Goal: Contribute content: Contribute content

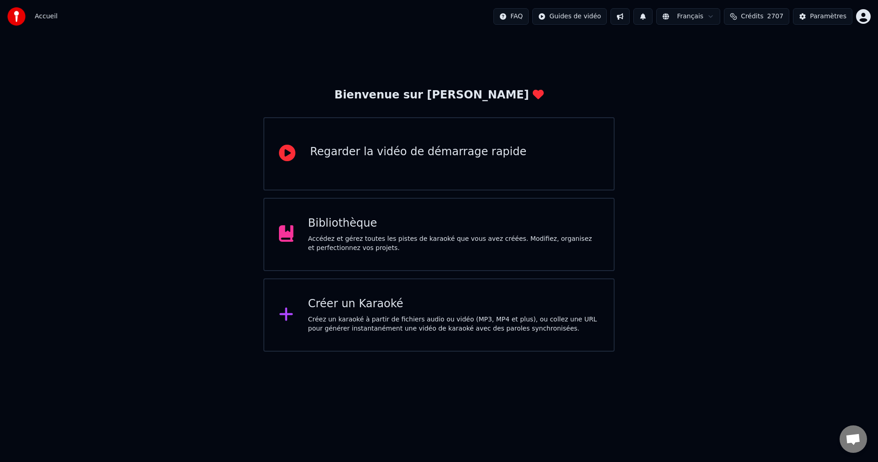
click at [447, 233] on div "Bibliothèque Accédez et gérez toutes les pistes de karaoké que vous avez créées…" at bounding box center [453, 234] width 291 height 37
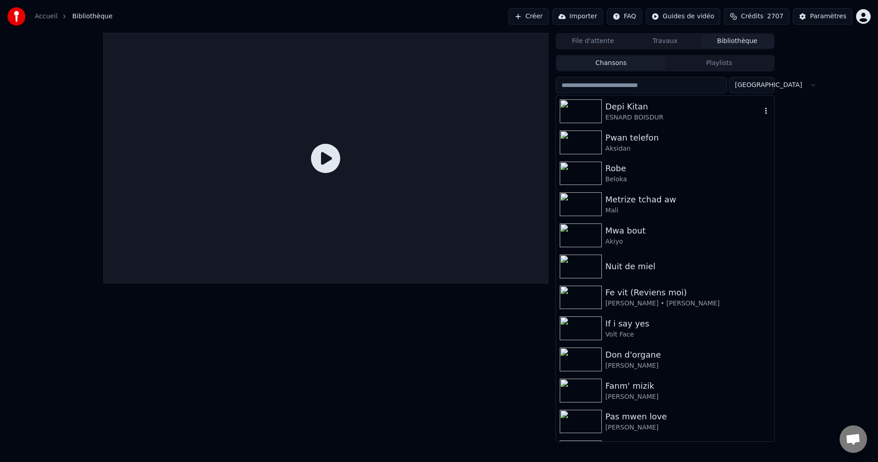
click at [651, 107] on div "Depi Kitan" at bounding box center [684, 106] width 156 height 13
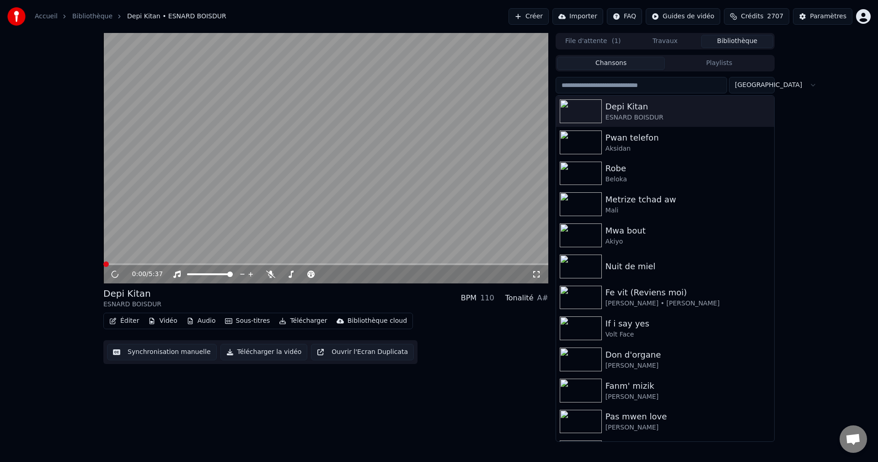
click at [128, 315] on button "Éditer" at bounding box center [124, 320] width 37 height 13
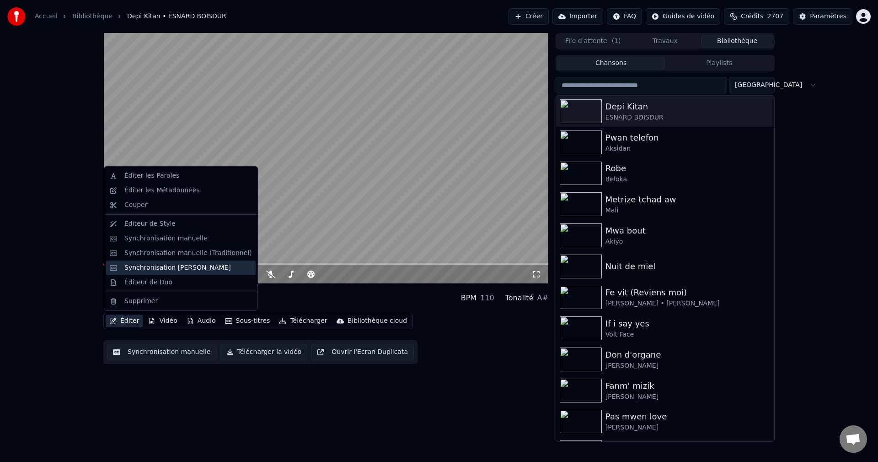
click at [160, 266] on div "Synchronisation [PERSON_NAME]" at bounding box center [177, 267] width 107 height 9
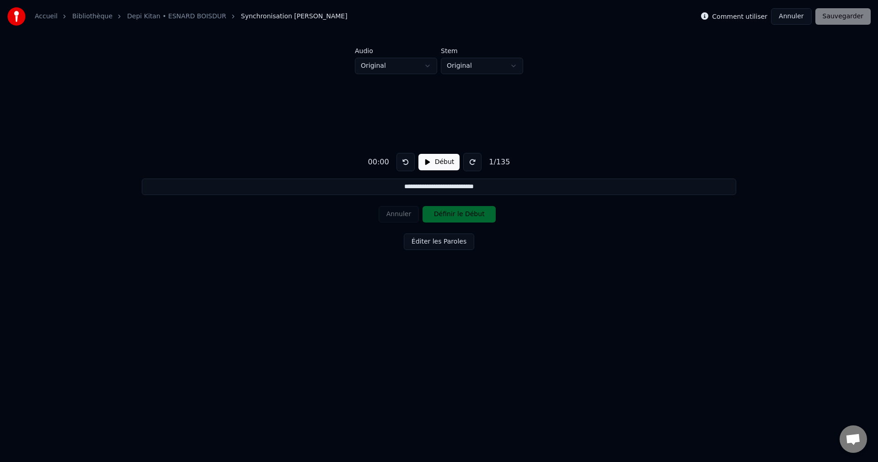
click at [800, 14] on button "Annuler" at bounding box center [791, 16] width 40 height 16
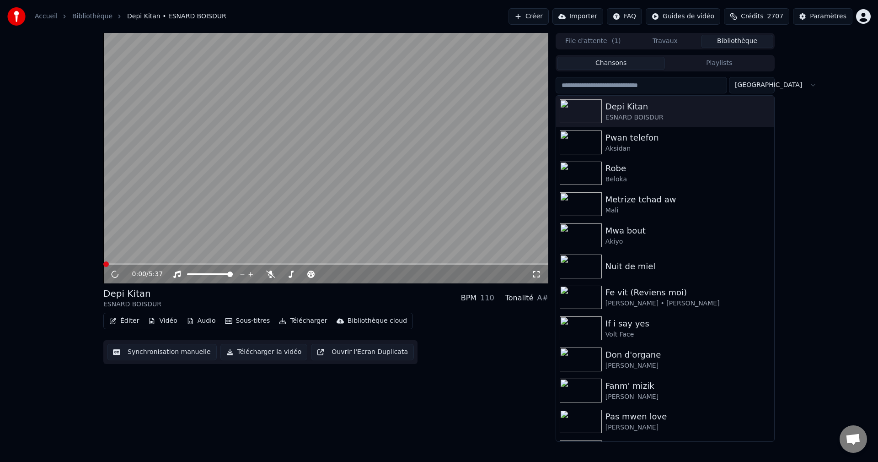
click at [111, 317] on icon "button" at bounding box center [112, 320] width 7 height 6
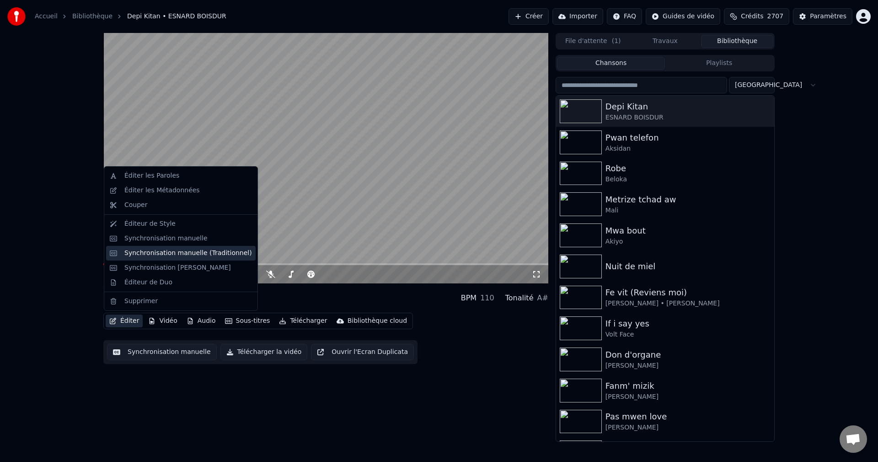
click at [193, 257] on div "Synchronisation manuelle (Traditionnel)" at bounding box center [188, 252] width 128 height 9
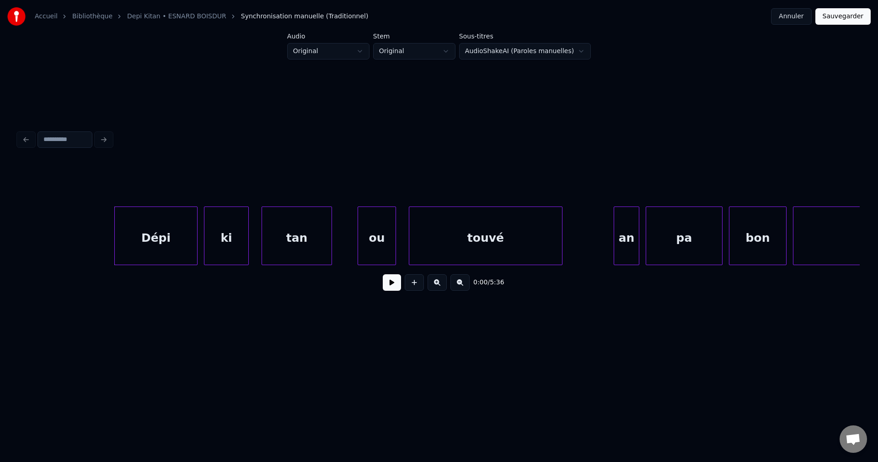
click at [393, 284] on button at bounding box center [392, 282] width 18 height 16
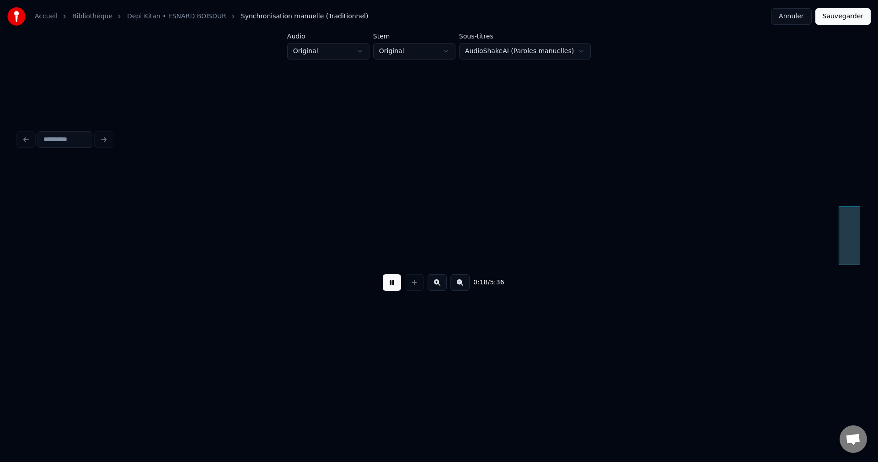
scroll to position [0, 5912]
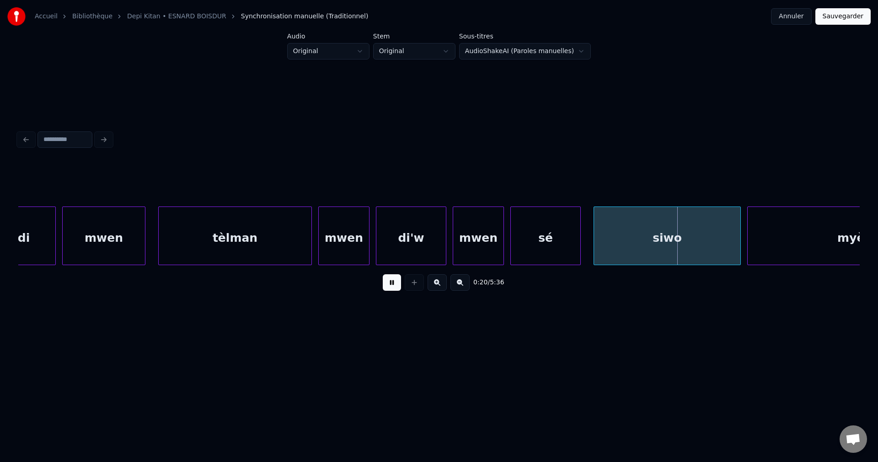
click at [392, 290] on button at bounding box center [392, 282] width 18 height 16
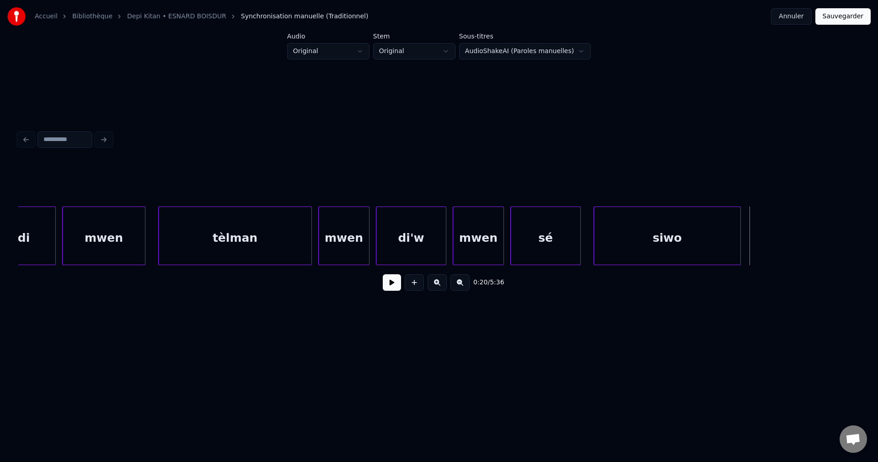
scroll to position [0, 0]
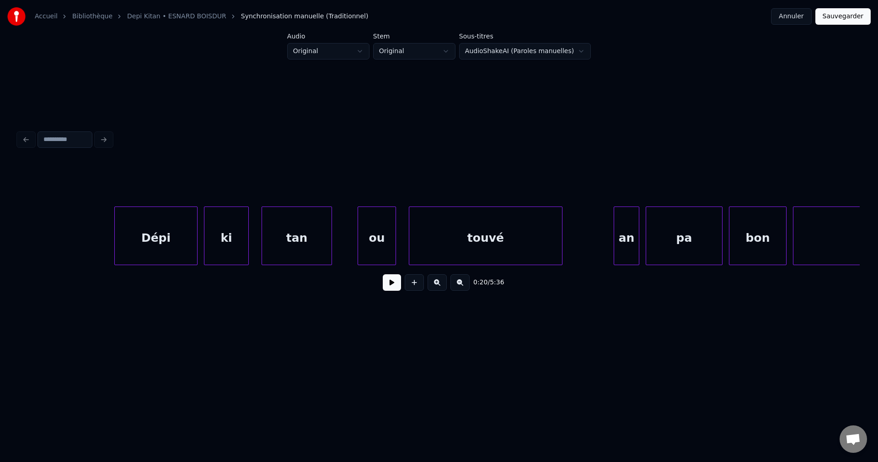
click at [394, 286] on button at bounding box center [392, 282] width 18 height 16
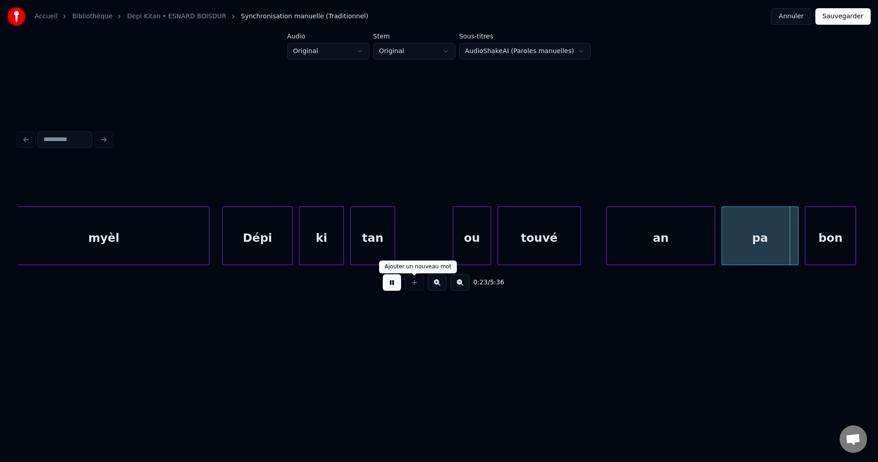
click at [397, 283] on button at bounding box center [392, 282] width 18 height 16
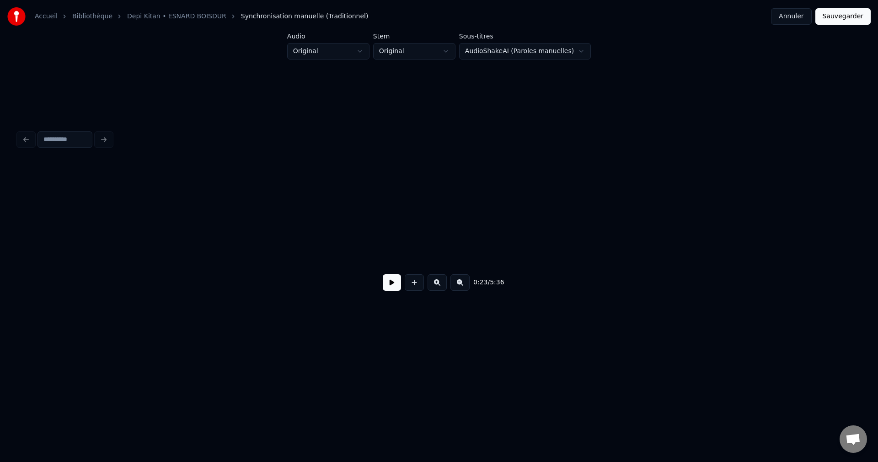
scroll to position [0, 0]
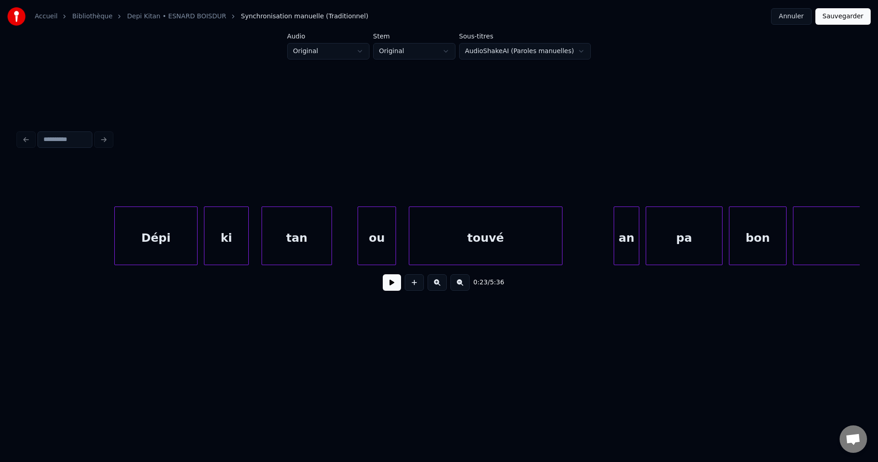
click at [390, 285] on button at bounding box center [392, 282] width 18 height 16
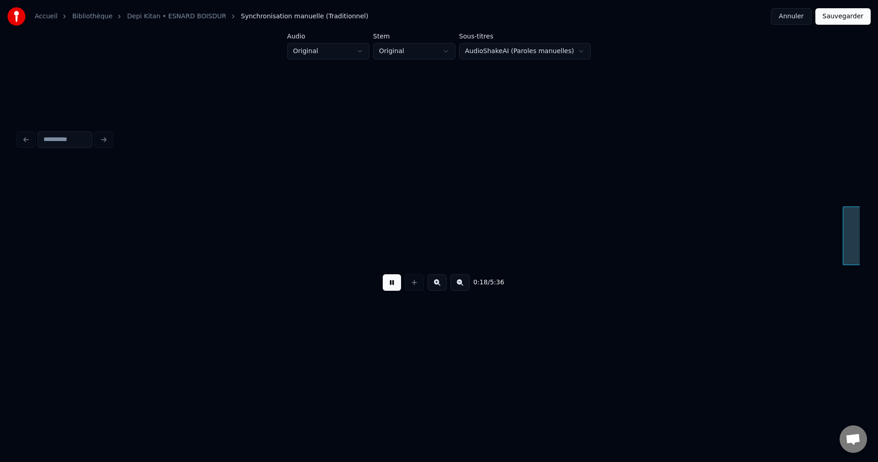
scroll to position [0, 5902]
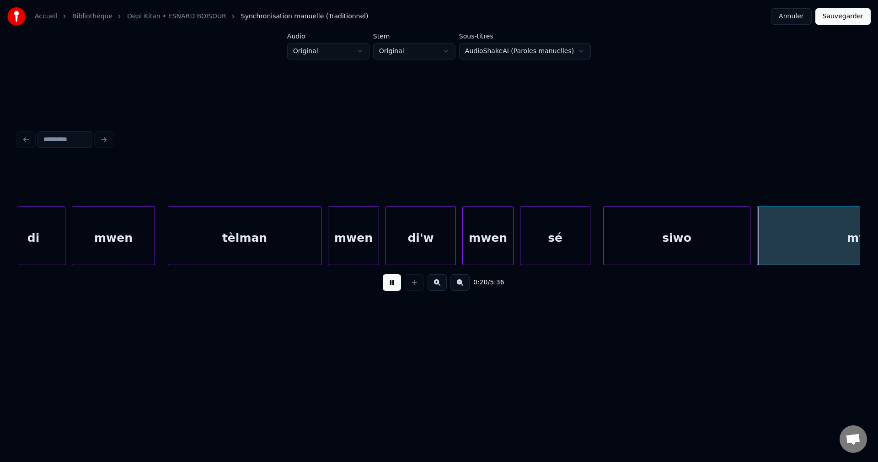
click at [268, 236] on div "tèlman" at bounding box center [244, 238] width 153 height 62
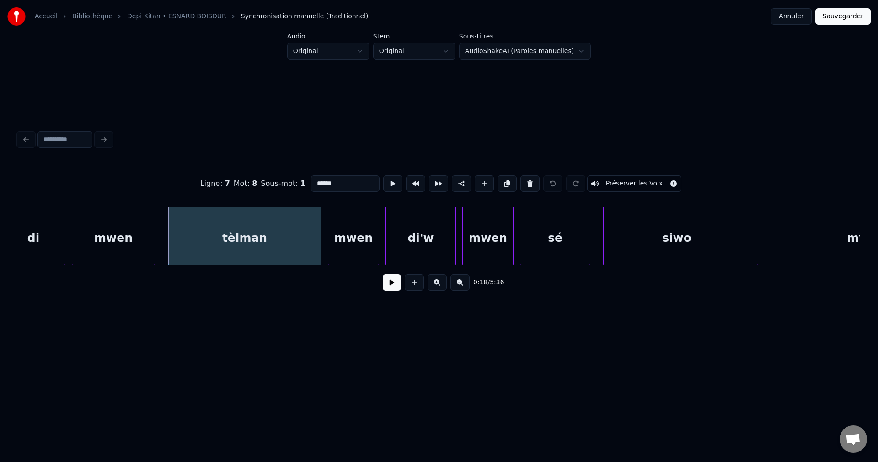
click at [390, 282] on button at bounding box center [392, 282] width 18 height 16
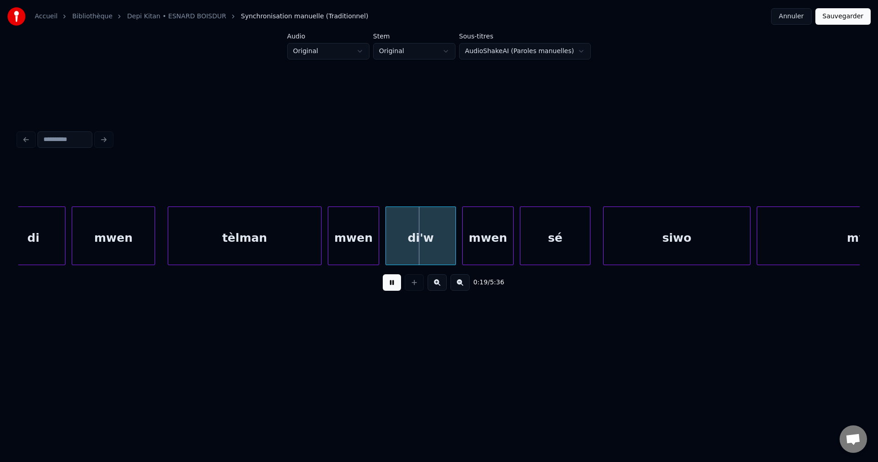
click at [390, 281] on button at bounding box center [392, 282] width 18 height 16
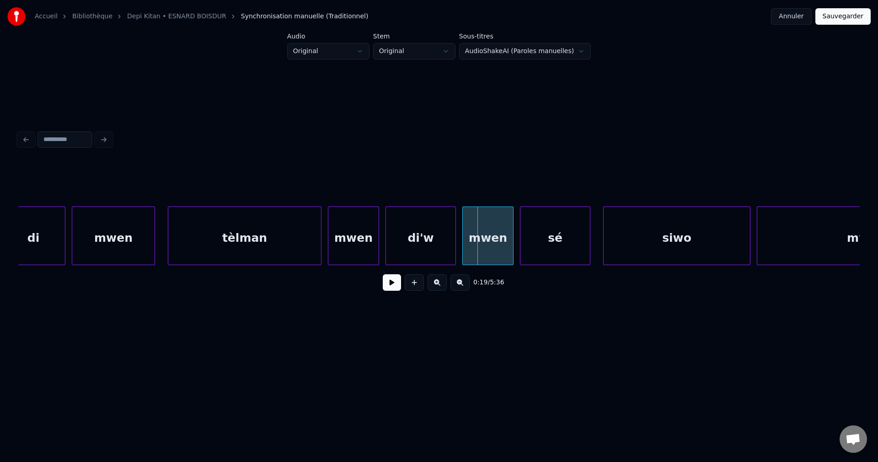
click at [397, 233] on div "di'w" at bounding box center [421, 238] width 70 height 62
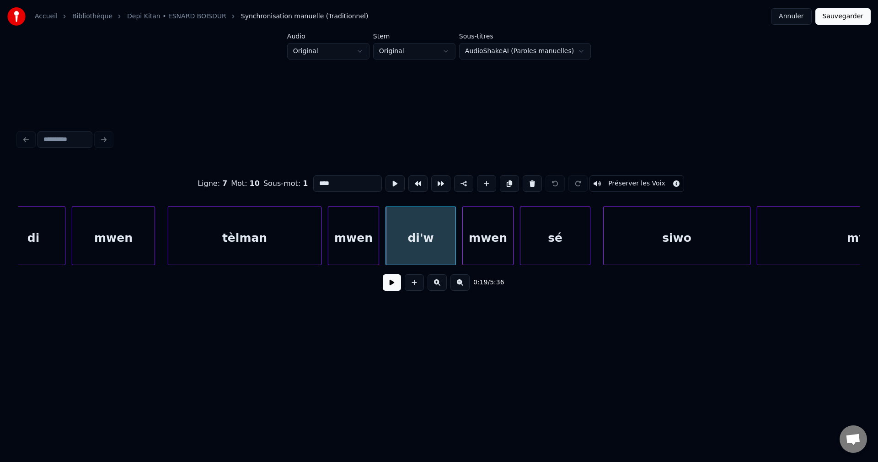
drag, startPoint x: 339, startPoint y: 182, endPoint x: 107, endPoint y: 203, distance: 233.3
click at [107, 203] on div "Ligne : 7 Mot : 10 Sous-mot : 1 **** Préserver les Voix 0:19 / 5:36" at bounding box center [439, 230] width 842 height 139
type input "***"
click at [391, 290] on button at bounding box center [392, 282] width 18 height 16
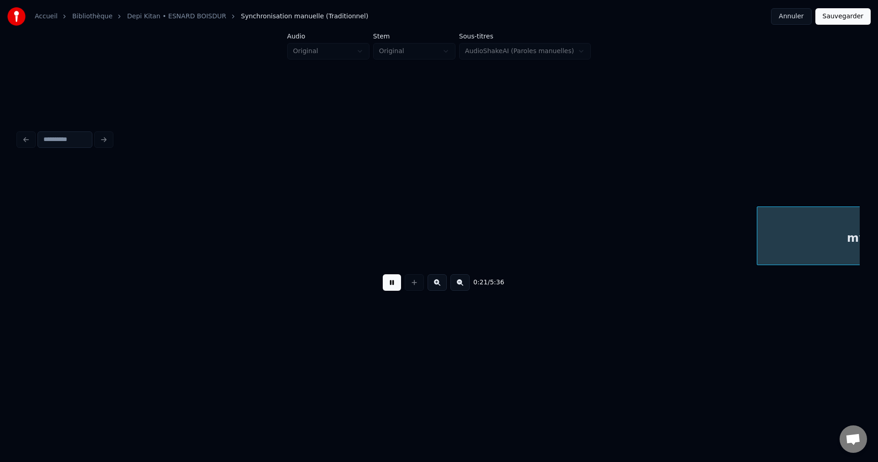
scroll to position [0, 6748]
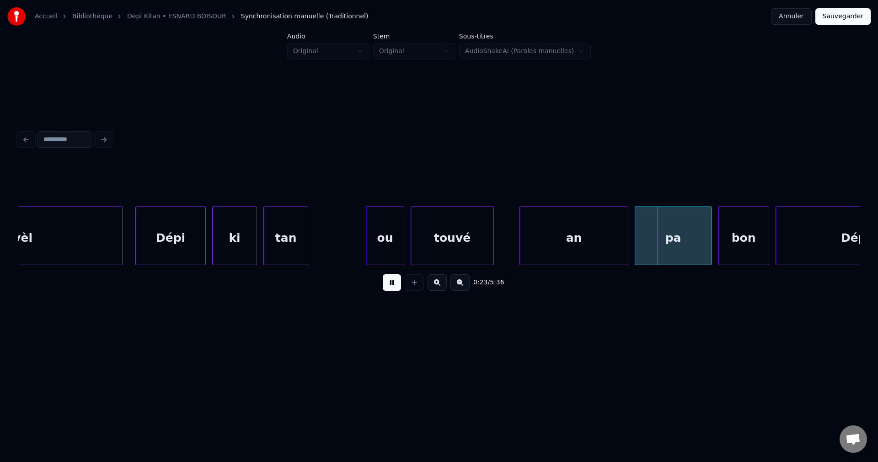
click at [178, 250] on div "Dépi" at bounding box center [171, 238] width 70 height 62
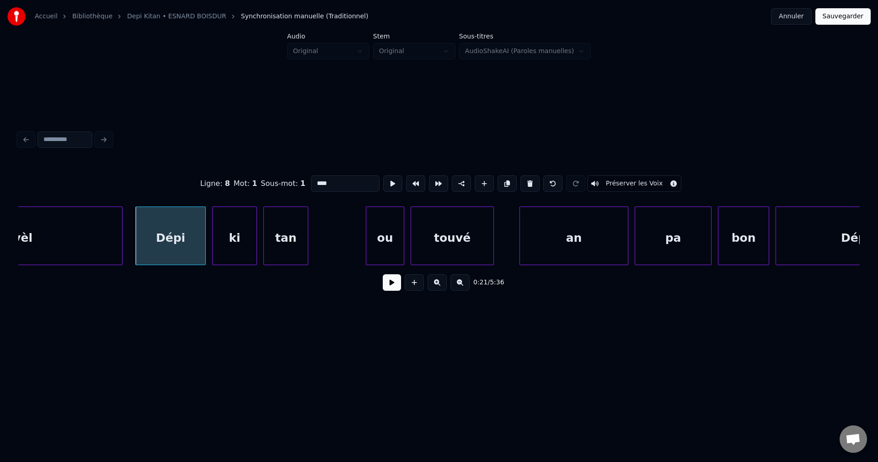
click at [389, 286] on button at bounding box center [392, 282] width 18 height 16
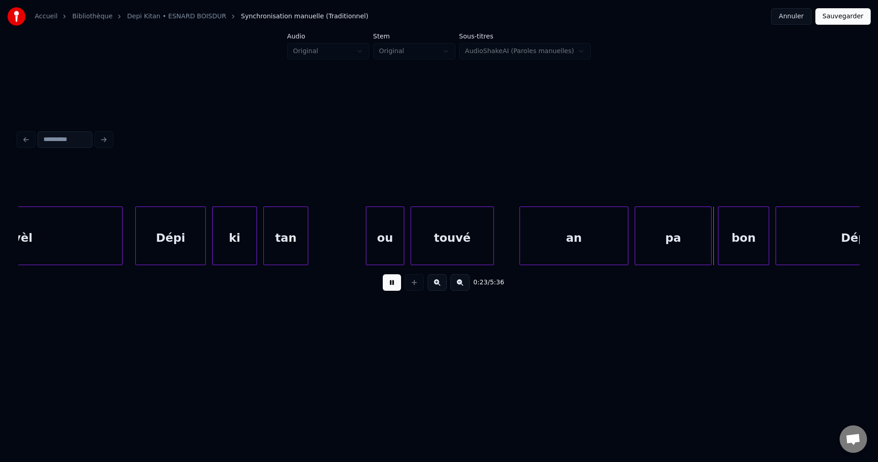
click at [308, 234] on div "tan" at bounding box center [286, 238] width 44 height 62
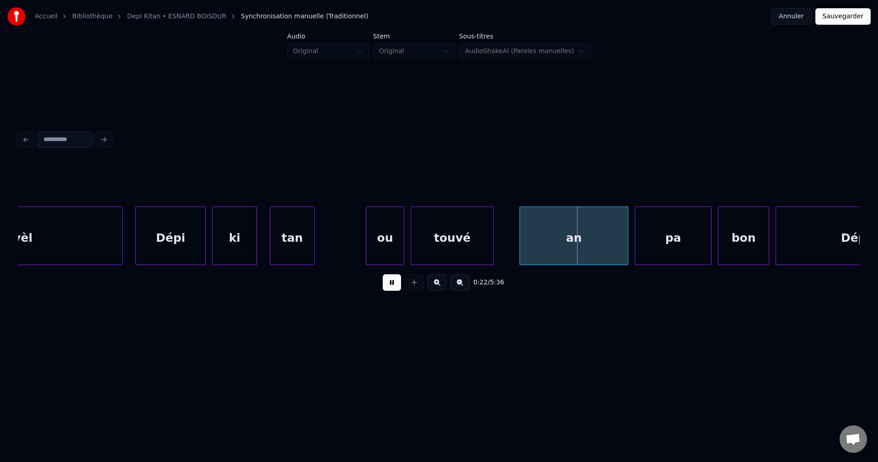
click at [314, 233] on div at bounding box center [313, 236] width 3 height 58
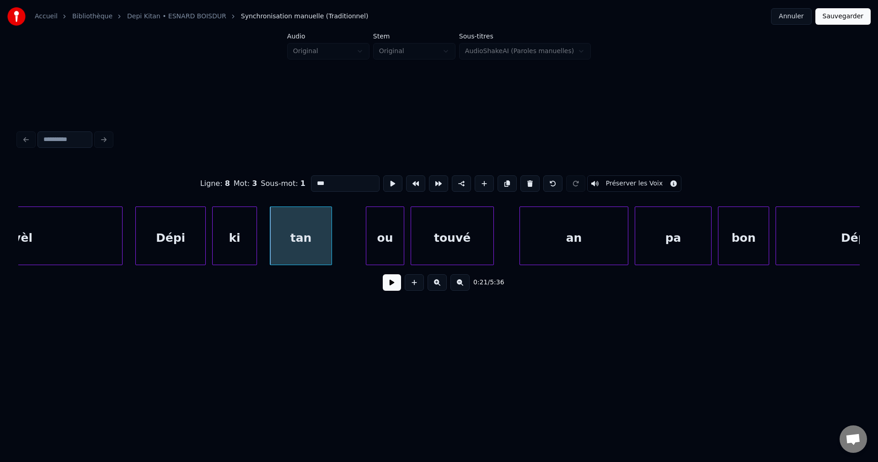
click at [332, 236] on div at bounding box center [330, 236] width 3 height 58
click at [392, 286] on button at bounding box center [392, 282] width 18 height 16
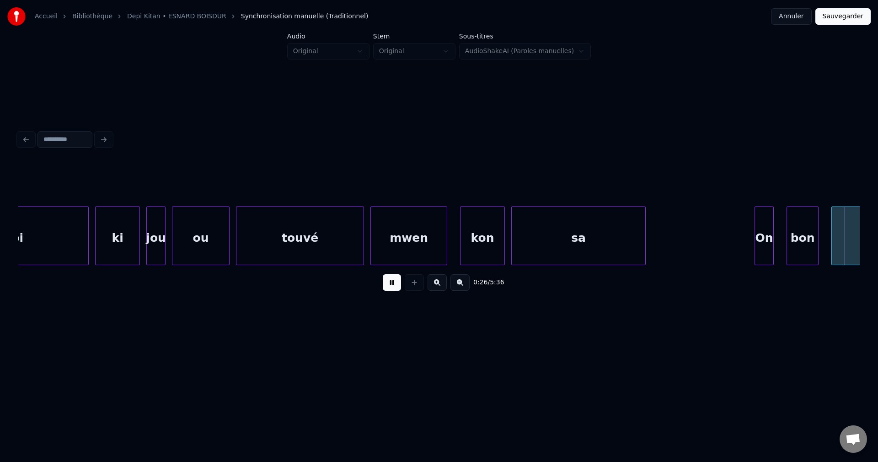
scroll to position [0, 8441]
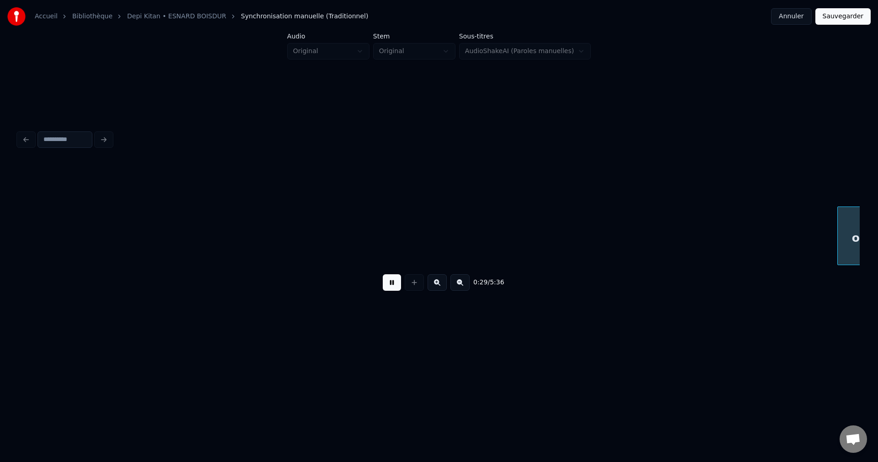
click at [461, 286] on button at bounding box center [460, 282] width 19 height 16
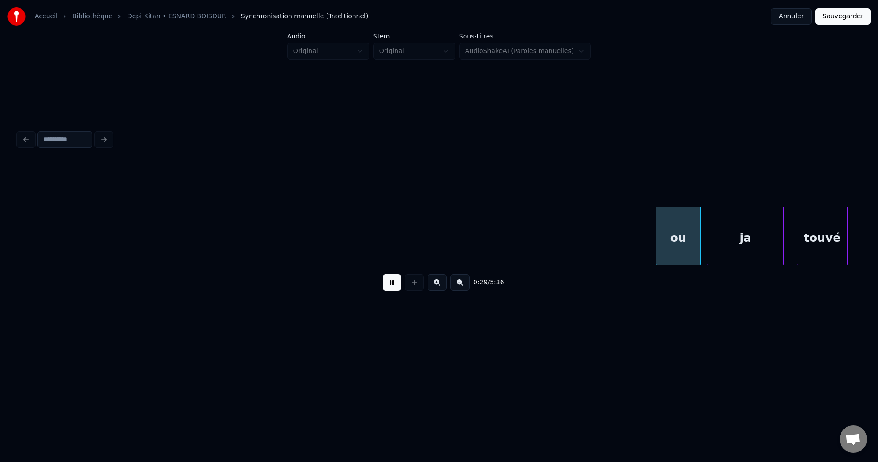
click at [461, 286] on button at bounding box center [460, 282] width 19 height 16
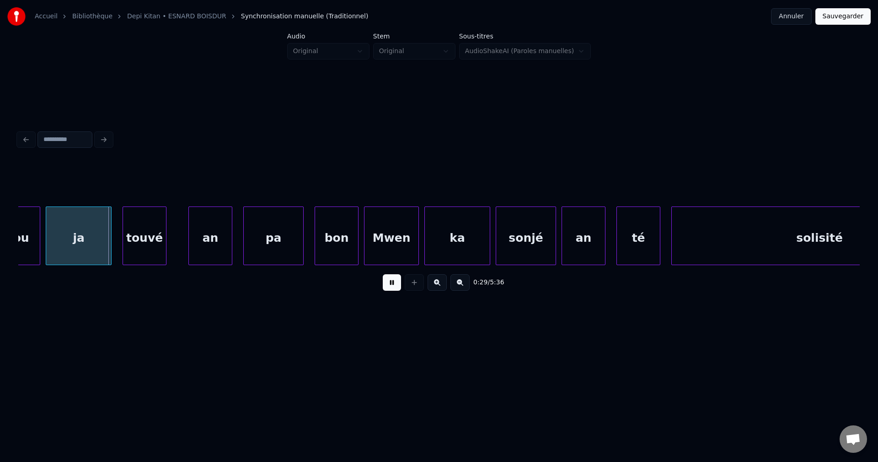
click at [461, 286] on button at bounding box center [460, 282] width 19 height 16
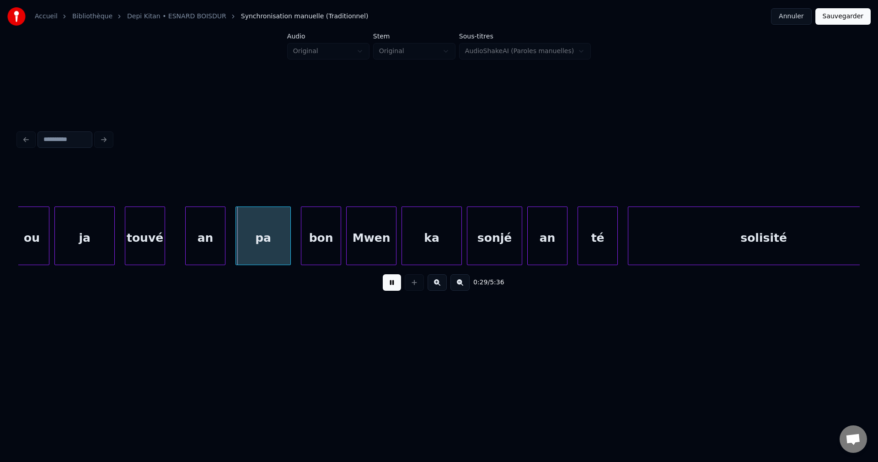
click at [461, 286] on button at bounding box center [460, 282] width 19 height 16
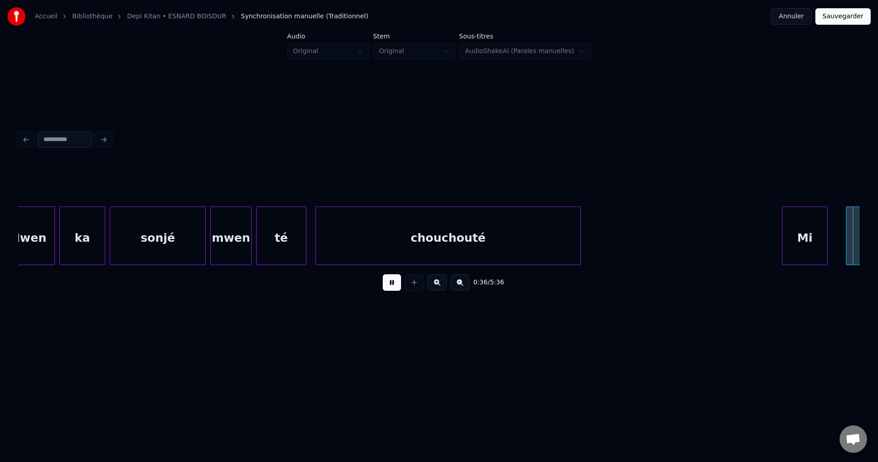
scroll to position [0, 8288]
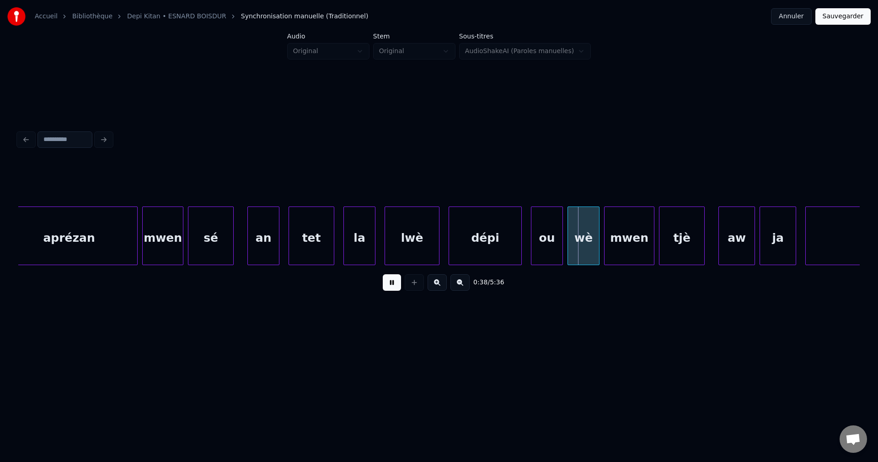
click at [296, 246] on div "tet" at bounding box center [311, 238] width 45 height 62
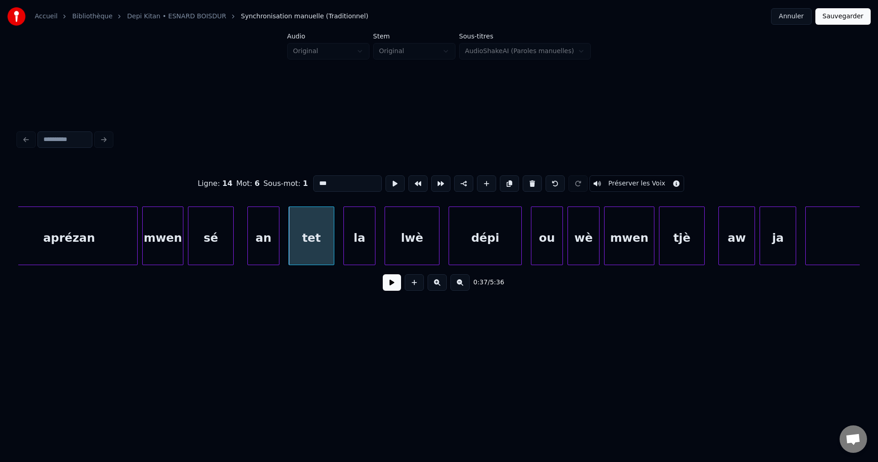
click at [172, 250] on div "mwen" at bounding box center [163, 238] width 40 height 62
type input "****"
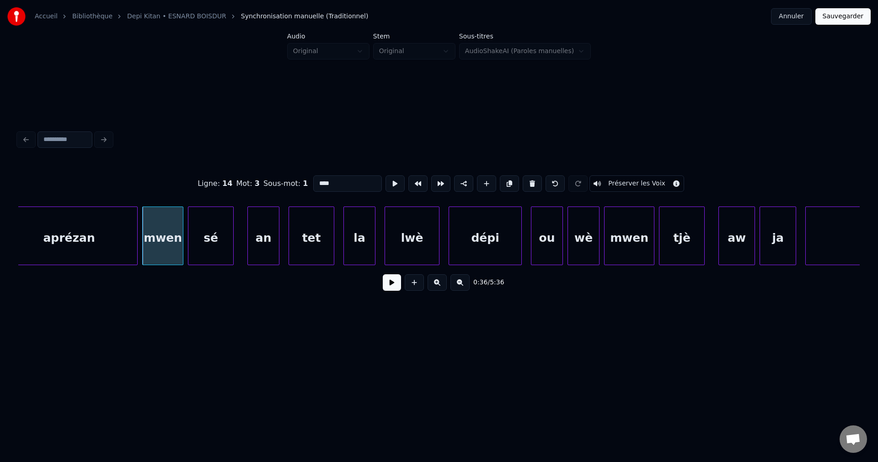
click at [393, 285] on button at bounding box center [392, 282] width 18 height 16
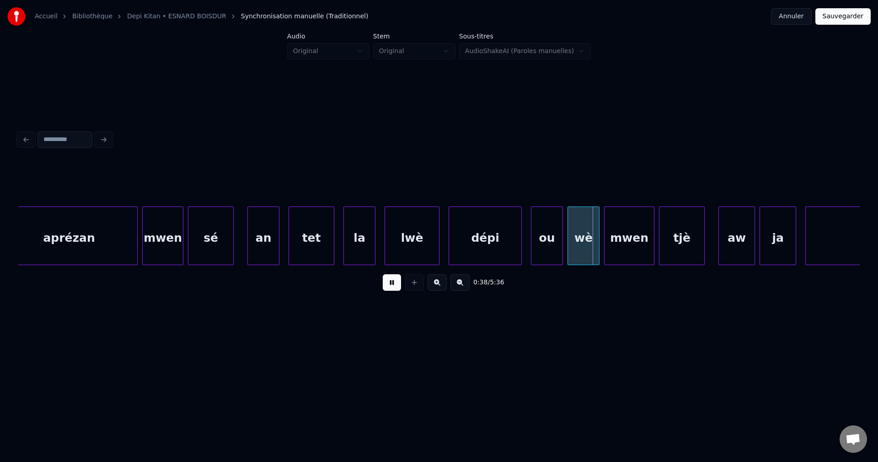
click at [392, 286] on button at bounding box center [392, 282] width 18 height 16
click at [400, 246] on div "lwè" at bounding box center [412, 238] width 54 height 62
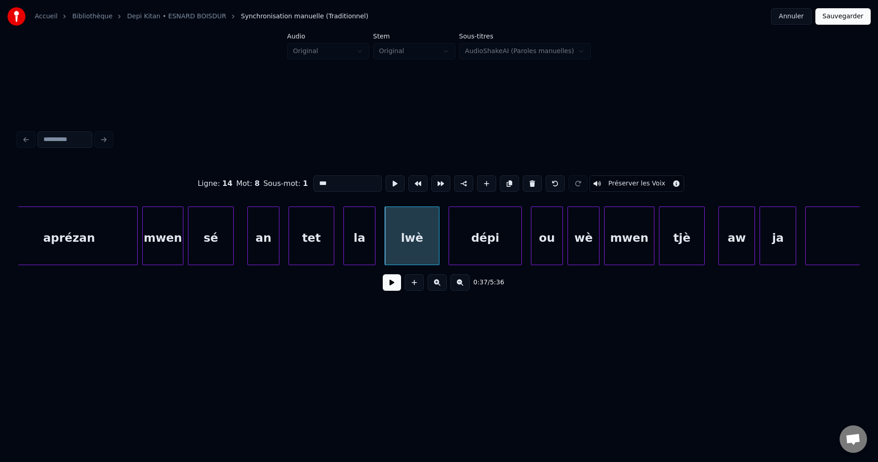
click at [389, 288] on button at bounding box center [392, 282] width 18 height 16
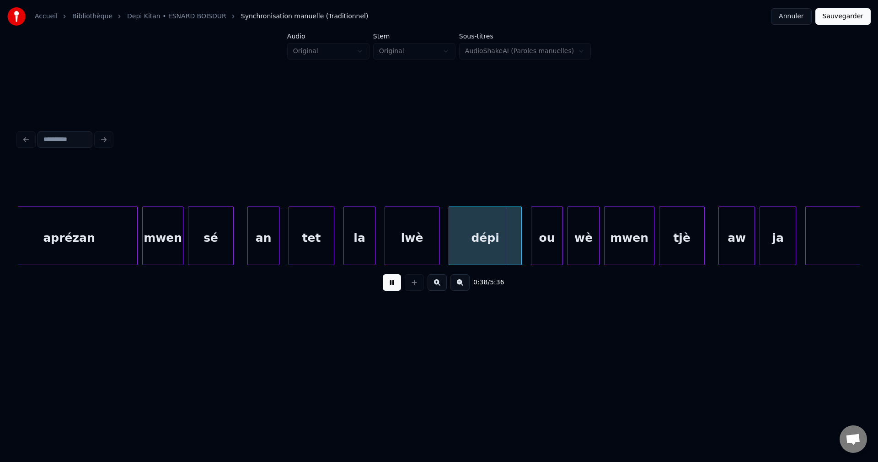
click at [389, 288] on button at bounding box center [392, 282] width 18 height 16
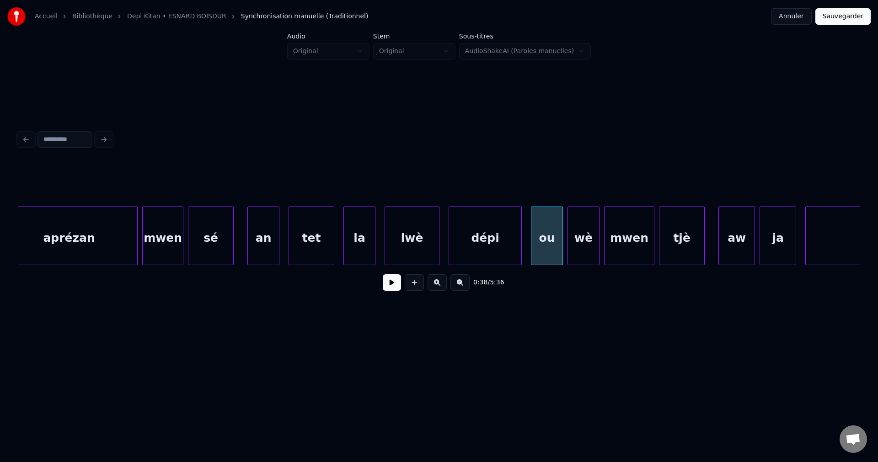
click at [389, 288] on button at bounding box center [392, 282] width 18 height 16
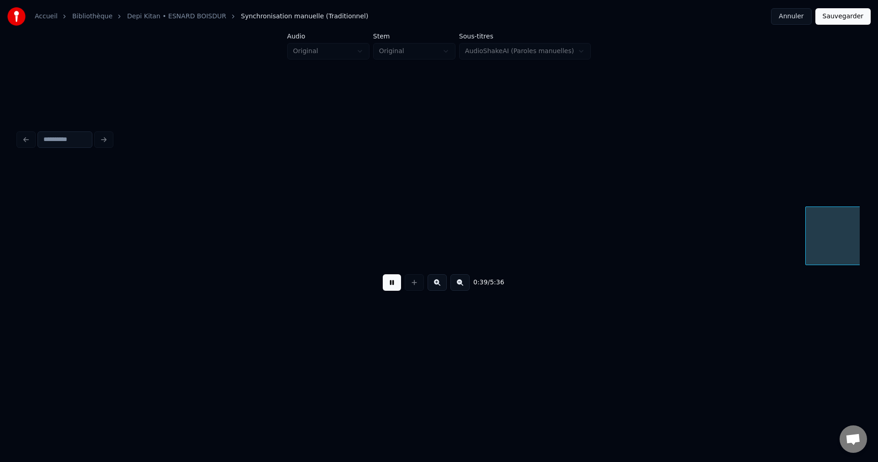
scroll to position [0, 9134]
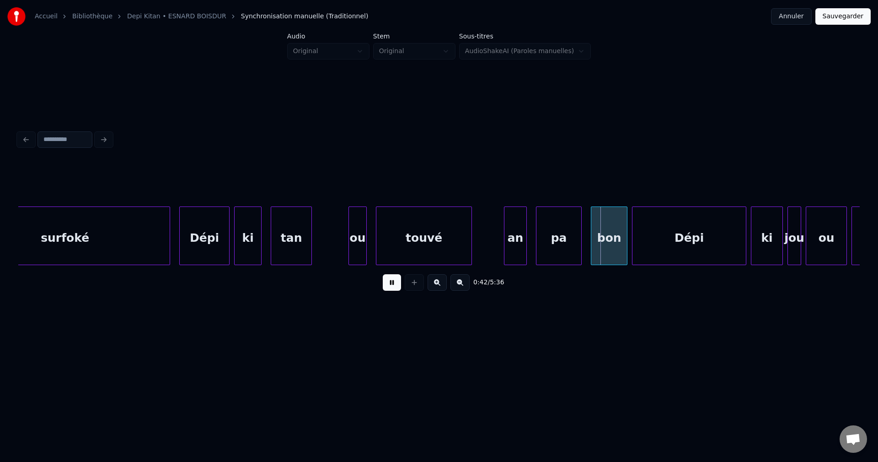
click at [389, 288] on button at bounding box center [392, 282] width 18 height 16
click at [391, 280] on button at bounding box center [392, 282] width 18 height 16
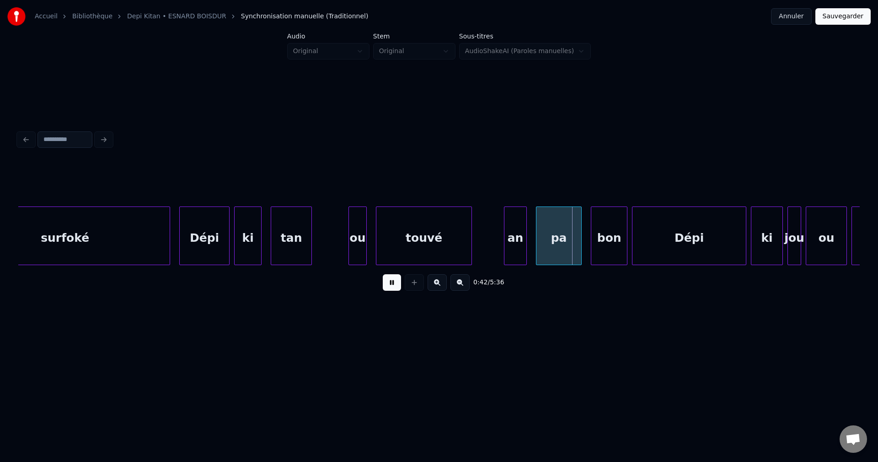
click at [387, 281] on button at bounding box center [392, 282] width 18 height 16
click at [406, 243] on div "touvé" at bounding box center [423, 238] width 95 height 62
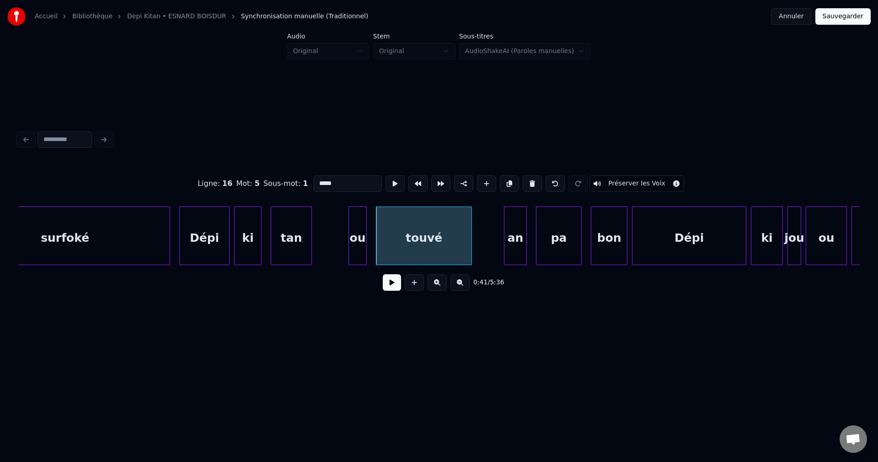
click at [388, 290] on button at bounding box center [392, 282] width 18 height 16
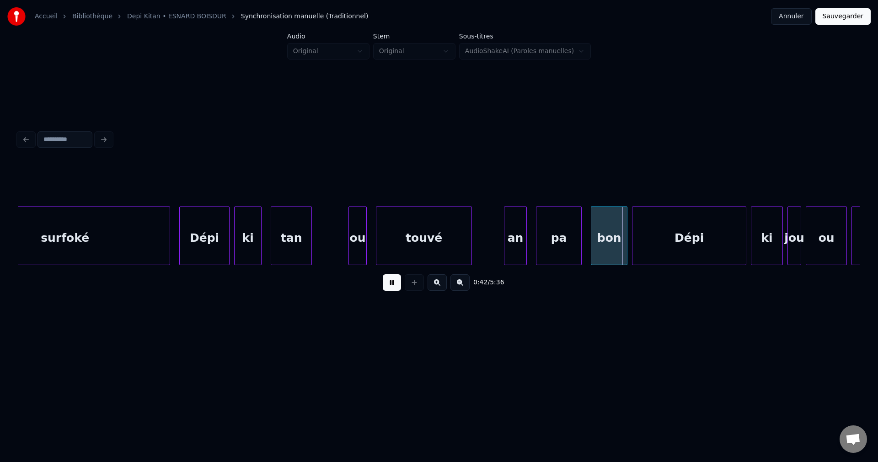
click at [389, 290] on button at bounding box center [392, 282] width 18 height 16
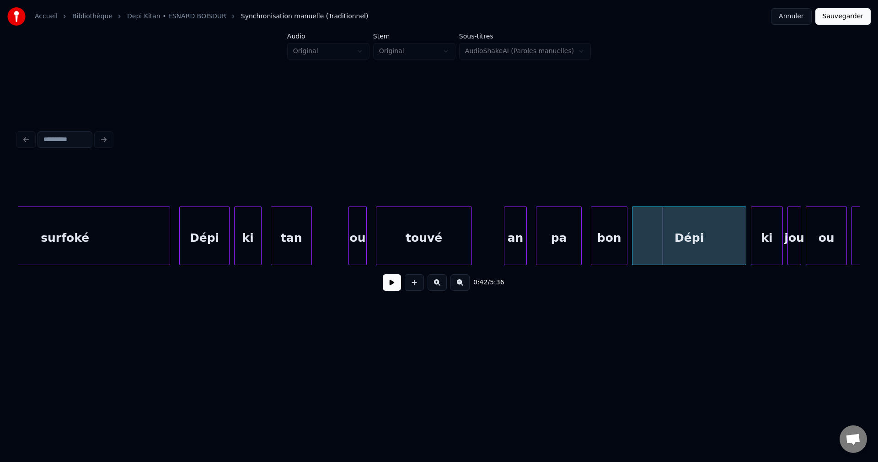
click at [394, 288] on button at bounding box center [392, 282] width 18 height 16
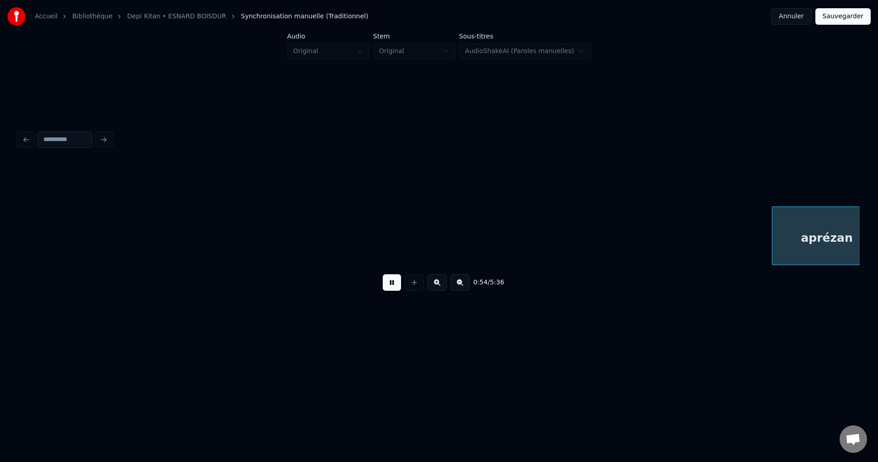
scroll to position [0, 12503]
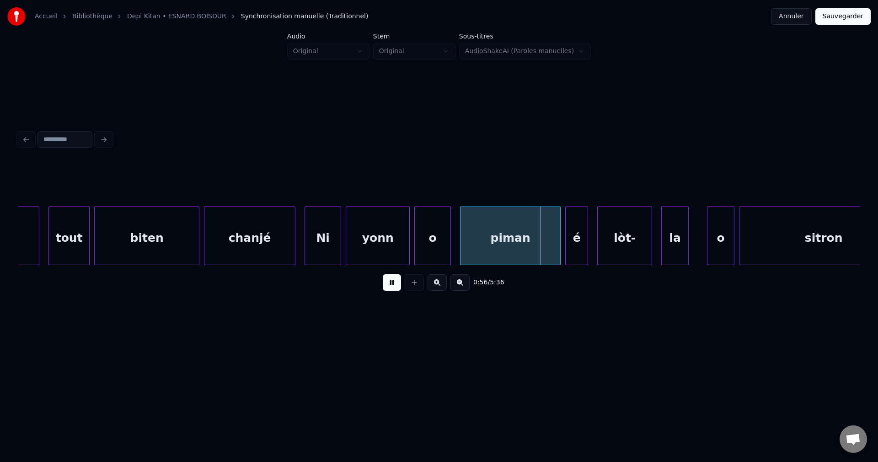
click at [355, 233] on div "yonn" at bounding box center [377, 238] width 63 height 62
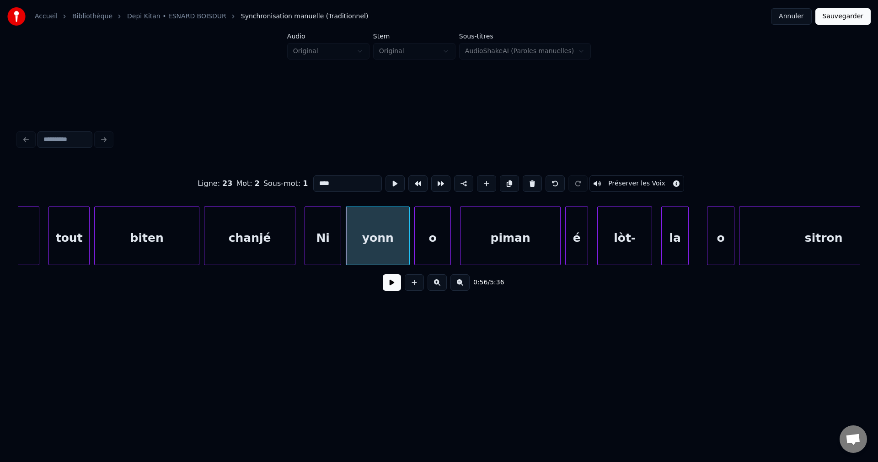
click at [394, 287] on button at bounding box center [392, 282] width 18 height 16
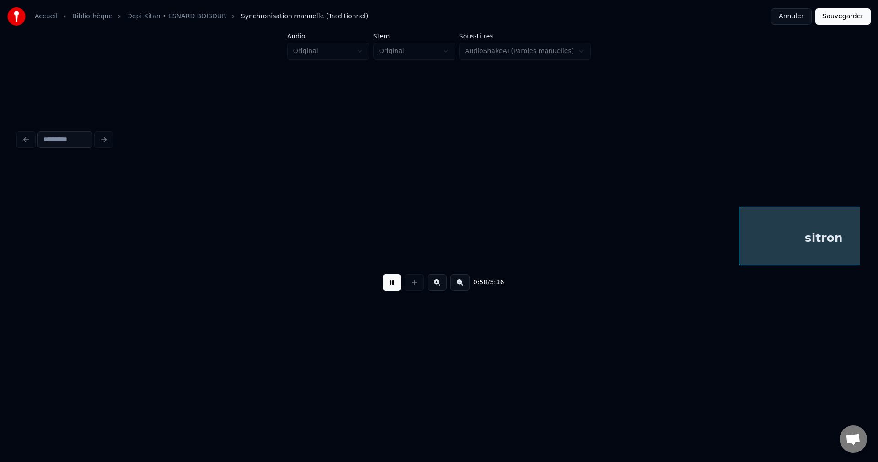
scroll to position [0, 13349]
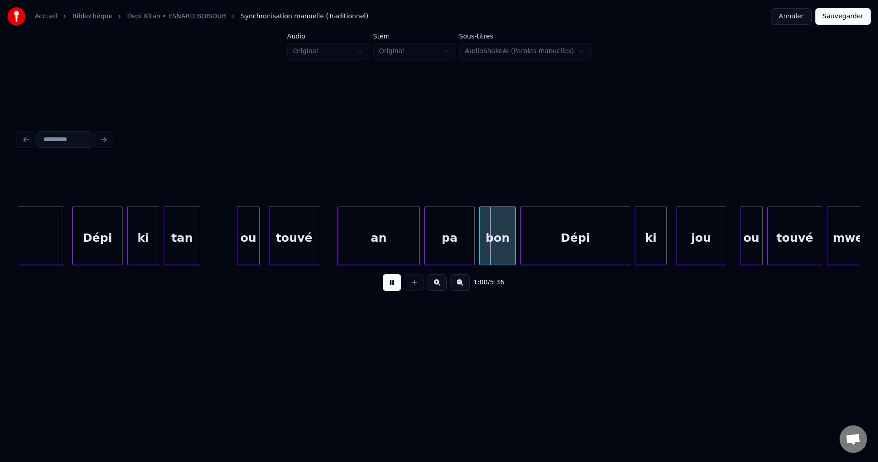
click at [142, 231] on div "ki" at bounding box center [143, 238] width 31 height 62
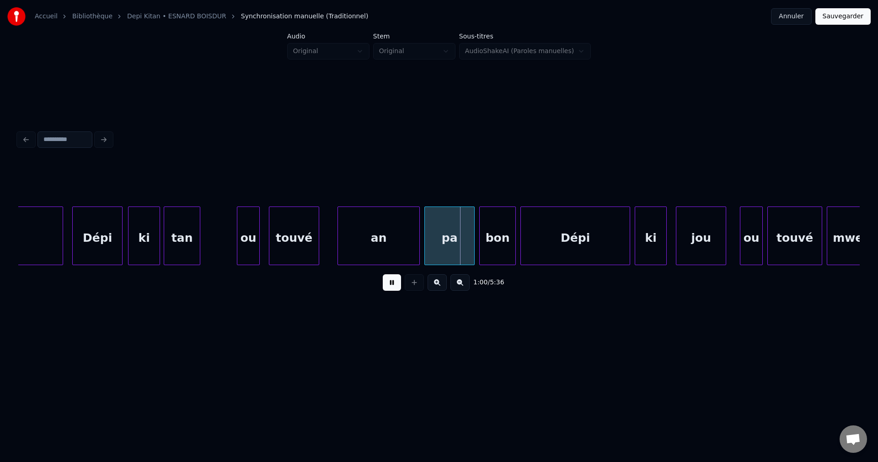
click at [143, 240] on div "ki" at bounding box center [144, 238] width 31 height 62
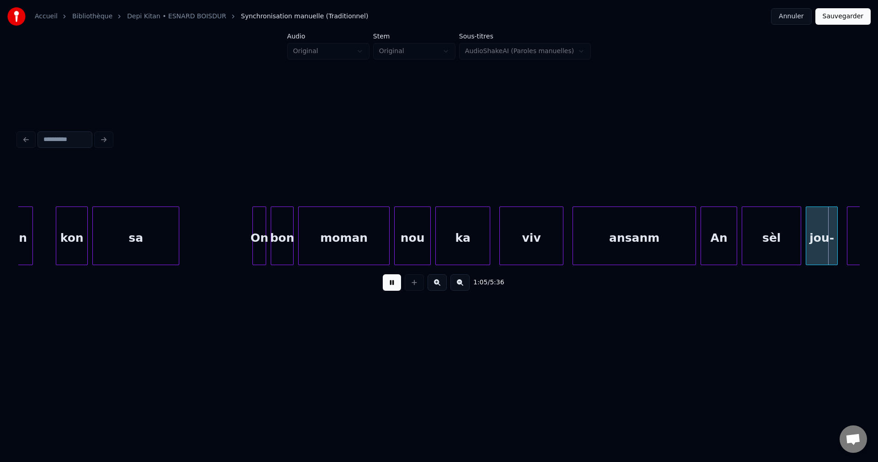
scroll to position [0, 15035]
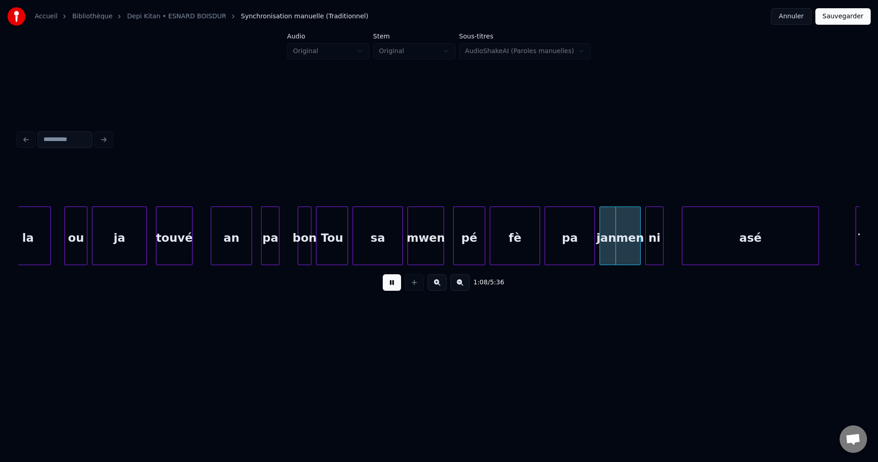
click at [328, 235] on div "Tou" at bounding box center [332, 238] width 31 height 62
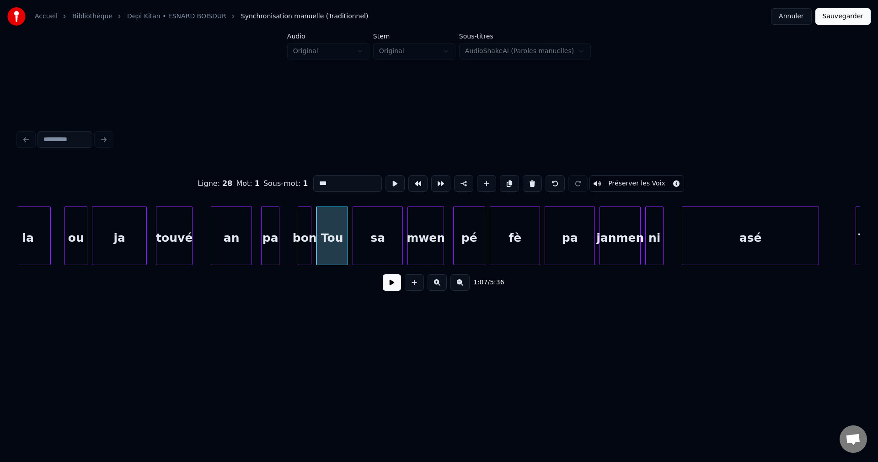
click at [393, 287] on button at bounding box center [392, 282] width 18 height 16
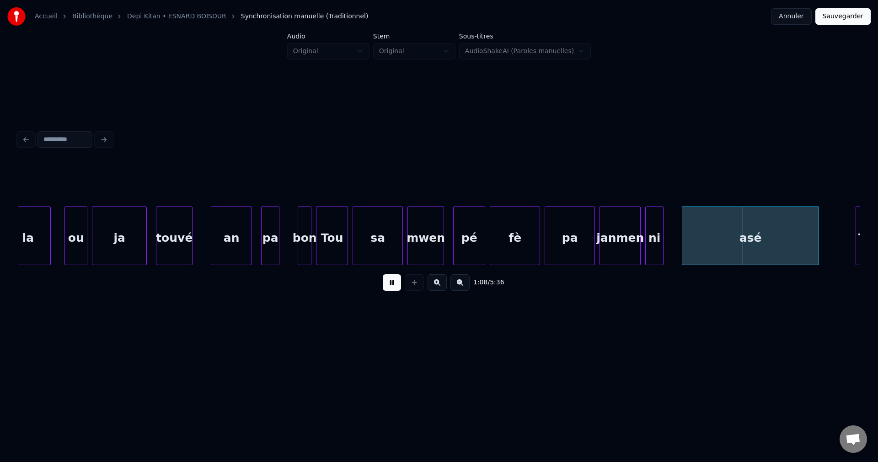
click at [348, 238] on div at bounding box center [346, 236] width 3 height 58
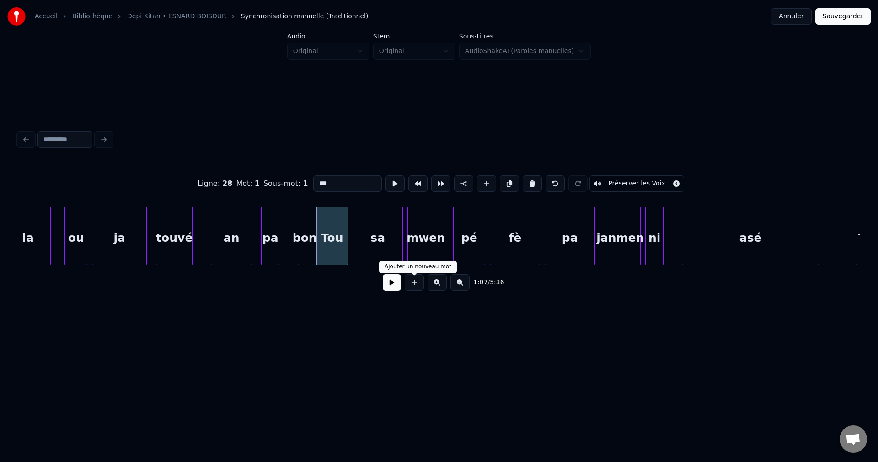
click at [392, 288] on button at bounding box center [392, 282] width 18 height 16
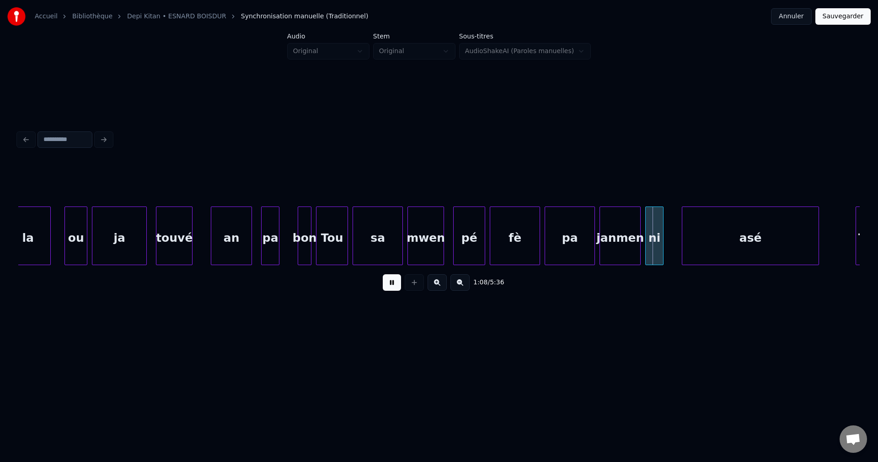
click at [392, 287] on button at bounding box center [392, 282] width 18 height 16
click at [474, 235] on div "pé" at bounding box center [469, 238] width 31 height 62
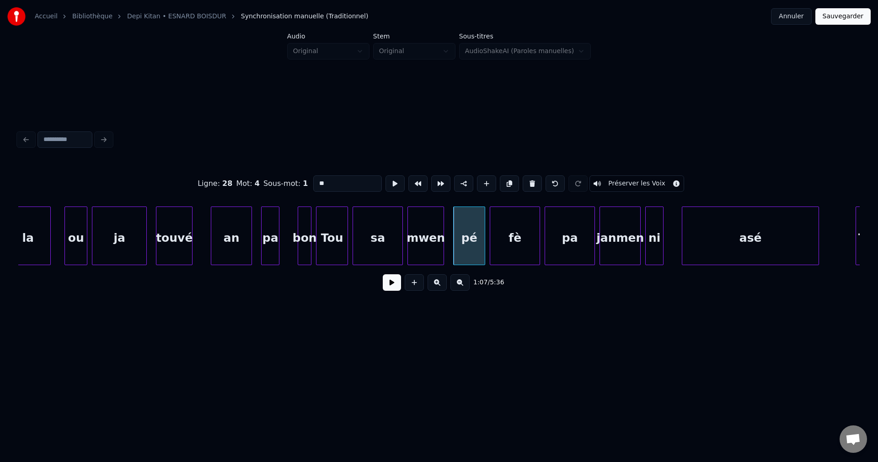
drag, startPoint x: 331, startPoint y: 179, endPoint x: 175, endPoint y: 184, distance: 156.1
click at [236, 182] on div "Ligne : 28 Mot : 4 Sous-mot : 1 ** Préserver les Voix" at bounding box center [439, 184] width 842 height 46
type input "**"
click at [387, 290] on button at bounding box center [392, 282] width 18 height 16
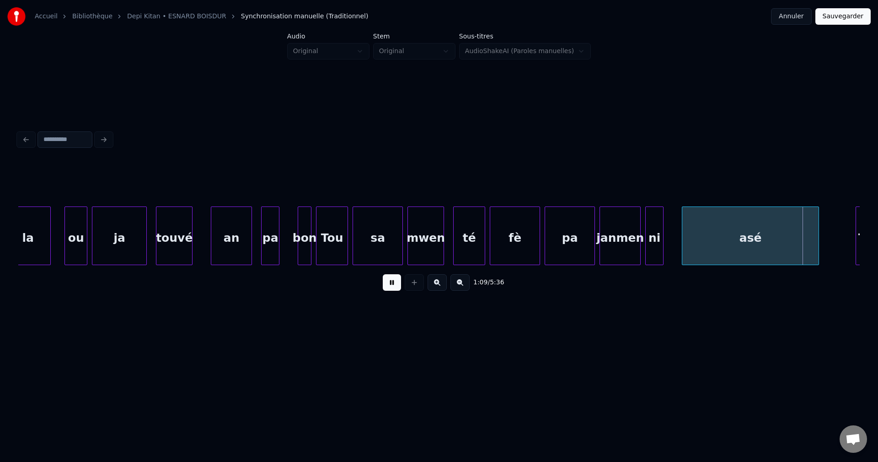
click at [387, 290] on button at bounding box center [392, 282] width 18 height 16
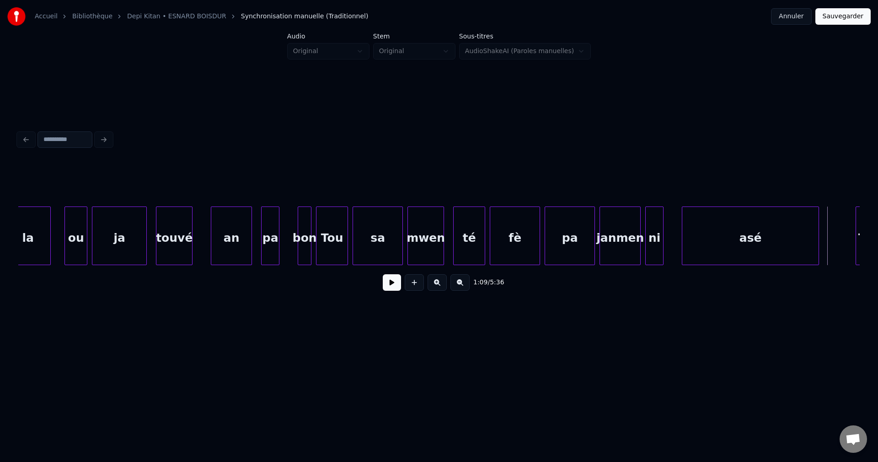
click at [424, 244] on div "mwen" at bounding box center [426, 238] width 36 height 62
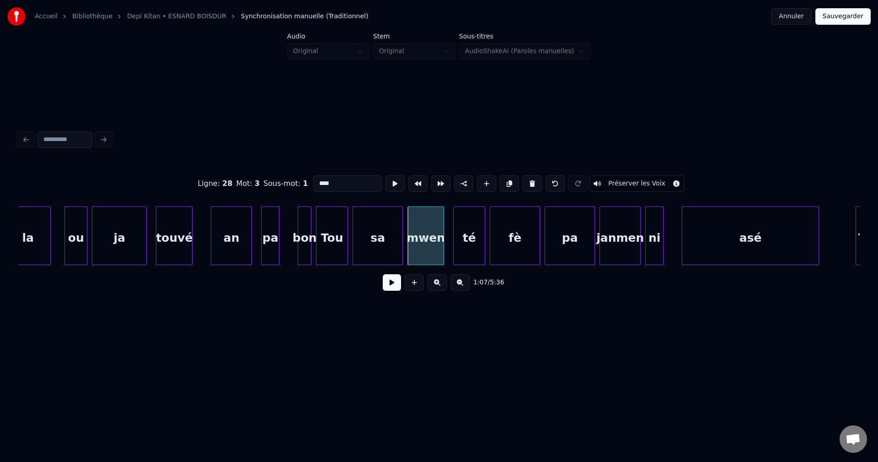
click at [399, 290] on button at bounding box center [392, 282] width 18 height 16
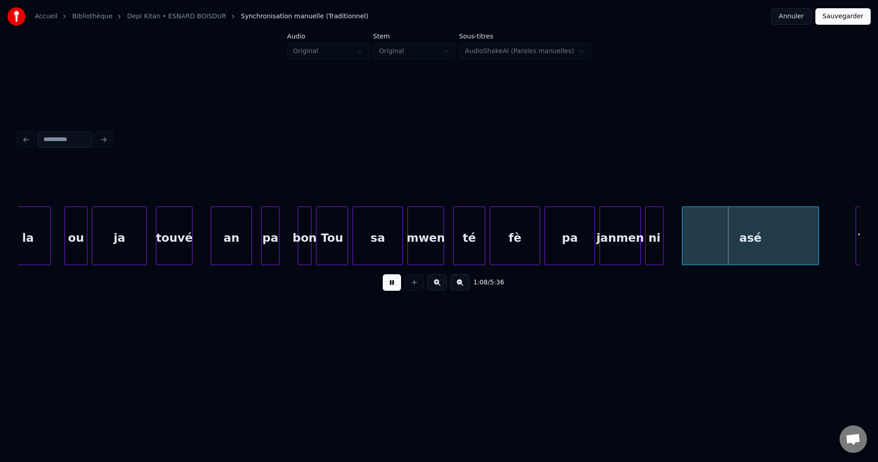
click at [395, 289] on button at bounding box center [392, 282] width 18 height 16
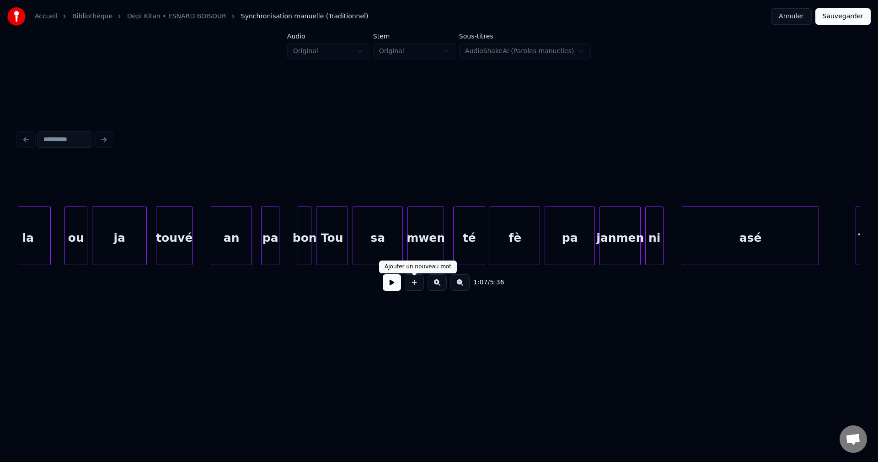
click at [395, 285] on button at bounding box center [392, 282] width 18 height 16
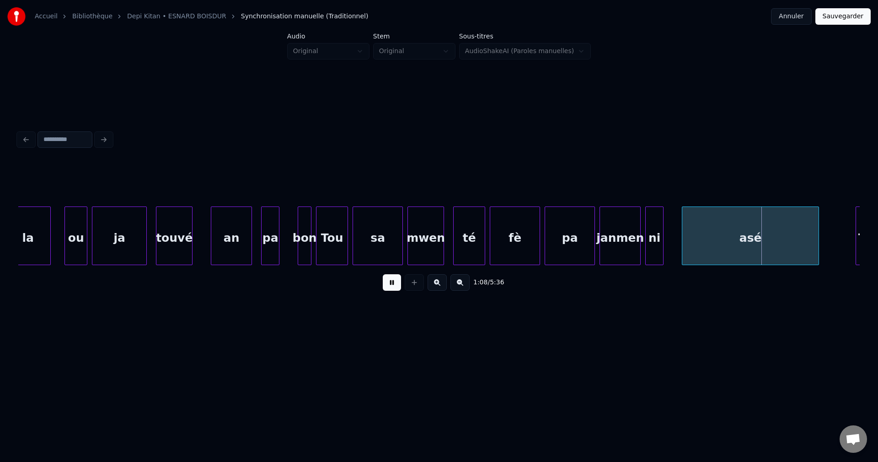
click at [617, 218] on div "janmen" at bounding box center [620, 238] width 40 height 62
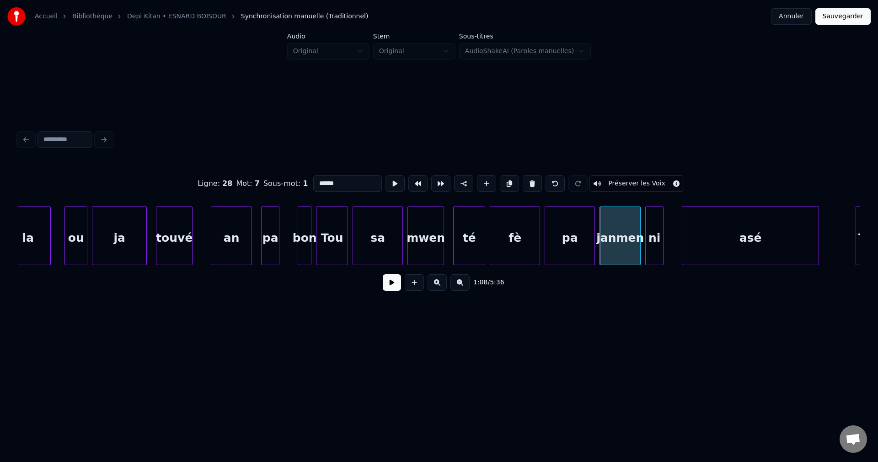
click at [350, 177] on input "******" at bounding box center [347, 183] width 69 height 16
type input "***"
click at [392, 284] on button at bounding box center [392, 282] width 18 height 16
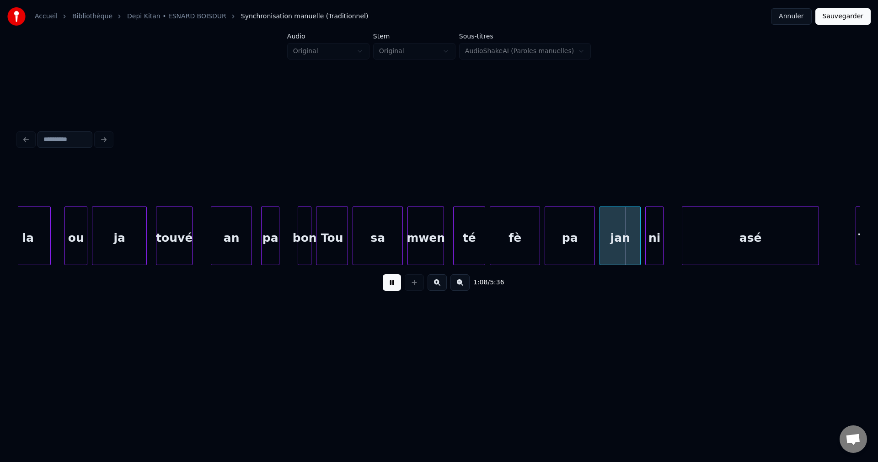
click at [391, 283] on button at bounding box center [392, 282] width 18 height 16
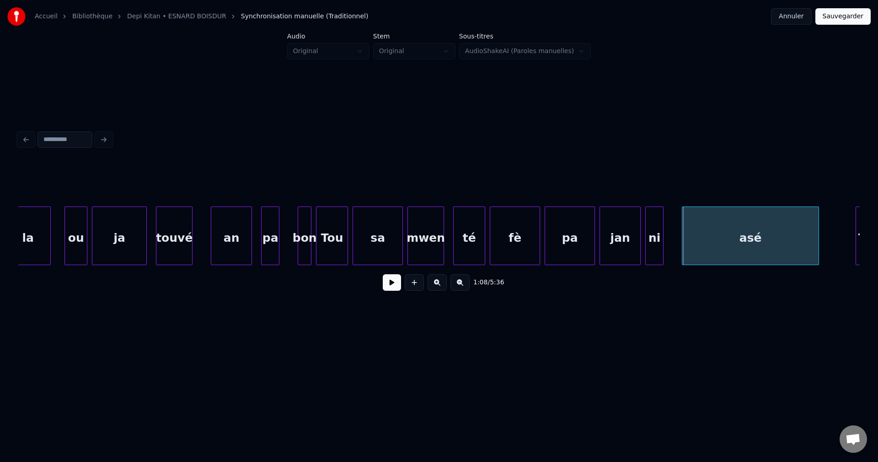
click at [391, 279] on button at bounding box center [392, 282] width 18 height 16
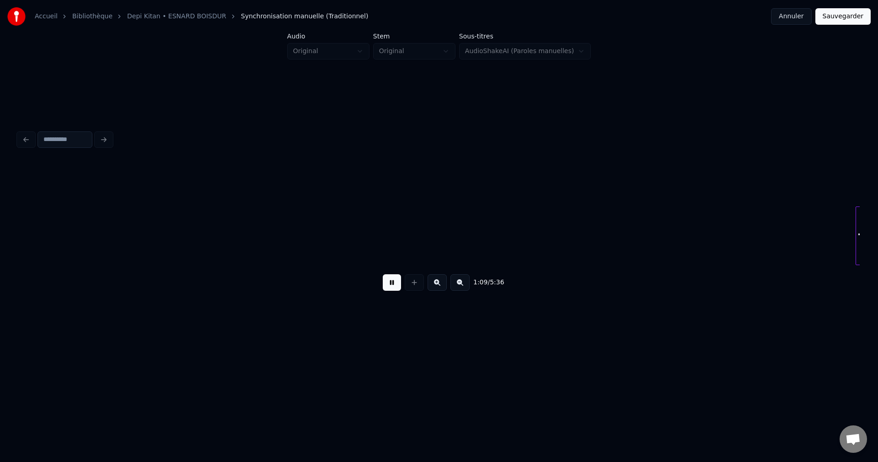
scroll to position [0, 15879]
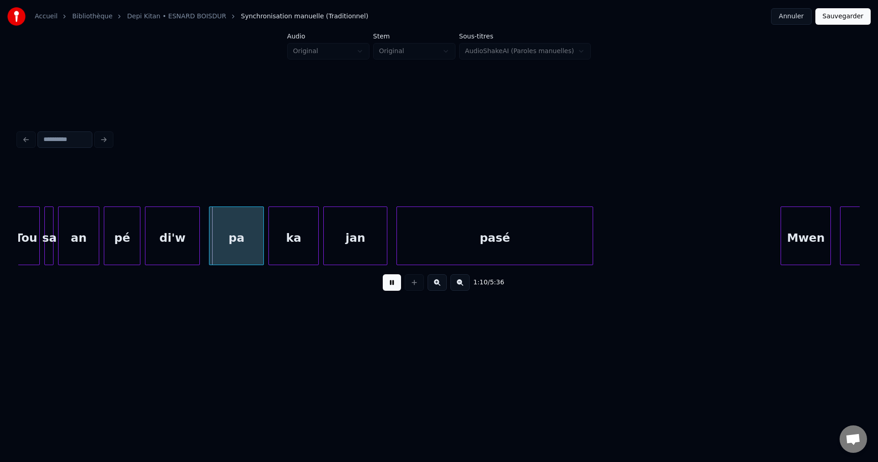
click at [391, 279] on button at bounding box center [392, 282] width 18 height 16
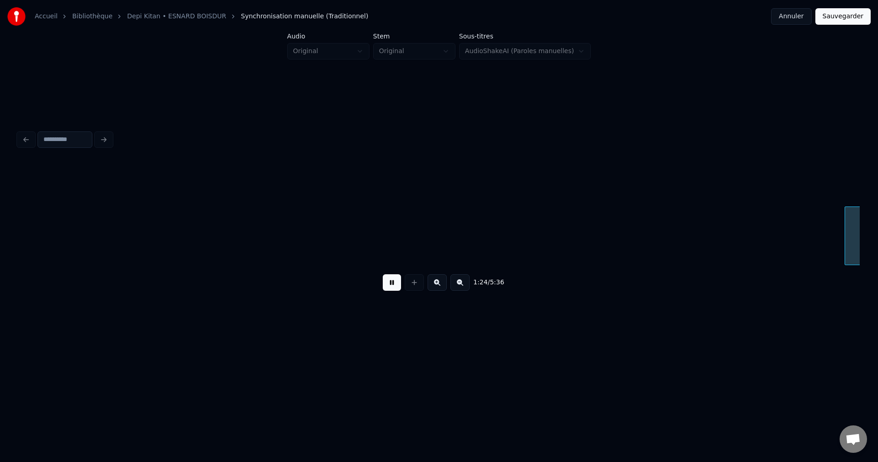
scroll to position [0, 19251]
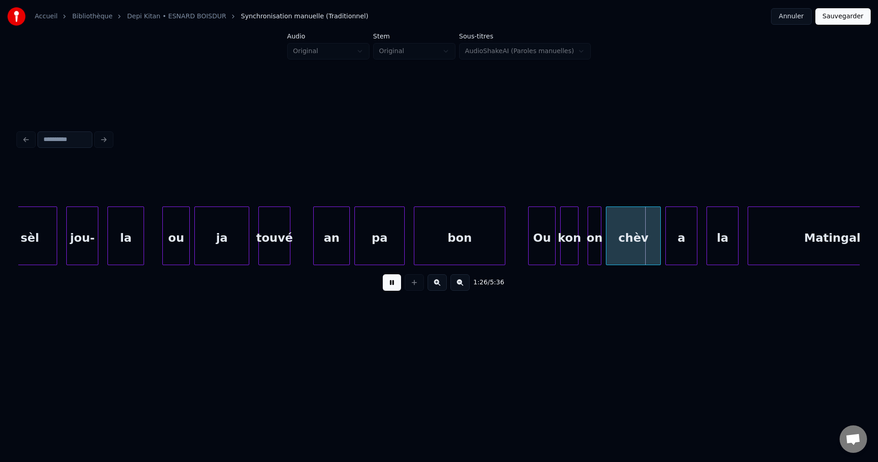
click at [376, 281] on div "1:26 / 5:36" at bounding box center [439, 282] width 827 height 20
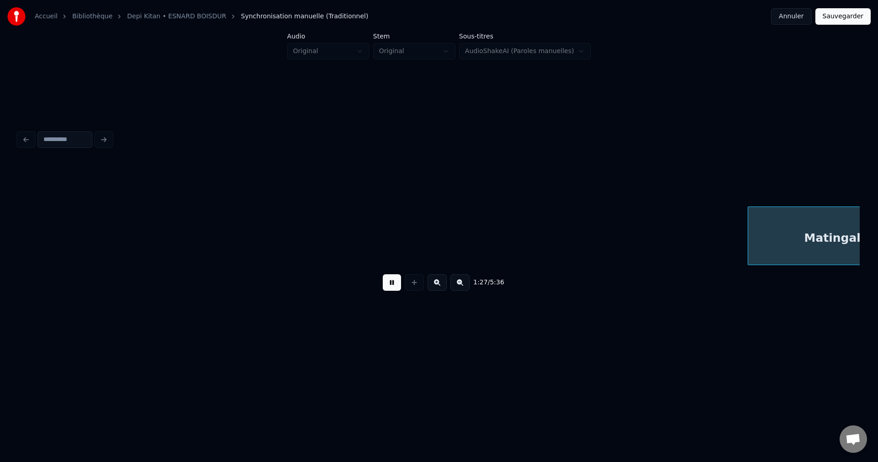
scroll to position [0, 20093]
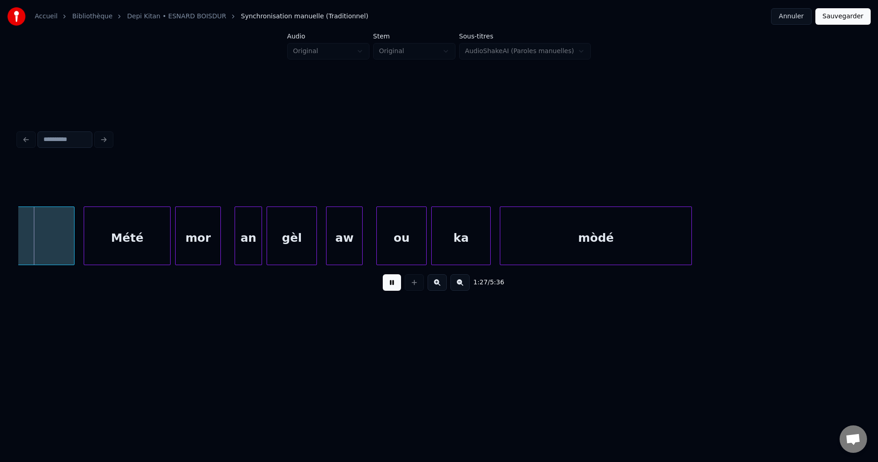
click at [393, 290] on button at bounding box center [392, 282] width 18 height 16
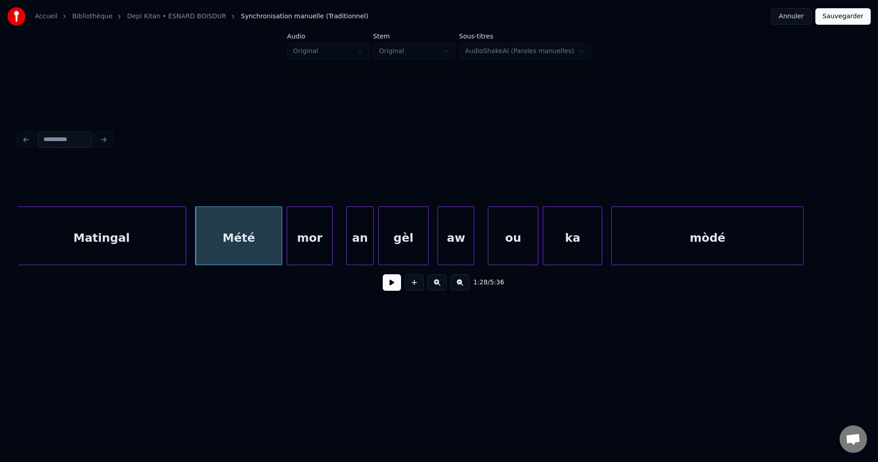
scroll to position [0, 19965]
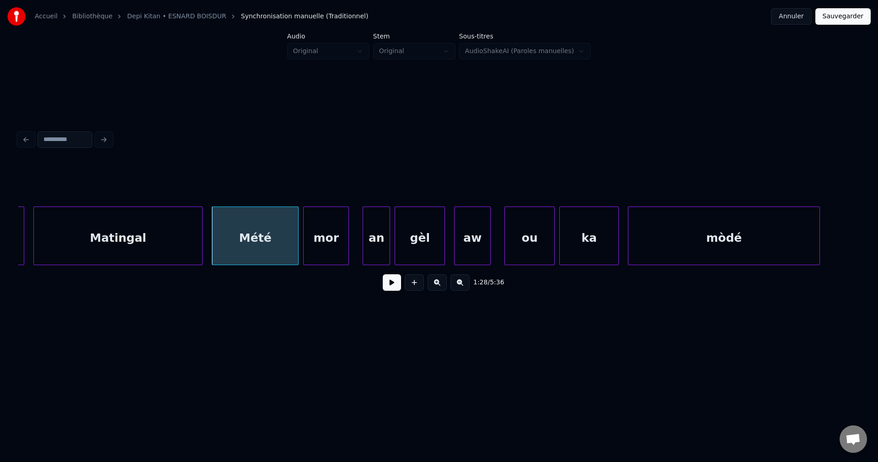
click at [113, 242] on div "Matingal" at bounding box center [118, 238] width 168 height 62
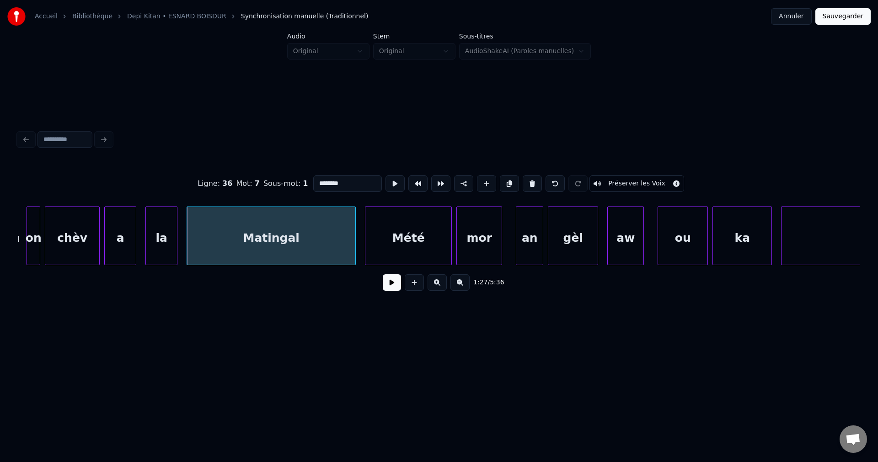
scroll to position [0, 19801]
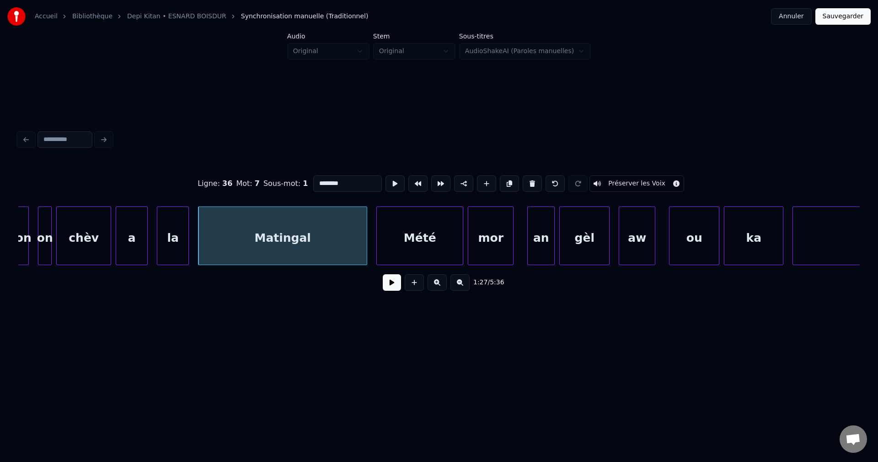
click at [89, 253] on div "chèv" at bounding box center [84, 238] width 54 height 62
type input "****"
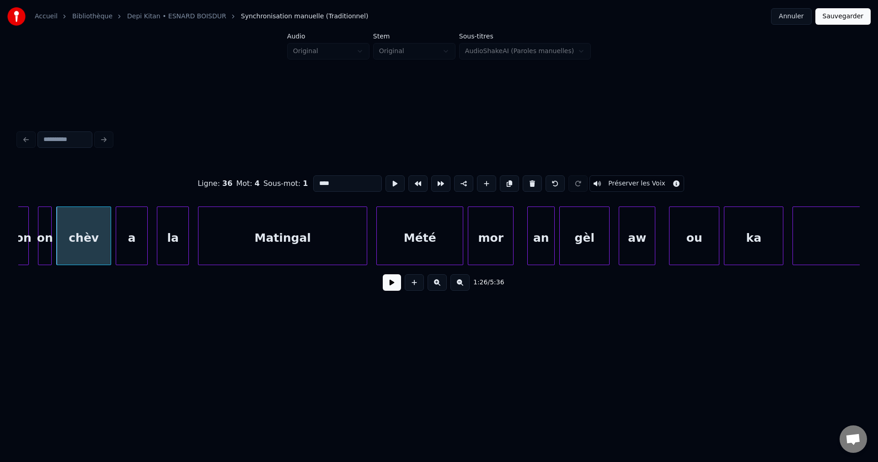
click at [392, 282] on button at bounding box center [392, 282] width 18 height 16
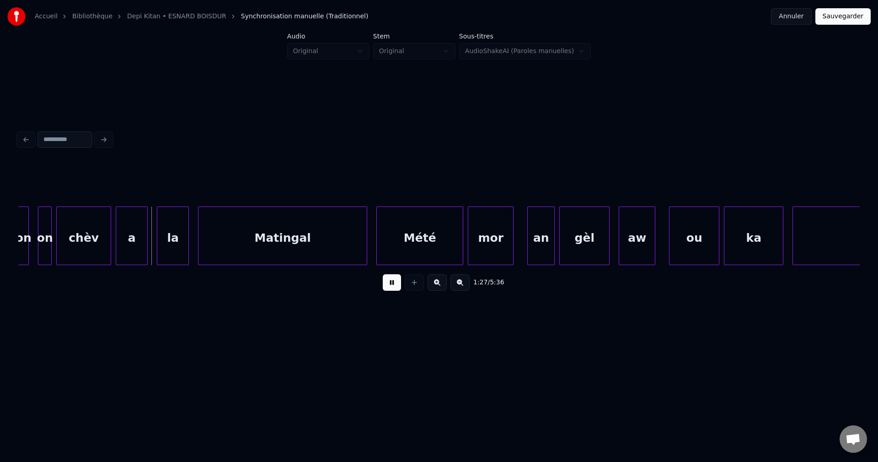
click at [392, 282] on button at bounding box center [392, 282] width 18 height 16
click at [86, 237] on div "chèv" at bounding box center [84, 238] width 54 height 62
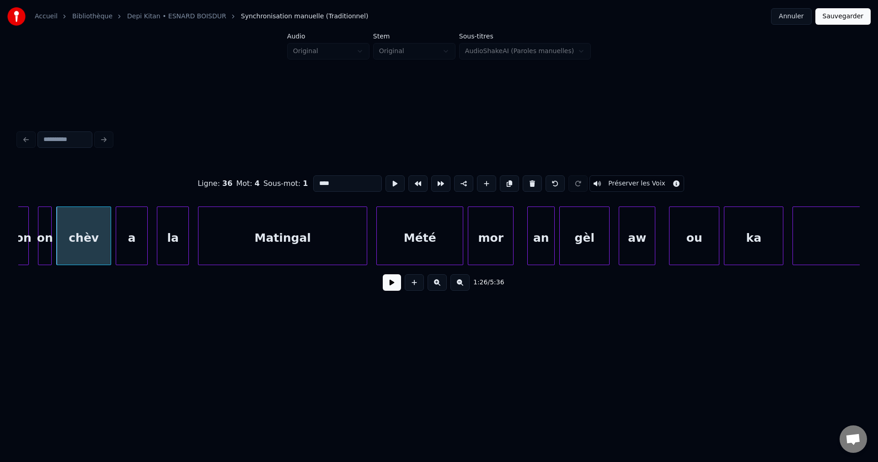
click at [340, 181] on input "****" at bounding box center [347, 183] width 69 height 16
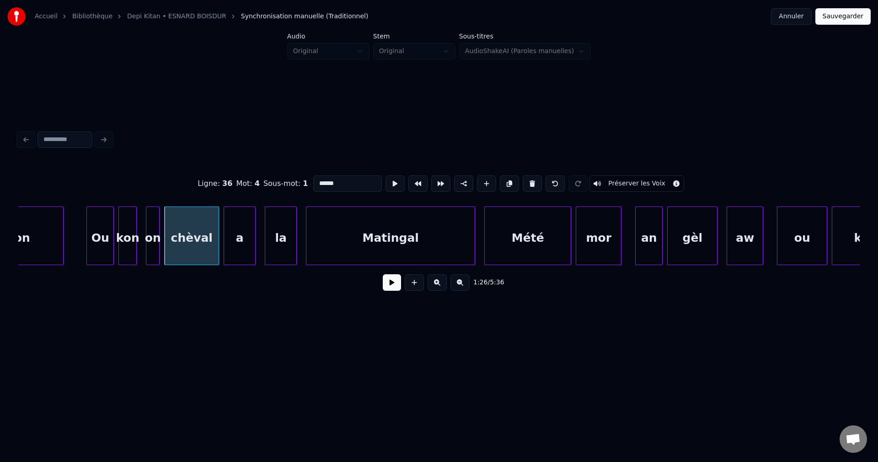
scroll to position [0, 19691]
type input "******"
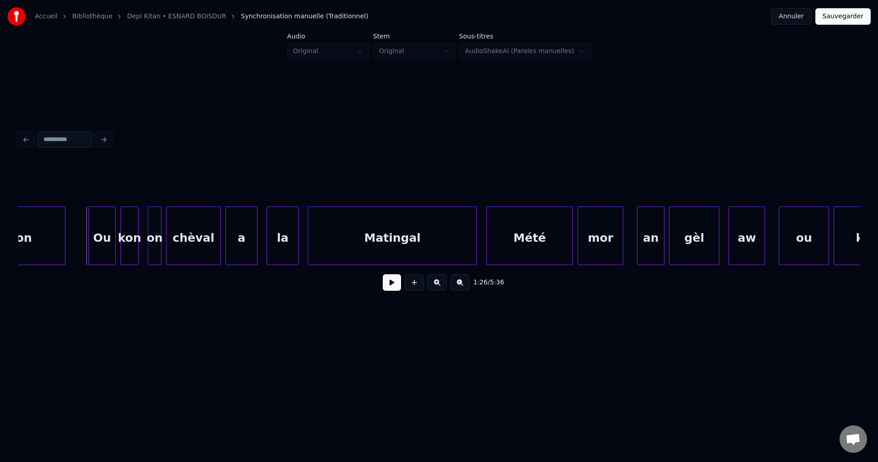
click at [390, 286] on button at bounding box center [392, 282] width 18 height 16
click at [392, 286] on button at bounding box center [392, 282] width 18 height 16
click at [154, 241] on div "on" at bounding box center [154, 238] width 13 height 62
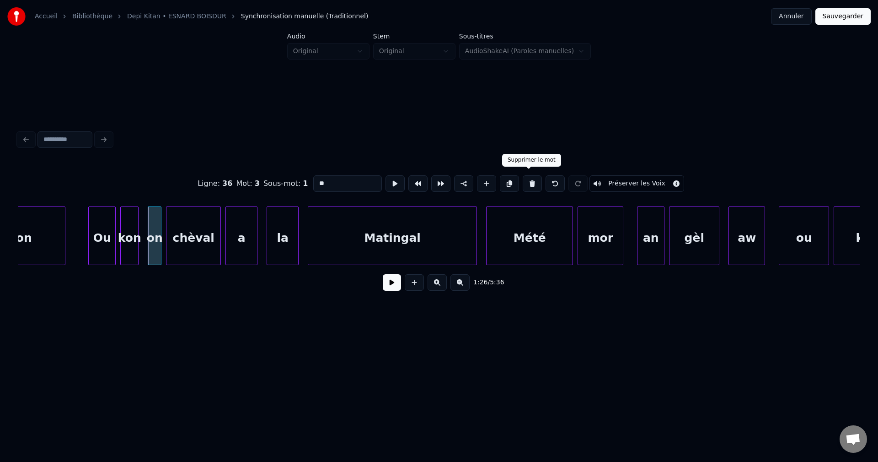
click at [530, 181] on button at bounding box center [532, 183] width 19 height 16
type input "***"
click at [151, 247] on div at bounding box center [151, 236] width 3 height 58
click at [403, 288] on div "1:26 / 5:36" at bounding box center [439, 282] width 827 height 20
click at [392, 284] on button at bounding box center [392, 282] width 18 height 16
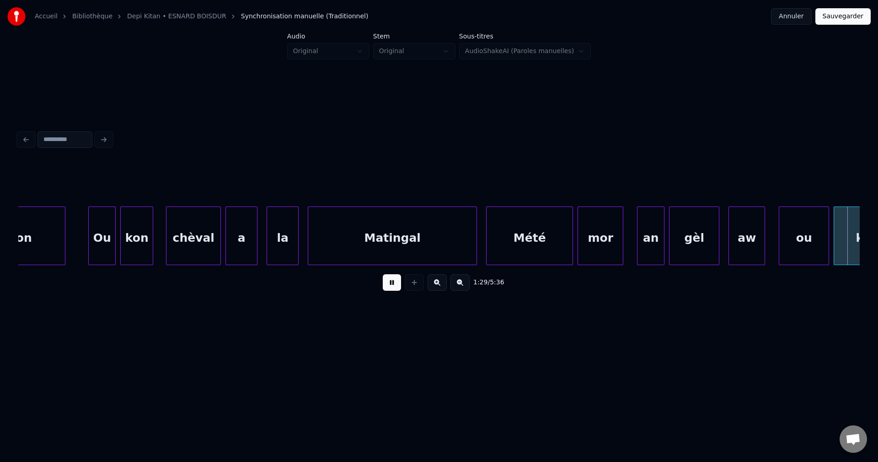
scroll to position [0, 20534]
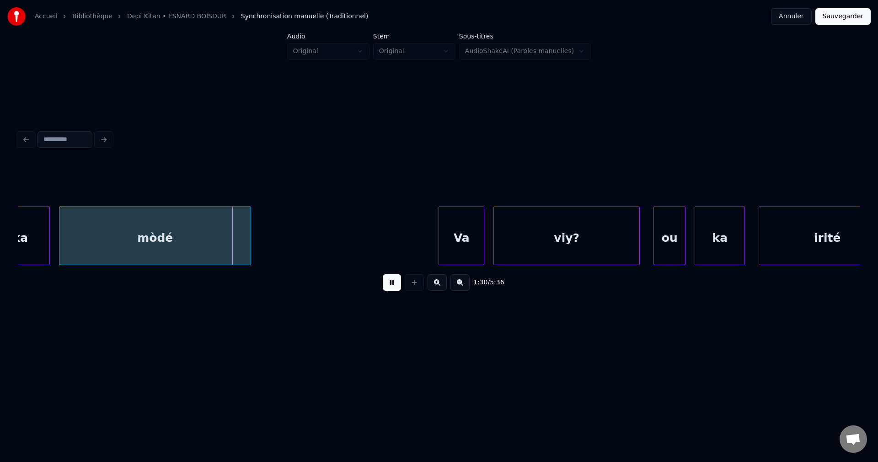
click at [391, 284] on button at bounding box center [392, 282] width 18 height 16
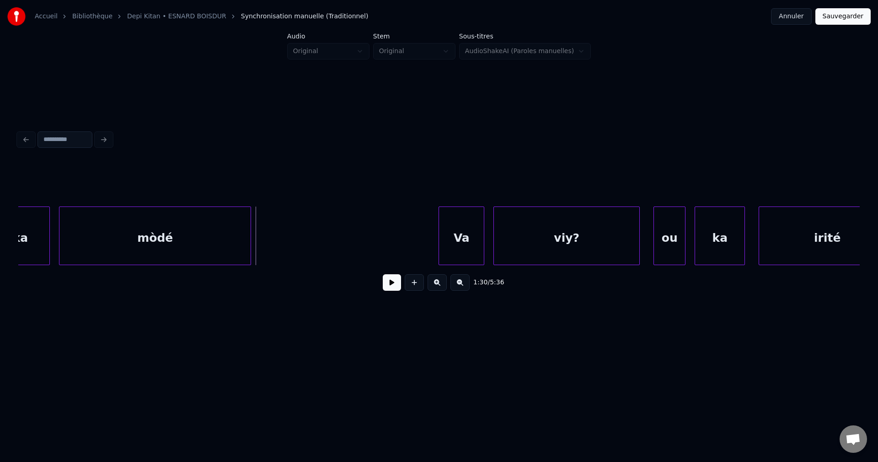
click at [161, 246] on div "mòdé" at bounding box center [154, 238] width 191 height 62
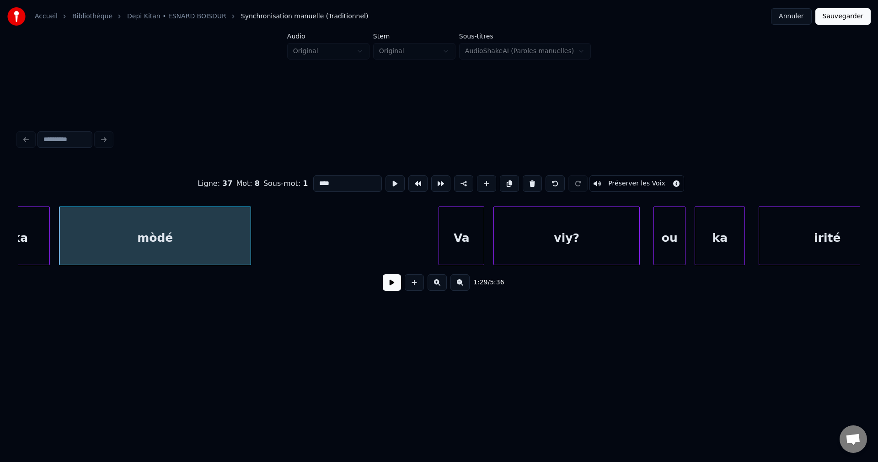
click at [345, 178] on input "****" at bounding box center [347, 183] width 69 height 16
type input "******"
click at [395, 289] on button at bounding box center [392, 282] width 18 height 16
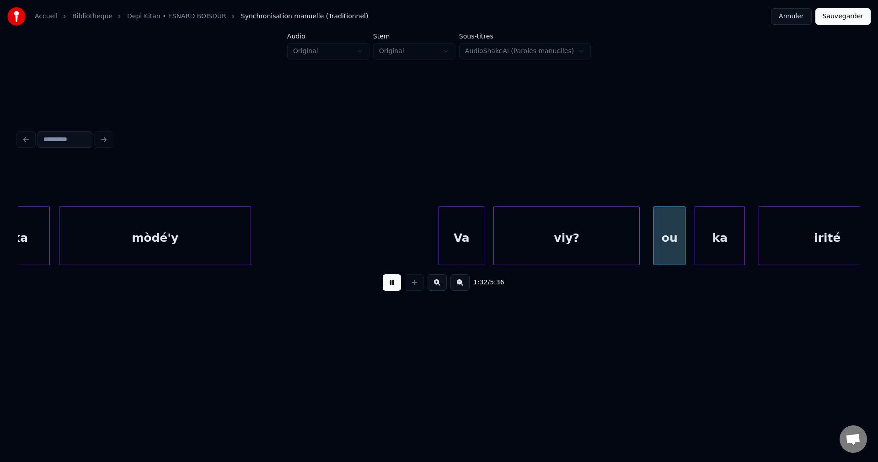
click at [393, 289] on button at bounding box center [392, 282] width 18 height 16
click at [102, 229] on div "mòdé'y" at bounding box center [154, 238] width 191 height 62
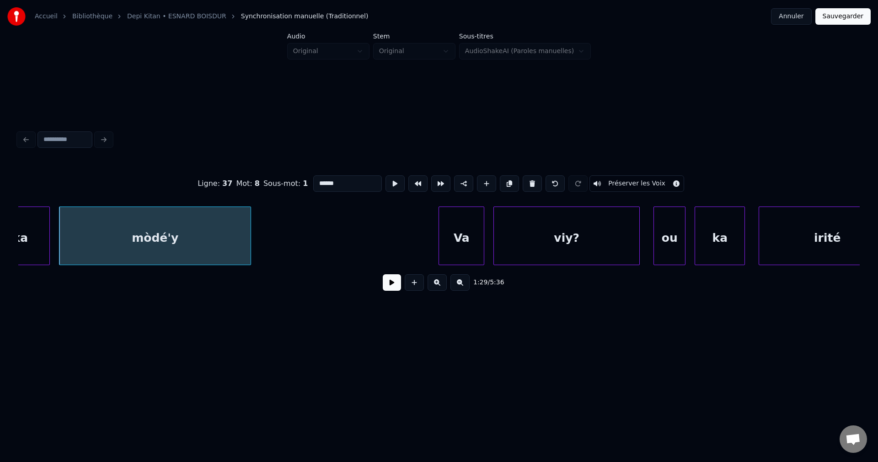
click at [385, 288] on button at bounding box center [392, 282] width 18 height 16
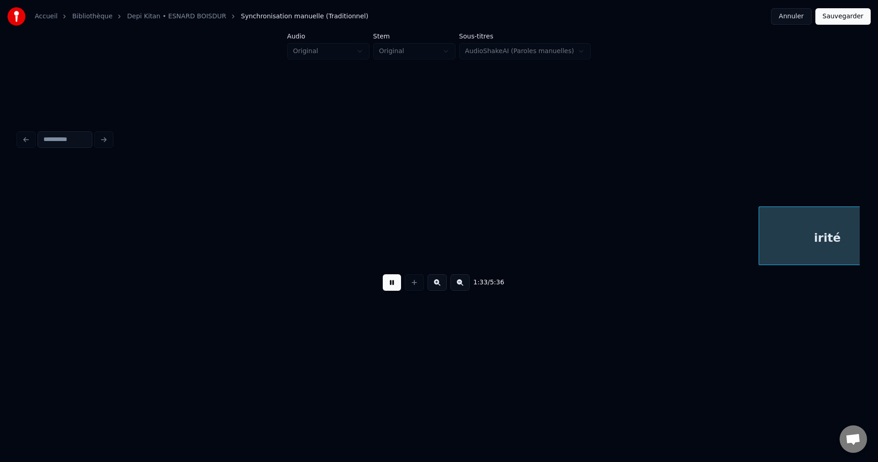
scroll to position [0, 21377]
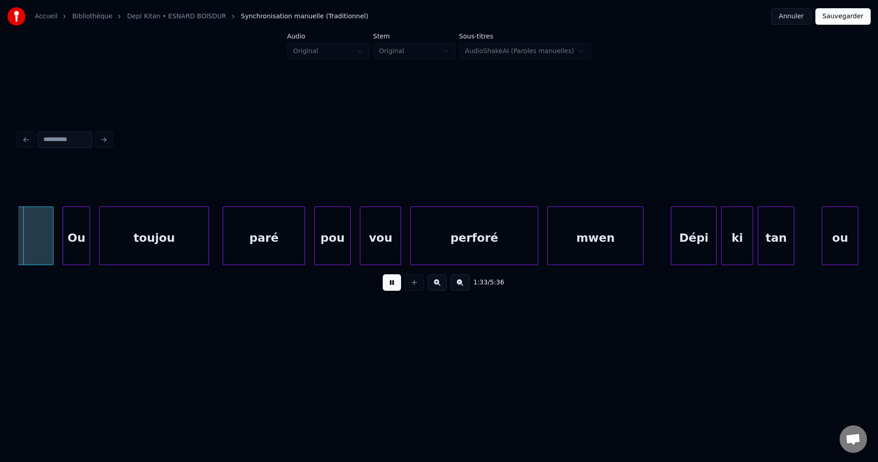
click at [385, 288] on button at bounding box center [392, 282] width 18 height 16
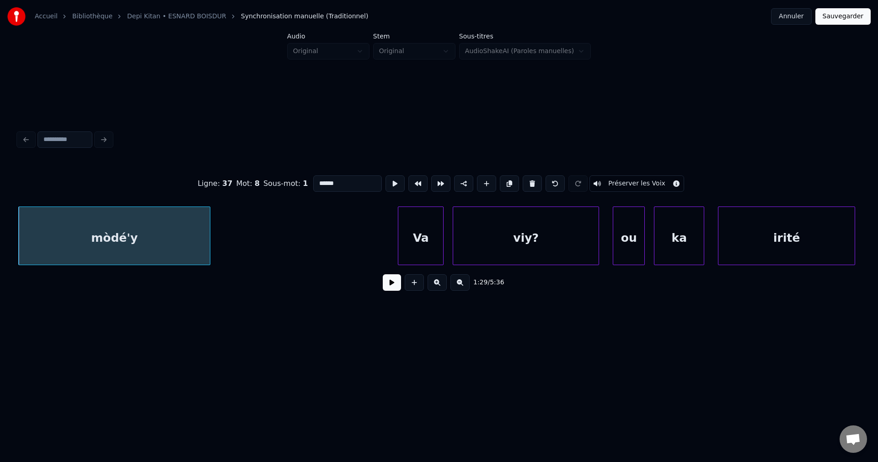
click at [397, 288] on button at bounding box center [392, 282] width 18 height 16
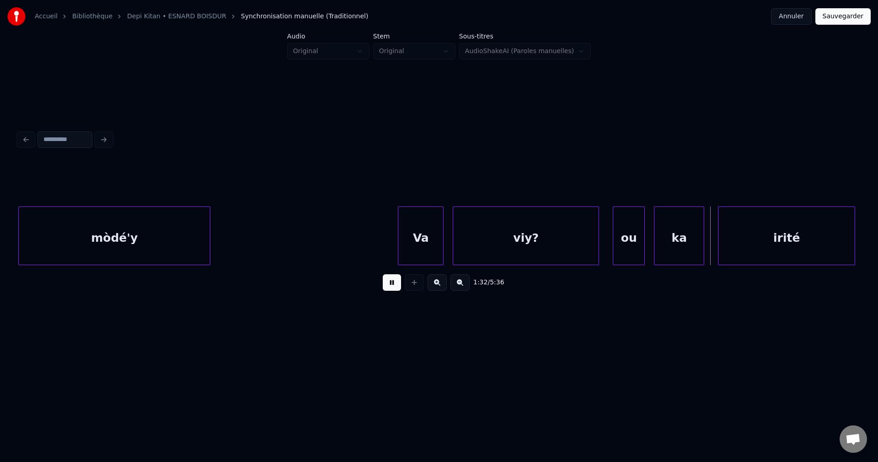
click at [390, 289] on button at bounding box center [392, 282] width 18 height 16
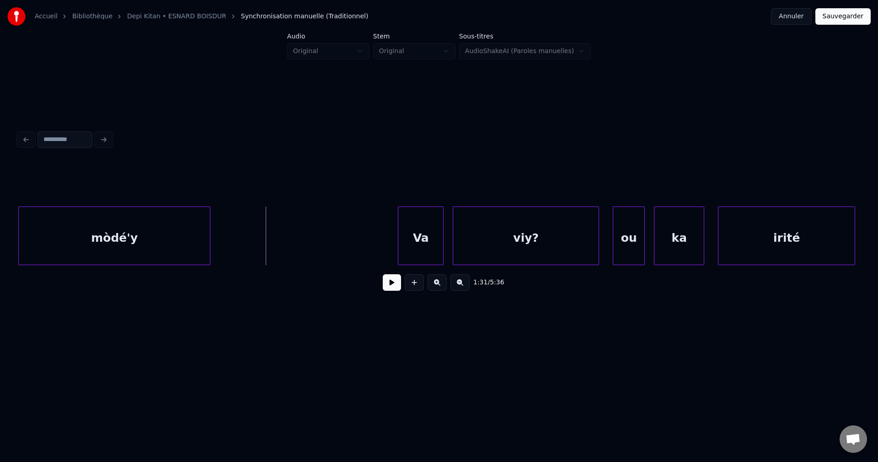
click at [385, 280] on button at bounding box center [392, 282] width 18 height 16
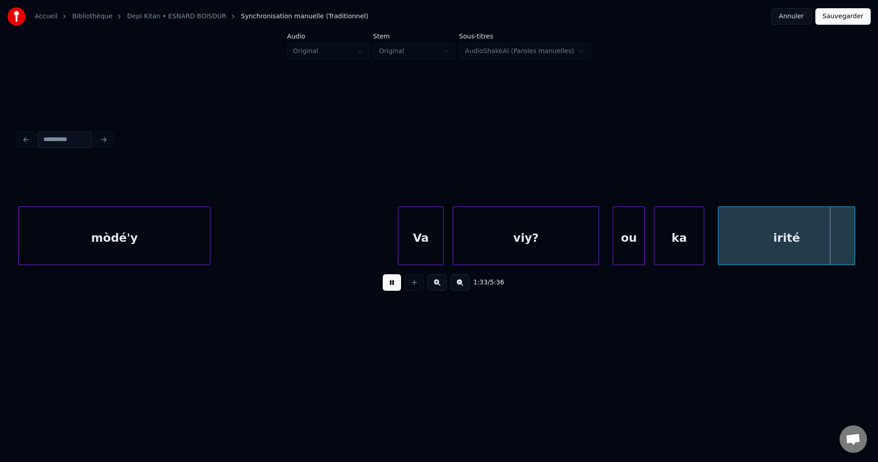
click at [383, 282] on button at bounding box center [392, 282] width 18 height 16
click at [118, 217] on div "mòdé'y" at bounding box center [114, 238] width 191 height 62
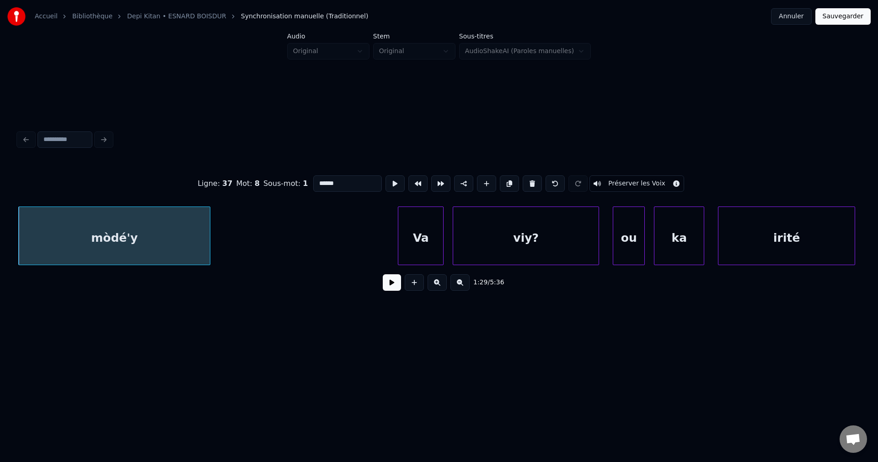
click at [395, 290] on button at bounding box center [392, 282] width 18 height 16
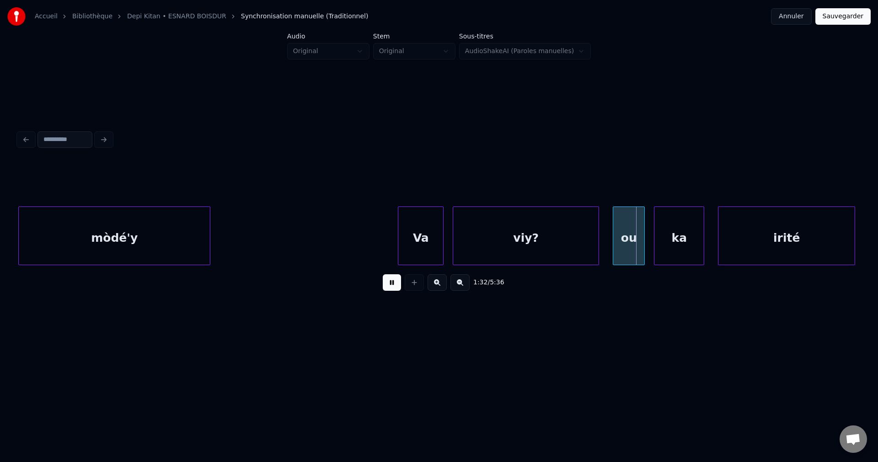
click at [392, 289] on button at bounding box center [392, 282] width 18 height 16
click at [480, 242] on div "viy?" at bounding box center [525, 238] width 145 height 62
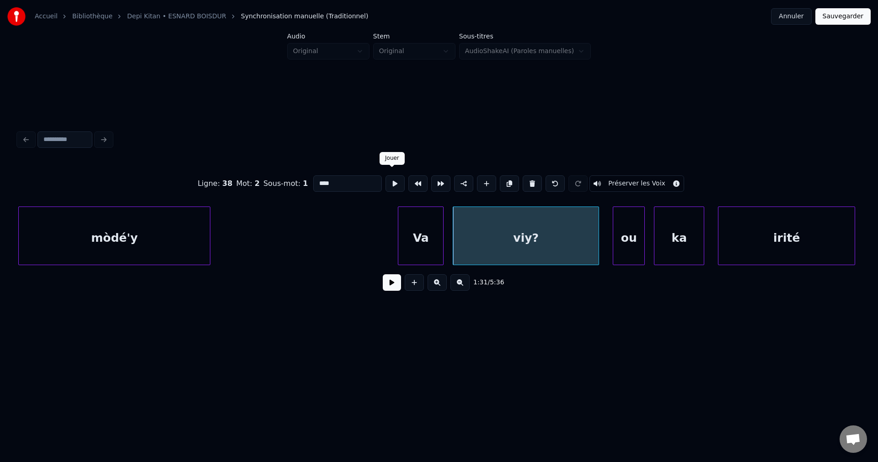
click at [390, 179] on button at bounding box center [395, 183] width 19 height 16
click at [132, 242] on div "mòdé'y" at bounding box center [114, 238] width 191 height 62
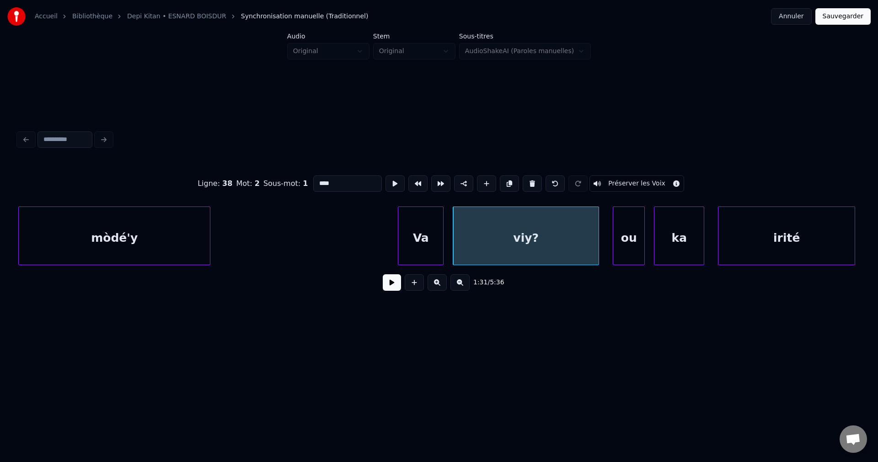
type input "******"
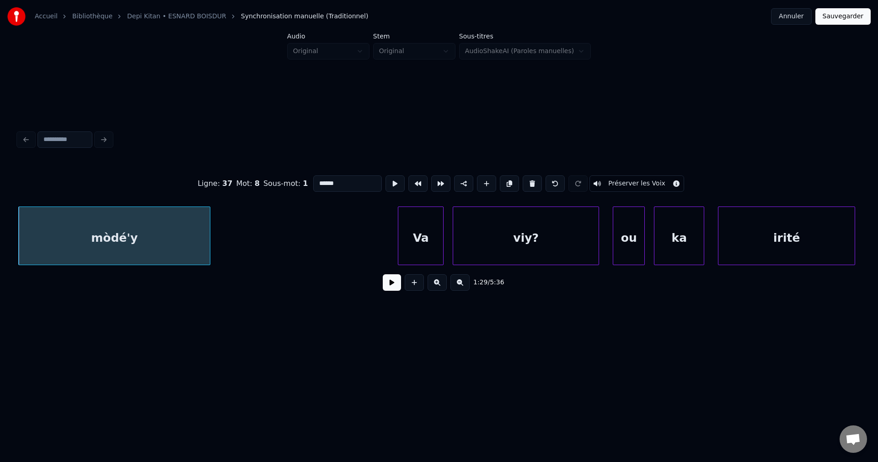
click at [392, 290] on button at bounding box center [392, 282] width 18 height 16
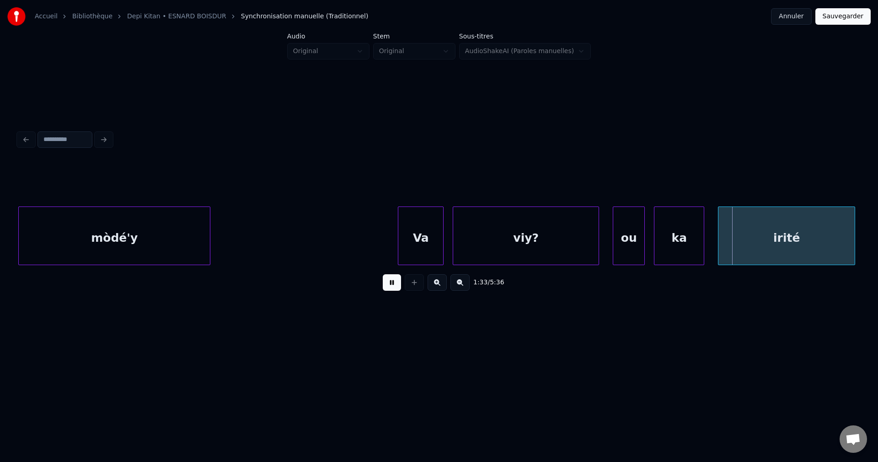
click at [387, 290] on button at bounding box center [392, 282] width 18 height 16
click at [173, 235] on div "mòdé'y" at bounding box center [114, 238] width 191 height 62
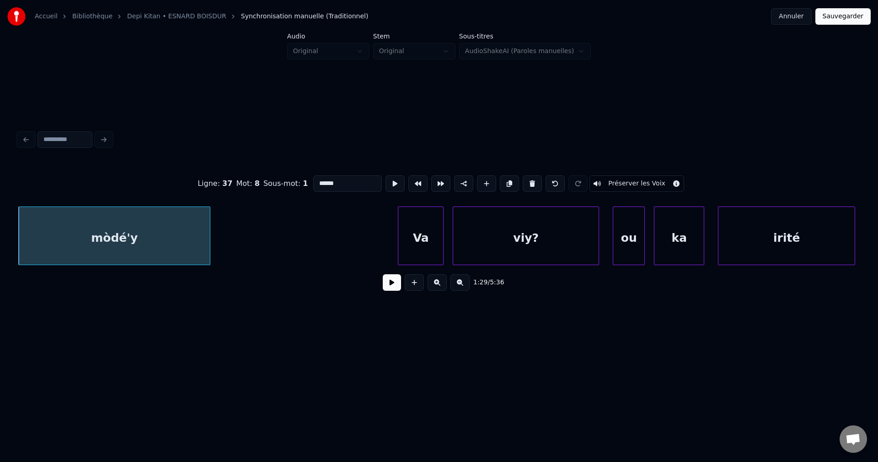
click at [387, 285] on button at bounding box center [392, 282] width 18 height 16
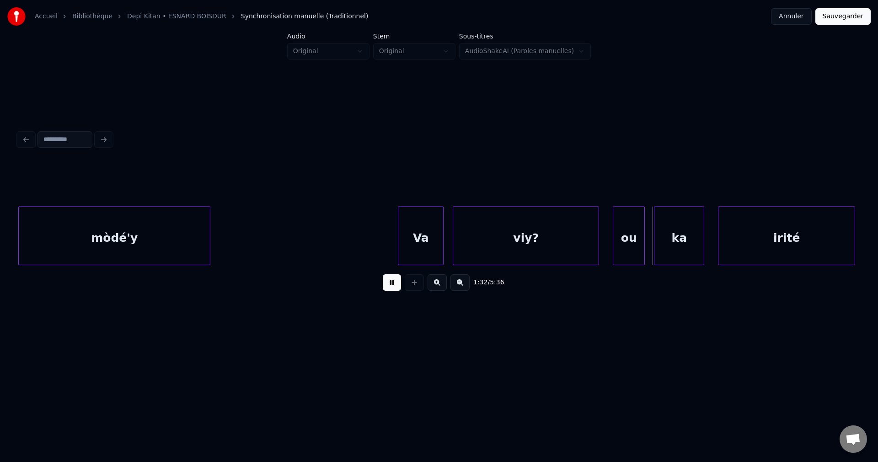
click at [387, 285] on button at bounding box center [392, 282] width 18 height 16
click at [187, 213] on div "mòdé'y" at bounding box center [114, 238] width 191 height 62
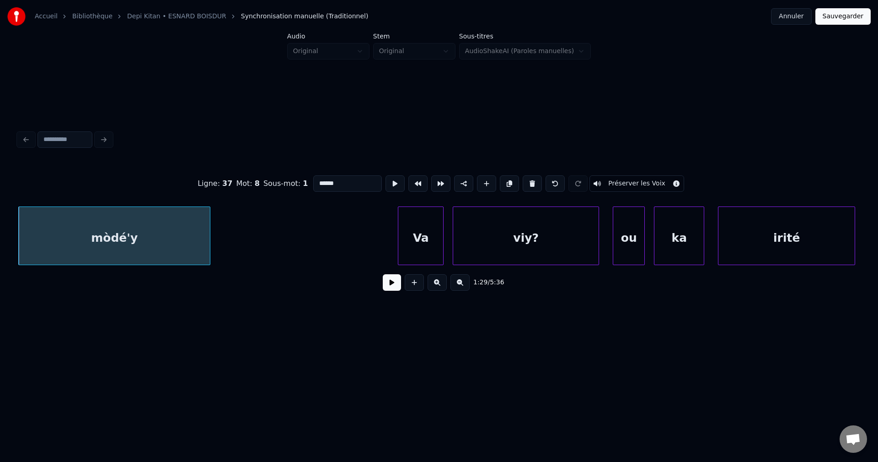
click at [393, 289] on button at bounding box center [392, 282] width 18 height 16
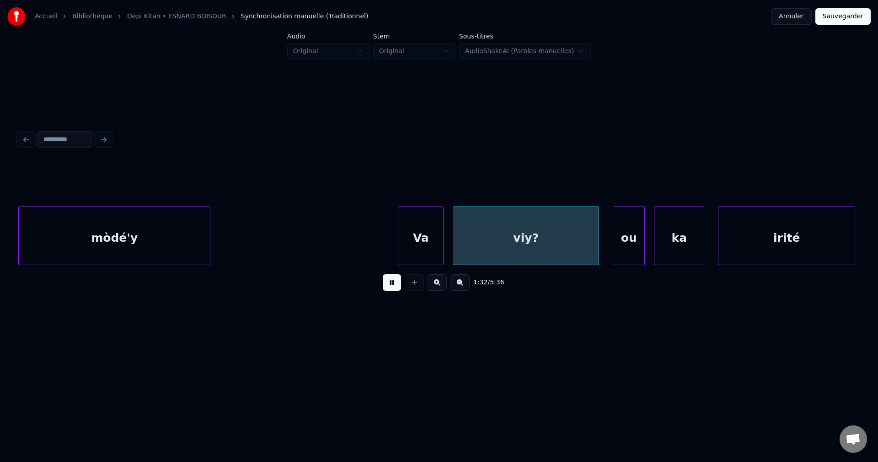
click at [389, 288] on button at bounding box center [392, 282] width 18 height 16
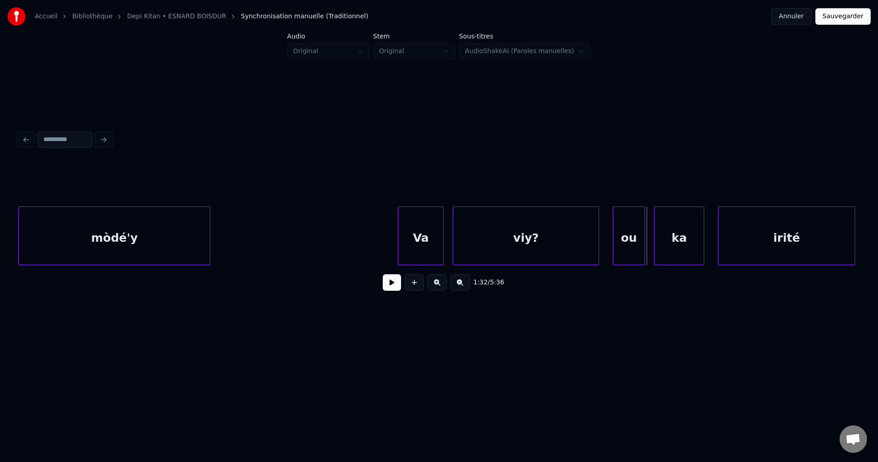
click at [165, 224] on div "mòdé'y" at bounding box center [114, 238] width 191 height 62
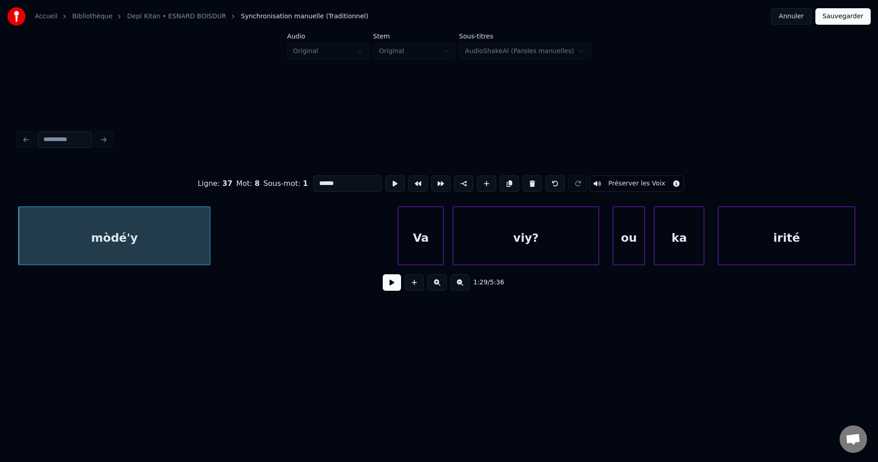
click at [396, 286] on button at bounding box center [392, 282] width 18 height 16
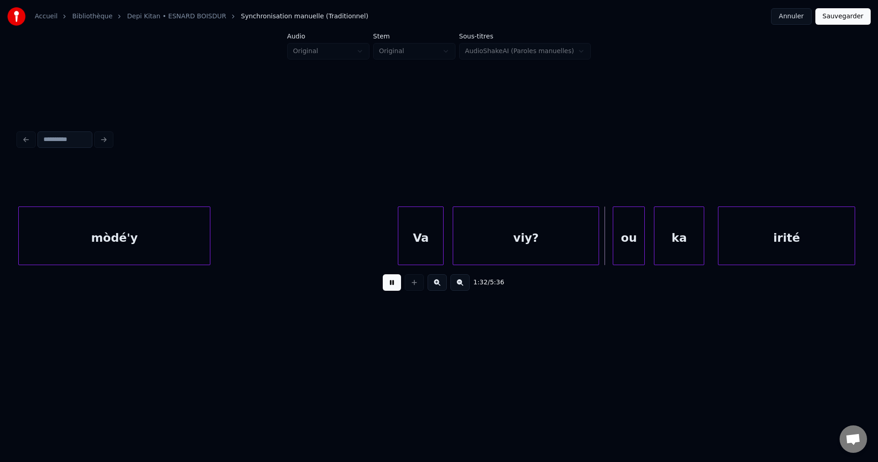
click at [395, 287] on button at bounding box center [392, 282] width 18 height 16
click at [405, 241] on div "Va" at bounding box center [420, 238] width 45 height 62
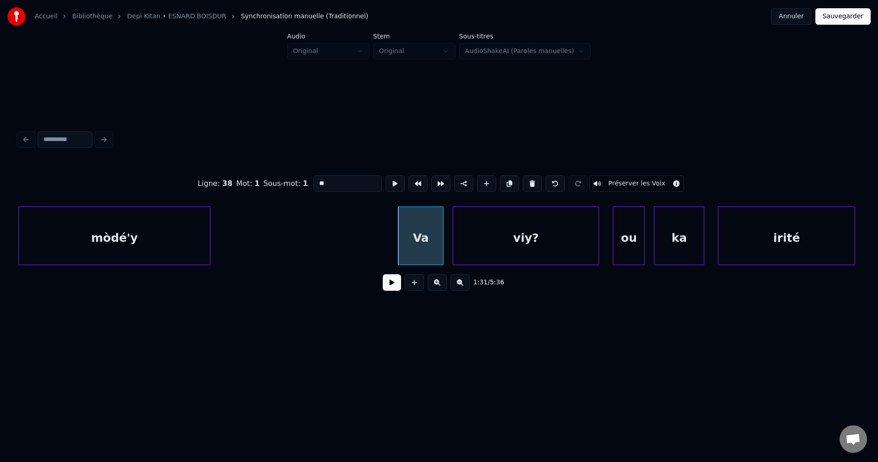
drag, startPoint x: 359, startPoint y: 177, endPoint x: 48, endPoint y: 219, distance: 313.8
click at [51, 219] on div "Ligne : 38 Mot : 1 Sous-mot : 1 ** Préserver les Voix 1:31 / 5:36" at bounding box center [439, 230] width 842 height 139
click at [494, 249] on div "viy?" at bounding box center [525, 238] width 145 height 62
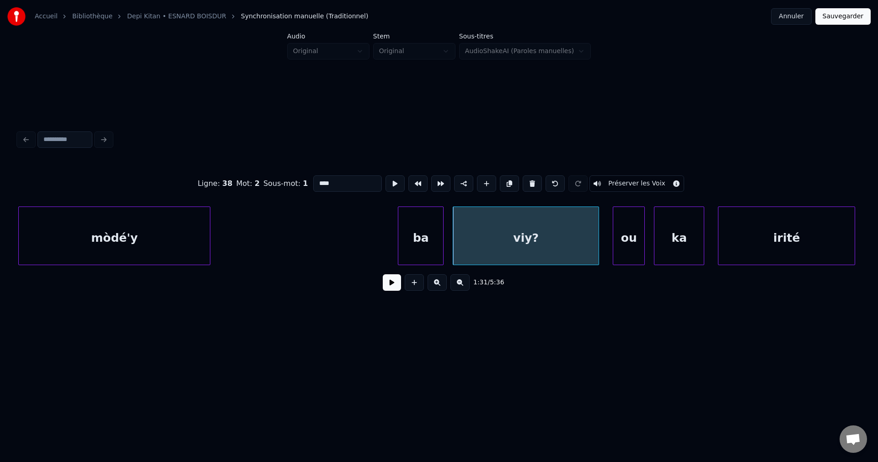
drag, startPoint x: 325, startPoint y: 180, endPoint x: 225, endPoint y: 179, distance: 100.2
click at [225, 179] on div "Ligne : 38 Mot : 2 Sous-mot : 1 **** Préserver les Voix" at bounding box center [439, 184] width 842 height 46
type input "***"
click at [384, 290] on button at bounding box center [392, 282] width 18 height 16
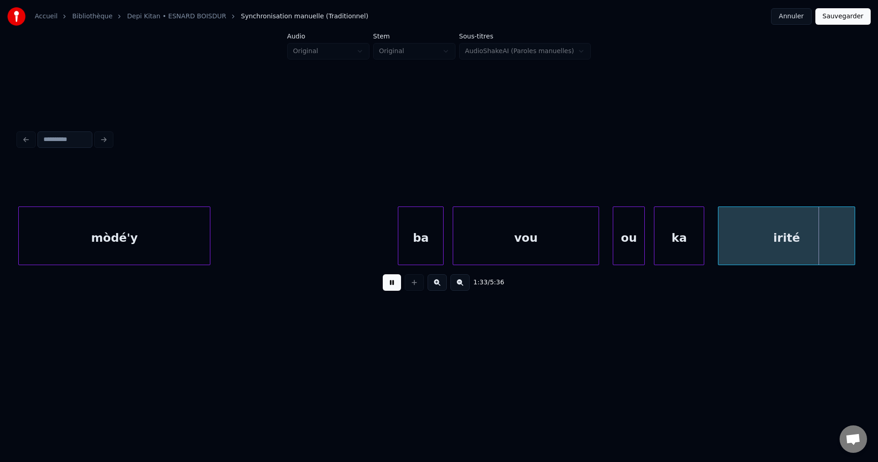
click at [384, 290] on button at bounding box center [392, 282] width 18 height 16
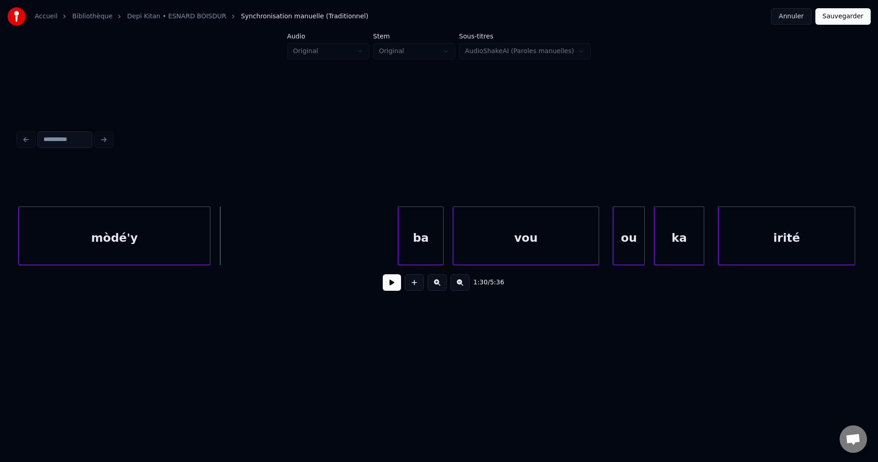
click at [384, 284] on button at bounding box center [392, 282] width 18 height 16
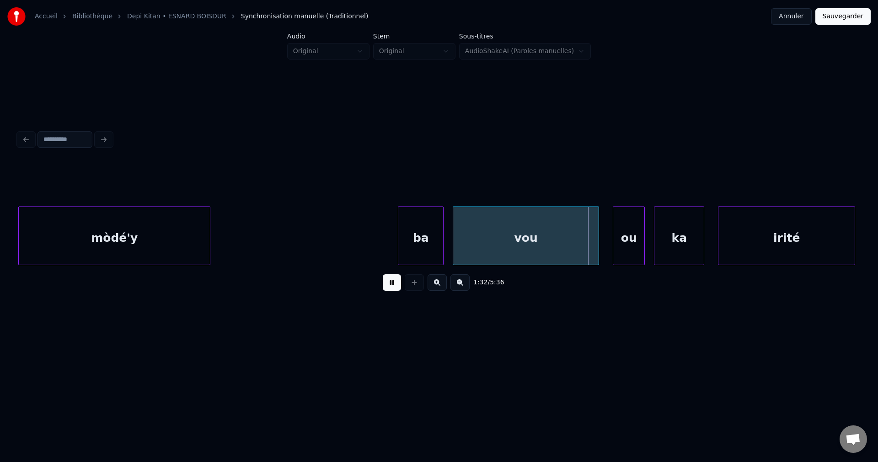
click at [383, 284] on button at bounding box center [392, 282] width 18 height 16
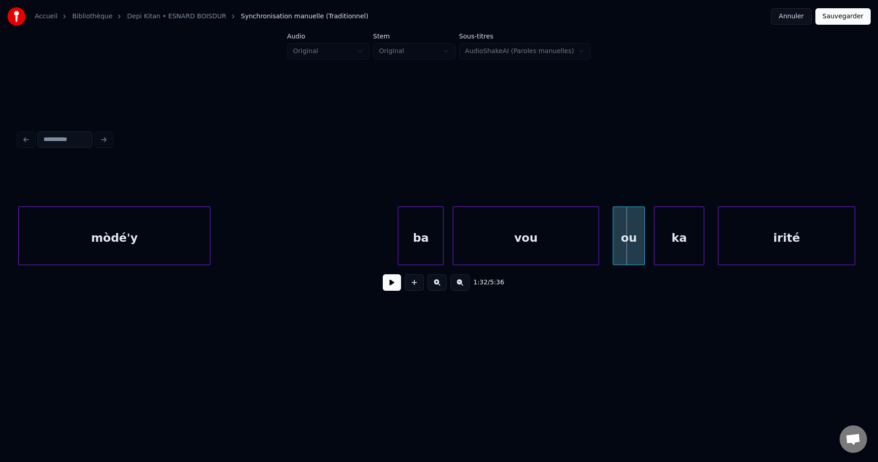
click at [512, 230] on div "vou" at bounding box center [525, 238] width 145 height 62
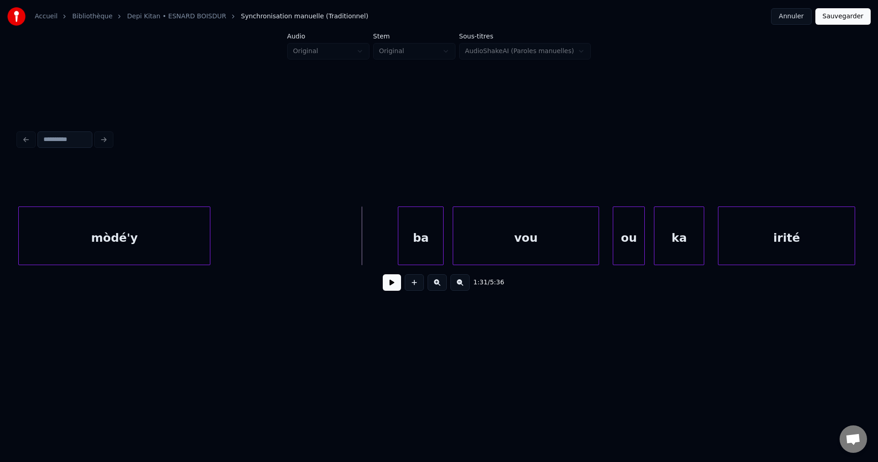
click at [393, 285] on button at bounding box center [392, 282] width 18 height 16
click at [477, 241] on div "vou" at bounding box center [525, 238] width 145 height 62
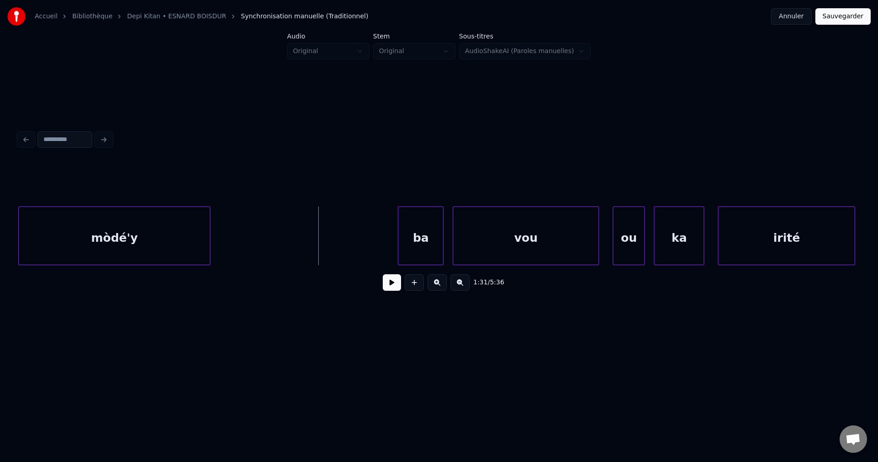
click at [398, 290] on button at bounding box center [392, 282] width 18 height 16
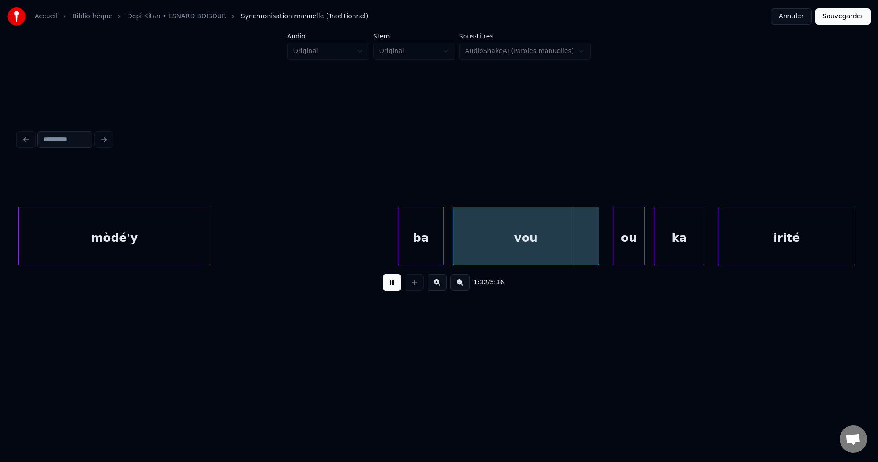
click at [394, 289] on button at bounding box center [392, 282] width 18 height 16
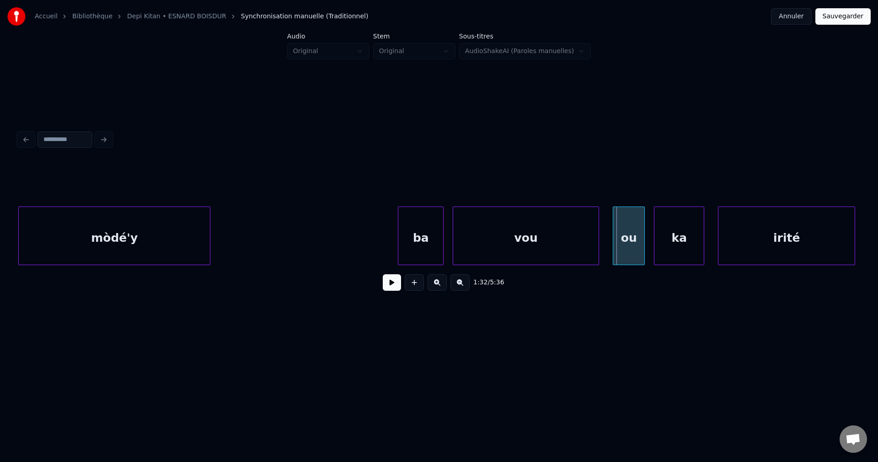
click at [558, 252] on div "vou" at bounding box center [525, 238] width 145 height 62
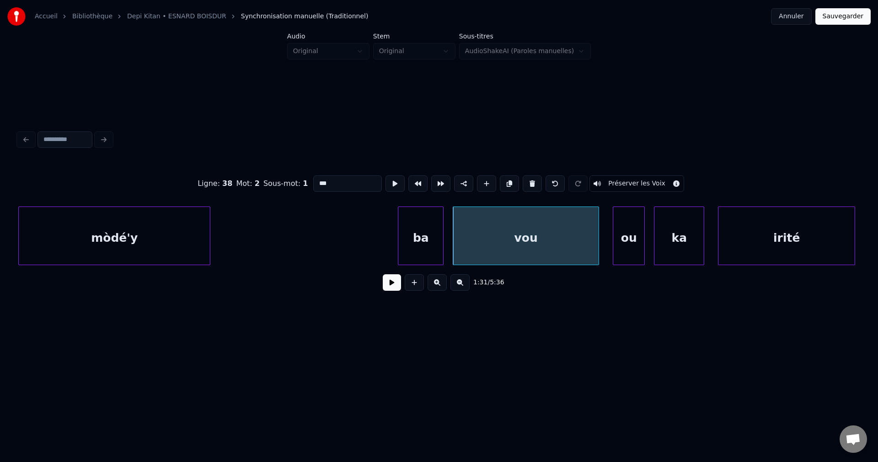
click at [342, 177] on input "***" at bounding box center [347, 183] width 69 height 16
type input "**********"
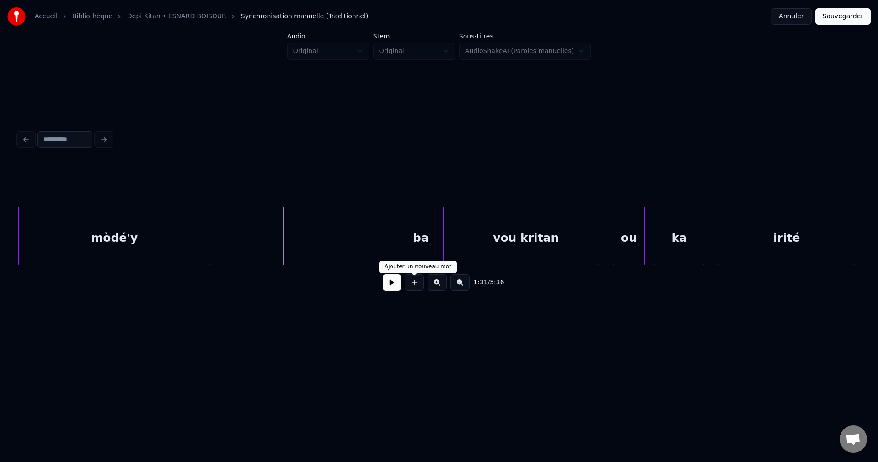
click at [387, 289] on button at bounding box center [392, 282] width 18 height 16
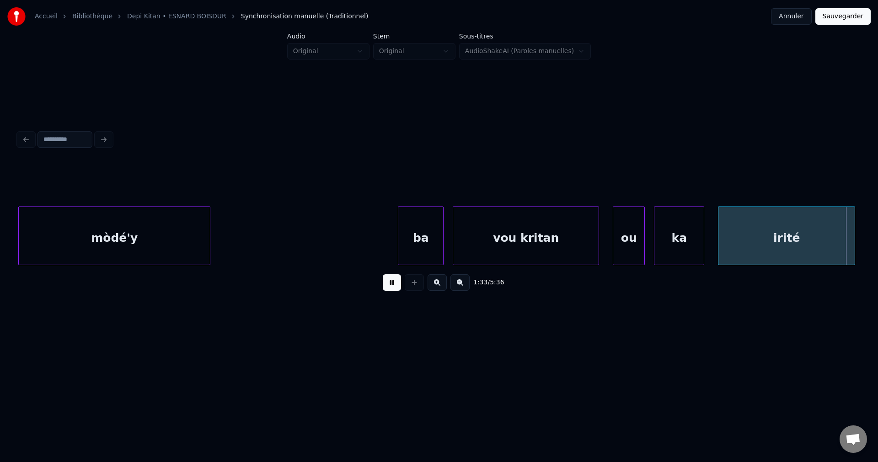
scroll to position [0, 21418]
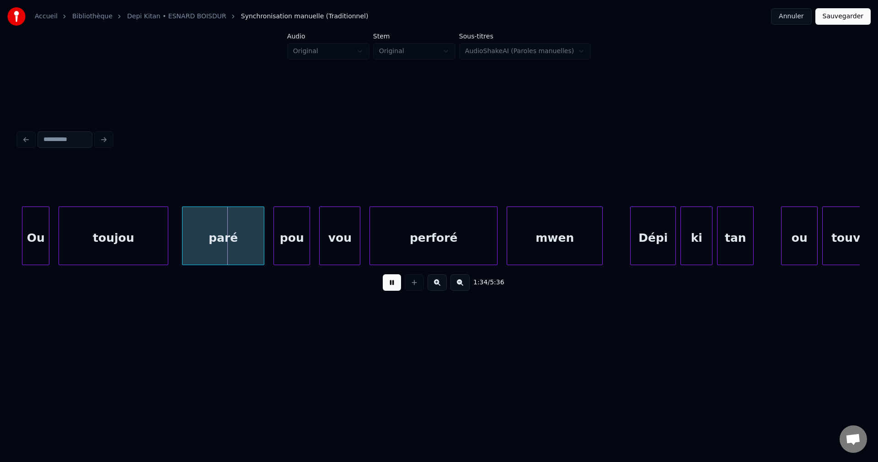
click at [395, 283] on button at bounding box center [392, 282] width 18 height 16
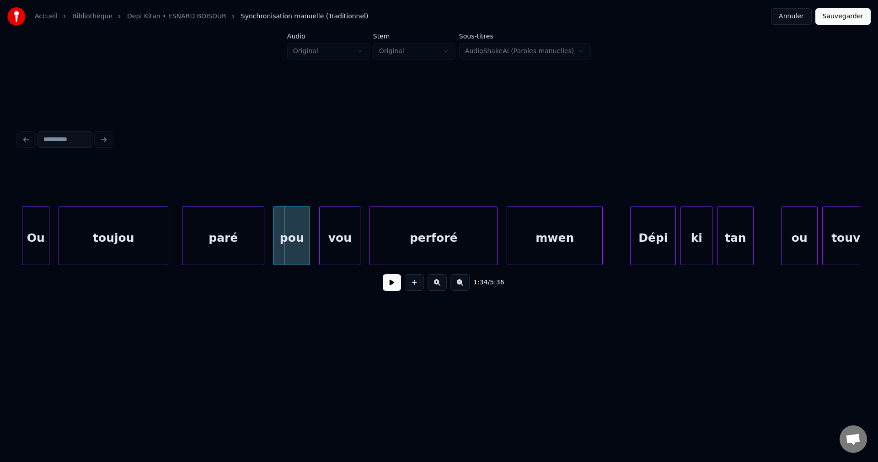
click at [396, 283] on button at bounding box center [392, 282] width 18 height 16
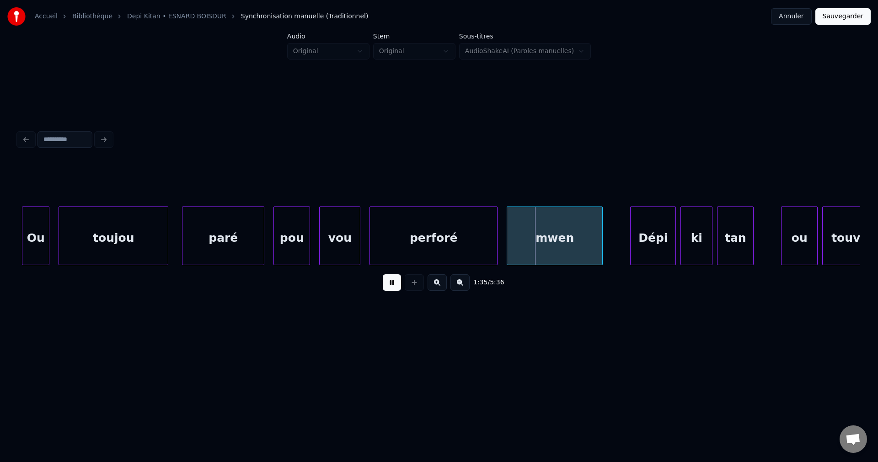
click at [396, 283] on button at bounding box center [392, 282] width 18 height 16
click at [65, 248] on div "toujou" at bounding box center [113, 238] width 109 height 62
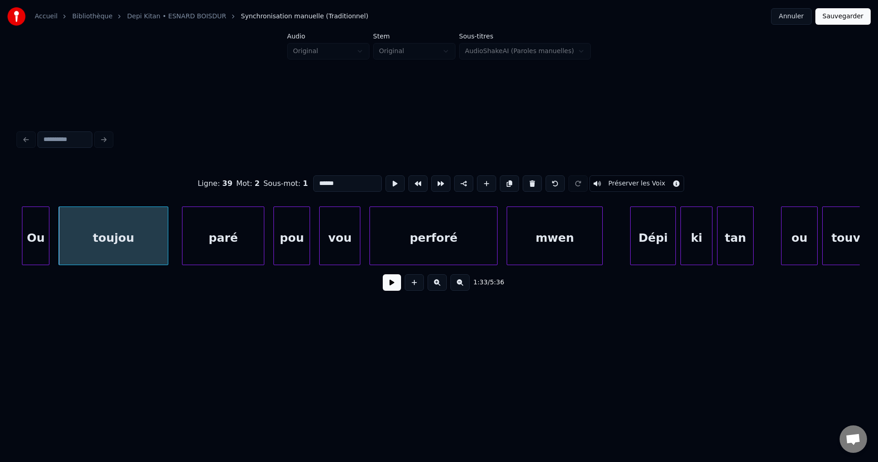
click at [390, 282] on button at bounding box center [392, 282] width 18 height 16
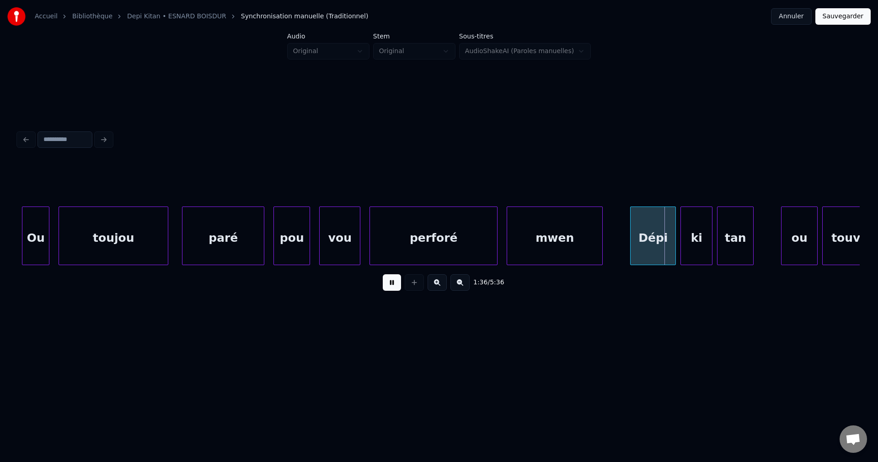
click at [391, 285] on button at bounding box center [392, 282] width 18 height 16
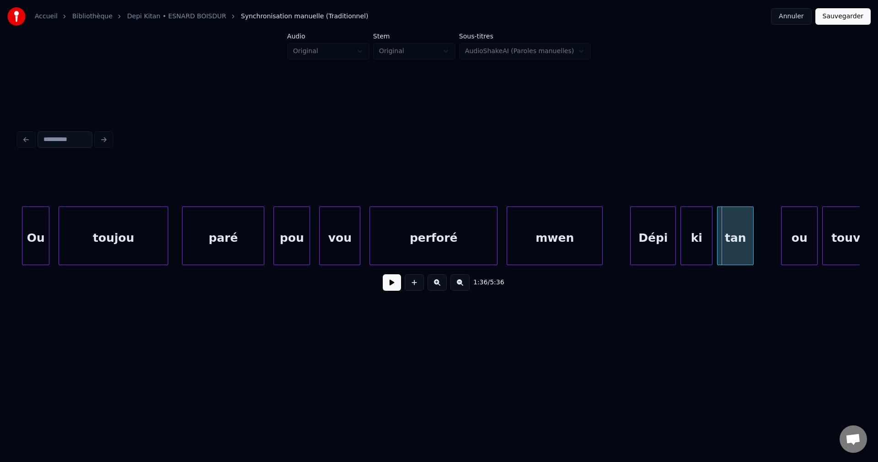
click at [391, 285] on button at bounding box center [392, 282] width 18 height 16
click at [386, 281] on button at bounding box center [392, 282] width 18 height 16
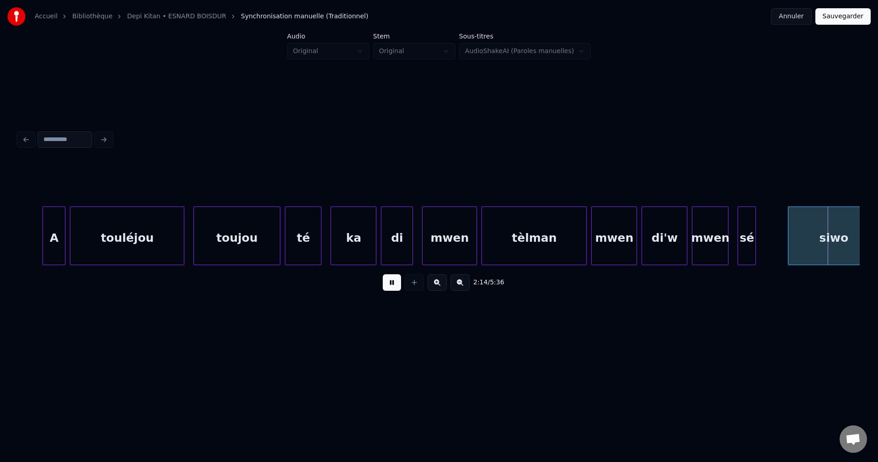
scroll to position [0, 30693]
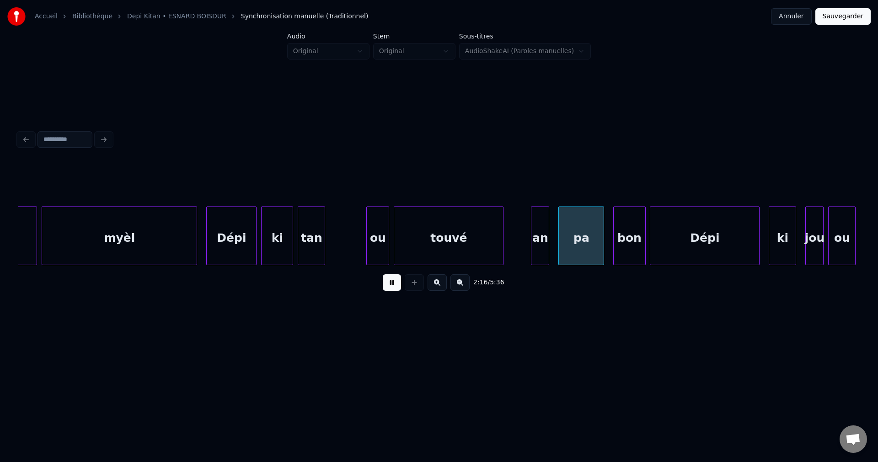
click at [236, 242] on div "Dépi" at bounding box center [231, 238] width 49 height 62
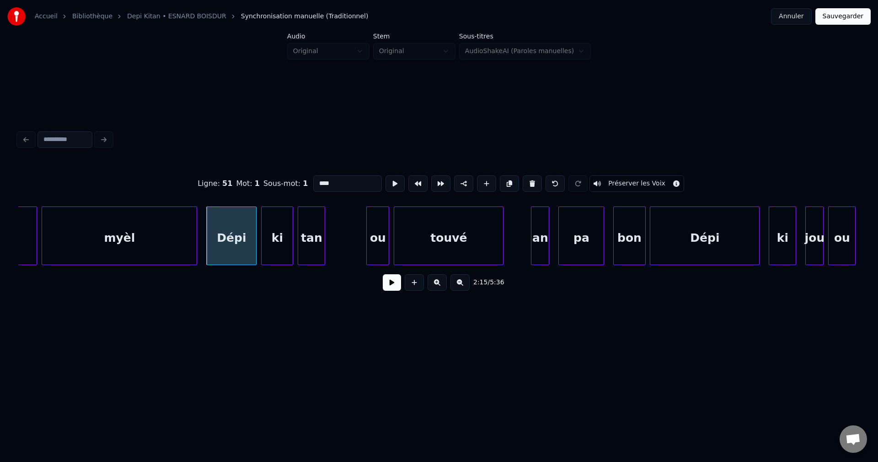
click at [397, 289] on button at bounding box center [392, 282] width 18 height 16
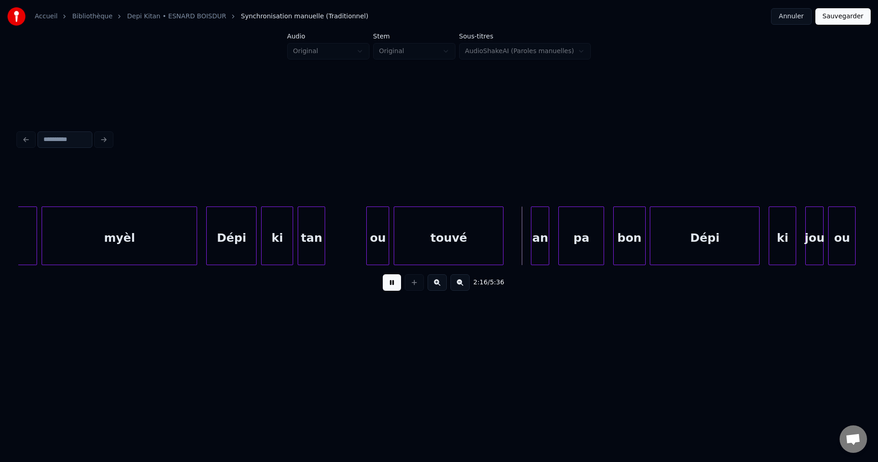
click at [397, 286] on button at bounding box center [392, 282] width 18 height 16
click at [395, 284] on button at bounding box center [392, 282] width 18 height 16
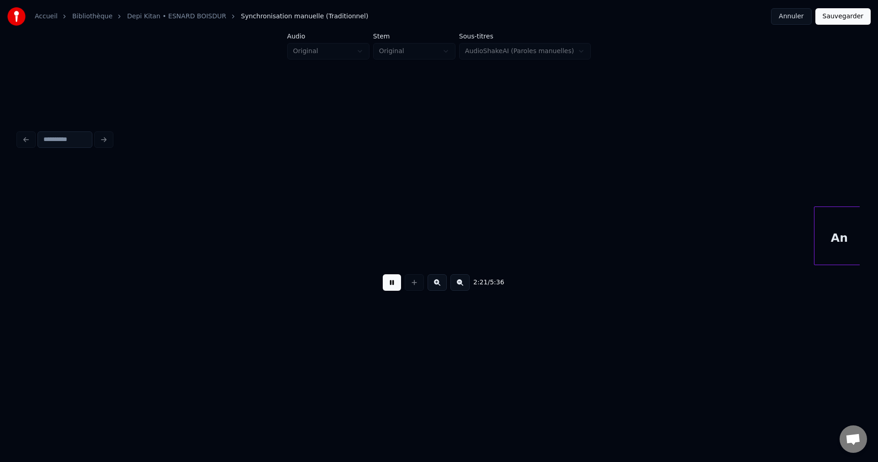
scroll to position [0, 32378]
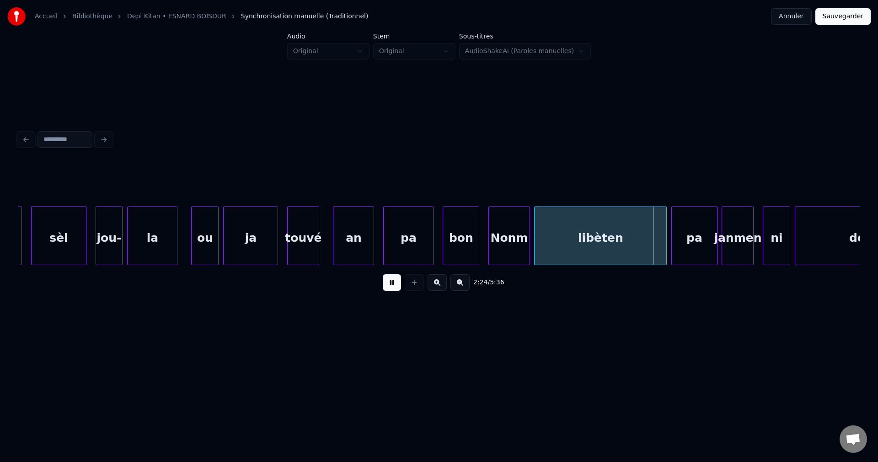
click at [397, 281] on button at bounding box center [392, 282] width 18 height 16
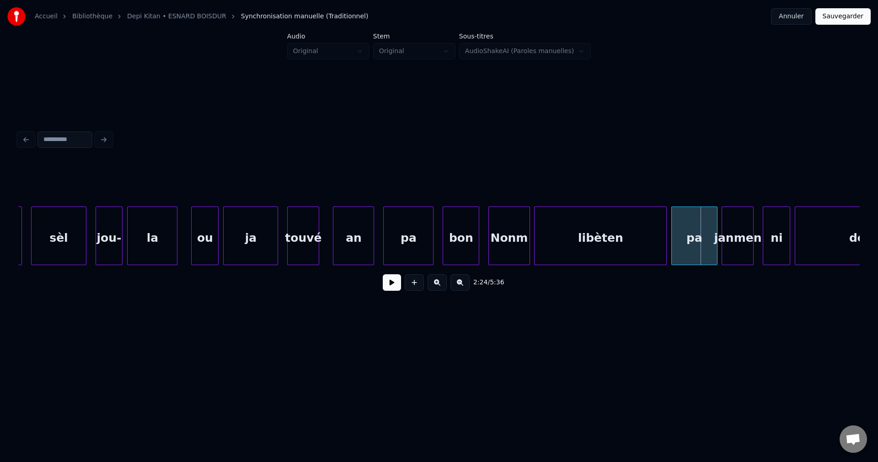
click at [406, 252] on div "pa" at bounding box center [408, 238] width 49 height 62
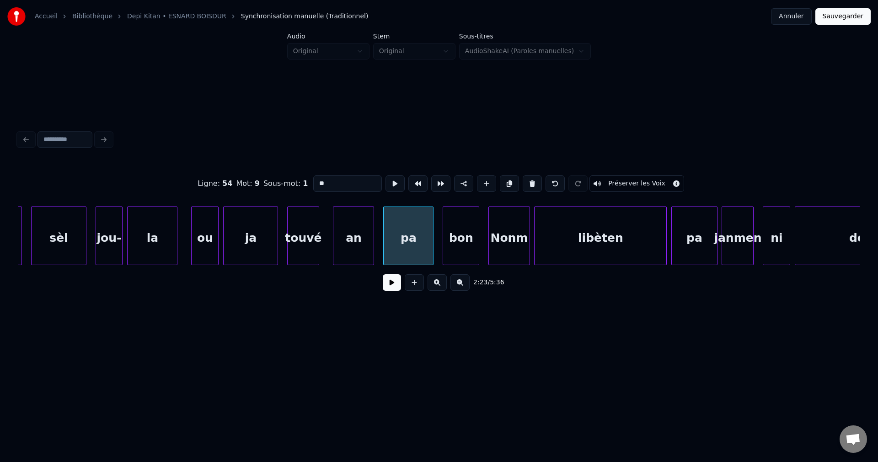
click at [399, 285] on button at bounding box center [392, 282] width 18 height 16
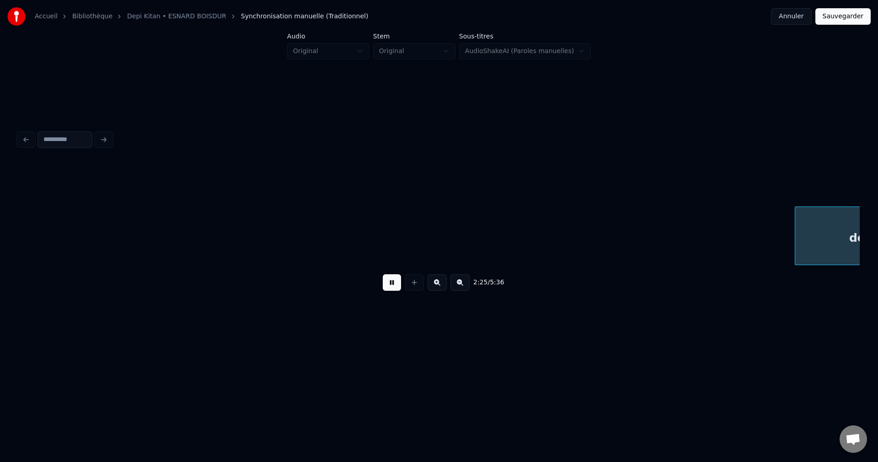
scroll to position [0, 33221]
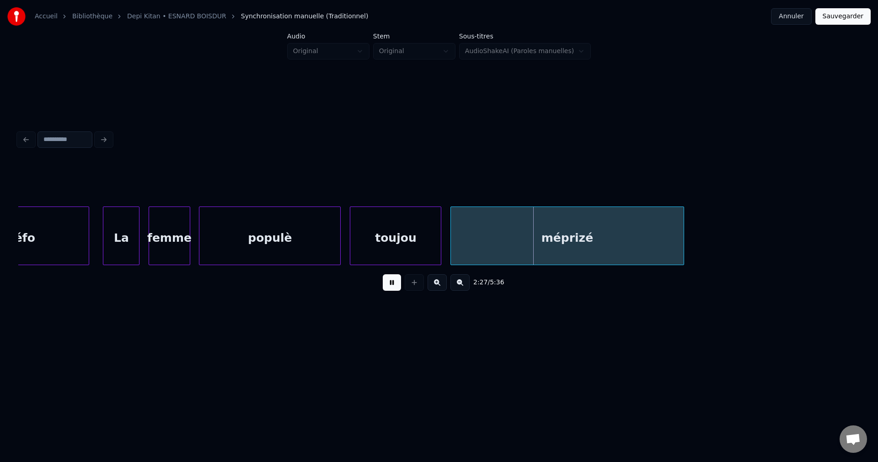
click at [134, 240] on div "La" at bounding box center [121, 238] width 36 height 62
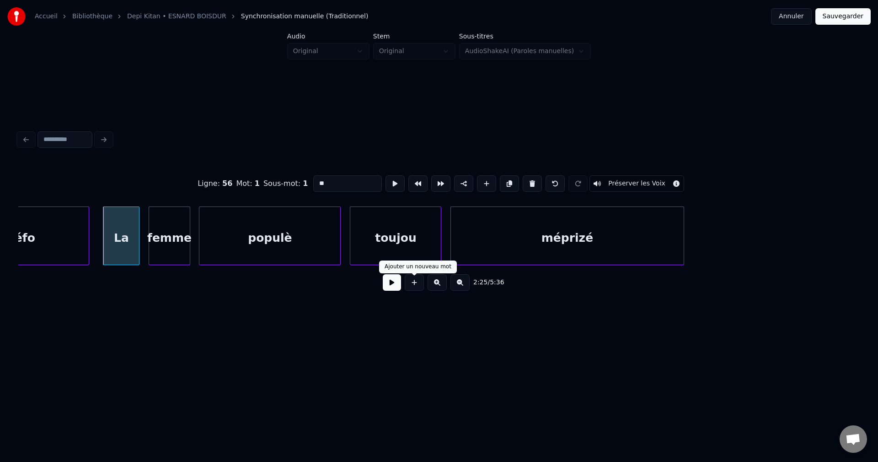
click at [396, 289] on button at bounding box center [392, 282] width 18 height 16
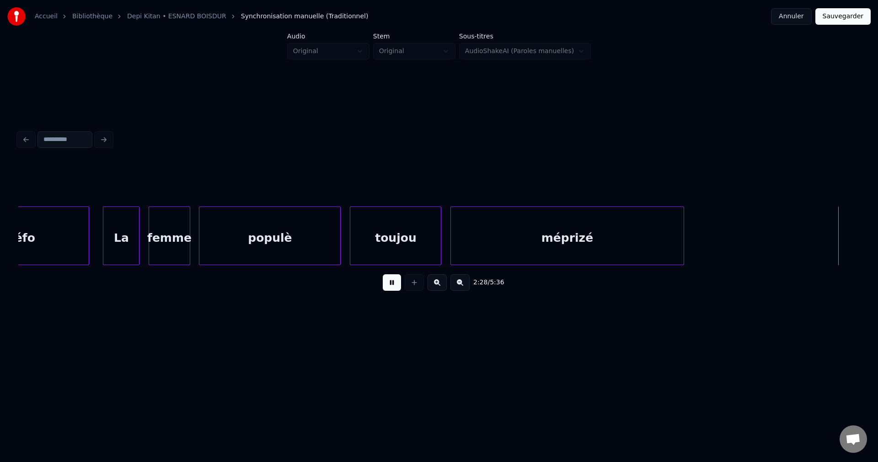
scroll to position [0, 34065]
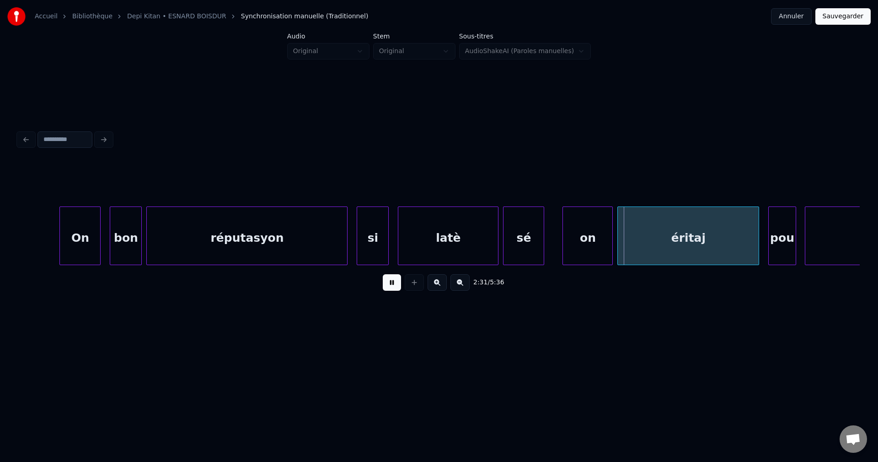
click at [90, 247] on div "On" at bounding box center [80, 238] width 40 height 62
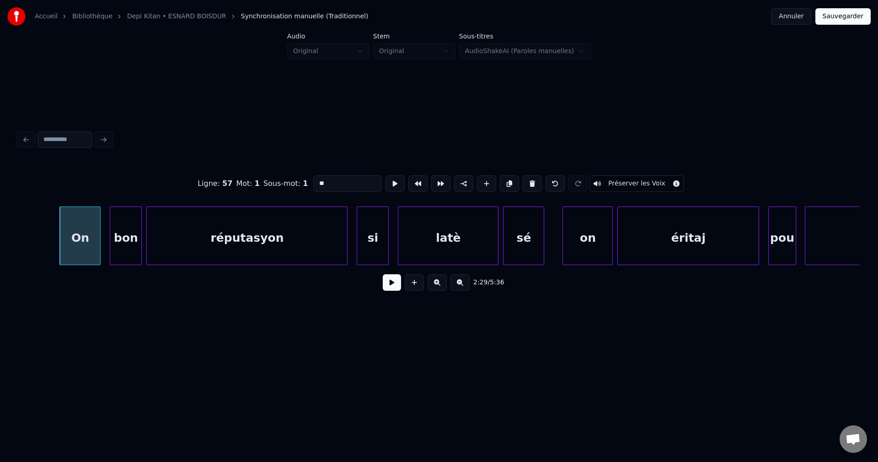
click at [388, 287] on button at bounding box center [392, 282] width 18 height 16
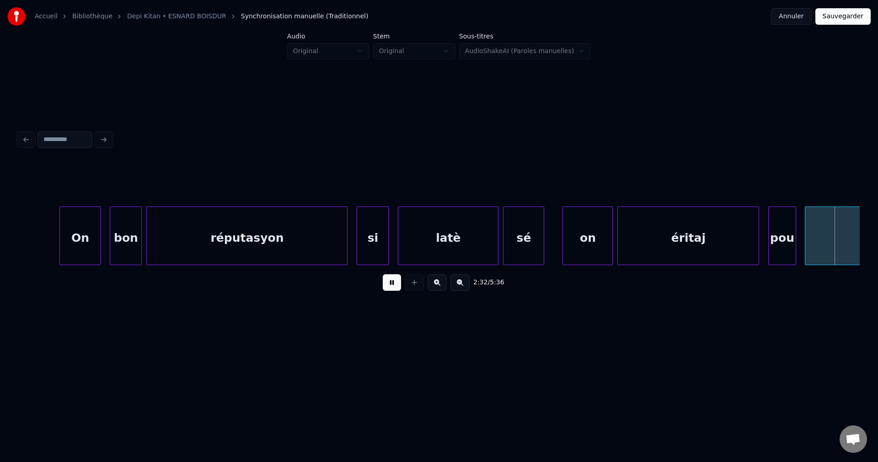
scroll to position [0, 34906]
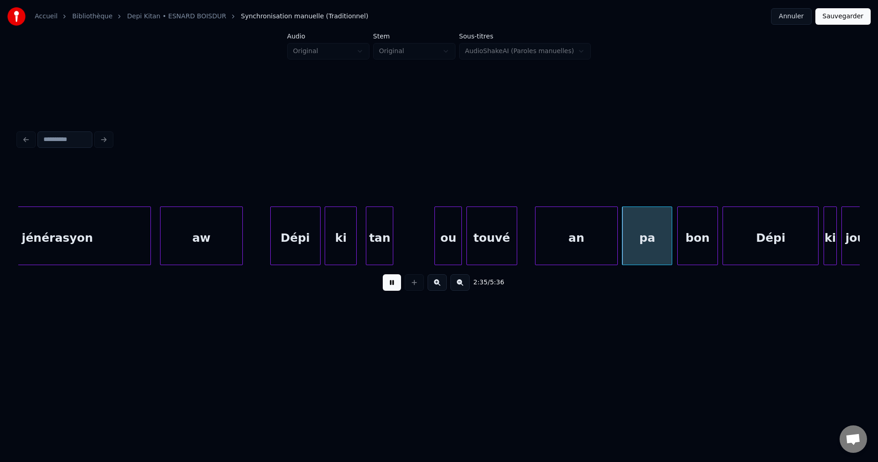
click at [283, 253] on div "Dépi" at bounding box center [295, 238] width 49 height 62
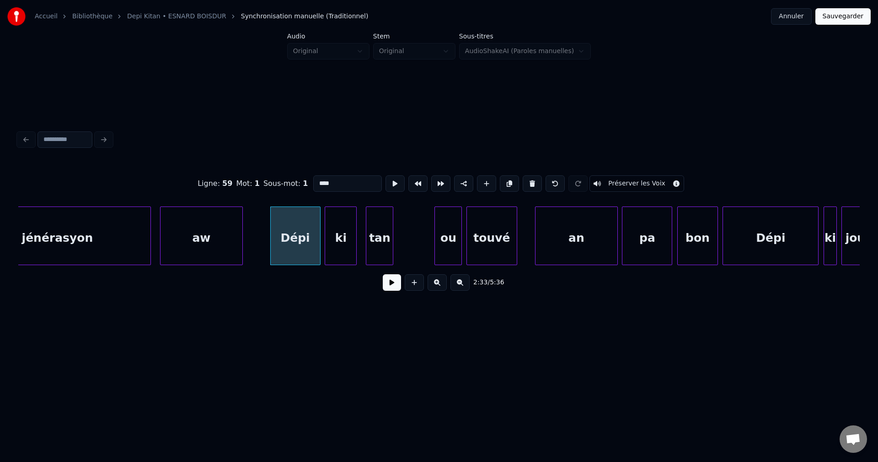
click at [394, 288] on button at bounding box center [392, 282] width 18 height 16
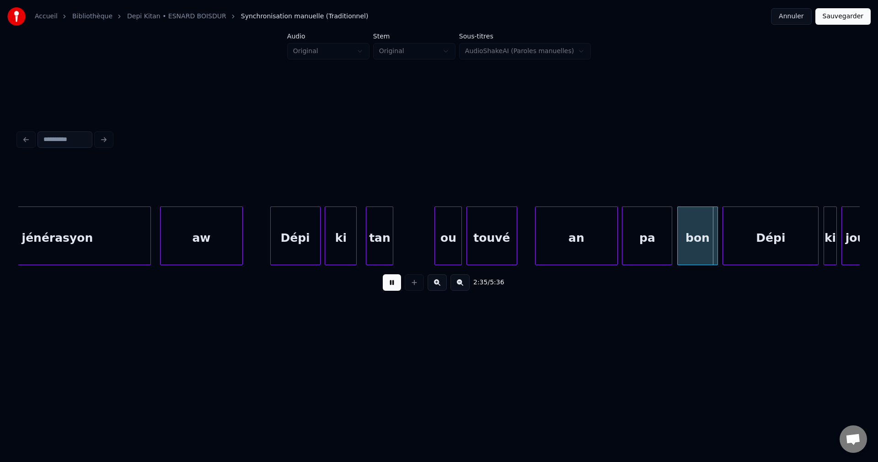
click at [394, 287] on button at bounding box center [392, 282] width 18 height 16
click at [391, 288] on button at bounding box center [392, 282] width 18 height 16
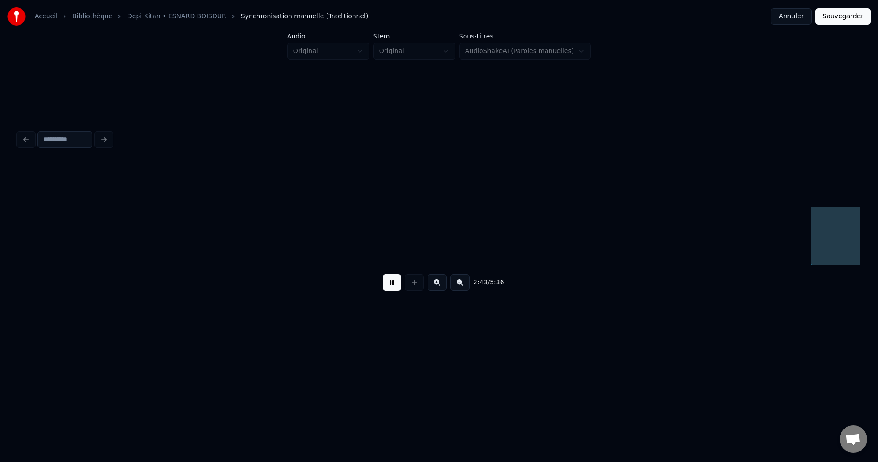
scroll to position [0, 37436]
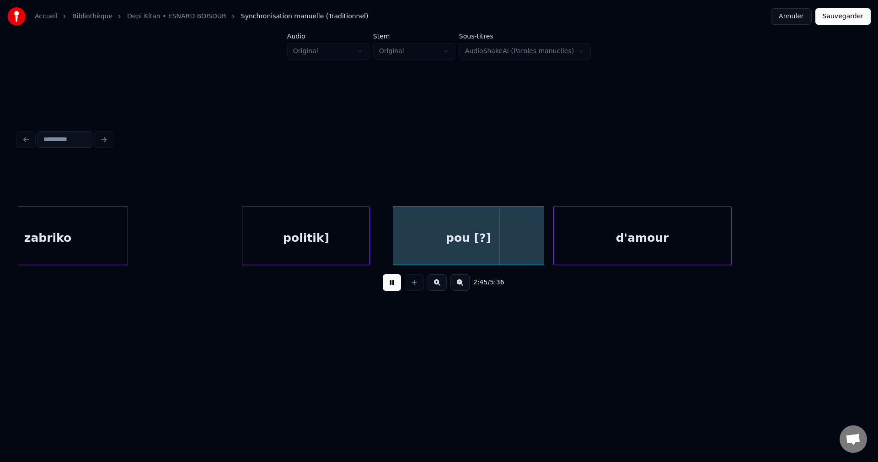
click at [99, 234] on div "zabriko" at bounding box center [47, 238] width 159 height 62
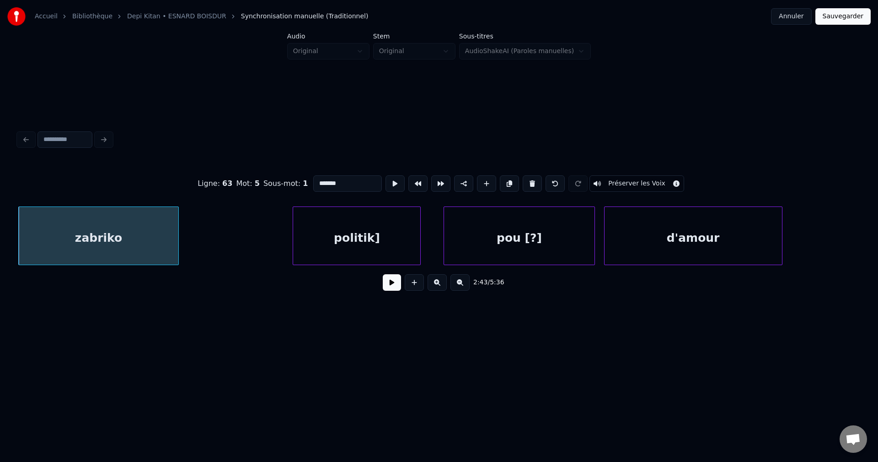
click at [383, 290] on button at bounding box center [392, 282] width 18 height 16
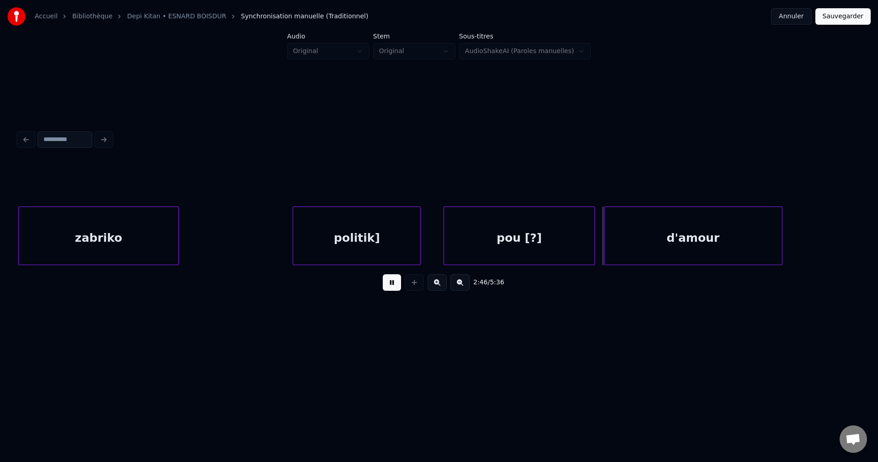
click at [387, 287] on button at bounding box center [392, 282] width 18 height 16
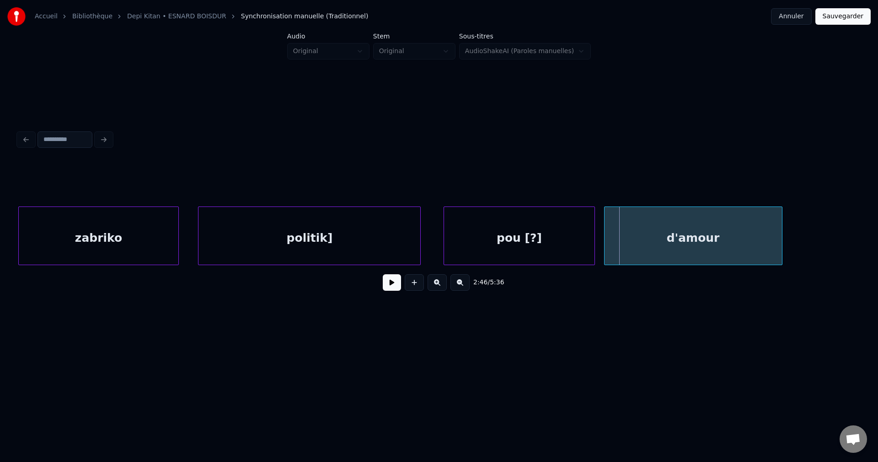
click at [199, 226] on div at bounding box center [200, 236] width 3 height 58
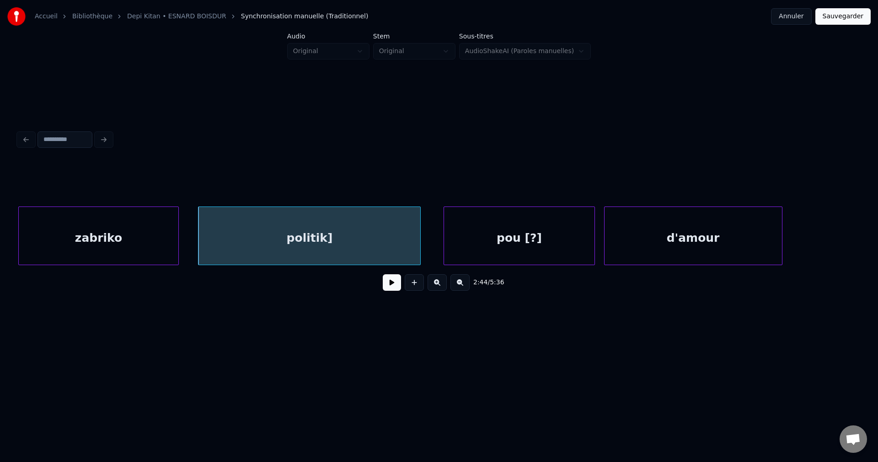
click at [111, 234] on div "zabriko" at bounding box center [98, 238] width 159 height 62
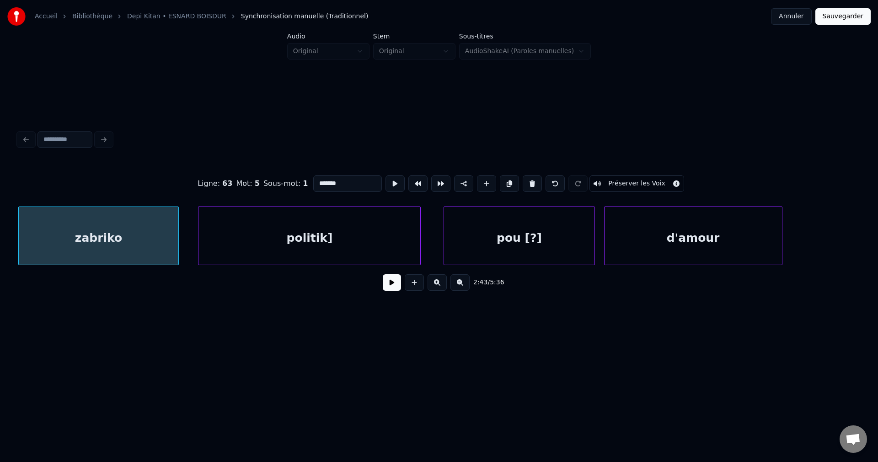
click at [386, 289] on button at bounding box center [392, 282] width 18 height 16
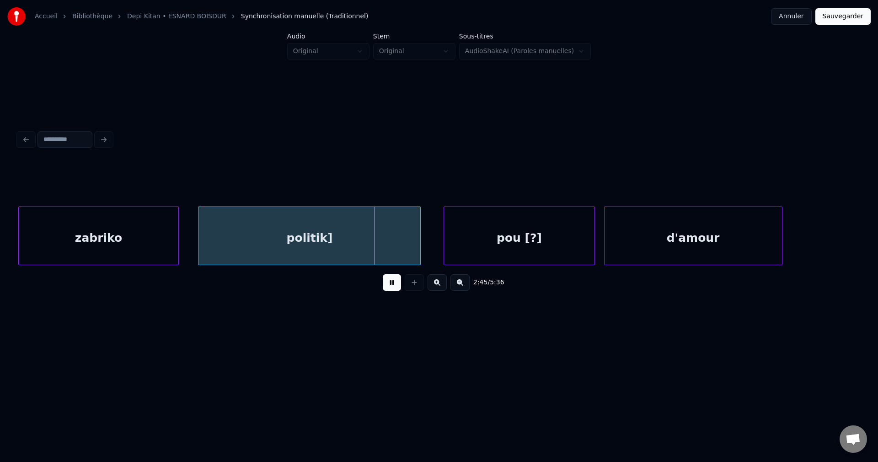
click at [386, 285] on button at bounding box center [392, 282] width 18 height 16
click at [286, 237] on div "politik]" at bounding box center [310, 238] width 222 height 62
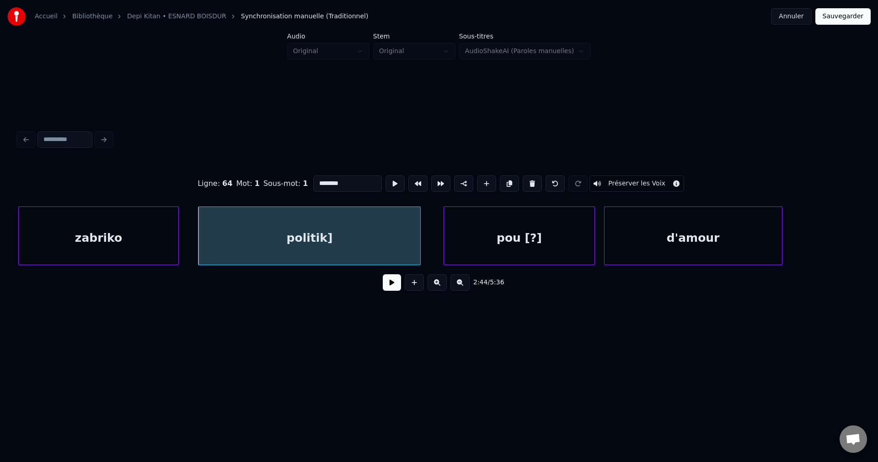
drag, startPoint x: 320, startPoint y: 183, endPoint x: 0, endPoint y: 193, distance: 320.3
click at [0, 193] on div "Accueil Bibliothèque Depi Kitan • ESNARD BOISDUR Synchronisation manuelle (Trad…" at bounding box center [439, 175] width 878 height 351
click at [138, 242] on div "zabriko" at bounding box center [98, 238] width 159 height 62
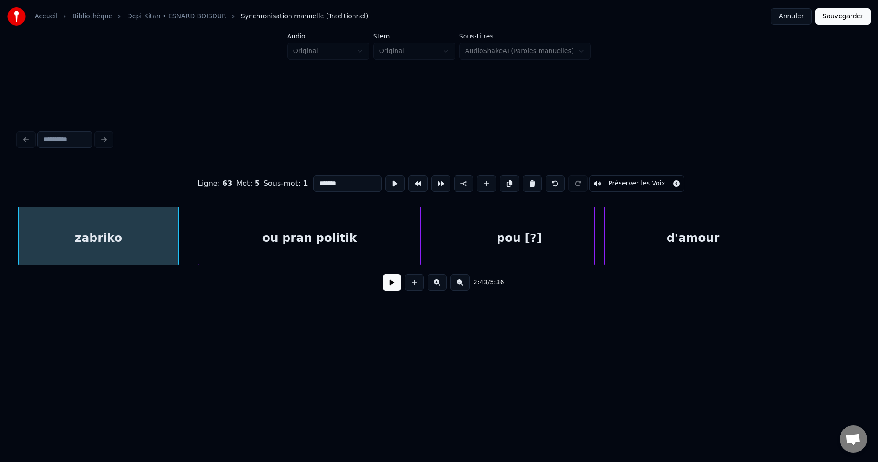
click at [306, 241] on div "ou pran politik" at bounding box center [310, 238] width 222 height 62
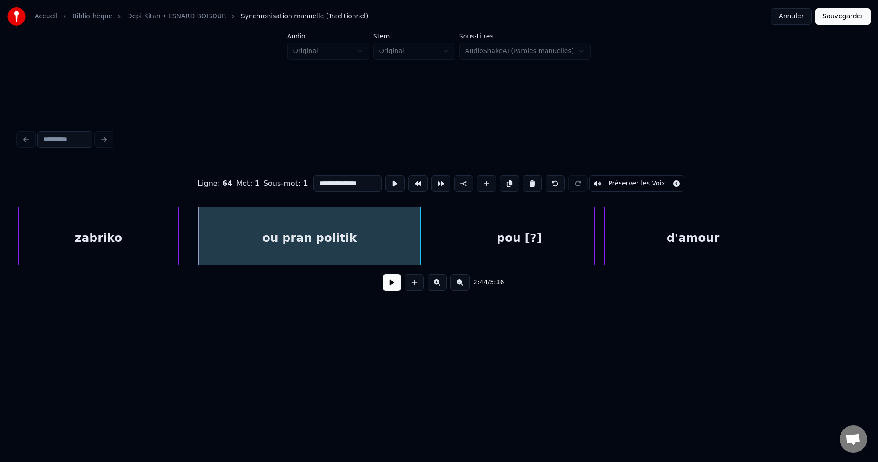
click at [333, 177] on input "**********" at bounding box center [347, 183] width 69 height 16
type input "**********"
click at [395, 287] on button at bounding box center [392, 282] width 18 height 16
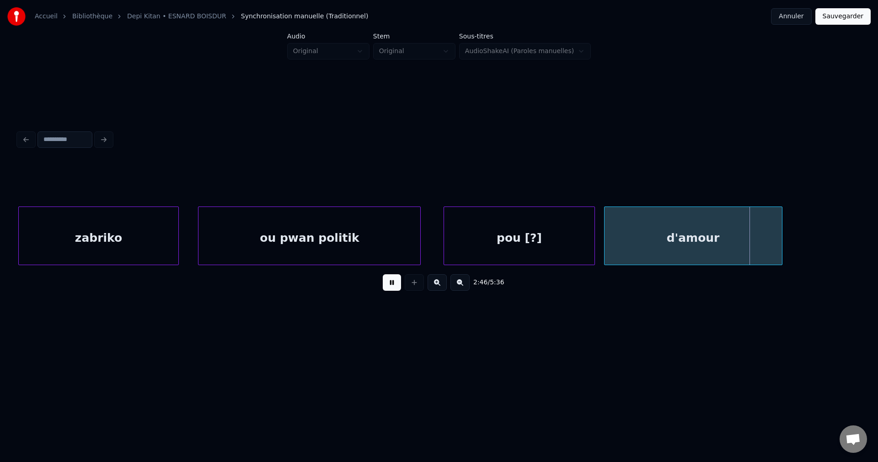
click at [393, 279] on button at bounding box center [392, 282] width 18 height 16
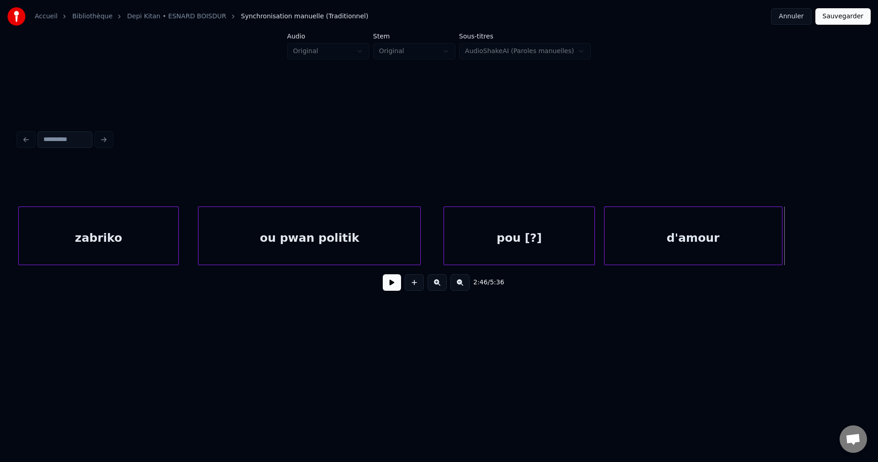
click at [100, 245] on div "zabriko" at bounding box center [98, 238] width 159 height 62
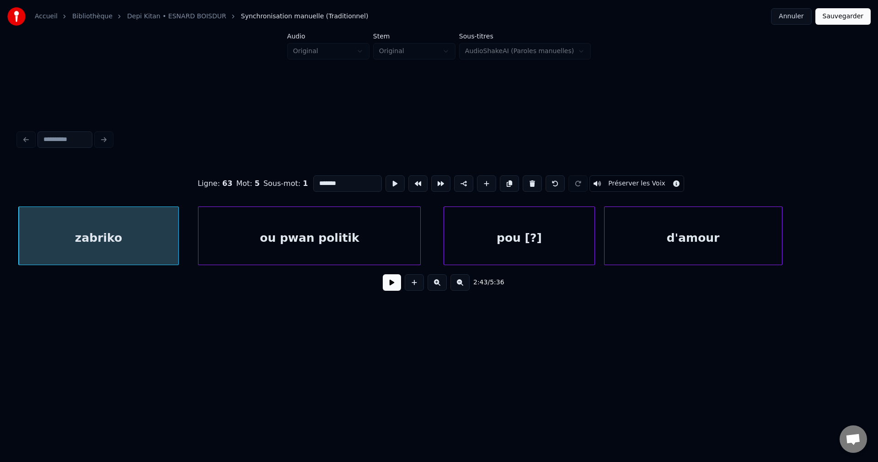
click at [392, 283] on button at bounding box center [392, 282] width 18 height 16
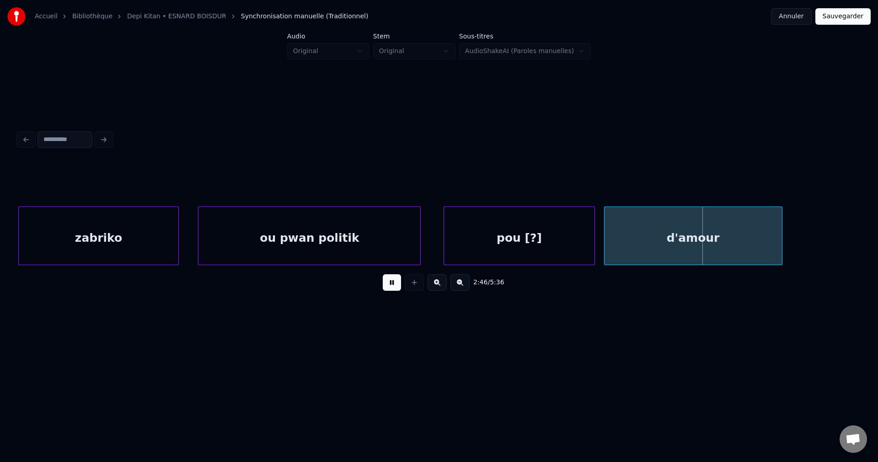
click at [388, 287] on button at bounding box center [392, 282] width 18 height 16
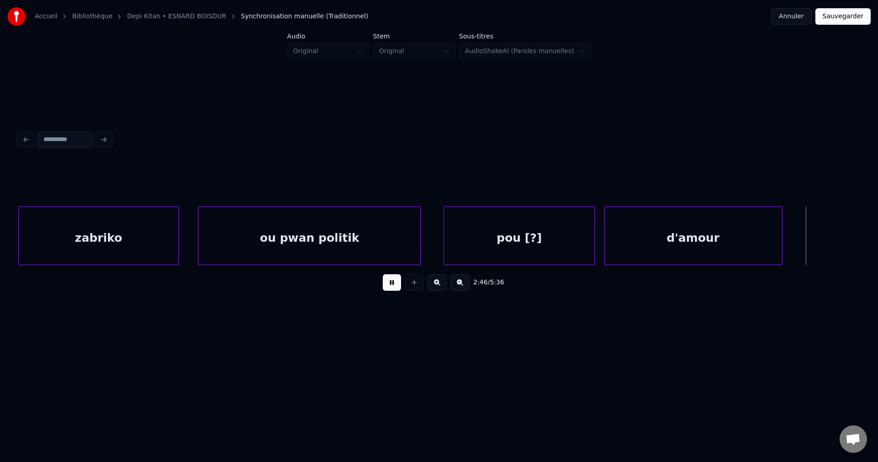
click at [387, 287] on button at bounding box center [392, 282] width 18 height 16
click at [86, 220] on div "zabriko" at bounding box center [98, 238] width 159 height 62
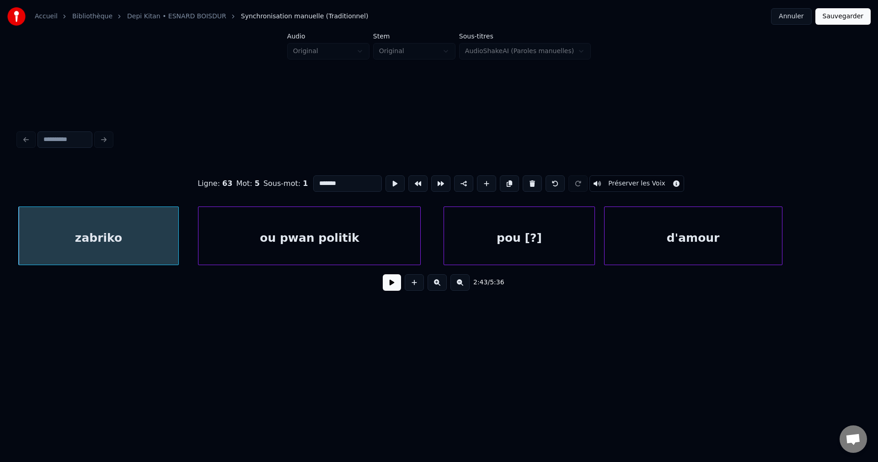
click at [386, 284] on button at bounding box center [392, 282] width 18 height 16
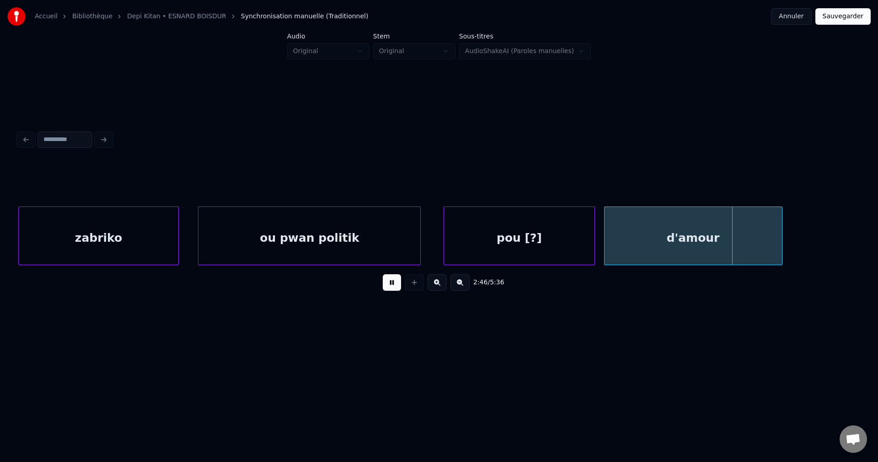
click at [389, 284] on button at bounding box center [392, 282] width 18 height 16
click at [510, 240] on div "pou [?]" at bounding box center [519, 238] width 150 height 62
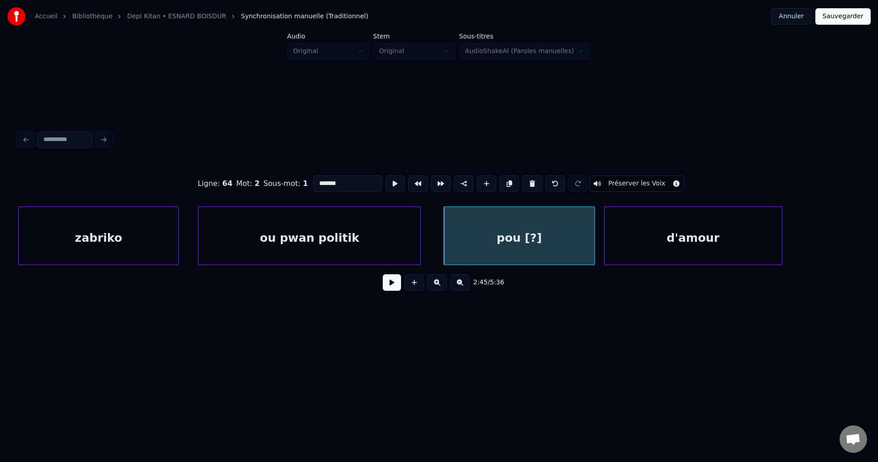
click at [352, 181] on input "*******" at bounding box center [347, 183] width 69 height 16
click at [144, 231] on div "zabriko" at bounding box center [98, 238] width 159 height 62
type input "*******"
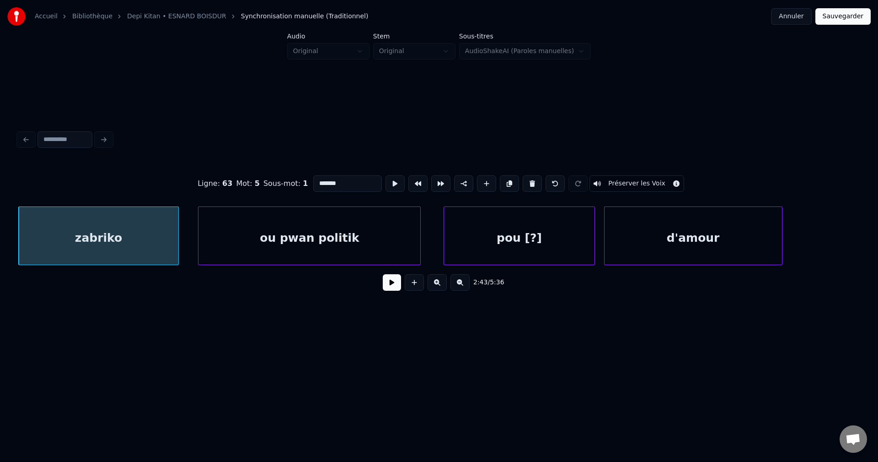
click at [384, 289] on button at bounding box center [392, 282] width 18 height 16
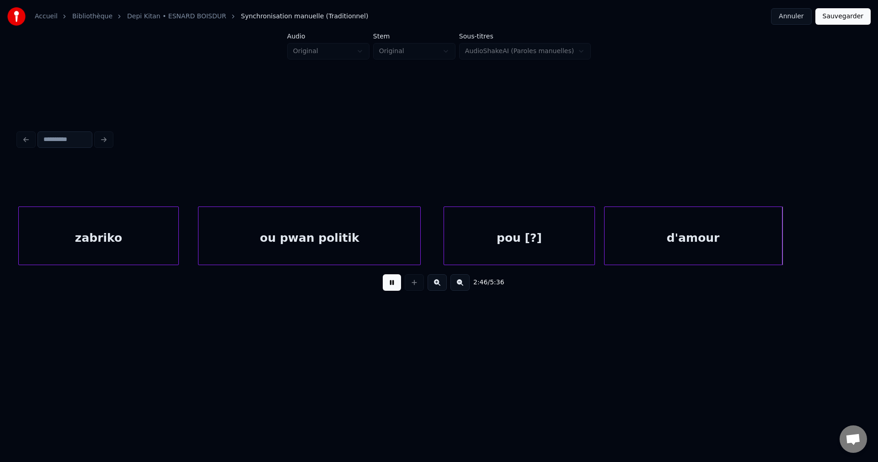
click at [384, 289] on button at bounding box center [392, 282] width 18 height 16
click at [522, 241] on div "pou [?]" at bounding box center [519, 238] width 150 height 62
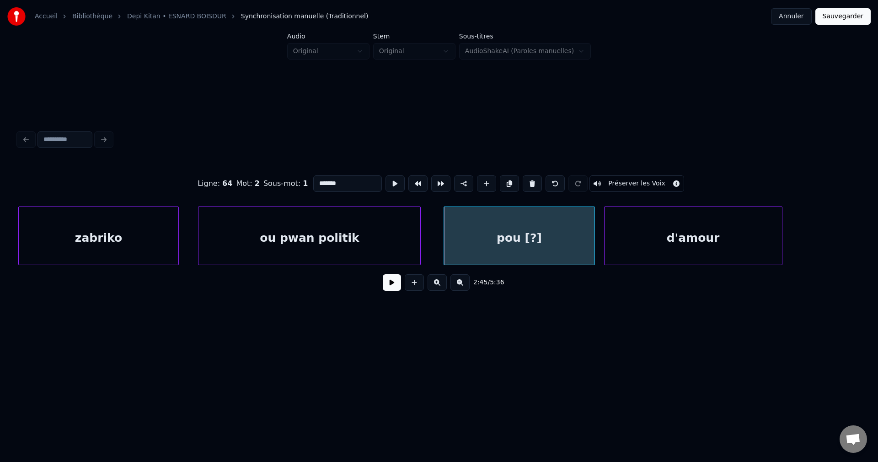
click at [340, 179] on input "*******" at bounding box center [347, 183] width 69 height 16
click at [695, 258] on div "d'amour" at bounding box center [693, 238] width 177 height 62
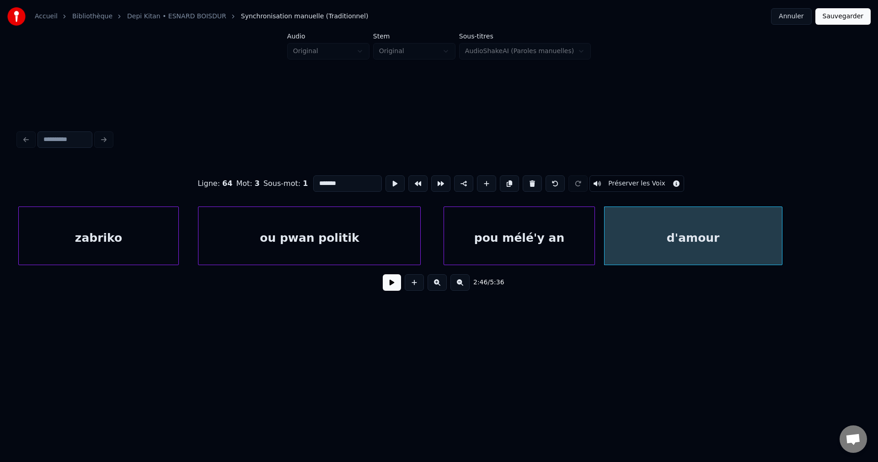
drag, startPoint x: 313, startPoint y: 177, endPoint x: 164, endPoint y: 233, distance: 159.8
click at [164, 233] on div "Ligne : 64 Mot : 3 Sous-mot : 1 ******* Préserver les Voix 2:46 / 5:36" at bounding box center [439, 230] width 842 height 139
type input "*****"
click at [386, 290] on button at bounding box center [392, 282] width 18 height 16
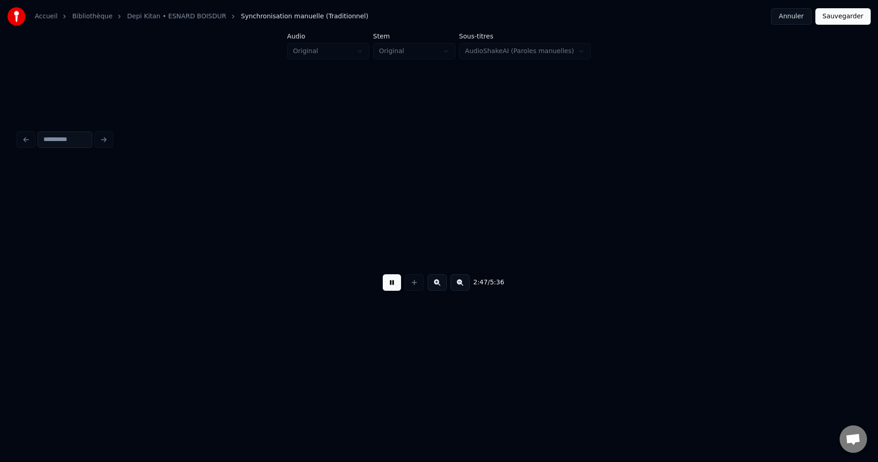
scroll to position [0, 38228]
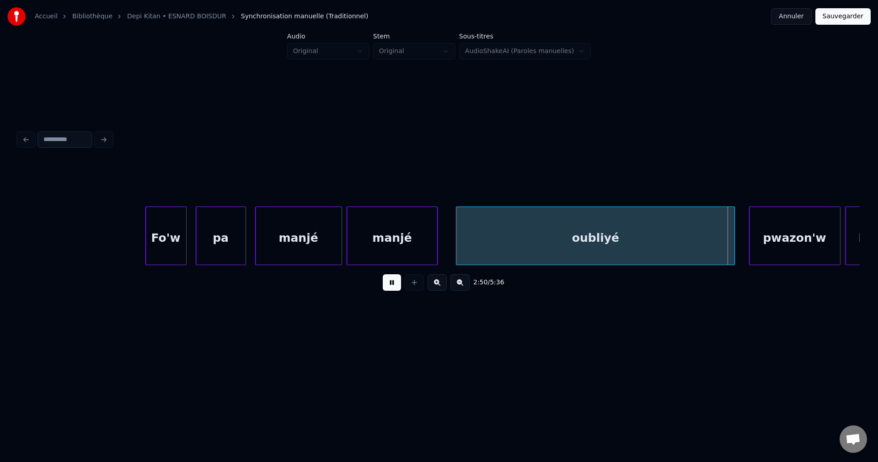
click at [389, 290] on button at bounding box center [392, 282] width 18 height 16
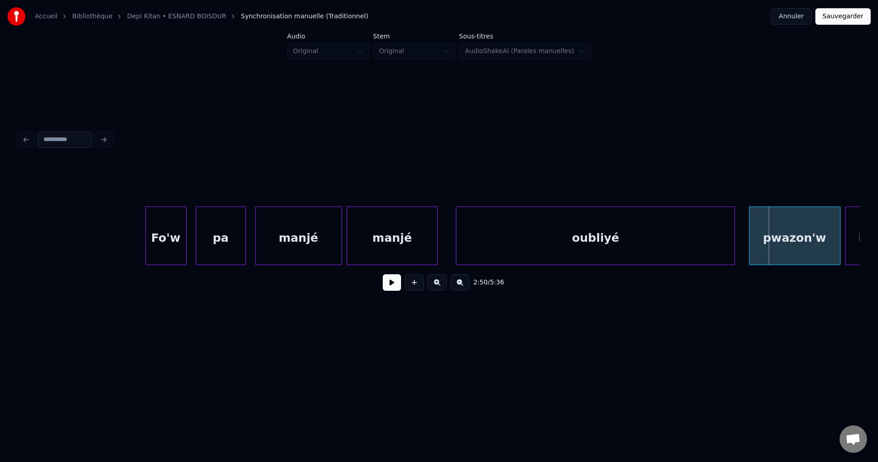
click at [166, 246] on div "Fo'w" at bounding box center [166, 238] width 40 height 62
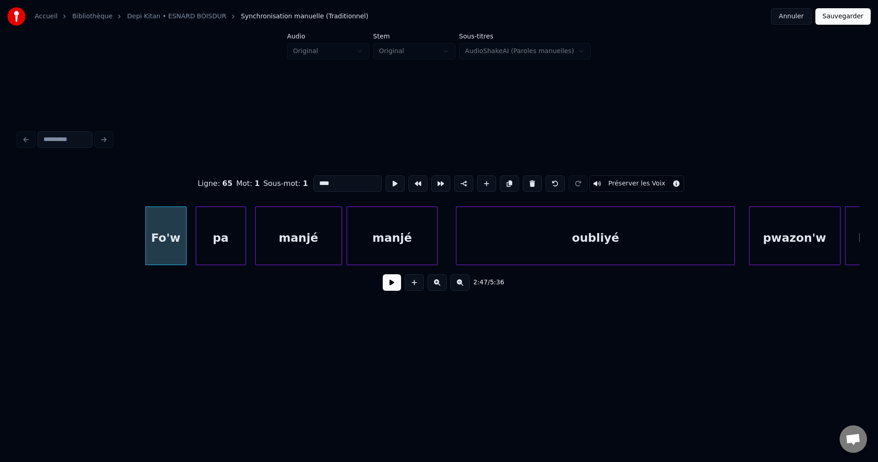
click at [391, 290] on button at bounding box center [392, 282] width 18 height 16
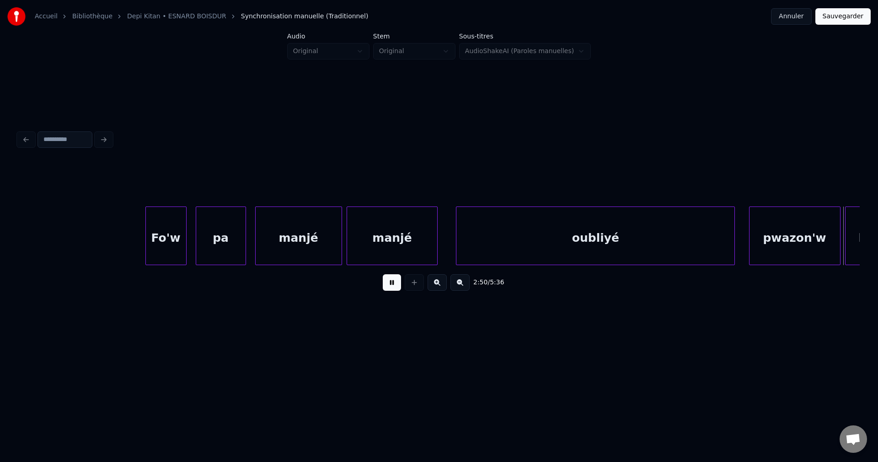
scroll to position [0, 39070]
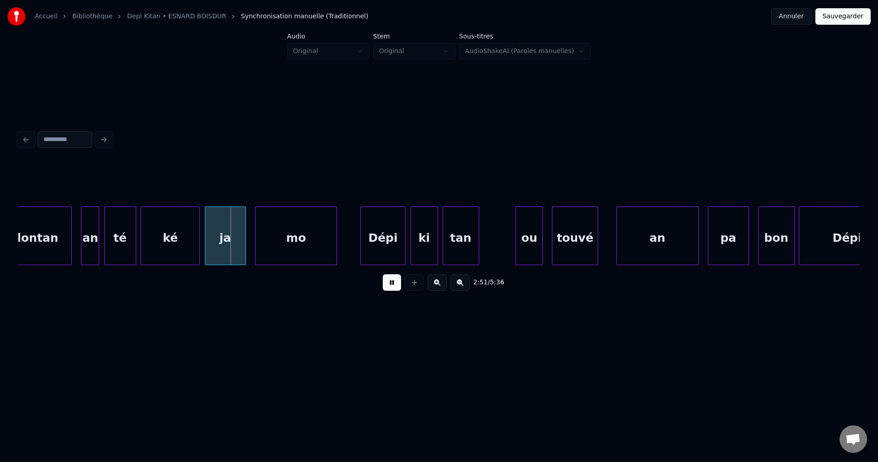
click at [389, 289] on button at bounding box center [392, 282] width 18 height 16
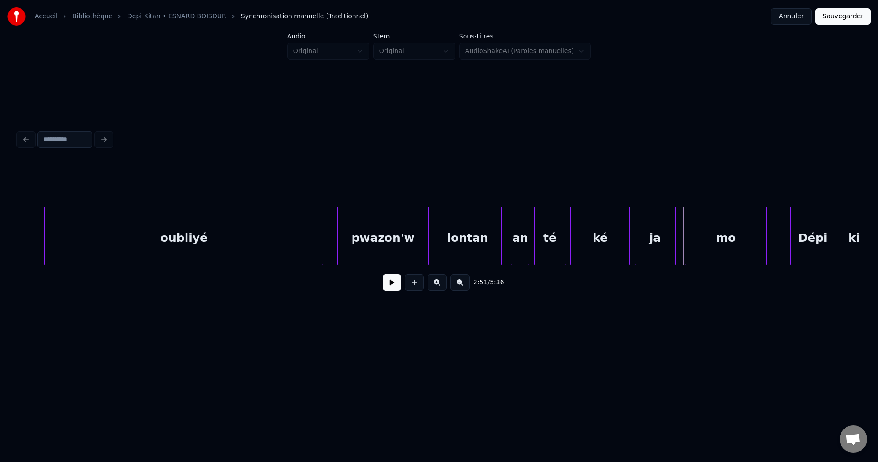
scroll to position [0, 38631]
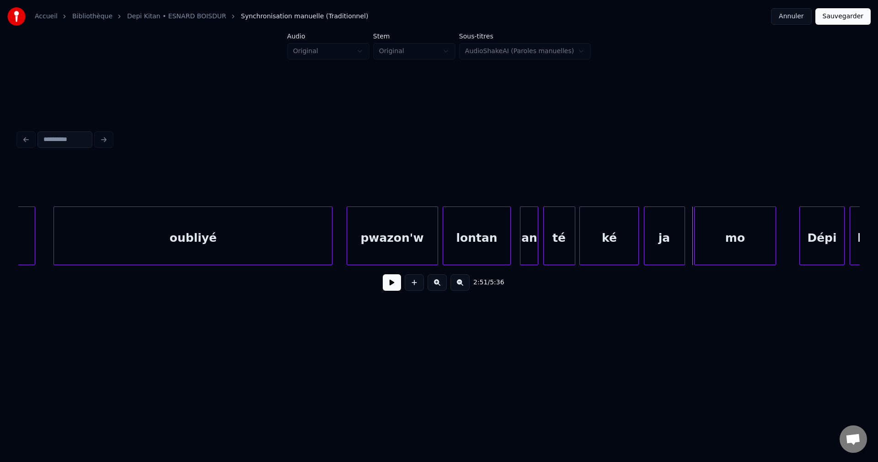
click at [148, 229] on div "oubliyé" at bounding box center [193, 238] width 278 height 62
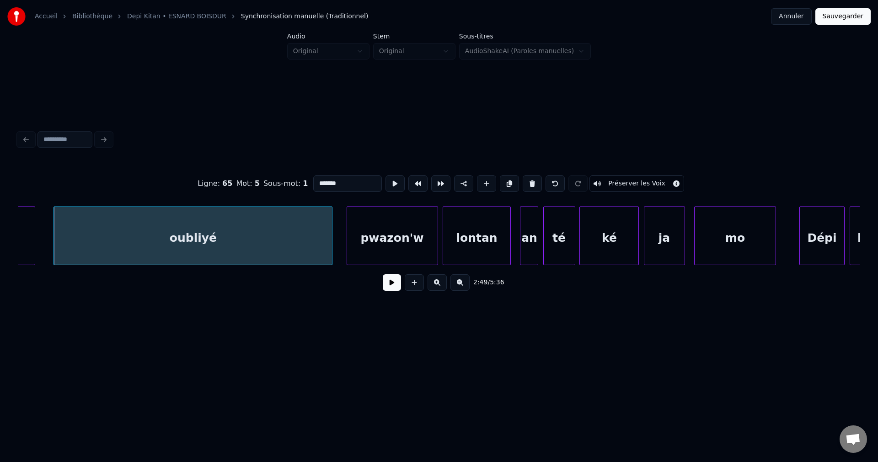
click at [355, 182] on input "*******" at bounding box center [347, 183] width 69 height 16
type input "**********"
click at [386, 290] on button at bounding box center [392, 282] width 18 height 16
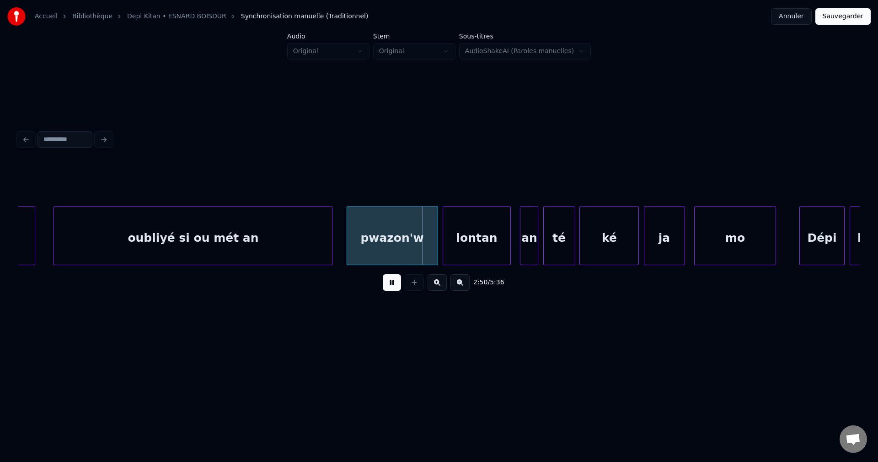
click at [388, 285] on button at bounding box center [392, 282] width 18 height 16
click at [84, 241] on div "oubliyé si ou mét an" at bounding box center [193, 238] width 278 height 62
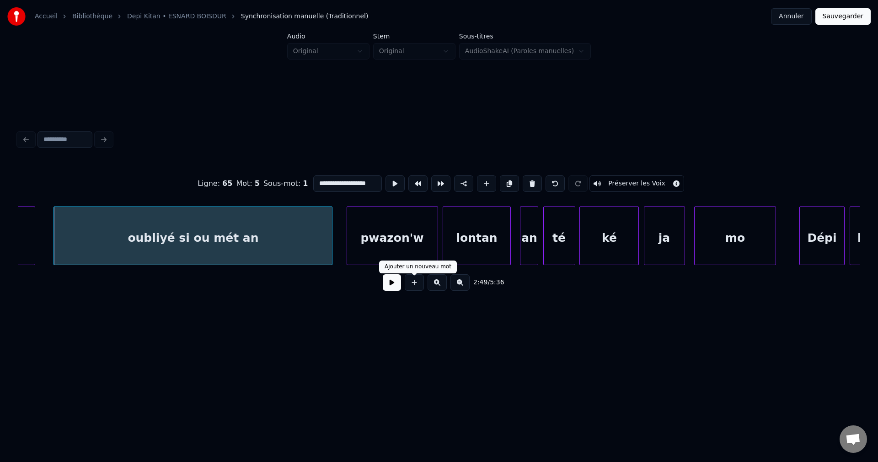
click at [398, 285] on button at bounding box center [392, 282] width 18 height 16
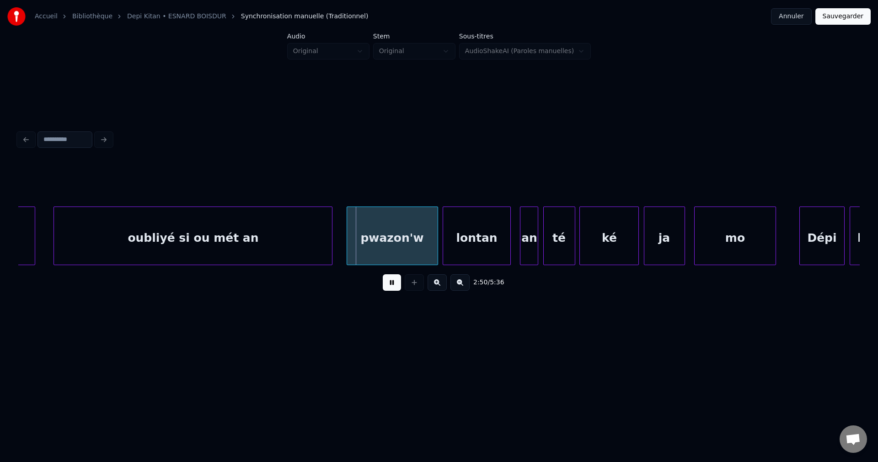
click at [396, 285] on button at bounding box center [392, 282] width 18 height 16
click at [12, 231] on div "Accueil Bibliothèque Depi Kitan • ESNARD BOISDUR Synchronisation manuelle (Trad…" at bounding box center [439, 175] width 878 height 351
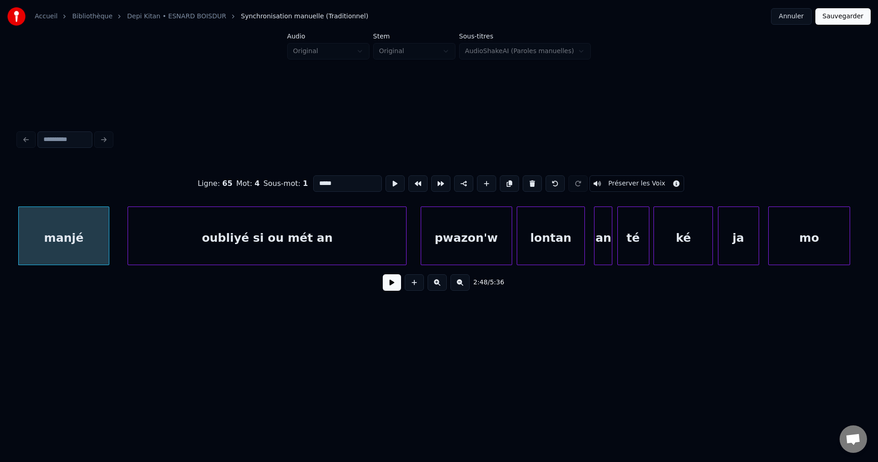
click at [396, 288] on button at bounding box center [392, 282] width 18 height 16
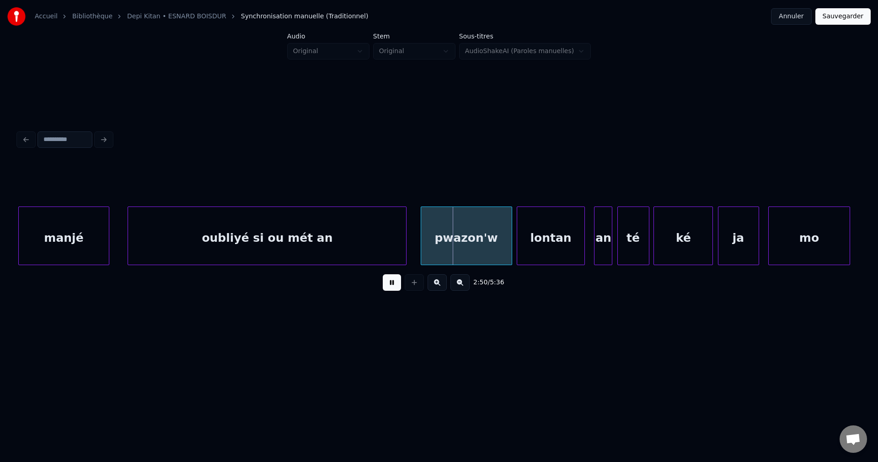
click at [395, 289] on button at bounding box center [392, 282] width 18 height 16
click at [338, 252] on div "oubliyé si ou mét an" at bounding box center [267, 238] width 278 height 62
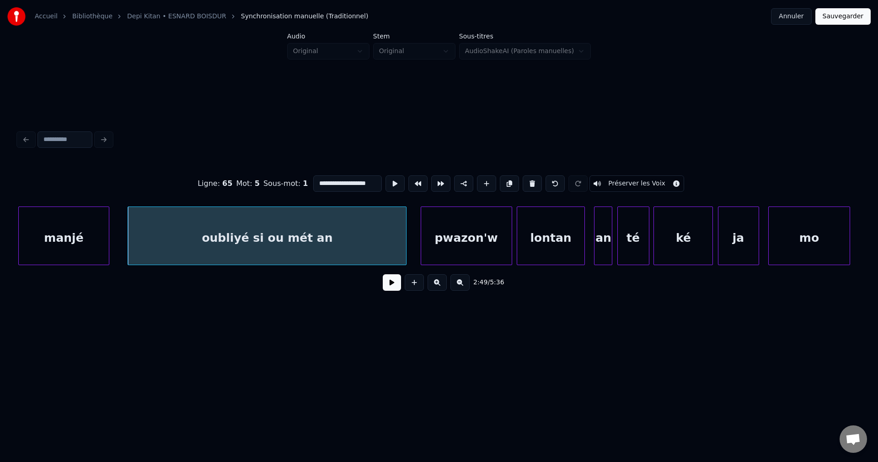
click at [351, 183] on input "**********" at bounding box center [347, 183] width 69 height 16
type input "**********"
click at [393, 290] on button at bounding box center [392, 282] width 18 height 16
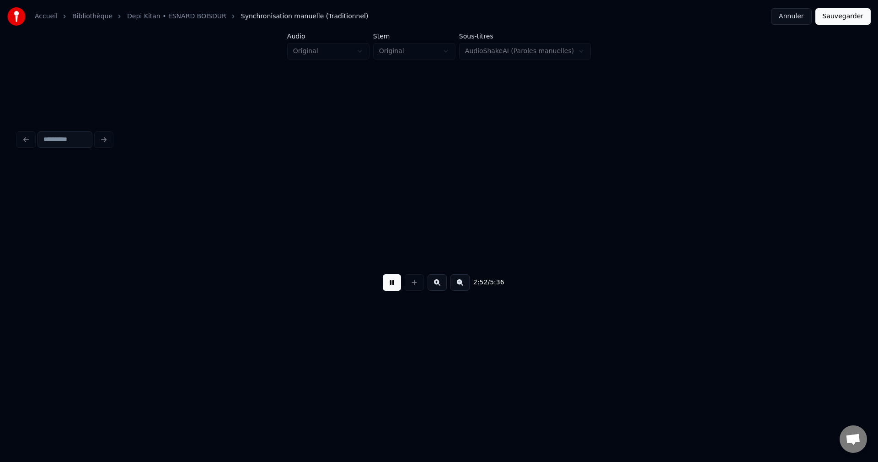
scroll to position [0, 39400]
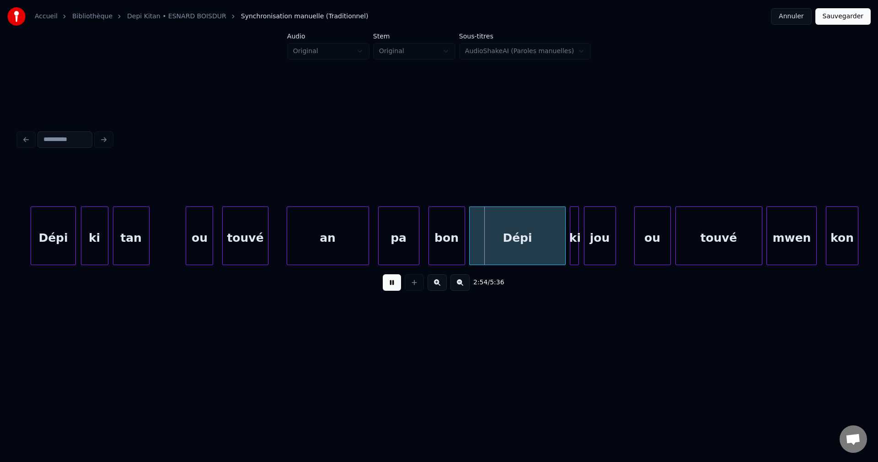
click at [58, 218] on div "Dépi" at bounding box center [53, 238] width 45 height 62
click at [318, 247] on div "an" at bounding box center [327, 238] width 81 height 62
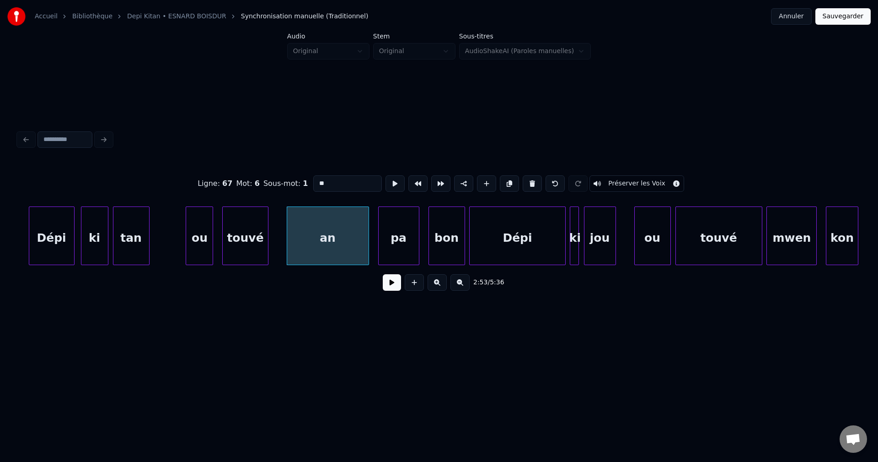
click at [390, 286] on button at bounding box center [392, 282] width 18 height 16
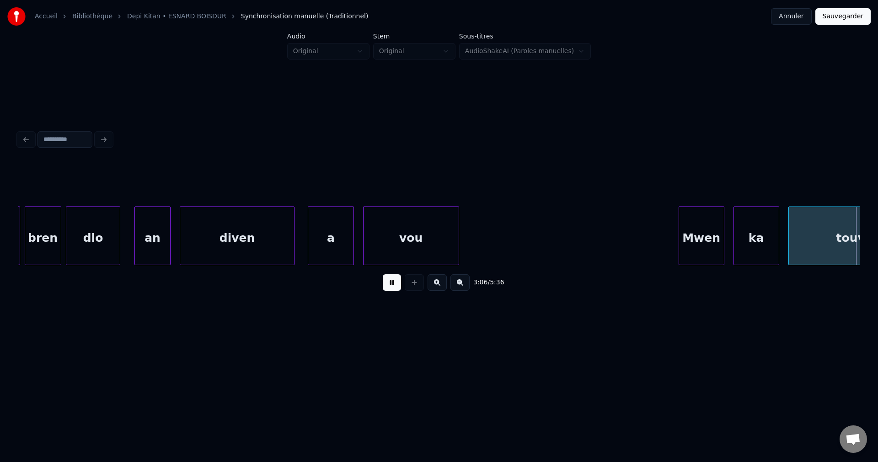
scroll to position [0, 42773]
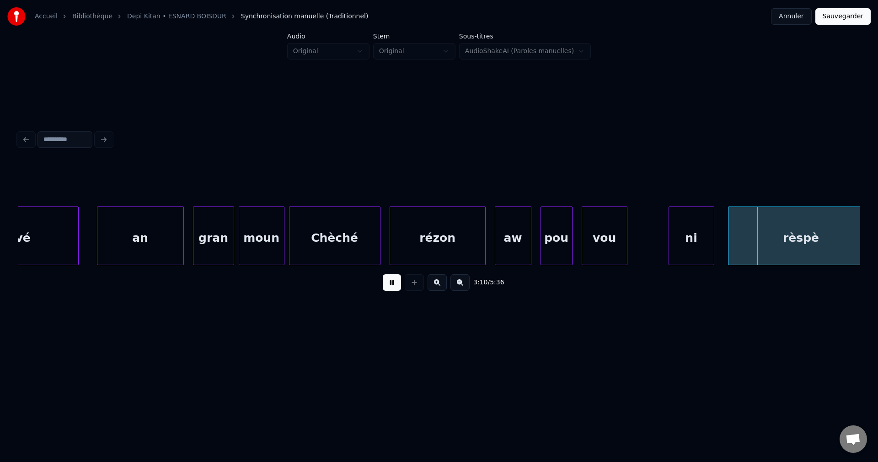
click at [375, 239] on div "Chèché" at bounding box center [335, 238] width 91 height 62
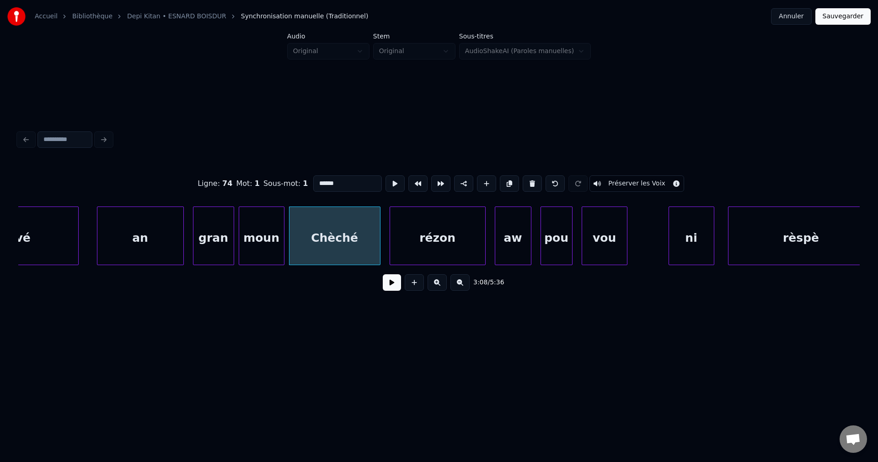
click at [394, 285] on button at bounding box center [392, 282] width 18 height 16
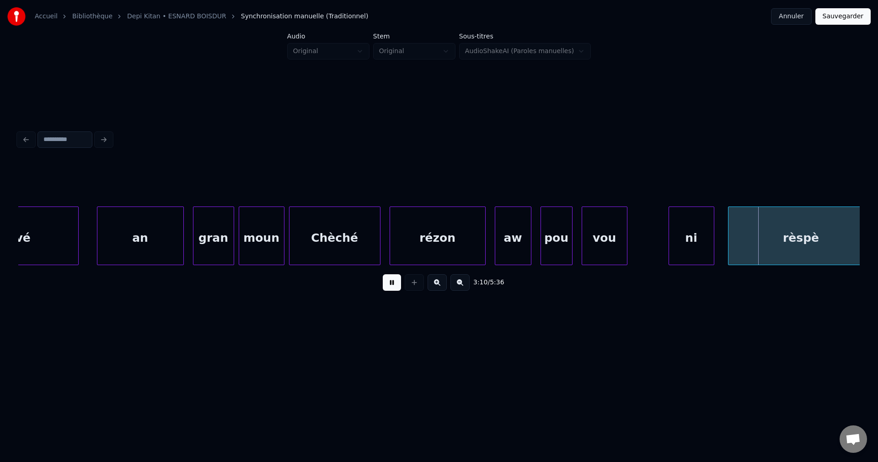
click at [391, 282] on button at bounding box center [392, 282] width 18 height 16
click at [596, 241] on div "vou" at bounding box center [604, 238] width 45 height 62
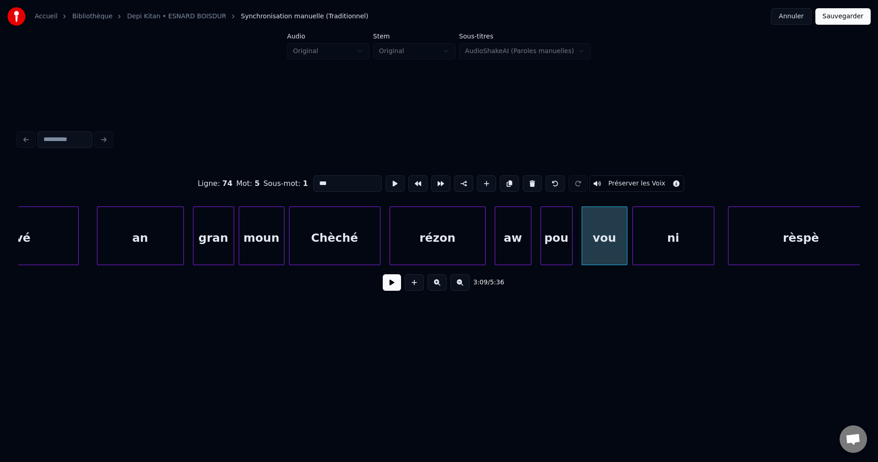
click at [634, 247] on div at bounding box center [634, 236] width 3 height 58
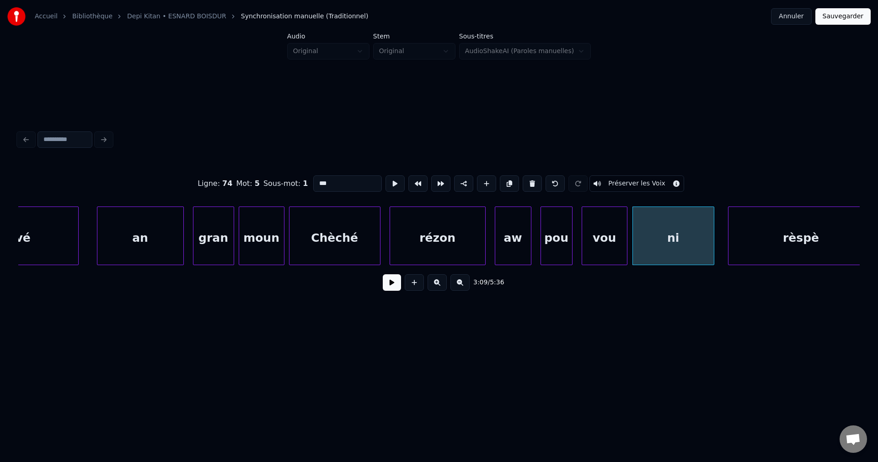
click at [638, 247] on div "ni" at bounding box center [673, 238] width 81 height 62
click at [309, 177] on div "Ligne : 74 Mot : 6 Sous-mot : 1 ** Préserver les Voix" at bounding box center [439, 184] width 842 height 46
click at [314, 179] on input "**" at bounding box center [347, 183] width 69 height 16
type input "*****"
click at [384, 284] on button at bounding box center [392, 282] width 18 height 16
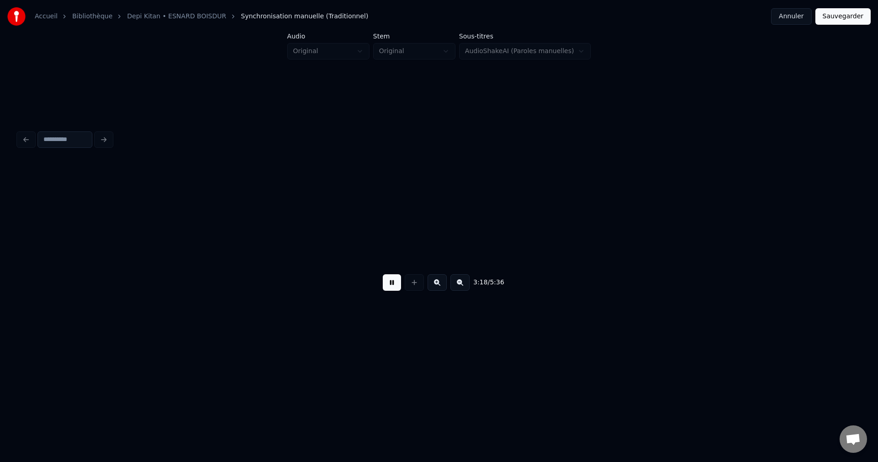
scroll to position [0, 45300]
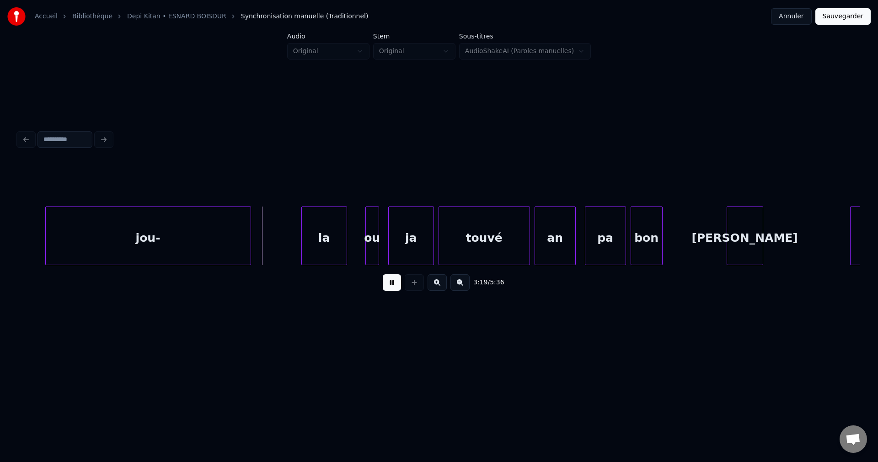
click at [70, 247] on div "jou-" at bounding box center [148, 238] width 205 height 62
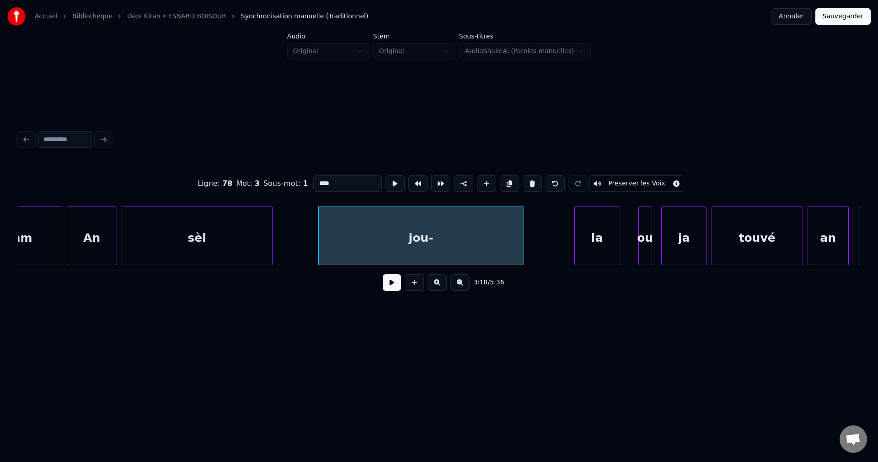
scroll to position [0, 45025]
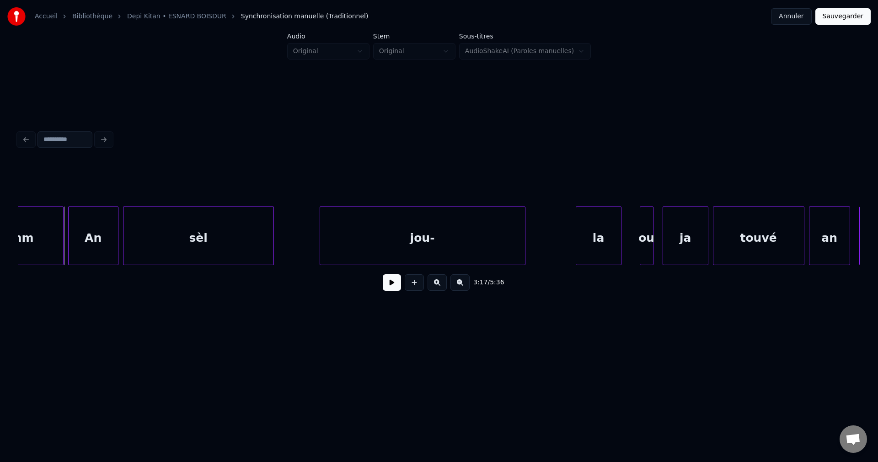
click at [385, 290] on button at bounding box center [392, 282] width 18 height 16
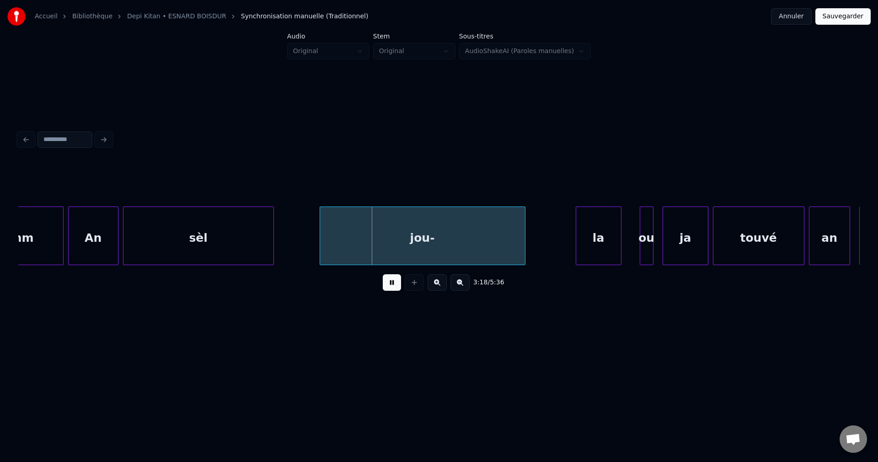
click at [385, 290] on button at bounding box center [392, 282] width 18 height 16
click at [209, 236] on div "sèl" at bounding box center [199, 238] width 150 height 62
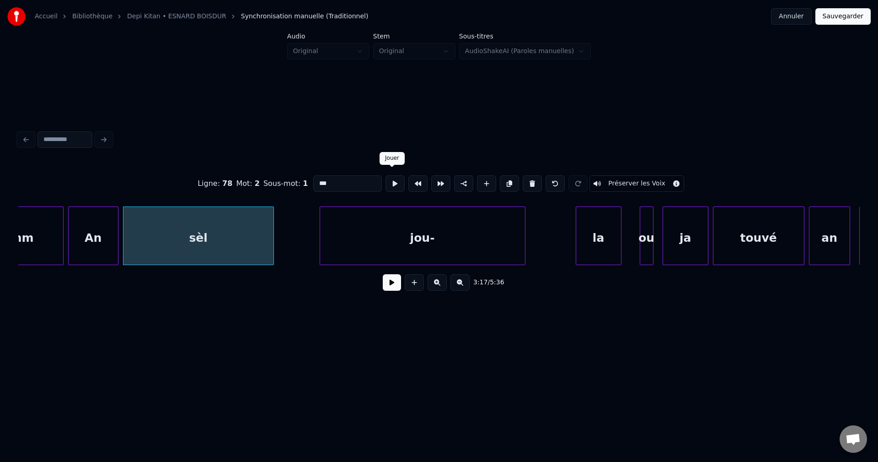
click at [389, 178] on button at bounding box center [395, 183] width 19 height 16
click at [327, 178] on input "***" at bounding box center [347, 183] width 69 height 16
type input "**********"
click at [393, 290] on button at bounding box center [392, 282] width 18 height 16
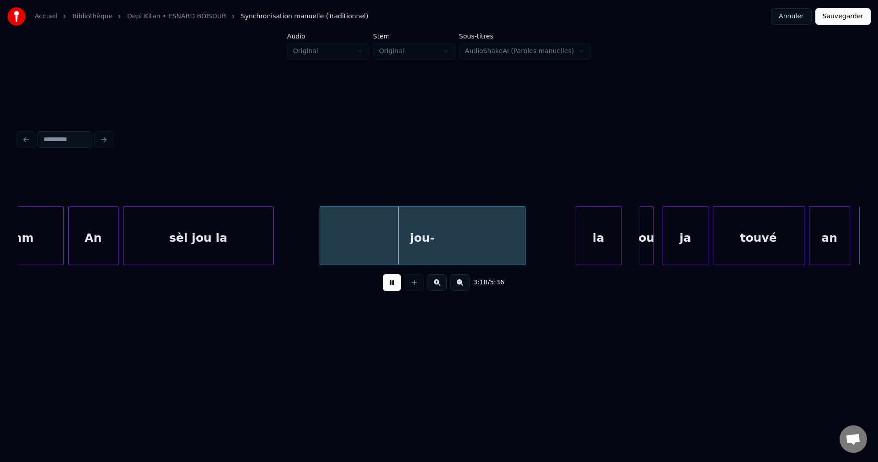
click at [390, 289] on button at bounding box center [392, 282] width 18 height 16
click at [395, 244] on div "jou-" at bounding box center [422, 238] width 205 height 62
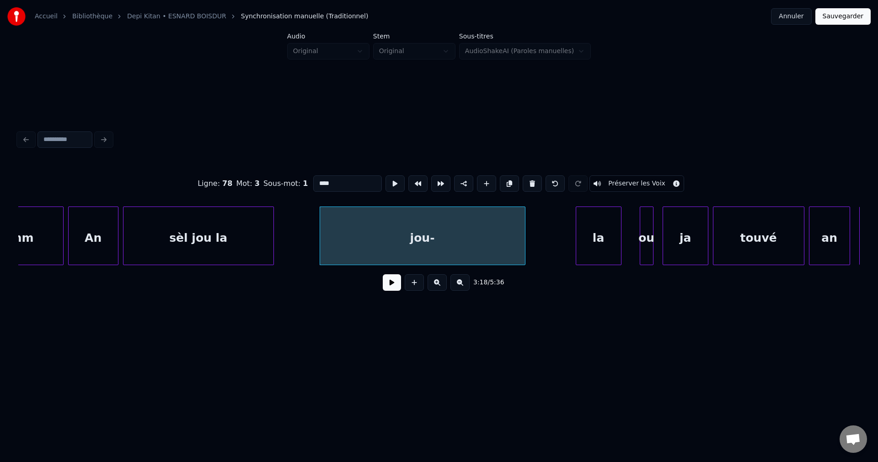
drag, startPoint x: 355, startPoint y: 181, endPoint x: 110, endPoint y: 173, distance: 245.3
click at [107, 185] on div "Ligne : 78 Mot : 3 Sous-mot : 1 **** Préserver les Voix" at bounding box center [439, 184] width 842 height 46
type input "**********"
click at [383, 284] on button at bounding box center [392, 282] width 18 height 16
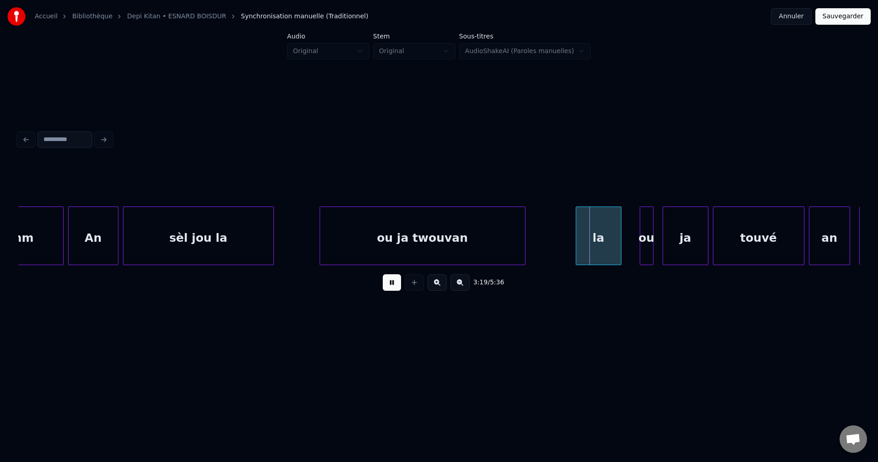
click at [391, 287] on button at bounding box center [392, 282] width 18 height 16
click at [486, 245] on div "ou ja twouvan" at bounding box center [422, 238] width 205 height 62
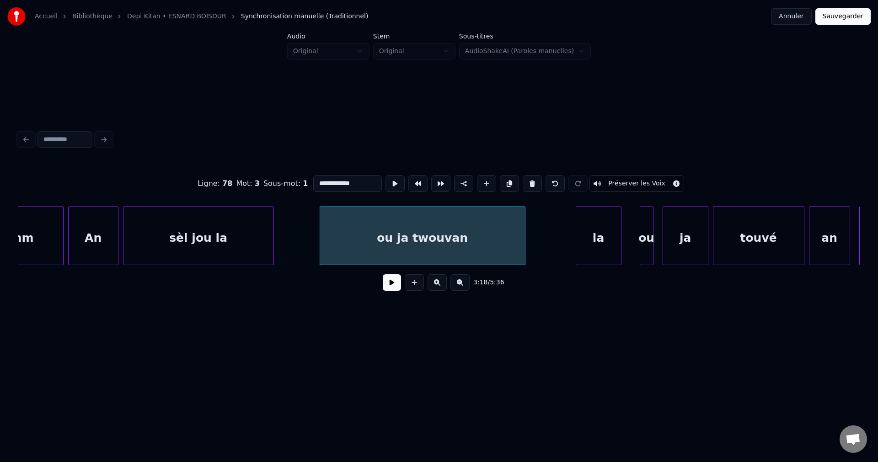
click at [385, 290] on button at bounding box center [392, 282] width 18 height 16
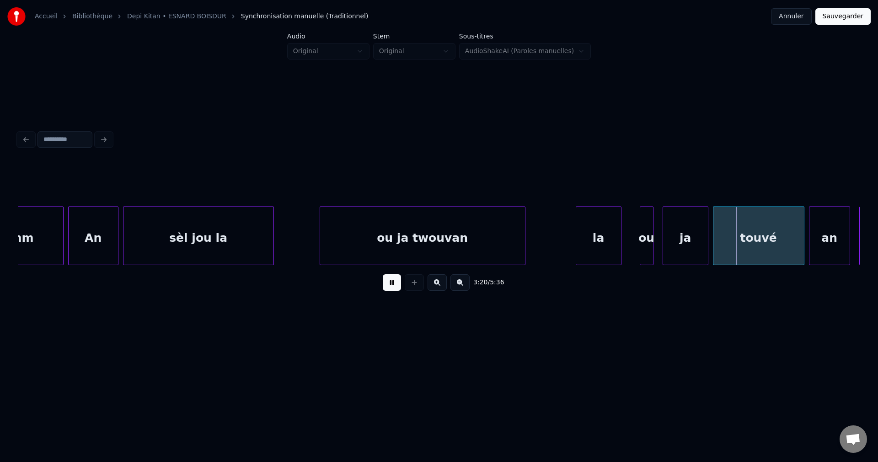
click at [388, 290] on button at bounding box center [392, 282] width 18 height 16
click at [461, 290] on button at bounding box center [460, 282] width 19 height 16
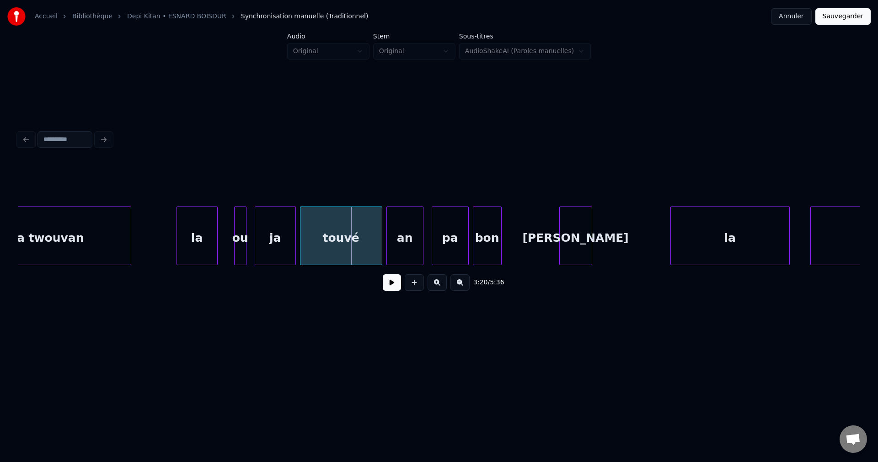
scroll to position [0, 40905]
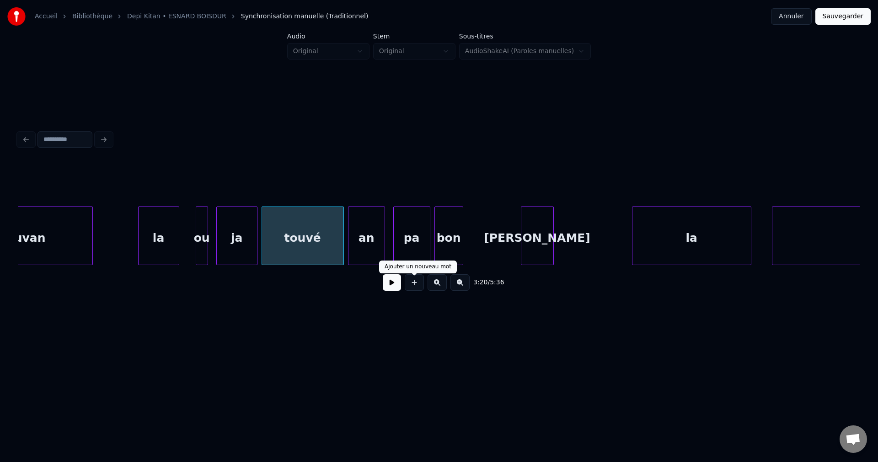
click at [393, 289] on button at bounding box center [392, 282] width 18 height 16
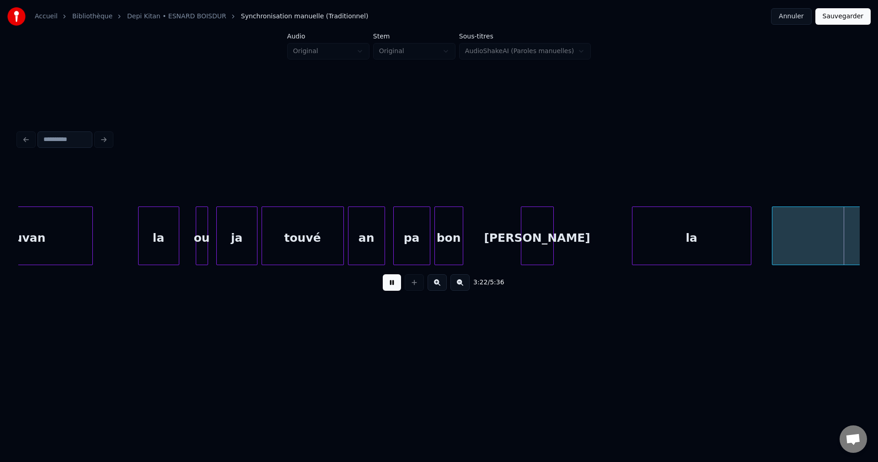
scroll to position [0, 41748]
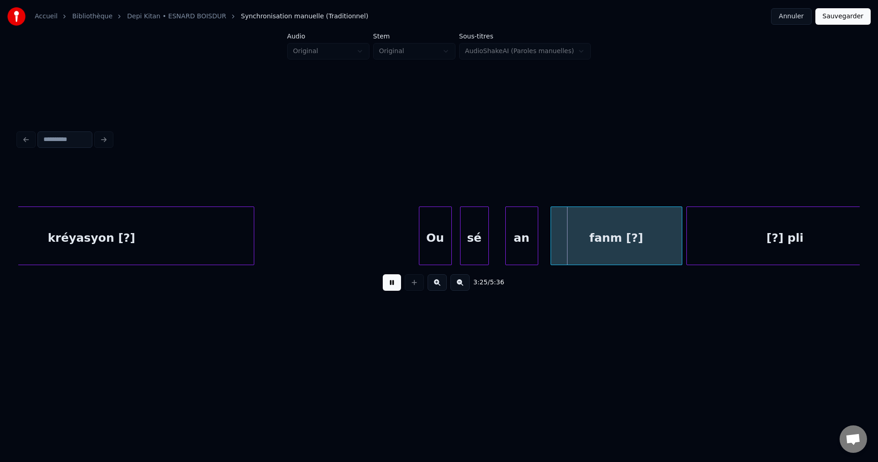
click at [391, 289] on button at bounding box center [392, 282] width 18 height 16
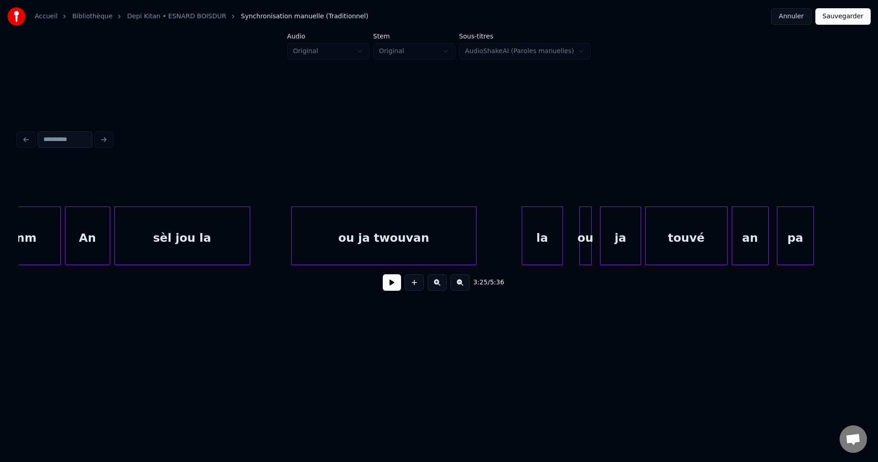
scroll to position [0, 40406]
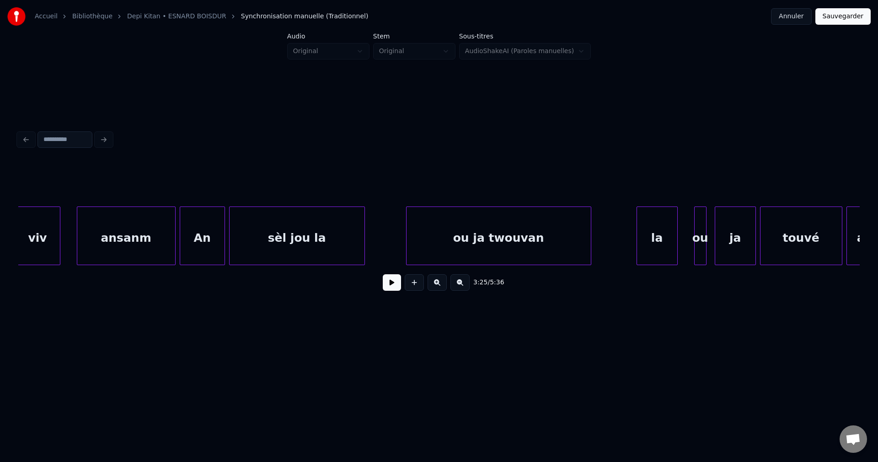
click at [317, 241] on div "sèl jou la" at bounding box center [297, 238] width 135 height 62
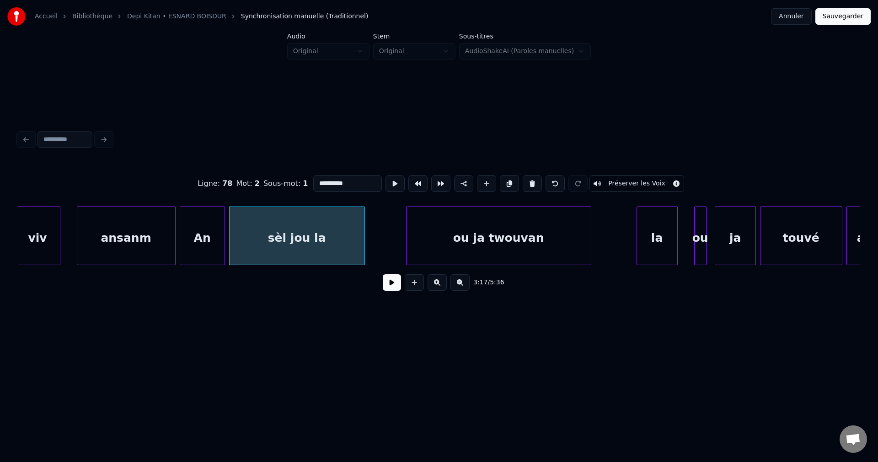
click at [399, 290] on button at bounding box center [392, 282] width 18 height 16
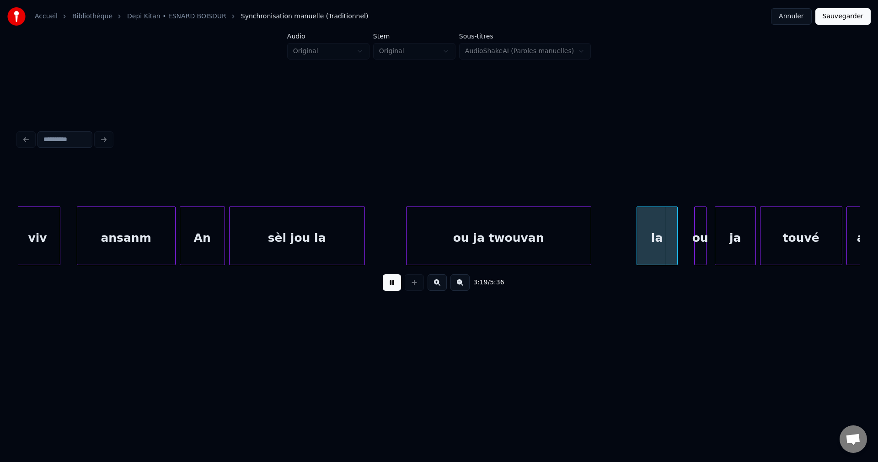
click at [394, 290] on button at bounding box center [392, 282] width 18 height 16
click at [650, 231] on div "la" at bounding box center [657, 238] width 40 height 62
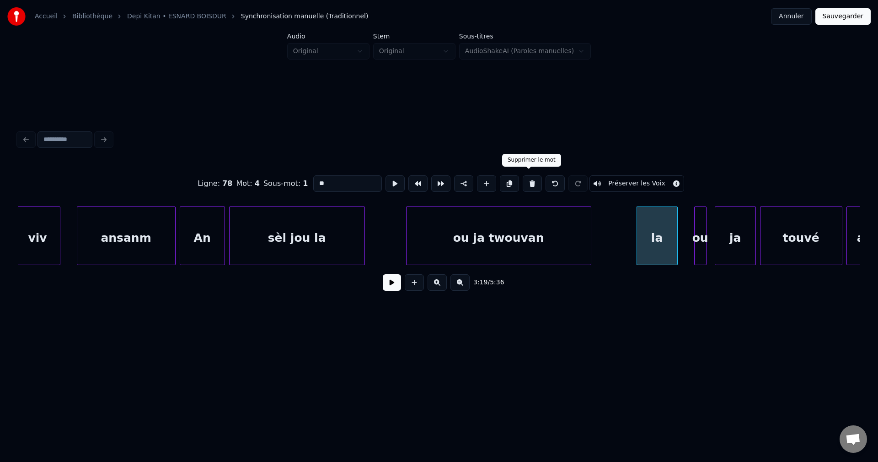
click at [529, 180] on button at bounding box center [532, 183] width 19 height 16
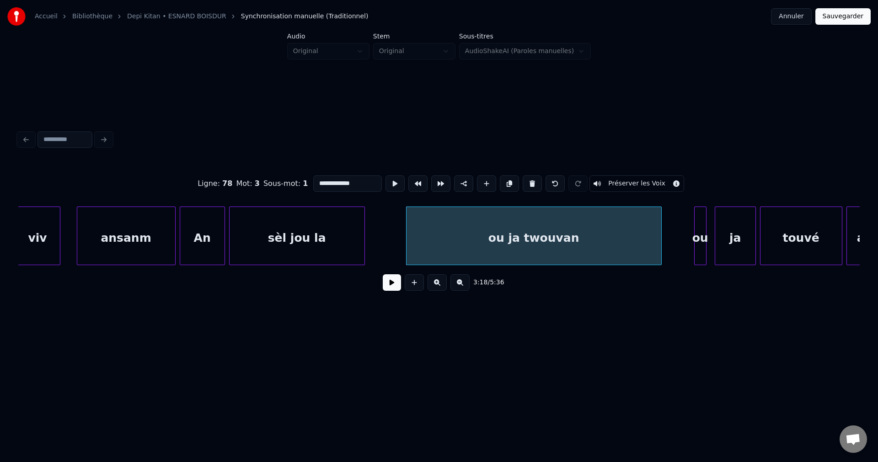
click at [659, 228] on div at bounding box center [660, 236] width 3 height 58
click at [634, 232] on div "ou ja twouvan" at bounding box center [534, 238] width 255 height 62
click at [376, 180] on input "**********" at bounding box center [347, 183] width 69 height 16
type input "**********"
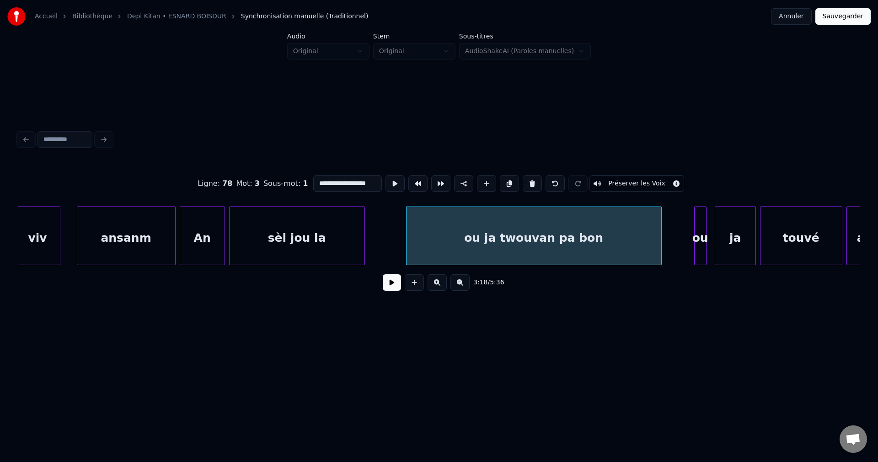
click at [388, 285] on button at bounding box center [392, 282] width 18 height 16
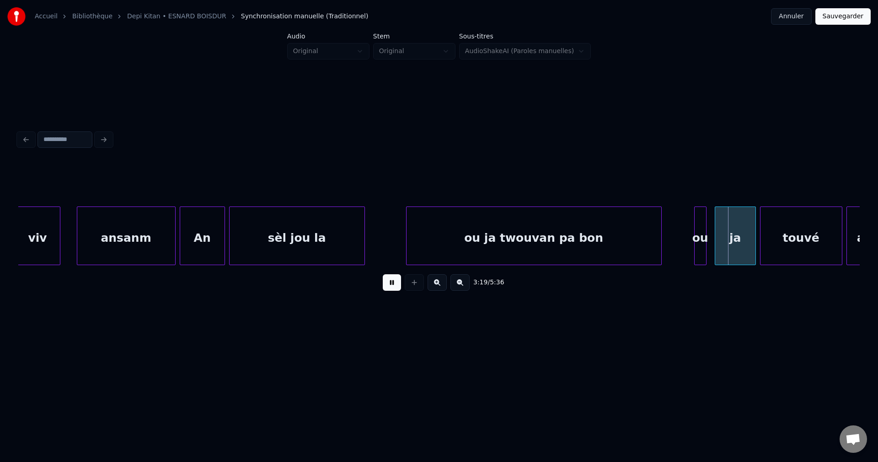
click at [387, 285] on button at bounding box center [392, 282] width 18 height 16
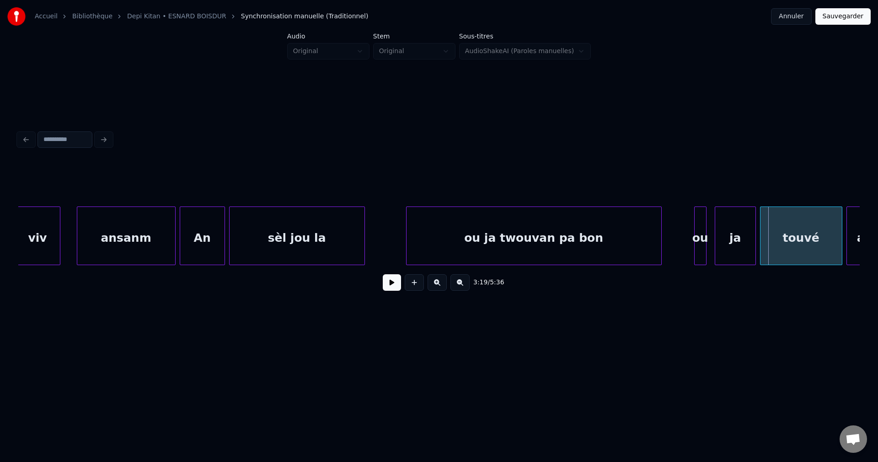
click at [656, 242] on div "ou ja twouvan pa bon" at bounding box center [534, 238] width 255 height 62
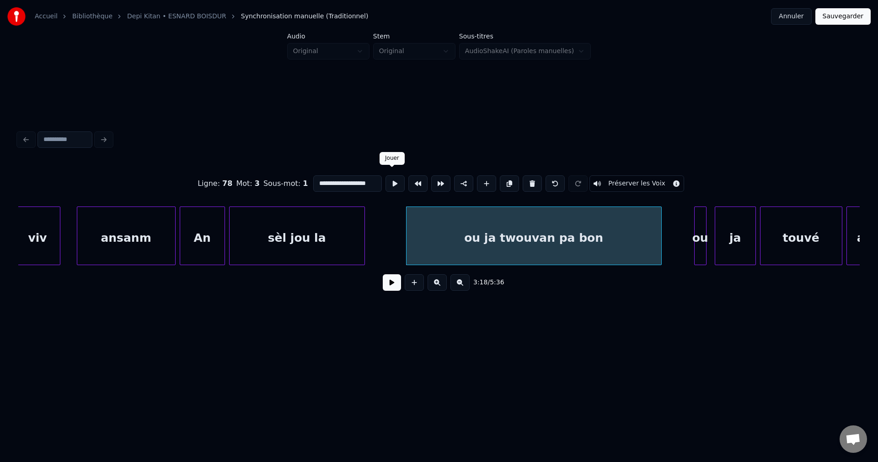
click at [387, 177] on button at bounding box center [395, 183] width 19 height 16
click at [626, 242] on div at bounding box center [625, 236] width 3 height 58
click at [631, 241] on div at bounding box center [632, 236] width 3 height 58
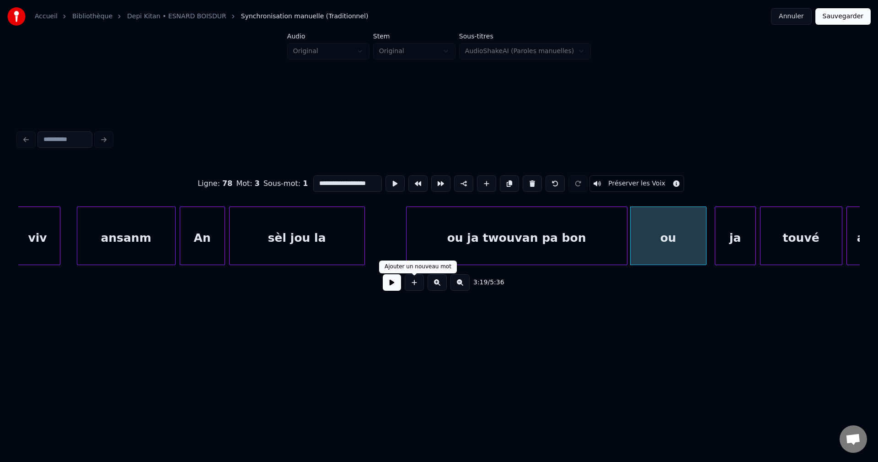
click at [393, 286] on button at bounding box center [392, 282] width 18 height 16
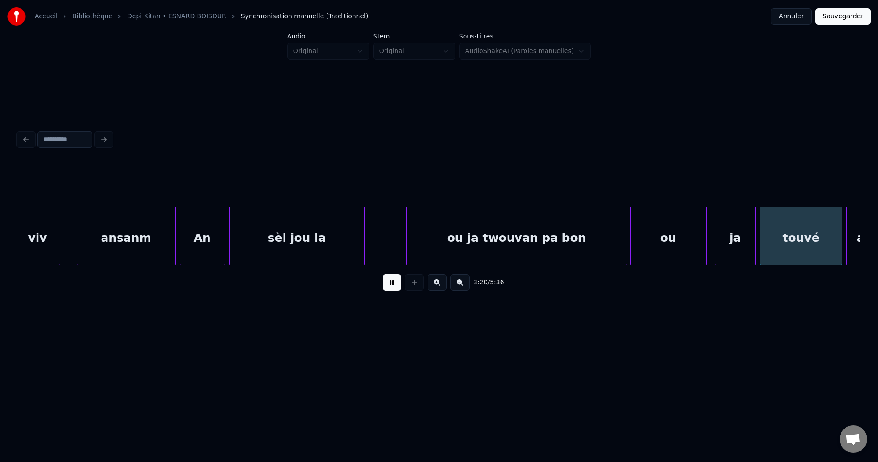
drag, startPoint x: 393, startPoint y: 285, endPoint x: 409, endPoint y: 282, distance: 16.3
click at [394, 285] on button at bounding box center [392, 282] width 18 height 16
click at [663, 234] on div "ou" at bounding box center [668, 238] width 75 height 62
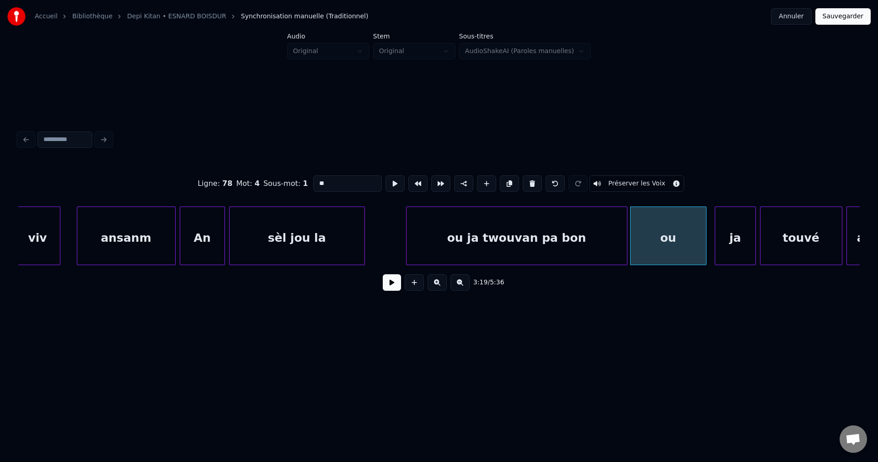
drag, startPoint x: 349, startPoint y: 182, endPoint x: 182, endPoint y: 204, distance: 169.4
click at [215, 205] on div "Ligne : 78 Mot : 4 Sous-mot : 1 ** Préserver les Voix 3:19 / 5:36" at bounding box center [439, 230] width 842 height 139
click at [543, 247] on div "ou ja twouvan pa bon" at bounding box center [517, 238] width 220 height 62
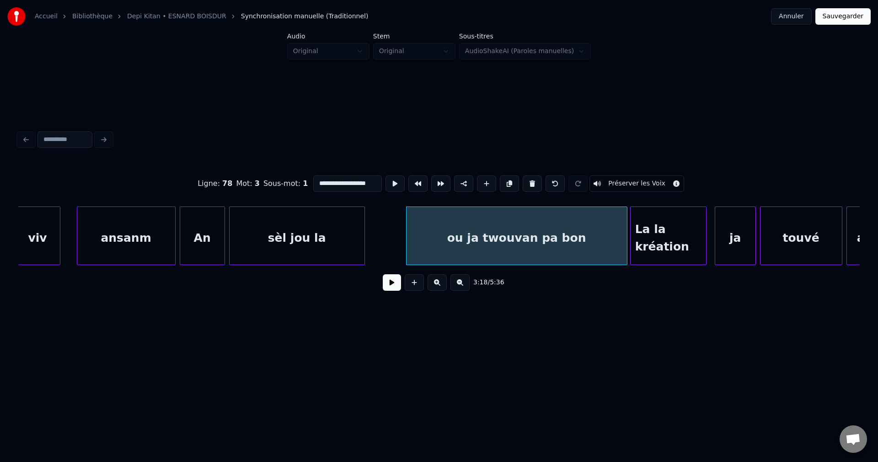
click at [284, 252] on div "sèl jou la" at bounding box center [297, 238] width 135 height 62
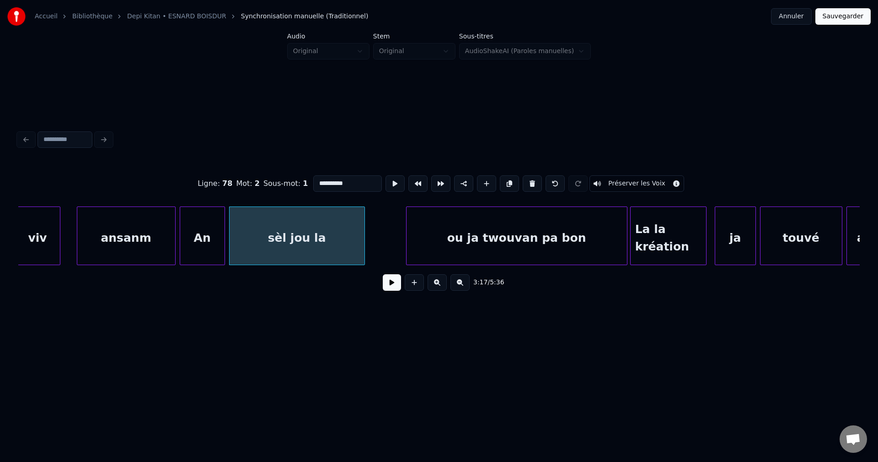
type input "**********"
click at [391, 281] on button at bounding box center [392, 282] width 18 height 16
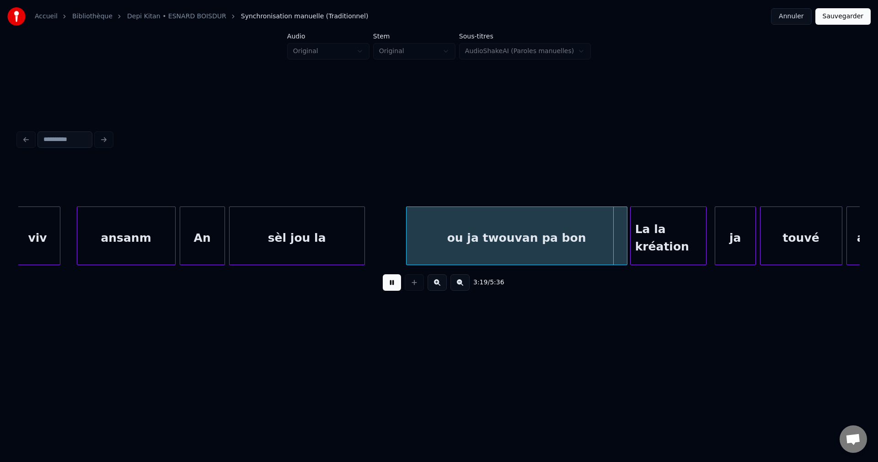
click at [389, 283] on button at bounding box center [392, 282] width 18 height 16
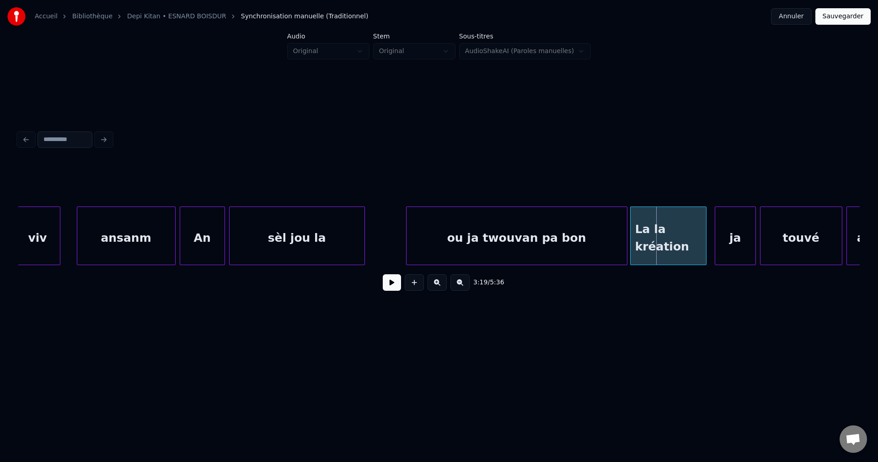
click at [666, 227] on div "La la kréation" at bounding box center [668, 238] width 75 height 62
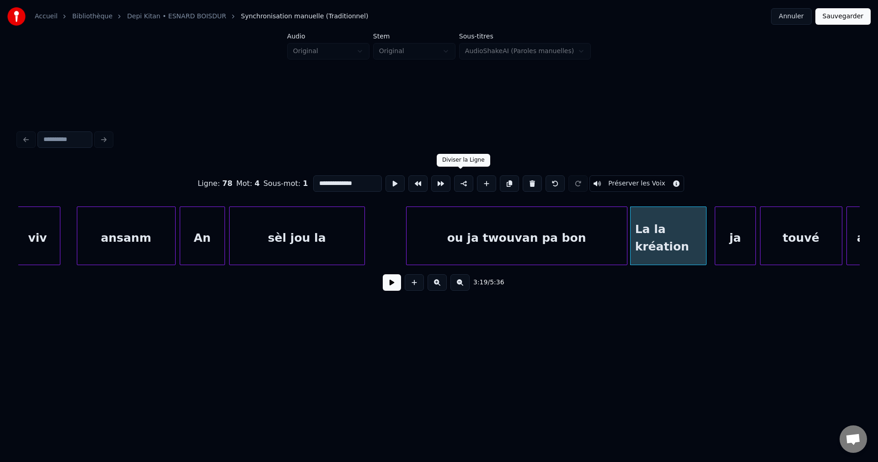
click at [459, 177] on button at bounding box center [463, 183] width 19 height 16
click at [390, 285] on button at bounding box center [392, 282] width 18 height 16
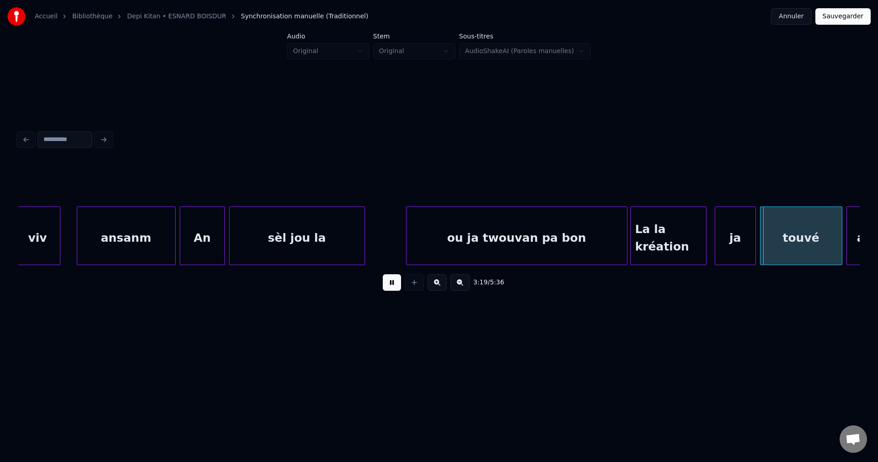
click at [390, 285] on button at bounding box center [392, 282] width 18 height 16
click at [542, 241] on div "ou ja twouvan pa bon" at bounding box center [517, 238] width 220 height 62
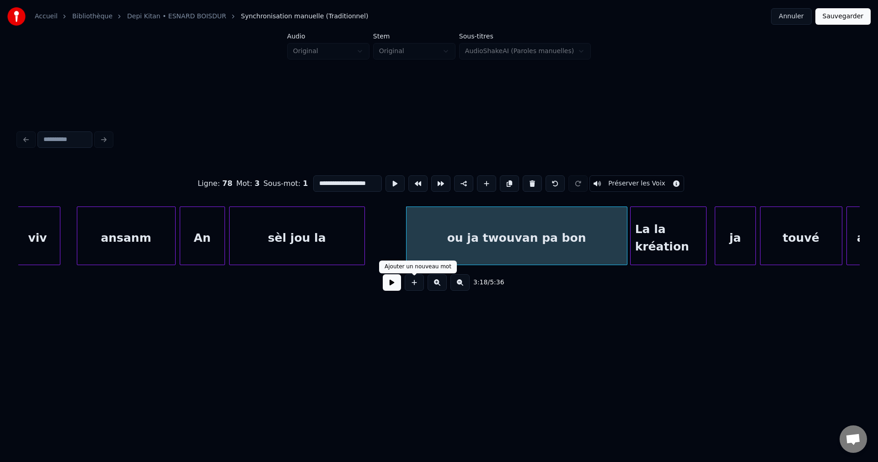
click at [397, 287] on button at bounding box center [392, 282] width 18 height 16
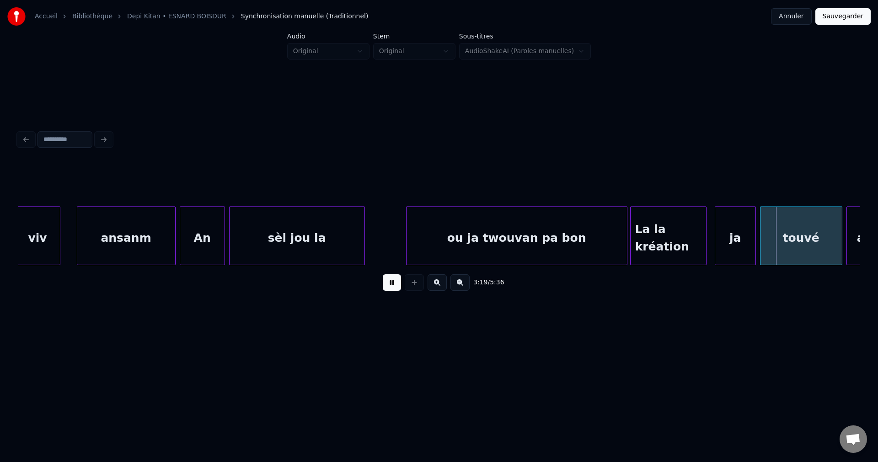
click at [396, 287] on button at bounding box center [392, 282] width 18 height 16
click at [802, 239] on div "touvé" at bounding box center [801, 238] width 81 height 62
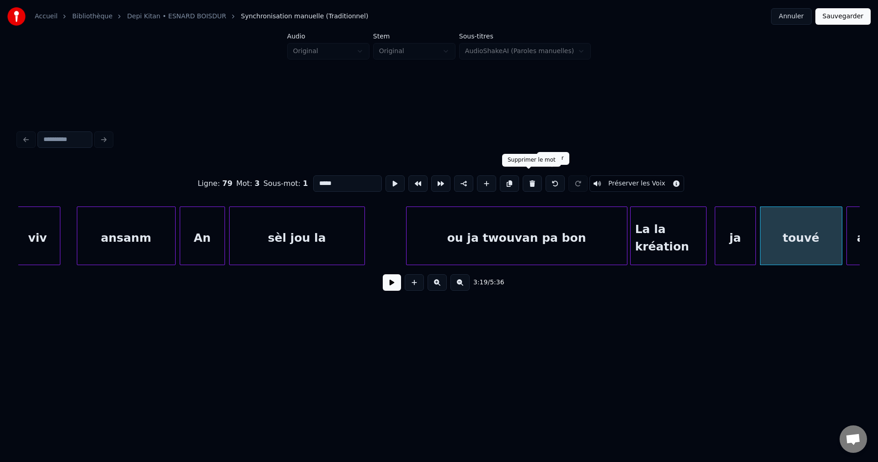
click at [529, 180] on button at bounding box center [532, 183] width 19 height 16
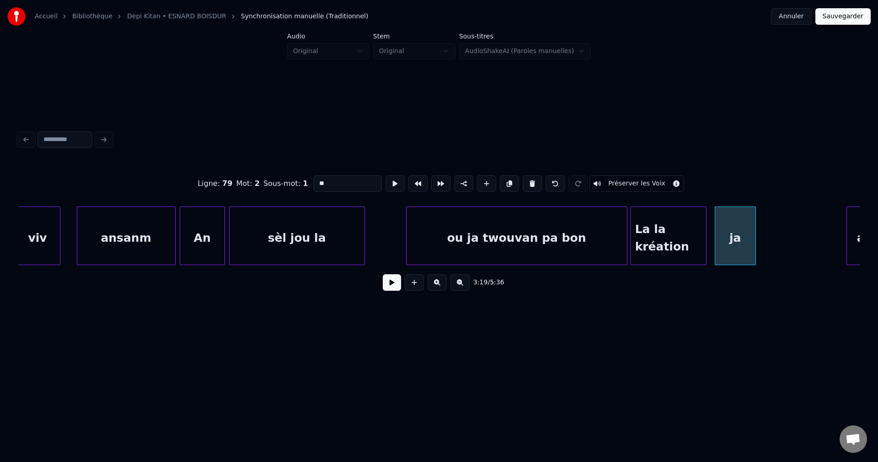
click at [743, 237] on div "ja" at bounding box center [735, 238] width 40 height 62
click at [529, 179] on button at bounding box center [532, 183] width 19 height 16
type input "**********"
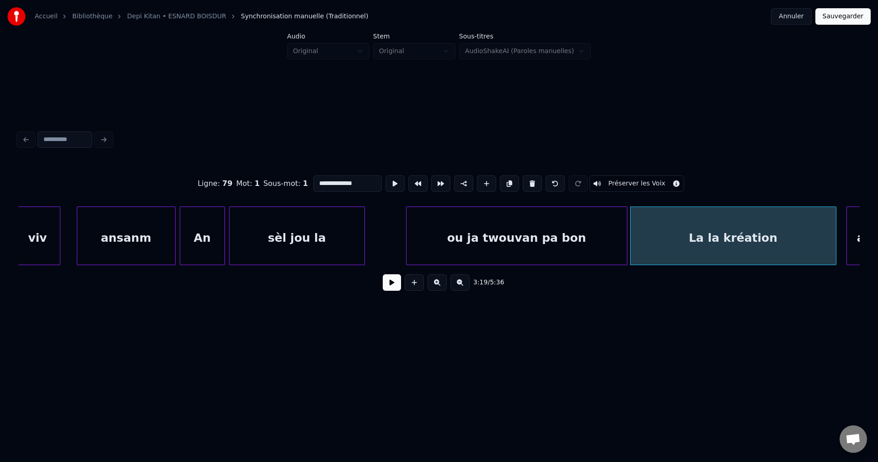
click at [834, 240] on div at bounding box center [834, 236] width 3 height 58
click at [772, 246] on div "La la kréation" at bounding box center [733, 238] width 204 height 62
click at [393, 288] on button at bounding box center [392, 282] width 18 height 16
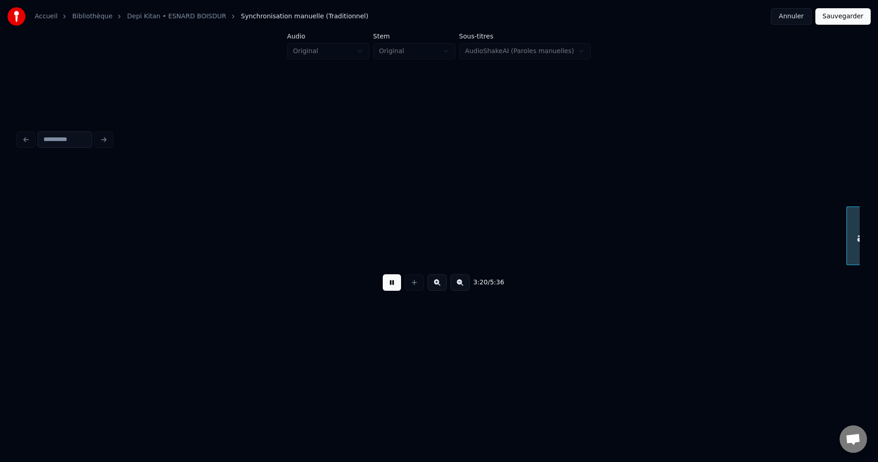
click at [392, 287] on button at bounding box center [392, 282] width 18 height 16
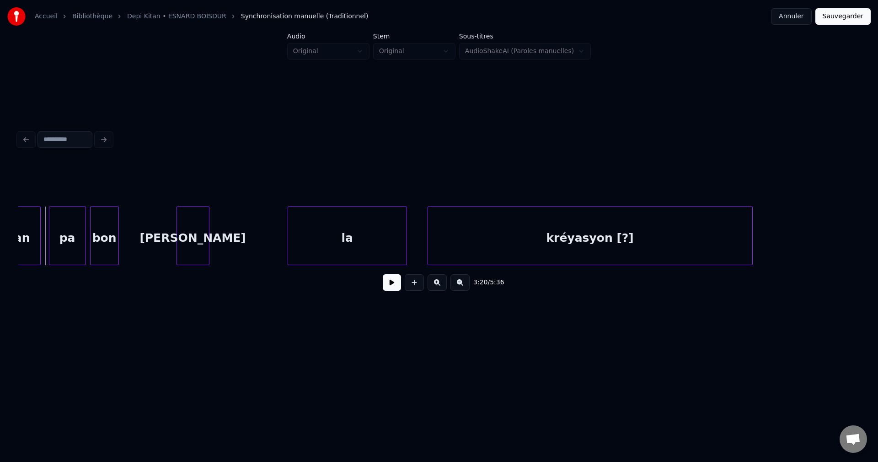
click at [392, 287] on button at bounding box center [392, 282] width 18 height 16
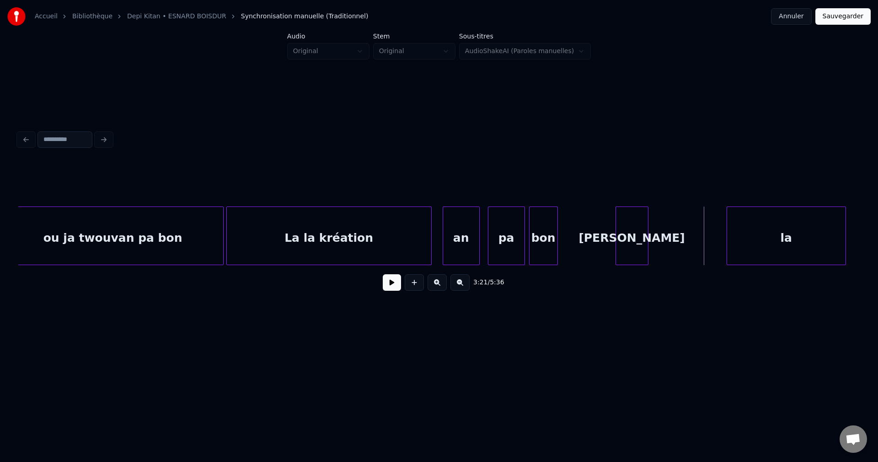
click at [107, 236] on div "ou ja twouvan pa bon" at bounding box center [113, 238] width 220 height 62
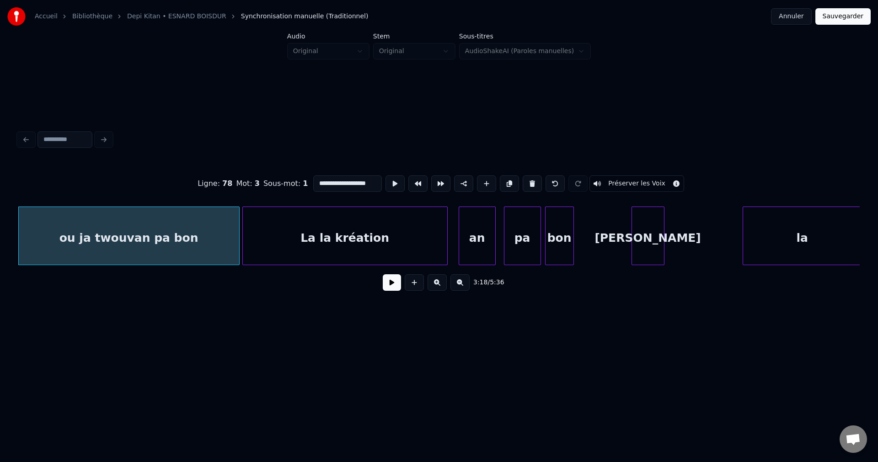
click at [392, 285] on button at bounding box center [392, 282] width 18 height 16
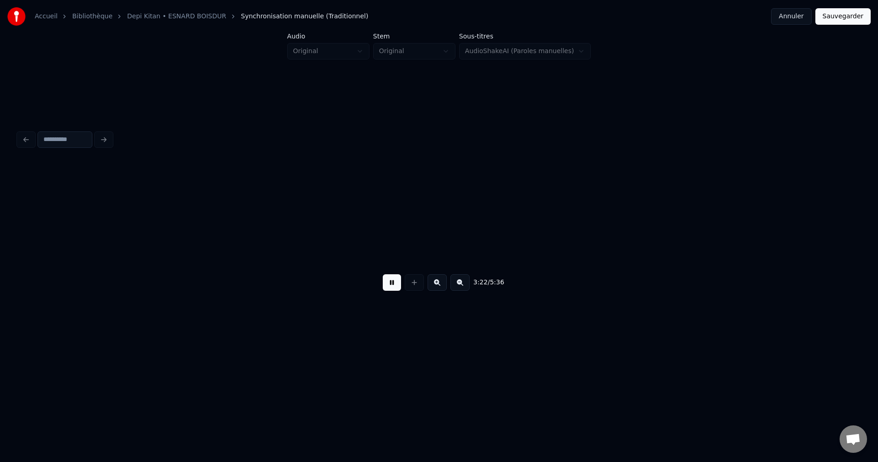
scroll to position [0, 41639]
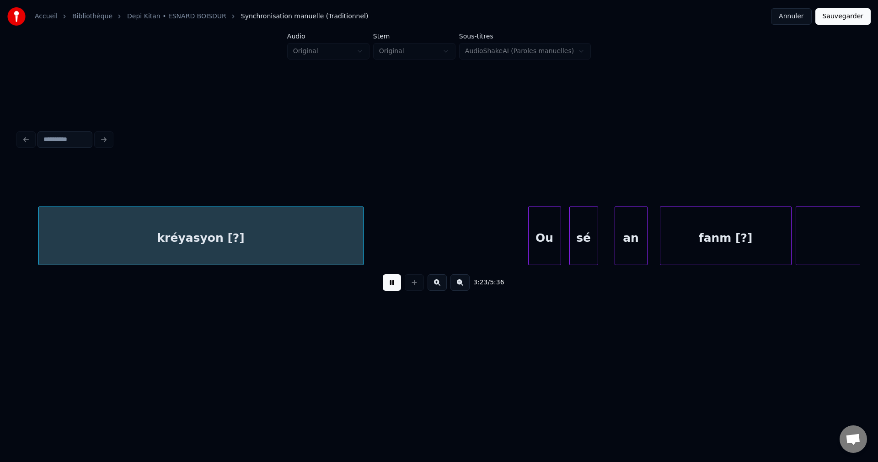
click at [390, 285] on button at bounding box center [392, 282] width 18 height 16
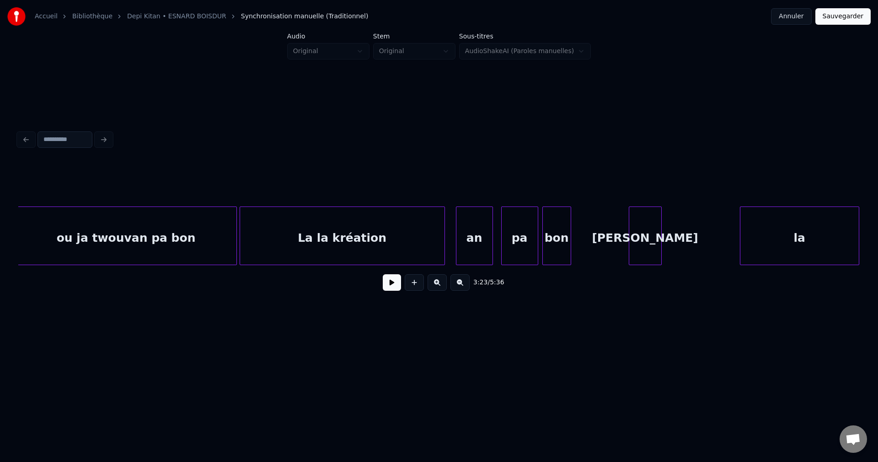
click at [134, 224] on div "ou ja twouvan pa bon" at bounding box center [126, 238] width 220 height 62
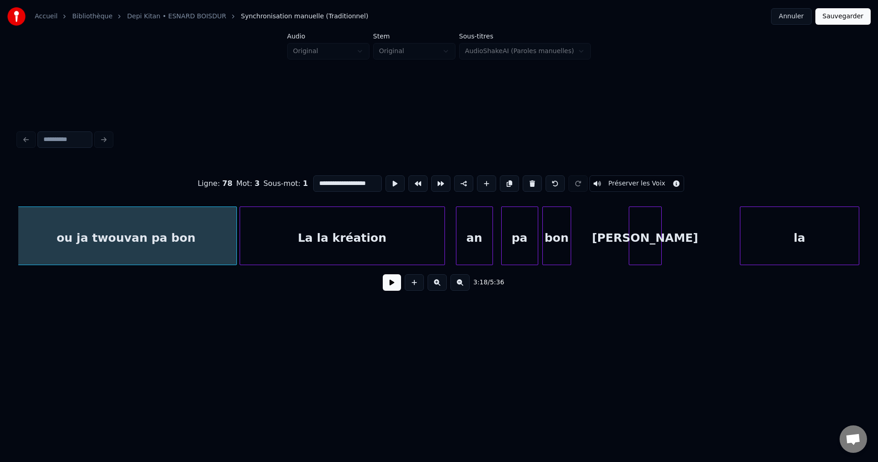
scroll to position [0, 40794]
click at [385, 287] on button at bounding box center [392, 282] width 18 height 16
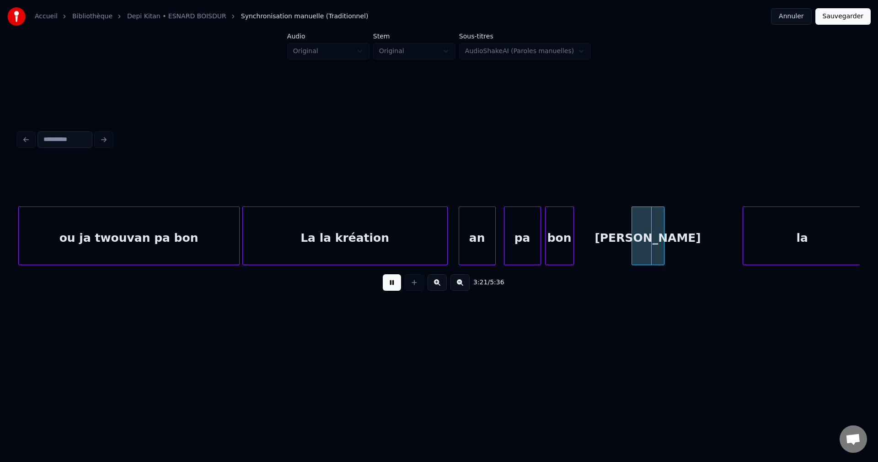
click at [384, 285] on button at bounding box center [392, 282] width 18 height 16
click at [190, 233] on div "ou ja twouvan pa bon" at bounding box center [129, 238] width 220 height 62
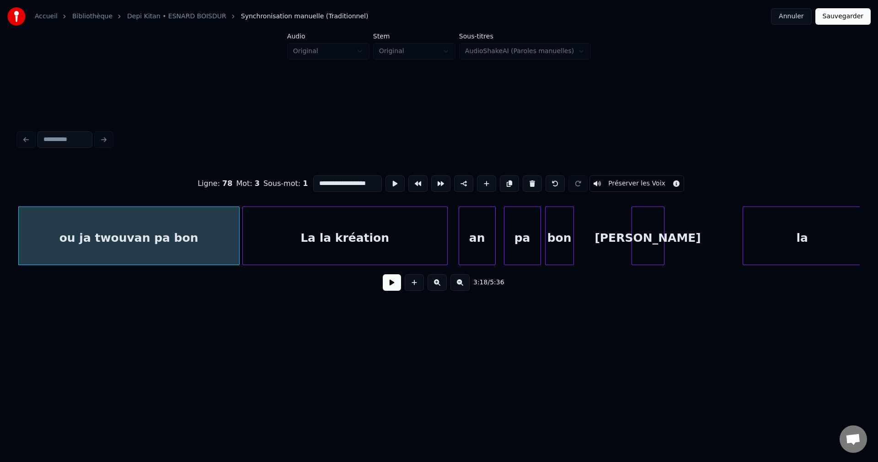
click at [397, 285] on button at bounding box center [392, 282] width 18 height 16
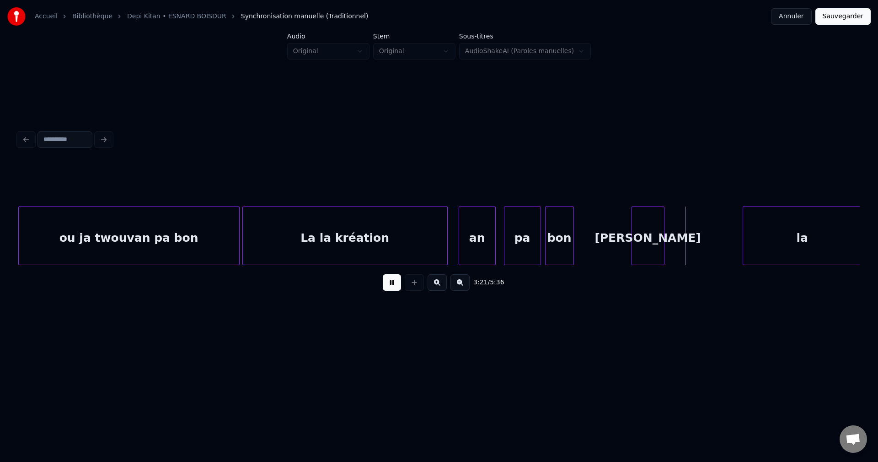
click at [392, 285] on button at bounding box center [392, 282] width 18 height 16
click at [193, 257] on div "ou ja twouvan pa bon" at bounding box center [129, 238] width 220 height 62
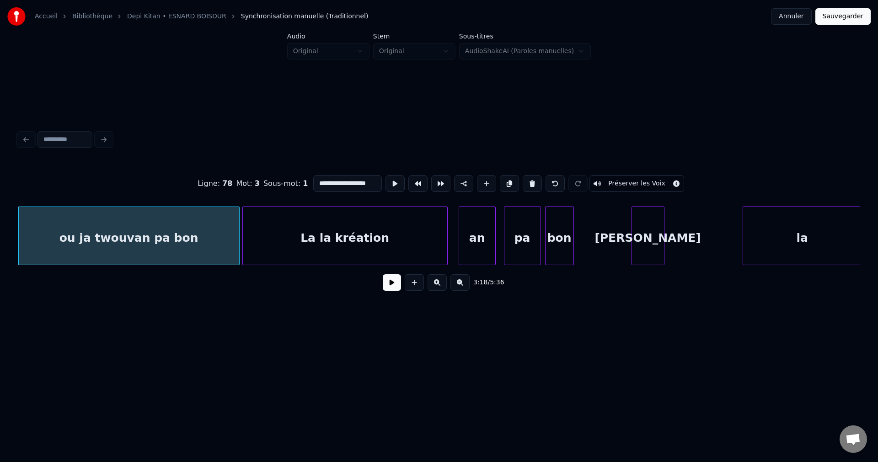
click at [388, 286] on button at bounding box center [392, 282] width 18 height 16
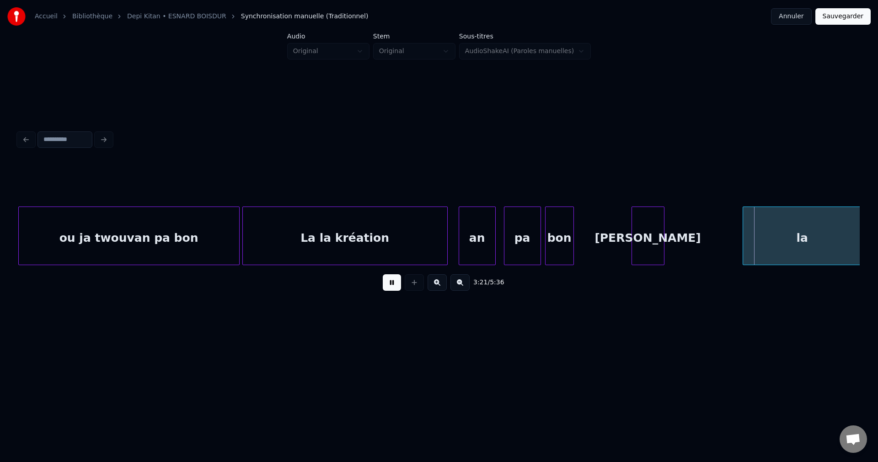
click at [382, 247] on div "La la kréation" at bounding box center [345, 238] width 204 height 62
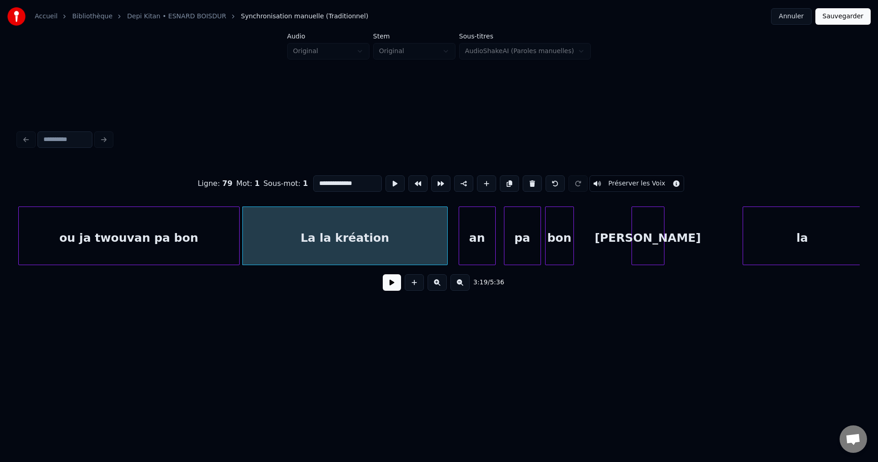
click at [393, 280] on button at bounding box center [392, 282] width 18 height 16
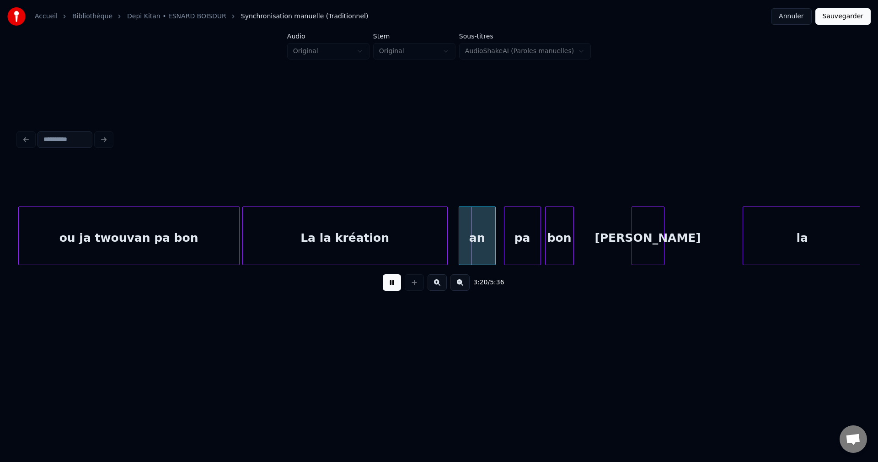
click at [393, 282] on button at bounding box center [392, 282] width 18 height 16
click at [472, 238] on div "an" at bounding box center [477, 238] width 36 height 62
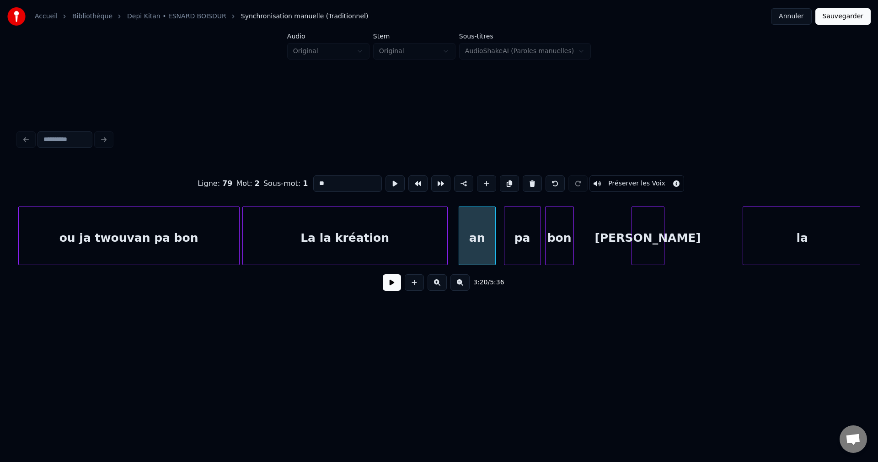
drag, startPoint x: 338, startPoint y: 183, endPoint x: 238, endPoint y: 193, distance: 100.7
click at [238, 193] on div "Ligne : 79 Mot : 2 Sous-mot : 1 ** Préserver les Voix" at bounding box center [439, 184] width 842 height 46
click at [531, 216] on div "pa" at bounding box center [523, 238] width 36 height 62
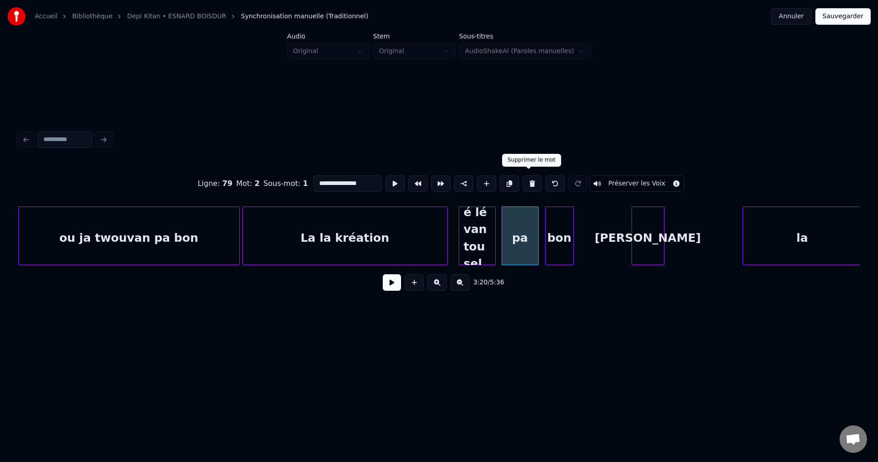
click at [530, 177] on button at bounding box center [532, 183] width 19 height 16
click at [556, 176] on button at bounding box center [555, 183] width 19 height 16
click at [555, 221] on div "bon" at bounding box center [560, 238] width 28 height 62
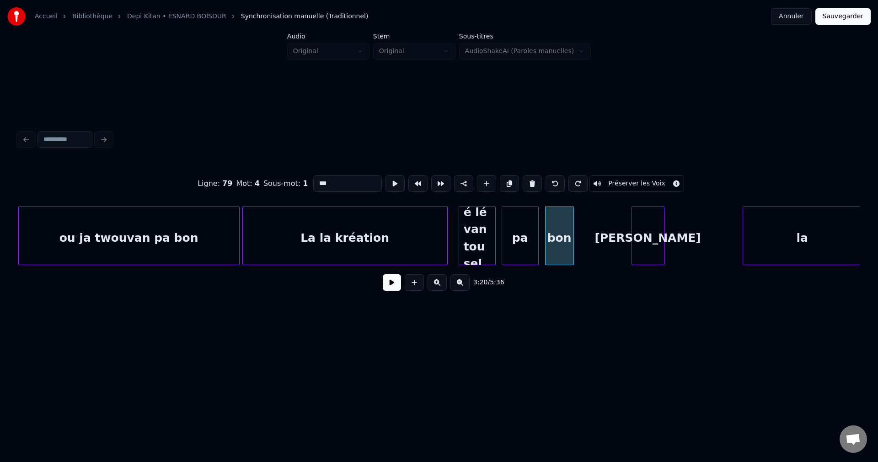
click at [518, 226] on div "pa" at bounding box center [520, 238] width 36 height 62
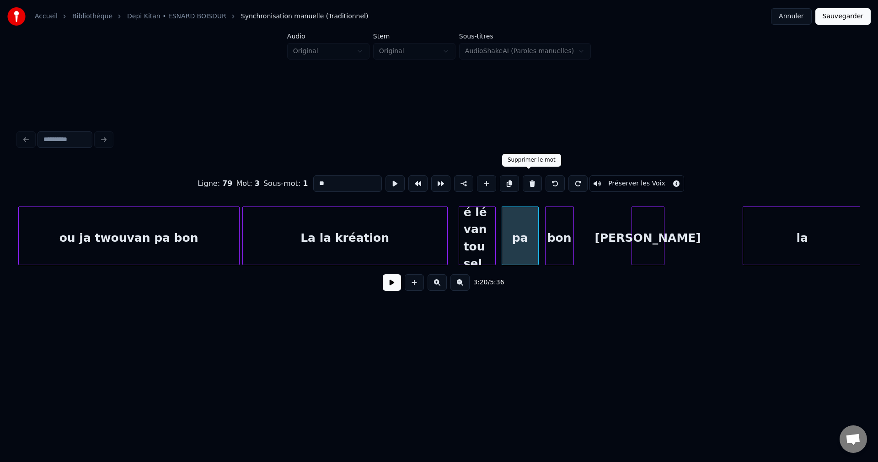
click at [527, 177] on button at bounding box center [532, 183] width 19 height 16
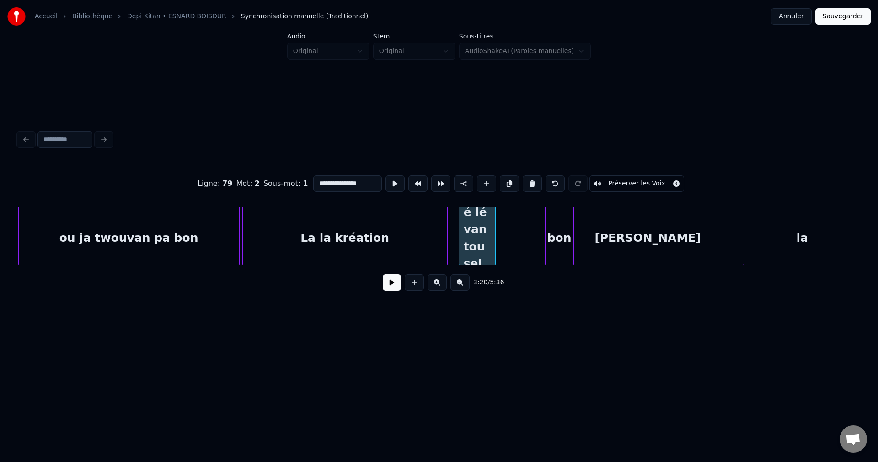
click at [553, 220] on div "bon" at bounding box center [560, 238] width 28 height 62
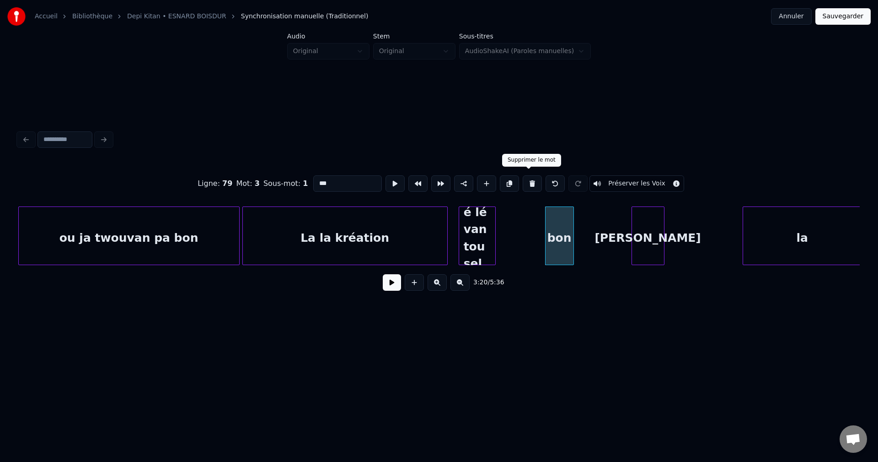
click at [532, 176] on button at bounding box center [532, 183] width 19 height 16
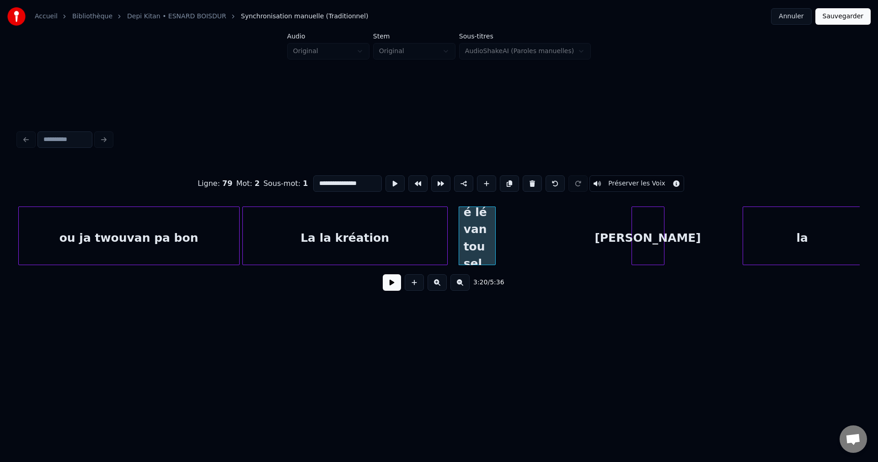
click at [661, 216] on div "[PERSON_NAME]" at bounding box center [648, 238] width 32 height 62
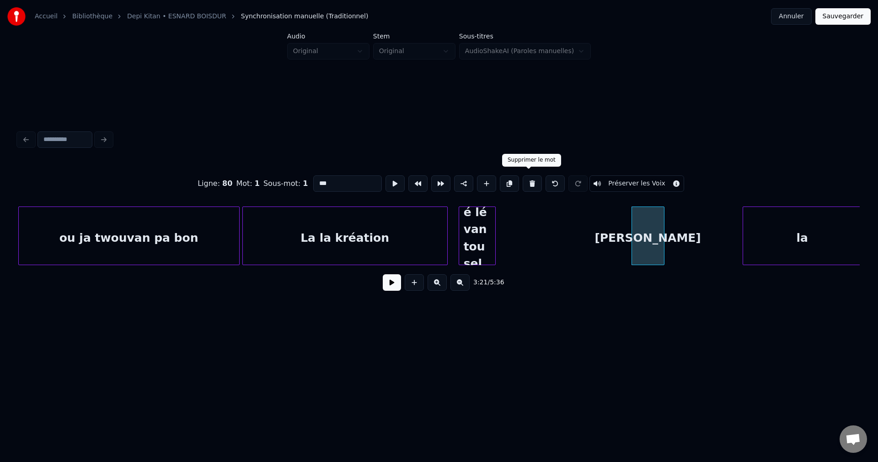
click at [531, 181] on button at bounding box center [532, 183] width 19 height 16
type input "**"
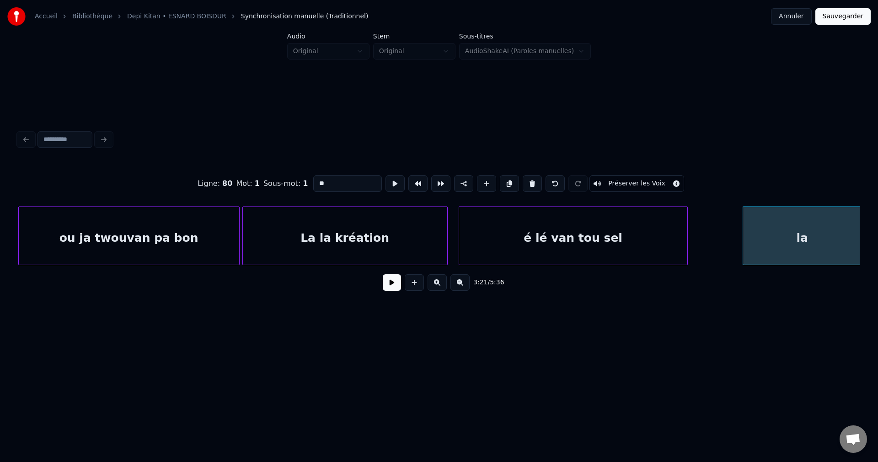
click at [687, 231] on div at bounding box center [686, 236] width 3 height 58
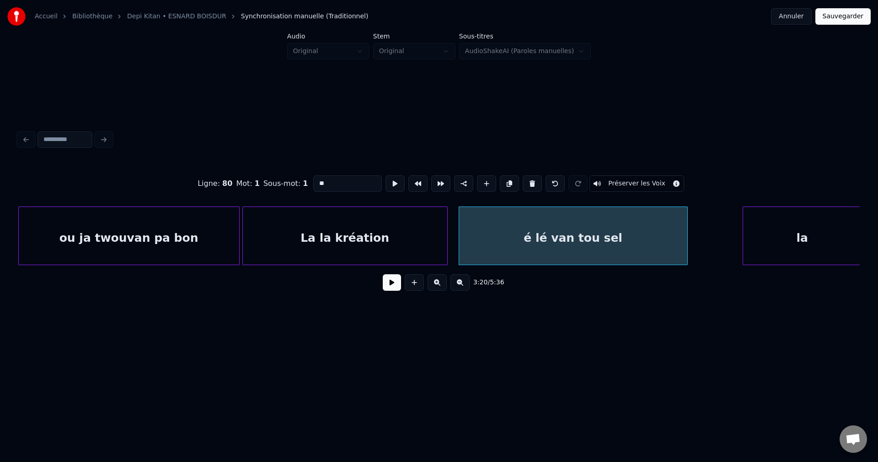
click at [392, 288] on button at bounding box center [392, 282] width 18 height 16
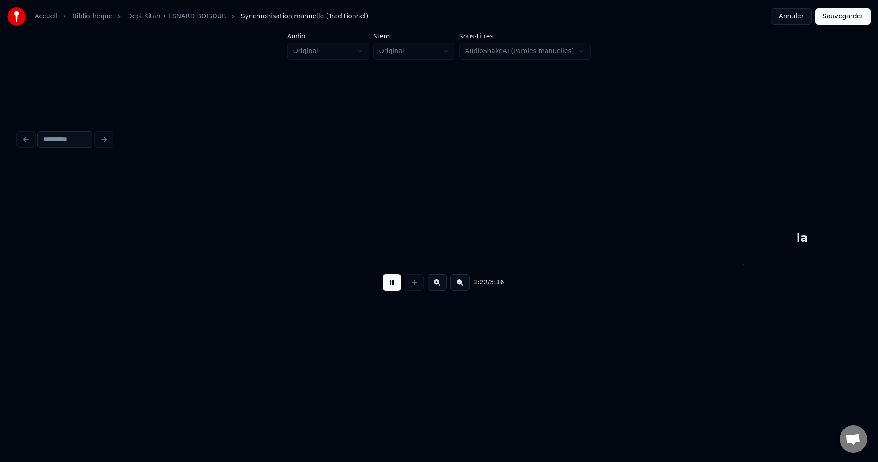
scroll to position [0, 41636]
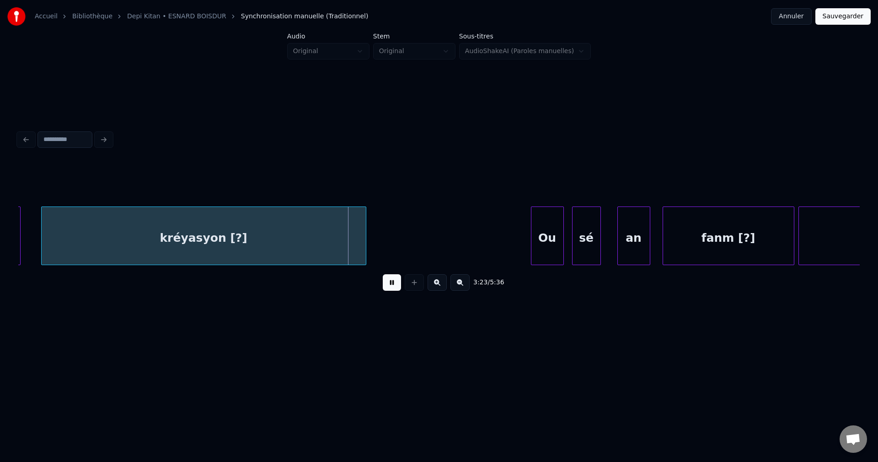
click at [391, 288] on button at bounding box center [392, 282] width 18 height 16
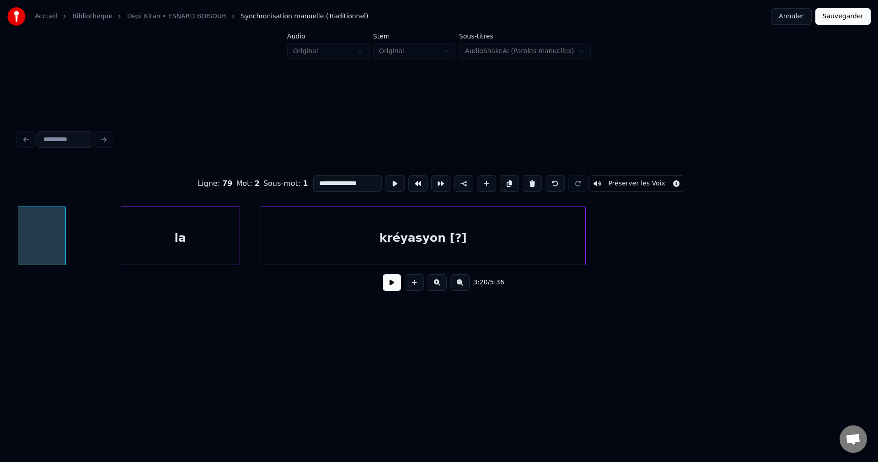
scroll to position [0, 41235]
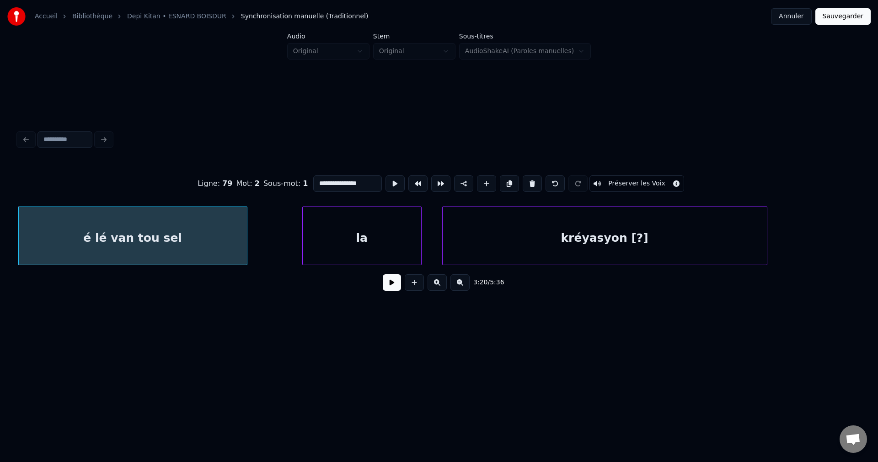
click at [402, 287] on div "3:20 / 5:36" at bounding box center [439, 282] width 827 height 20
click at [399, 287] on button at bounding box center [392, 282] width 18 height 16
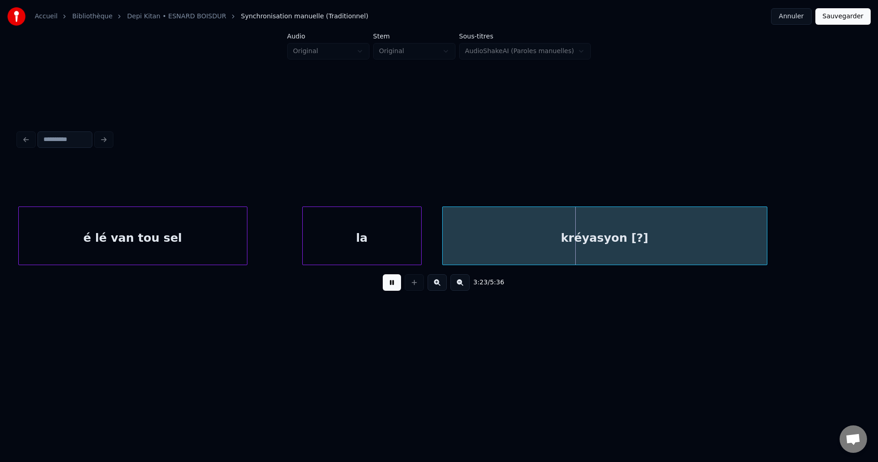
click at [333, 229] on div "la" at bounding box center [362, 238] width 118 height 62
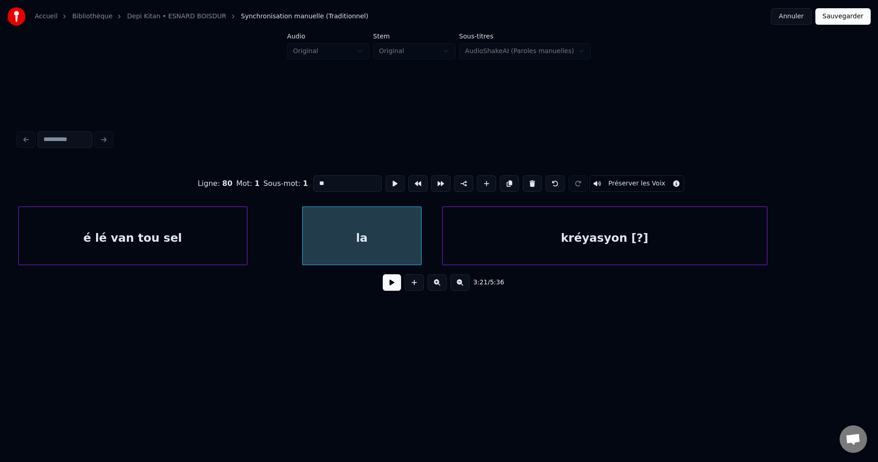
click at [202, 245] on div "é lé van tou sel" at bounding box center [133, 238] width 228 height 62
type input "**********"
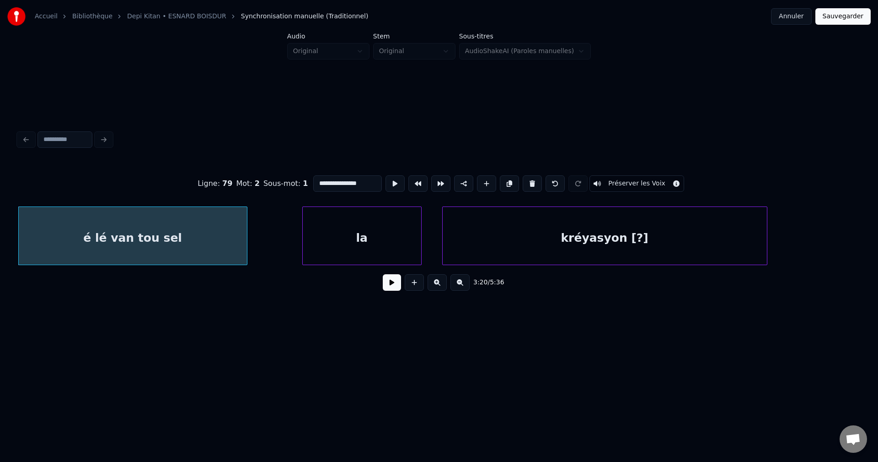
click at [391, 285] on button at bounding box center [392, 282] width 18 height 16
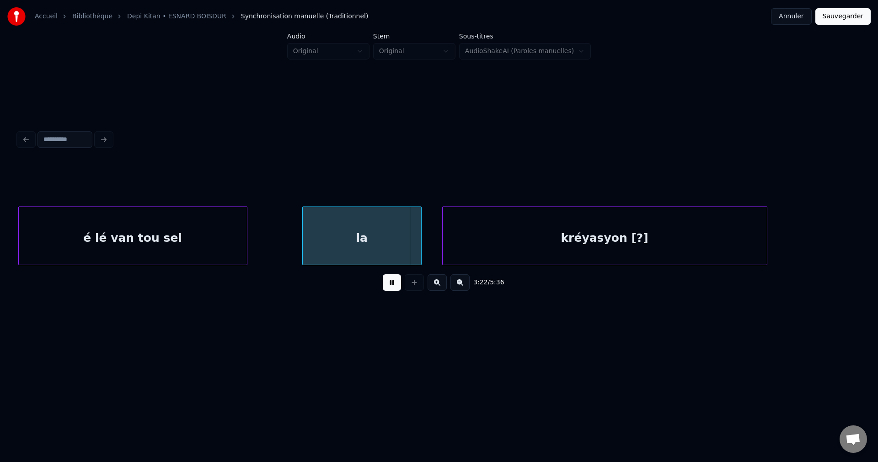
click at [388, 284] on button at bounding box center [392, 282] width 18 height 16
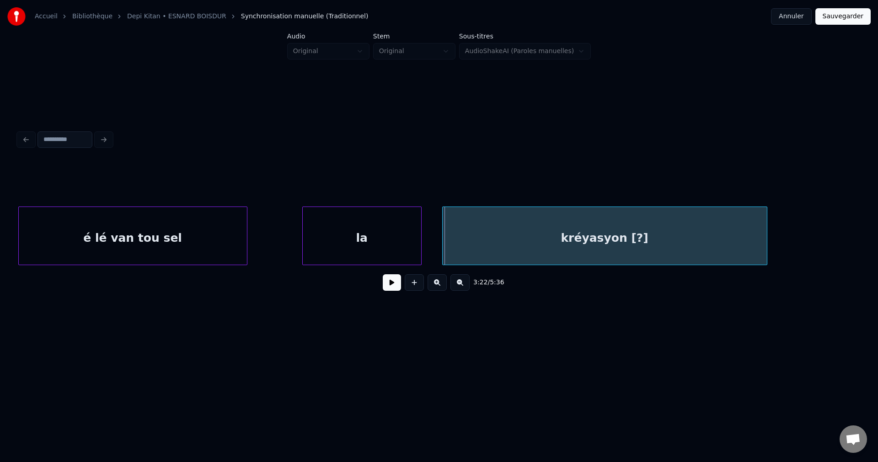
click at [341, 234] on div "la" at bounding box center [362, 238] width 118 height 62
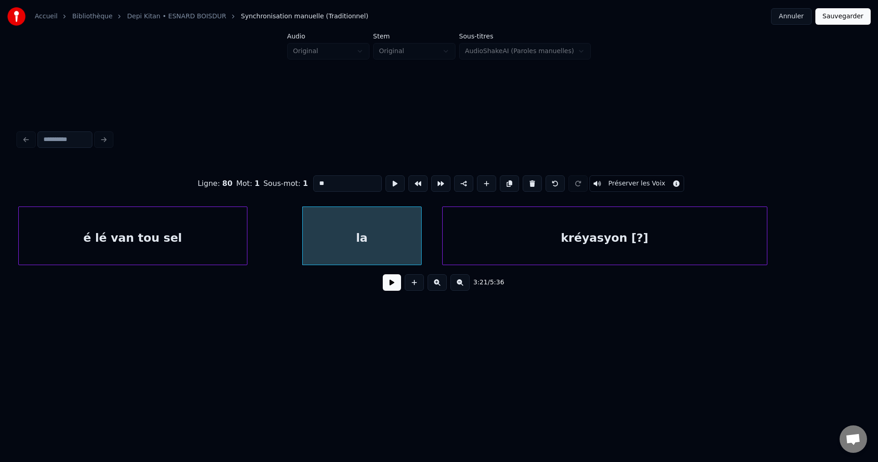
drag, startPoint x: 333, startPoint y: 179, endPoint x: 240, endPoint y: 193, distance: 94.3
click at [244, 192] on div "Ligne : 80 Mot : 1 Sous-mot : 1 ** Préserver les Voix" at bounding box center [439, 184] width 842 height 46
type input "**********"
click at [386, 284] on button at bounding box center [392, 282] width 18 height 16
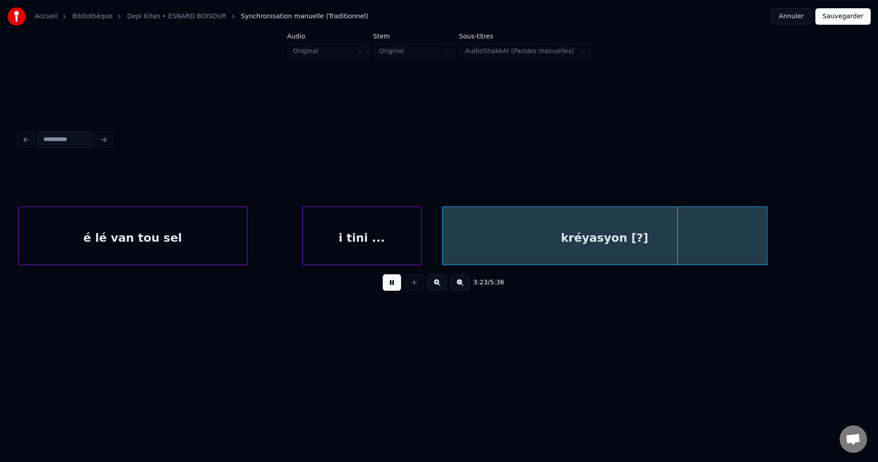
click at [390, 284] on button at bounding box center [392, 282] width 18 height 16
click at [547, 219] on div "kréyasyon [?]" at bounding box center [605, 238] width 324 height 62
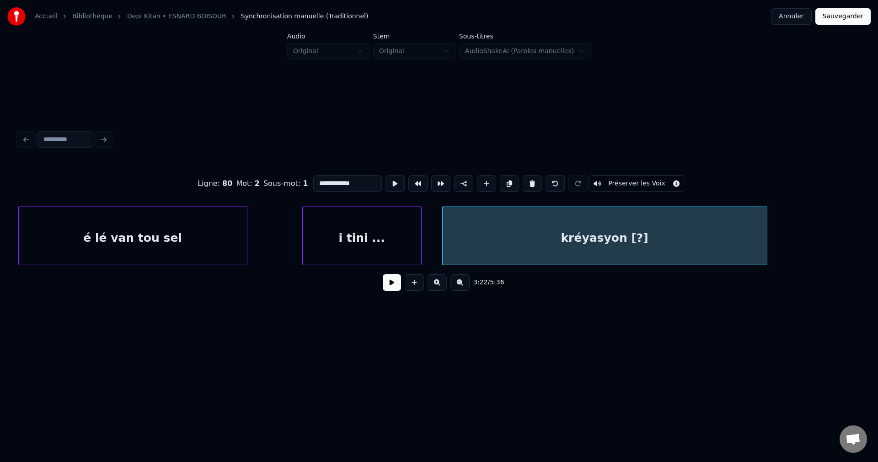
drag, startPoint x: 360, startPoint y: 176, endPoint x: 36, endPoint y: 210, distance: 325.6
click at [54, 210] on div "**********" at bounding box center [439, 230] width 842 height 139
click at [376, 242] on div "i tini ..." at bounding box center [362, 238] width 118 height 62
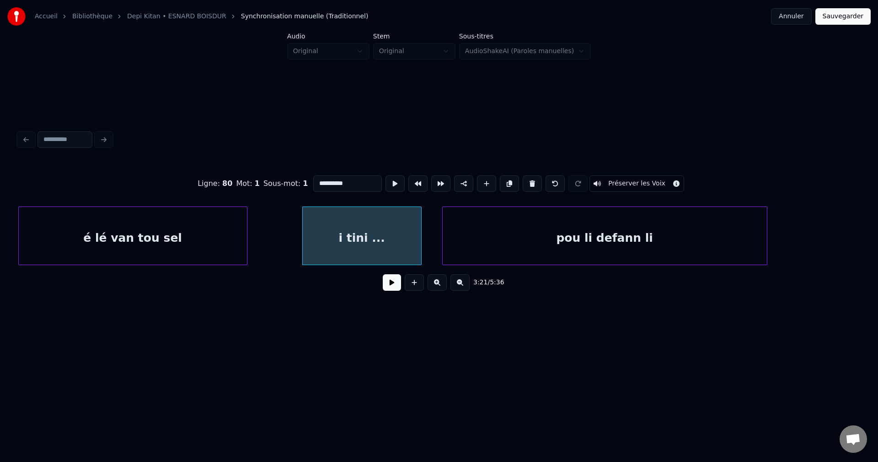
type input "**********"
click at [340, 243] on div "i tini ..." at bounding box center [362, 238] width 118 height 62
click at [393, 290] on button at bounding box center [392, 282] width 18 height 16
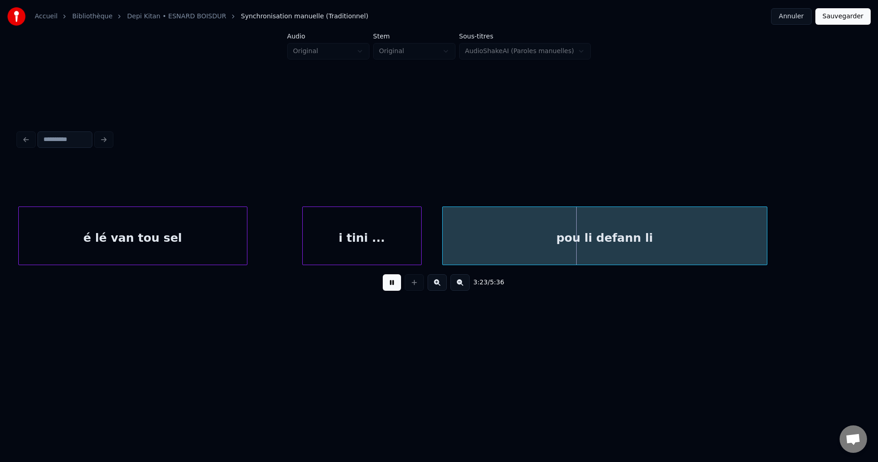
click at [240, 224] on div "é lé van tou sel" at bounding box center [133, 238] width 228 height 62
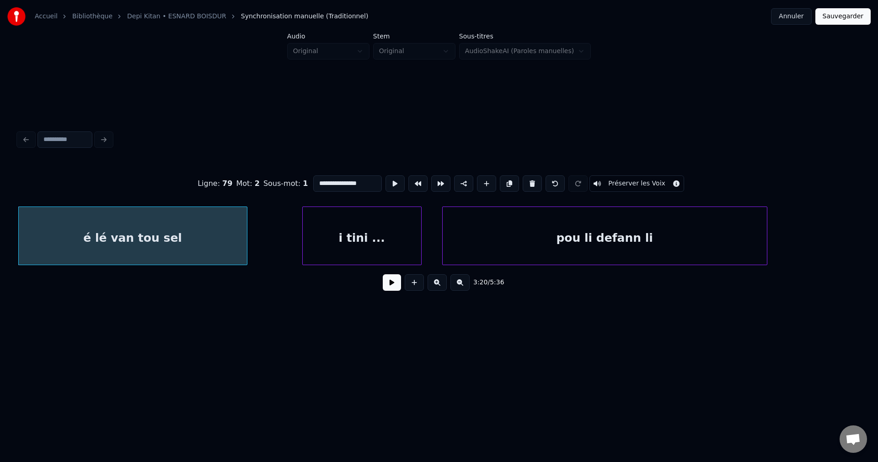
click at [395, 290] on button at bounding box center [392, 282] width 18 height 16
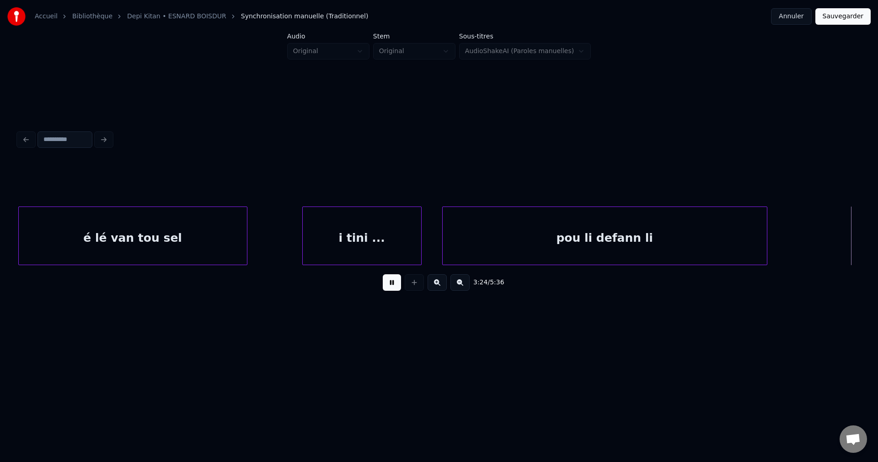
scroll to position [0, 42077]
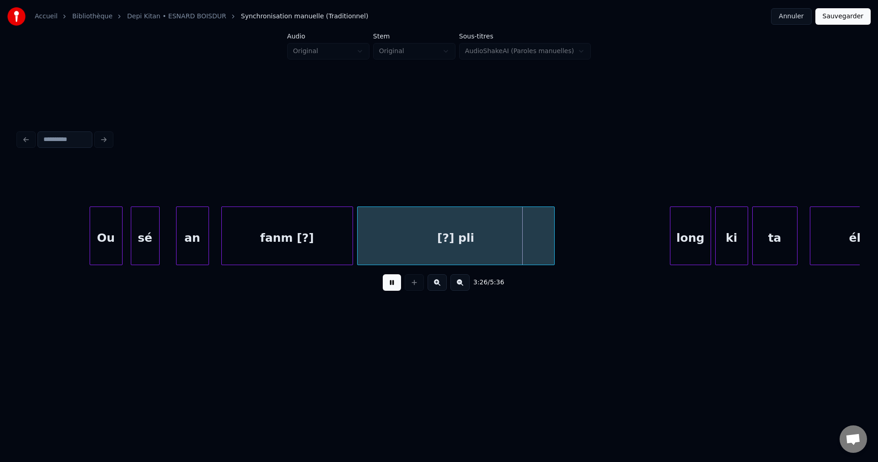
click at [392, 288] on button at bounding box center [392, 282] width 18 height 16
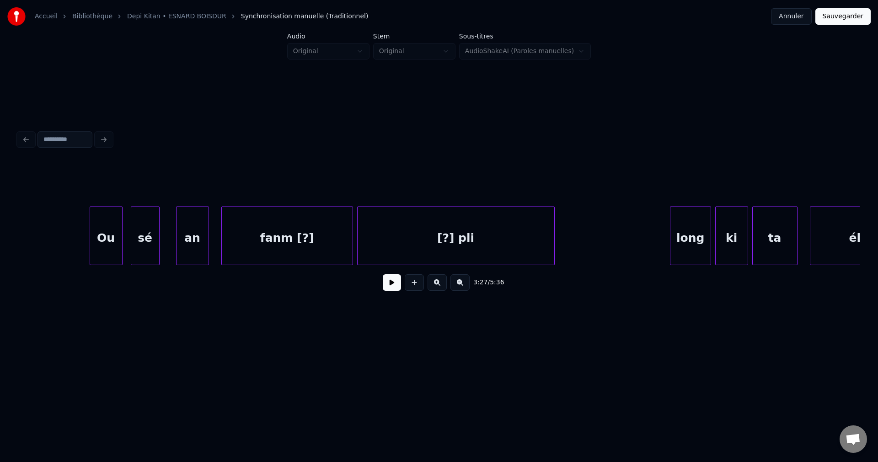
click at [296, 237] on div "fanm [?]" at bounding box center [287, 238] width 131 height 62
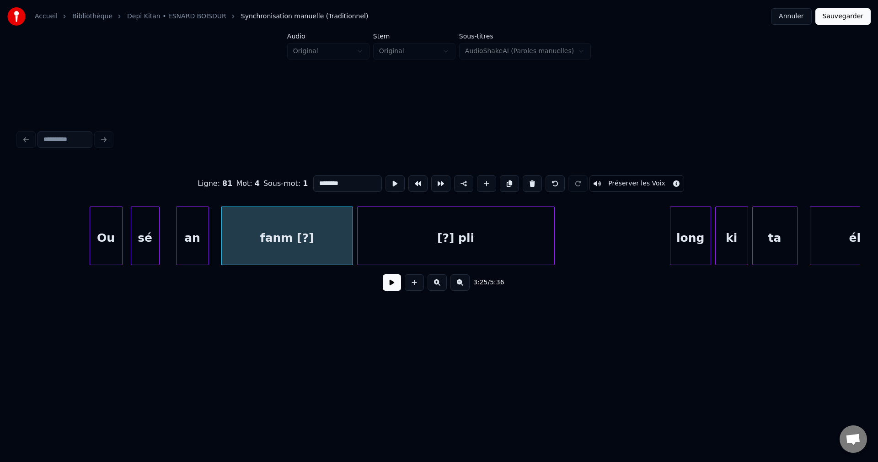
click at [351, 182] on input "********" at bounding box center [347, 183] width 69 height 16
type input "**********"
click at [388, 287] on button at bounding box center [392, 282] width 18 height 16
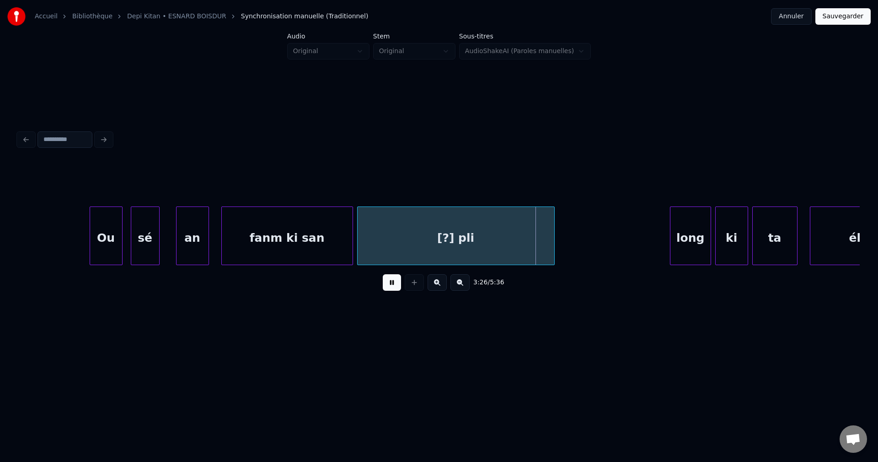
click at [392, 249] on div "[?] pli" at bounding box center [456, 238] width 197 height 62
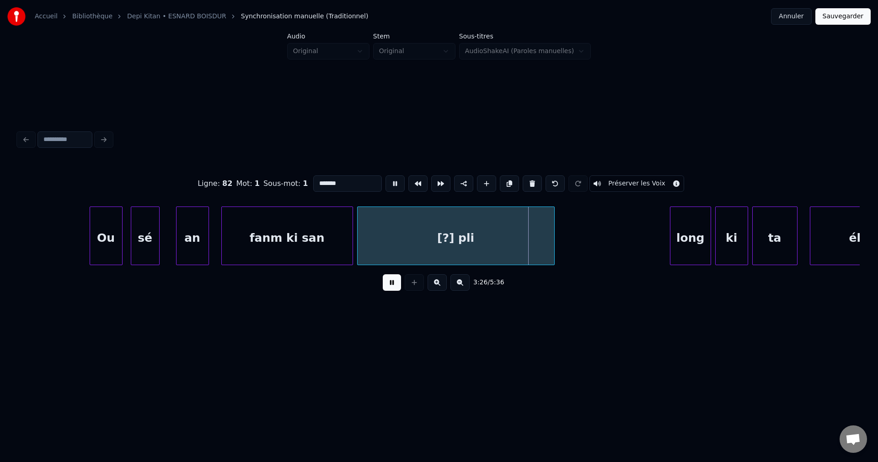
drag, startPoint x: 348, startPoint y: 177, endPoint x: 106, endPoint y: 200, distance: 243.1
click at [114, 203] on div "Ligne : 82 Mot : 1 Sous-mot : 1 ******* Préserver les Voix 3:26 / 5:36" at bounding box center [439, 230] width 842 height 139
type input "********"
click at [387, 286] on button at bounding box center [392, 282] width 18 height 16
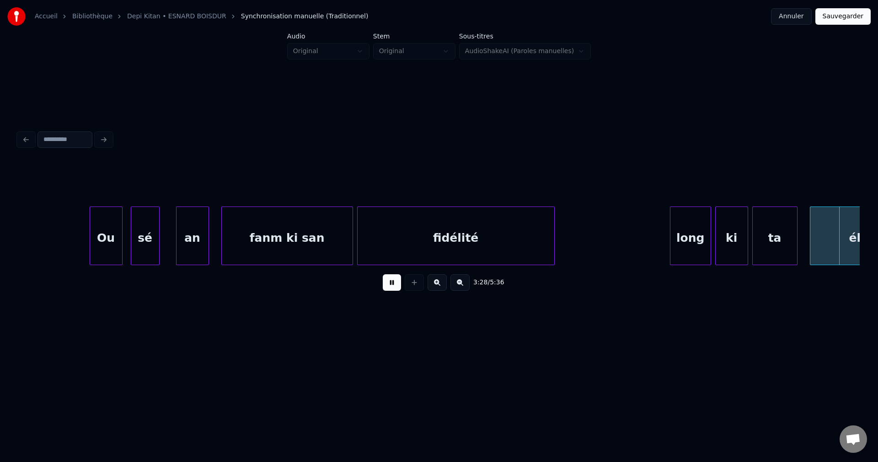
scroll to position [0, 42921]
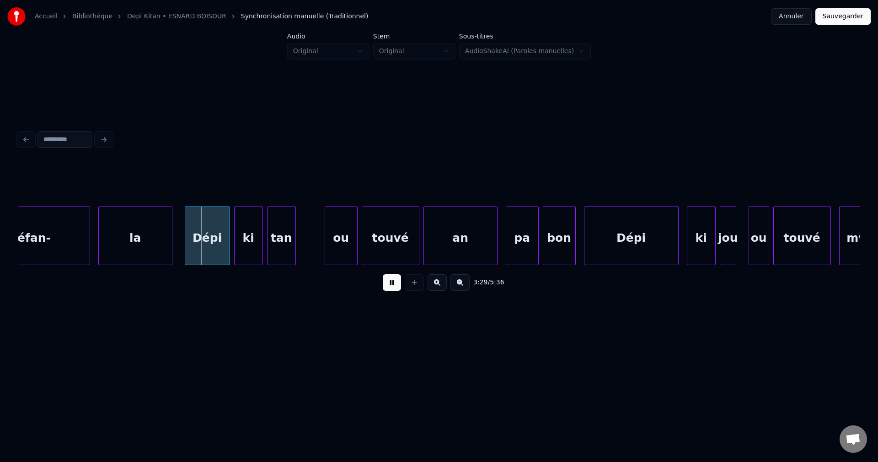
click at [385, 285] on button at bounding box center [392, 282] width 18 height 16
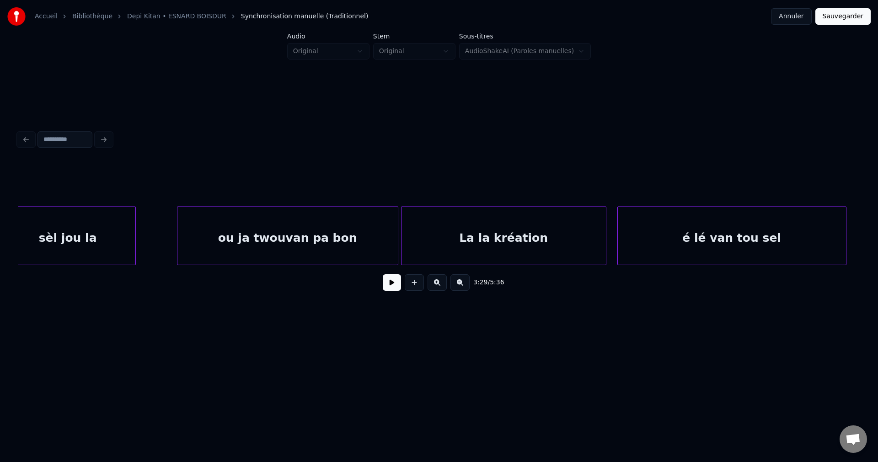
scroll to position [0, 40615]
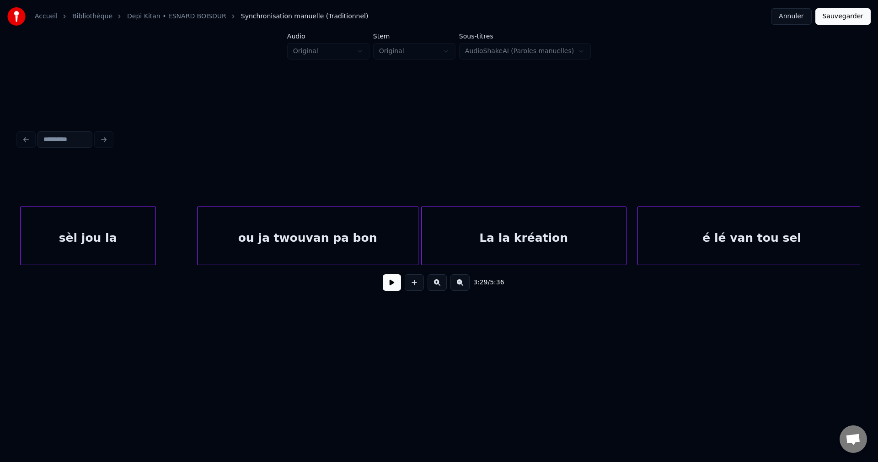
click at [135, 239] on div "sèl jou la" at bounding box center [88, 238] width 135 height 62
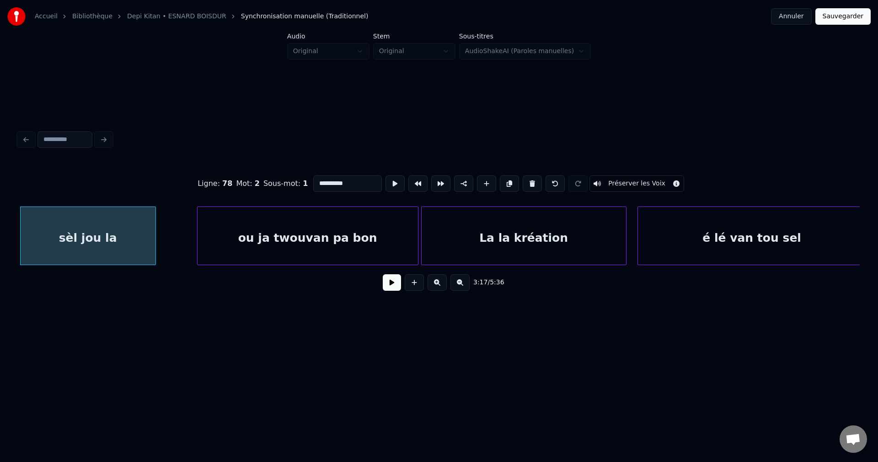
click at [393, 290] on button at bounding box center [392, 282] width 18 height 16
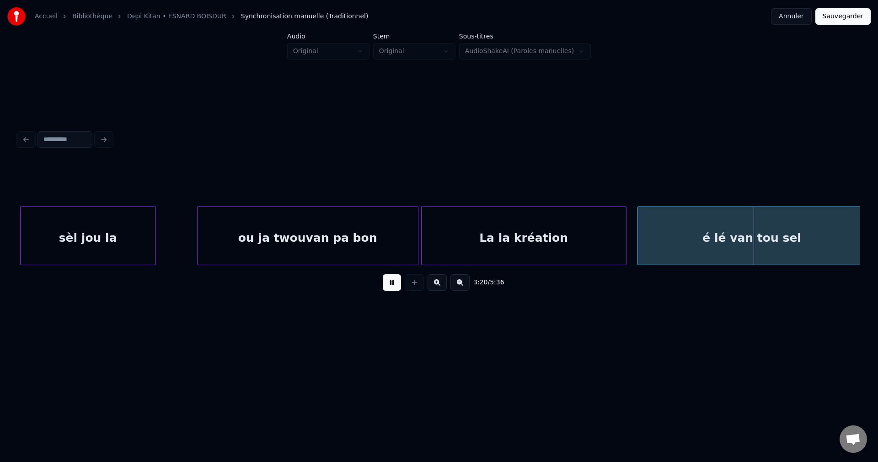
click at [383, 288] on button at bounding box center [392, 282] width 18 height 16
click at [700, 235] on div "é lé van tou sel" at bounding box center [752, 238] width 228 height 62
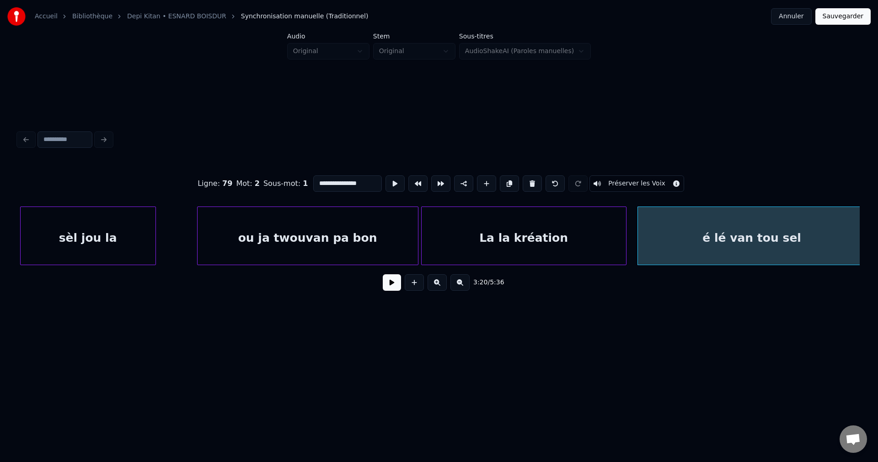
drag, startPoint x: 372, startPoint y: 179, endPoint x: 48, endPoint y: 192, distance: 325.0
click at [50, 192] on div "**********" at bounding box center [439, 184] width 842 height 46
type input "**********"
click at [395, 286] on button at bounding box center [392, 282] width 18 height 16
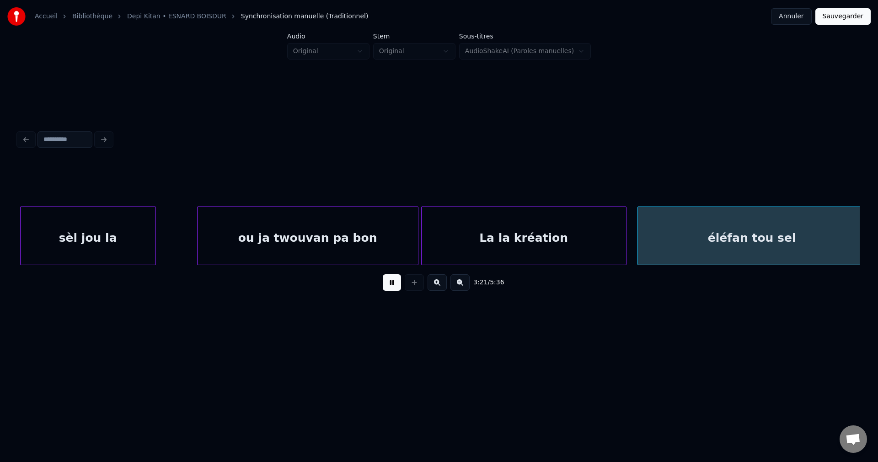
scroll to position [0, 41461]
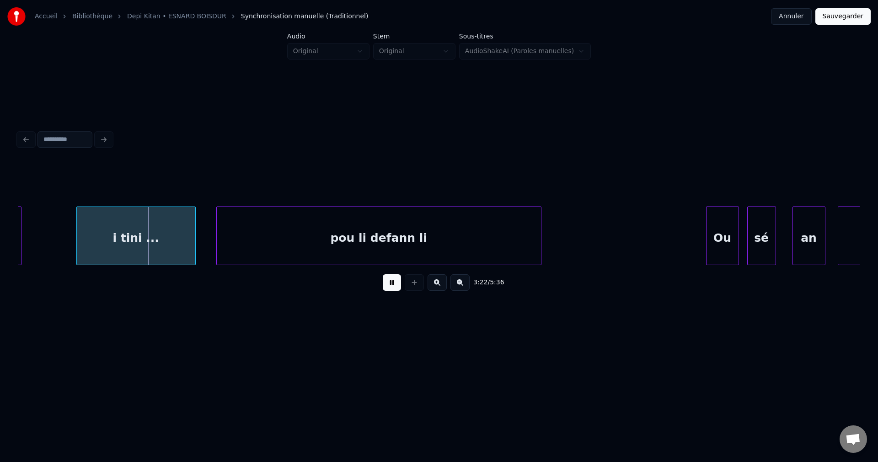
click at [394, 285] on button at bounding box center [392, 282] width 18 height 16
click at [161, 249] on div "i tini ..." at bounding box center [136, 238] width 118 height 62
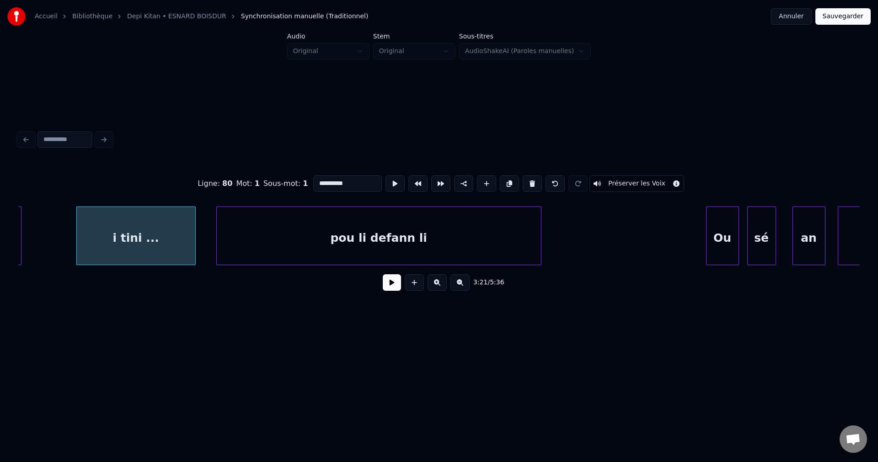
click at [348, 180] on input "**********" at bounding box center [347, 183] width 69 height 16
type input "**********"
click at [393, 289] on button at bounding box center [392, 282] width 18 height 16
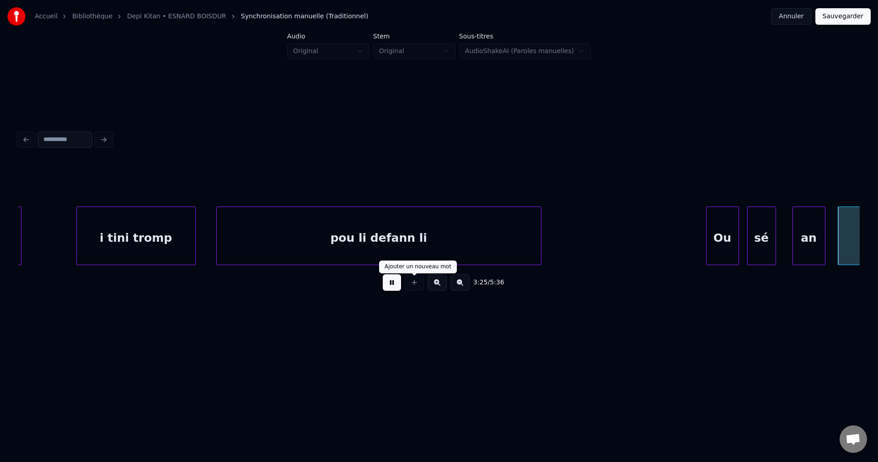
scroll to position [0, 42304]
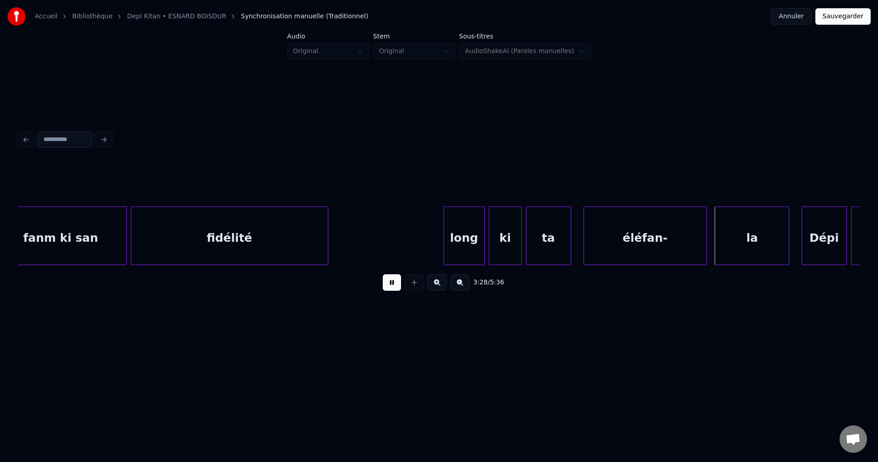
click at [266, 255] on div "fidélité" at bounding box center [229, 238] width 197 height 62
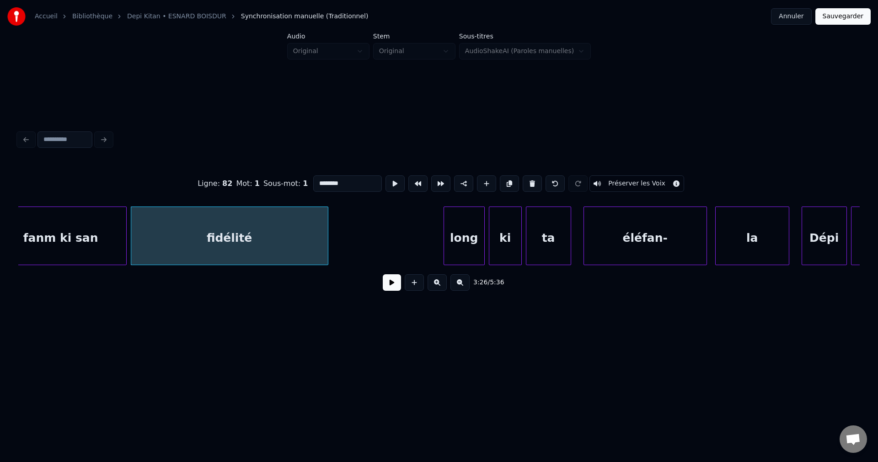
click at [395, 289] on button at bounding box center [392, 282] width 18 height 16
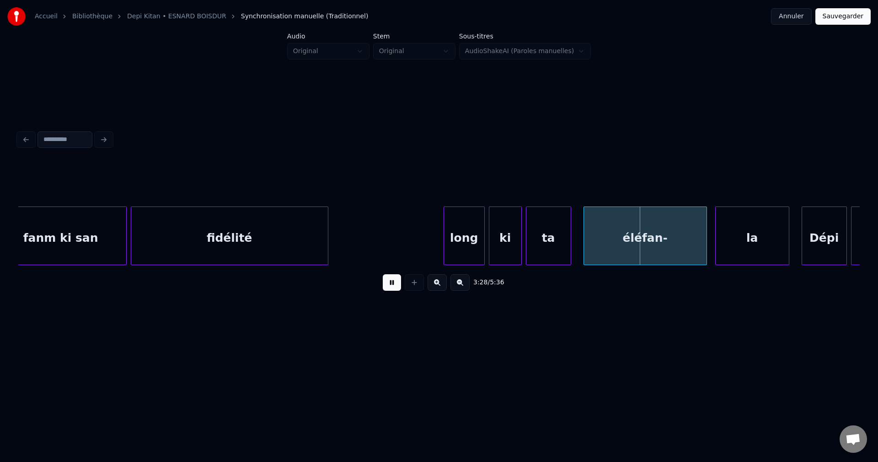
click at [395, 288] on button at bounding box center [392, 282] width 18 height 16
click at [216, 236] on div "fidélité" at bounding box center [229, 238] width 197 height 62
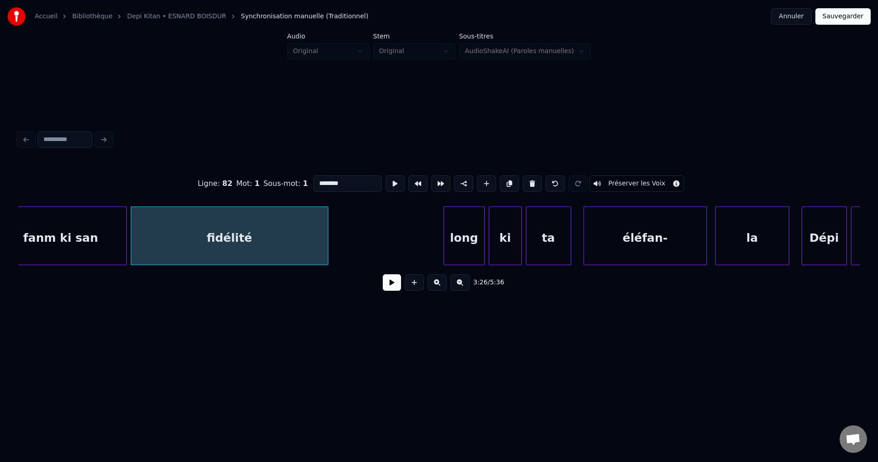
click at [390, 290] on button at bounding box center [392, 282] width 18 height 16
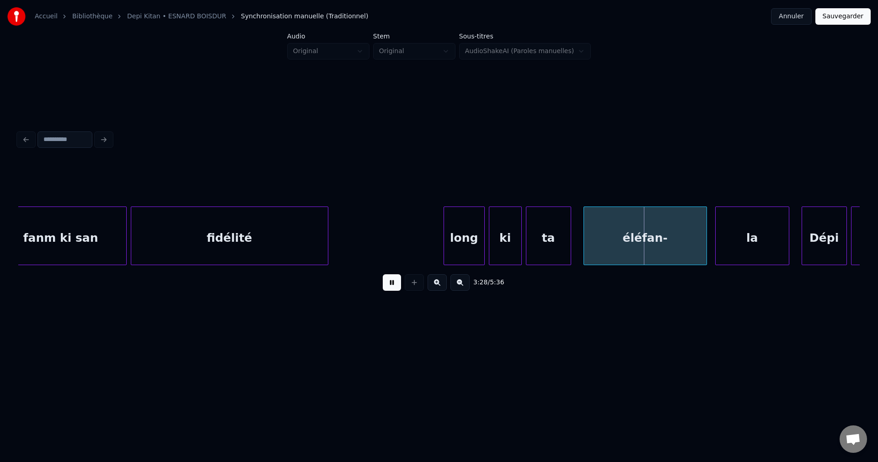
click at [392, 288] on button at bounding box center [392, 282] width 18 height 16
click at [70, 242] on div "fanm ki san" at bounding box center [60, 238] width 131 height 62
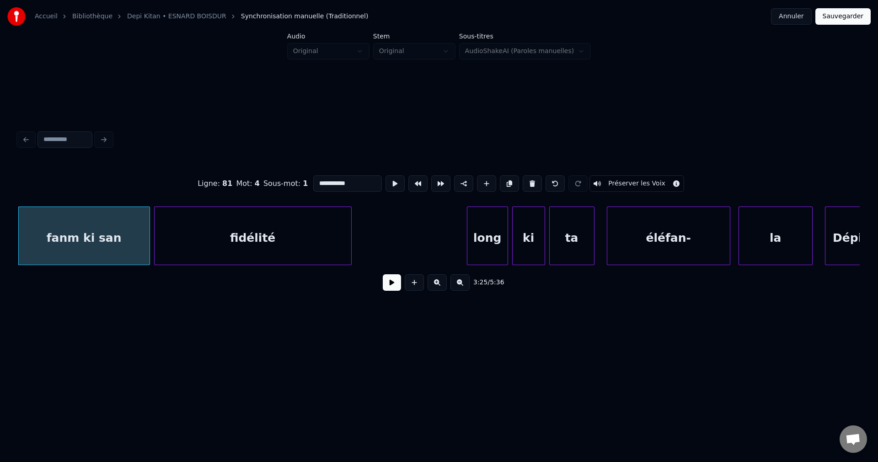
click at [389, 286] on button at bounding box center [392, 282] width 18 height 16
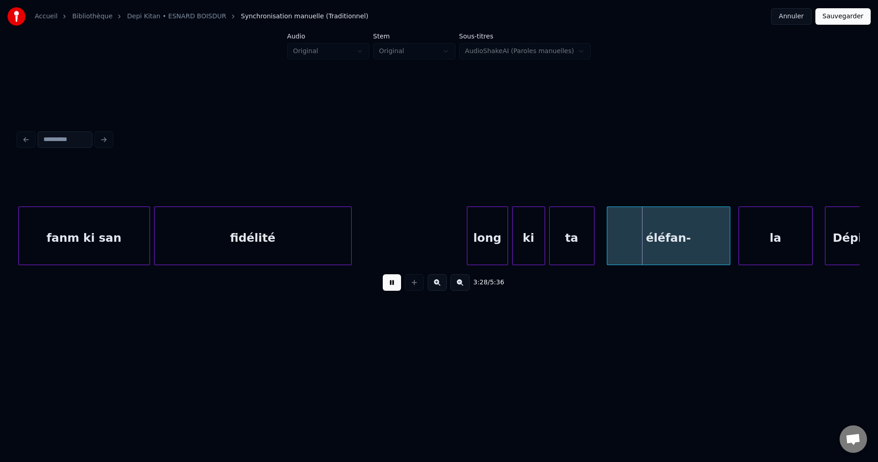
click at [400, 283] on button at bounding box center [392, 282] width 18 height 16
click at [358, 231] on div at bounding box center [358, 236] width 3 height 58
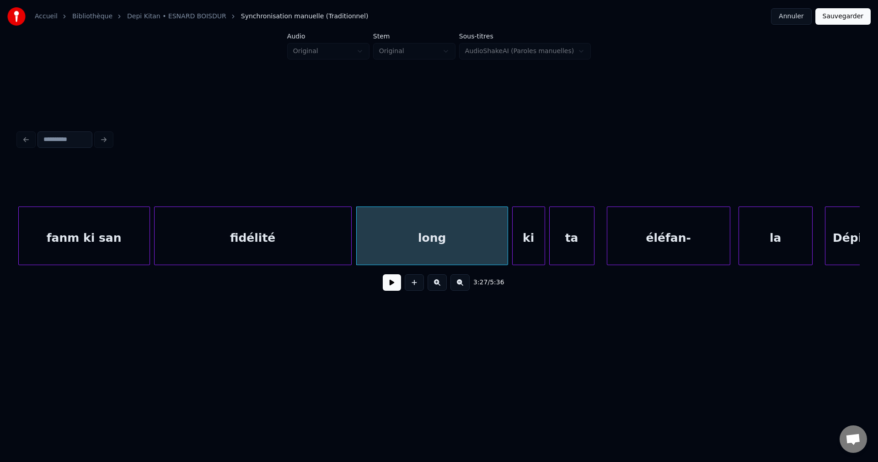
click at [371, 234] on div "long" at bounding box center [432, 238] width 151 height 62
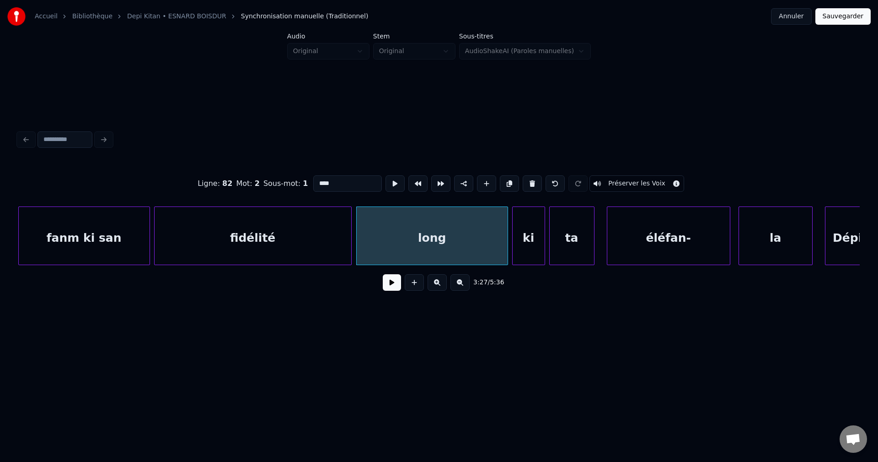
drag, startPoint x: 328, startPoint y: 180, endPoint x: 80, endPoint y: 223, distance: 252.2
click at [106, 225] on div "Ligne : 82 Mot : 2 Sous-mot : 1 **** Préserver les Voix 3:27 / 5:36" at bounding box center [439, 230] width 842 height 139
type input "**********"
click at [391, 290] on button at bounding box center [392, 282] width 18 height 16
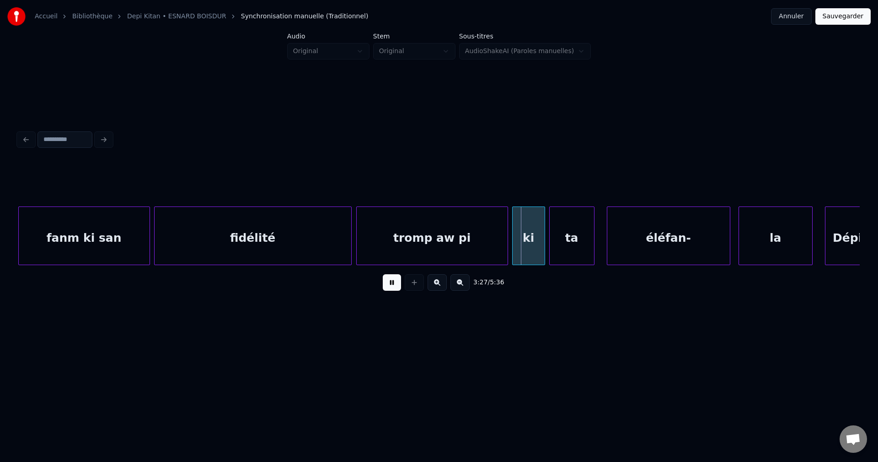
click at [399, 283] on button at bounding box center [392, 282] width 18 height 16
click at [268, 259] on div "fidélité" at bounding box center [253, 238] width 197 height 62
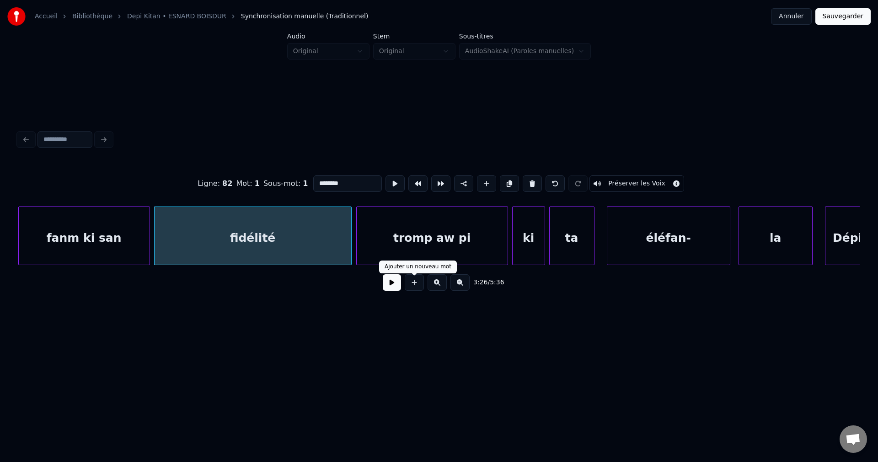
click at [387, 288] on button at bounding box center [392, 282] width 18 height 16
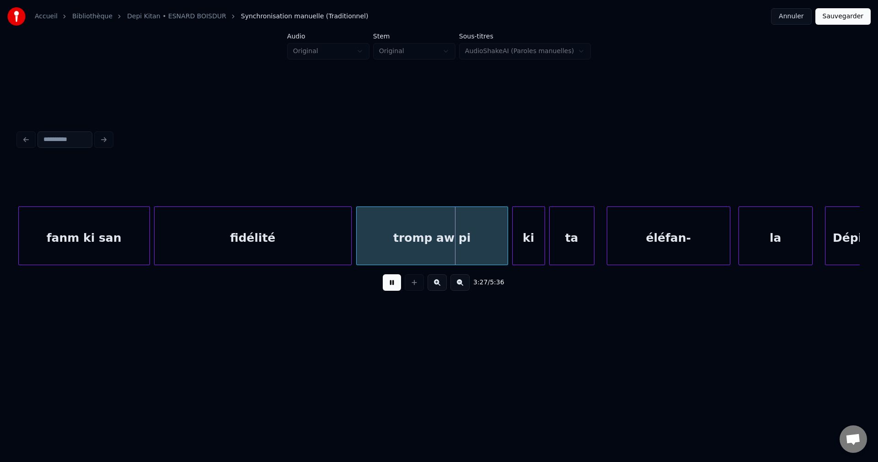
click at [387, 288] on button at bounding box center [392, 282] width 18 height 16
click at [307, 246] on div "fidélité" at bounding box center [253, 238] width 197 height 62
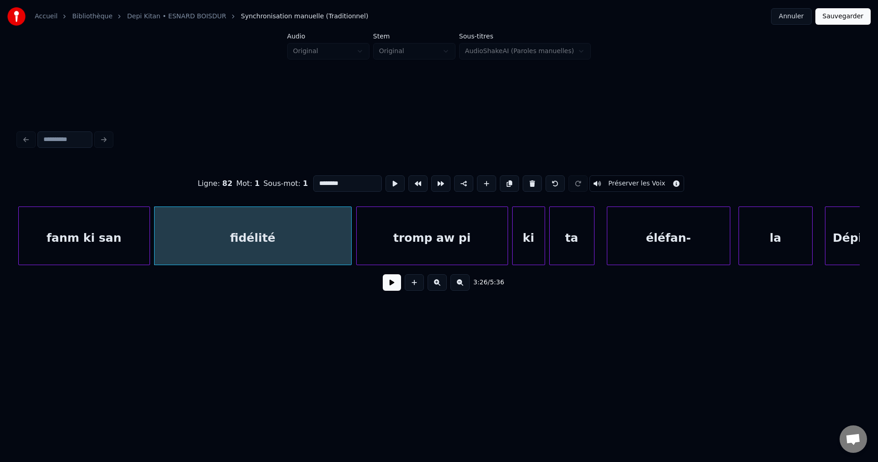
drag, startPoint x: 396, startPoint y: 285, endPoint x: 333, endPoint y: 251, distance: 71.2
click at [394, 285] on button at bounding box center [392, 282] width 18 height 16
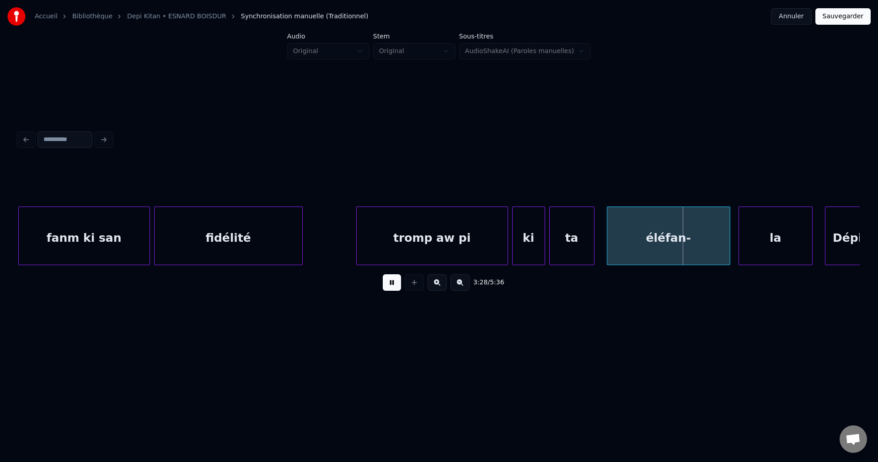
click at [300, 247] on div at bounding box center [301, 236] width 3 height 58
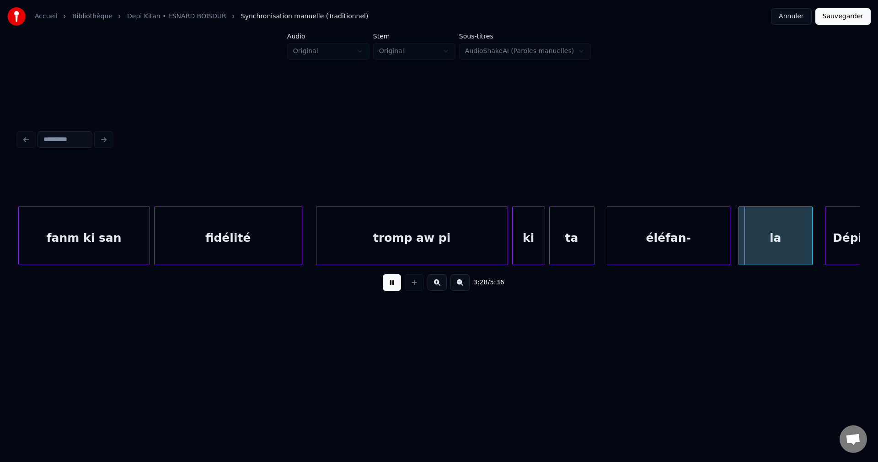
click at [317, 255] on div at bounding box center [318, 236] width 3 height 58
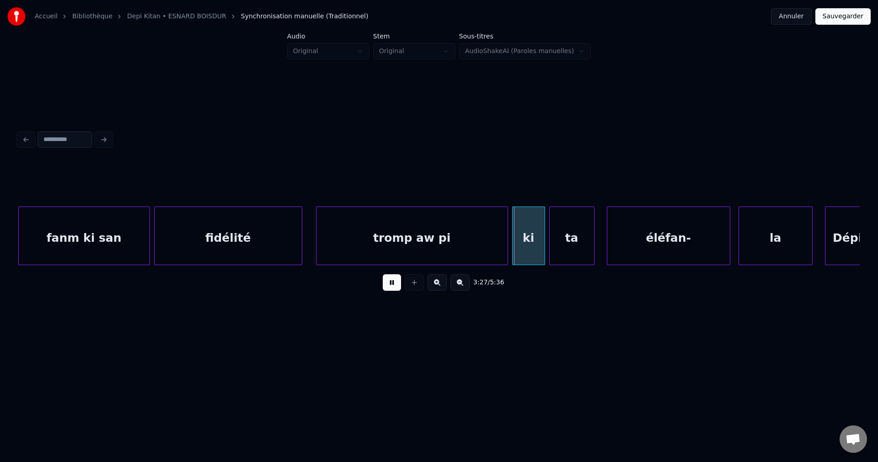
click at [434, 244] on div "tromp aw pi" at bounding box center [412, 238] width 191 height 62
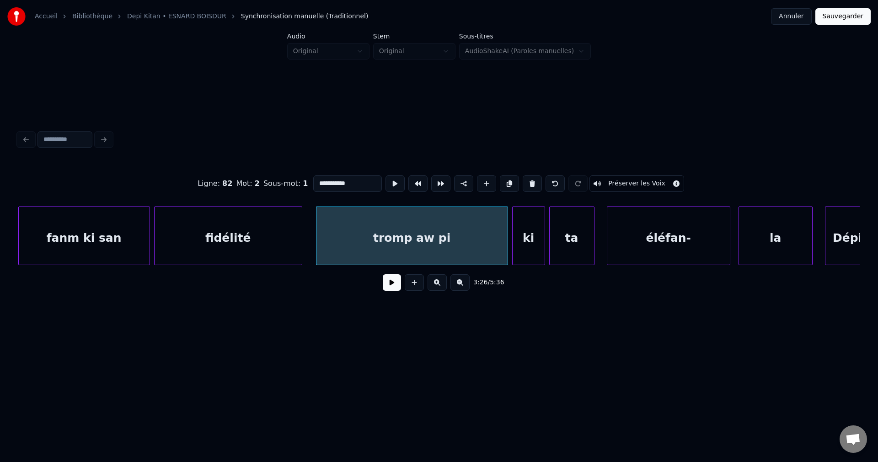
click at [429, 241] on div "tromp aw pi" at bounding box center [412, 238] width 191 height 62
click at [363, 185] on input "**********" at bounding box center [347, 183] width 69 height 16
type input "**********"
click at [384, 287] on button at bounding box center [392, 282] width 18 height 16
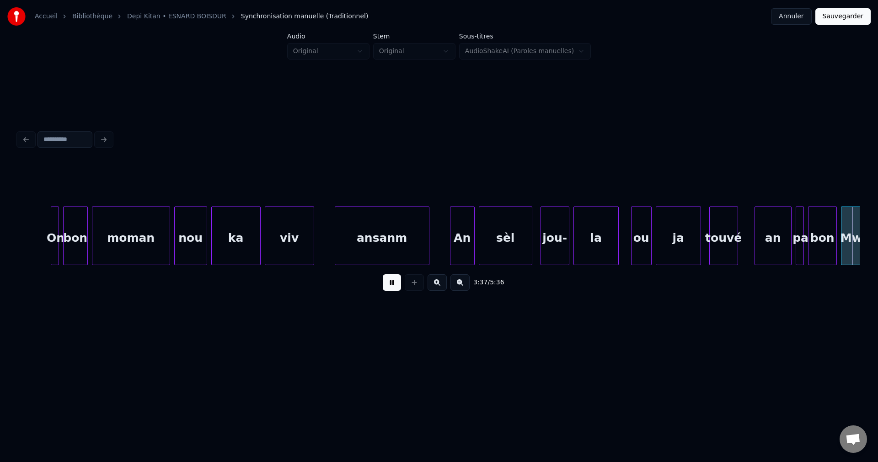
scroll to position [0, 44812]
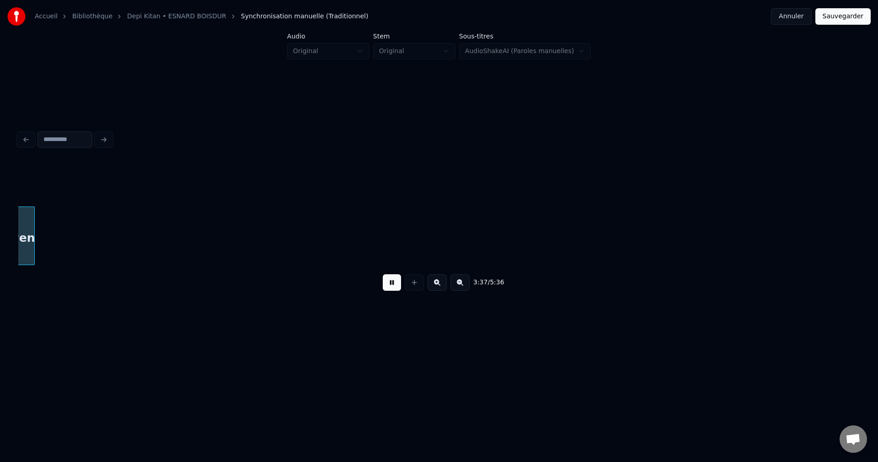
click at [381, 289] on div "3:37 / 5:36" at bounding box center [439, 282] width 827 height 20
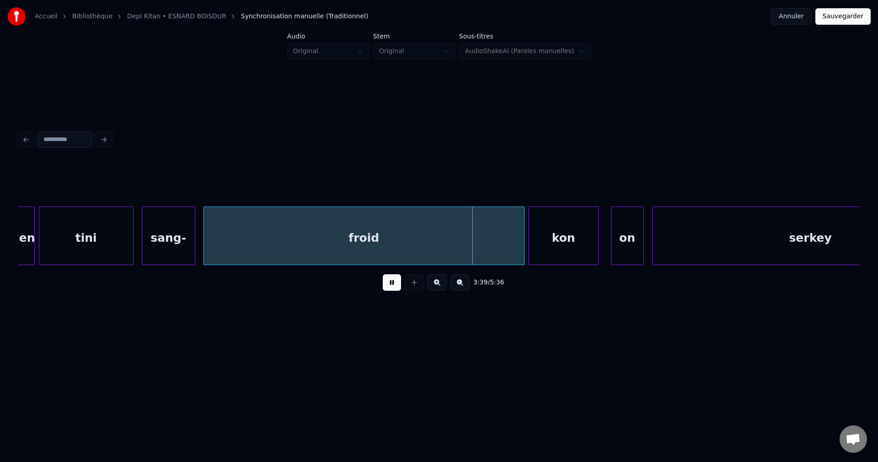
click at [393, 290] on button at bounding box center [392, 282] width 18 height 16
click at [169, 249] on div "sang-" at bounding box center [168, 238] width 53 height 62
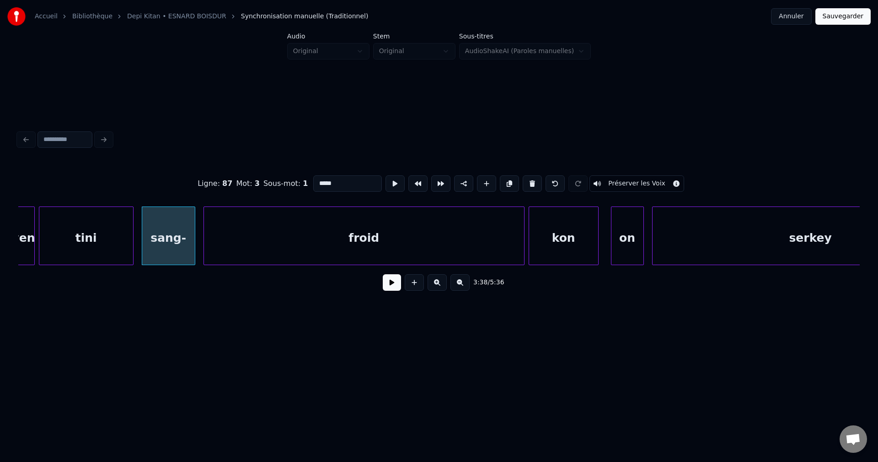
click at [338, 258] on div "froid" at bounding box center [364, 238] width 320 height 62
type input "*****"
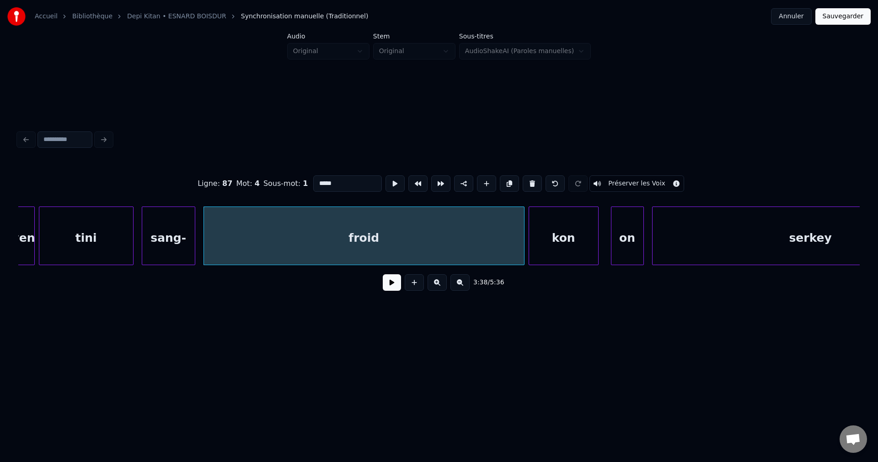
click at [394, 283] on button at bounding box center [392, 282] width 18 height 16
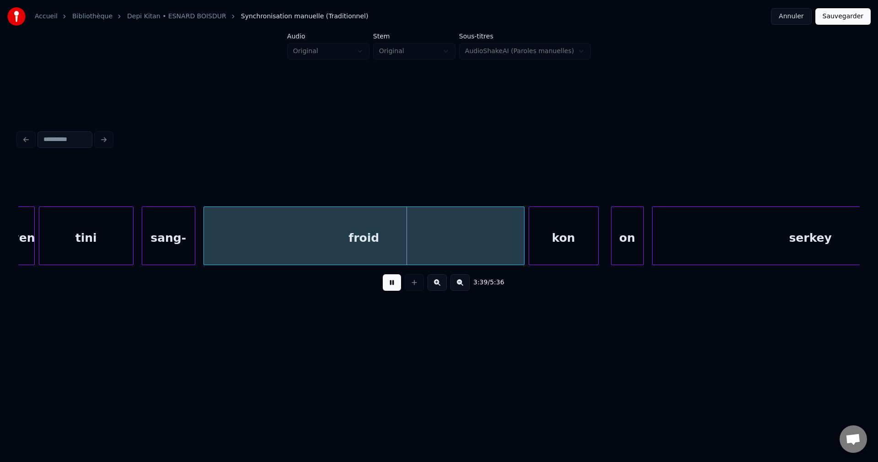
click at [392, 284] on button at bounding box center [392, 282] width 18 height 16
click at [162, 235] on div "sang-" at bounding box center [168, 238] width 53 height 62
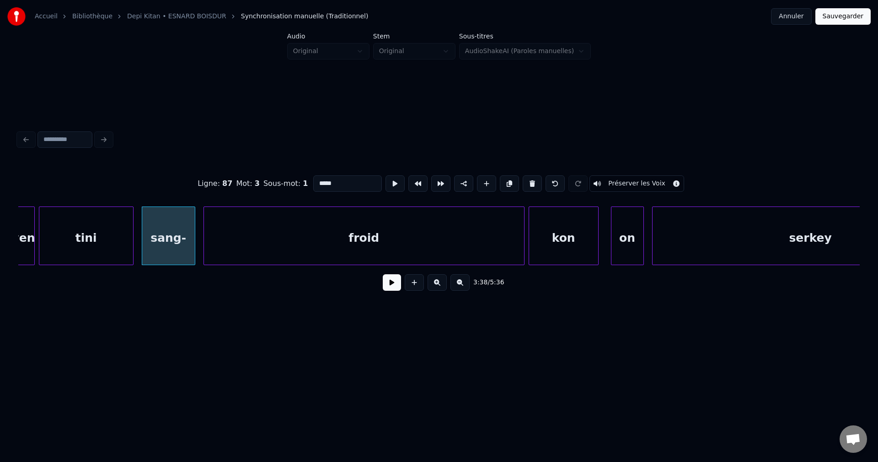
click at [390, 285] on button at bounding box center [392, 282] width 18 height 16
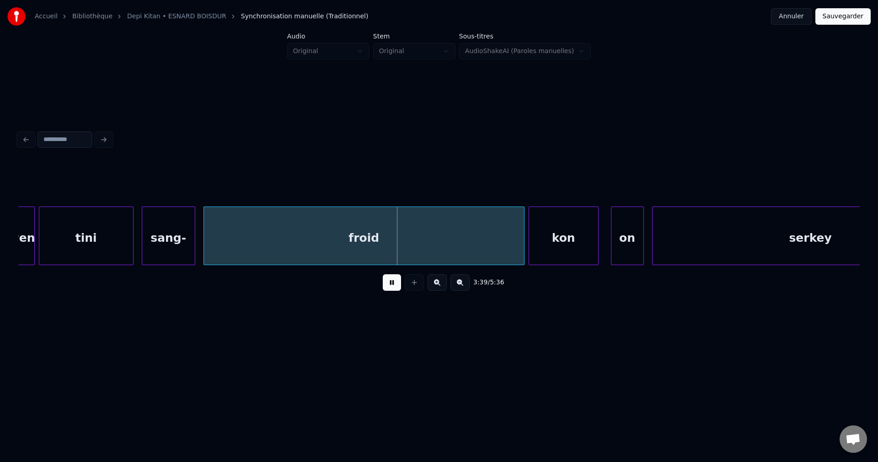
click at [389, 285] on button at bounding box center [392, 282] width 18 height 16
click at [384, 226] on div "froid" at bounding box center [364, 238] width 320 height 62
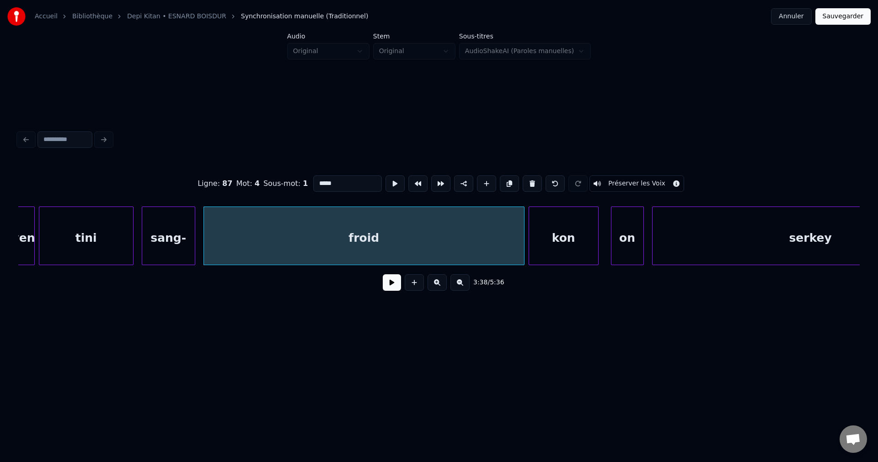
click at [345, 182] on input "*****" at bounding box center [347, 183] width 69 height 16
type input "**********"
click at [393, 287] on button at bounding box center [392, 282] width 18 height 16
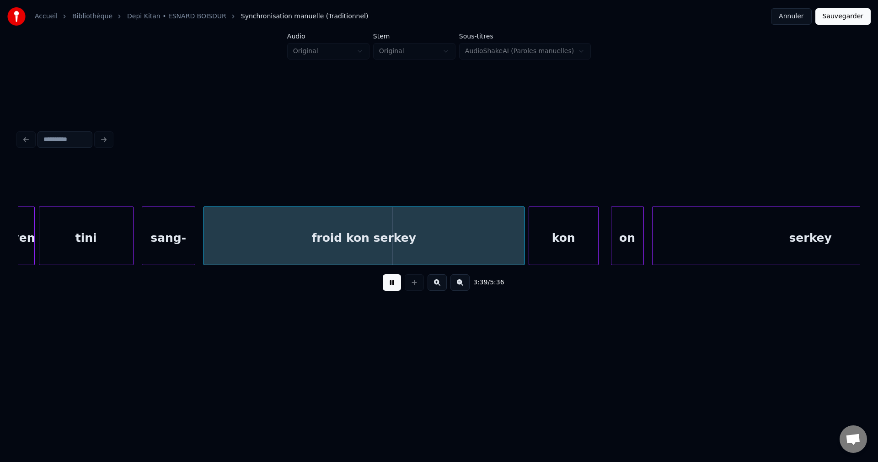
click at [393, 287] on button at bounding box center [392, 282] width 18 height 16
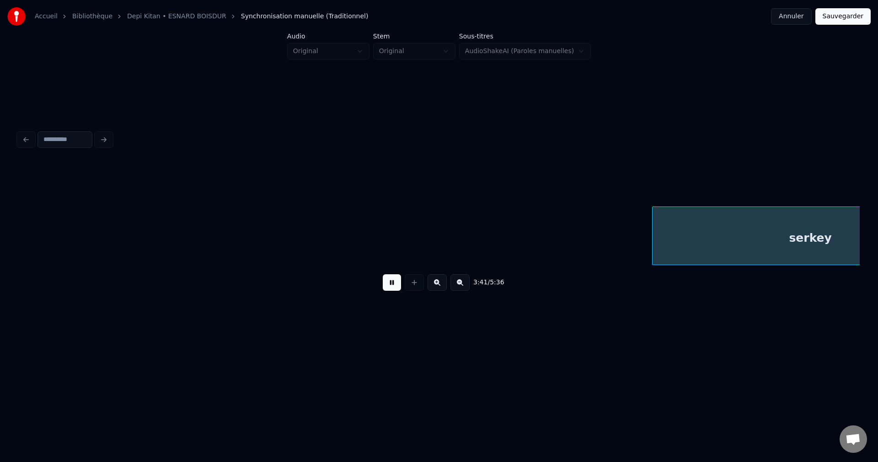
scroll to position [0, 45657]
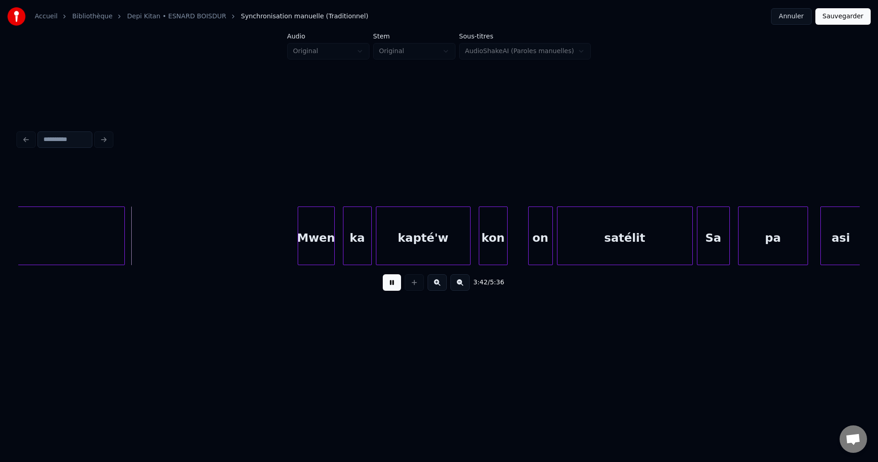
click at [393, 287] on button at bounding box center [392, 282] width 18 height 16
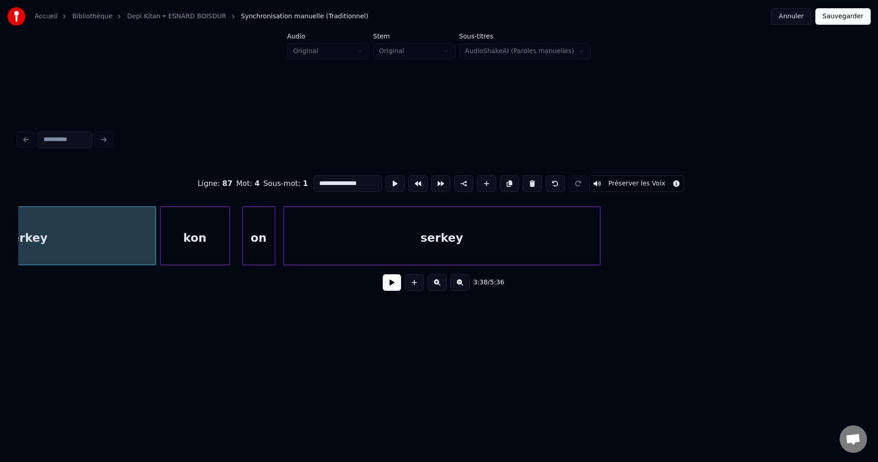
scroll to position [0, 44997]
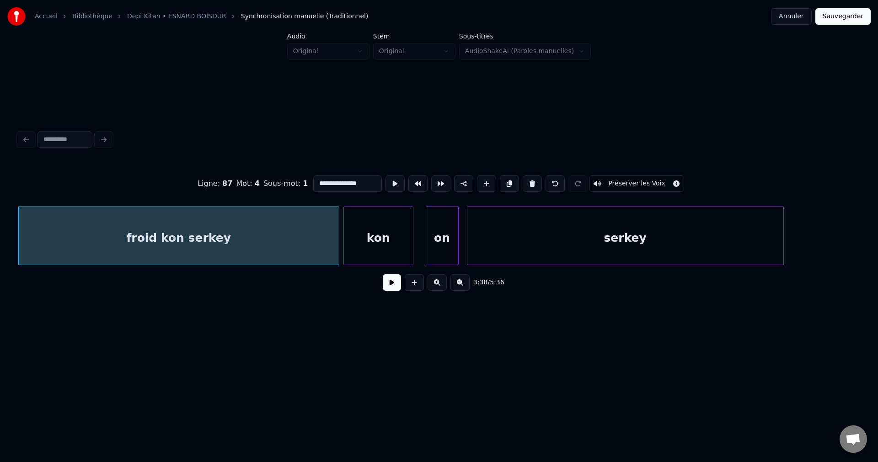
click at [397, 290] on button at bounding box center [392, 282] width 18 height 16
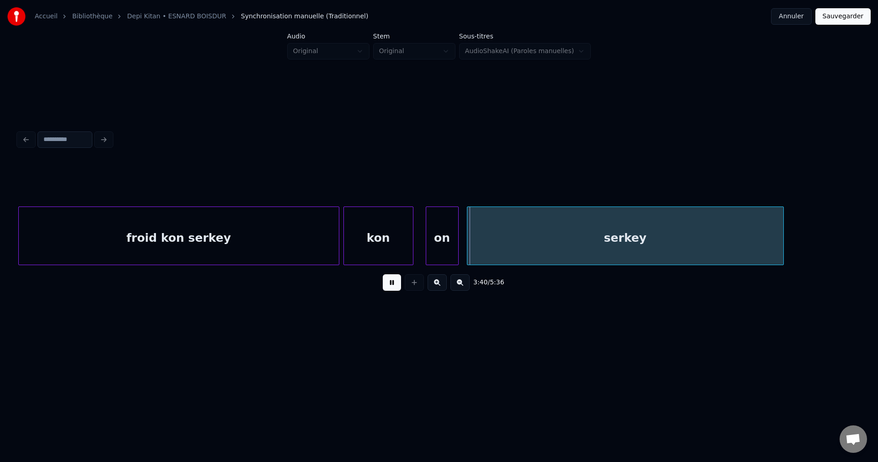
click at [397, 290] on button at bounding box center [392, 282] width 18 height 16
click at [301, 231] on div "froid kon serkey" at bounding box center [179, 238] width 320 height 62
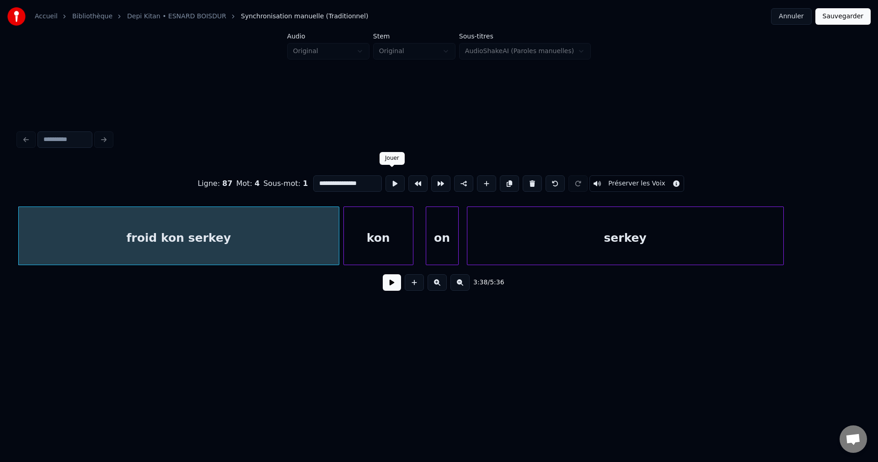
click at [395, 181] on button at bounding box center [395, 183] width 19 height 16
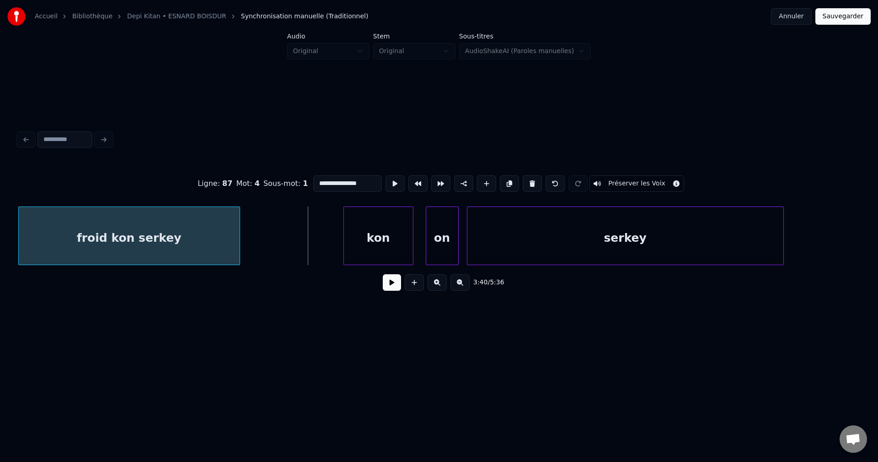
click at [237, 245] on div at bounding box center [238, 236] width 3 height 58
click at [293, 236] on div at bounding box center [291, 236] width 3 height 58
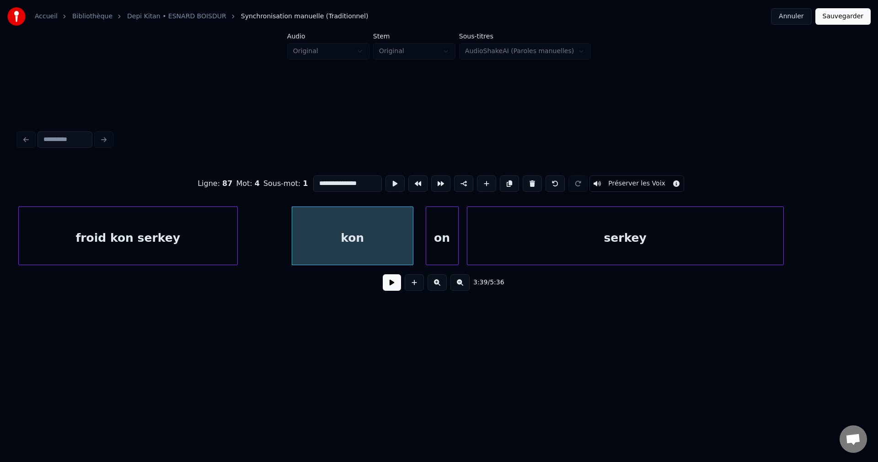
click at [321, 235] on div "kon" at bounding box center [352, 238] width 121 height 62
drag, startPoint x: 321, startPoint y: 184, endPoint x: 171, endPoint y: 195, distance: 150.9
click at [171, 195] on div "Ligne : 87 Mot : 5 Sous-mot : 1 *** Préserver les Voix" at bounding box center [439, 184] width 842 height 46
click at [393, 175] on button at bounding box center [395, 183] width 19 height 16
click at [363, 242] on div "kon" at bounding box center [352, 238] width 121 height 62
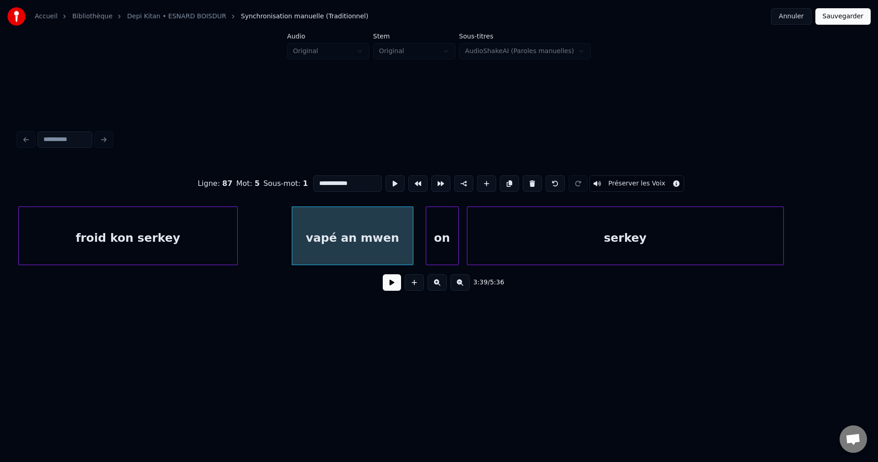
type input "**********"
click at [391, 289] on button at bounding box center [392, 282] width 18 height 16
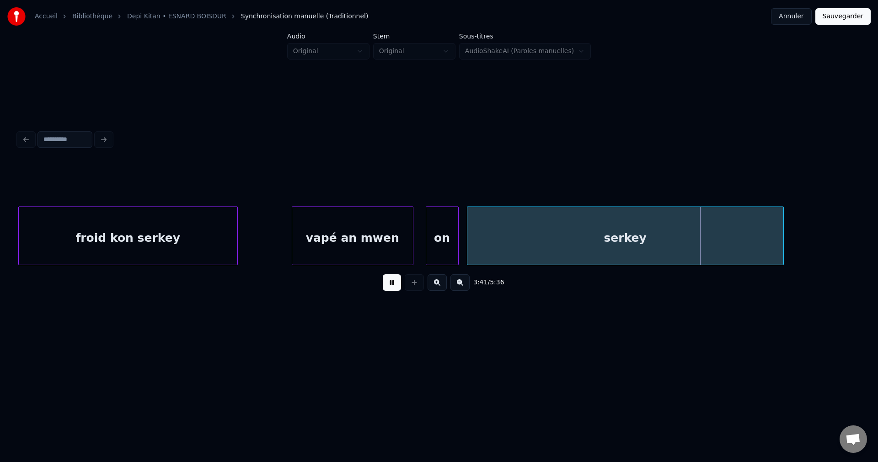
click at [388, 290] on button at bounding box center [392, 282] width 18 height 16
click at [440, 245] on div "on" at bounding box center [442, 238] width 32 height 62
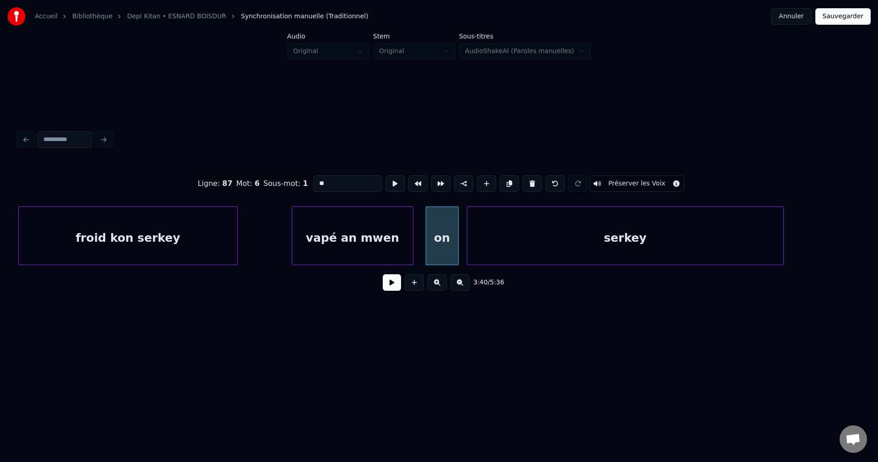
drag, startPoint x: 328, startPoint y: 177, endPoint x: 198, endPoint y: 208, distance: 134.0
click at [204, 208] on div "Ligne : 87 Mot : 6 Sous-mot : 1 ** Préserver les Voix 3:40 / 5:36" at bounding box center [439, 230] width 842 height 139
click at [562, 252] on div "serkey" at bounding box center [625, 238] width 316 height 62
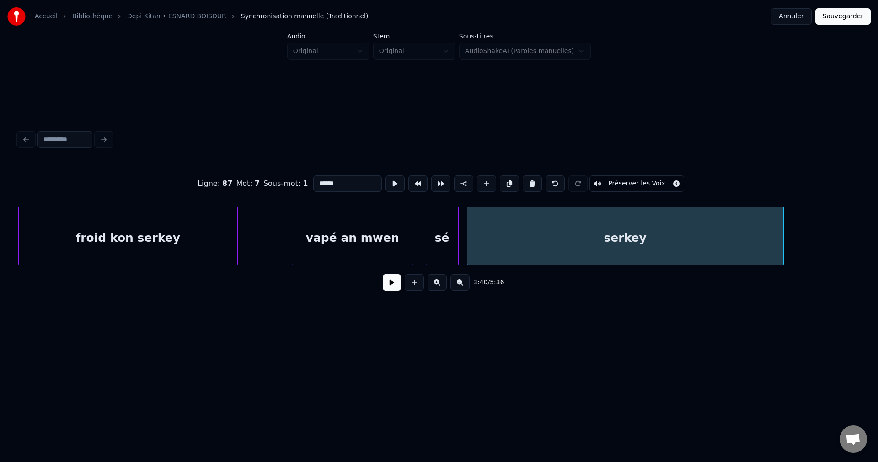
drag, startPoint x: 356, startPoint y: 177, endPoint x: 118, endPoint y: 216, distance: 242.1
click at [124, 220] on div "Ligne : 87 Mot : 7 Sous-mot : 1 ****** Préserver les Voix 3:40 / 5:36" at bounding box center [439, 230] width 842 height 139
type input "**********"
click at [386, 290] on button at bounding box center [392, 282] width 18 height 16
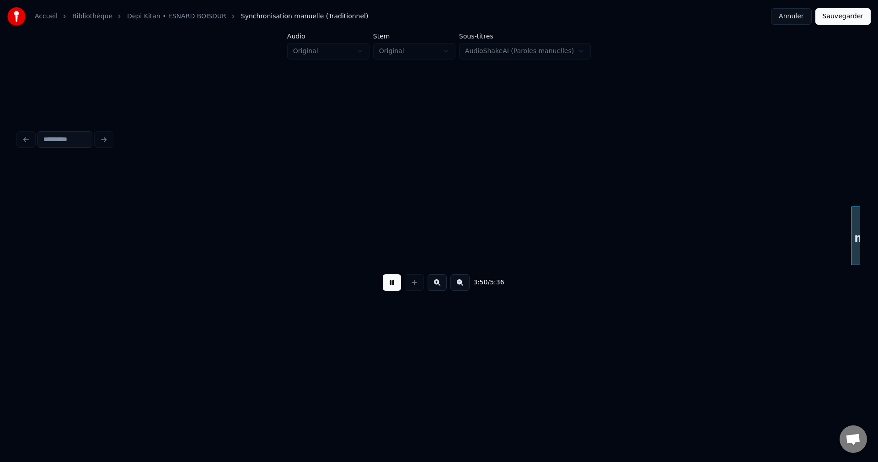
scroll to position [0, 47528]
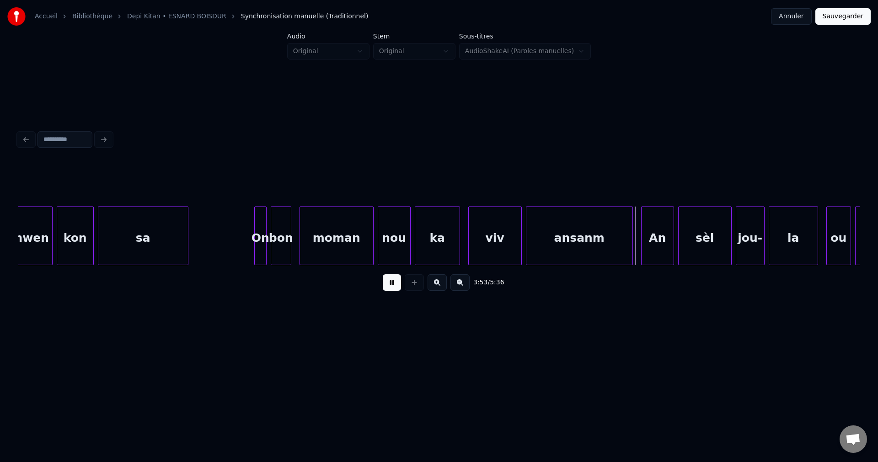
click at [393, 286] on button at bounding box center [392, 282] width 18 height 16
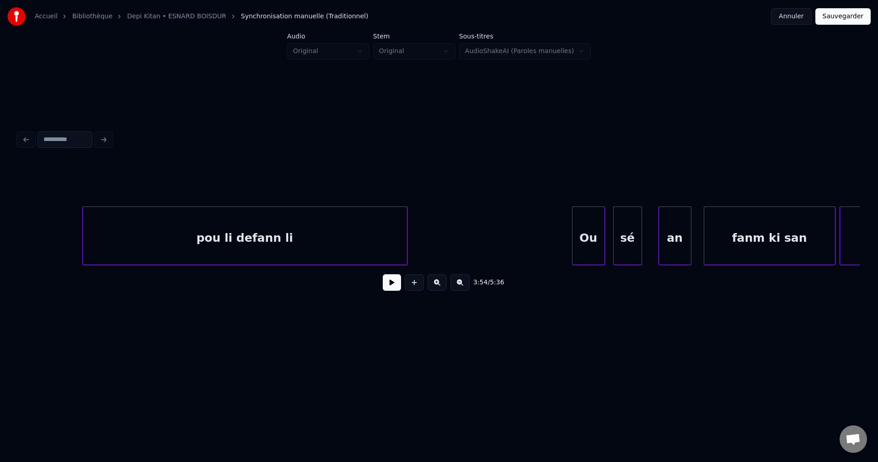
scroll to position [0, 41556]
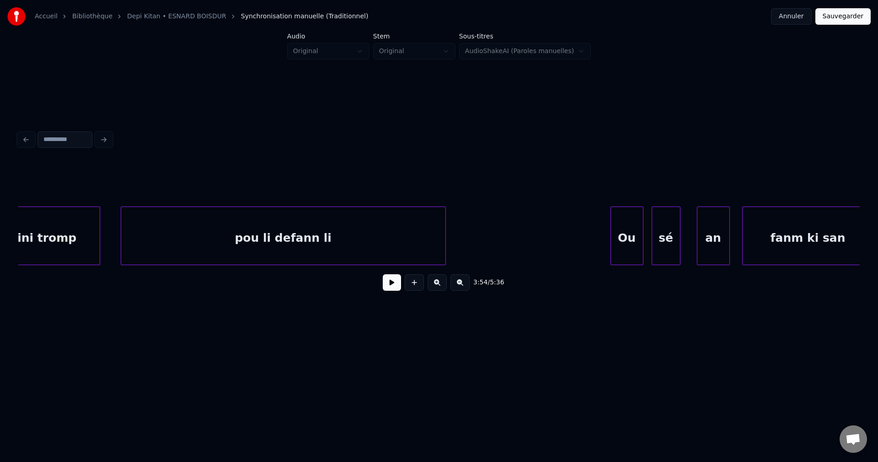
click at [386, 287] on button at bounding box center [392, 282] width 18 height 16
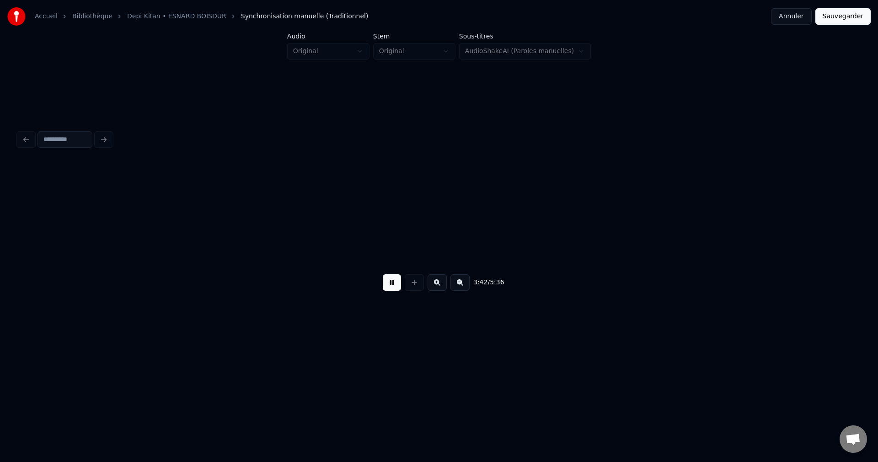
scroll to position [0, 45774]
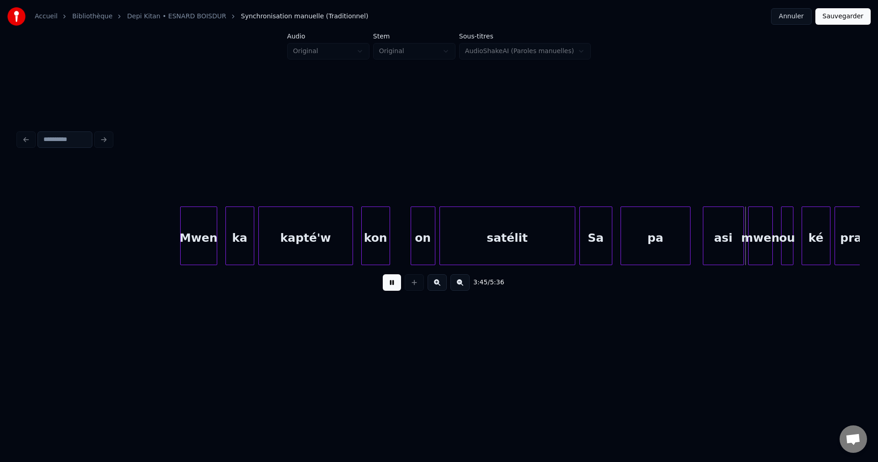
click at [306, 240] on div "kapté'w" at bounding box center [306, 238] width 94 height 62
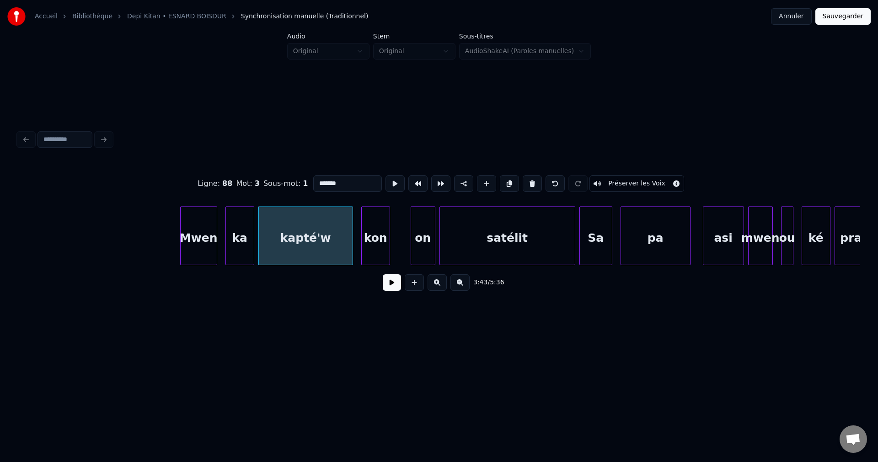
click at [339, 179] on input "*******" at bounding box center [347, 183] width 69 height 16
type input "*****"
click at [391, 290] on button at bounding box center [392, 282] width 18 height 16
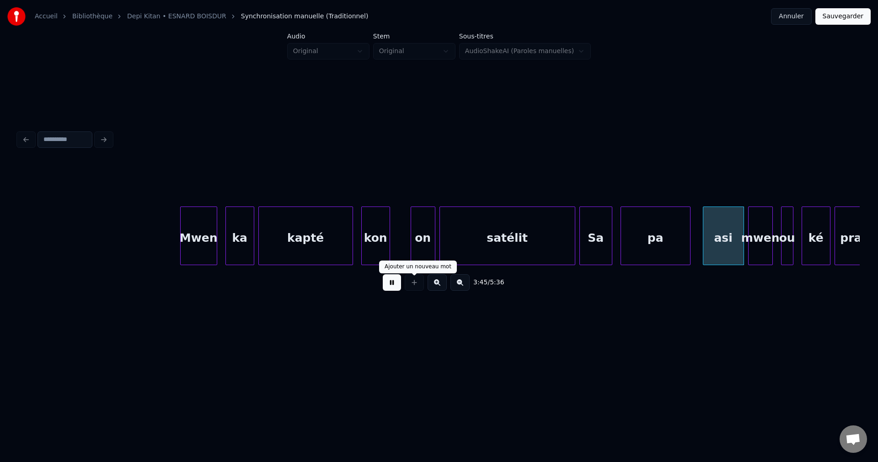
click at [544, 237] on div "satélit" at bounding box center [507, 238] width 135 height 62
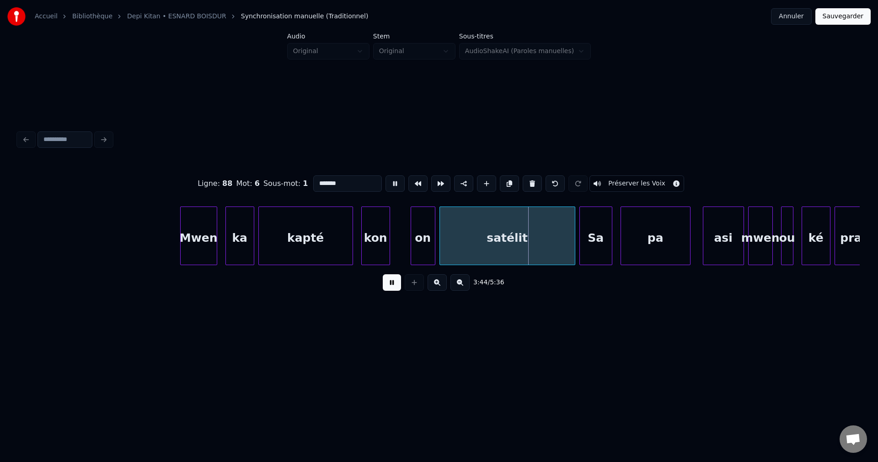
click at [594, 236] on div "Sa" at bounding box center [596, 238] width 32 height 62
drag, startPoint x: 338, startPoint y: 179, endPoint x: 184, endPoint y: 197, distance: 155.2
click at [188, 196] on div "Ligne : 89 Mot : 1 Sous-mot : 1 ** Préserver les Voix" at bounding box center [439, 184] width 842 height 46
type input "*"
click at [386, 282] on button at bounding box center [392, 282] width 18 height 16
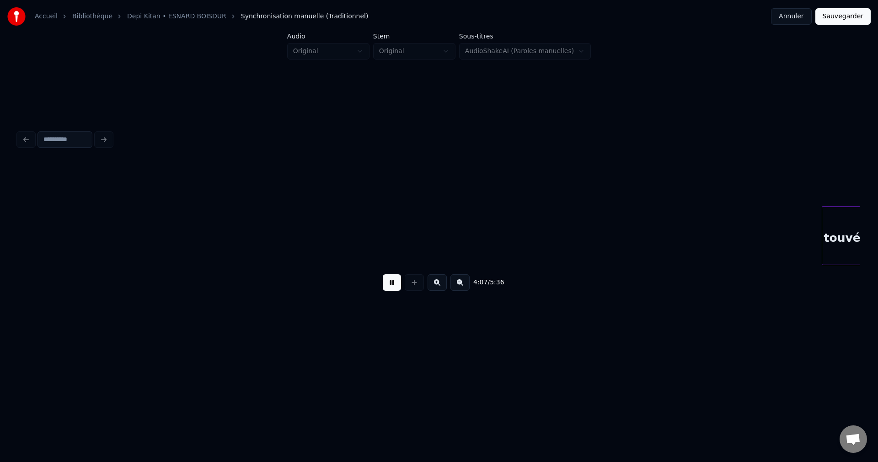
scroll to position [0, 50834]
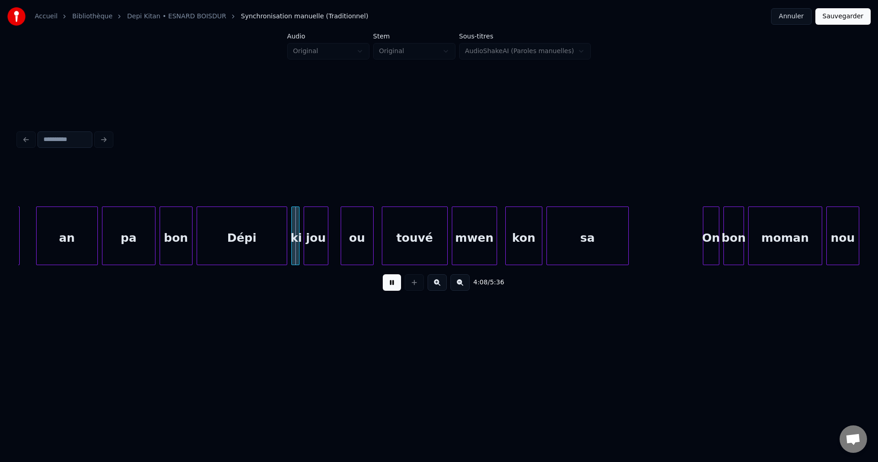
click at [392, 283] on button at bounding box center [392, 282] width 18 height 16
click at [79, 225] on div "an" at bounding box center [67, 238] width 61 height 62
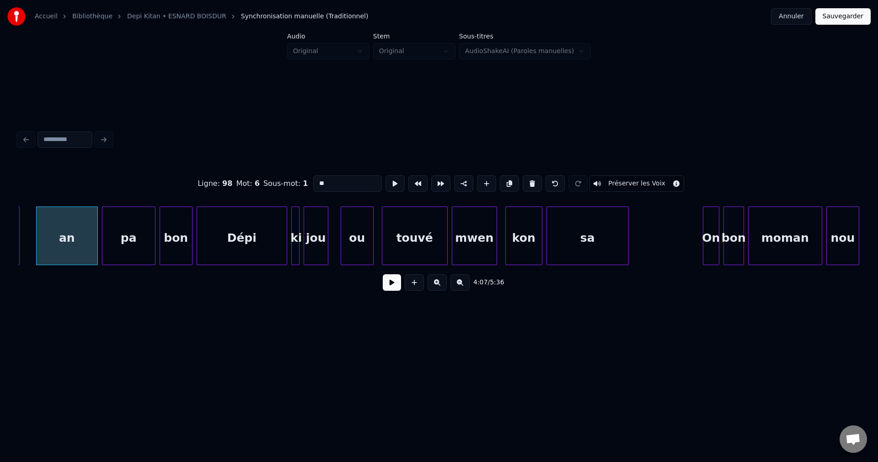
click at [322, 244] on div "jou" at bounding box center [316, 238] width 24 height 62
type input "***"
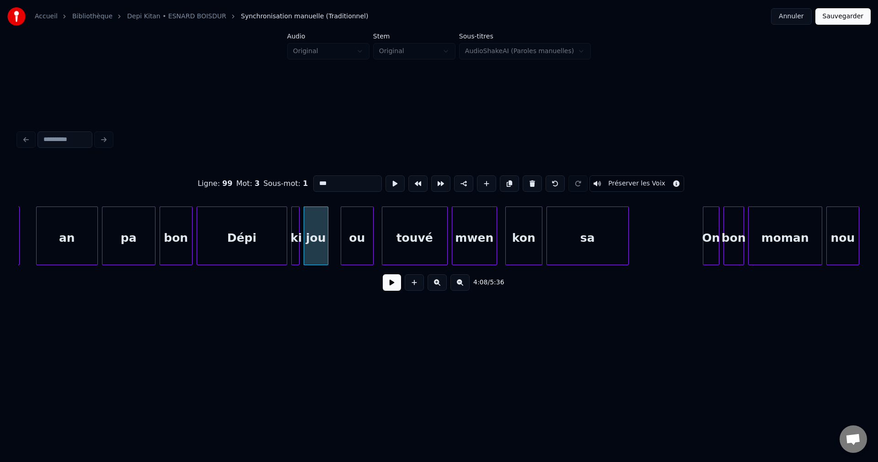
click at [396, 290] on button at bounding box center [392, 282] width 18 height 16
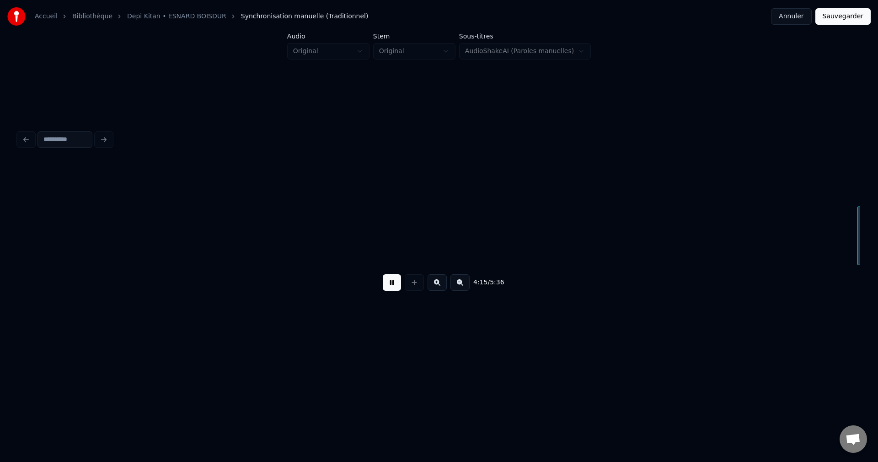
scroll to position [0, 52518]
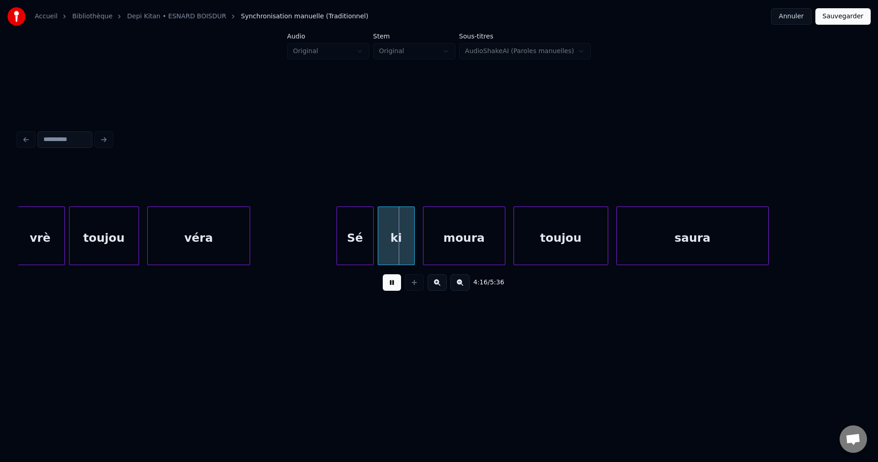
click at [353, 241] on div "Sé" at bounding box center [355, 238] width 36 height 62
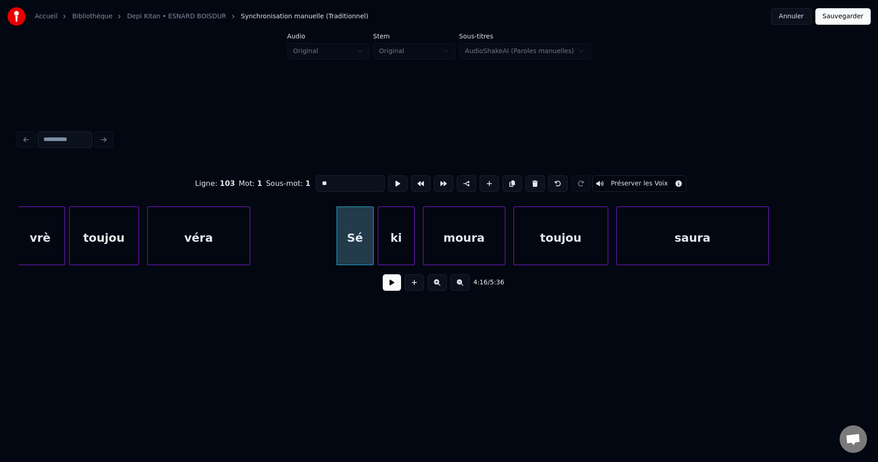
drag, startPoint x: 344, startPoint y: 169, endPoint x: 298, endPoint y: 186, distance: 49.2
click at [298, 186] on div "Ligne : 103 Mot : 1 Sous-mot : 1 ** Préserver les Voix" at bounding box center [439, 184] width 842 height 46
drag, startPoint x: 333, startPoint y: 180, endPoint x: 232, endPoint y: 172, distance: 101.8
click at [242, 173] on div "Ligne : 103 Mot : 1 Sous-mot : 1 ** Préserver les Voix" at bounding box center [439, 184] width 842 height 46
type input "**"
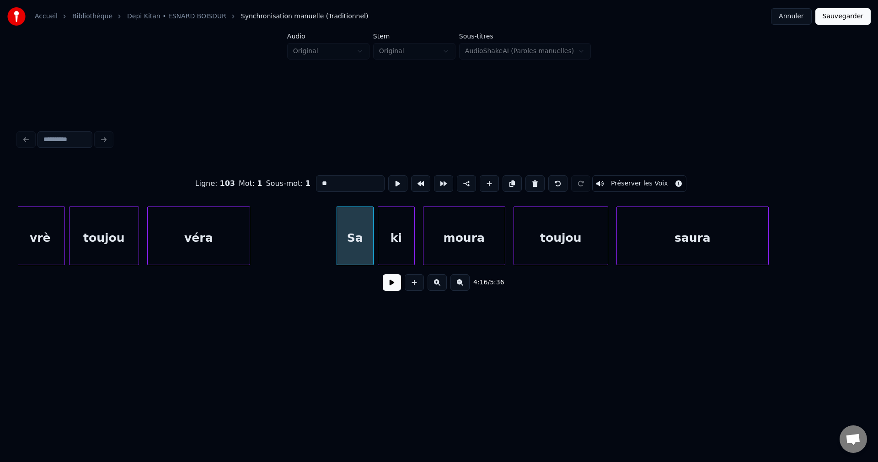
click at [396, 290] on button at bounding box center [392, 282] width 18 height 16
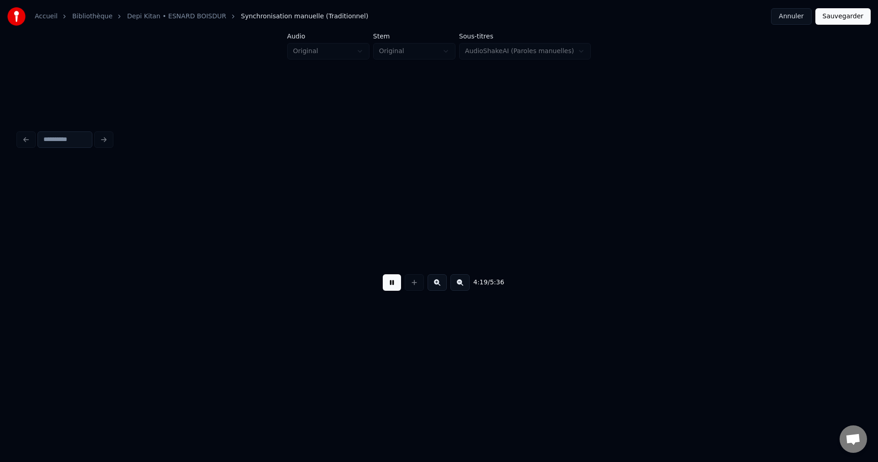
scroll to position [0, 53362]
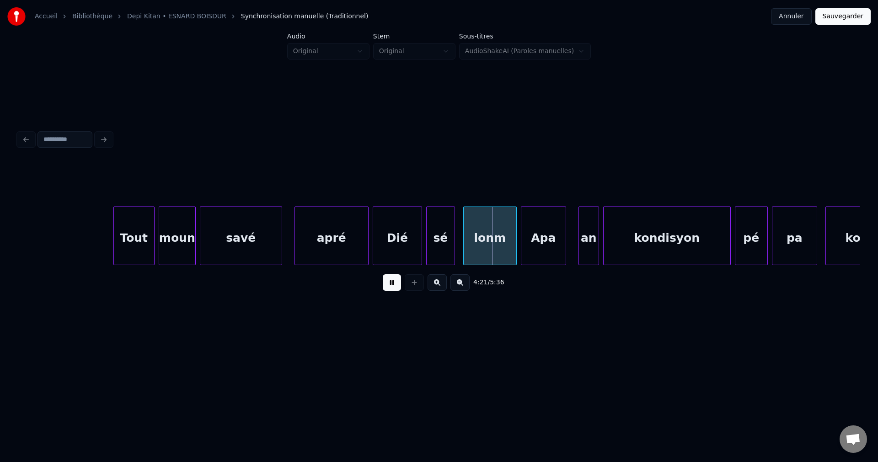
click at [249, 235] on div "savé" at bounding box center [240, 238] width 81 height 62
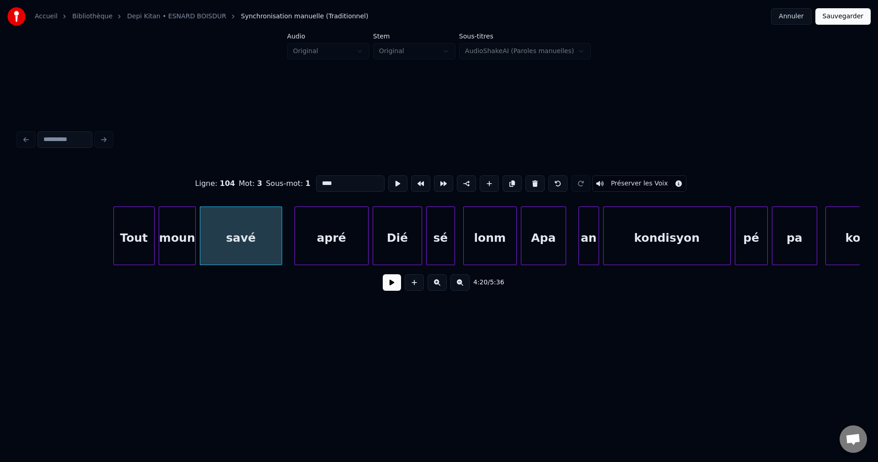
click at [145, 242] on div "Tout" at bounding box center [134, 238] width 40 height 62
type input "****"
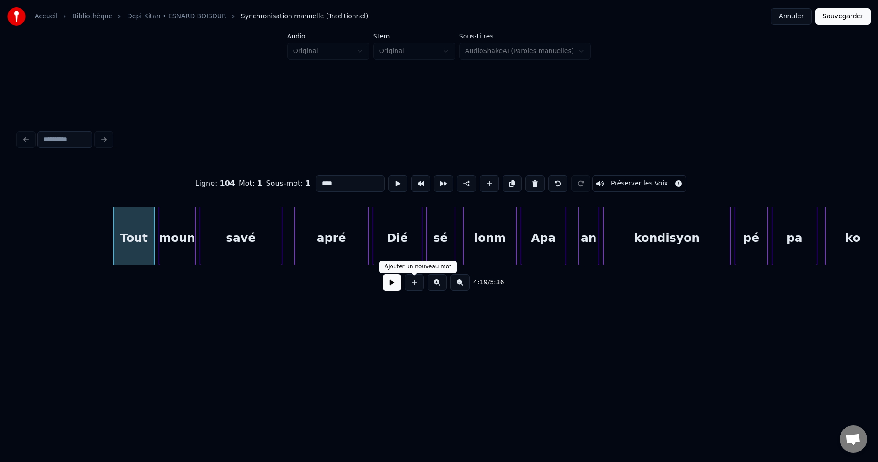
click at [397, 288] on button at bounding box center [392, 282] width 18 height 16
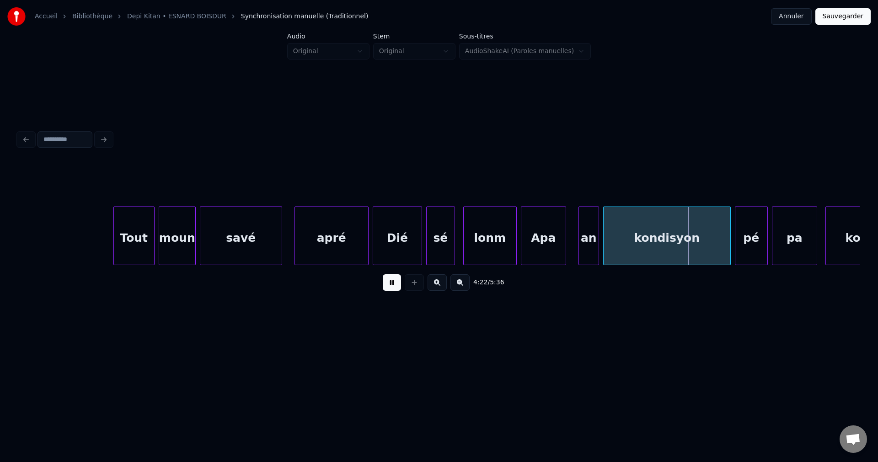
click at [396, 288] on button at bounding box center [392, 282] width 18 height 16
click at [141, 226] on div "Tout" at bounding box center [134, 238] width 40 height 62
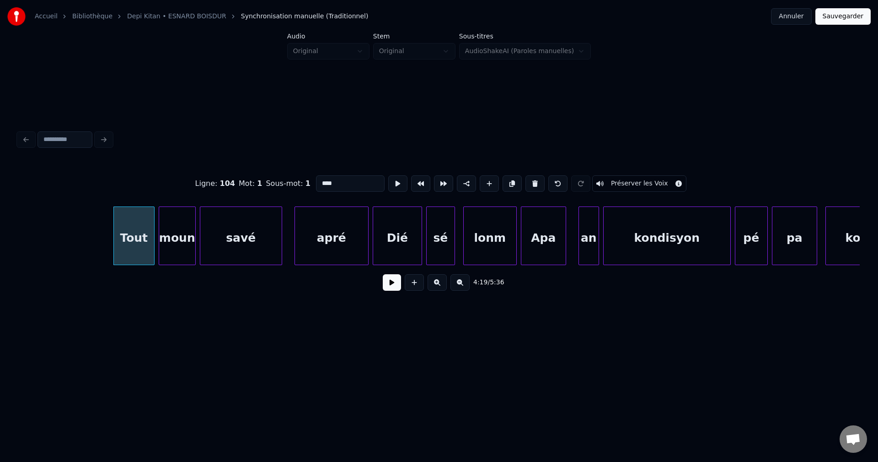
click at [391, 283] on button at bounding box center [392, 282] width 18 height 16
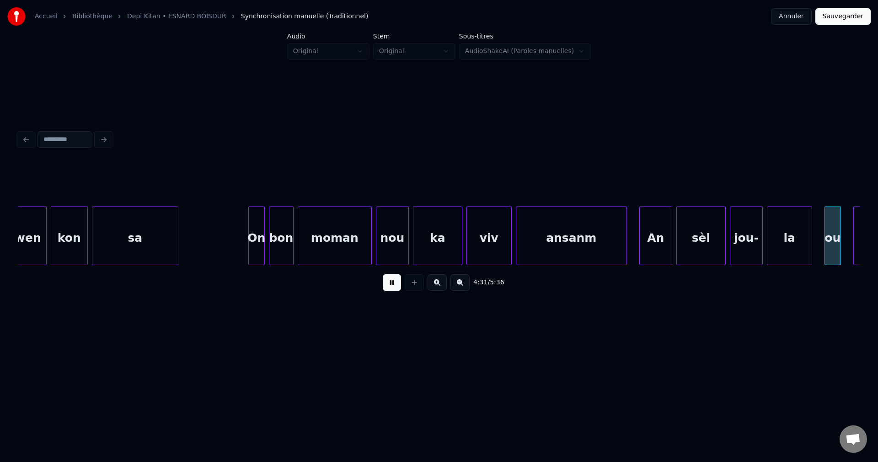
scroll to position [0, 55895]
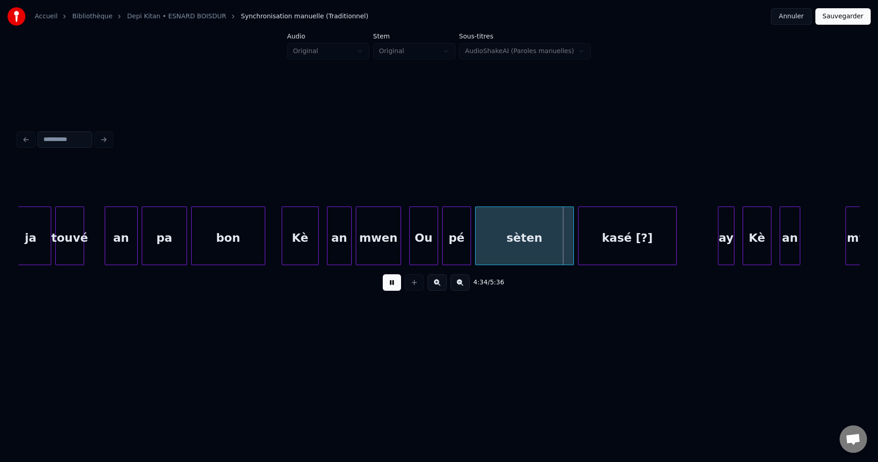
click at [316, 241] on div at bounding box center [317, 236] width 3 height 58
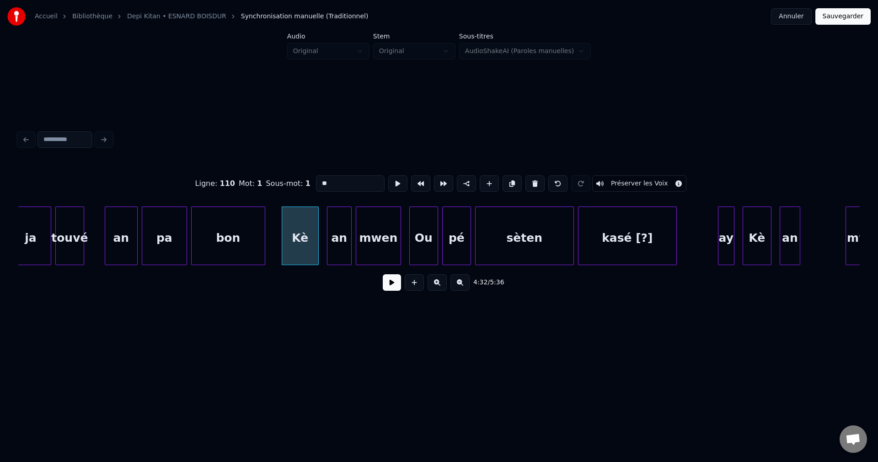
click at [392, 285] on button at bounding box center [392, 282] width 18 height 16
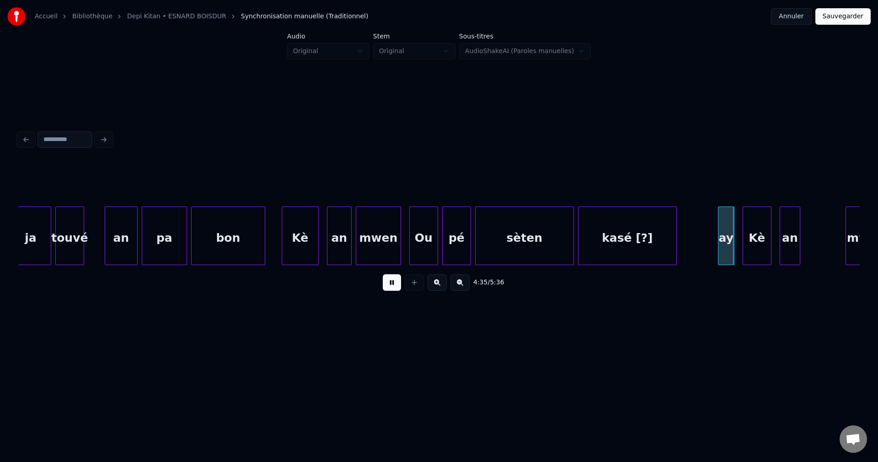
click at [309, 245] on div "Kè" at bounding box center [300, 238] width 36 height 62
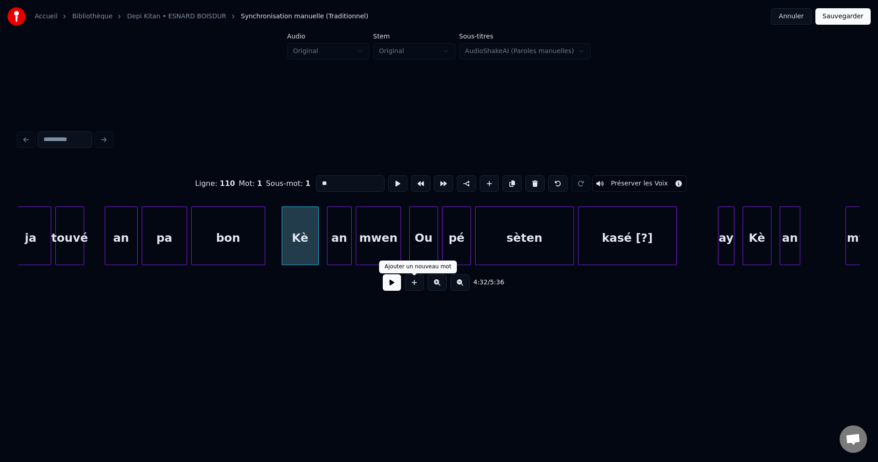
click at [380, 290] on div "4:32 / 5:36" at bounding box center [439, 282] width 827 height 20
click at [395, 288] on button at bounding box center [392, 282] width 18 height 16
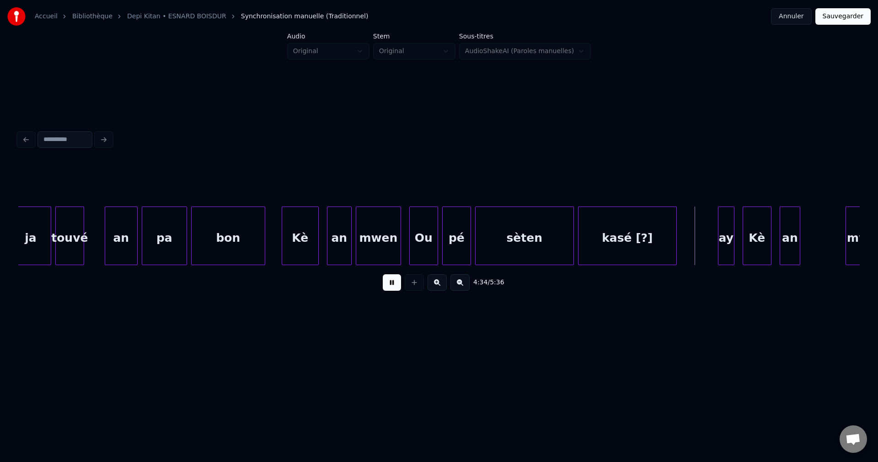
click at [393, 288] on button at bounding box center [392, 282] width 18 height 16
click at [71, 256] on div "touvé" at bounding box center [70, 238] width 28 height 62
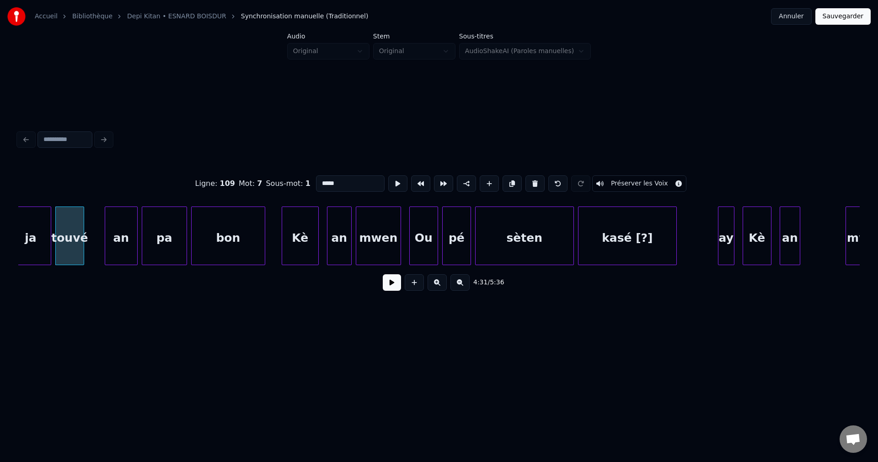
click at [390, 288] on button at bounding box center [392, 282] width 18 height 16
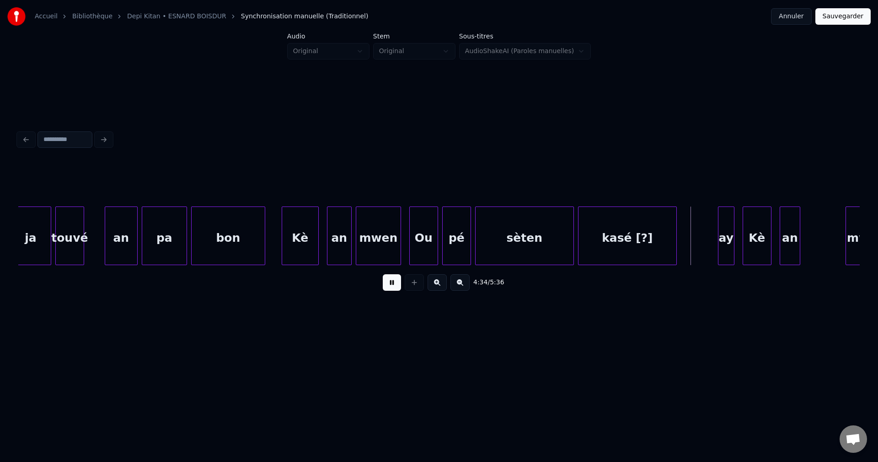
click at [388, 288] on button at bounding box center [392, 282] width 18 height 16
click at [192, 244] on div at bounding box center [193, 236] width 3 height 58
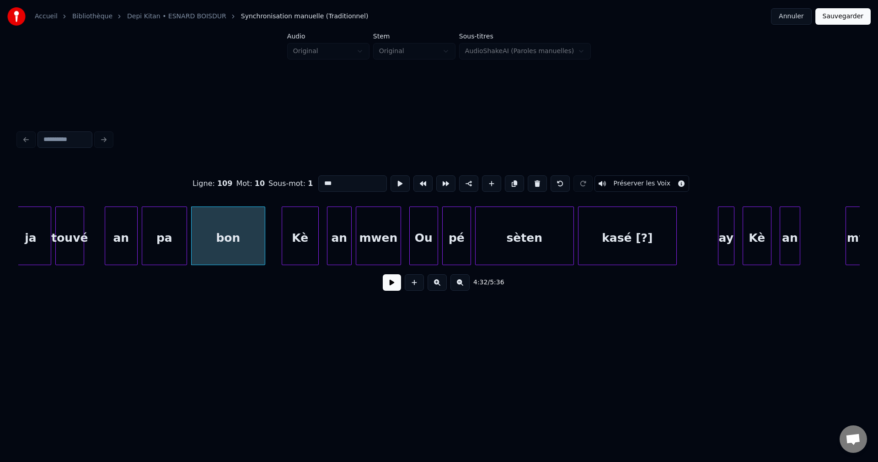
click at [387, 287] on button at bounding box center [392, 282] width 18 height 16
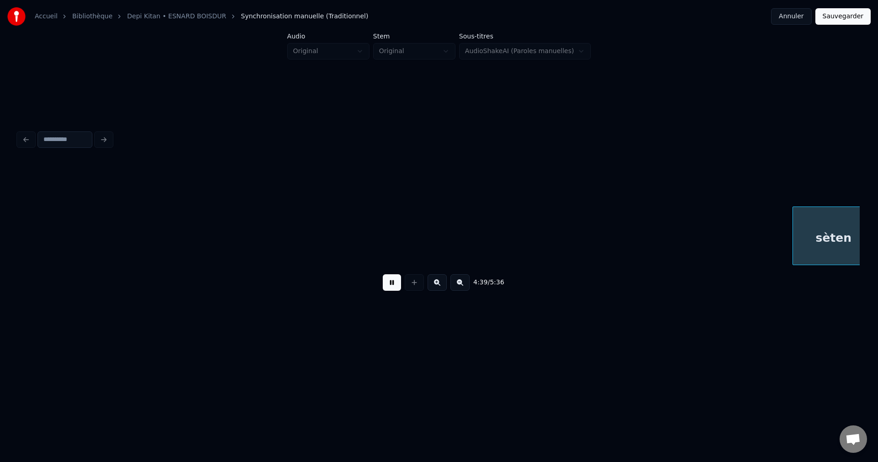
scroll to position [0, 57582]
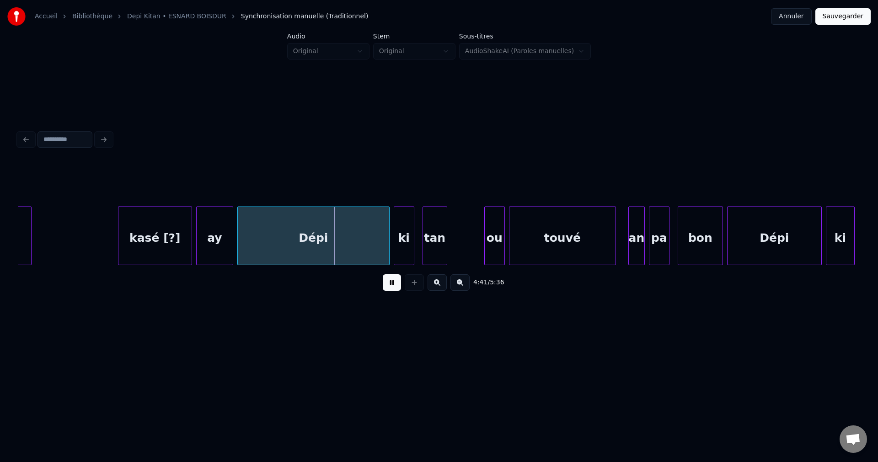
click at [390, 288] on button at bounding box center [392, 282] width 18 height 16
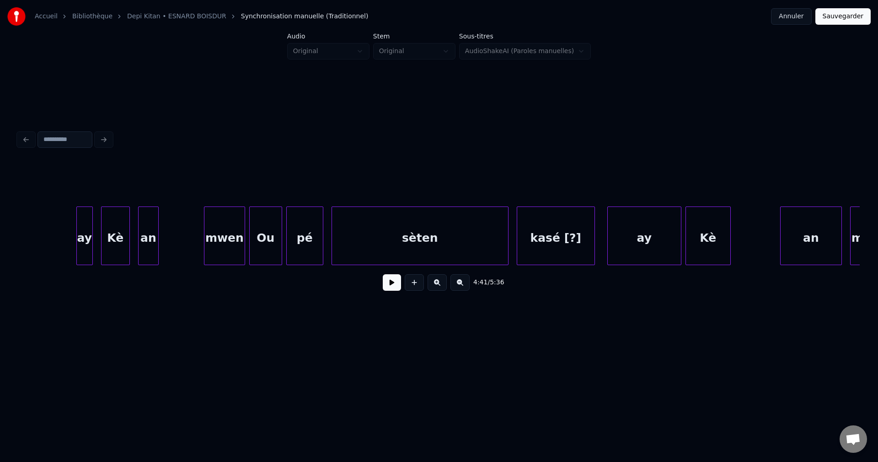
scroll to position [0, 56520]
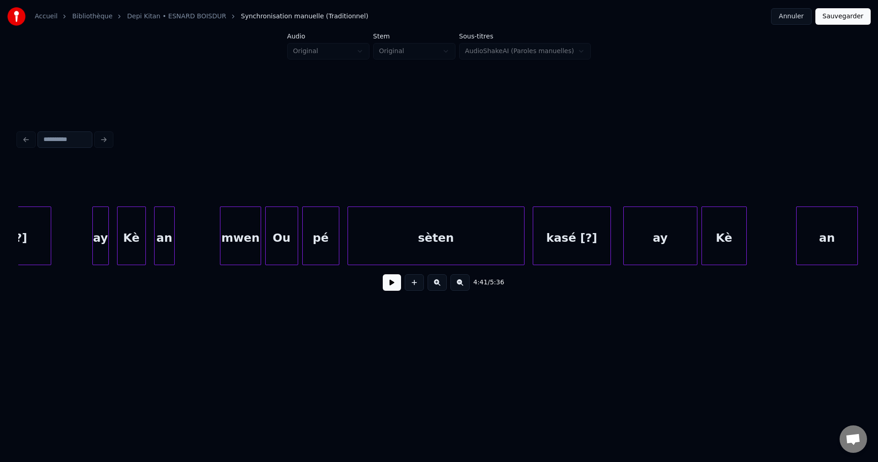
click at [395, 290] on button at bounding box center [392, 282] width 18 height 16
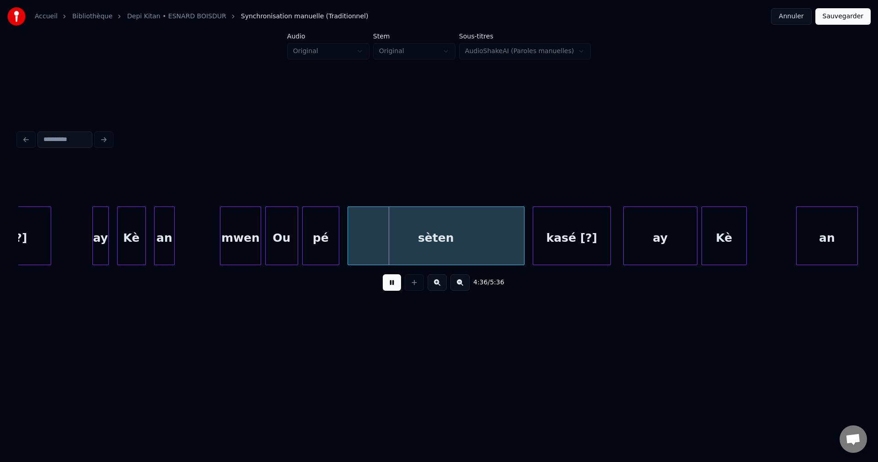
click at [395, 290] on button at bounding box center [392, 282] width 18 height 16
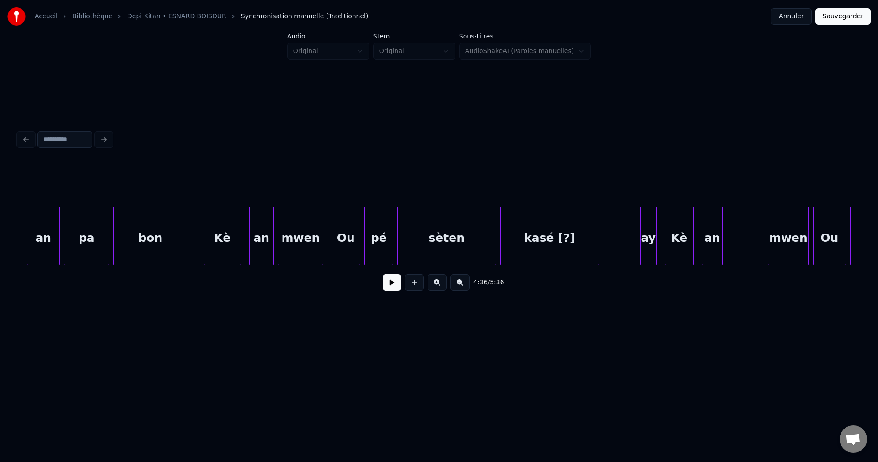
scroll to position [0, 55972]
click at [66, 233] on div at bounding box center [66, 236] width 3 height 58
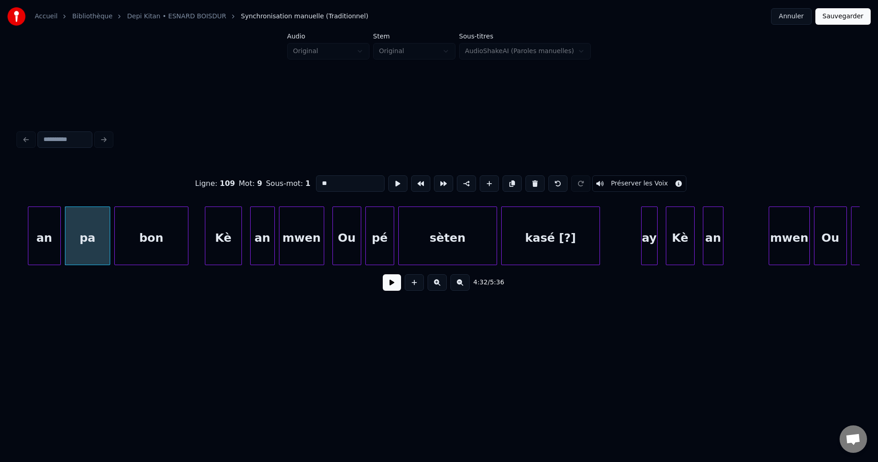
click at [396, 290] on button at bounding box center [392, 282] width 18 height 16
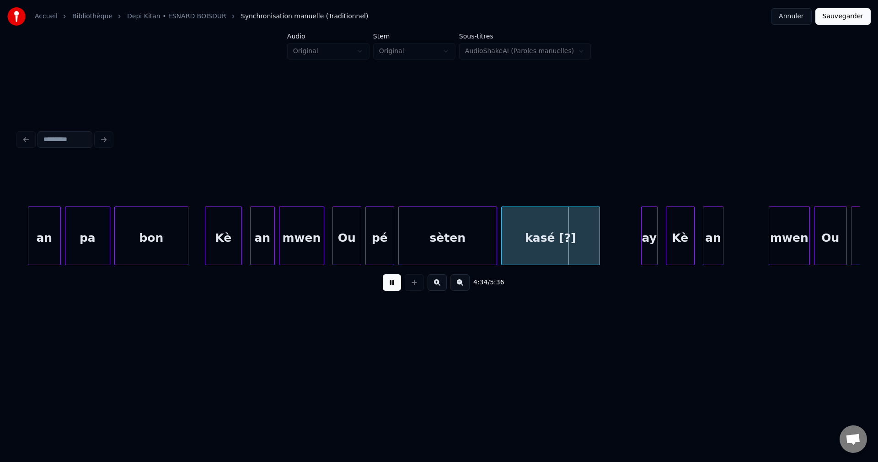
click at [392, 284] on button at bounding box center [392, 282] width 18 height 16
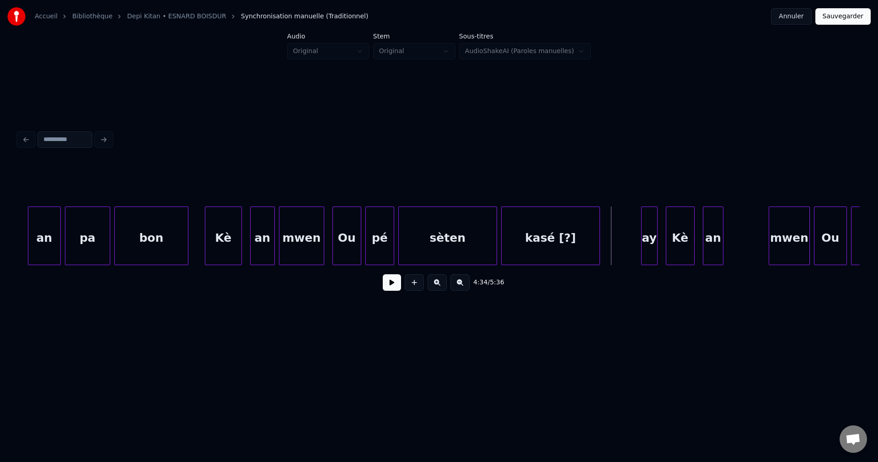
click at [39, 248] on div "an" at bounding box center [44, 238] width 32 height 62
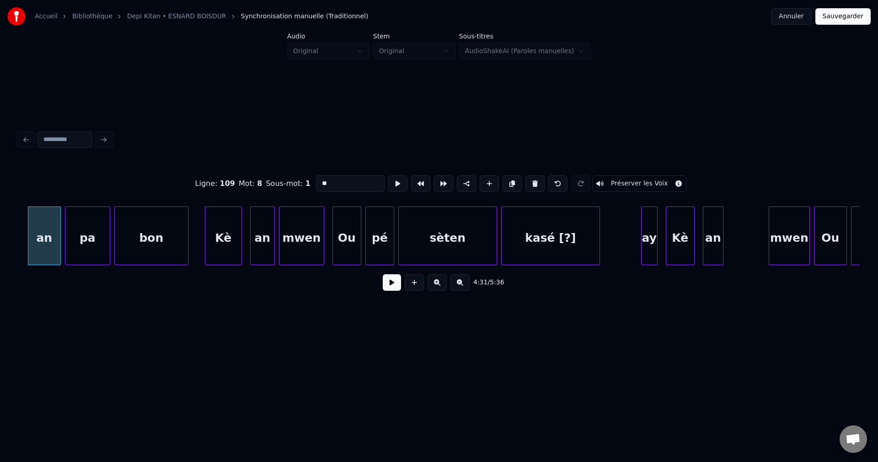
click at [394, 285] on button at bounding box center [392, 282] width 18 height 16
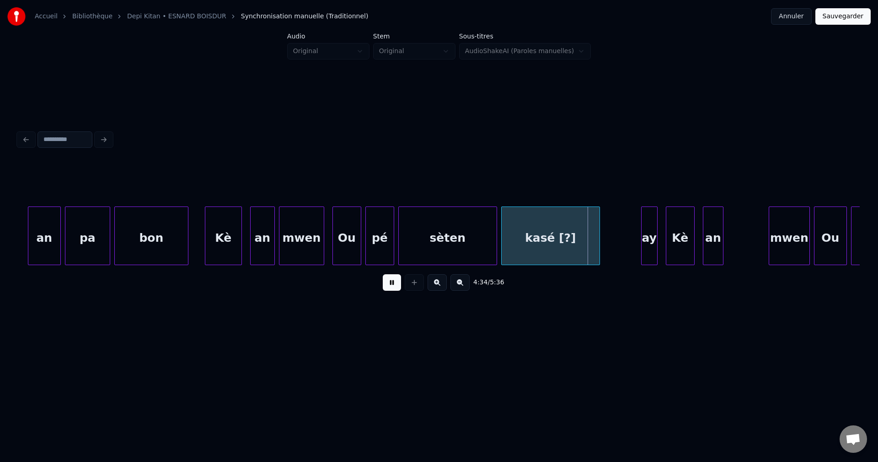
click at [388, 286] on button at bounding box center [392, 282] width 18 height 16
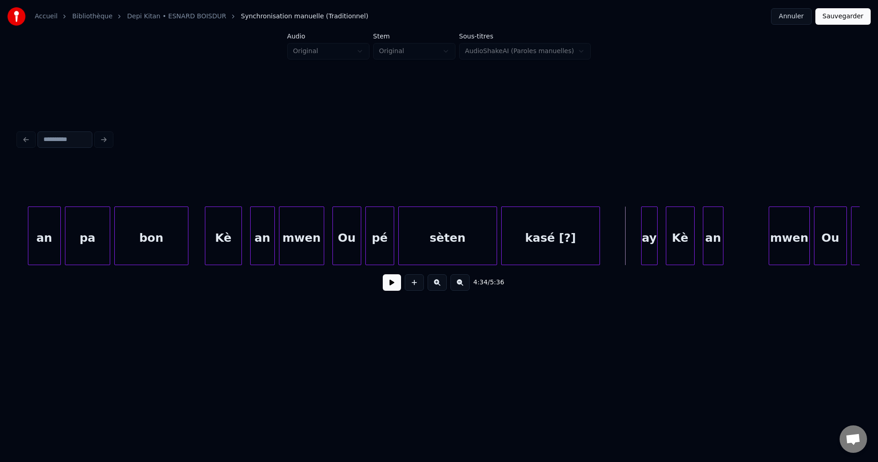
click at [54, 255] on div "an" at bounding box center [44, 238] width 32 height 62
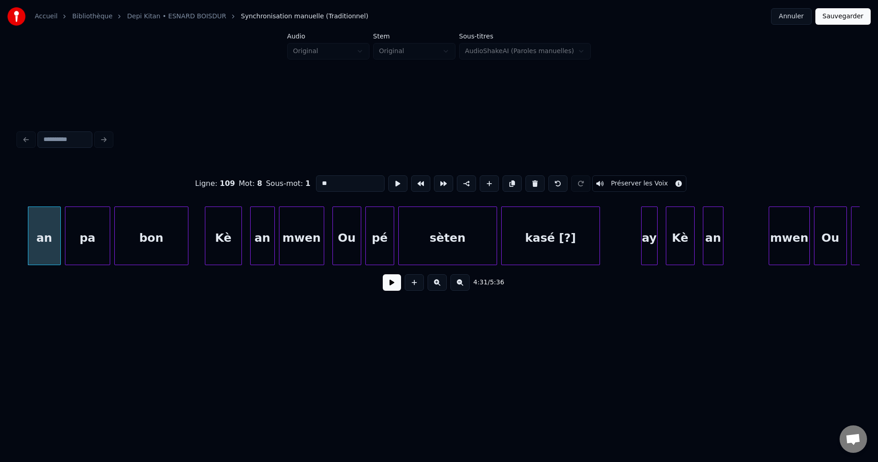
click at [391, 285] on button at bounding box center [392, 282] width 18 height 16
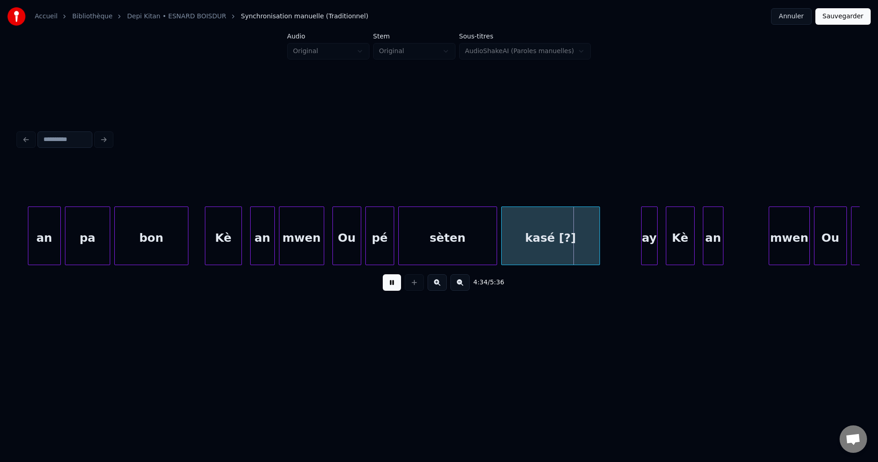
click at [390, 285] on button at bounding box center [392, 282] width 18 height 16
click at [50, 235] on div "an" at bounding box center [44, 238] width 32 height 62
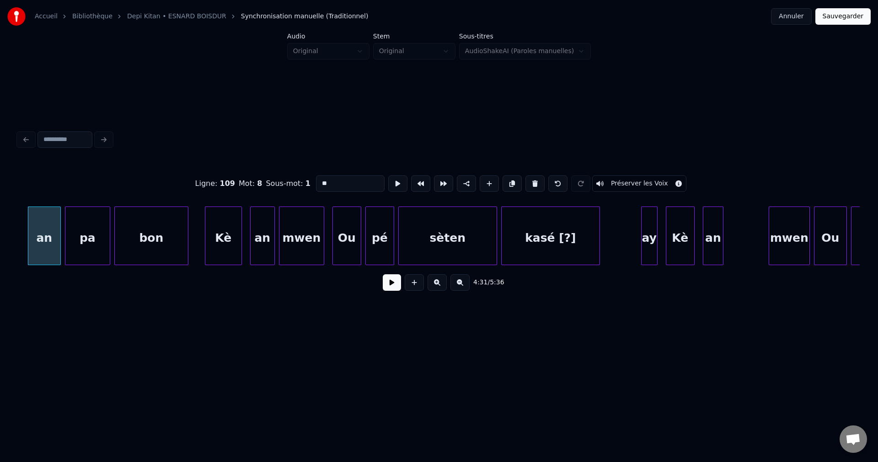
click at [390, 286] on button at bounding box center [392, 282] width 18 height 16
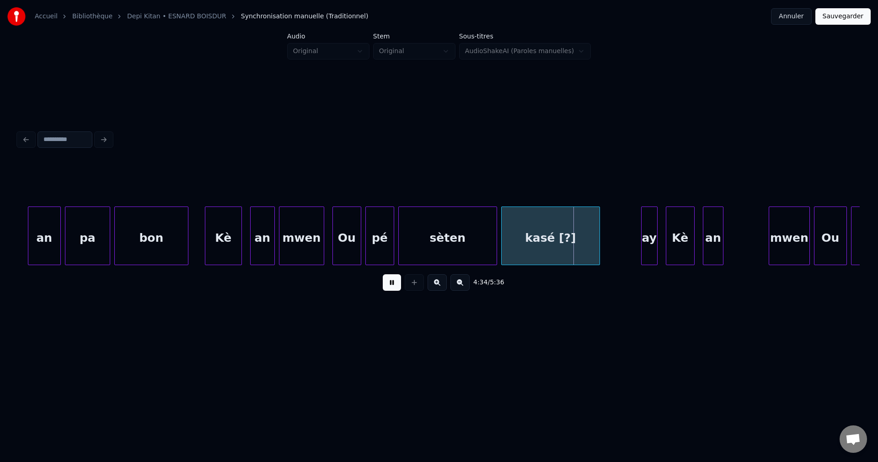
click at [389, 287] on button at bounding box center [392, 282] width 18 height 16
click at [43, 237] on div "an" at bounding box center [44, 238] width 32 height 62
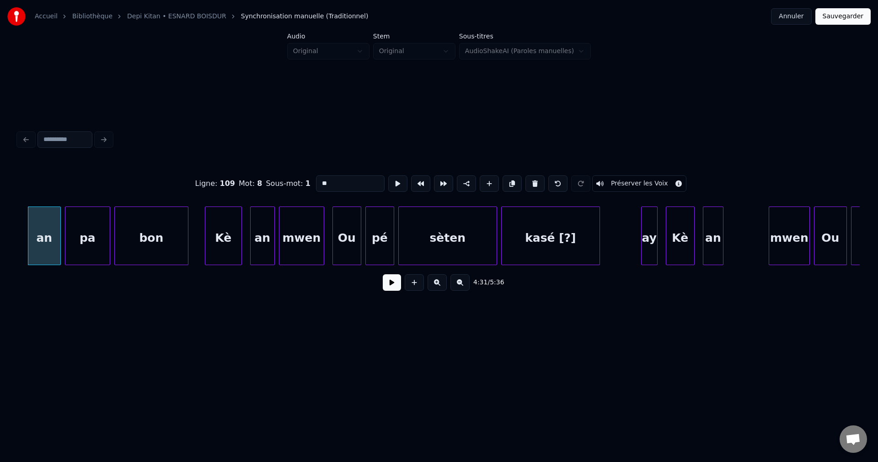
click at [388, 286] on button at bounding box center [392, 282] width 18 height 16
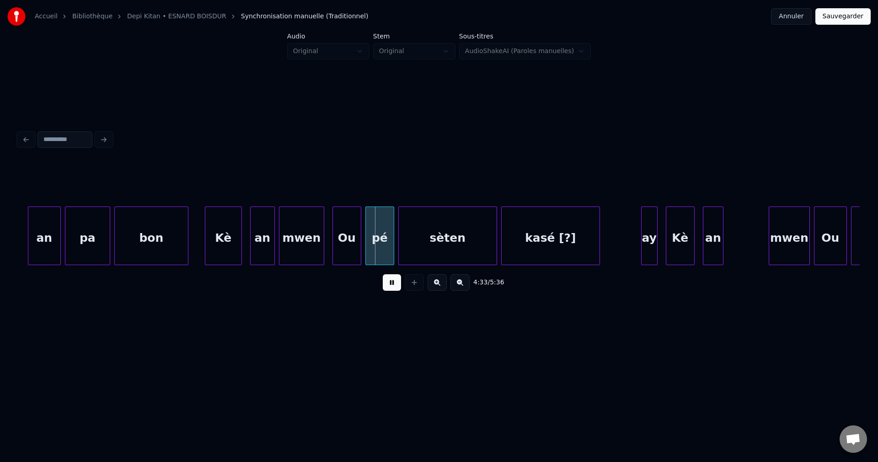
click at [386, 286] on button at bounding box center [392, 282] width 18 height 16
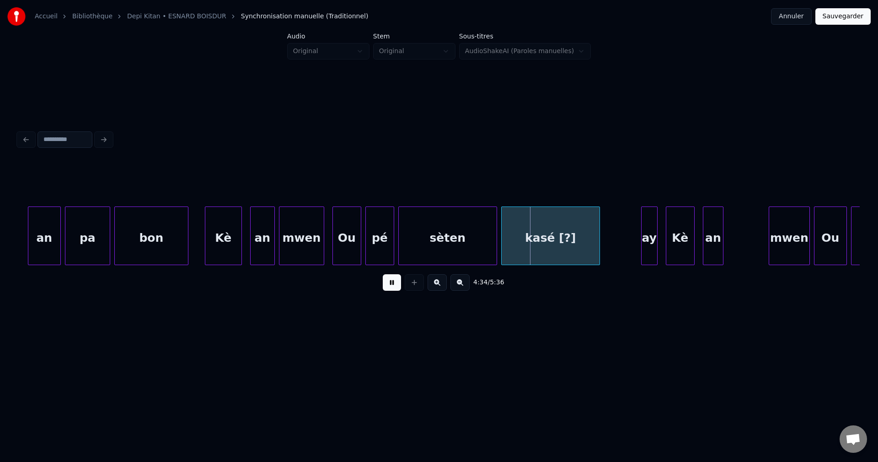
click at [386, 286] on button at bounding box center [392, 282] width 18 height 16
click at [371, 237] on div "pé" at bounding box center [380, 238] width 28 height 62
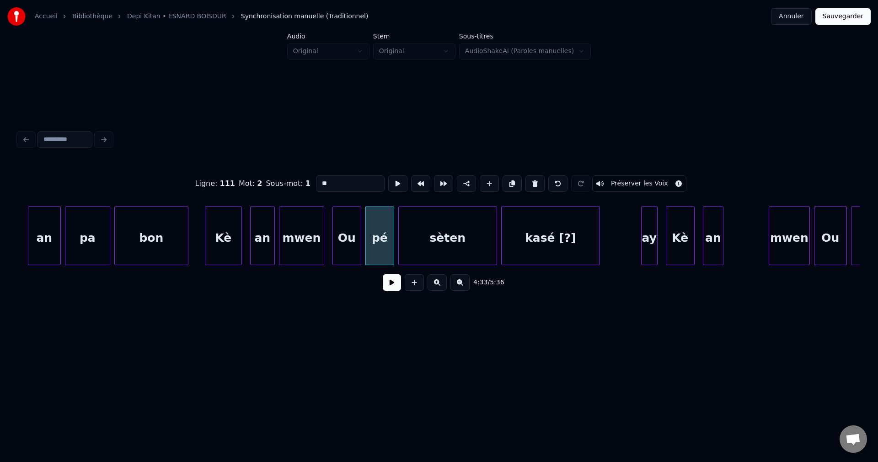
click at [387, 286] on button at bounding box center [392, 282] width 18 height 16
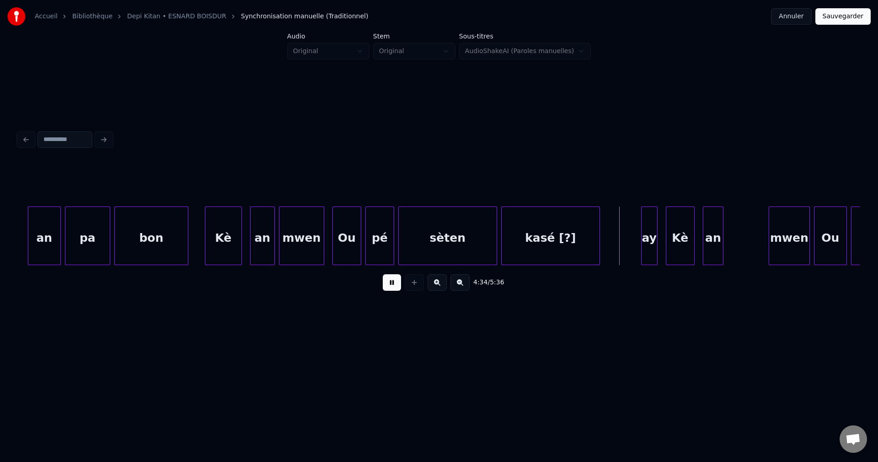
click at [387, 286] on button at bounding box center [392, 282] width 18 height 16
click at [39, 251] on div "an" at bounding box center [44, 238] width 32 height 62
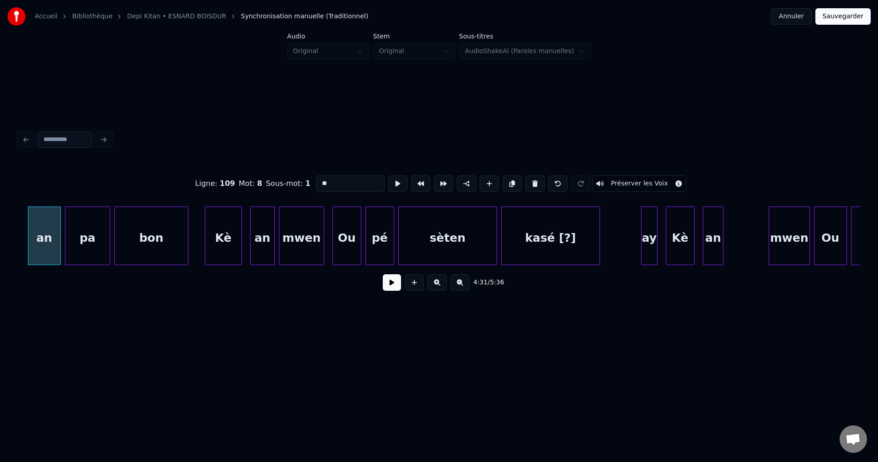
click at [393, 286] on button at bounding box center [392, 282] width 18 height 16
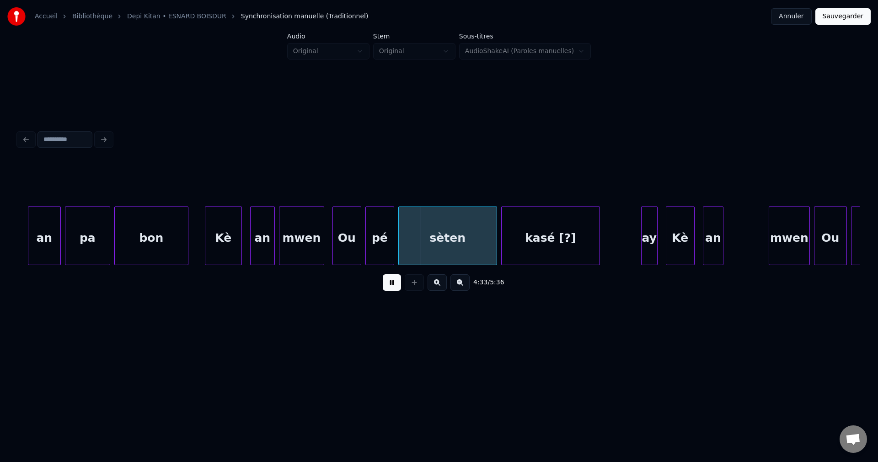
click at [393, 286] on button at bounding box center [392, 282] width 18 height 16
click at [343, 238] on div "Ou" at bounding box center [347, 238] width 28 height 62
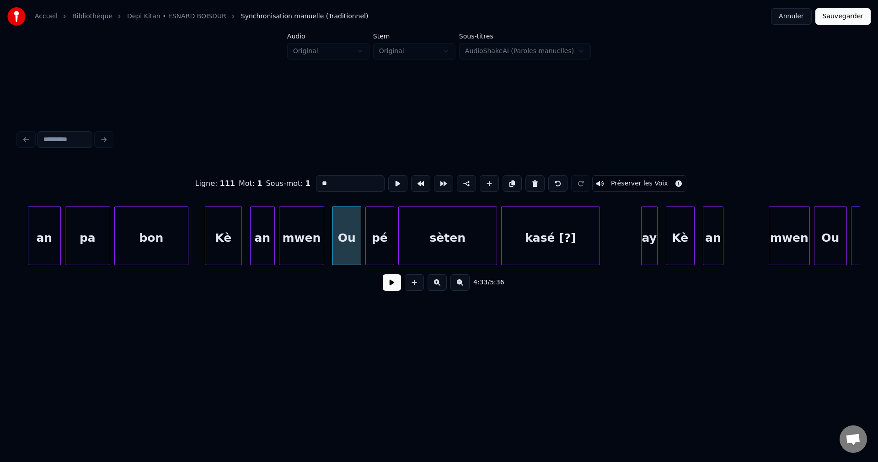
drag, startPoint x: 342, startPoint y: 180, endPoint x: 137, endPoint y: 208, distance: 207.3
click at [147, 211] on div "Ligne : 111 Mot : 1 Sous-mot : 1 ** Préserver les Voix 4:33 / 5:36" at bounding box center [439, 230] width 842 height 139
click at [45, 237] on div "an" at bounding box center [44, 238] width 32 height 62
type input "**"
click at [385, 287] on button at bounding box center [392, 282] width 18 height 16
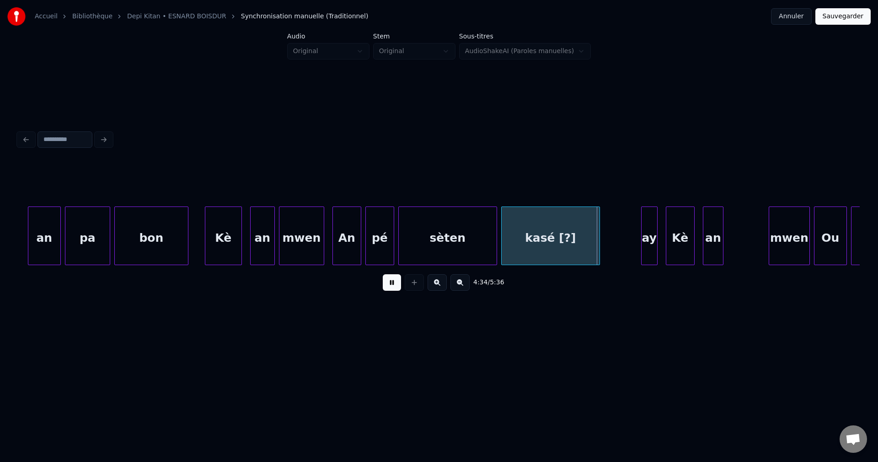
click at [386, 286] on button at bounding box center [392, 282] width 18 height 16
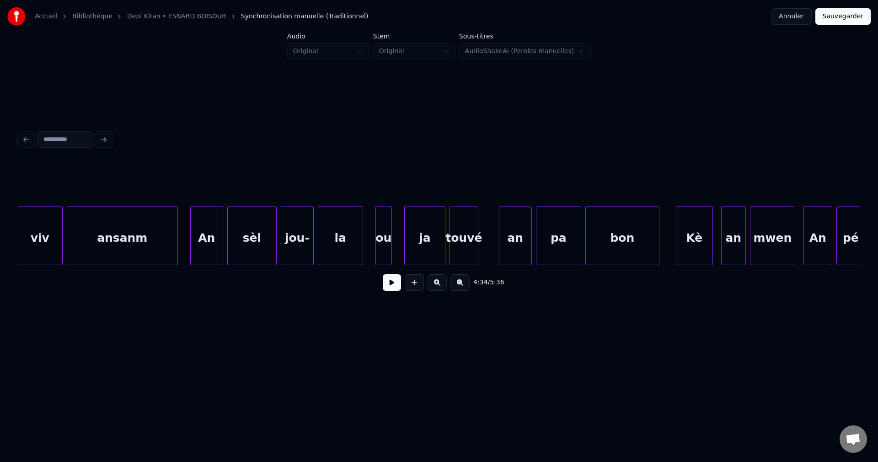
scroll to position [0, 55496]
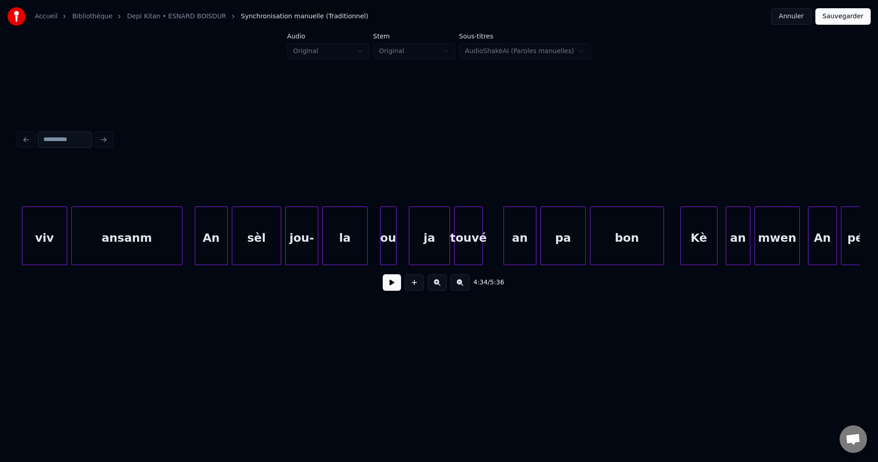
click at [144, 245] on div "ansanm" at bounding box center [127, 238] width 110 height 62
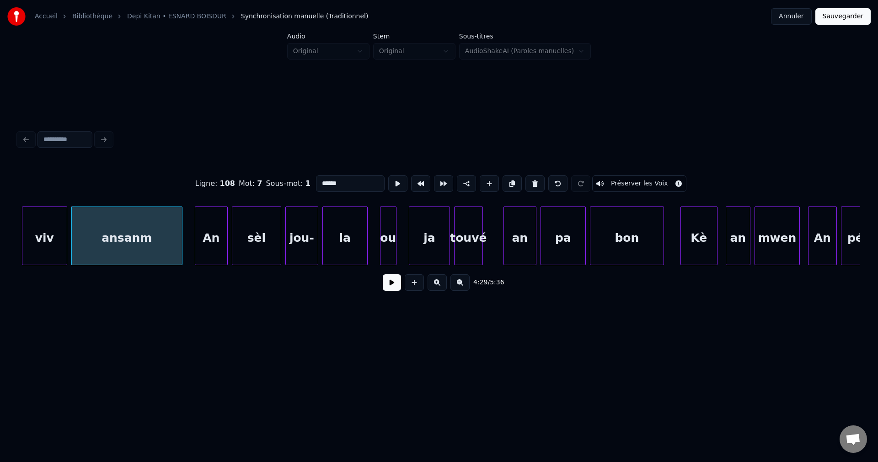
click at [393, 286] on button at bounding box center [392, 282] width 18 height 16
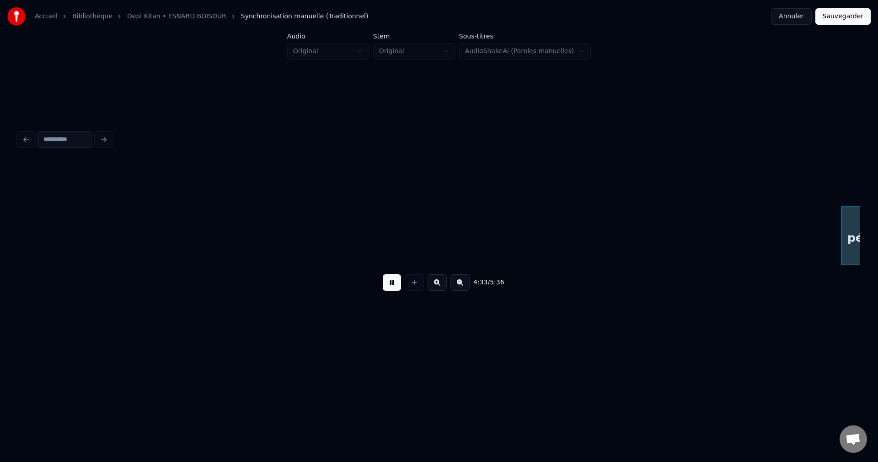
scroll to position [0, 56339]
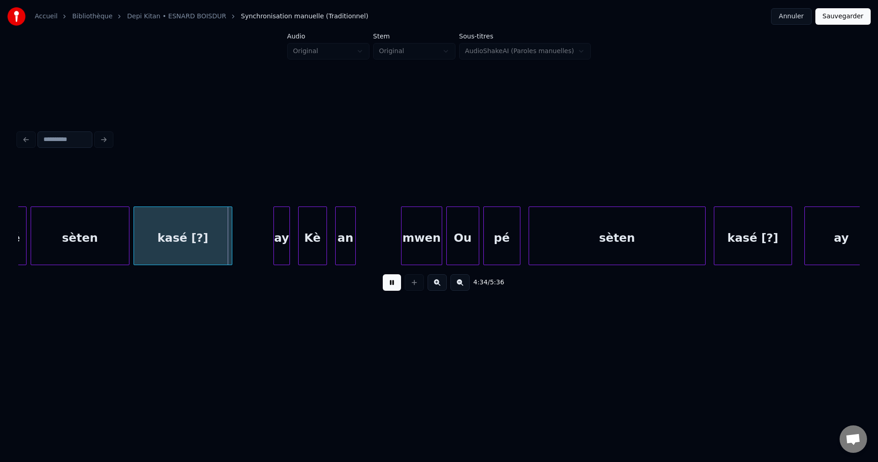
click at [393, 286] on button at bounding box center [392, 282] width 18 height 16
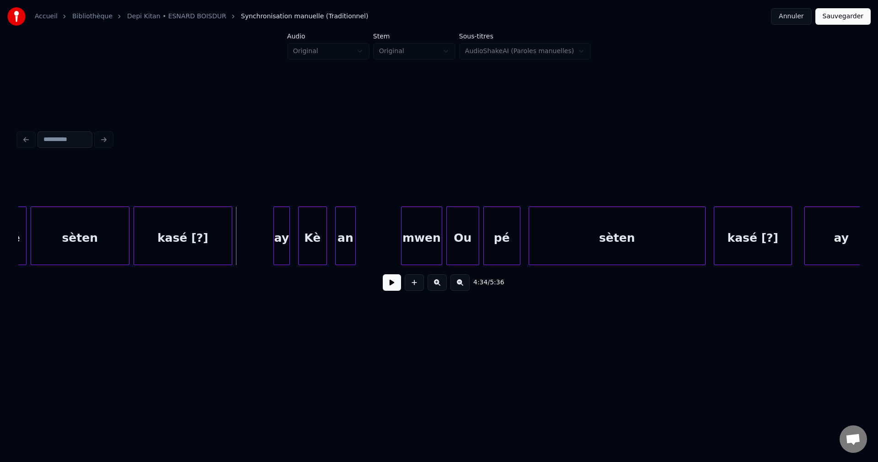
click at [167, 219] on div "kasé [?]" at bounding box center [183, 238] width 98 height 62
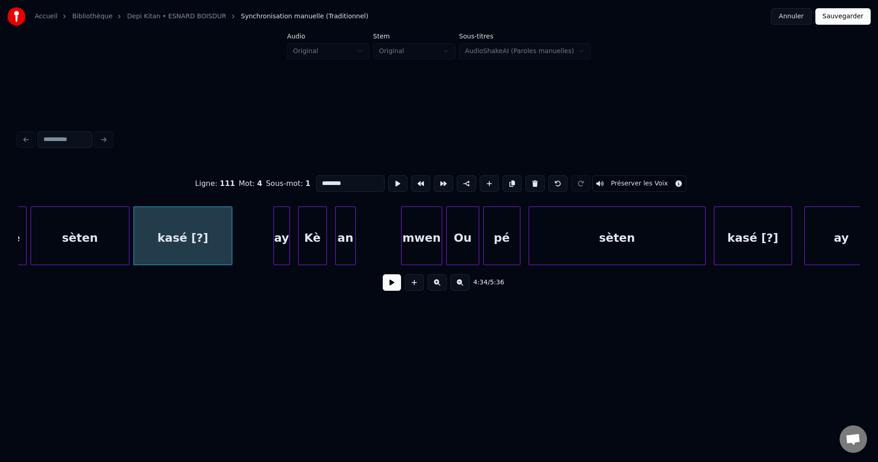
drag, startPoint x: 345, startPoint y: 177, endPoint x: 202, endPoint y: 197, distance: 144.1
click at [206, 197] on div "Ligne : 111 Mot : 4 Sous-mot : 1 ******** Préserver les Voix" at bounding box center [439, 184] width 842 height 46
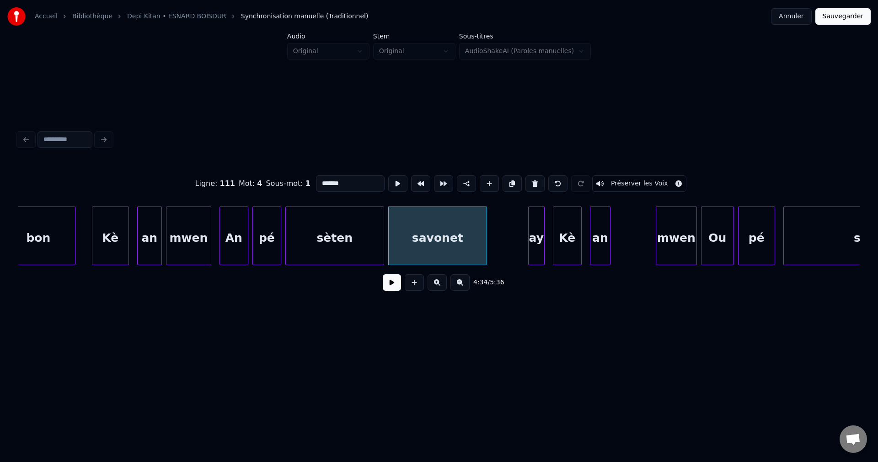
scroll to position [0, 56083]
click at [115, 238] on div "Kè" at bounding box center [112, 238] width 36 height 62
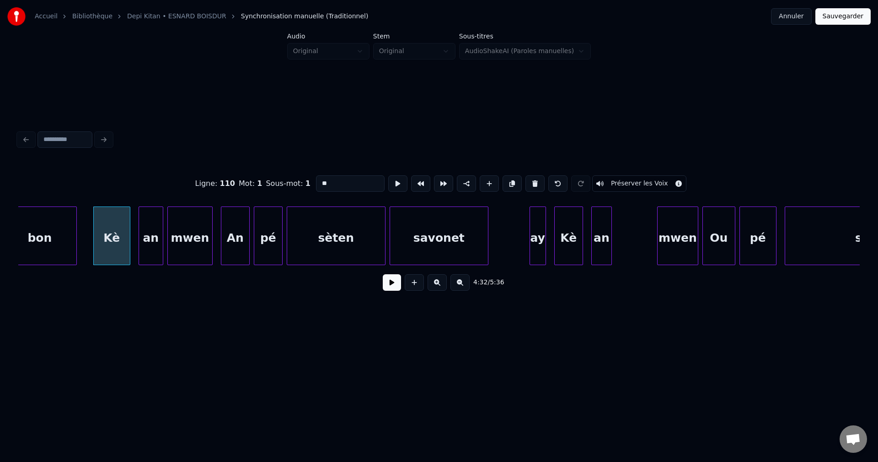
type input "**"
click at [392, 285] on button at bounding box center [392, 282] width 18 height 16
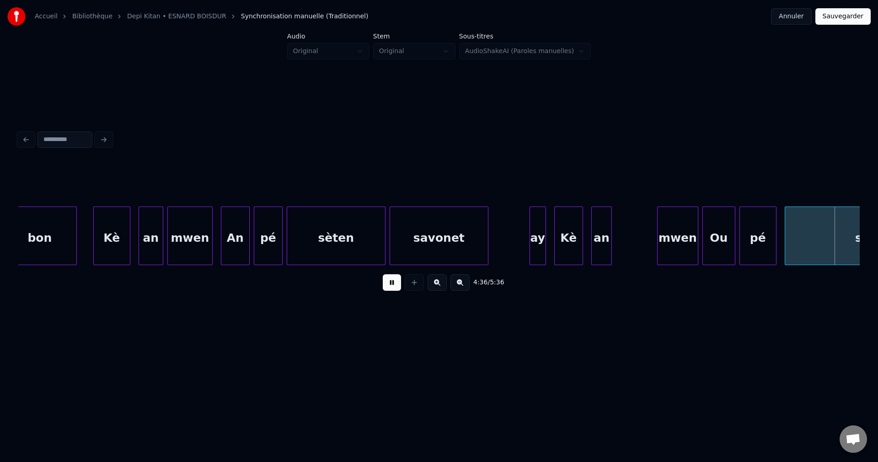
click at [391, 283] on button at bounding box center [392, 282] width 18 height 16
click at [202, 231] on div "mwen" at bounding box center [190, 238] width 44 height 62
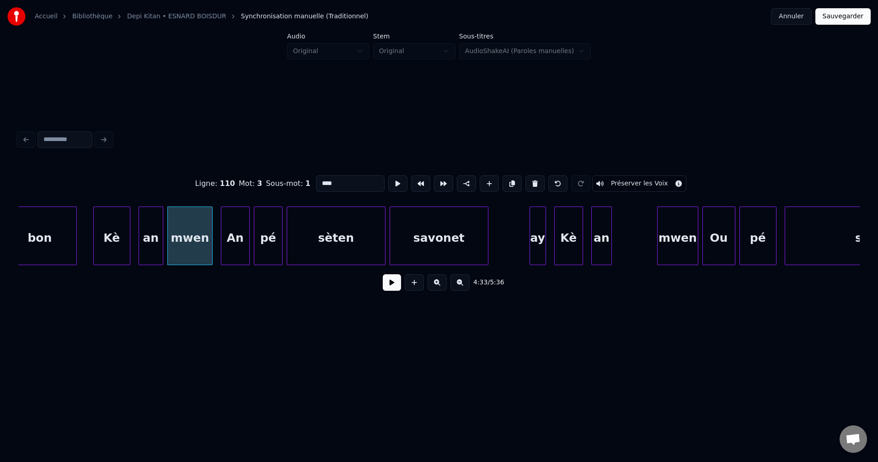
click at [389, 286] on button at bounding box center [392, 282] width 18 height 16
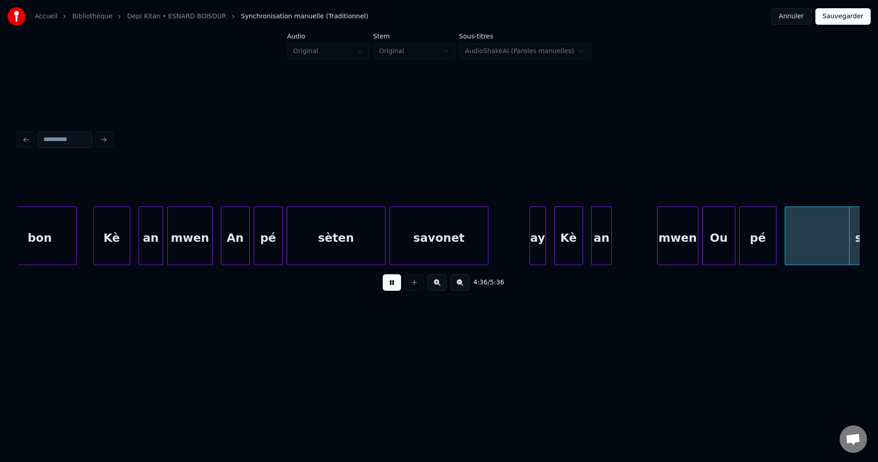
scroll to position [0, 56926]
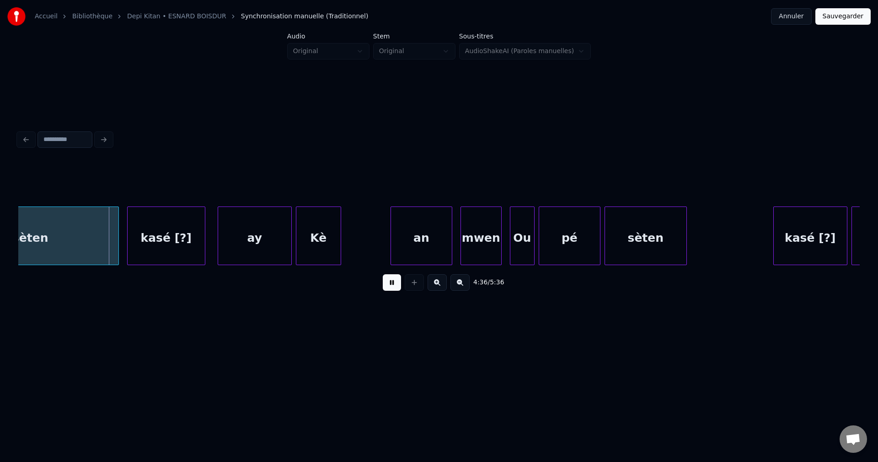
click at [383, 285] on button at bounding box center [392, 282] width 18 height 16
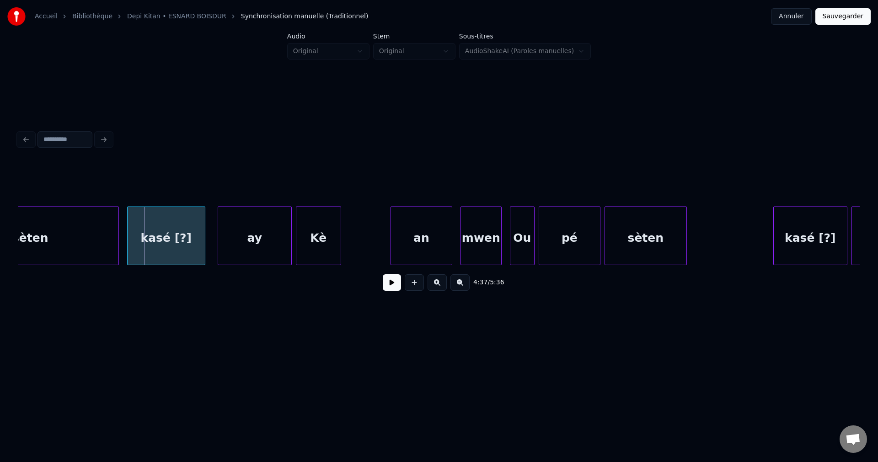
click at [852, 16] on button "Sauvegarder" at bounding box center [843, 16] width 55 height 16
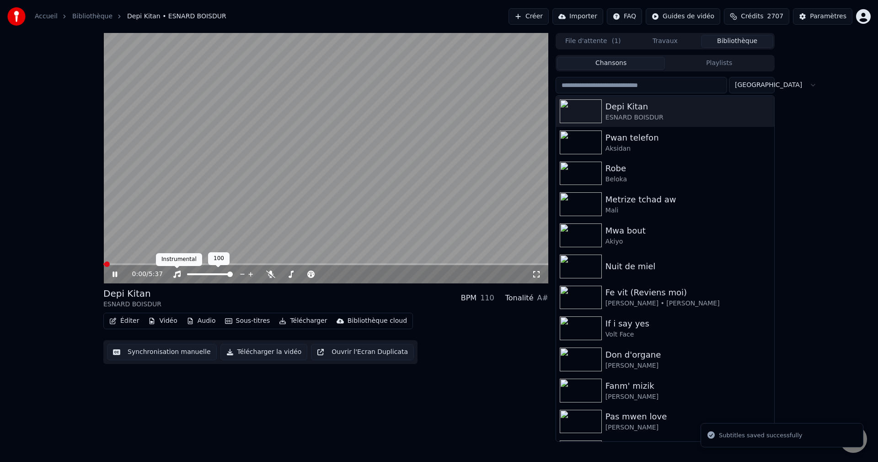
click at [177, 274] on icon at bounding box center [176, 273] width 9 height 7
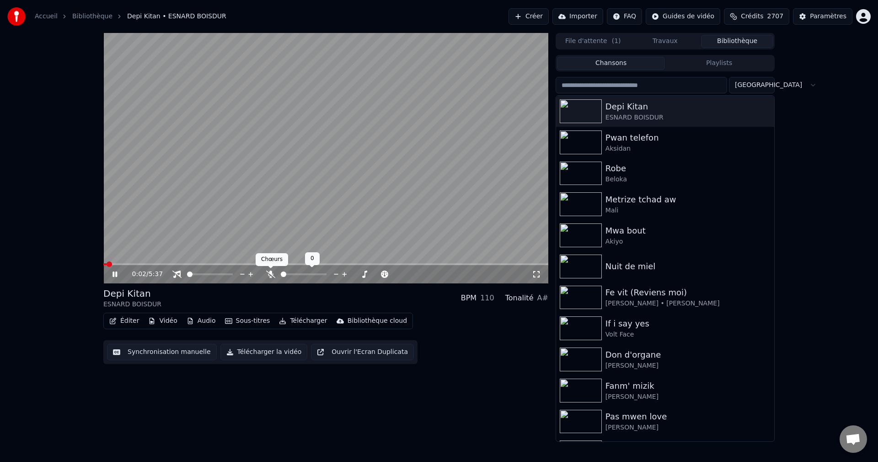
click at [271, 272] on icon at bounding box center [270, 273] width 9 height 7
click at [346, 263] on span at bounding box center [325, 264] width 445 height 2
click at [381, 263] on span at bounding box center [325, 264] width 445 height 2
click at [410, 263] on span at bounding box center [325, 264] width 445 height 2
click at [434, 263] on span at bounding box center [325, 264] width 445 height 2
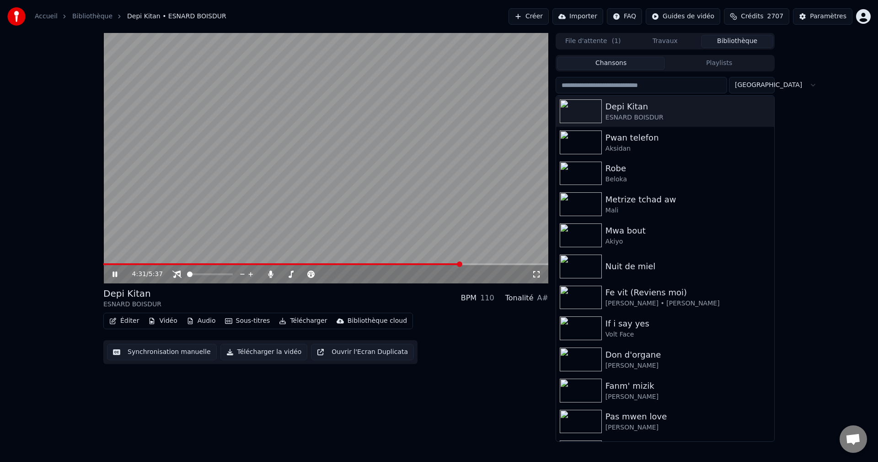
click at [461, 264] on span at bounding box center [325, 264] width 445 height 2
click at [456, 263] on span at bounding box center [285, 264] width 365 height 2
click at [456, 263] on span at bounding box center [279, 264] width 353 height 2
click at [431, 264] on span at bounding box center [280, 264] width 354 height 2
click at [446, 263] on span at bounding box center [325, 264] width 445 height 2
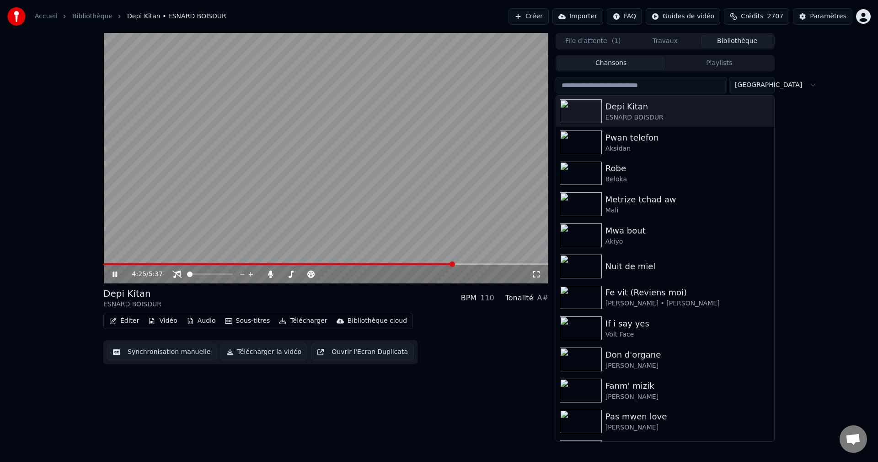
click at [440, 263] on video at bounding box center [325, 158] width 445 height 250
click at [441, 263] on span at bounding box center [278, 264] width 351 height 2
click at [115, 276] on icon at bounding box center [114, 274] width 5 height 6
click at [441, 263] on span at bounding box center [277, 264] width 349 height 2
click at [654, 143] on div "Pwan telefon" at bounding box center [684, 137] width 156 height 13
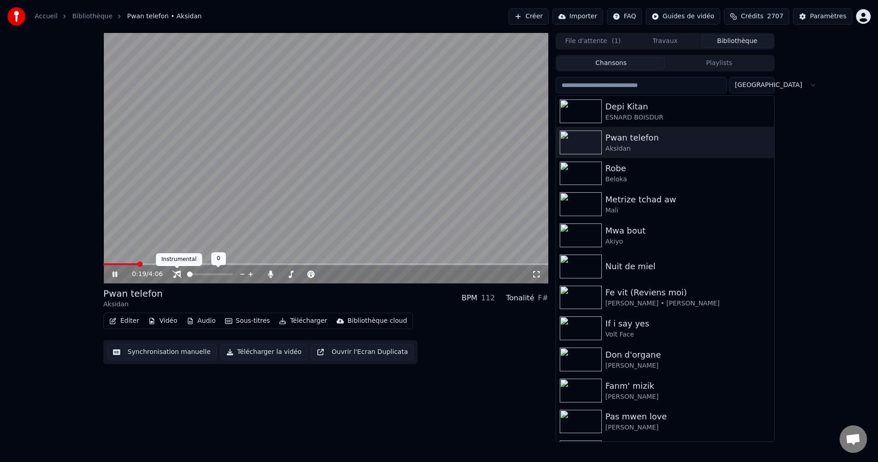
click at [180, 275] on icon at bounding box center [176, 273] width 9 height 7
click at [272, 272] on icon at bounding box center [270, 273] width 5 height 7
click at [623, 172] on div "Robe" at bounding box center [684, 168] width 156 height 13
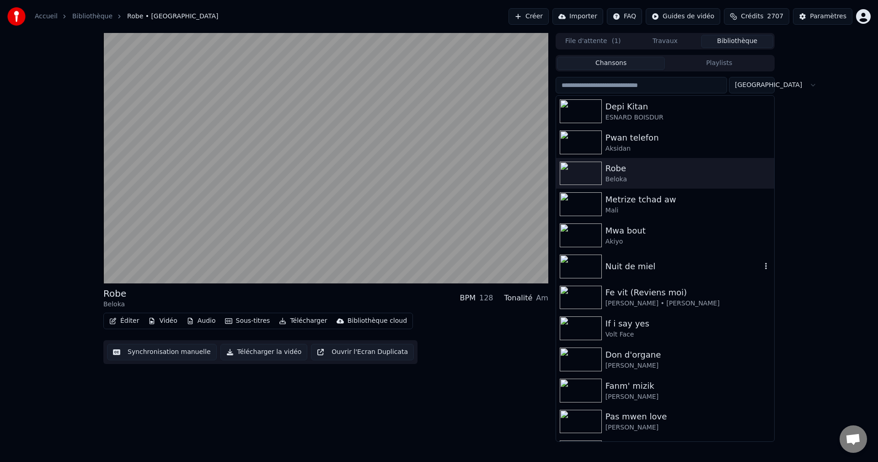
click at [605, 279] on div "Nuit de miel" at bounding box center [665, 266] width 218 height 31
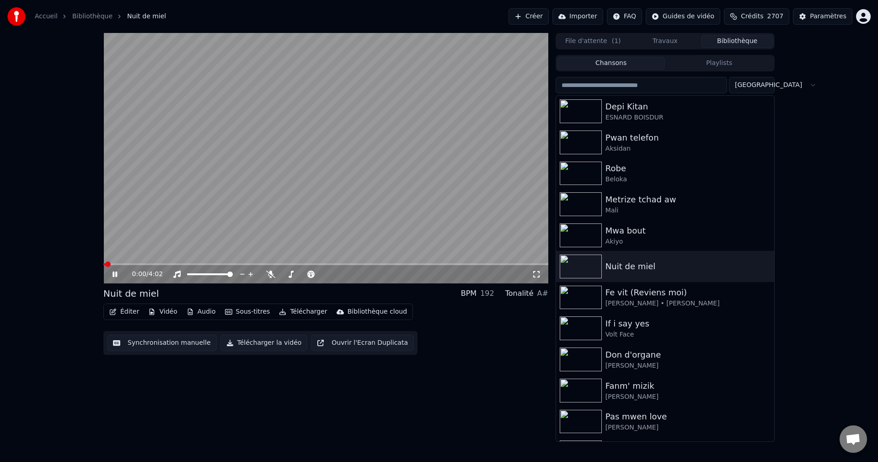
click at [121, 311] on button "Éditer" at bounding box center [124, 311] width 37 height 13
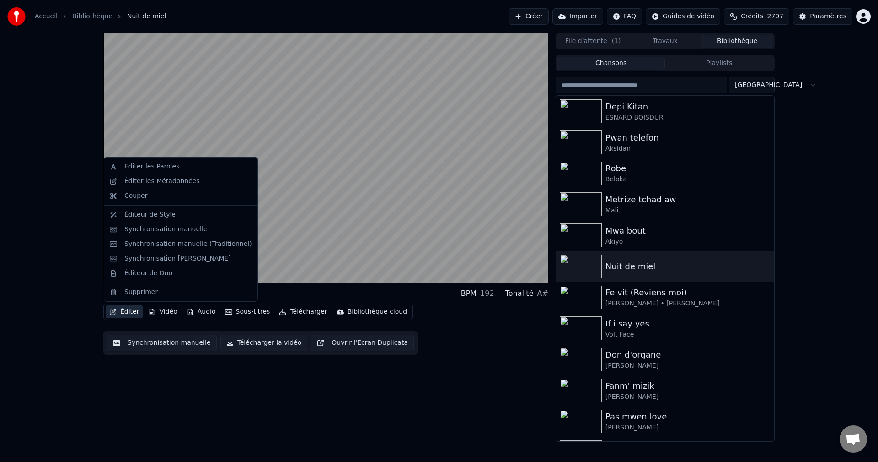
drag, startPoint x: 164, startPoint y: 252, endPoint x: 177, endPoint y: 244, distance: 15.2
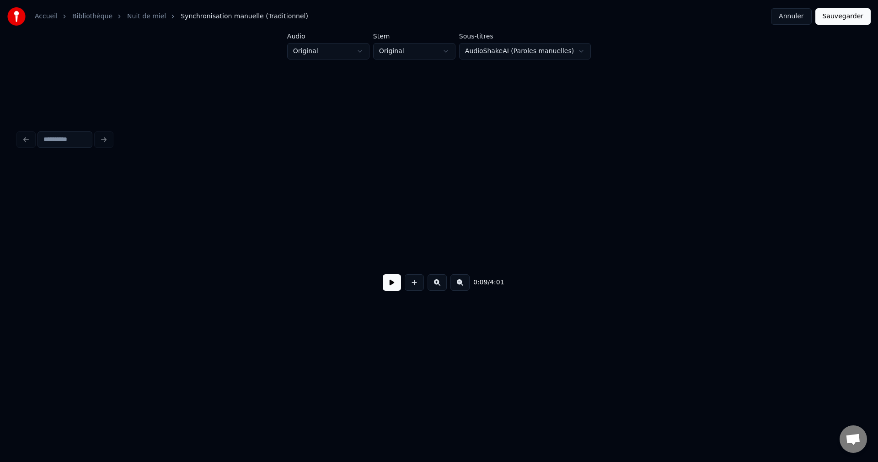
scroll to position [0, 1951]
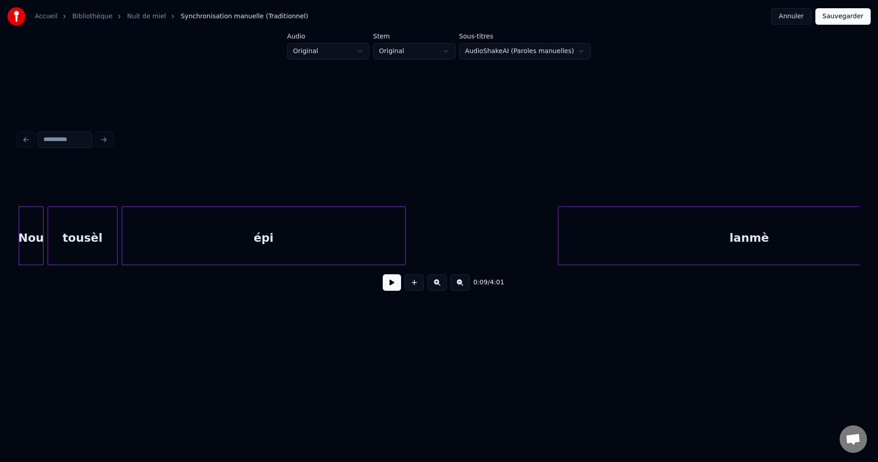
click at [393, 290] on button at bounding box center [392, 282] width 18 height 16
click at [42, 231] on div at bounding box center [41, 236] width 3 height 58
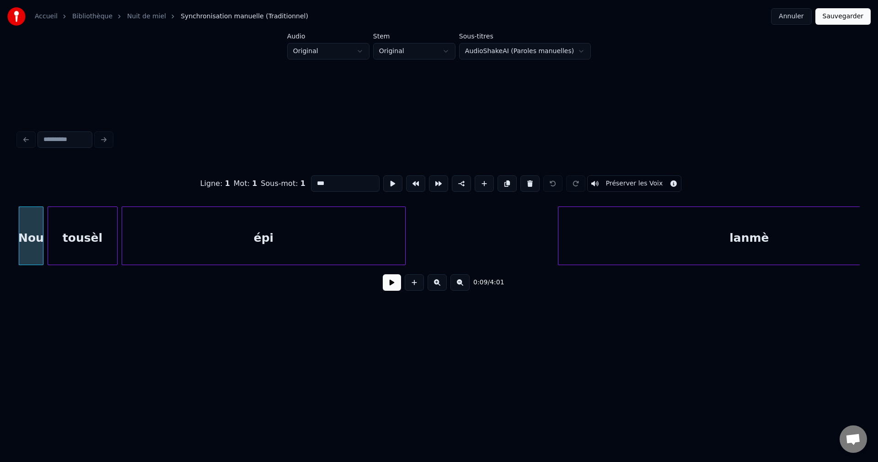
click at [394, 290] on button at bounding box center [392, 282] width 18 height 16
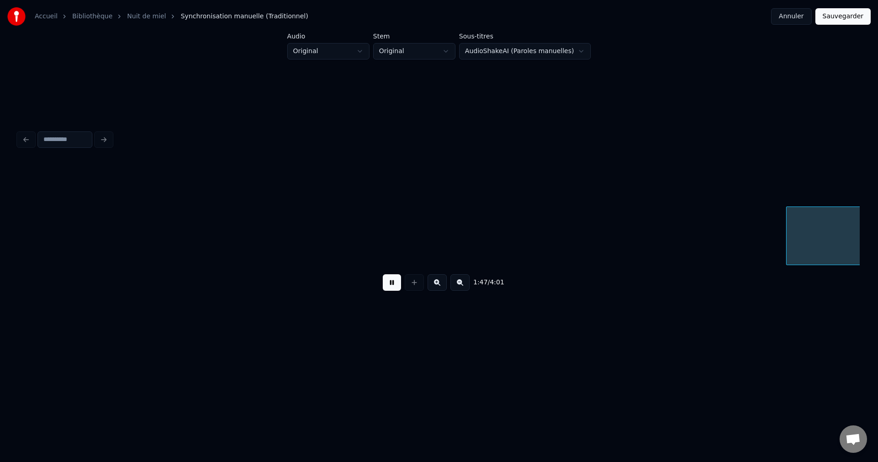
scroll to position [0, 22190]
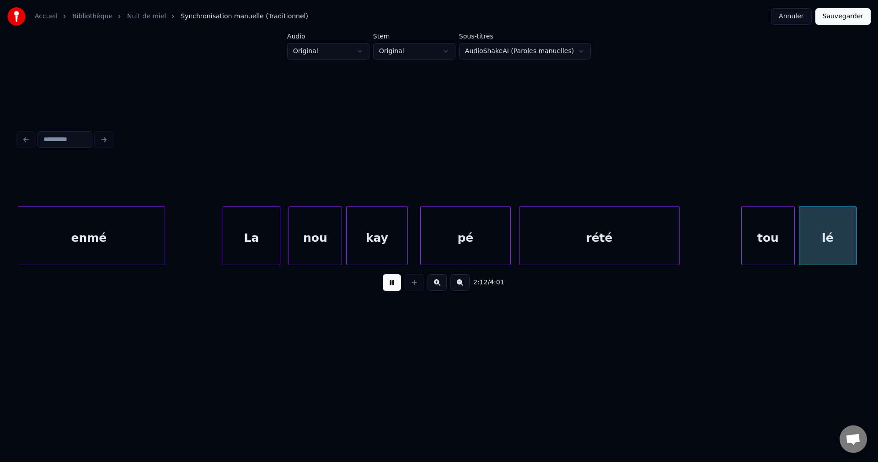
scroll to position [0, 27250]
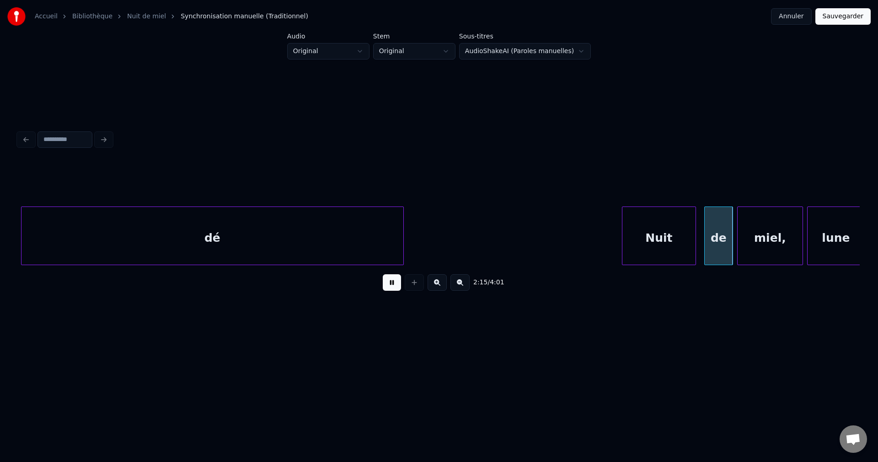
click at [279, 261] on div "dé Nuit de miel, lune" at bounding box center [439, 235] width 842 height 59
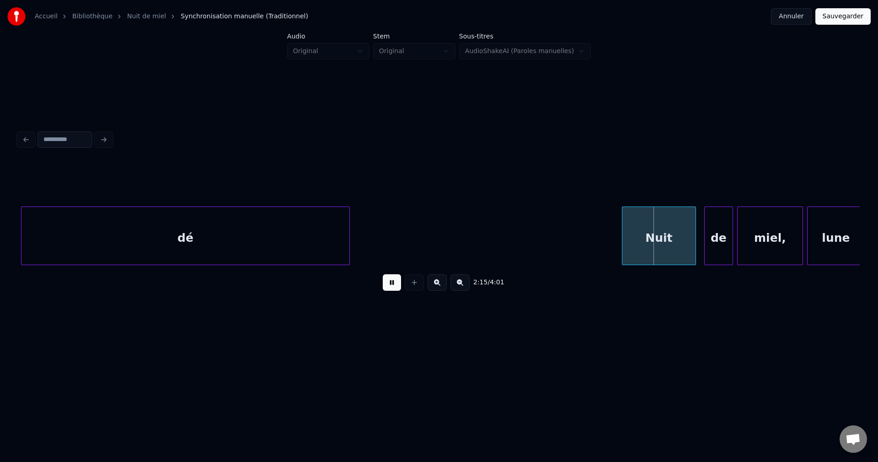
click at [349, 249] on div at bounding box center [348, 236] width 3 height 58
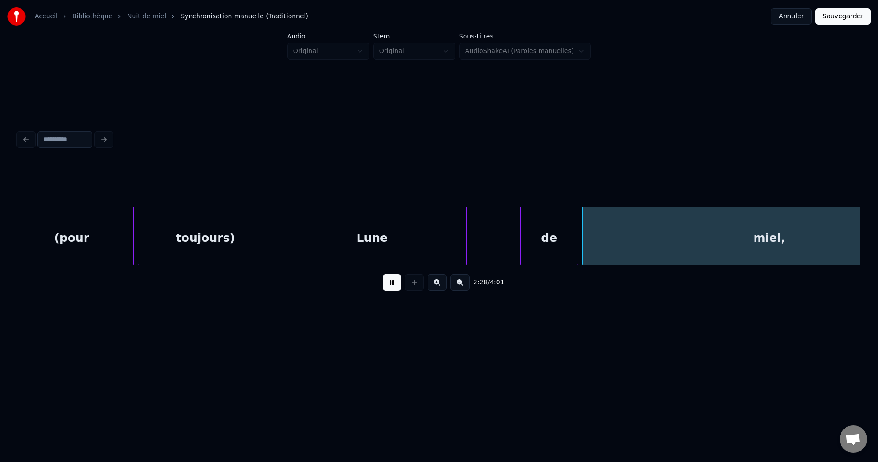
scroll to position [0, 30624]
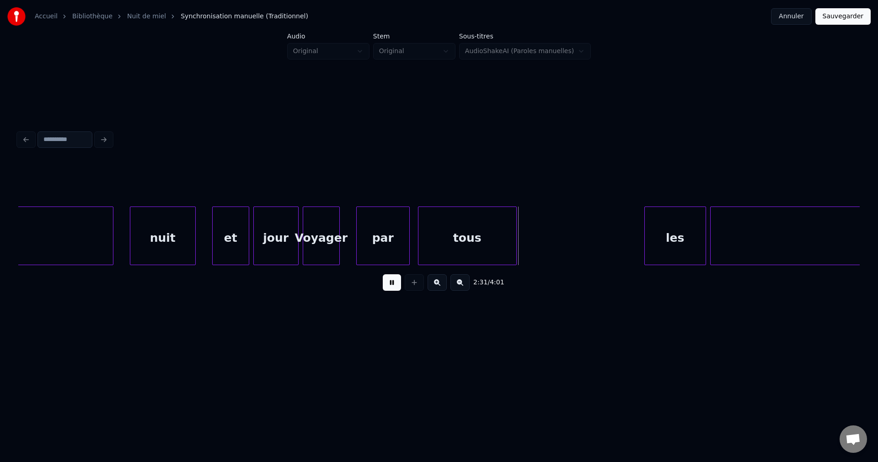
click at [389, 284] on button at bounding box center [392, 282] width 18 height 16
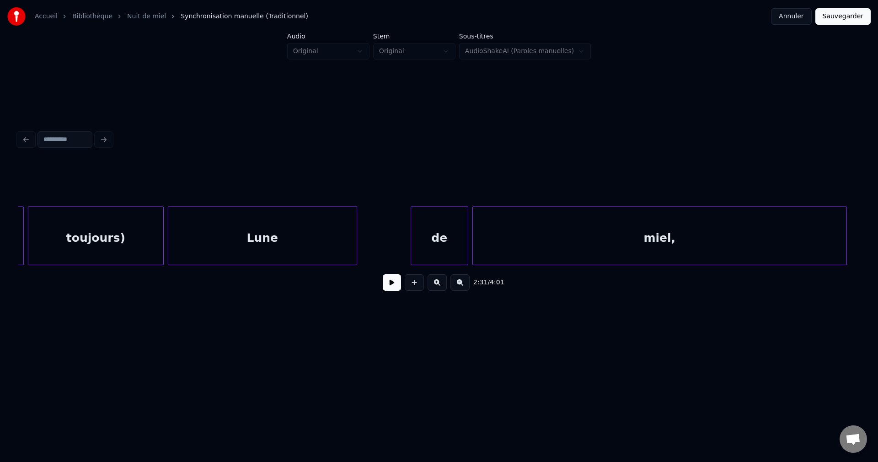
scroll to position [0, 29837]
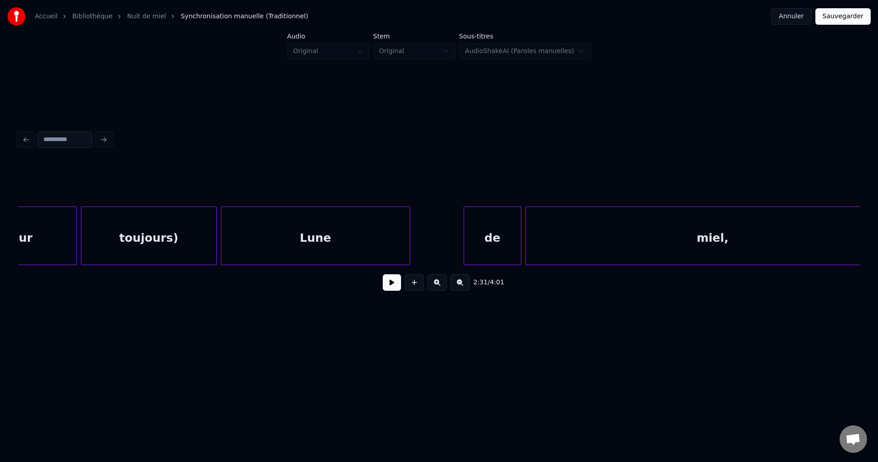
click at [134, 228] on div "toujours)" at bounding box center [148, 238] width 135 height 62
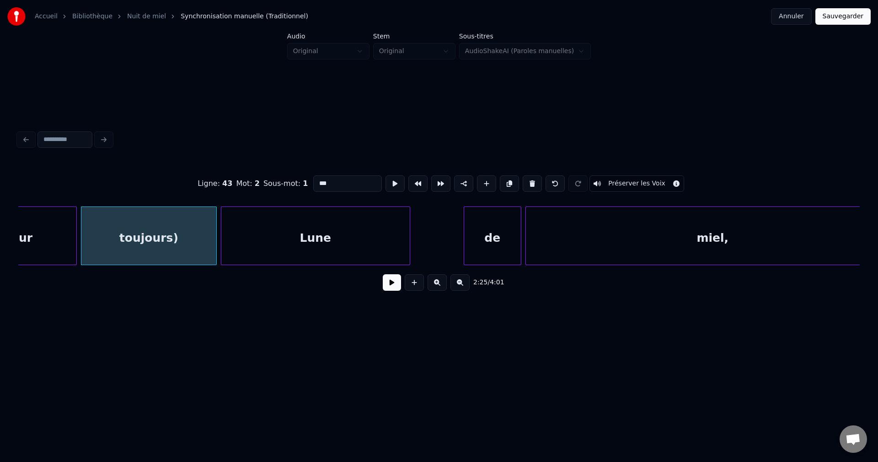
type input "*********"
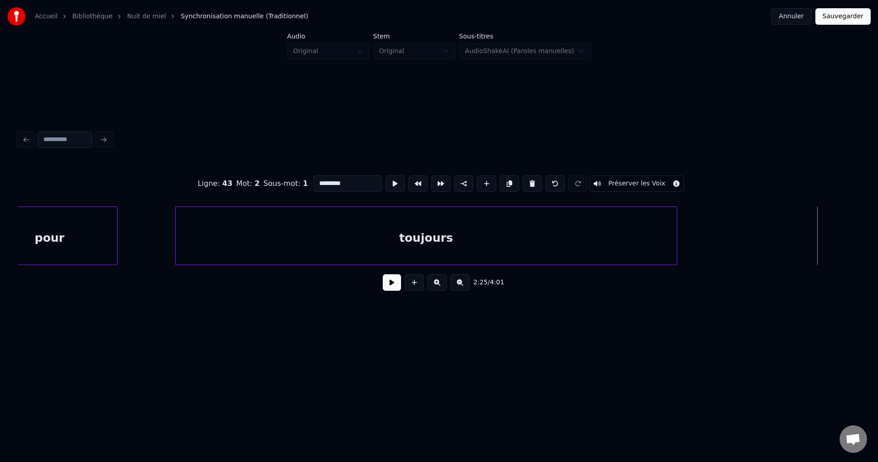
scroll to position [0, 28365]
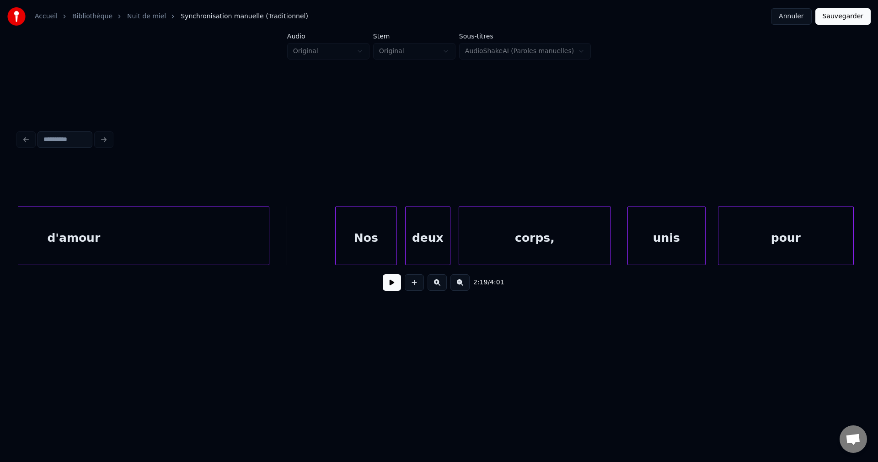
click at [390, 284] on button at bounding box center [392, 282] width 18 height 16
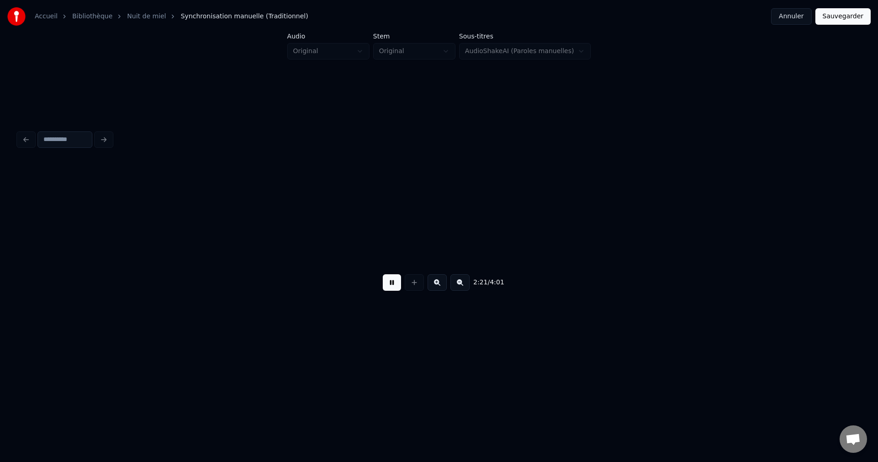
scroll to position [0, 29206]
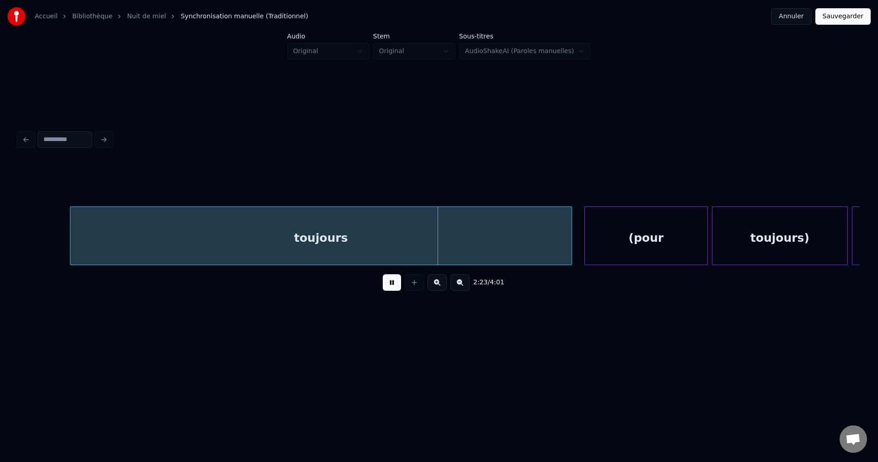
click at [386, 290] on button at bounding box center [392, 282] width 18 height 16
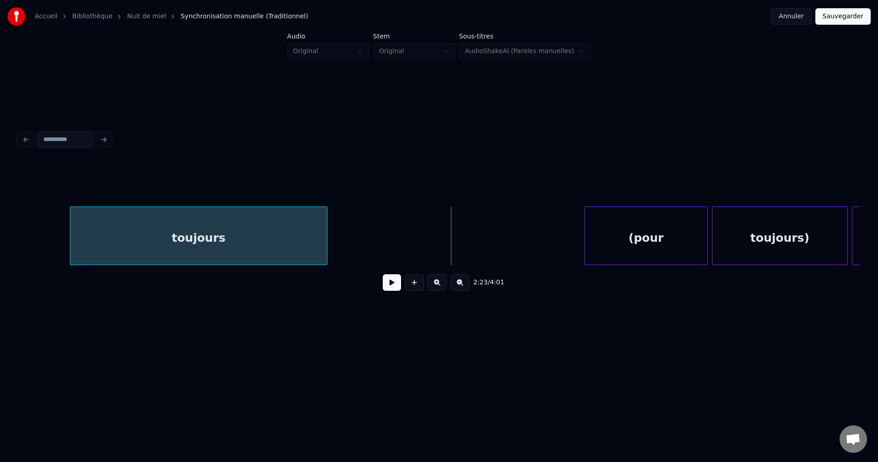
click at [327, 247] on div at bounding box center [325, 236] width 3 height 58
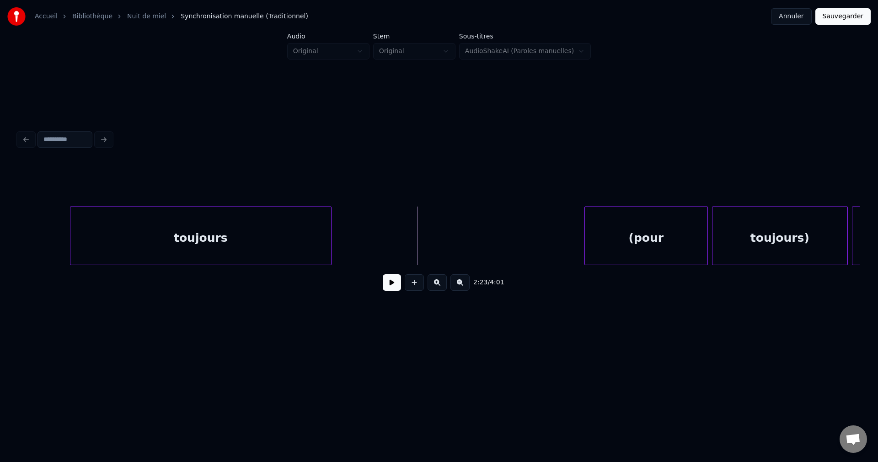
click at [387, 292] on div "2:23 / 4:01" at bounding box center [439, 282] width 827 height 20
click at [389, 290] on button at bounding box center [392, 282] width 18 height 16
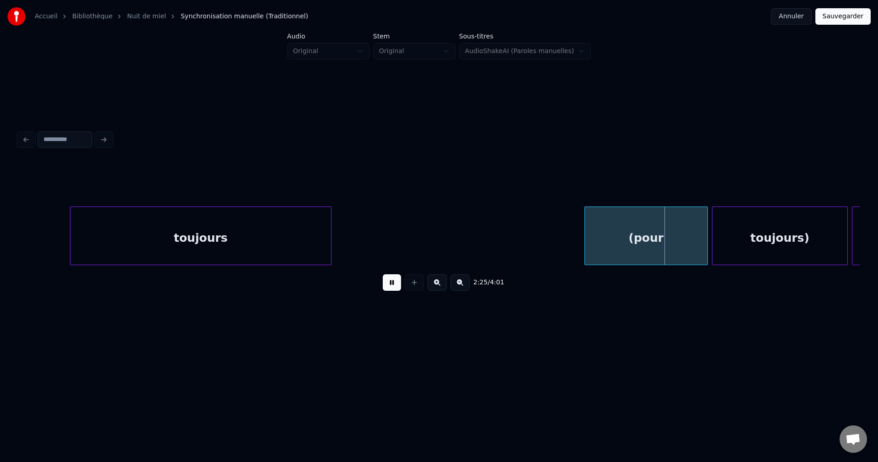
click at [391, 289] on button at bounding box center [392, 282] width 18 height 16
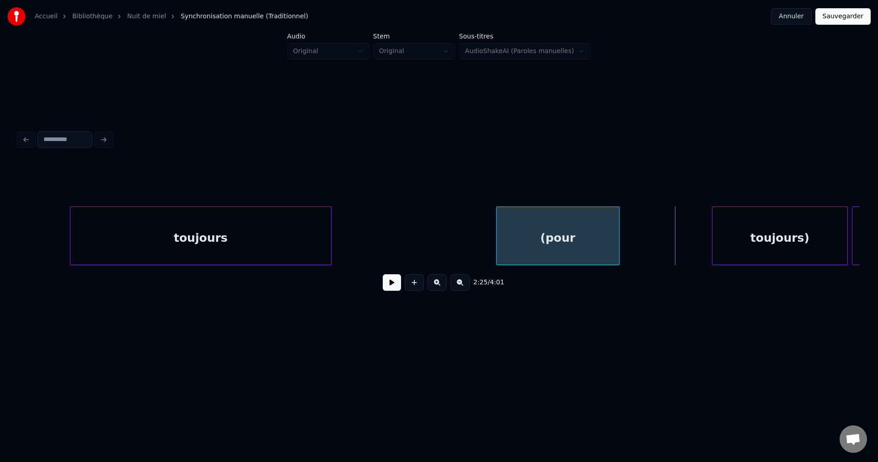
click at [520, 247] on div "(pour" at bounding box center [558, 238] width 123 height 62
click at [383, 286] on button at bounding box center [392, 282] width 18 height 16
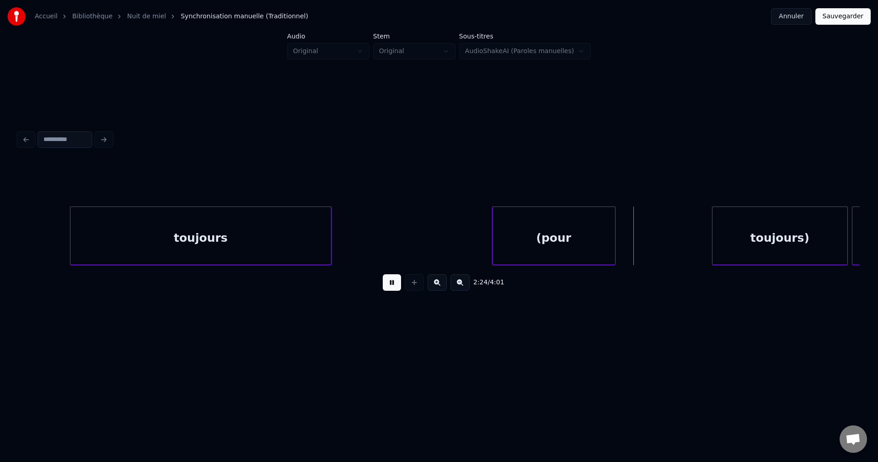
click at [559, 239] on div "(pour" at bounding box center [554, 238] width 123 height 62
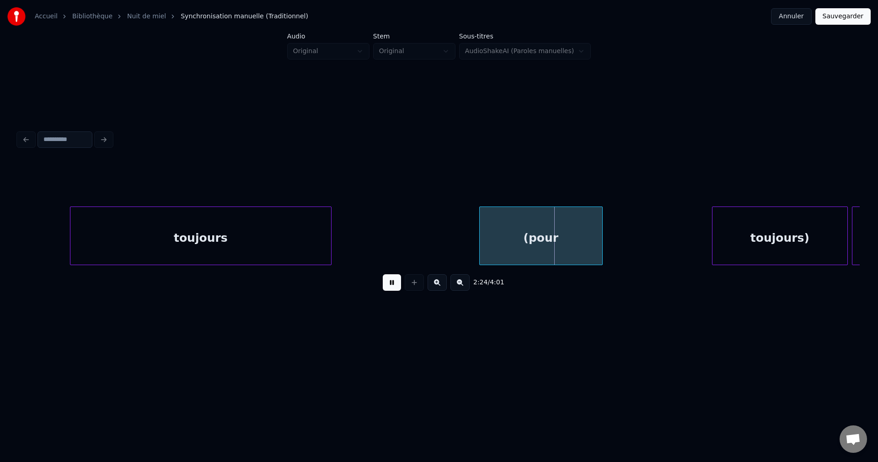
click at [540, 240] on div "(pour" at bounding box center [541, 238] width 123 height 62
click at [500, 244] on div "(pour" at bounding box center [525, 238] width 123 height 62
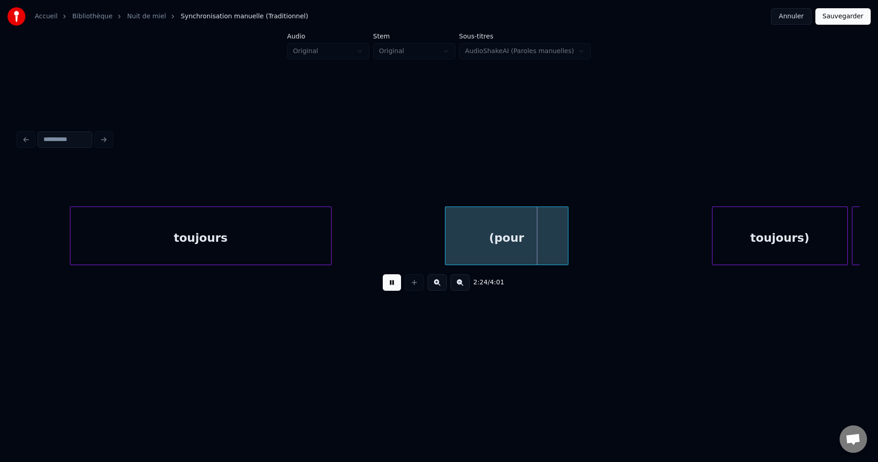
click at [528, 242] on div "(pour" at bounding box center [507, 238] width 123 height 62
click at [553, 239] on div "(pour" at bounding box center [516, 238] width 123 height 62
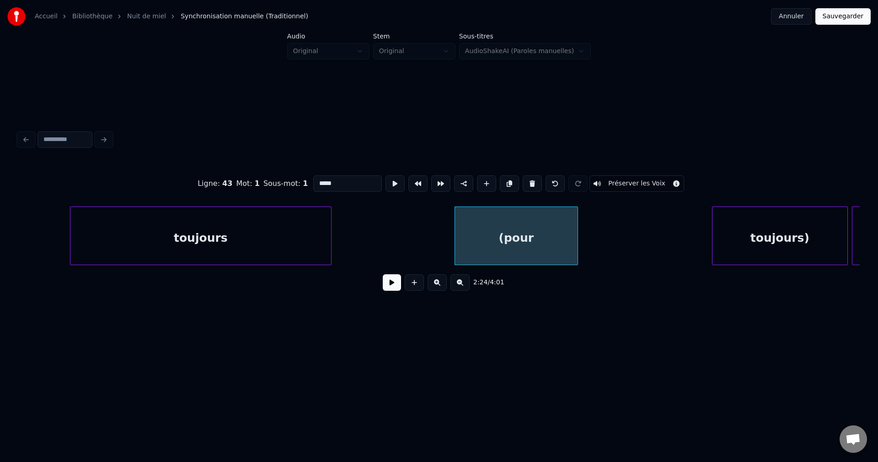
click at [544, 238] on div "(pour" at bounding box center [516, 238] width 123 height 62
click at [344, 181] on input "*****" at bounding box center [347, 183] width 69 height 16
click at [755, 241] on div "toujours)" at bounding box center [780, 238] width 135 height 62
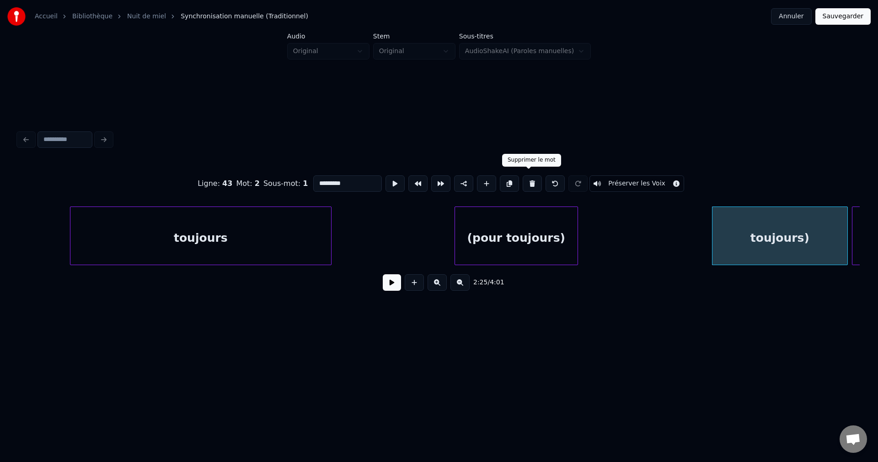
click at [528, 178] on button at bounding box center [532, 183] width 19 height 16
type input "**********"
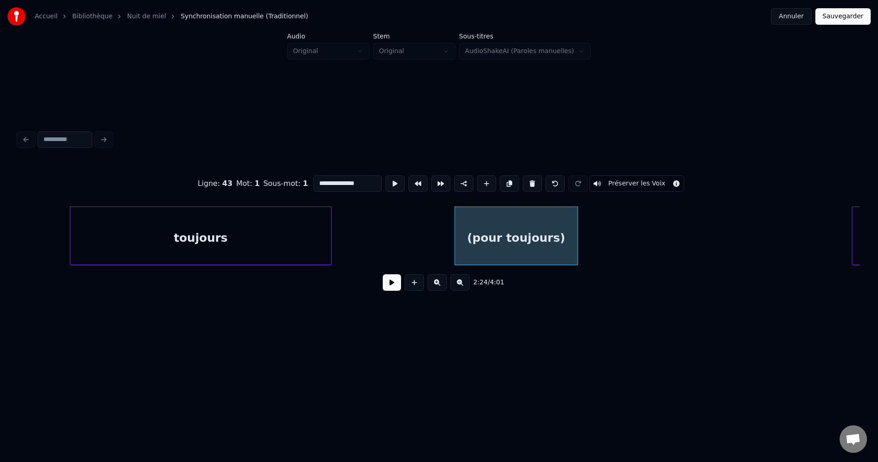
click at [548, 254] on div "(pour toujours)" at bounding box center [516, 238] width 123 height 62
click at [390, 290] on button at bounding box center [392, 282] width 18 height 16
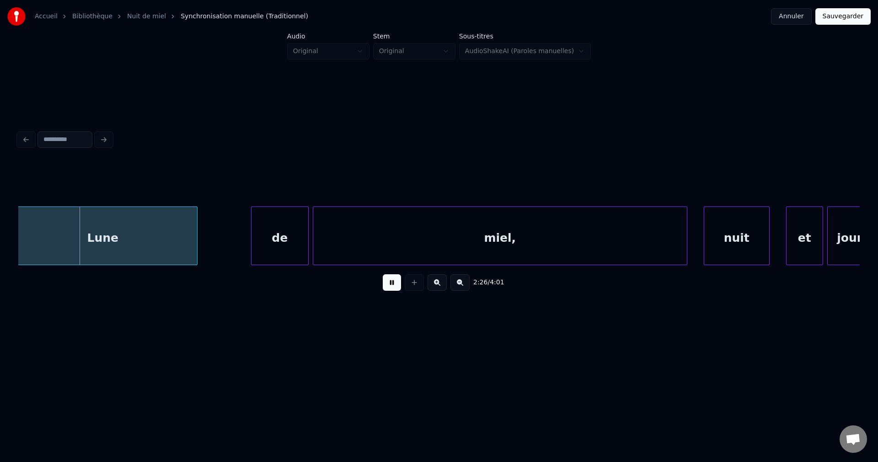
scroll to position [0, 29643]
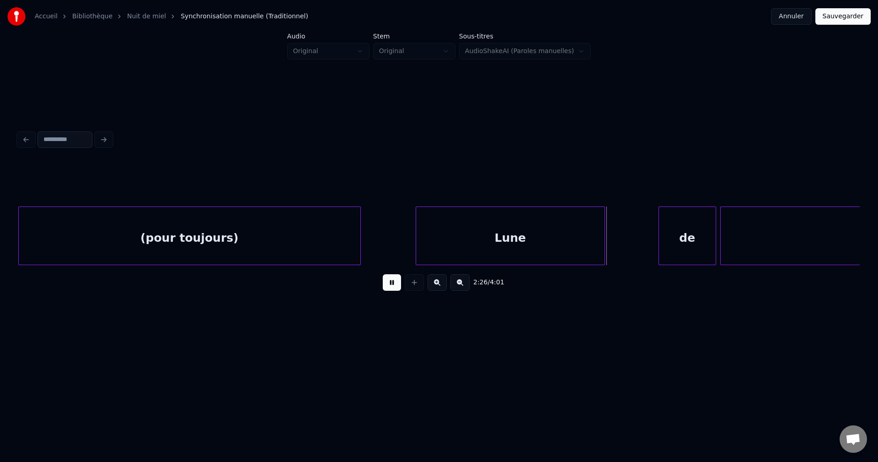
click at [358, 246] on div at bounding box center [359, 236] width 3 height 58
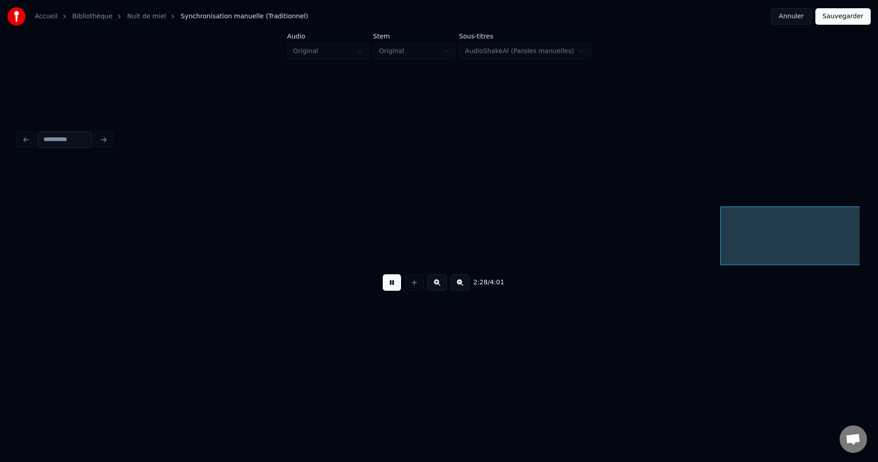
scroll to position [0, 30487]
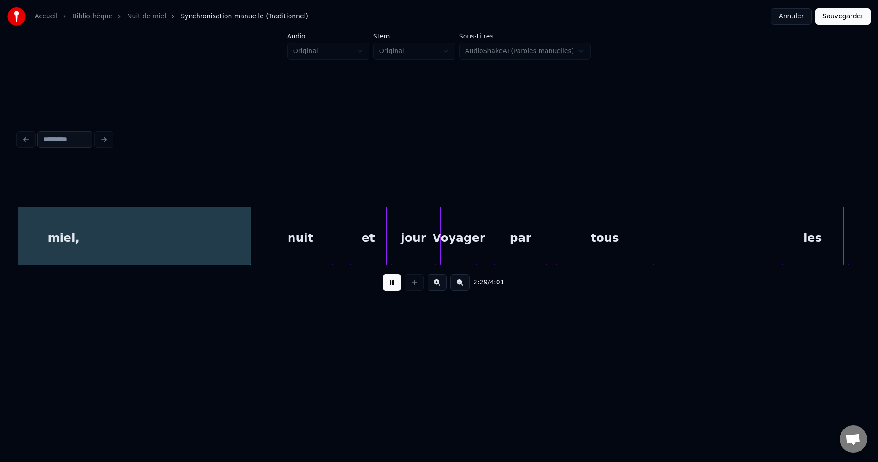
click at [385, 284] on button at bounding box center [392, 282] width 18 height 16
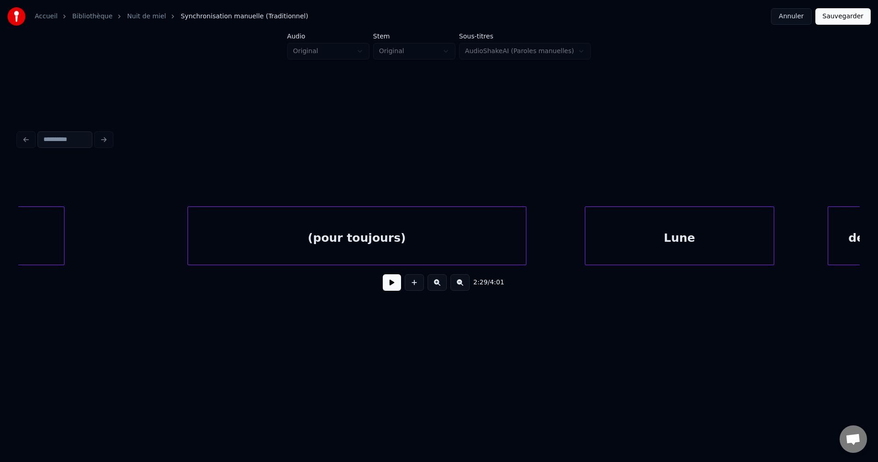
scroll to position [0, 29418]
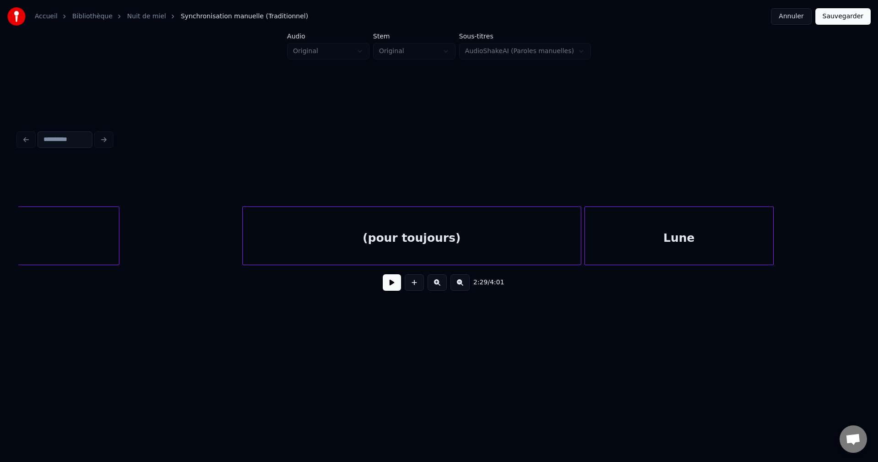
click at [631, 238] on div "Lune" at bounding box center [679, 238] width 188 height 62
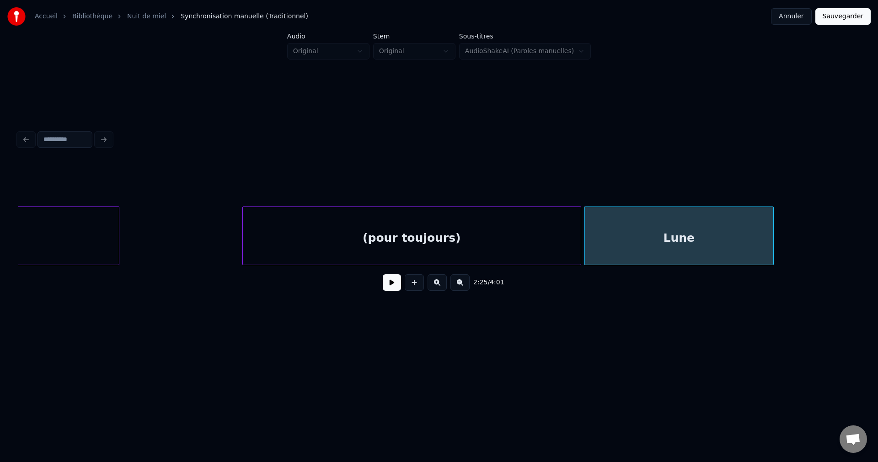
click at [485, 241] on div "(pour toujours)" at bounding box center [412, 238] width 338 height 62
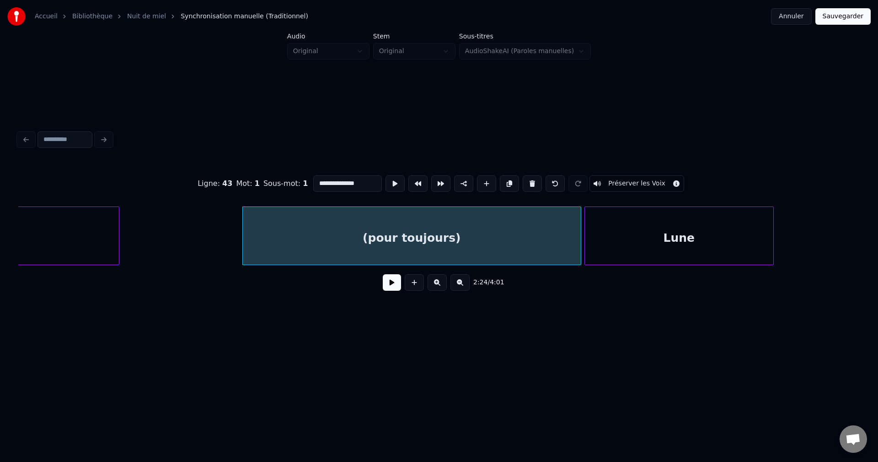
click at [391, 286] on button at bounding box center [392, 282] width 18 height 16
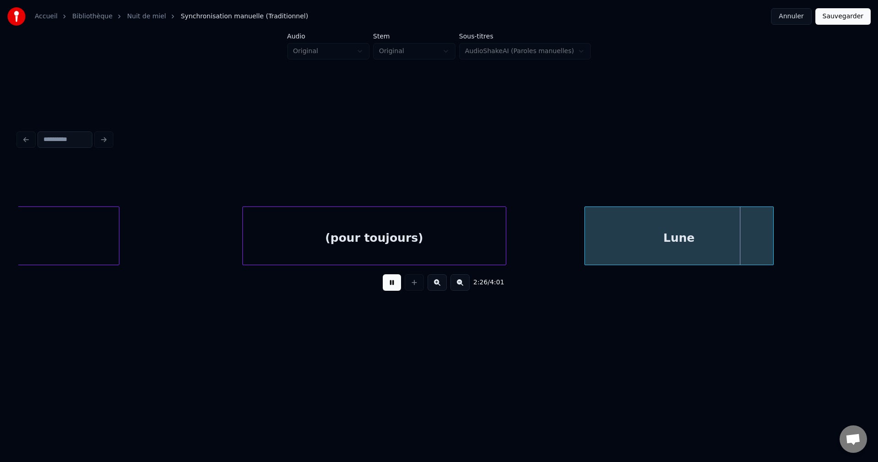
click at [504, 245] on div at bounding box center [504, 236] width 3 height 58
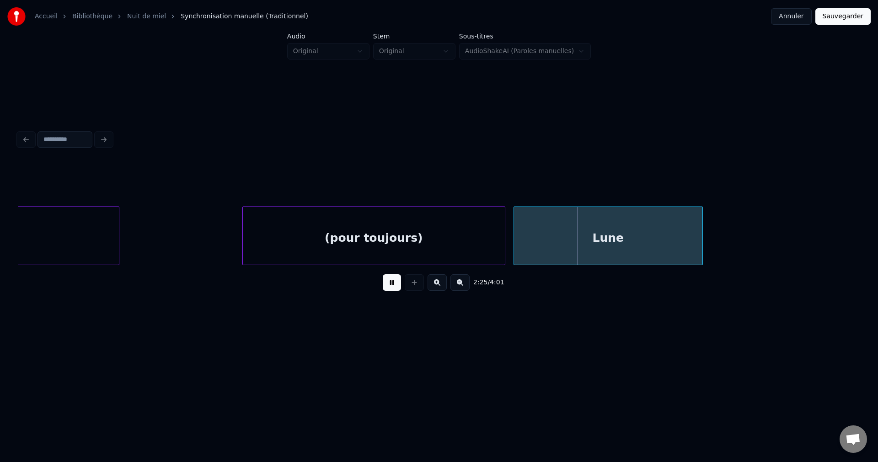
click at [584, 245] on div "Lune" at bounding box center [608, 238] width 188 height 62
click at [682, 236] on div "Lune" at bounding box center [608, 238] width 188 height 62
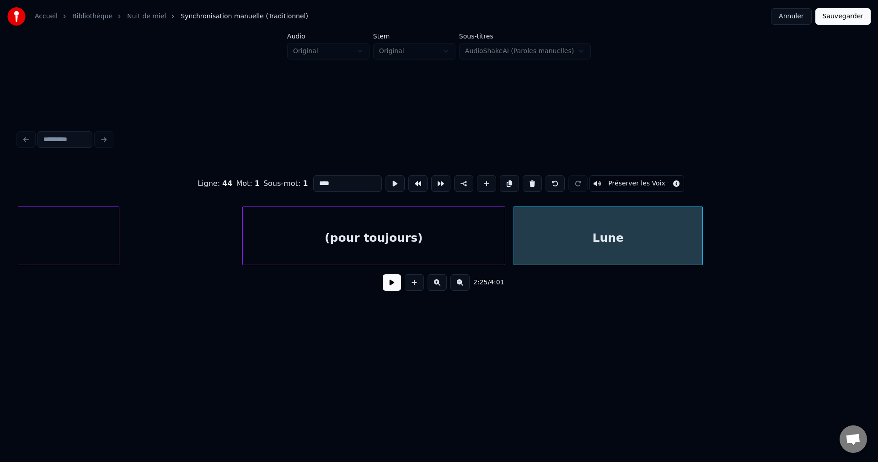
click at [340, 180] on input "****" at bounding box center [347, 183] width 69 height 16
type input "**********"
click at [397, 284] on button at bounding box center [392, 282] width 18 height 16
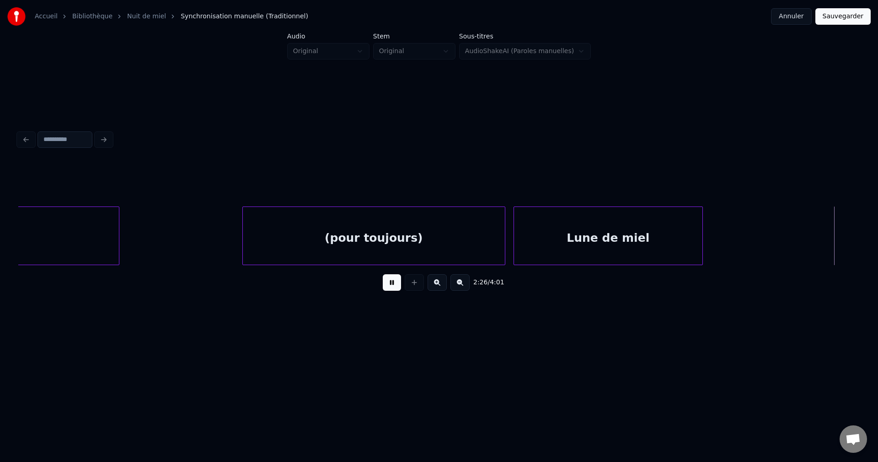
scroll to position [0, 30261]
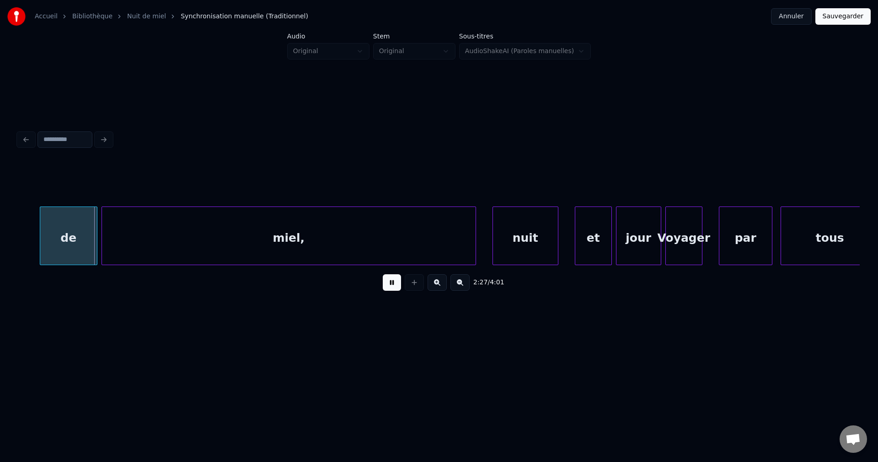
click at [397, 284] on button at bounding box center [392, 282] width 18 height 16
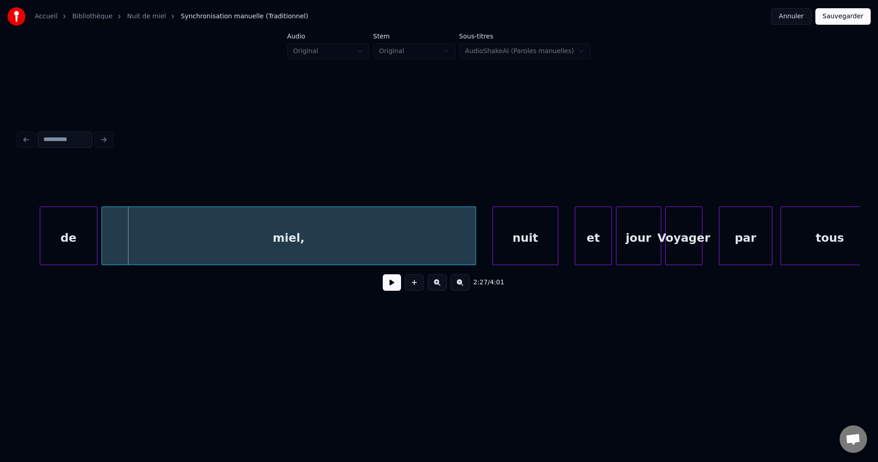
click at [243, 241] on div "miel," at bounding box center [289, 238] width 374 height 62
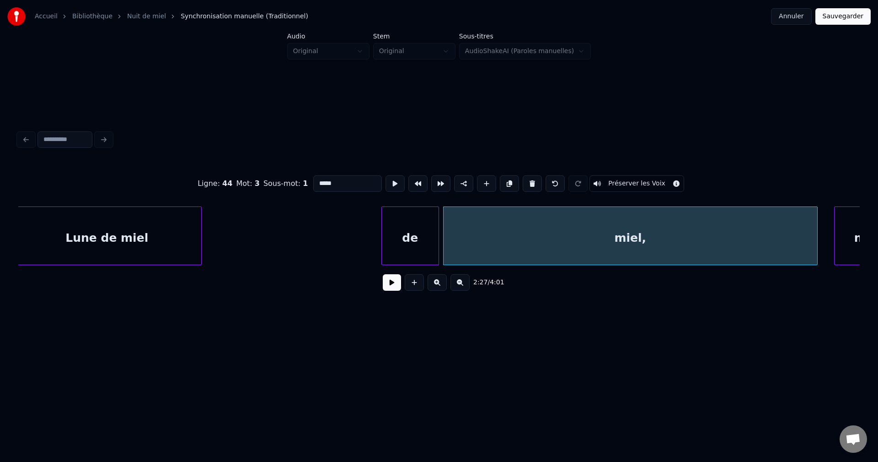
scroll to position [0, 29914]
click at [113, 250] on div "Lune de miel" at bounding box center [113, 238] width 188 height 62
type input "**********"
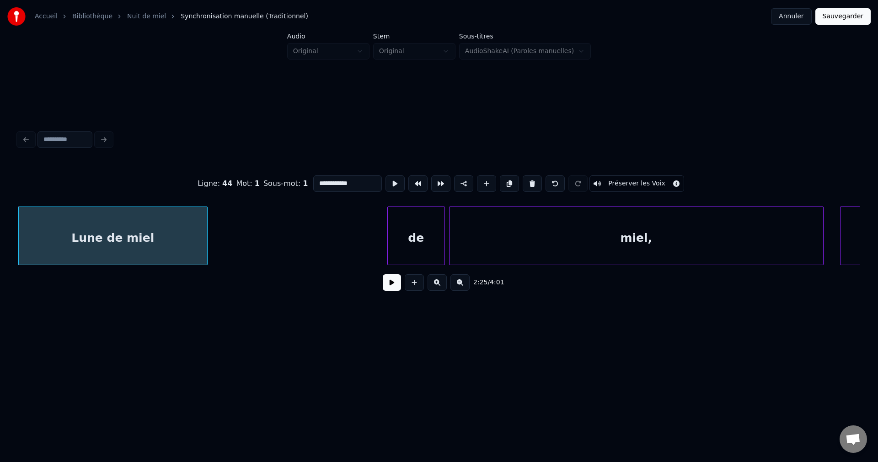
drag, startPoint x: 389, startPoint y: 289, endPoint x: 370, endPoint y: 286, distance: 19.9
click at [388, 288] on button at bounding box center [392, 282] width 18 height 16
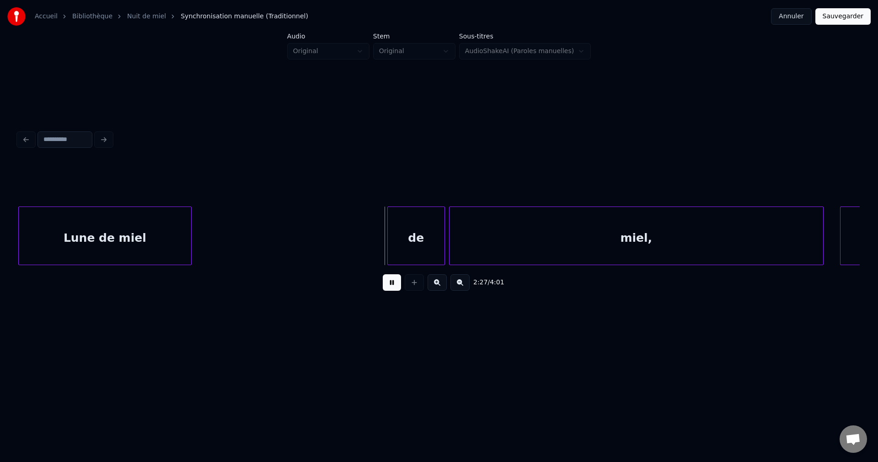
click at [190, 237] on div at bounding box center [189, 236] width 3 height 58
click at [215, 233] on div "de" at bounding box center [221, 238] width 57 height 62
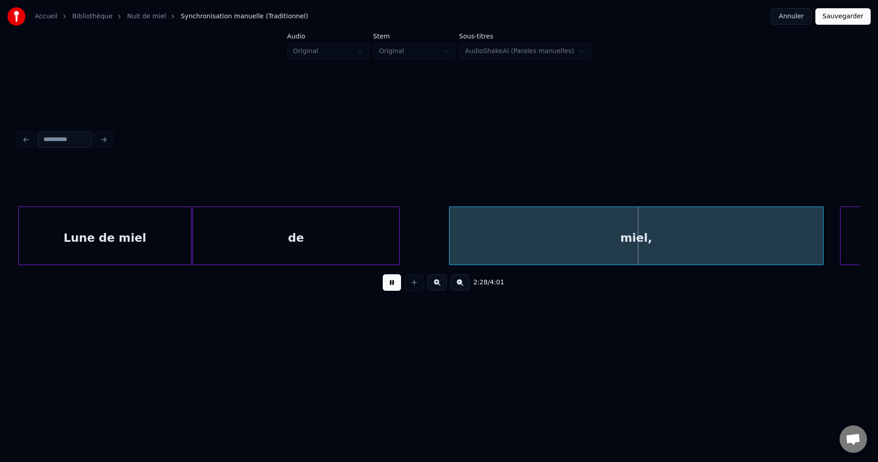
click at [397, 236] on div at bounding box center [398, 236] width 3 height 58
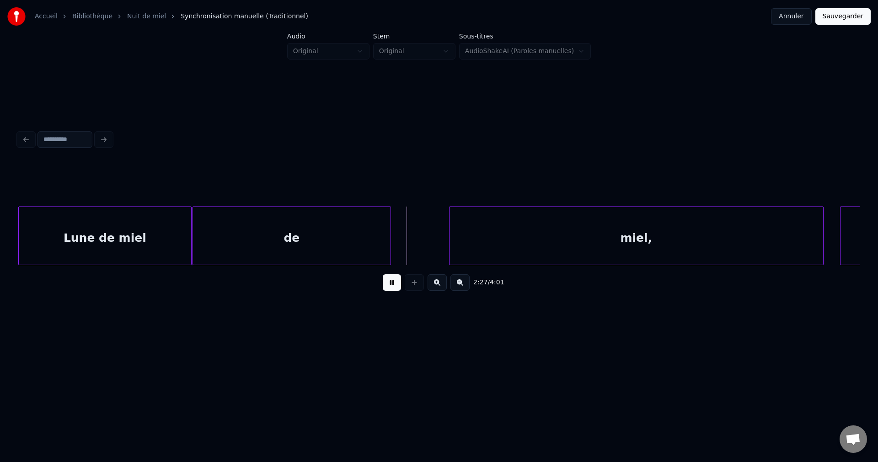
click at [292, 247] on div "de" at bounding box center [292, 238] width 198 height 62
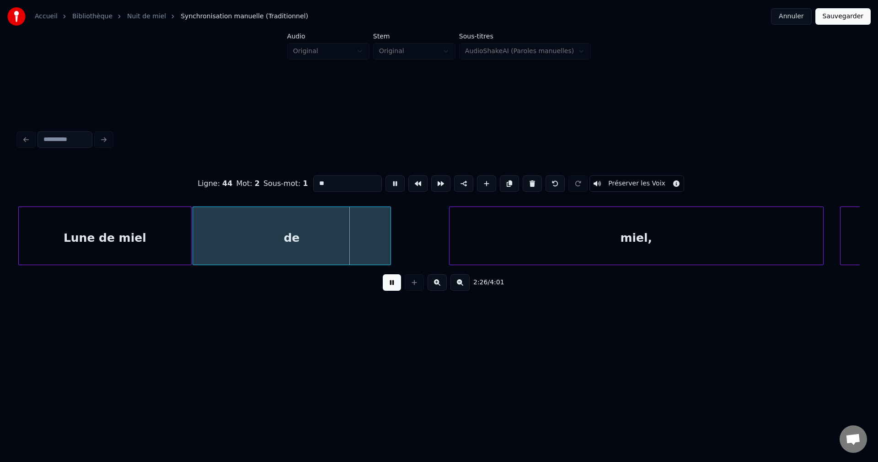
drag, startPoint x: 337, startPoint y: 183, endPoint x: 202, endPoint y: 187, distance: 135.4
click at [223, 193] on div "Ligne : 44 Mot : 2 Sous-mot : 1 ** Préserver les Voix" at bounding box center [439, 184] width 842 height 46
type input "**********"
click at [394, 288] on button at bounding box center [392, 282] width 18 height 16
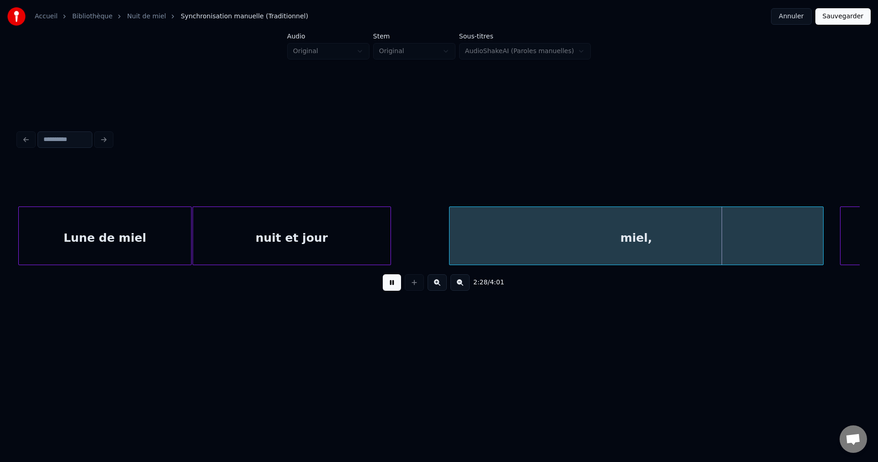
click at [395, 282] on button at bounding box center [392, 282] width 18 height 16
click at [767, 230] on div "miel," at bounding box center [637, 238] width 374 height 62
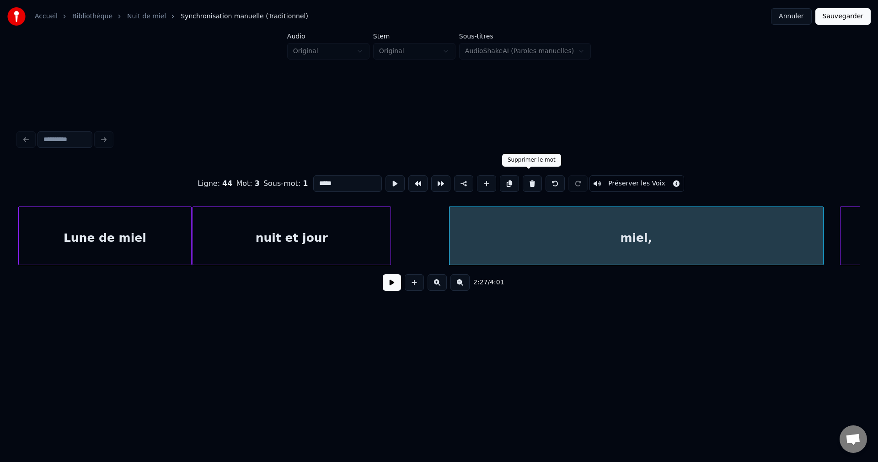
click at [532, 177] on button at bounding box center [532, 183] width 19 height 16
type input "**********"
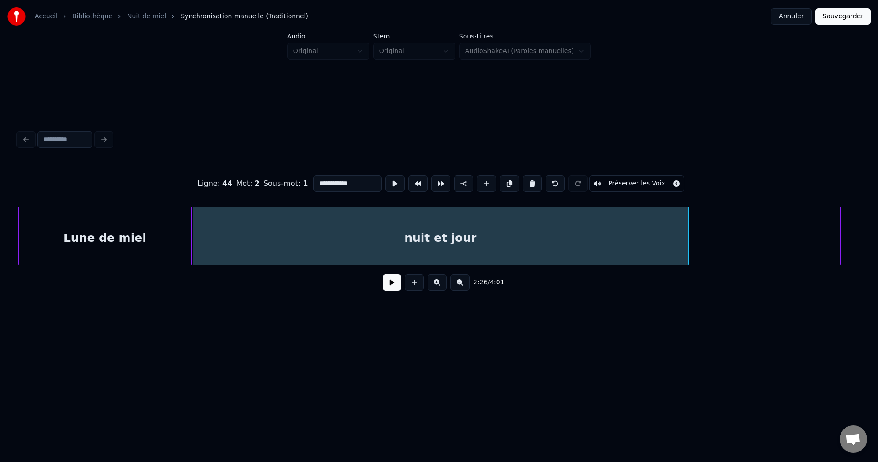
click at [688, 232] on div at bounding box center [687, 236] width 3 height 58
click at [658, 233] on div "nuit et jour" at bounding box center [441, 238] width 497 height 62
click at [396, 285] on button at bounding box center [392, 282] width 18 height 16
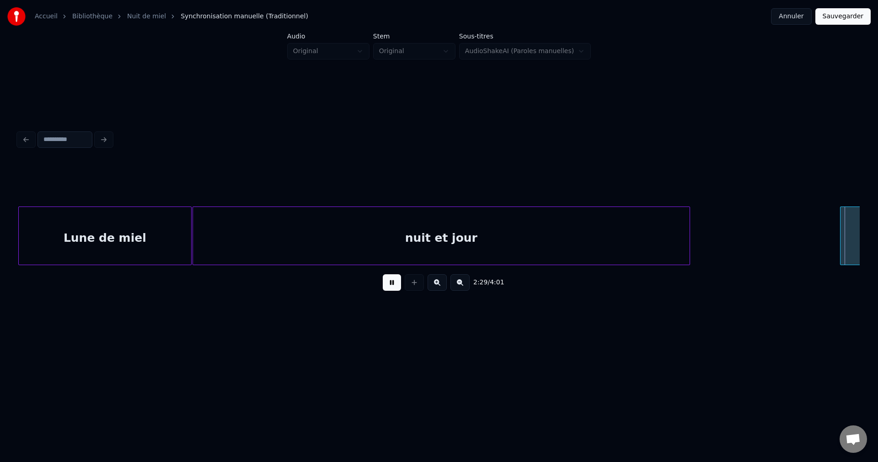
scroll to position [0, 30758]
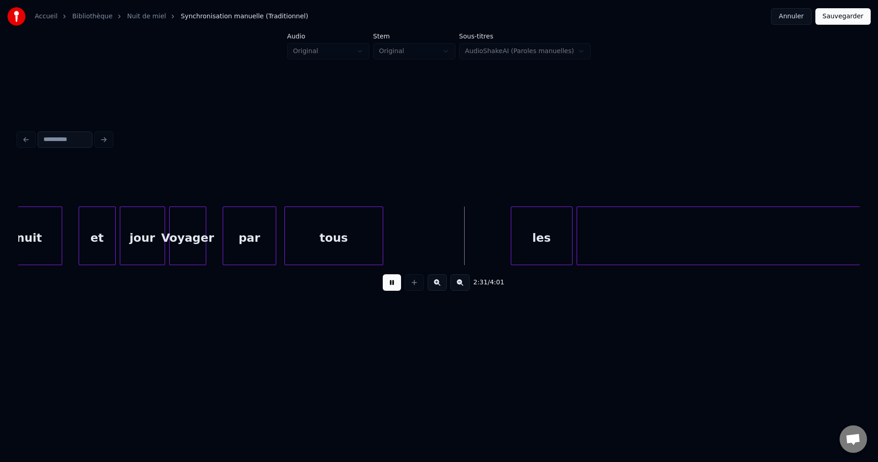
click at [398, 285] on button at bounding box center [392, 282] width 18 height 16
click at [36, 241] on div "nuit" at bounding box center [29, 238] width 65 height 62
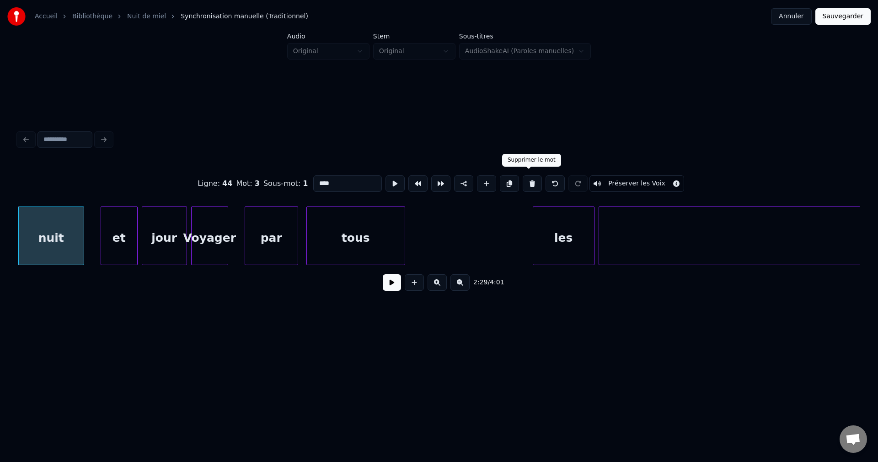
click at [531, 182] on button at bounding box center [532, 183] width 19 height 16
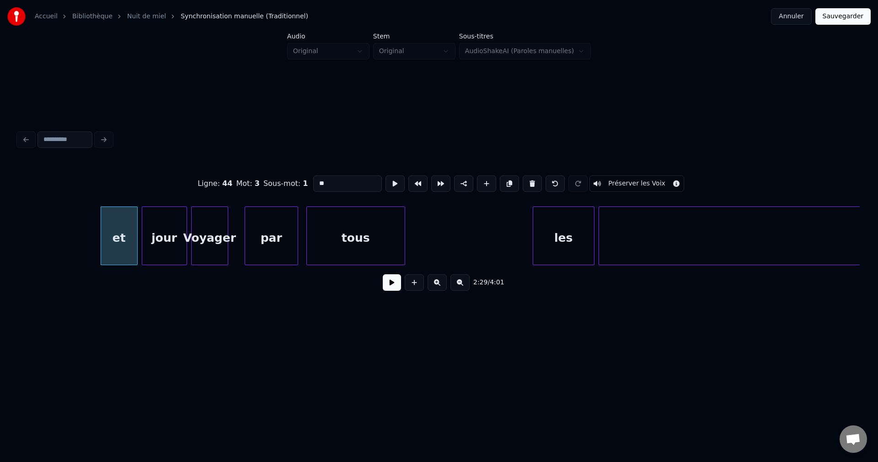
click at [530, 182] on button at bounding box center [532, 183] width 19 height 16
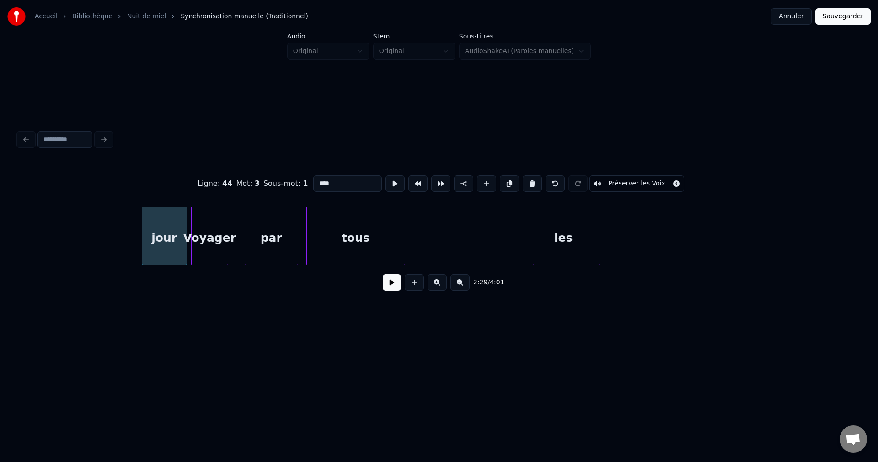
click at [530, 182] on button at bounding box center [532, 183] width 19 height 16
type input "*******"
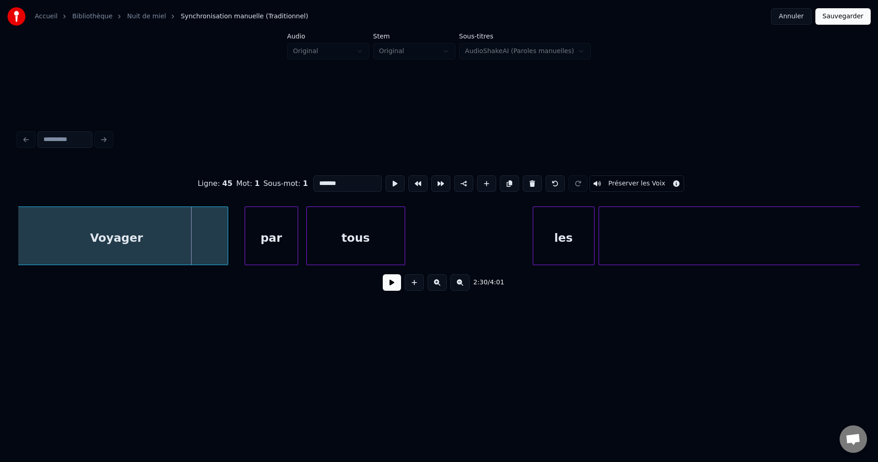
click at [6, 280] on div "Accueil Bibliothèque Nuit de miel Synchronisation manuelle (Traditionnel) Annul…" at bounding box center [439, 175] width 878 height 351
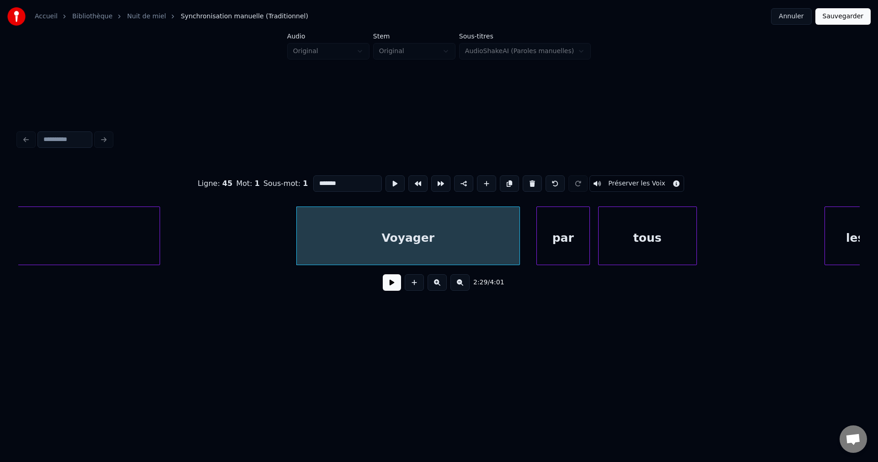
scroll to position [0, 30429]
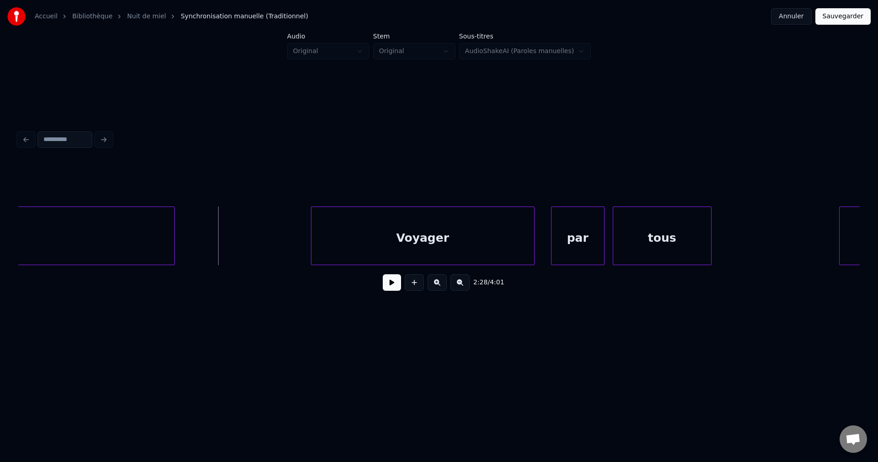
drag, startPoint x: 391, startPoint y: 281, endPoint x: 364, endPoint y: 270, distance: 29.4
click at [390, 281] on button at bounding box center [392, 282] width 18 height 16
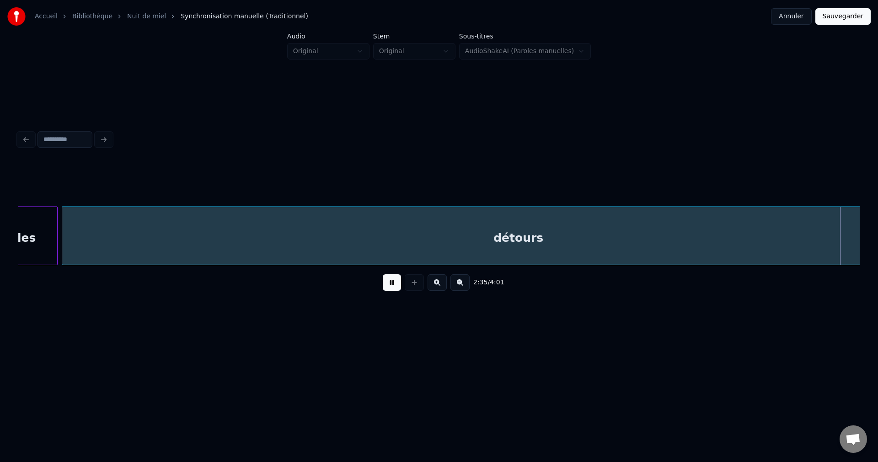
scroll to position [0, 32116]
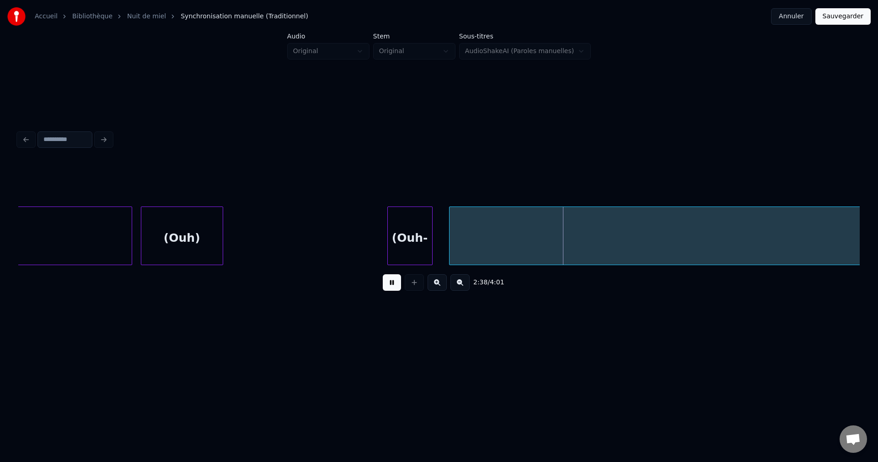
click at [193, 265] on div "détours (Ouh) (Ouh- ah)" at bounding box center [439, 235] width 842 height 59
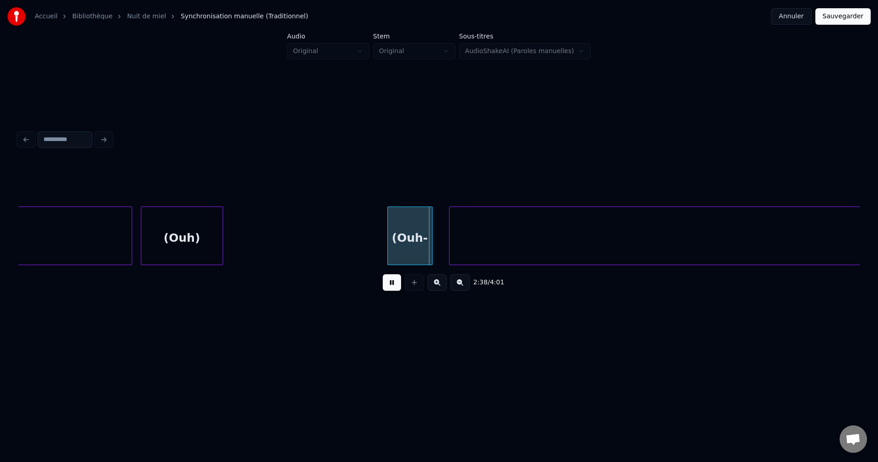
click at [408, 231] on div "(Ouh-" at bounding box center [410, 238] width 44 height 62
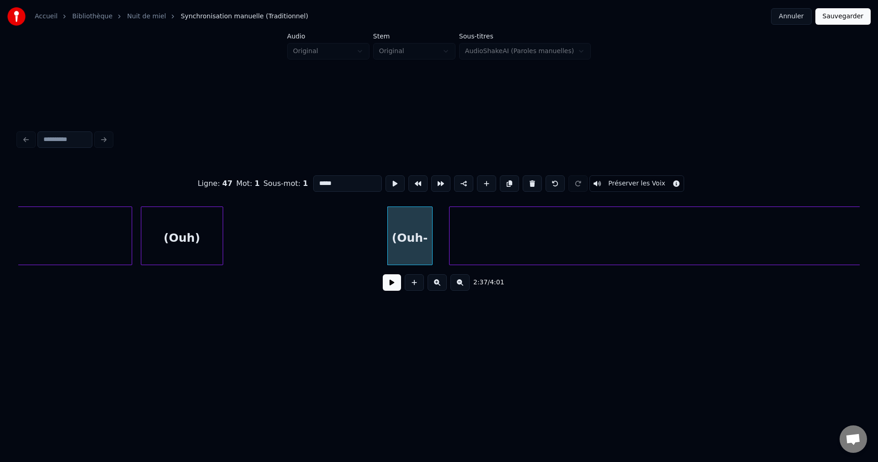
click at [168, 222] on div "(Ouh)" at bounding box center [181, 238] width 81 height 62
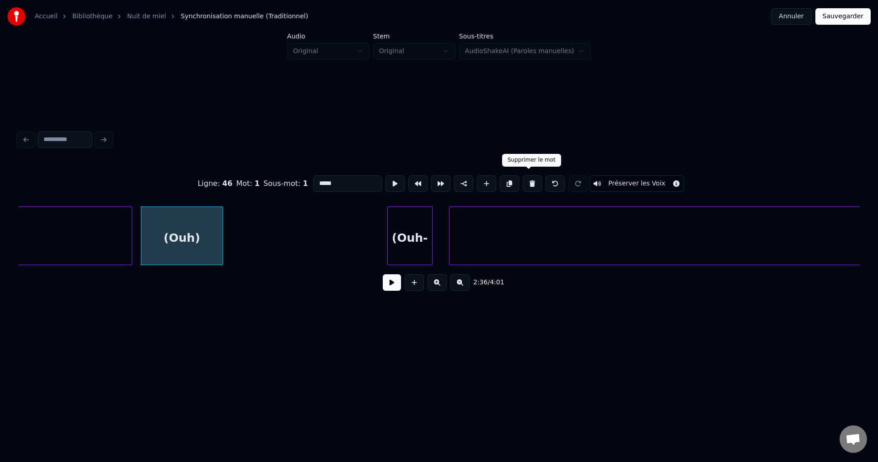
click at [526, 178] on button at bounding box center [532, 183] width 19 height 16
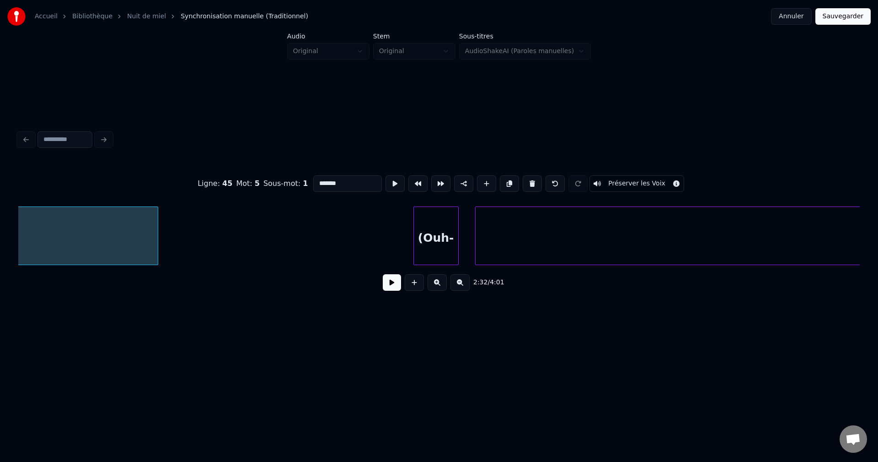
scroll to position [0, 32146]
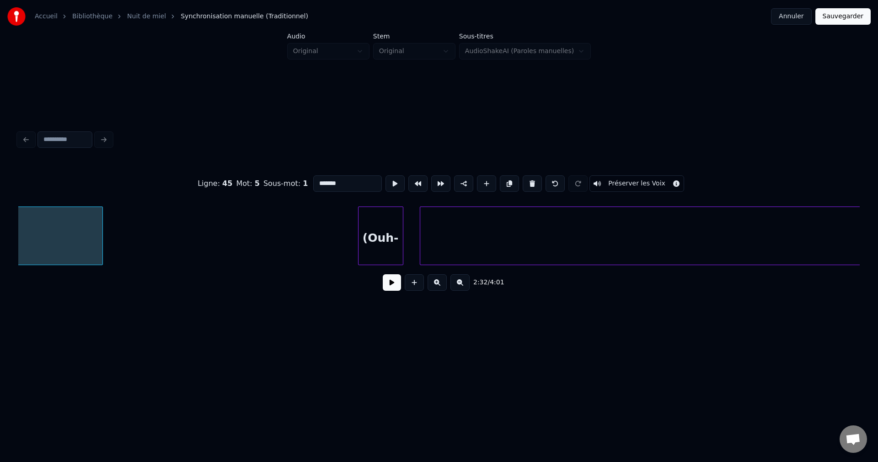
click at [393, 236] on div "(Ouh-" at bounding box center [381, 238] width 44 height 62
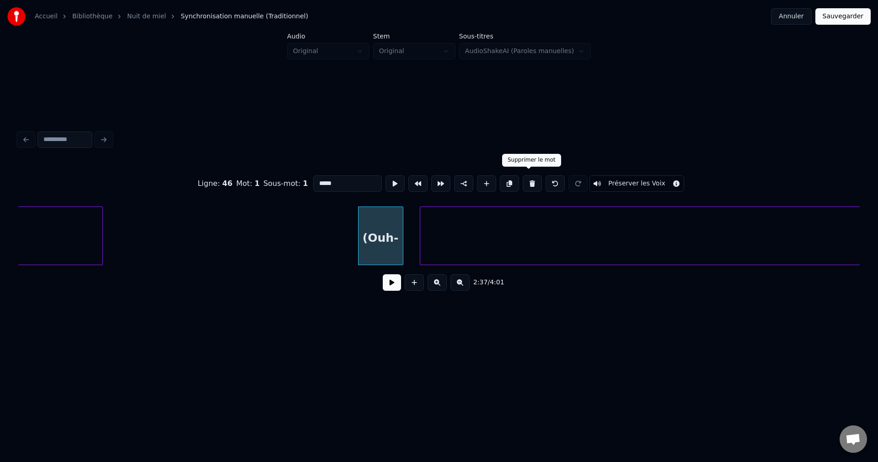
click at [533, 175] on button at bounding box center [532, 183] width 19 height 16
type input "***"
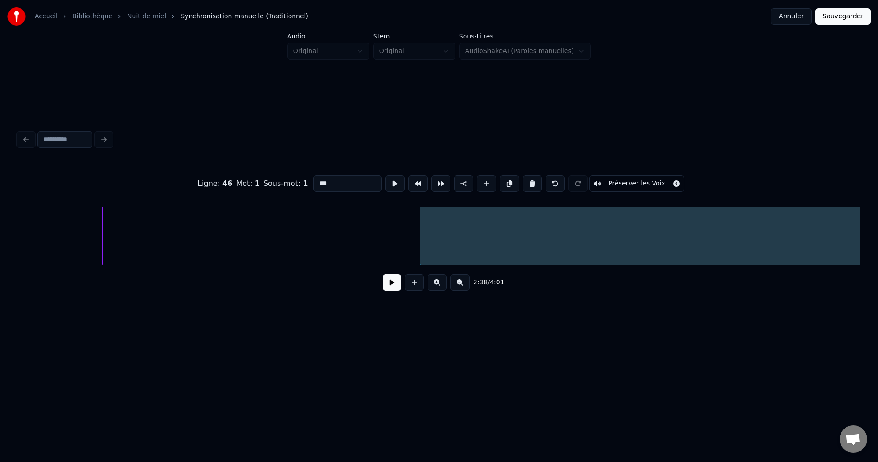
drag, startPoint x: 136, startPoint y: 230, endPoint x: 304, endPoint y: 273, distance: 173.6
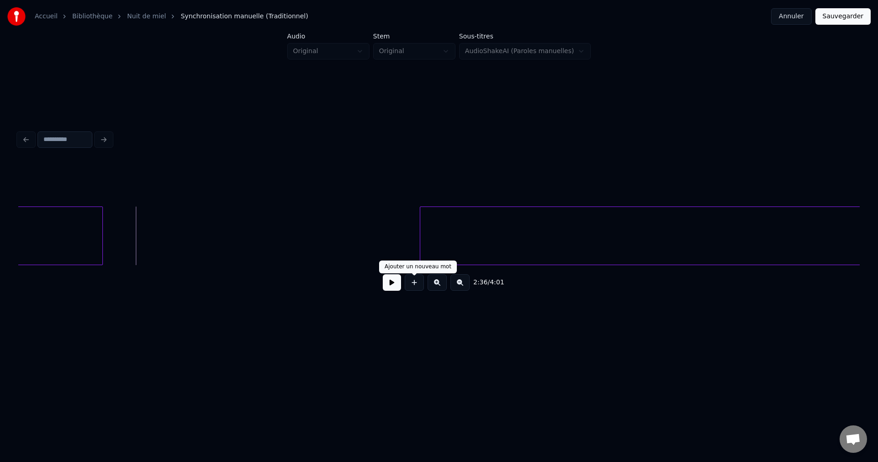
click at [389, 290] on button at bounding box center [392, 282] width 18 height 16
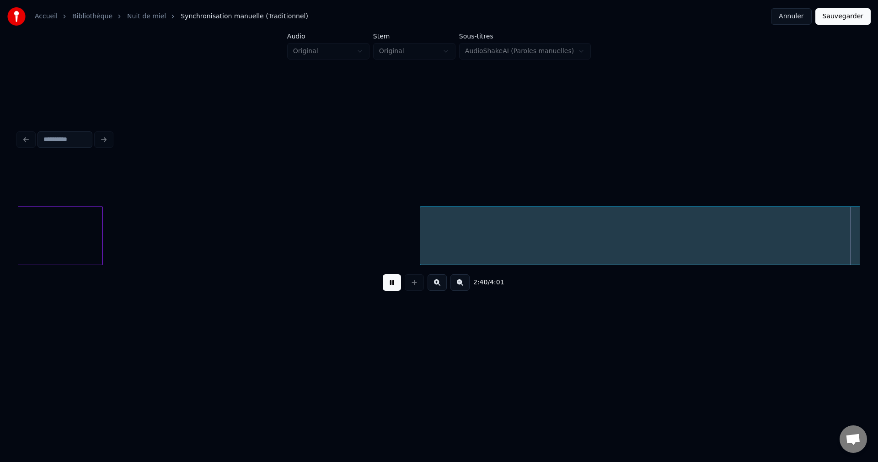
scroll to position [0, 32988]
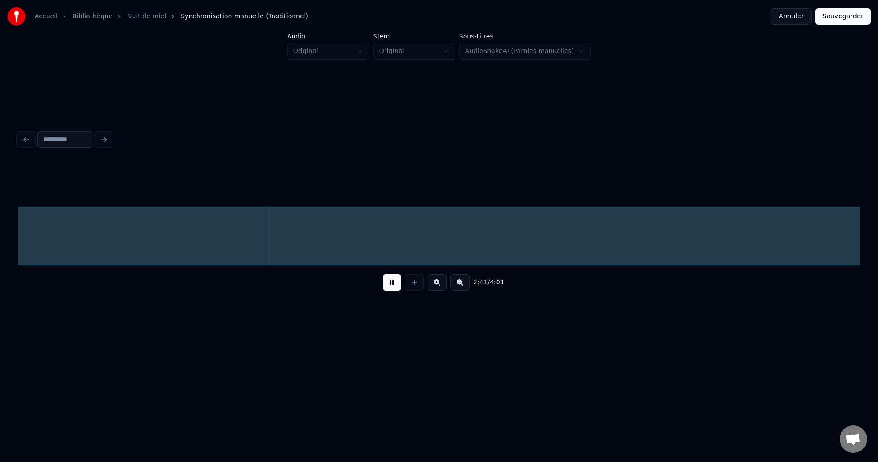
click at [459, 286] on button at bounding box center [460, 282] width 19 height 16
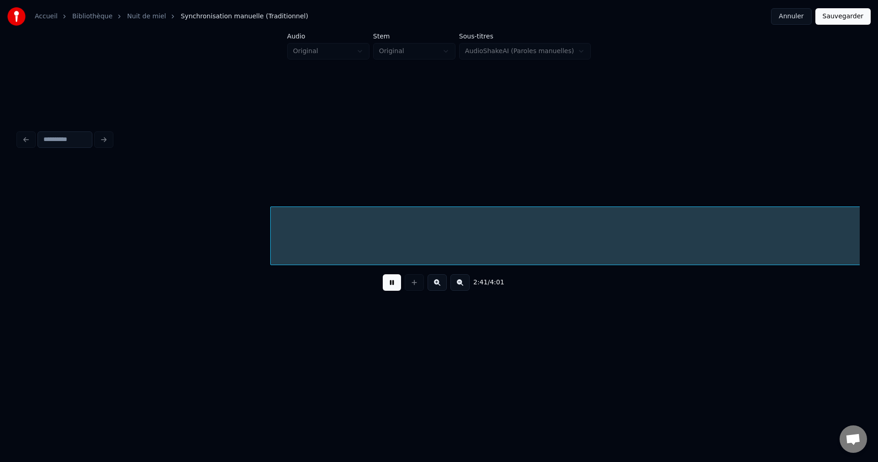
click at [459, 286] on button at bounding box center [460, 282] width 19 height 16
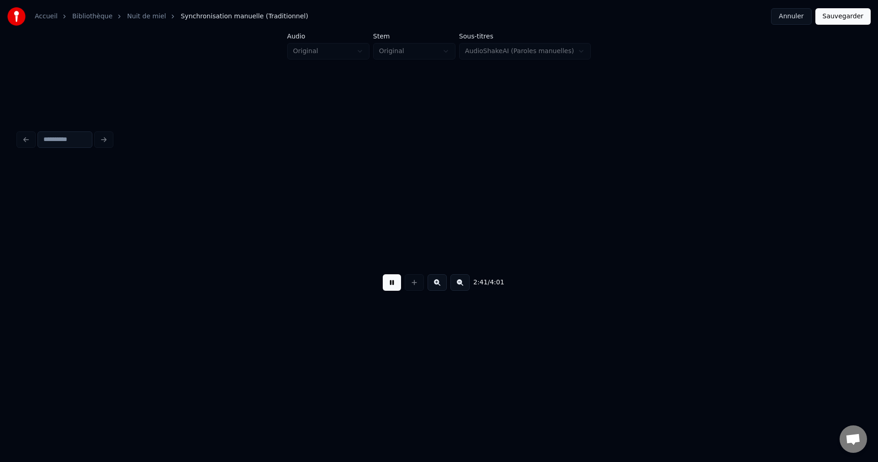
click at [459, 286] on button at bounding box center [460, 282] width 19 height 16
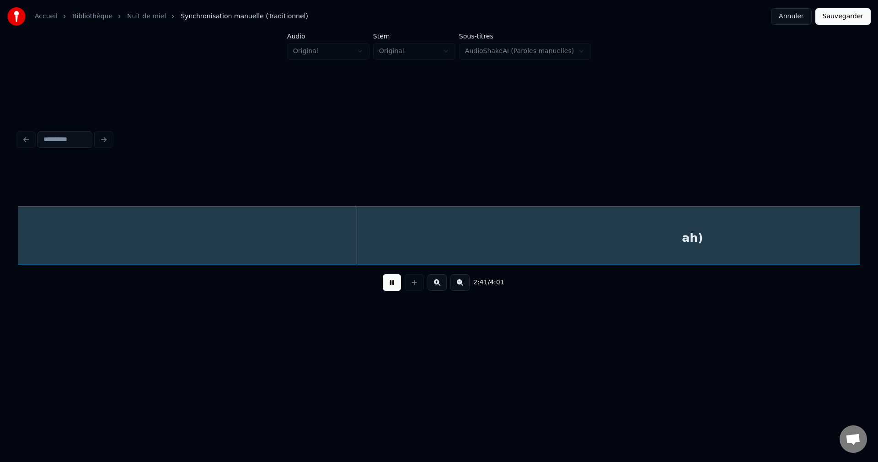
click at [459, 286] on button at bounding box center [460, 282] width 19 height 16
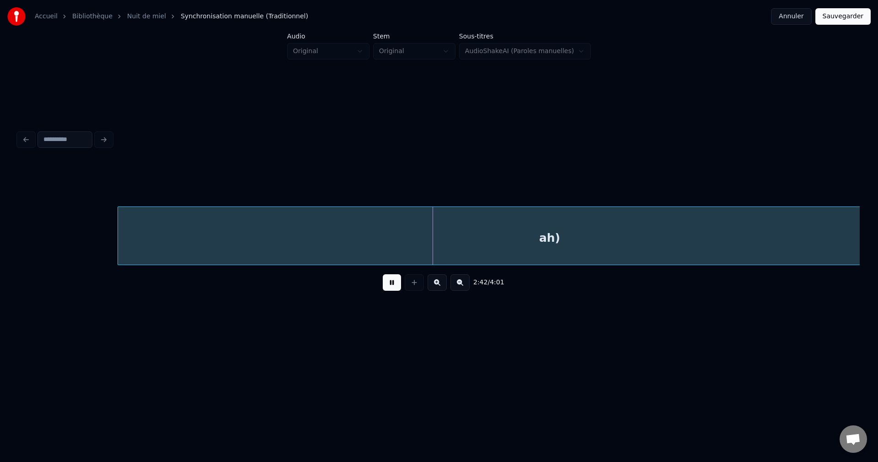
click at [459, 286] on button at bounding box center [460, 282] width 19 height 16
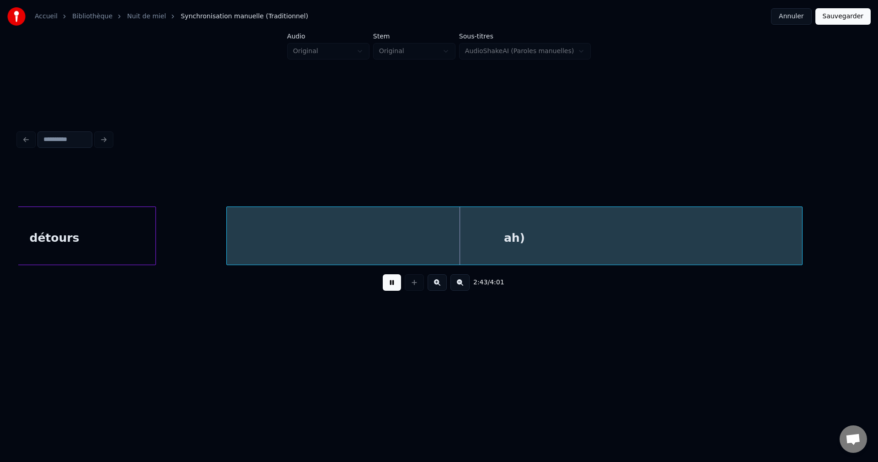
click at [460, 283] on button at bounding box center [460, 282] width 19 height 16
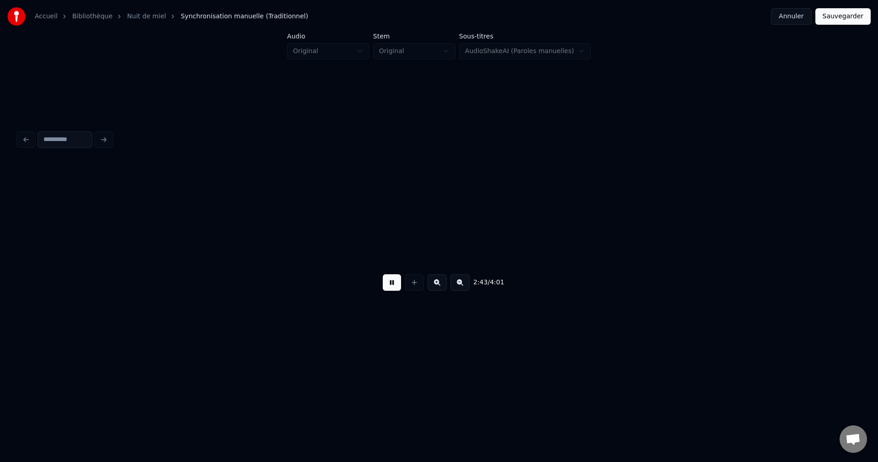
scroll to position [0, 3287]
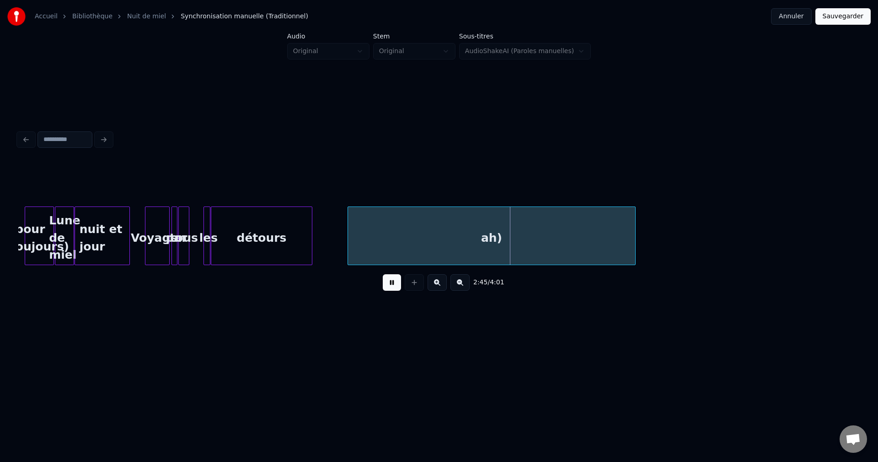
click at [457, 285] on button at bounding box center [460, 282] width 19 height 16
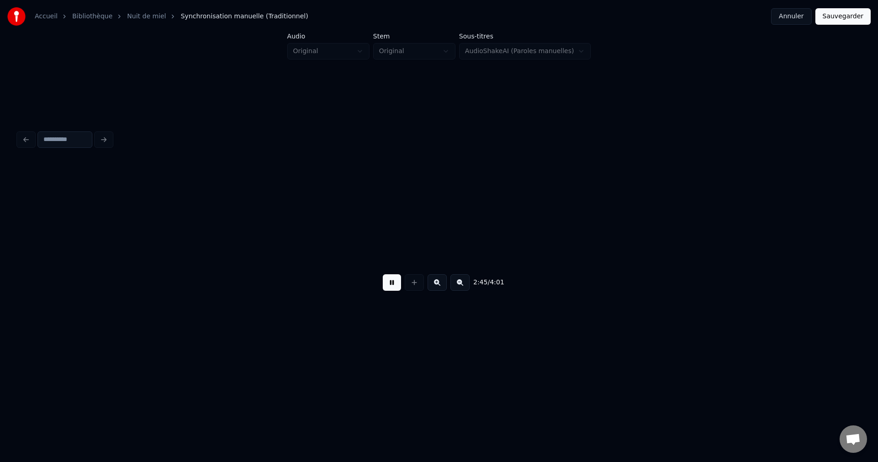
click at [457, 285] on div "2:45 / 4:01" at bounding box center [439, 282] width 827 height 20
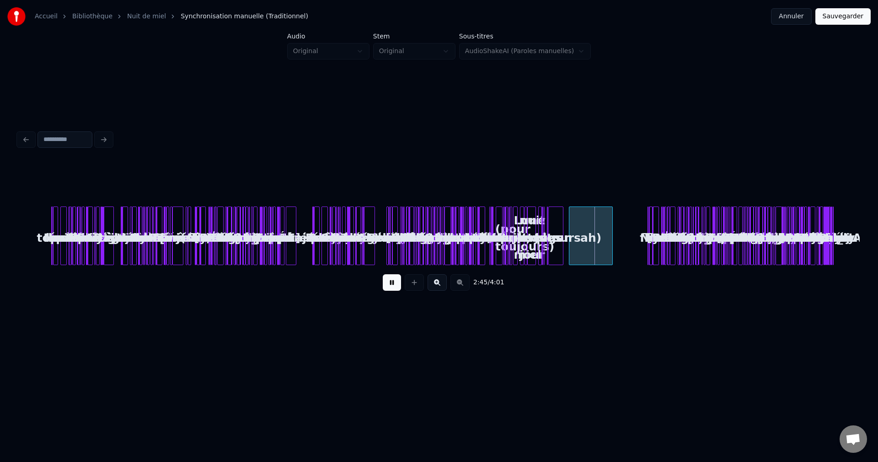
click at [457, 285] on div "2:45 / 4:01" at bounding box center [439, 282] width 827 height 20
click at [587, 232] on div "ah)" at bounding box center [590, 238] width 43 height 62
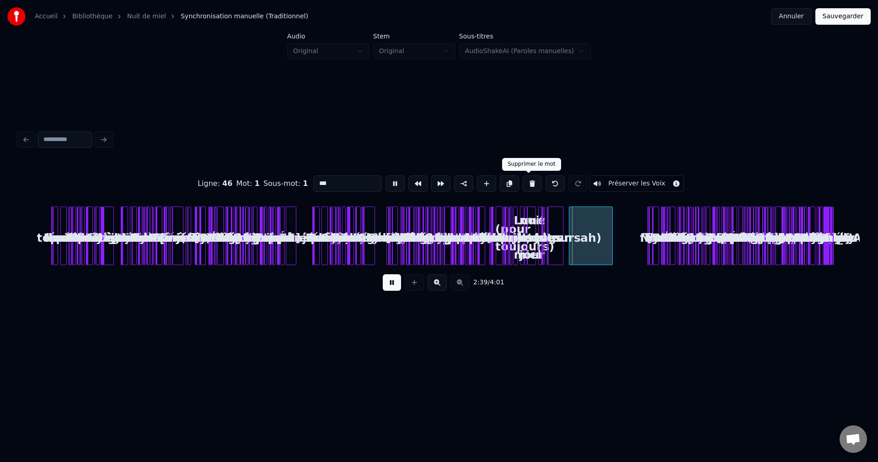
click at [531, 180] on button at bounding box center [532, 183] width 19 height 16
type input "*******"
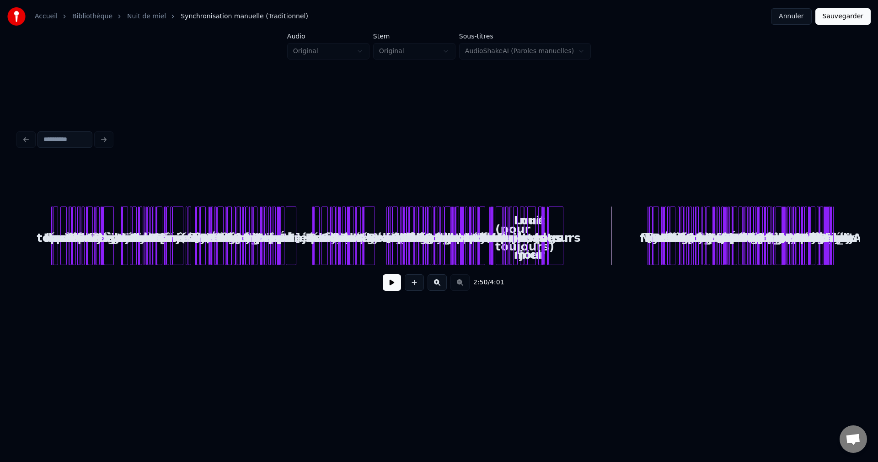
click at [390, 279] on button at bounding box center [392, 282] width 18 height 16
click at [555, 228] on div "les" at bounding box center [552, 238] width 9 height 62
click at [386, 288] on button at bounding box center [392, 282] width 18 height 16
click at [436, 285] on button at bounding box center [437, 282] width 19 height 16
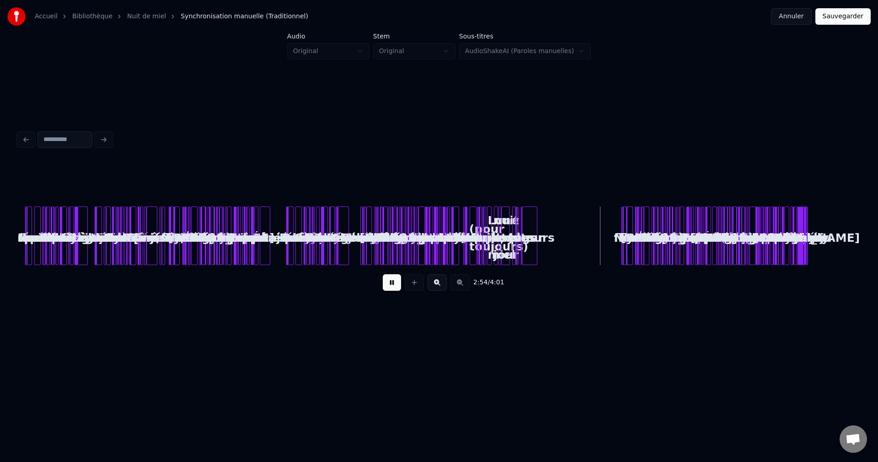
click at [436, 285] on button at bounding box center [437, 282] width 19 height 16
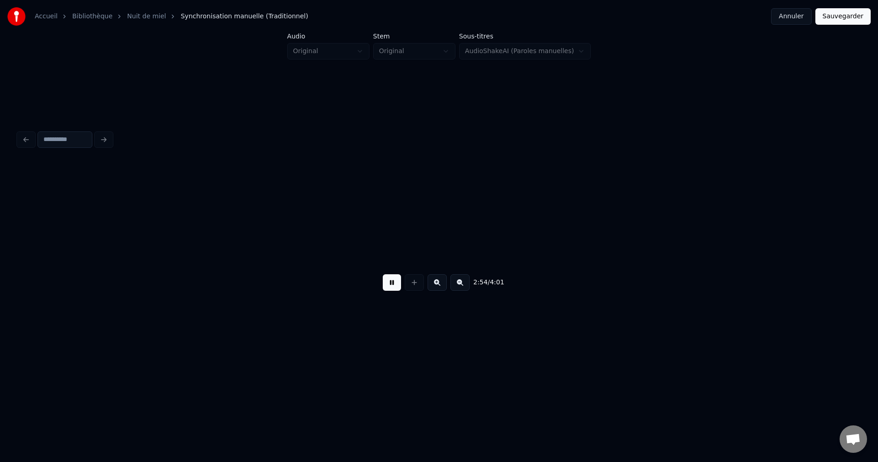
click at [436, 285] on button at bounding box center [437, 282] width 19 height 16
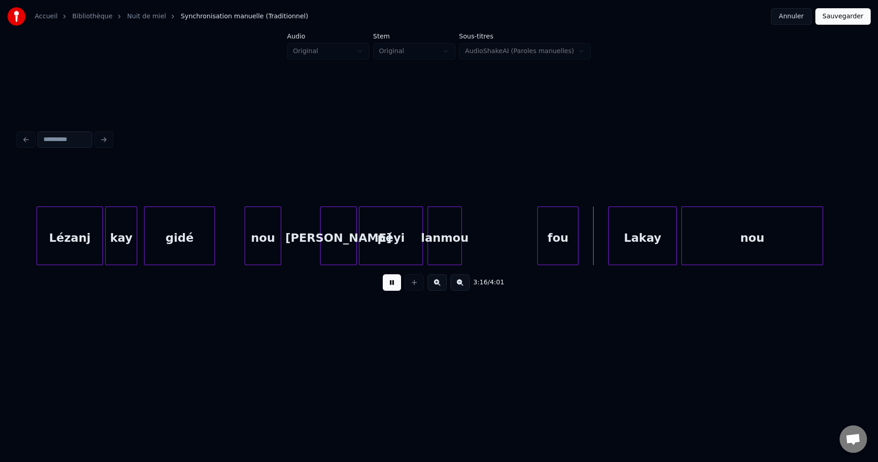
click at [449, 237] on div "lanmou" at bounding box center [444, 238] width 33 height 62
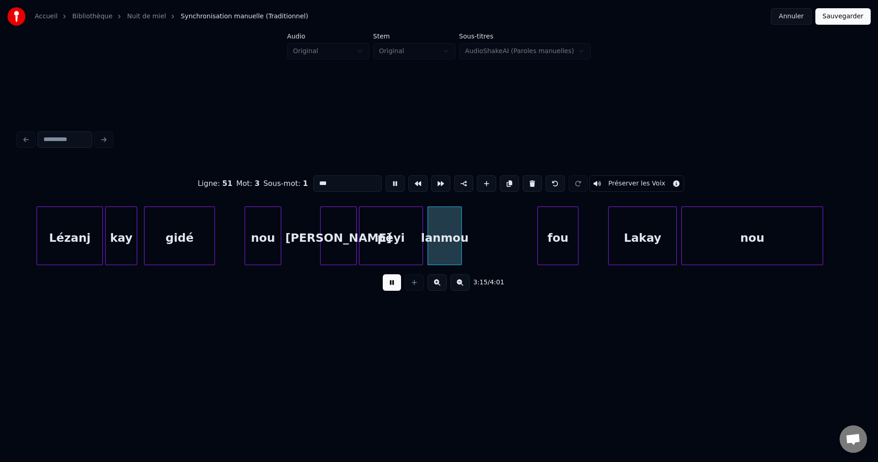
type input "******"
click at [518, 245] on div at bounding box center [516, 236] width 3 height 58
click at [514, 243] on div "lanmou" at bounding box center [476, 238] width 96 height 62
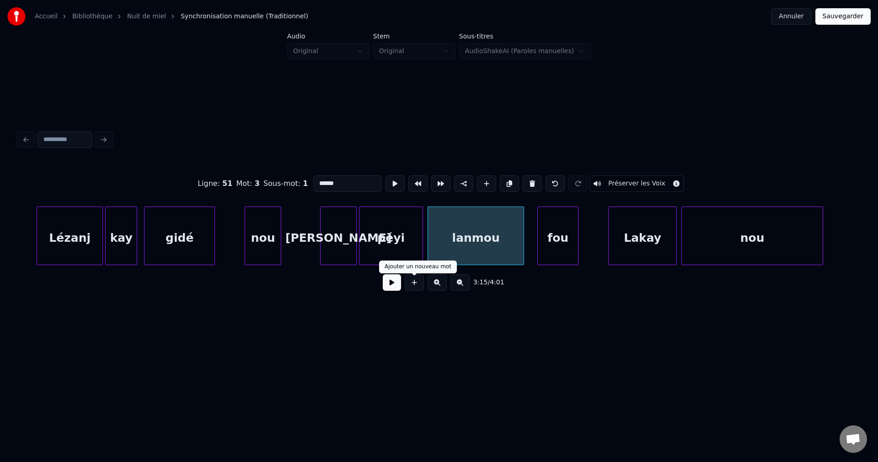
click at [391, 284] on button at bounding box center [392, 282] width 18 height 16
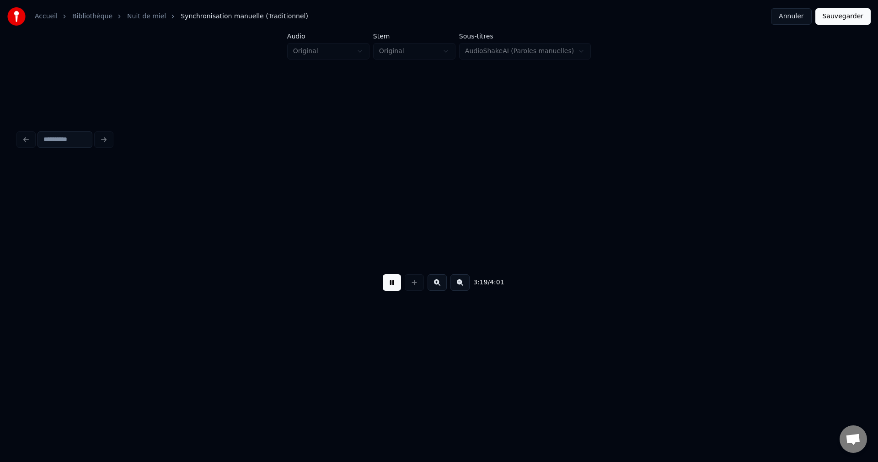
scroll to position [0, 22760]
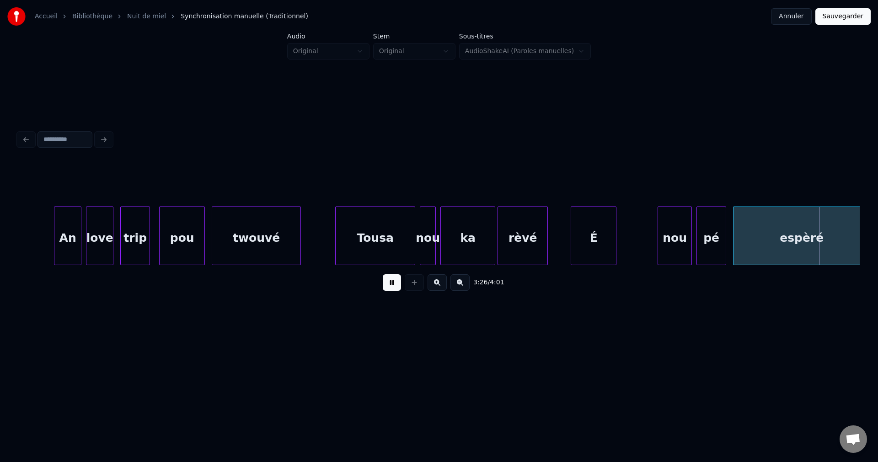
click at [516, 225] on div "rèvé" at bounding box center [522, 238] width 49 height 62
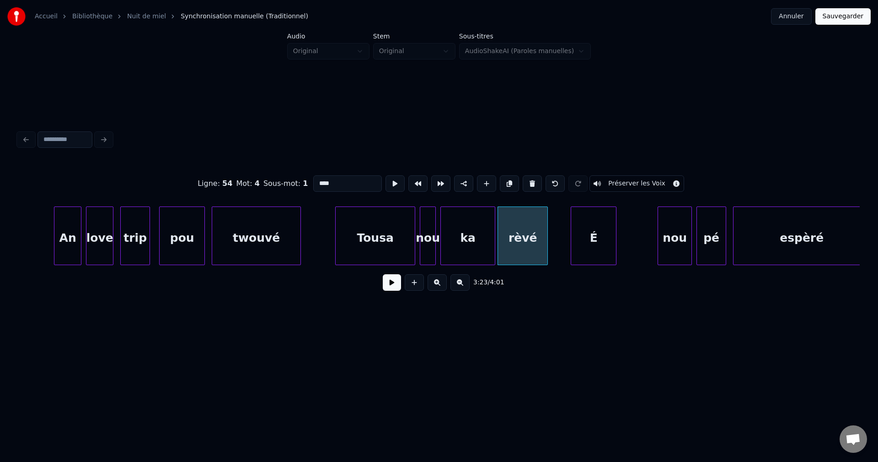
click at [389, 290] on button at bounding box center [392, 282] width 18 height 16
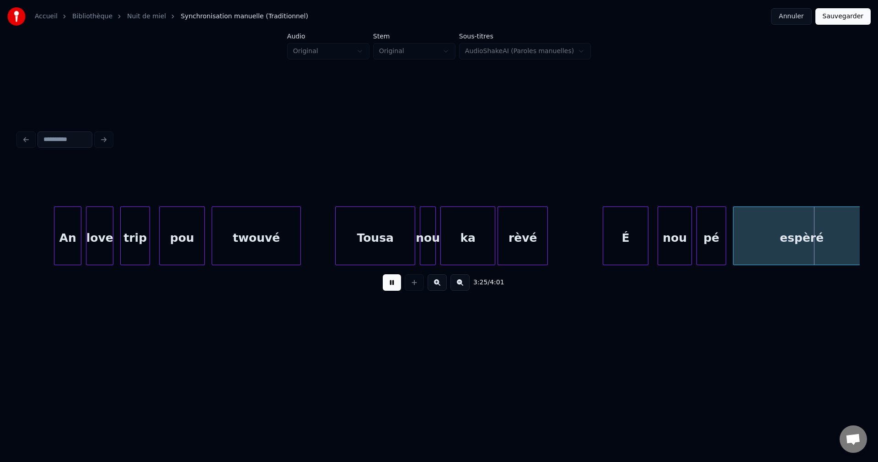
click at [623, 248] on div "É" at bounding box center [625, 238] width 45 height 62
click at [632, 252] on div "É" at bounding box center [634, 238] width 45 height 62
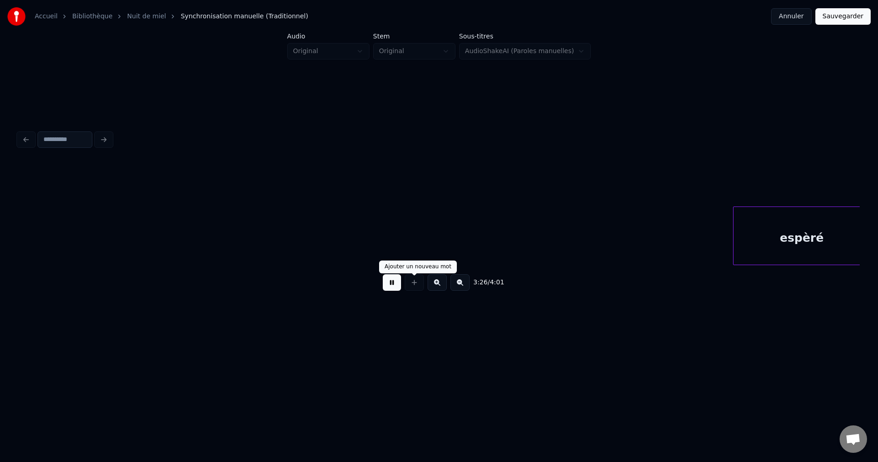
scroll to position [0, 23603]
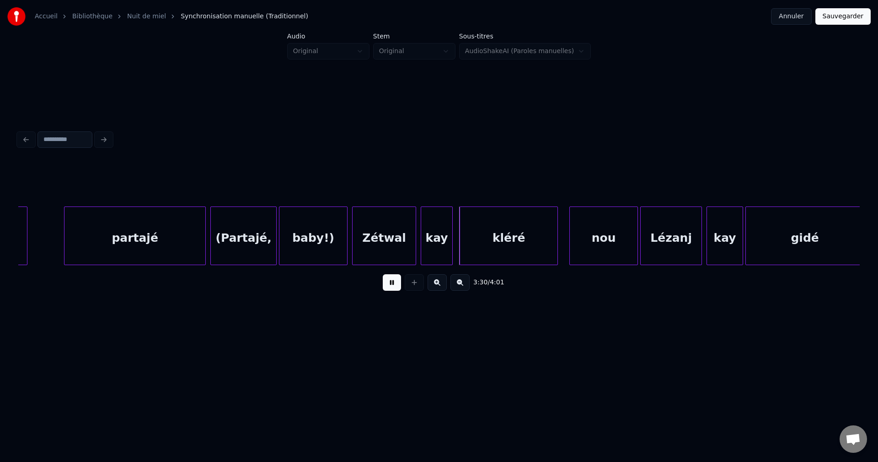
click at [259, 235] on div "(Partajé," at bounding box center [243, 238] width 65 height 62
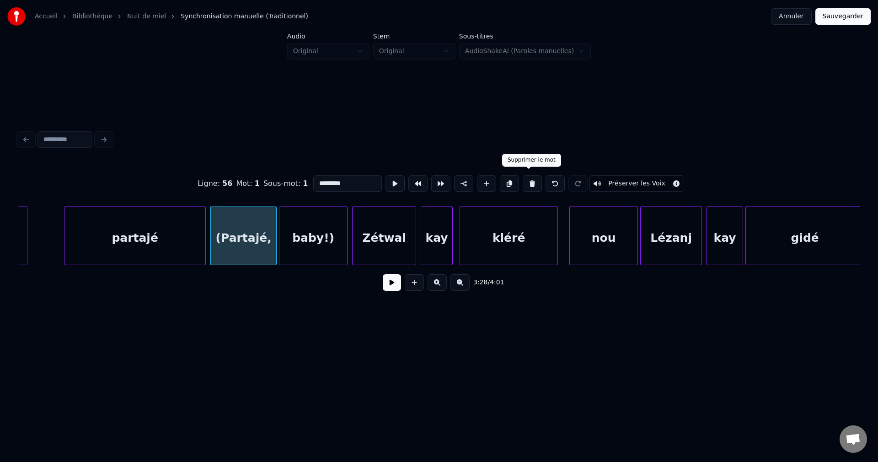
click at [527, 180] on button at bounding box center [532, 183] width 19 height 16
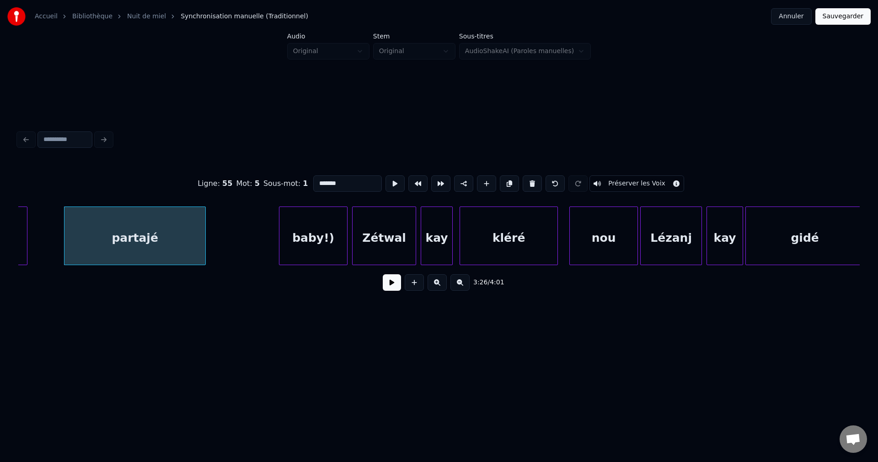
click at [306, 244] on div "baby!)" at bounding box center [313, 238] width 68 height 62
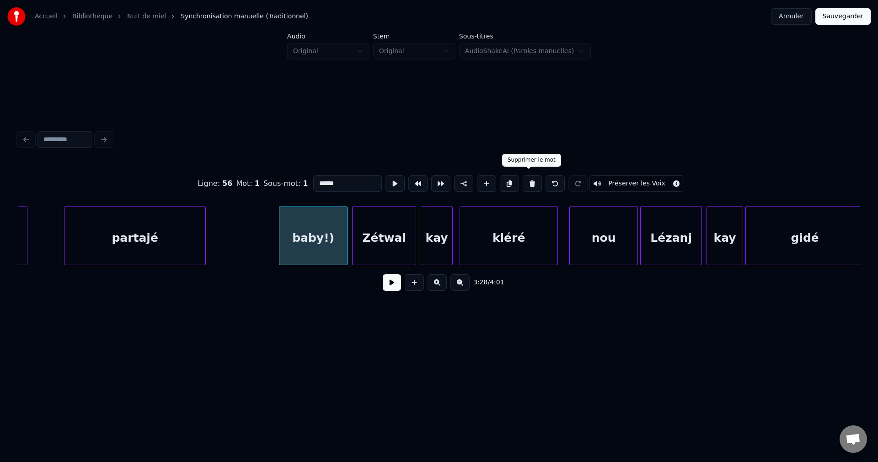
click at [532, 175] on button at bounding box center [532, 183] width 19 height 16
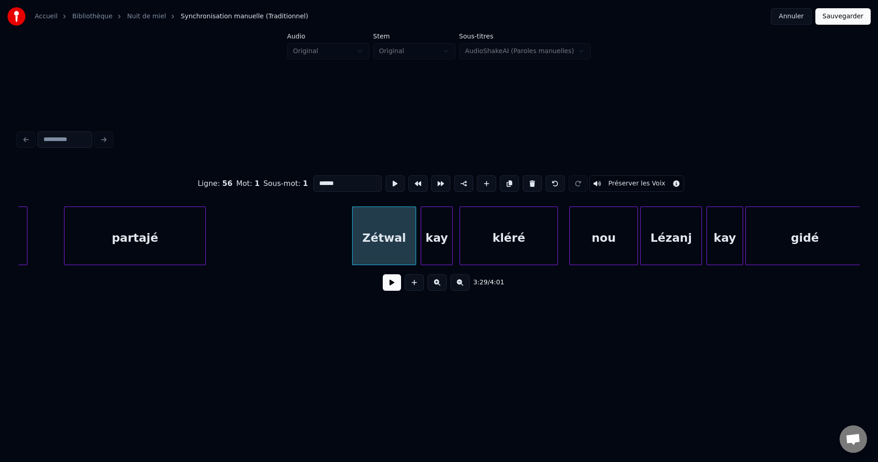
click at [165, 246] on div "partajé" at bounding box center [134, 238] width 141 height 62
type input "*******"
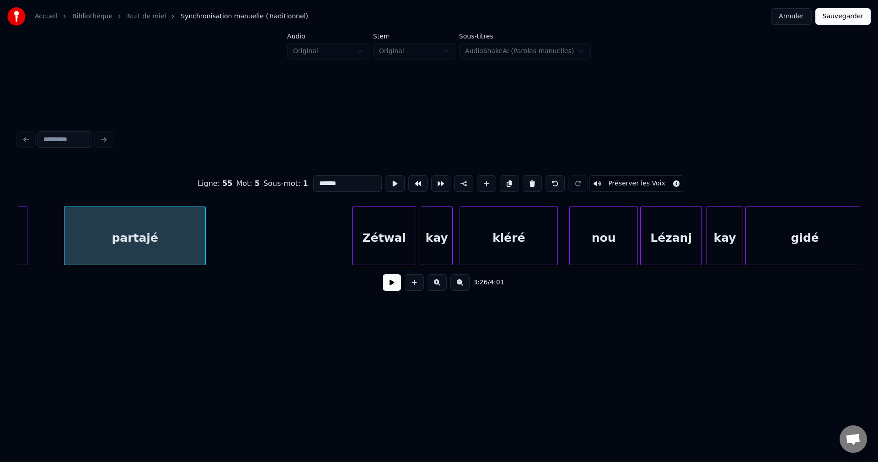
click at [392, 286] on button at bounding box center [392, 282] width 18 height 16
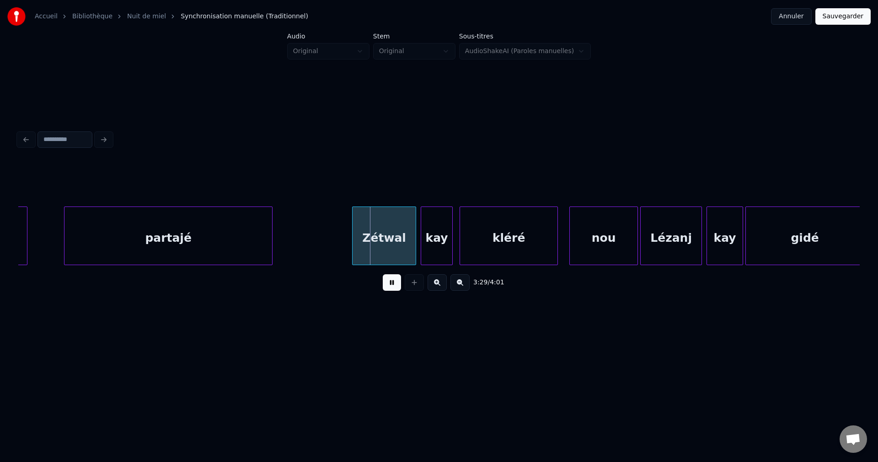
click at [272, 241] on div at bounding box center [270, 236] width 3 height 58
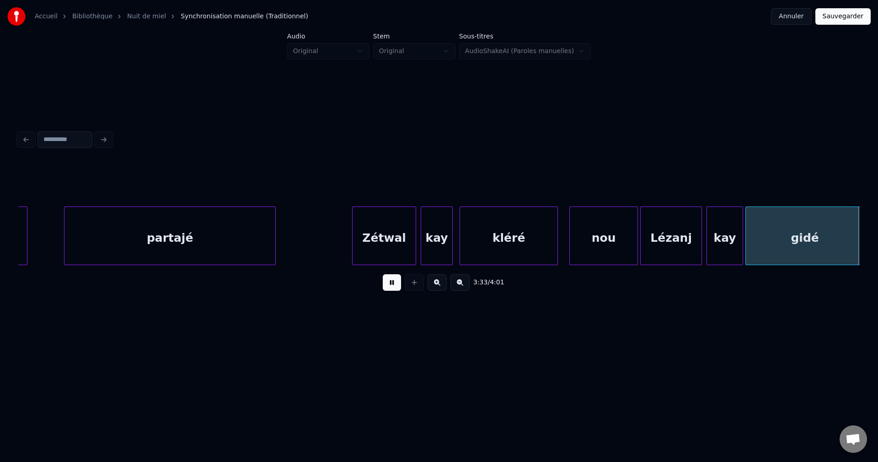
scroll to position [0, 24445]
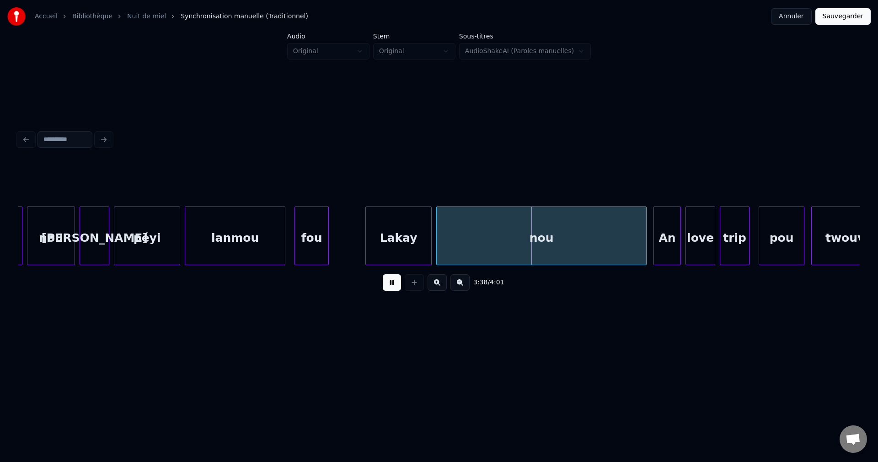
click at [409, 242] on div "Lakay" at bounding box center [398, 238] width 65 height 62
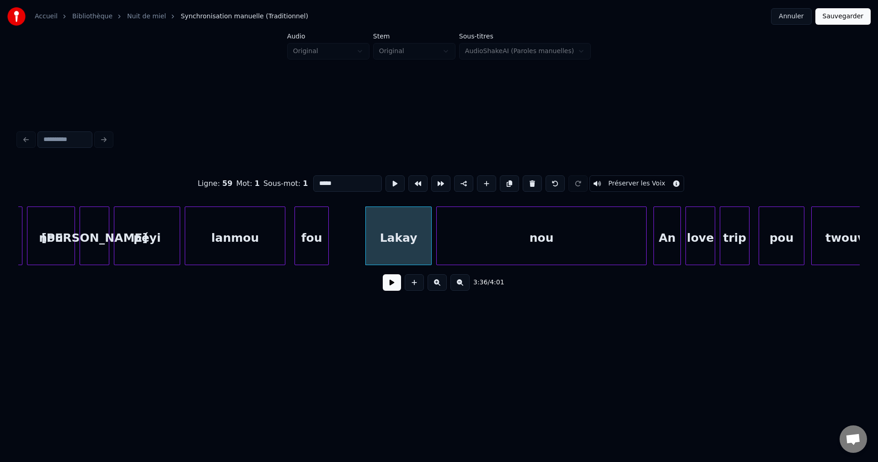
click at [393, 285] on button at bounding box center [392, 282] width 18 height 16
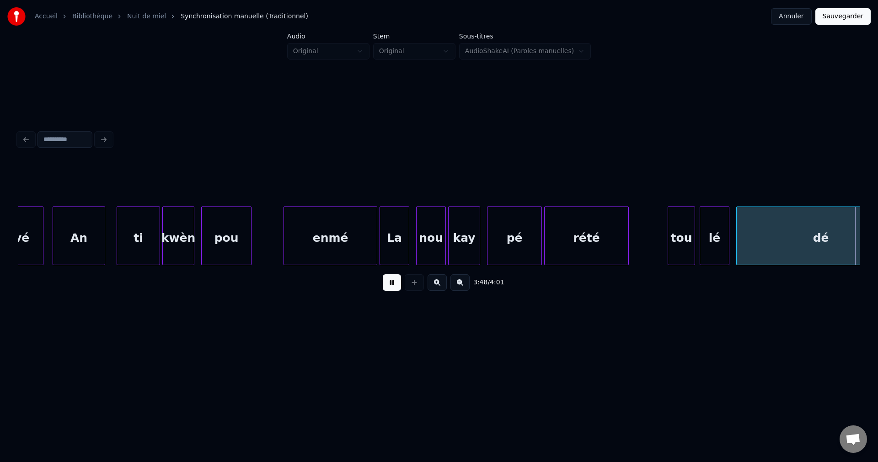
scroll to position [0, 26131]
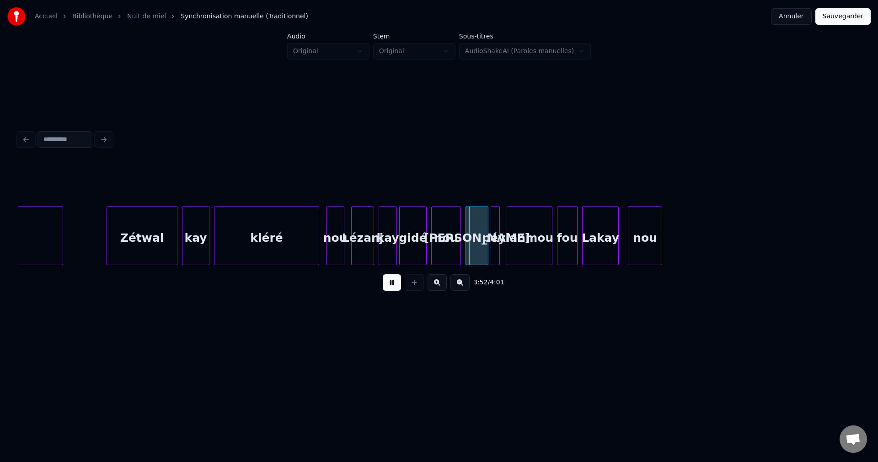
click at [441, 286] on button at bounding box center [437, 282] width 19 height 16
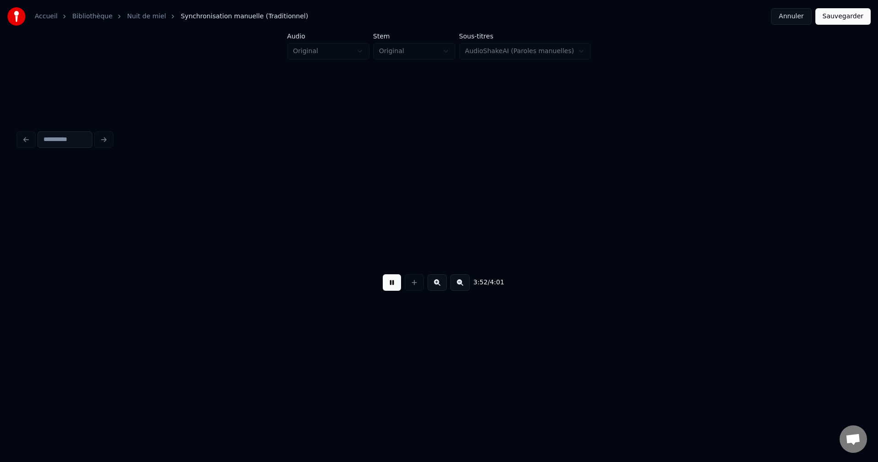
click at [441, 286] on button at bounding box center [437, 282] width 19 height 16
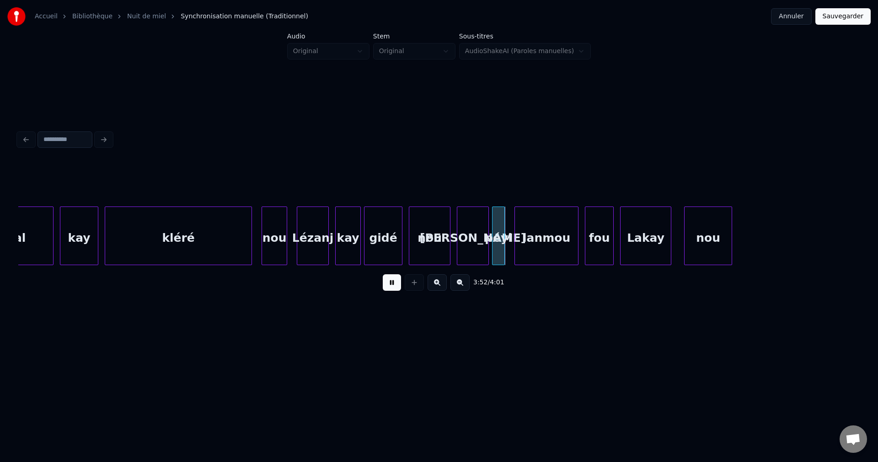
click at [441, 286] on button at bounding box center [437, 282] width 19 height 16
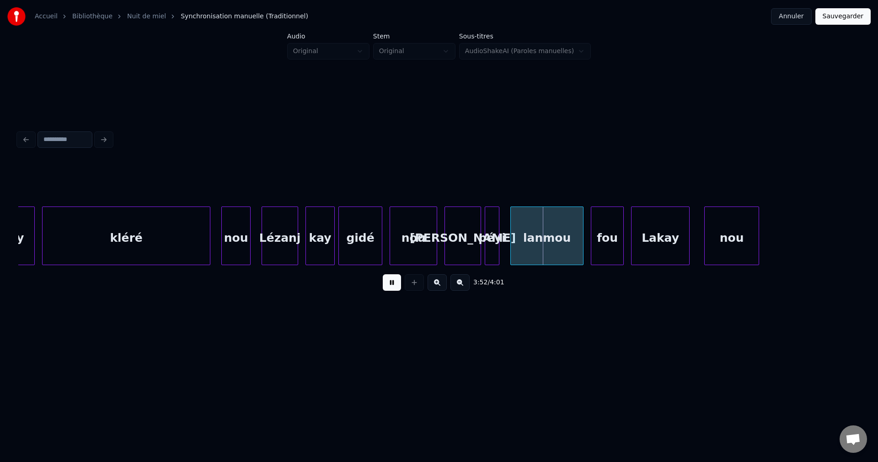
click at [441, 286] on button at bounding box center [437, 282] width 19 height 16
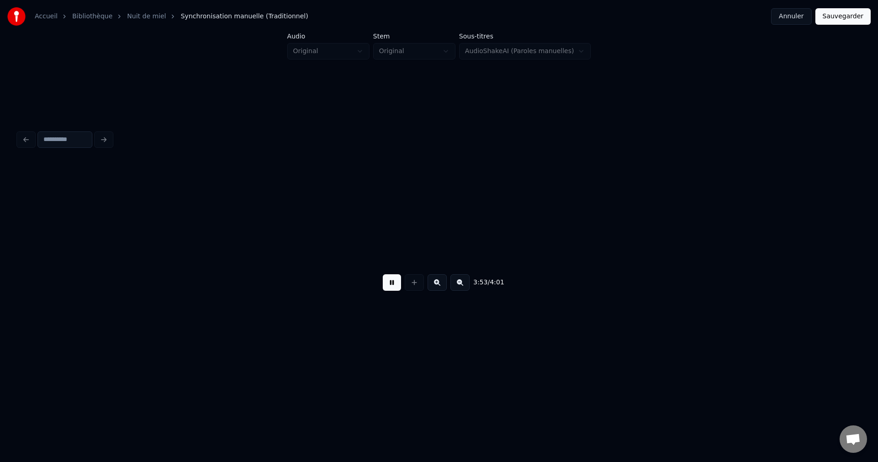
scroll to position [0, 47430]
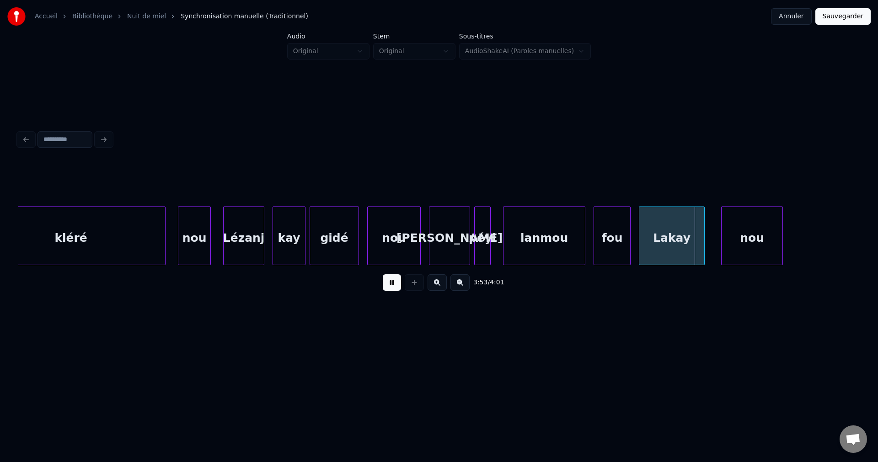
click at [191, 243] on div "nou" at bounding box center [194, 238] width 32 height 62
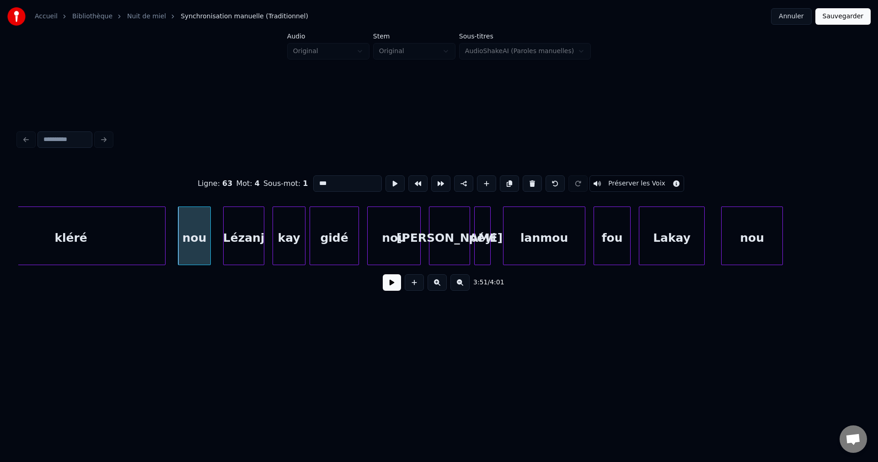
click at [397, 284] on button at bounding box center [392, 282] width 18 height 16
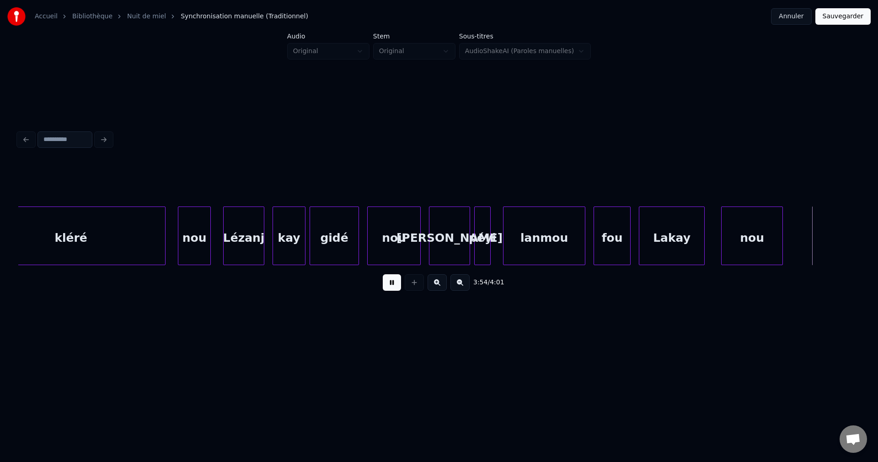
click at [397, 284] on button at bounding box center [392, 282] width 18 height 16
click at [403, 235] on div "nou" at bounding box center [394, 238] width 53 height 62
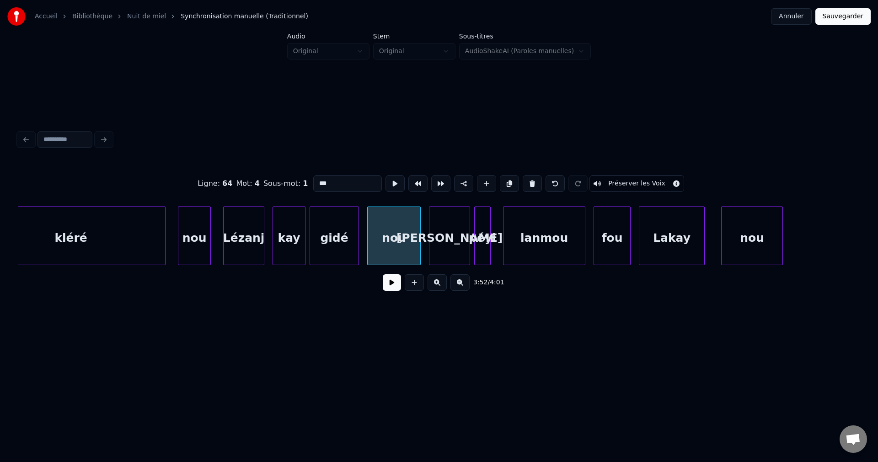
click at [460, 234] on div "[PERSON_NAME]" at bounding box center [450, 238] width 40 height 62
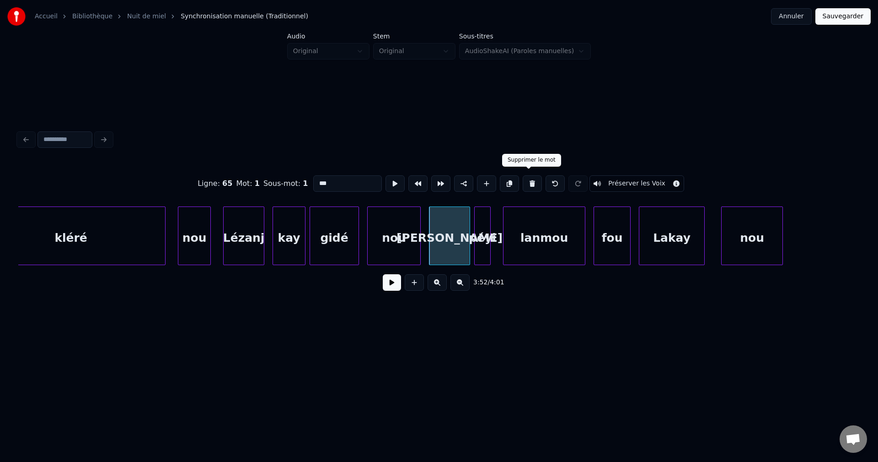
click at [534, 181] on button at bounding box center [532, 183] width 19 height 16
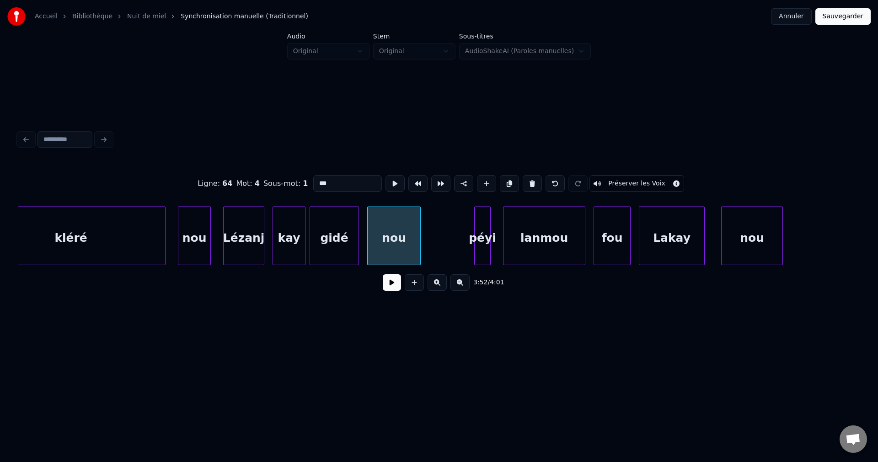
click at [745, 224] on div "nou" at bounding box center [752, 238] width 61 height 62
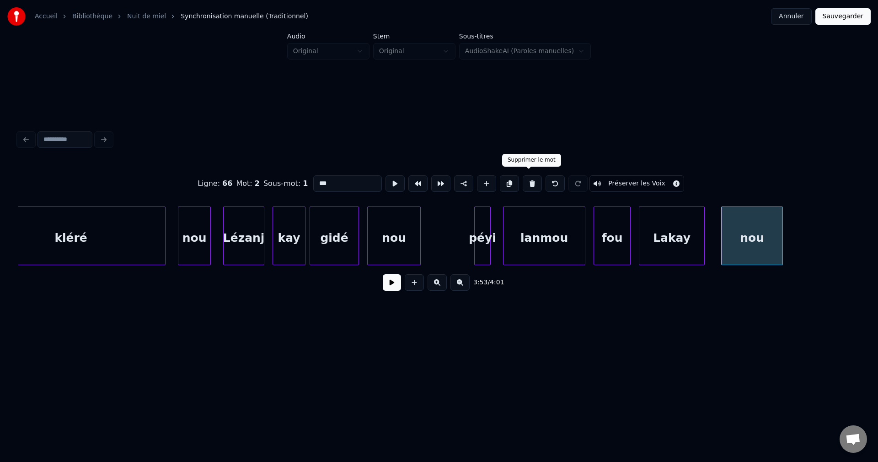
click at [530, 178] on button at bounding box center [532, 183] width 19 height 16
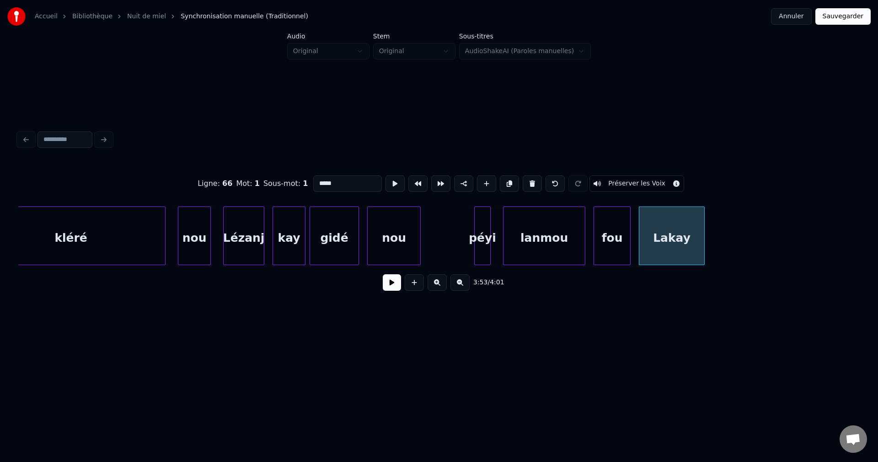
click at [530, 178] on button at bounding box center [532, 183] width 19 height 16
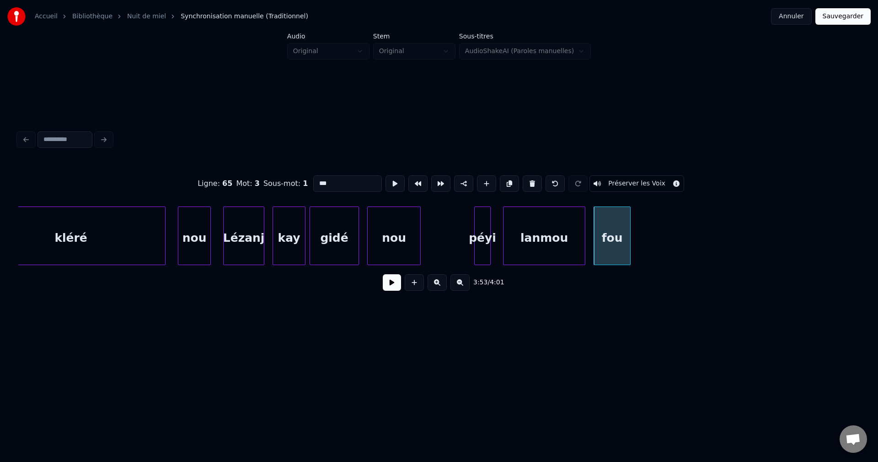
click at [530, 178] on button at bounding box center [532, 183] width 19 height 16
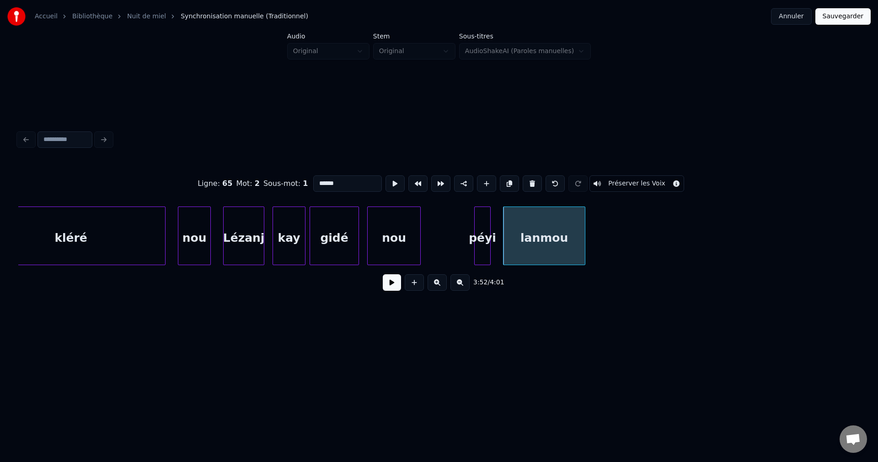
click at [530, 178] on button at bounding box center [532, 183] width 19 height 16
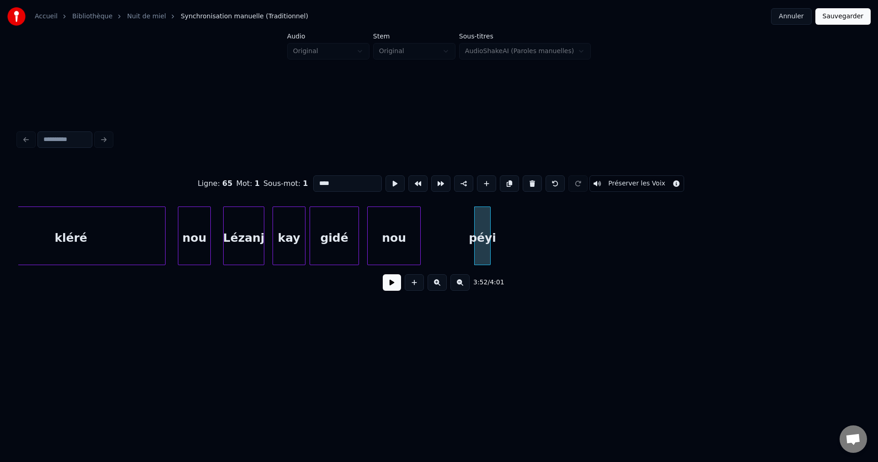
click at [530, 178] on button at bounding box center [532, 183] width 19 height 16
click at [240, 236] on div "Lézanj" at bounding box center [244, 238] width 40 height 62
type input "******"
click at [395, 287] on button at bounding box center [392, 282] width 18 height 16
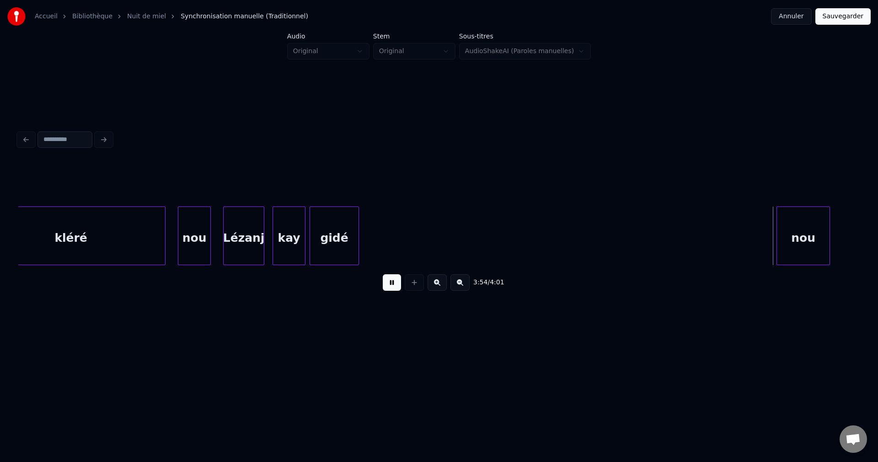
click at [814, 238] on div "nou" at bounding box center [803, 238] width 53 height 62
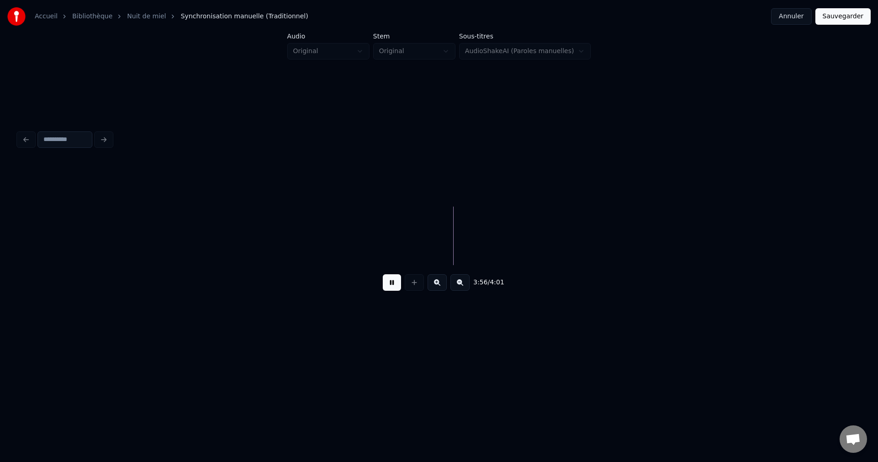
drag, startPoint x: 396, startPoint y: 287, endPoint x: 265, endPoint y: 289, distance: 131.3
click at [397, 286] on button at bounding box center [392, 282] width 18 height 16
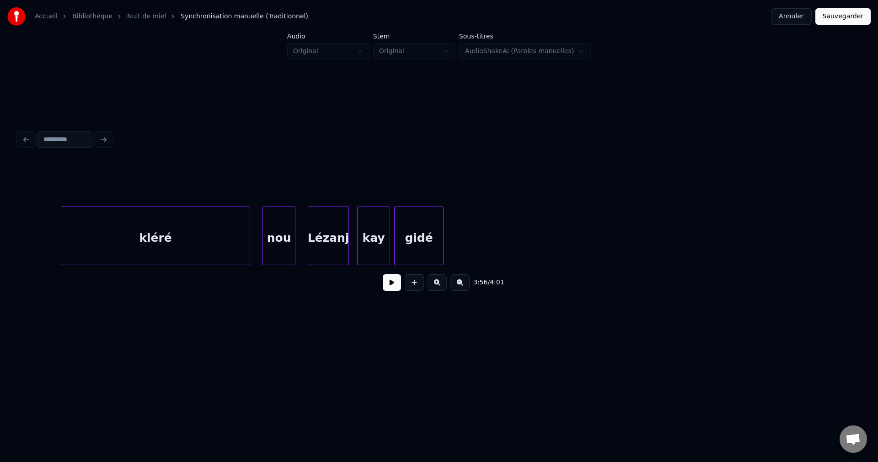
scroll to position [0, 47339]
click at [71, 236] on div "kléré" at bounding box center [161, 238] width 188 height 62
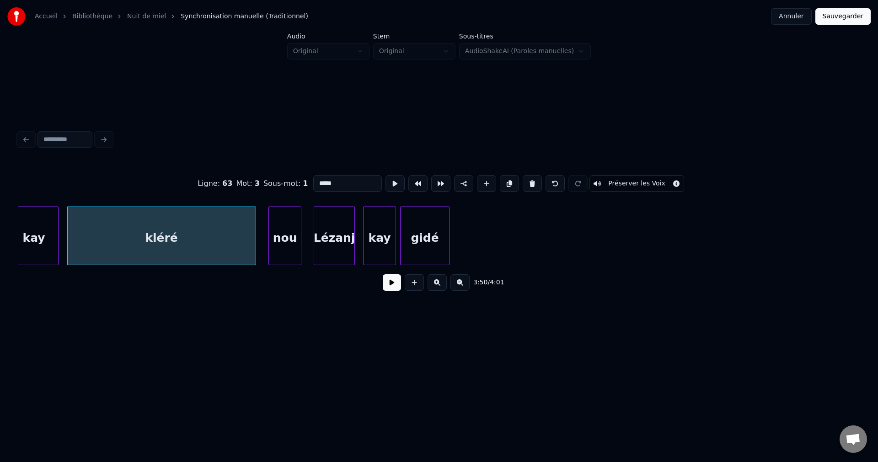
click at [393, 284] on button at bounding box center [392, 282] width 18 height 16
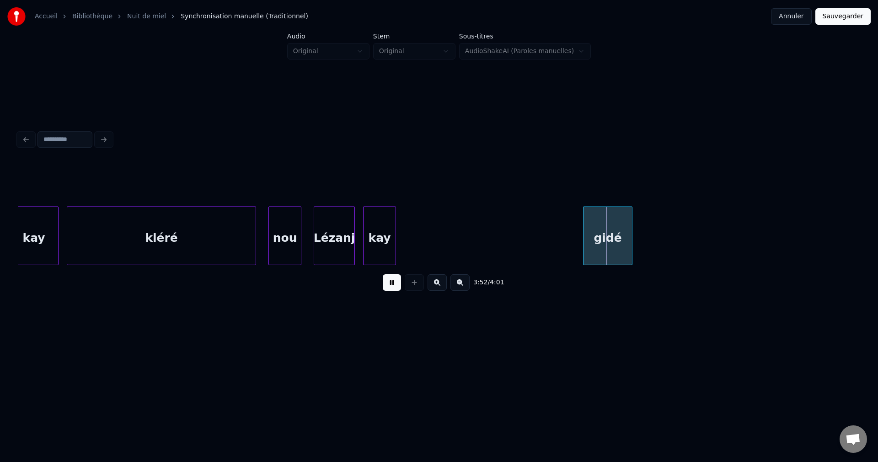
click at [611, 236] on div "gidé" at bounding box center [608, 238] width 48 height 62
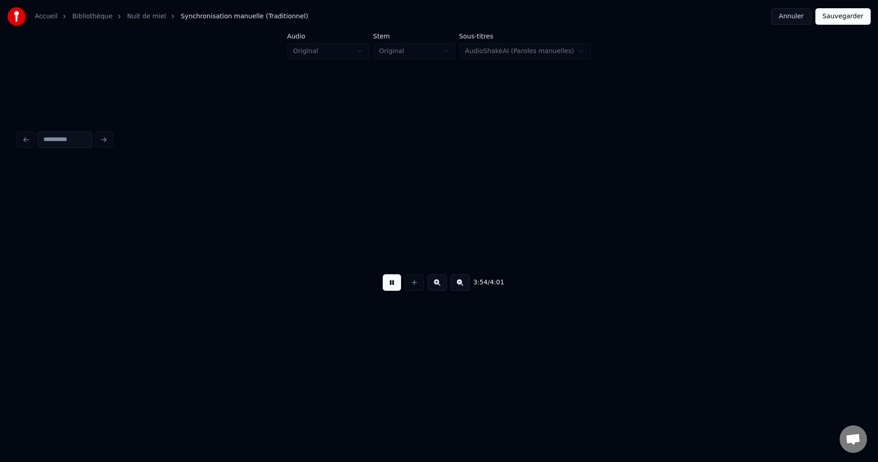
scroll to position [0, 48185]
click at [392, 286] on button at bounding box center [392, 282] width 18 height 16
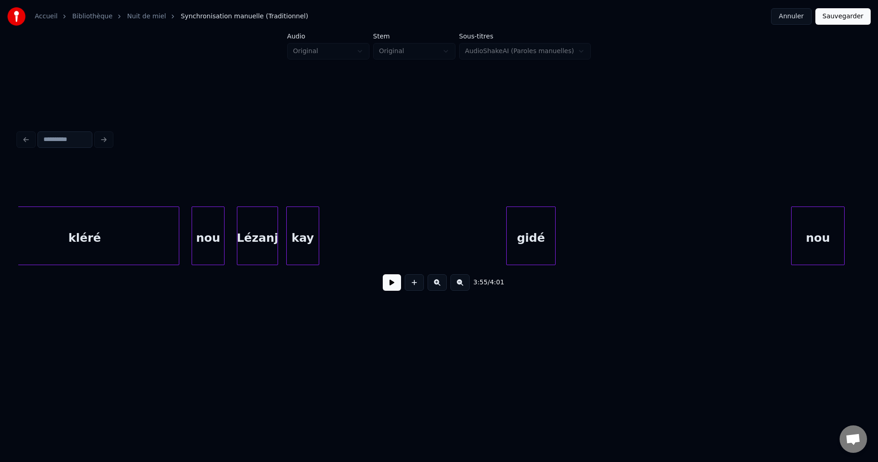
click at [145, 251] on div "kléré" at bounding box center [84, 238] width 188 height 62
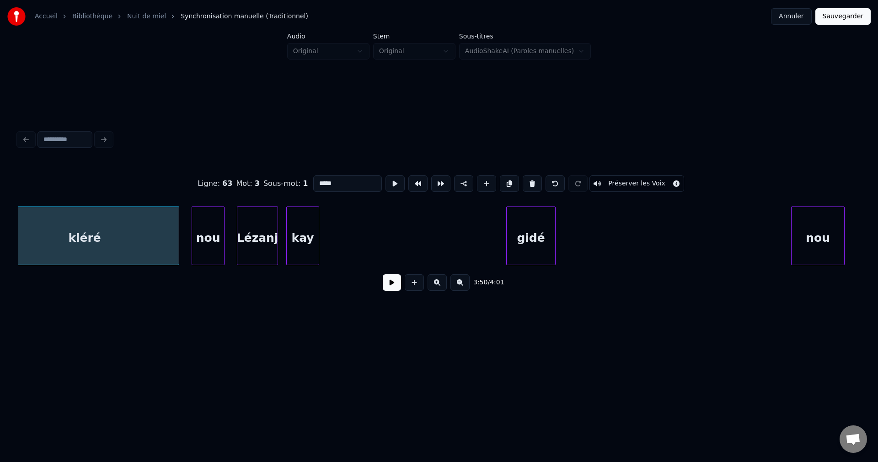
scroll to position [0, 47388]
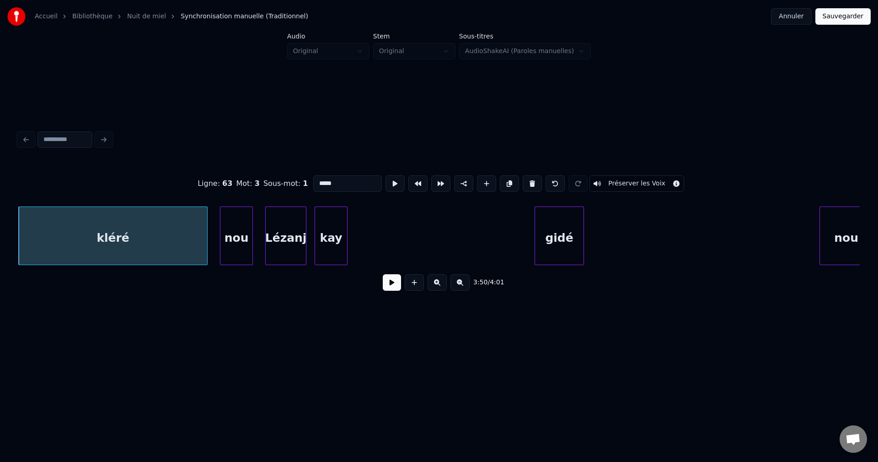
click at [392, 289] on button at bounding box center [392, 282] width 18 height 16
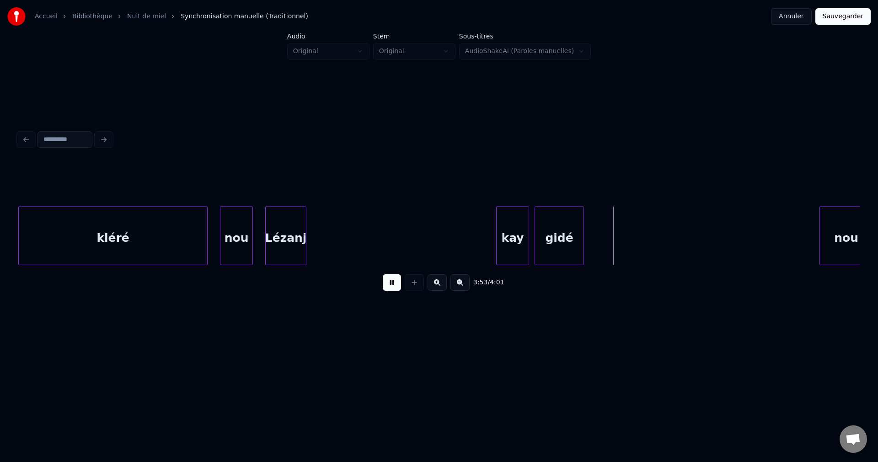
click at [517, 239] on div "kay" at bounding box center [513, 238] width 32 height 62
click at [479, 244] on div "Lézanj" at bounding box center [470, 238] width 40 height 62
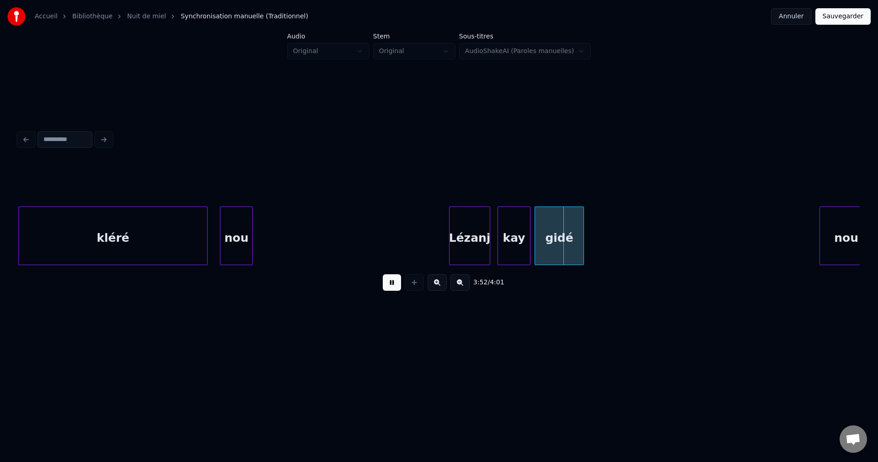
click at [450, 245] on div "Lézanj" at bounding box center [470, 238] width 40 height 62
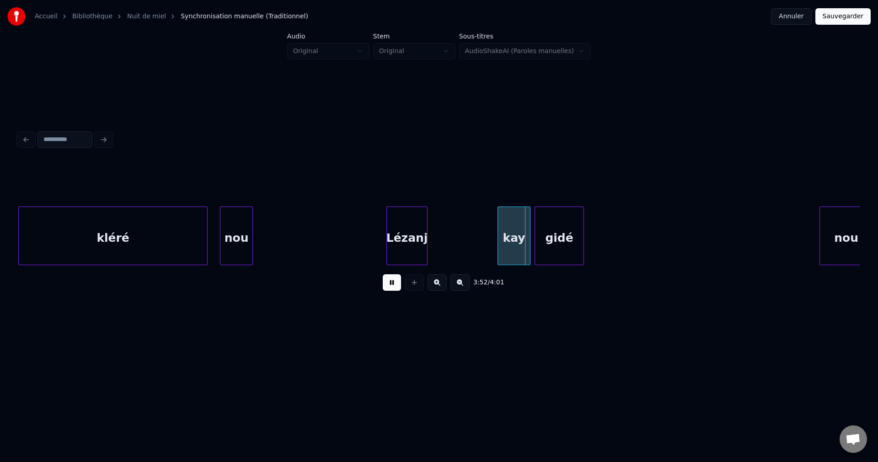
click at [394, 247] on div "Lézanj" at bounding box center [407, 238] width 40 height 62
click at [377, 243] on div "Lézanj" at bounding box center [397, 238] width 40 height 62
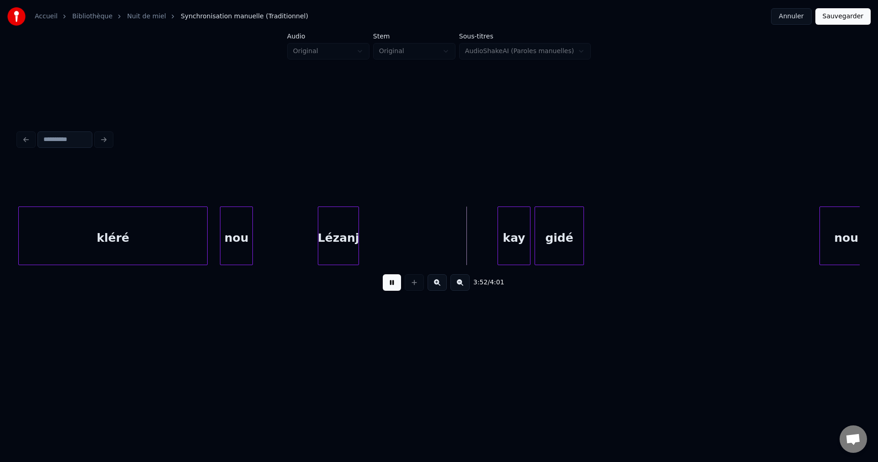
click at [331, 246] on div "Lézanj" at bounding box center [338, 238] width 40 height 62
click at [320, 245] on div "Lézanj" at bounding box center [335, 238] width 40 height 62
click at [305, 246] on div "Lézanj" at bounding box center [325, 238] width 40 height 62
click at [312, 246] on div "Lézanj" at bounding box center [292, 238] width 40 height 62
click at [322, 244] on div "Lézanj" at bounding box center [309, 238] width 40 height 62
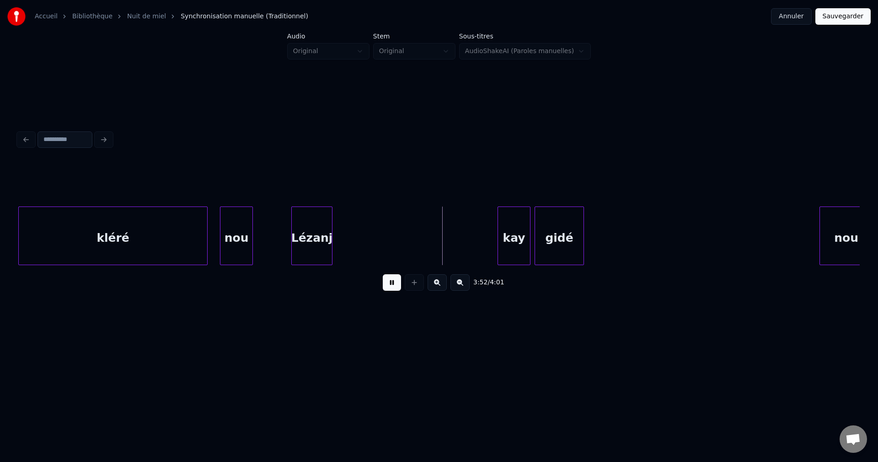
click at [332, 245] on div "Lézanj" at bounding box center [312, 238] width 40 height 62
click at [488, 241] on div at bounding box center [489, 236] width 3 height 58
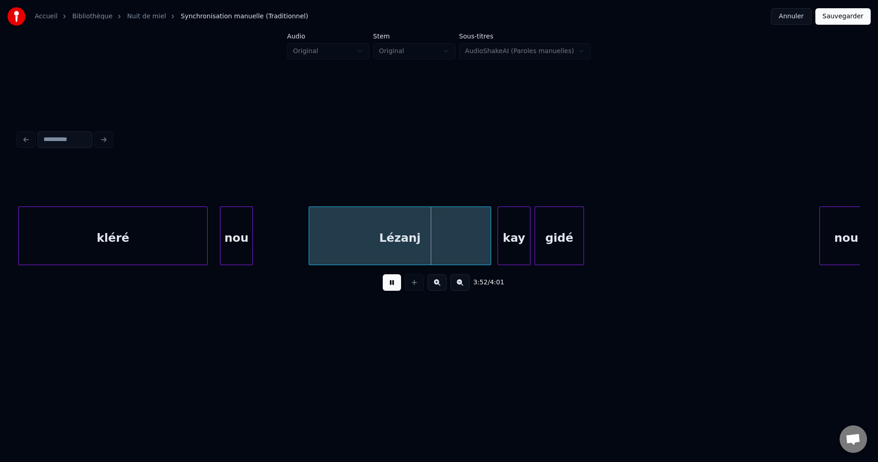
click at [559, 240] on div "gidé" at bounding box center [559, 238] width 48 height 62
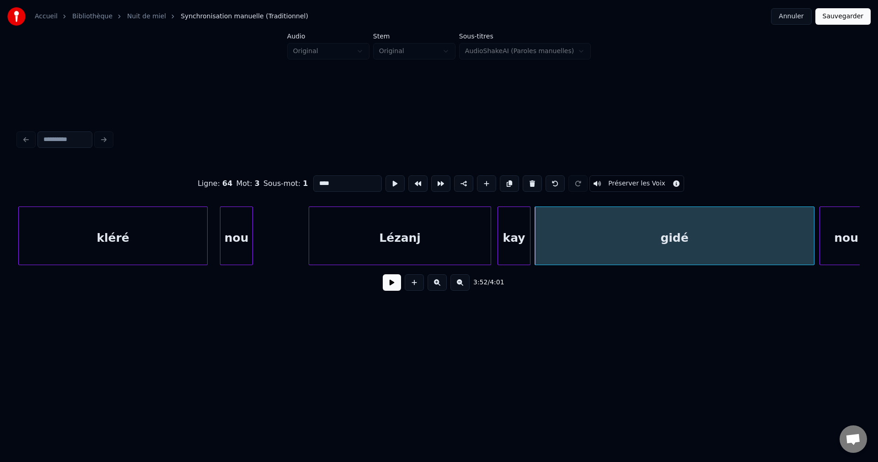
click at [814, 226] on div at bounding box center [812, 236] width 3 height 58
click at [645, 235] on div "gidé" at bounding box center [674, 238] width 279 height 62
click at [393, 285] on button at bounding box center [392, 282] width 18 height 16
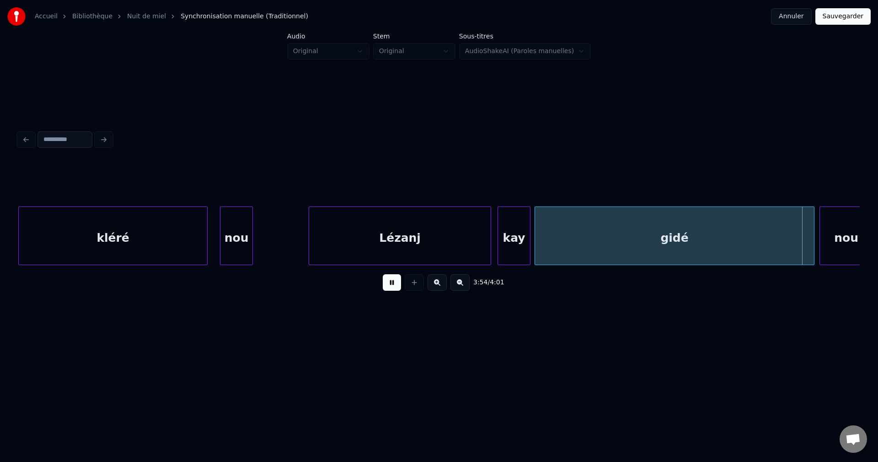
click at [393, 285] on button at bounding box center [392, 282] width 18 height 16
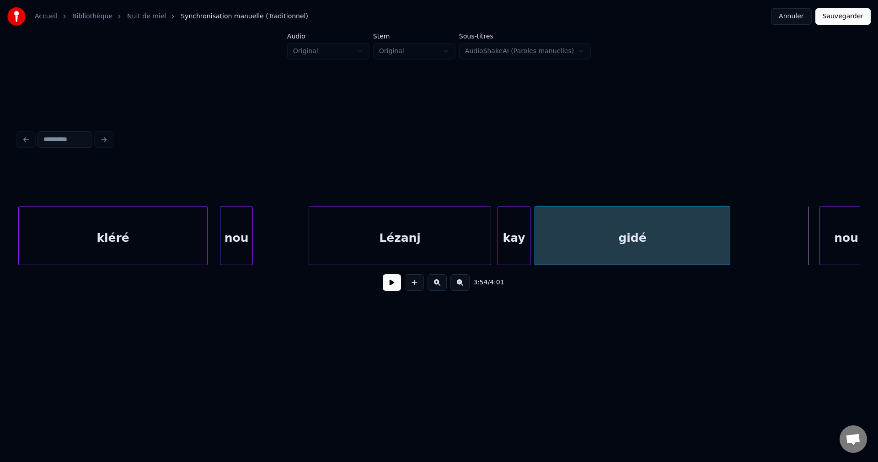
click at [727, 255] on div at bounding box center [728, 236] width 3 height 58
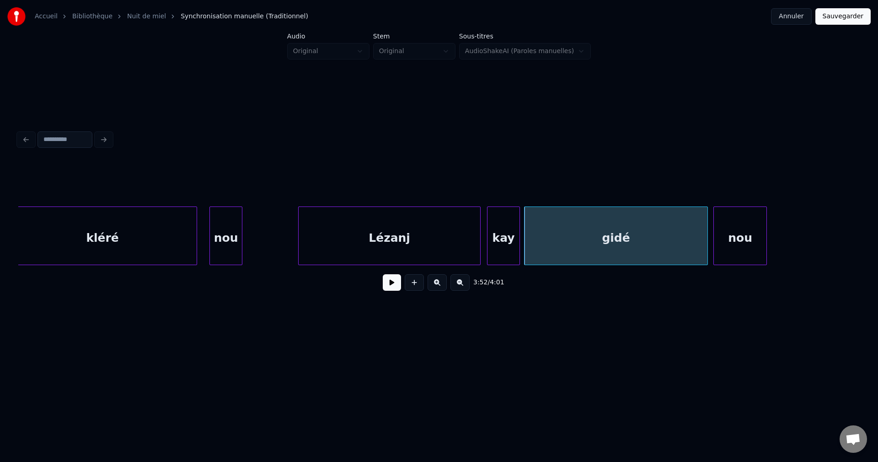
click at [754, 251] on div "nou" at bounding box center [740, 238] width 53 height 62
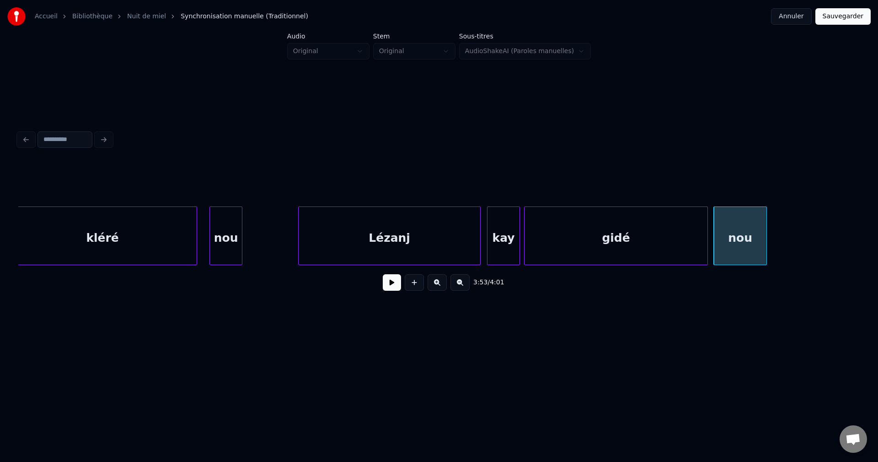
click at [547, 249] on div "gidé" at bounding box center [616, 238] width 183 height 62
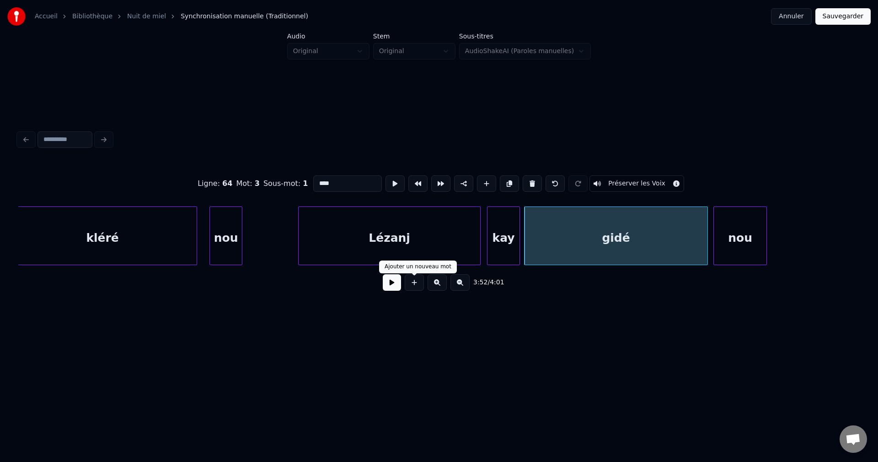
click at [395, 287] on button at bounding box center [392, 282] width 18 height 16
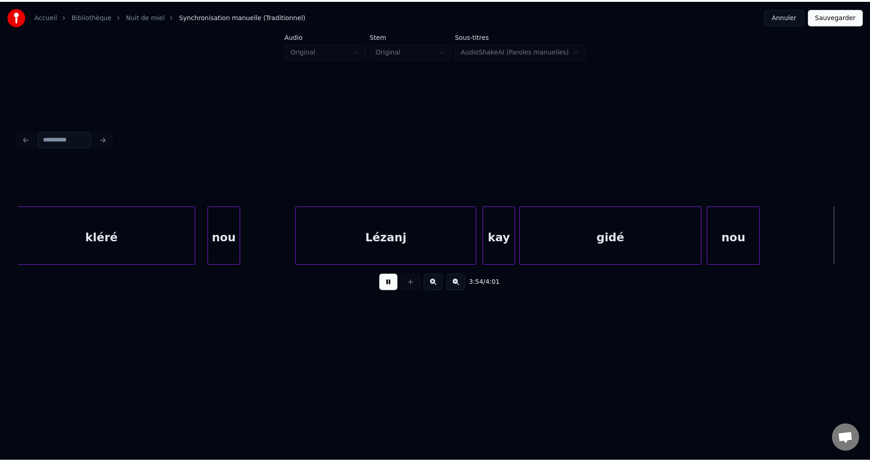
scroll to position [0, 48241]
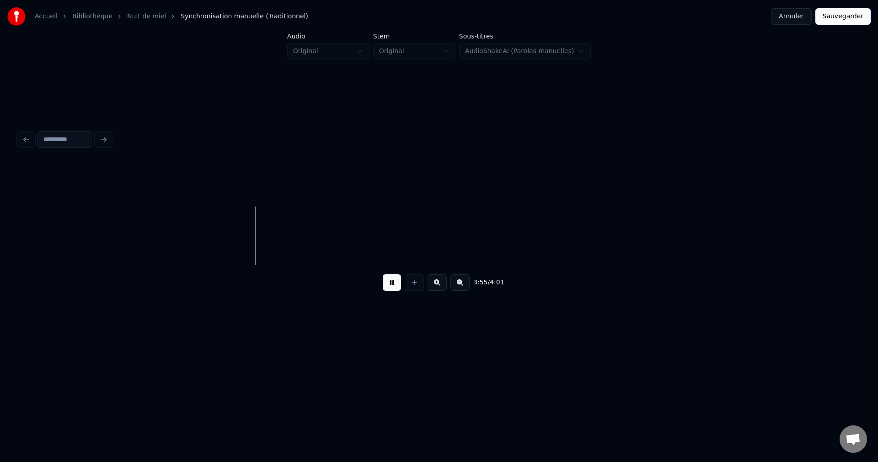
click at [860, 21] on button "Sauvegarder" at bounding box center [843, 16] width 55 height 16
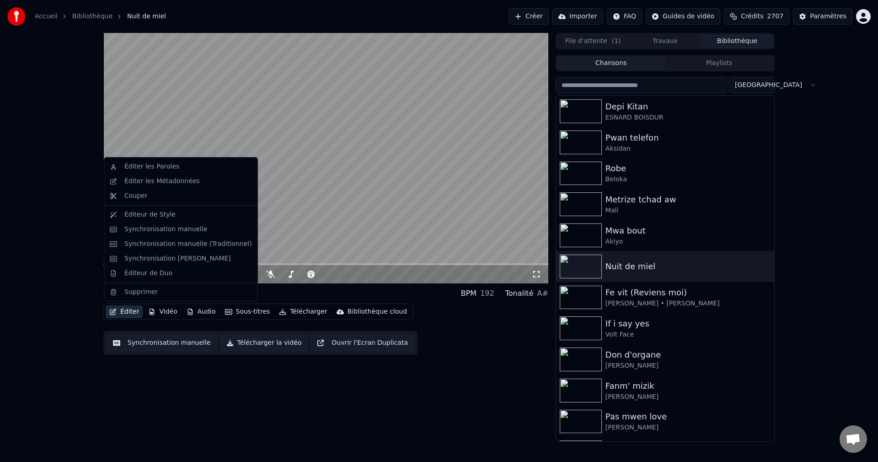
click at [128, 312] on button "Éditer" at bounding box center [124, 311] width 37 height 13
click at [156, 179] on div "Éditer les Métadonnées" at bounding box center [161, 181] width 75 height 9
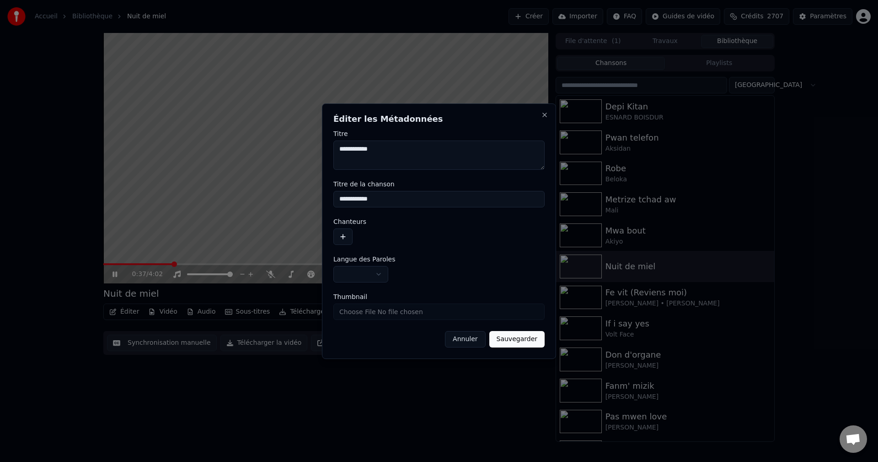
click at [343, 236] on button "button" at bounding box center [342, 236] width 19 height 16
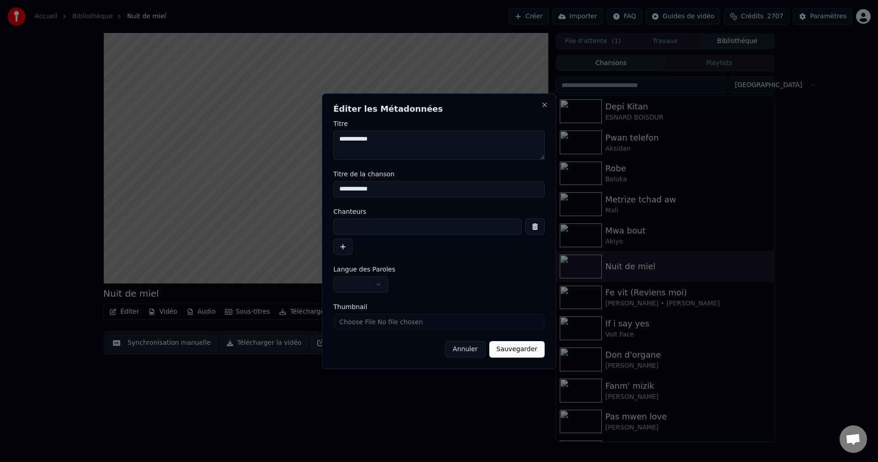
click at [336, 134] on textarea "**********" at bounding box center [438, 144] width 211 height 29
paste textarea "**********"
drag, startPoint x: 381, startPoint y: 141, endPoint x: 395, endPoint y: 139, distance: 13.5
click at [395, 139] on textarea "**********" at bounding box center [438, 144] width 211 height 29
click at [399, 140] on textarea "**********" at bounding box center [438, 144] width 211 height 29
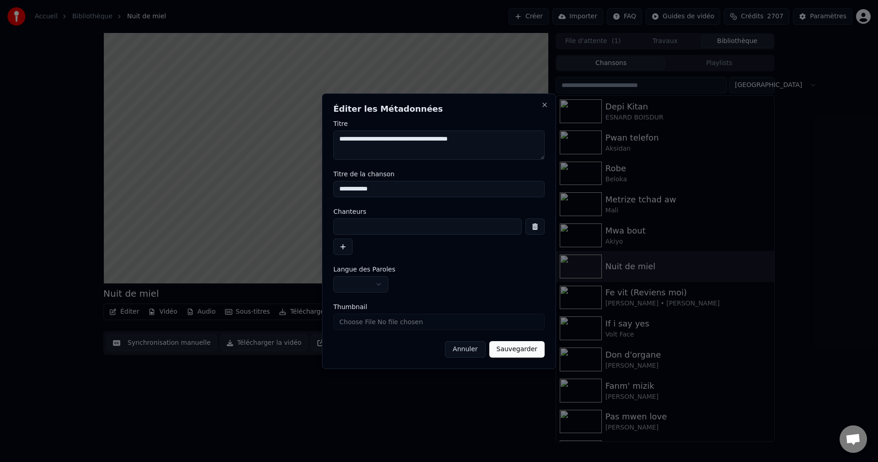
click at [396, 140] on textarea "**********" at bounding box center [438, 144] width 211 height 29
drag, startPoint x: 380, startPoint y: 138, endPoint x: 323, endPoint y: 142, distance: 56.4
click at [323, 142] on div "**********" at bounding box center [439, 230] width 234 height 275
type textarea "**********"
click at [351, 225] on input at bounding box center [427, 226] width 188 height 16
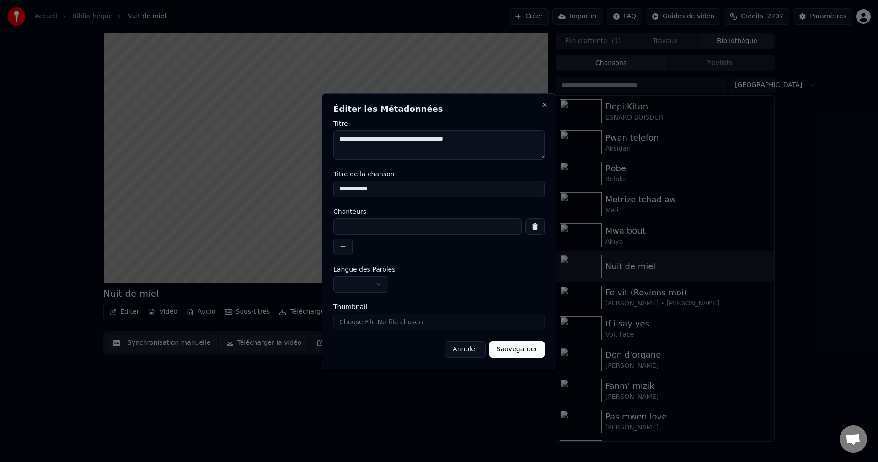
paste input "**********"
type input "**********"
click at [343, 247] on button "button" at bounding box center [342, 246] width 19 height 16
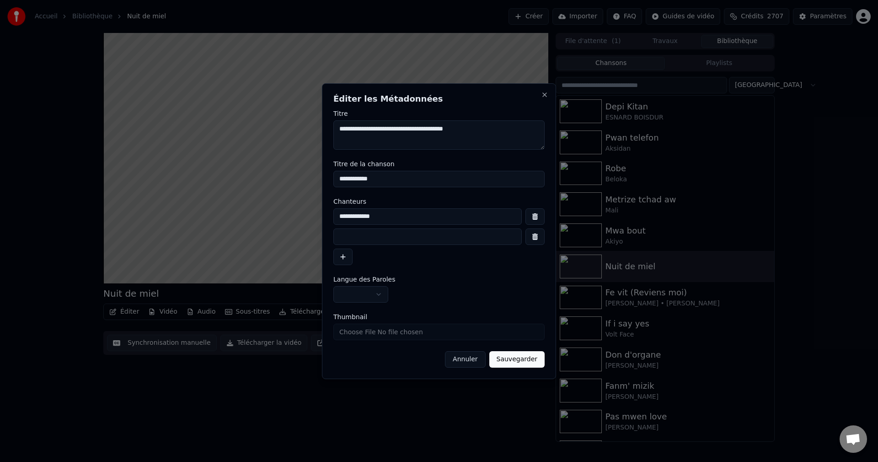
drag, startPoint x: 389, startPoint y: 127, endPoint x: 427, endPoint y: 132, distance: 37.8
click at [427, 132] on textarea "**********" at bounding box center [438, 134] width 211 height 29
click at [338, 242] on input at bounding box center [427, 236] width 188 height 16
paste input "**********"
type input "**********"
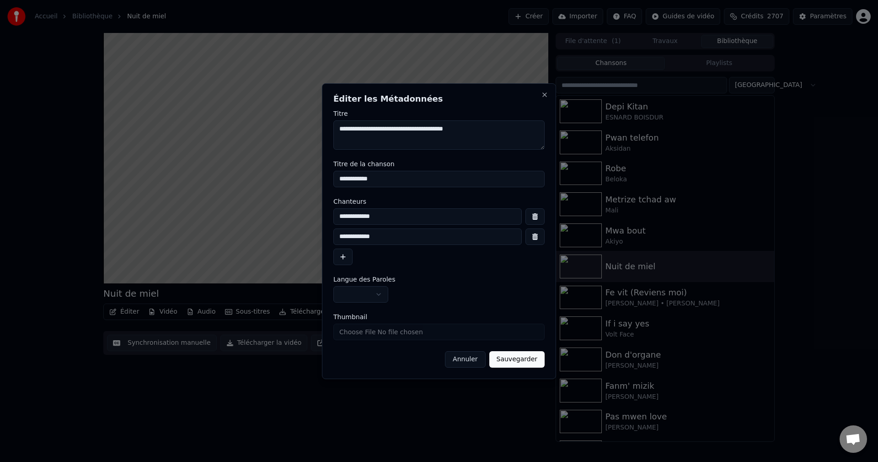
click at [368, 293] on button "button" at bounding box center [360, 294] width 55 height 16
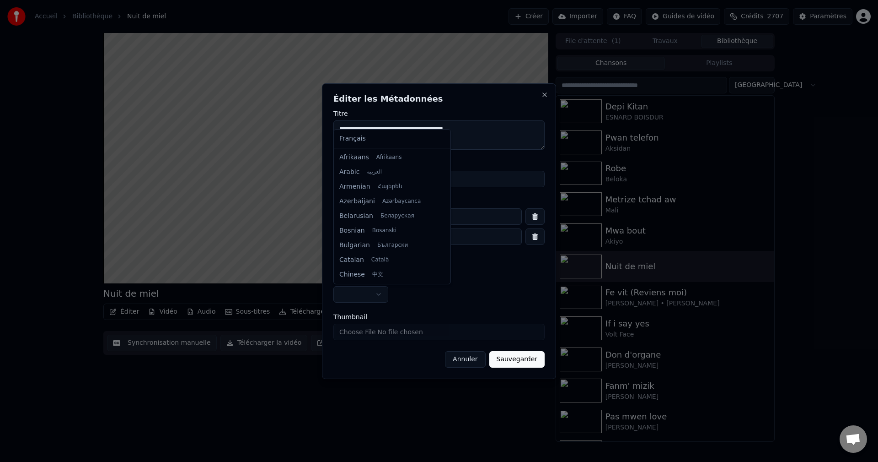
select select "**"
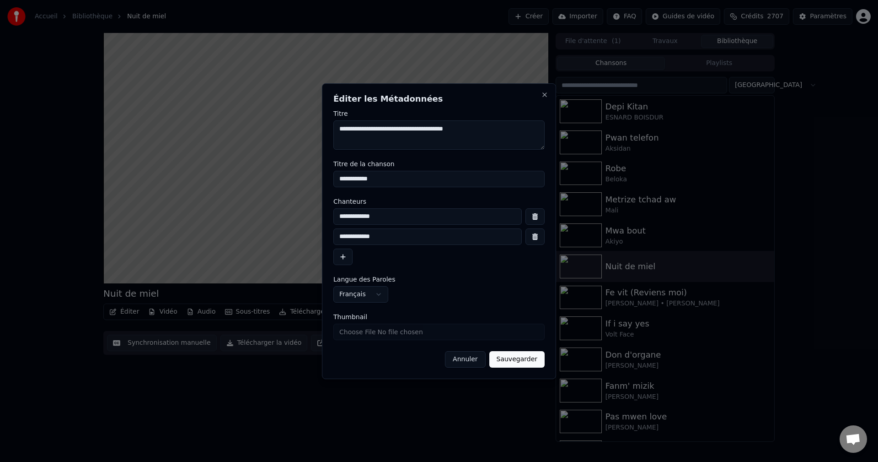
click at [514, 359] on button "Sauvegarder" at bounding box center [516, 359] width 55 height 16
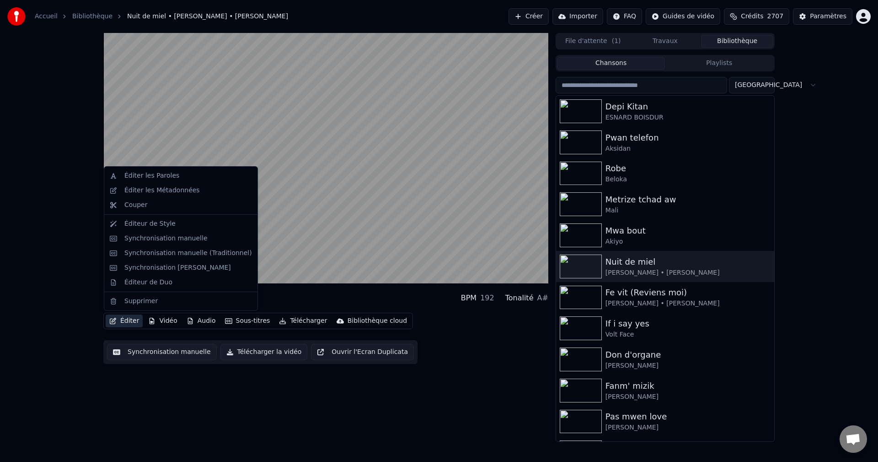
click at [124, 320] on button "Éditer" at bounding box center [124, 320] width 37 height 13
click at [148, 280] on div "Éditeur de Duo" at bounding box center [148, 282] width 48 height 9
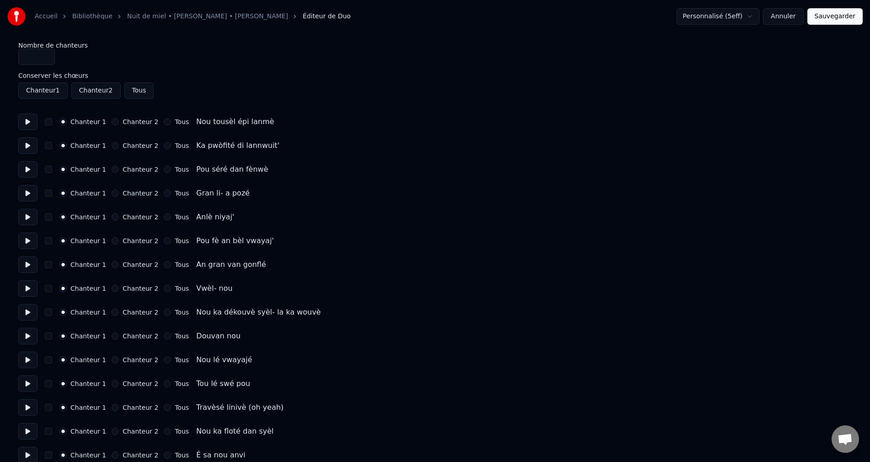
click at [29, 123] on button at bounding box center [27, 121] width 19 height 16
click at [29, 145] on button at bounding box center [27, 145] width 19 height 16
click at [28, 172] on button at bounding box center [27, 169] width 19 height 16
click at [28, 197] on button at bounding box center [27, 193] width 19 height 16
click at [29, 220] on button at bounding box center [27, 217] width 19 height 16
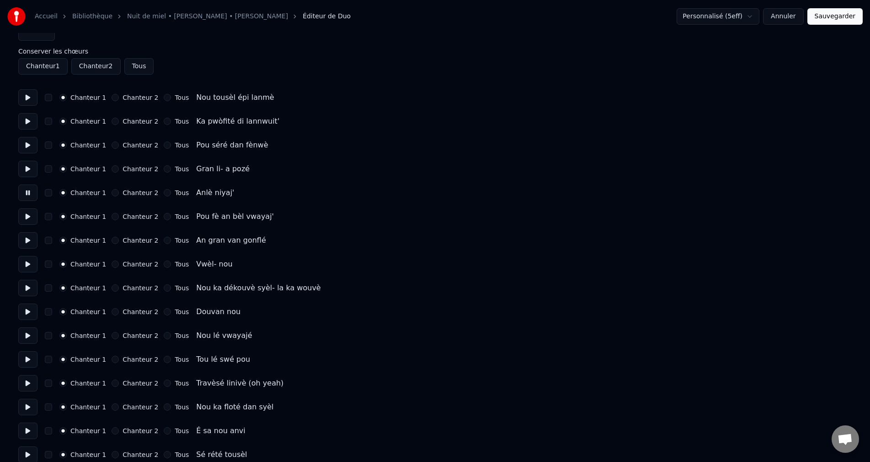
scroll to position [46, 0]
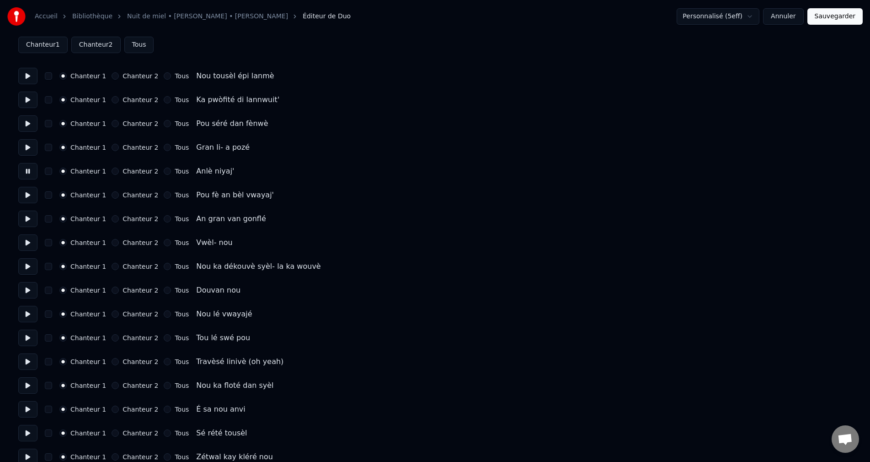
click at [25, 197] on button at bounding box center [27, 195] width 19 height 16
click at [23, 224] on button at bounding box center [27, 218] width 19 height 16
click at [112, 217] on button "Chanteur 2" at bounding box center [115, 218] width 7 height 7
click at [34, 246] on button at bounding box center [27, 242] width 19 height 16
click at [112, 241] on button "Chanteur 2" at bounding box center [115, 242] width 7 height 7
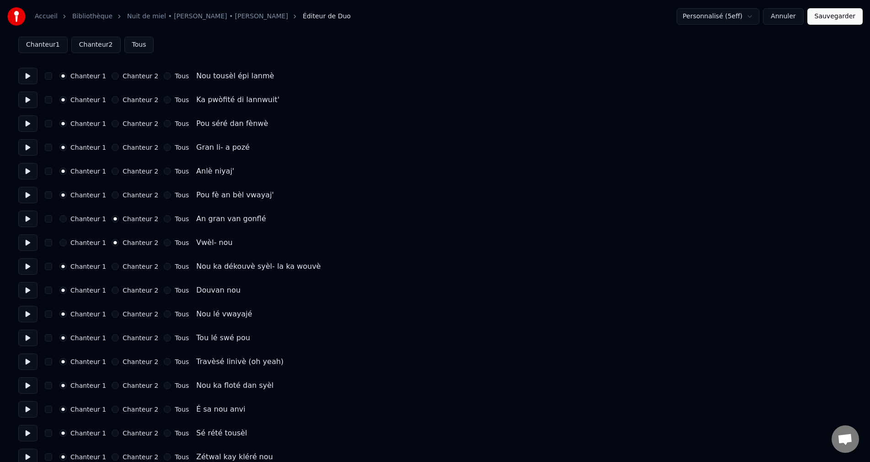
drag, startPoint x: 25, startPoint y: 265, endPoint x: 31, endPoint y: 273, distance: 9.1
click at [25, 264] on button at bounding box center [27, 266] width 19 height 16
click at [112, 267] on button "Chanteur 2" at bounding box center [115, 266] width 7 height 7
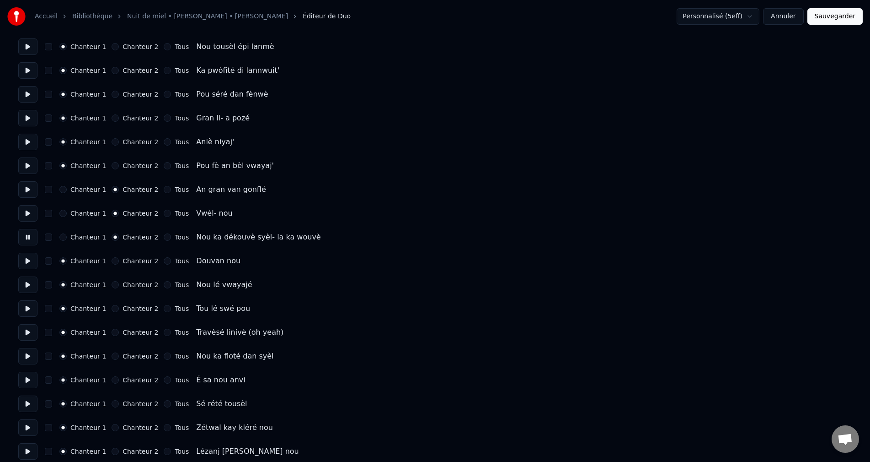
scroll to position [91, 0]
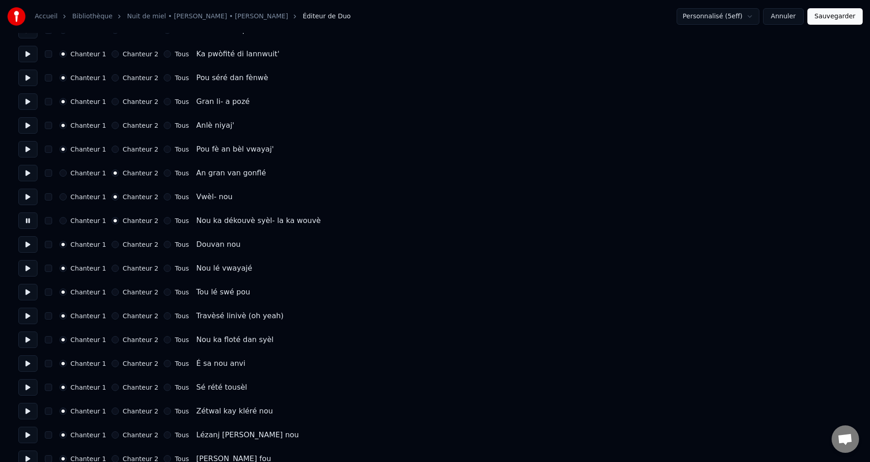
drag, startPoint x: 24, startPoint y: 242, endPoint x: 40, endPoint y: 247, distance: 16.9
click at [24, 242] on button at bounding box center [27, 244] width 19 height 16
click at [113, 243] on button "Chanteur 2" at bounding box center [115, 244] width 7 height 7
drag, startPoint x: 25, startPoint y: 270, endPoint x: 36, endPoint y: 270, distance: 11.0
click at [26, 271] on button at bounding box center [27, 268] width 19 height 16
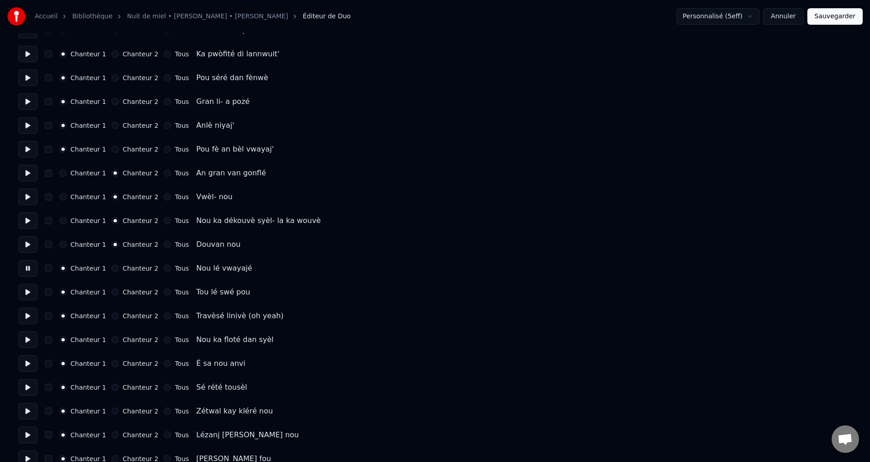
click at [112, 265] on button "Chanteur 2" at bounding box center [115, 267] width 7 height 7
click at [29, 294] on button at bounding box center [27, 292] width 19 height 16
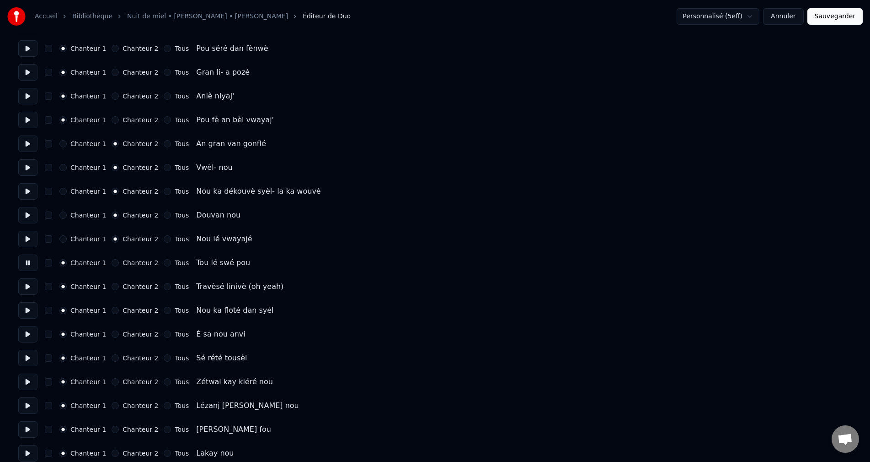
scroll to position [137, 0]
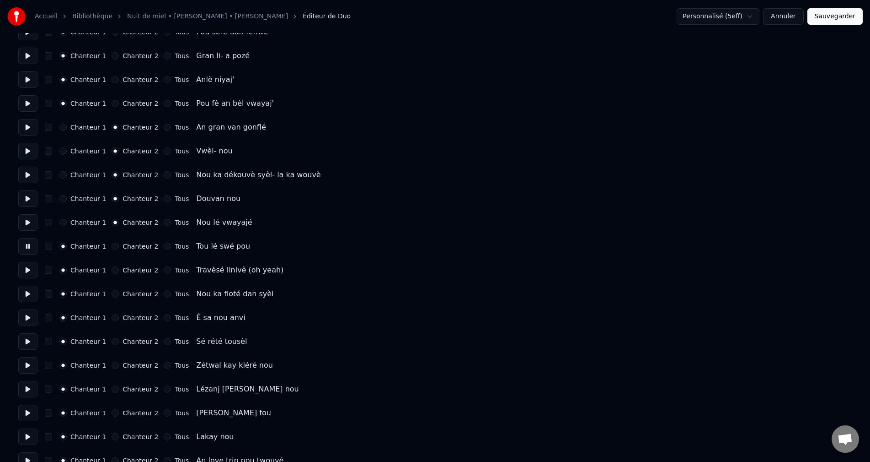
click at [110, 250] on div "Chanteur 1 Chanteur 2 Tous Tou lé swé pou" at bounding box center [435, 246] width 834 height 16
click at [112, 247] on button "Chanteur 2" at bounding box center [115, 245] width 7 height 7
drag, startPoint x: 21, startPoint y: 269, endPoint x: 50, endPoint y: 274, distance: 29.2
click at [23, 269] on button at bounding box center [27, 270] width 19 height 16
click at [112, 269] on button "Chanteur 2" at bounding box center [115, 269] width 7 height 7
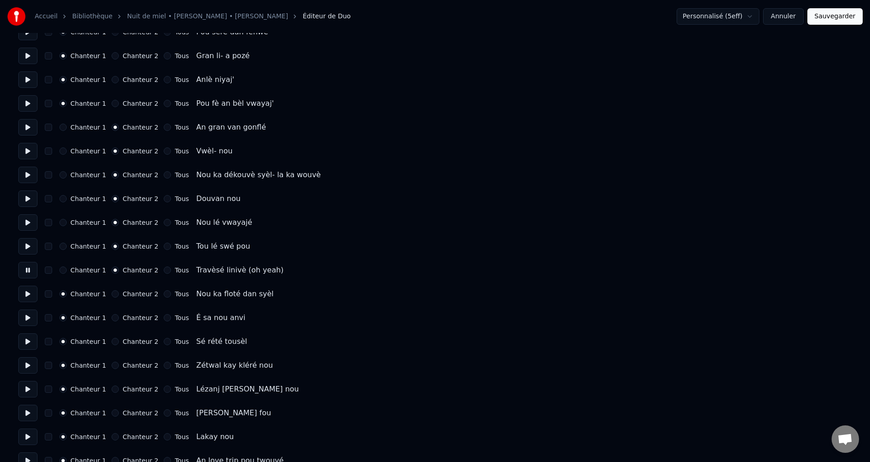
drag, startPoint x: 33, startPoint y: 296, endPoint x: 74, endPoint y: 297, distance: 41.2
click at [34, 295] on button at bounding box center [27, 293] width 19 height 16
click at [30, 320] on button at bounding box center [27, 317] width 19 height 16
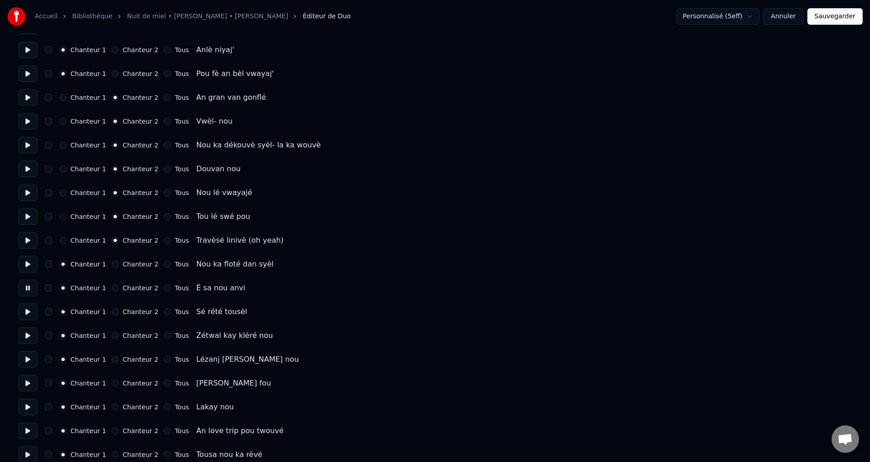
scroll to position [183, 0]
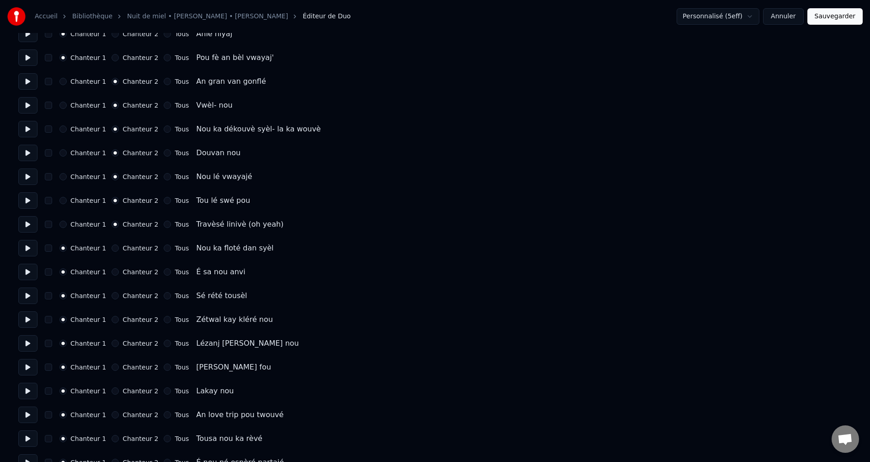
click at [164, 248] on button "Tous" at bounding box center [167, 247] width 7 height 7
click at [29, 266] on button at bounding box center [27, 271] width 19 height 16
click at [164, 274] on button "Tous" at bounding box center [167, 271] width 7 height 7
click at [32, 299] on button at bounding box center [27, 295] width 19 height 16
click at [164, 296] on button "Tous" at bounding box center [167, 295] width 7 height 7
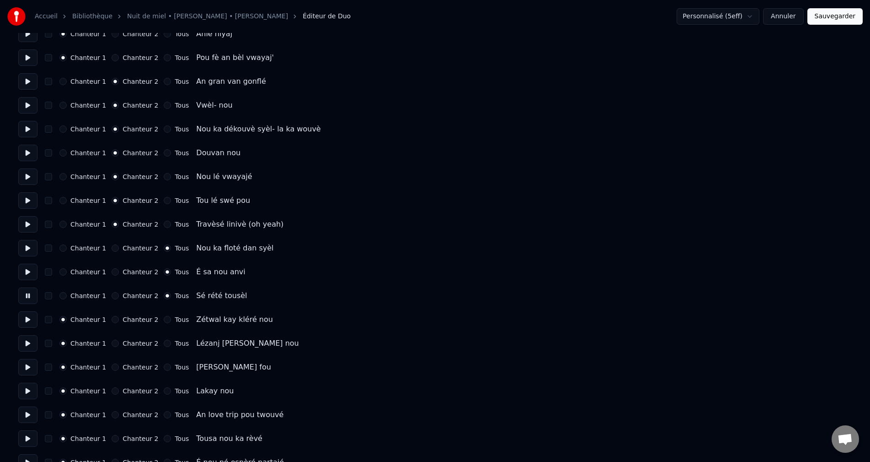
click at [33, 321] on button at bounding box center [27, 319] width 19 height 16
click at [113, 319] on button "Chanteur 2" at bounding box center [115, 319] width 7 height 7
drag, startPoint x: 18, startPoint y: 317, endPoint x: 24, endPoint y: 316, distance: 6.0
click at [20, 316] on button at bounding box center [27, 319] width 19 height 16
click at [22, 346] on button at bounding box center [27, 343] width 19 height 16
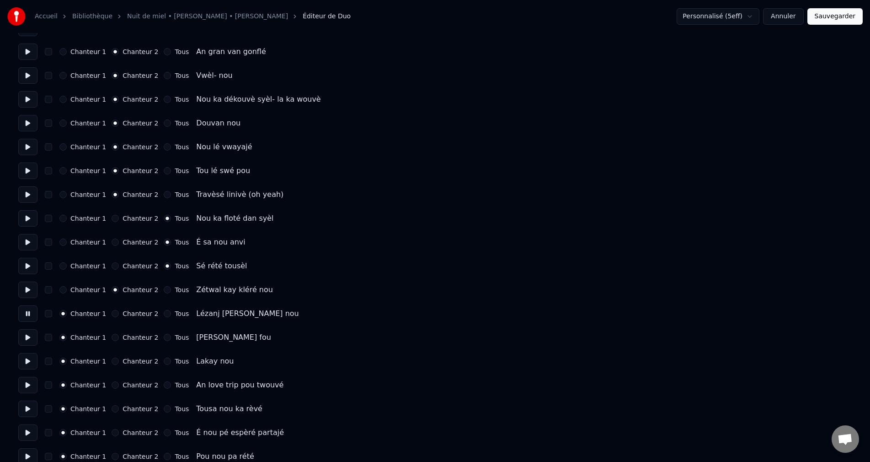
scroll to position [229, 0]
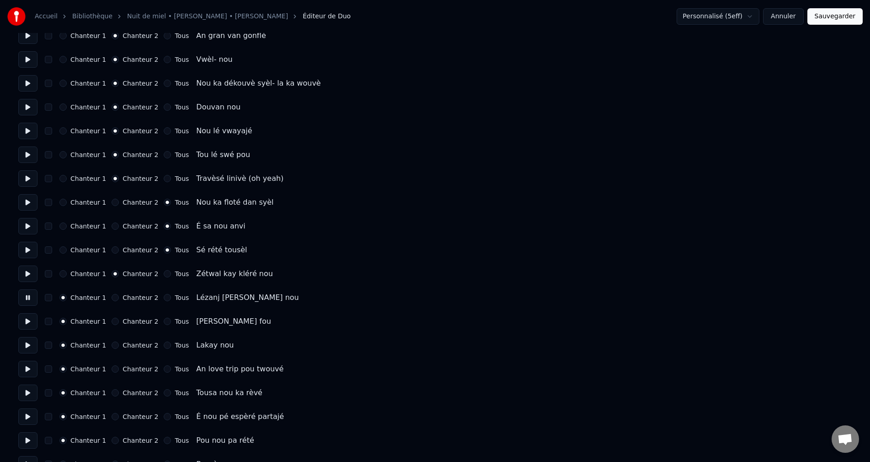
click at [113, 299] on button "Chanteur 2" at bounding box center [115, 297] width 7 height 7
click at [32, 320] on button at bounding box center [27, 321] width 19 height 16
click at [112, 323] on button "Chanteur 2" at bounding box center [115, 320] width 7 height 7
click at [64, 203] on button "Chanteur 1" at bounding box center [62, 202] width 7 height 7
click at [65, 224] on button "Chanteur 1" at bounding box center [62, 225] width 7 height 7
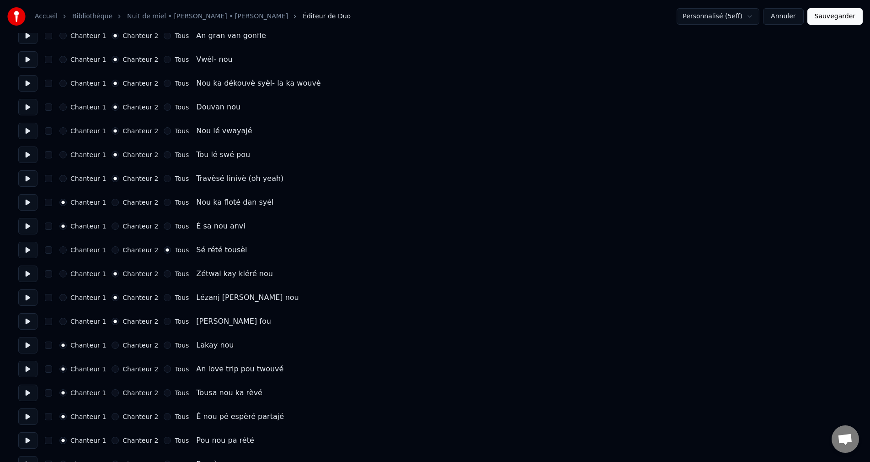
click at [61, 247] on button "Chanteur 1" at bounding box center [62, 249] width 7 height 7
drag, startPoint x: 30, startPoint y: 271, endPoint x: 37, endPoint y: 286, distance: 16.6
click at [30, 272] on button at bounding box center [27, 273] width 19 height 16
click at [28, 301] on button at bounding box center [27, 297] width 19 height 16
click at [28, 322] on button at bounding box center [27, 321] width 19 height 16
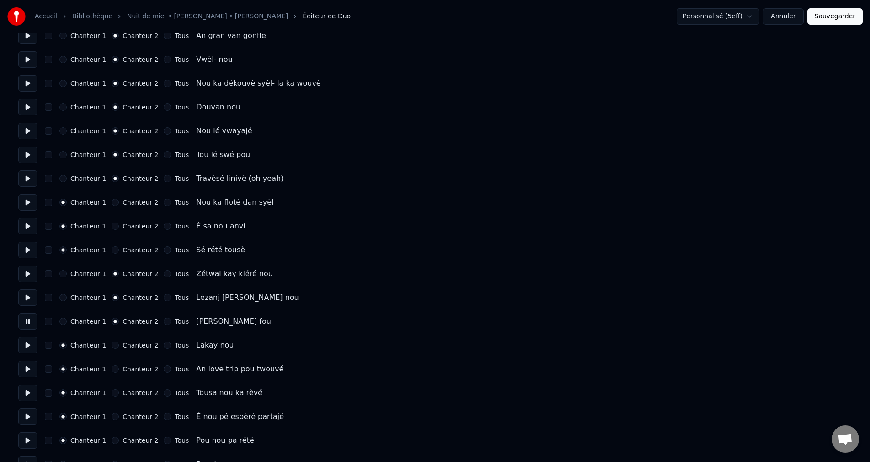
drag, startPoint x: 26, startPoint y: 342, endPoint x: 70, endPoint y: 353, distance: 45.3
click at [26, 343] on button at bounding box center [27, 345] width 19 height 16
click at [112, 345] on button "Chanteur 2" at bounding box center [115, 344] width 7 height 7
click at [27, 364] on button at bounding box center [27, 368] width 19 height 16
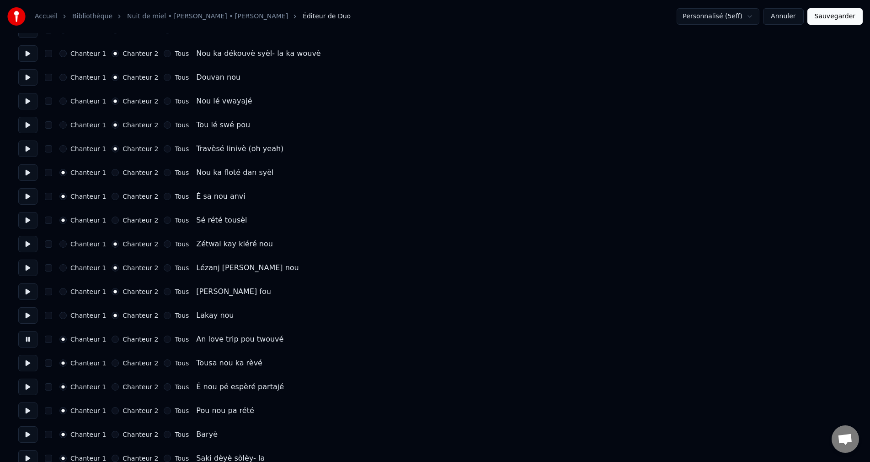
scroll to position [274, 0]
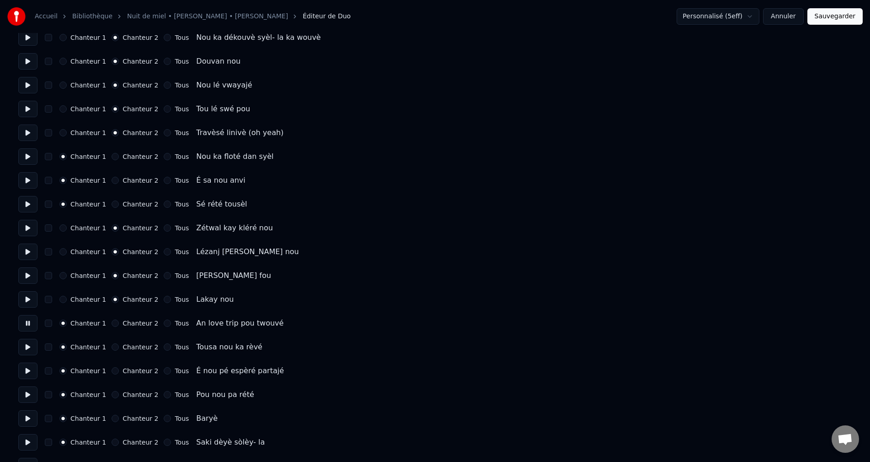
drag, startPoint x: 111, startPoint y: 321, endPoint x: 91, endPoint y: 329, distance: 21.6
click at [112, 321] on button "Chanteur 2" at bounding box center [115, 322] width 7 height 7
click at [37, 354] on button at bounding box center [27, 346] width 19 height 16
click at [113, 347] on button "Chanteur 2" at bounding box center [115, 346] width 7 height 7
click at [26, 365] on button at bounding box center [27, 370] width 19 height 16
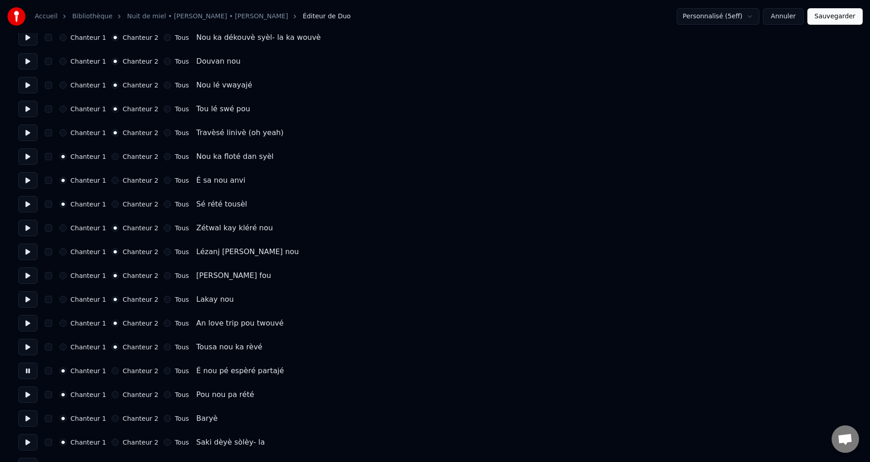
click at [112, 371] on button "Chanteur 2" at bounding box center [115, 370] width 7 height 7
click at [27, 395] on button at bounding box center [27, 394] width 19 height 16
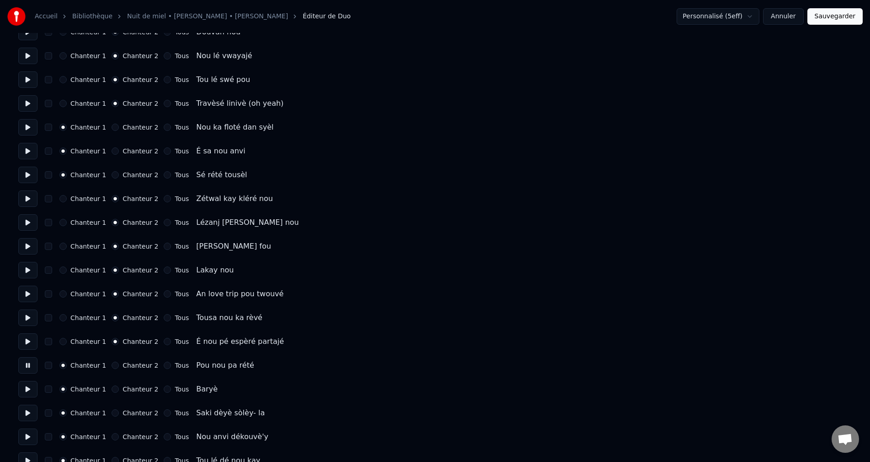
scroll to position [320, 0]
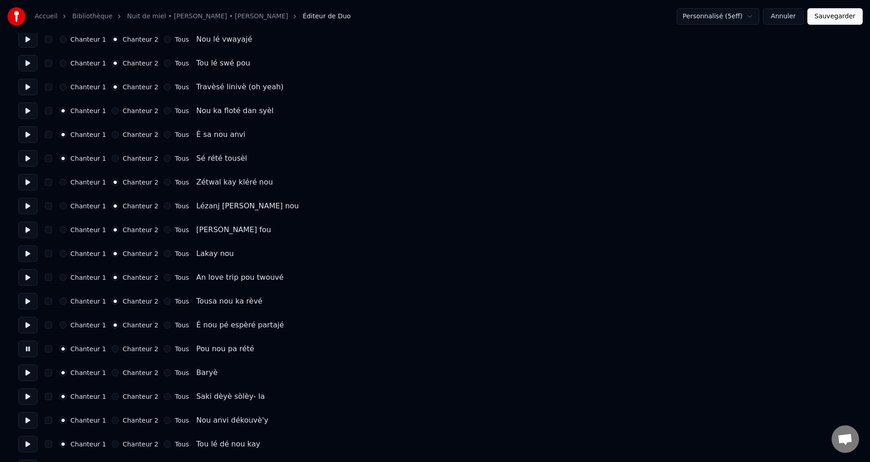
click at [112, 346] on button "Chanteur 2" at bounding box center [115, 348] width 7 height 7
drag, startPoint x: 30, startPoint y: 372, endPoint x: 67, endPoint y: 382, distance: 38.5
click at [31, 372] on button at bounding box center [27, 372] width 19 height 16
click at [112, 372] on button "Chanteur 2" at bounding box center [115, 372] width 7 height 7
click at [32, 393] on button at bounding box center [27, 396] width 19 height 16
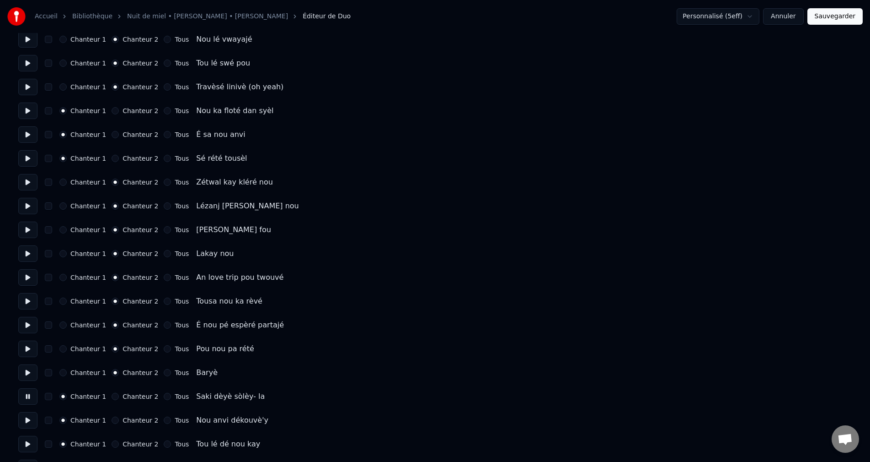
click at [112, 395] on button "Chanteur 2" at bounding box center [115, 395] width 7 height 7
click at [66, 346] on div "Chanteur 1" at bounding box center [82, 348] width 47 height 7
click at [70, 351] on div "Chanteur 1" at bounding box center [82, 348] width 47 height 7
click at [66, 349] on button "Chanteur 1" at bounding box center [62, 348] width 7 height 7
click at [64, 371] on button "Chanteur 1" at bounding box center [62, 372] width 7 height 7
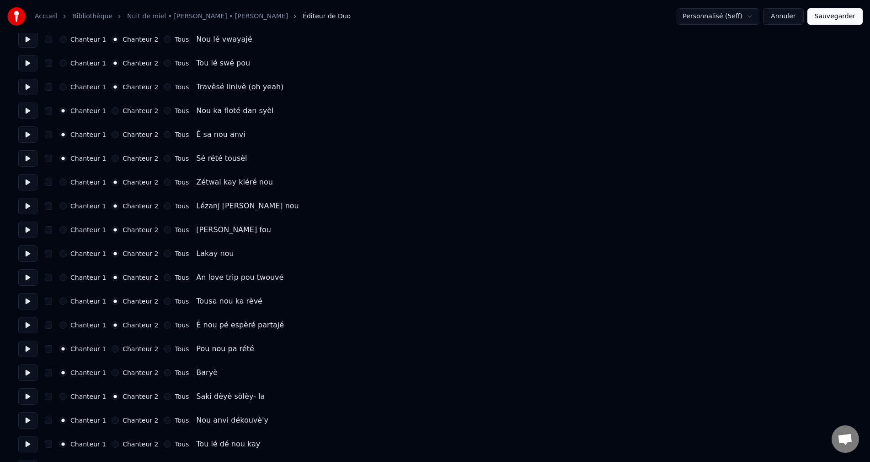
click at [64, 395] on button "Chanteur 1" at bounding box center [62, 395] width 7 height 7
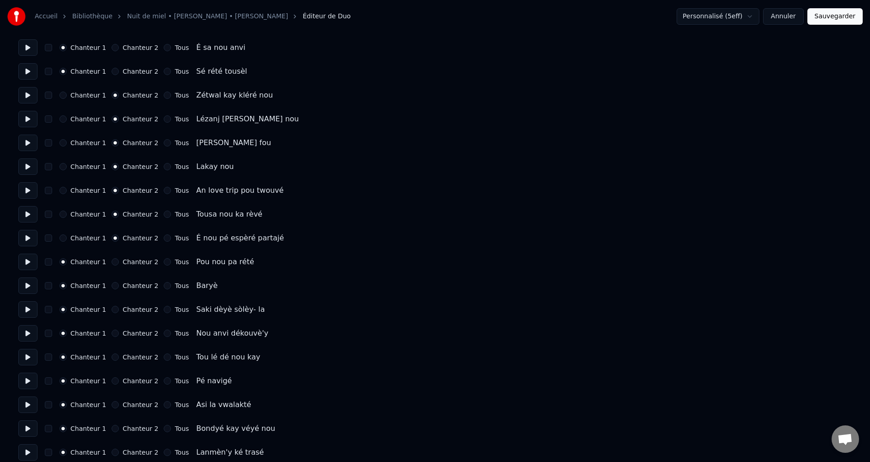
scroll to position [412, 0]
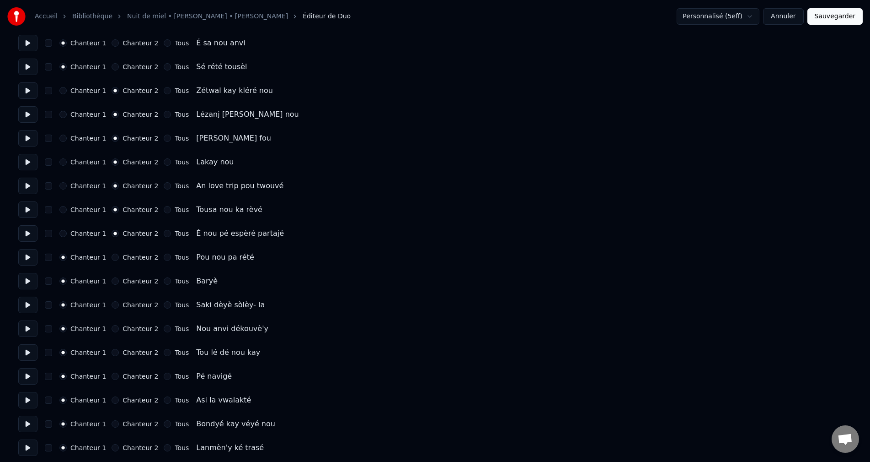
click at [30, 330] on button at bounding box center [27, 328] width 19 height 16
click at [32, 354] on button at bounding box center [27, 352] width 19 height 16
click at [30, 372] on button at bounding box center [27, 376] width 19 height 16
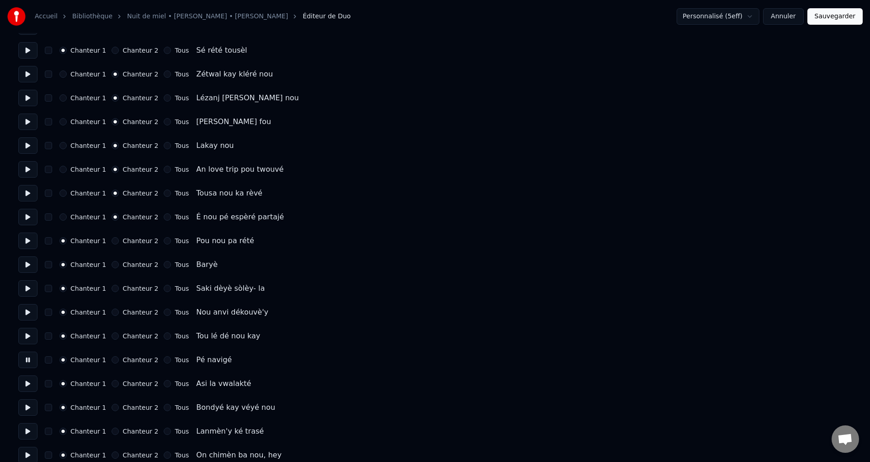
scroll to position [457, 0]
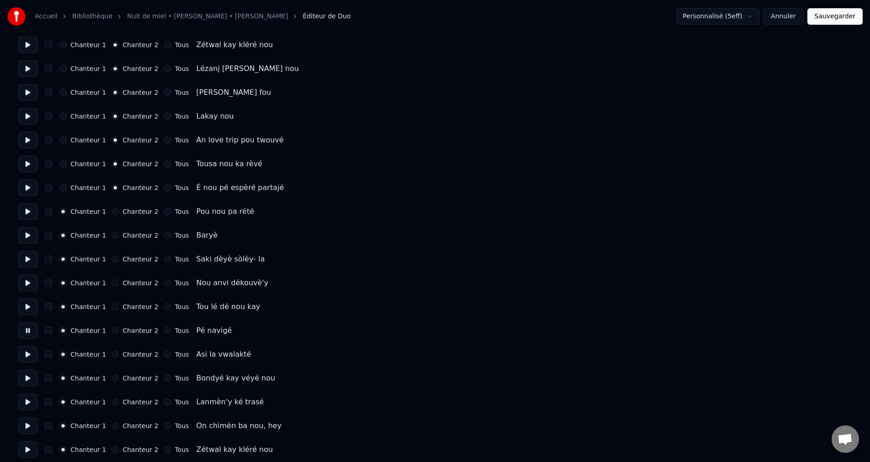
click at [29, 352] on button at bounding box center [27, 354] width 19 height 16
click at [32, 373] on button at bounding box center [27, 378] width 19 height 16
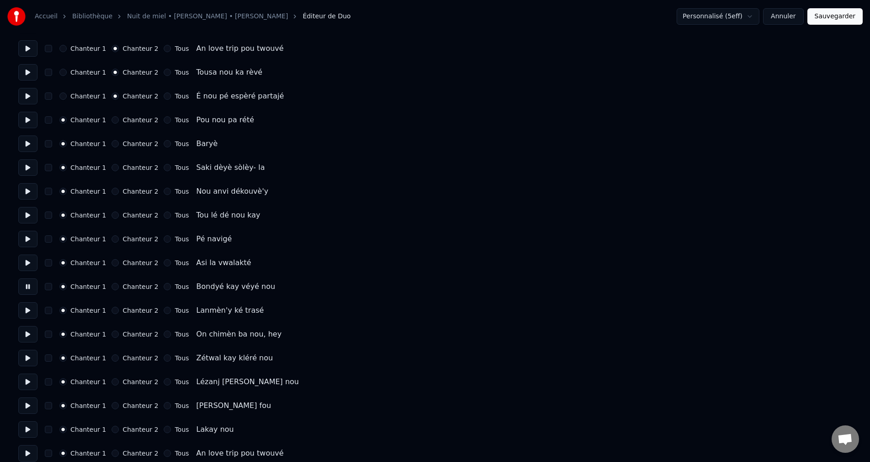
click at [27, 310] on button at bounding box center [27, 310] width 19 height 16
click at [28, 336] on button at bounding box center [27, 334] width 19 height 16
click at [30, 353] on button at bounding box center [27, 357] width 19 height 16
click at [112, 359] on button "Chanteur 2" at bounding box center [115, 357] width 7 height 7
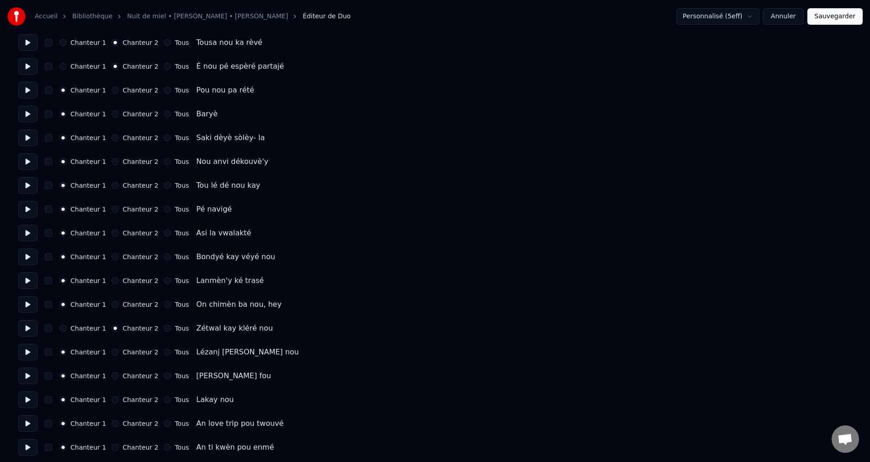
scroll to position [595, 0]
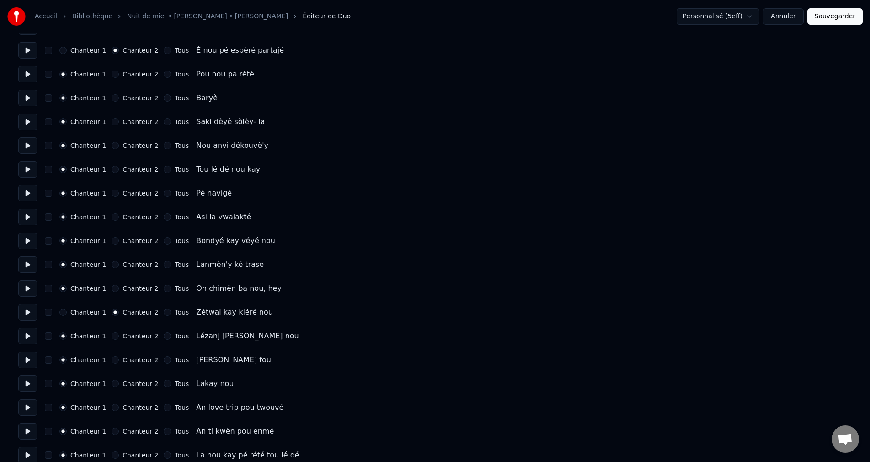
click at [113, 337] on button "Chanteur 2" at bounding box center [115, 335] width 7 height 7
click at [114, 360] on div "Chanteur 2" at bounding box center [135, 359] width 47 height 7
click at [28, 353] on button at bounding box center [27, 359] width 19 height 16
drag, startPoint x: 108, startPoint y: 359, endPoint x: 79, endPoint y: 365, distance: 30.1
click at [112, 359] on button "Chanteur 2" at bounding box center [115, 359] width 7 height 7
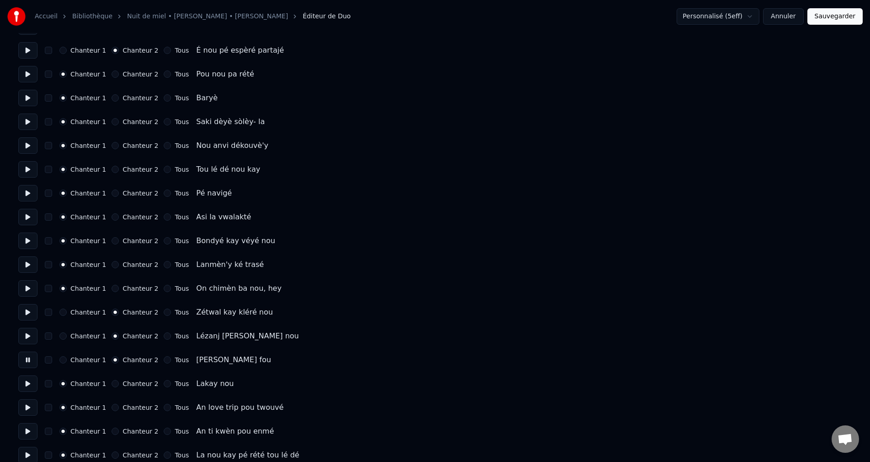
drag, startPoint x: 24, startPoint y: 382, endPoint x: 81, endPoint y: 382, distance: 56.3
click at [30, 382] on button at bounding box center [27, 383] width 19 height 16
click at [112, 381] on button "Chanteur 2" at bounding box center [115, 383] width 7 height 7
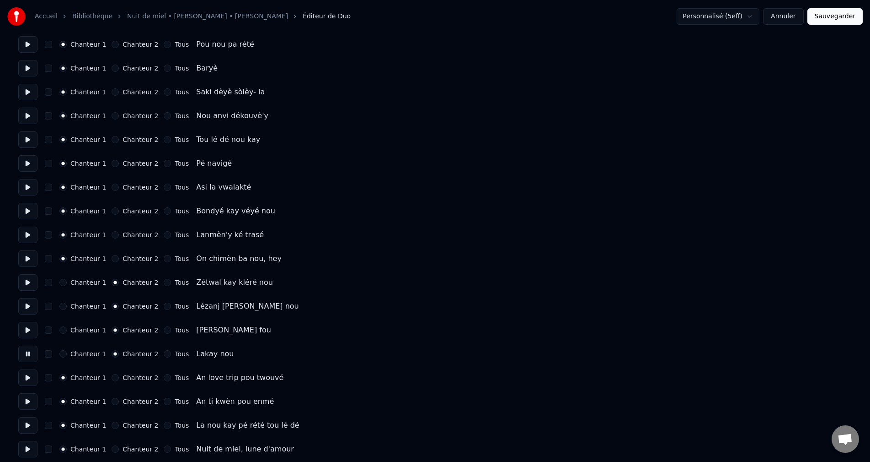
scroll to position [640, 0]
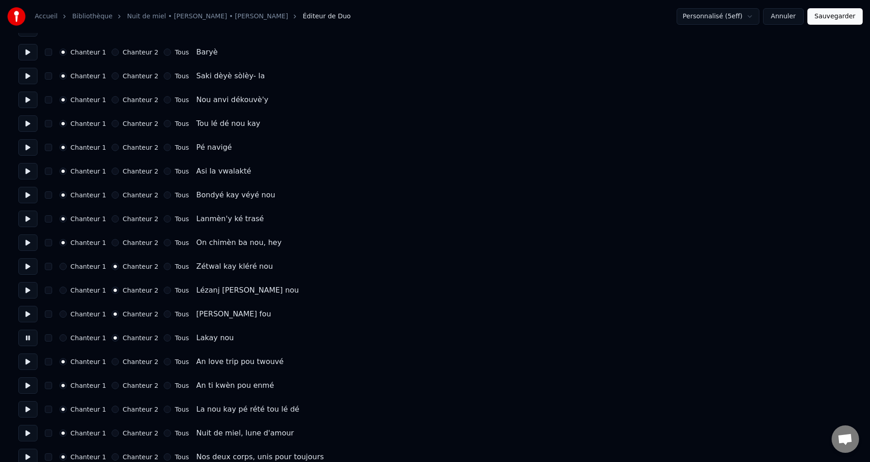
drag, startPoint x: 12, startPoint y: 355, endPoint x: 29, endPoint y: 357, distance: 17.4
click at [13, 355] on div "Accueil Bibliothèque Nuit de miel • [PERSON_NAME] • [PERSON_NAME] Éditeur de Du…" at bounding box center [435, 174] width 870 height 1628
click at [29, 357] on button at bounding box center [27, 361] width 19 height 16
click at [112, 359] on div "Chanteur 2" at bounding box center [135, 361] width 47 height 7
click at [115, 362] on div "Chanteur 2" at bounding box center [135, 361] width 47 height 7
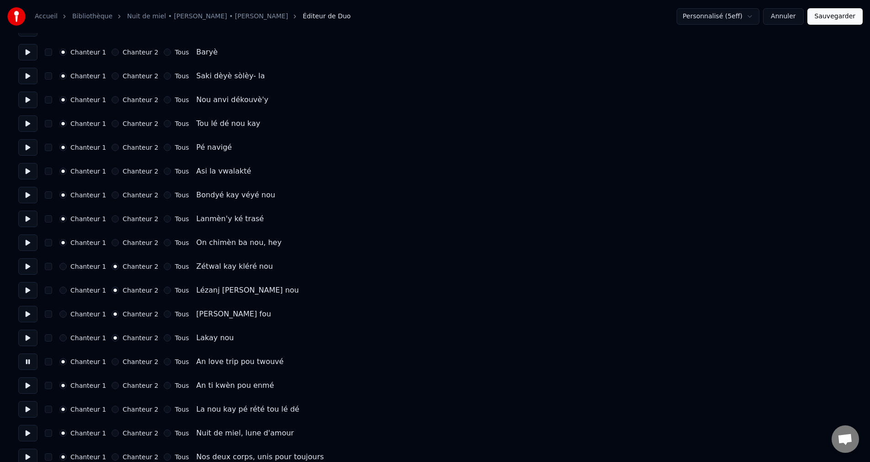
click at [113, 362] on button "Chanteur 2" at bounding box center [115, 361] width 7 height 7
drag, startPoint x: 34, startPoint y: 386, endPoint x: 44, endPoint y: 386, distance: 10.5
click at [38, 386] on div "Chanteur 1 Chanteur 2 Tous An ti kwèn pou enmé" at bounding box center [435, 385] width 834 height 16
drag, startPoint x: 28, startPoint y: 384, endPoint x: 75, endPoint y: 387, distance: 47.2
click at [29, 384] on button at bounding box center [27, 385] width 19 height 16
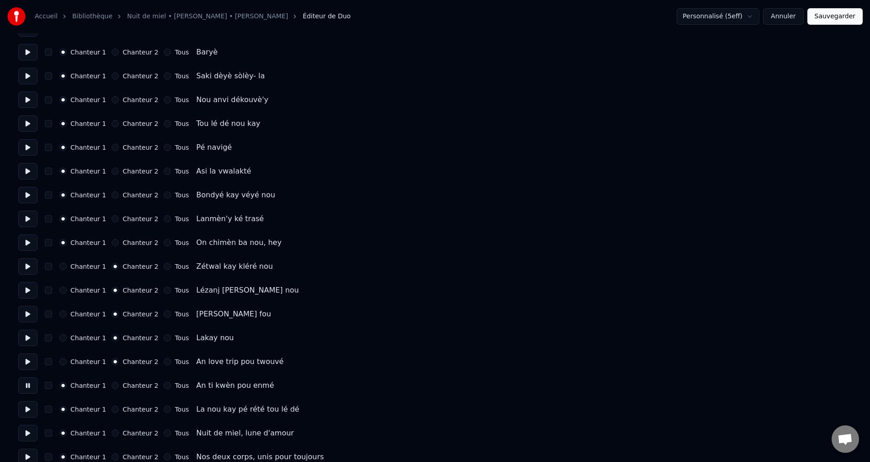
click at [112, 385] on button "Chanteur 2" at bounding box center [115, 384] width 7 height 7
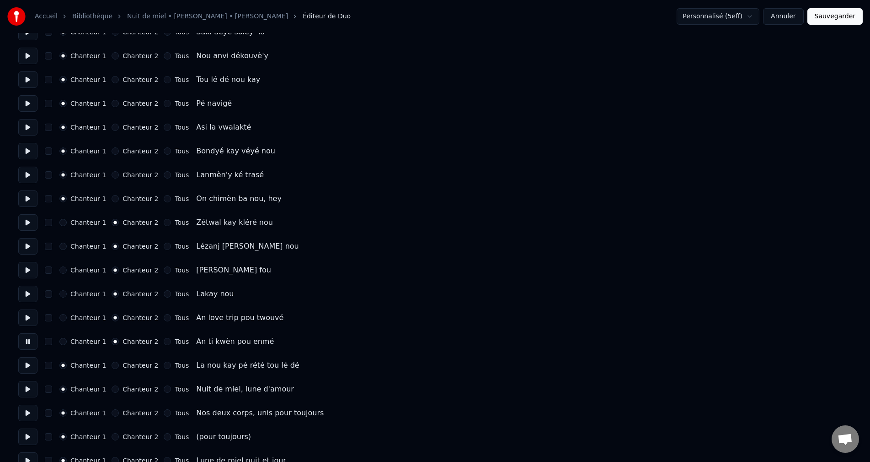
scroll to position [732, 0]
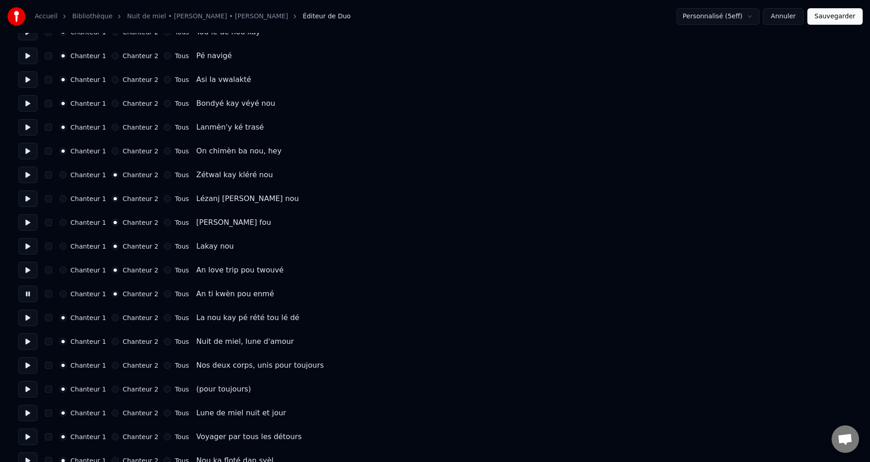
drag, startPoint x: 25, startPoint y: 324, endPoint x: 52, endPoint y: 328, distance: 27.8
click at [25, 325] on button at bounding box center [27, 317] width 19 height 16
click at [113, 316] on button "Chanteur 2" at bounding box center [115, 317] width 7 height 7
drag, startPoint x: 28, startPoint y: 340, endPoint x: 40, endPoint y: 337, distance: 12.3
click at [28, 338] on button at bounding box center [27, 341] width 19 height 16
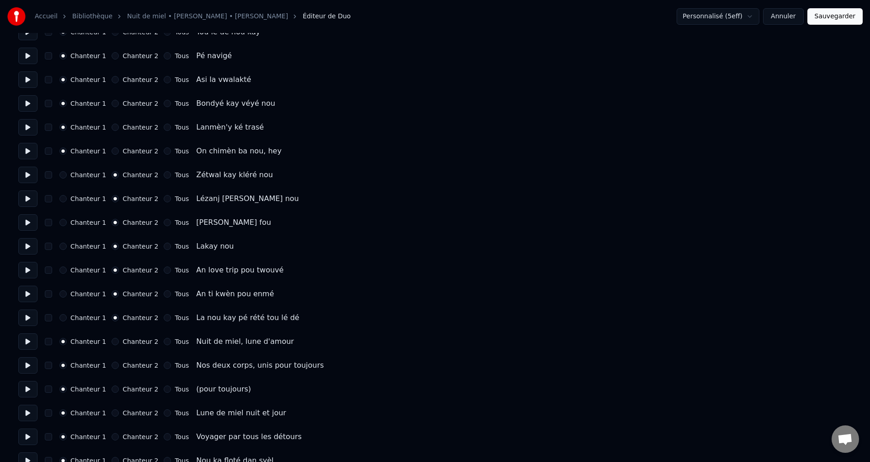
drag, startPoint x: 29, startPoint y: 336, endPoint x: 43, endPoint y: 337, distance: 13.8
click at [30, 336] on button at bounding box center [27, 341] width 19 height 16
click at [30, 370] on button at bounding box center [27, 365] width 19 height 16
click at [33, 392] on button at bounding box center [27, 389] width 19 height 16
click at [112, 389] on button "Chanteur 2" at bounding box center [115, 388] width 7 height 7
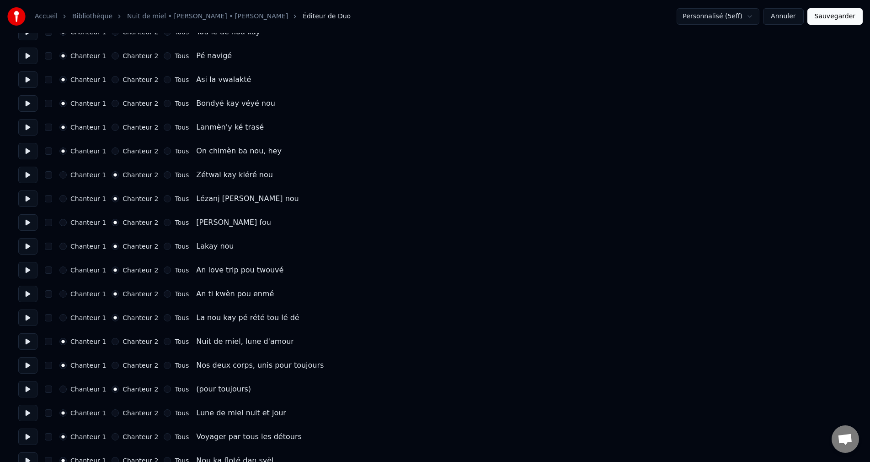
click at [22, 409] on button at bounding box center [27, 412] width 19 height 16
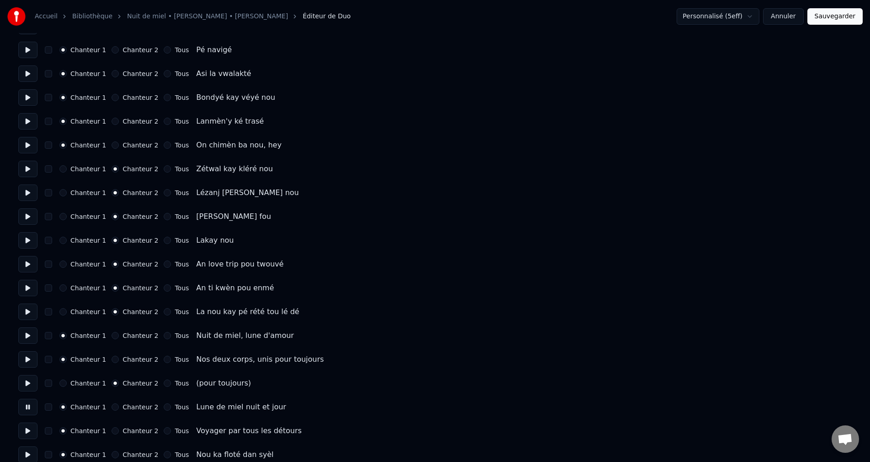
scroll to position [778, 0]
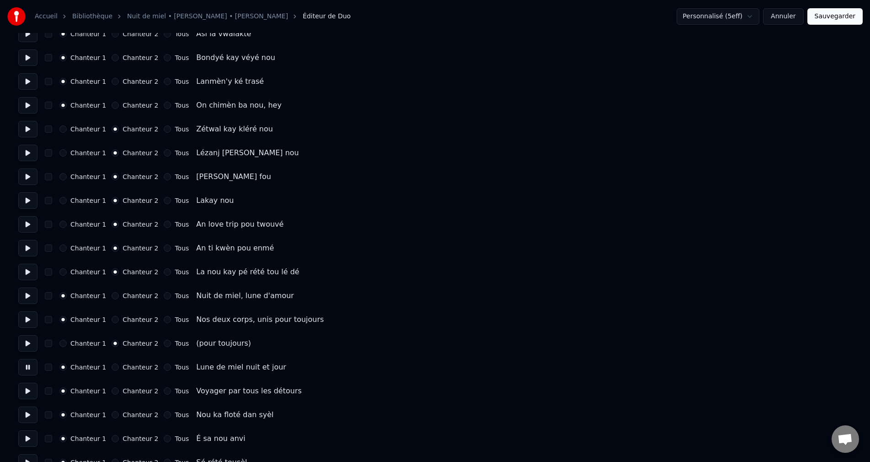
click at [26, 386] on button at bounding box center [27, 390] width 19 height 16
click at [32, 413] on button at bounding box center [27, 414] width 19 height 16
click at [112, 414] on button "Chanteur 2" at bounding box center [115, 414] width 7 height 7
click at [31, 436] on button at bounding box center [27, 438] width 19 height 16
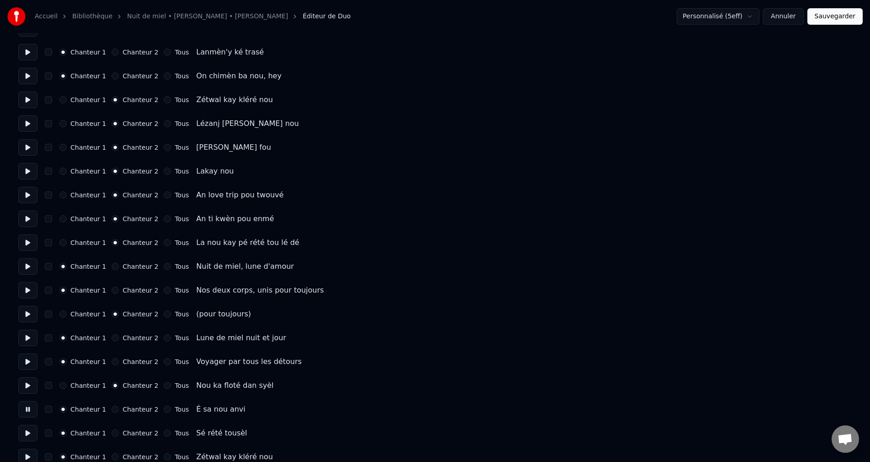
scroll to position [823, 0]
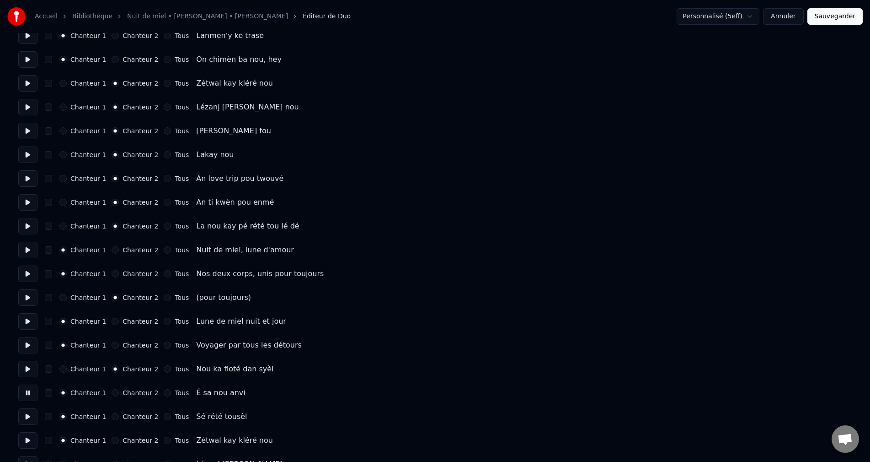
click at [112, 390] on button "Chanteur 2" at bounding box center [115, 392] width 7 height 7
click at [31, 414] on button at bounding box center [27, 416] width 19 height 16
click at [112, 415] on button "Chanteur 2" at bounding box center [115, 416] width 7 height 7
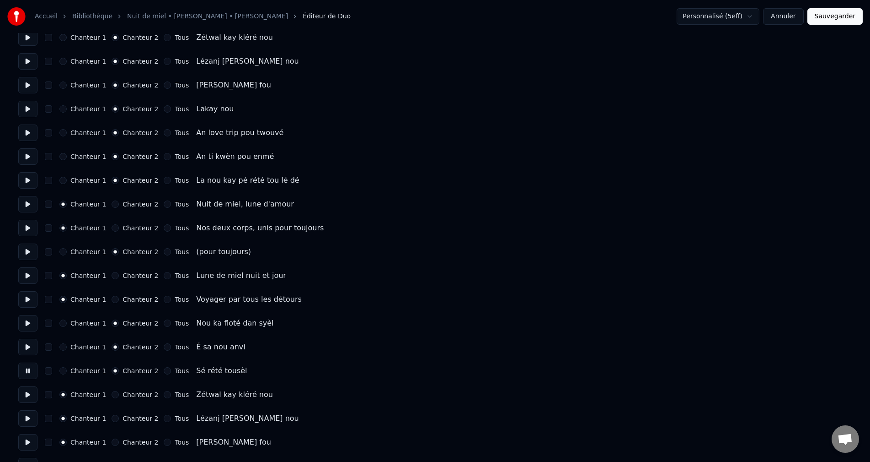
click at [26, 393] on button at bounding box center [27, 394] width 19 height 16
click at [29, 421] on button at bounding box center [27, 418] width 19 height 16
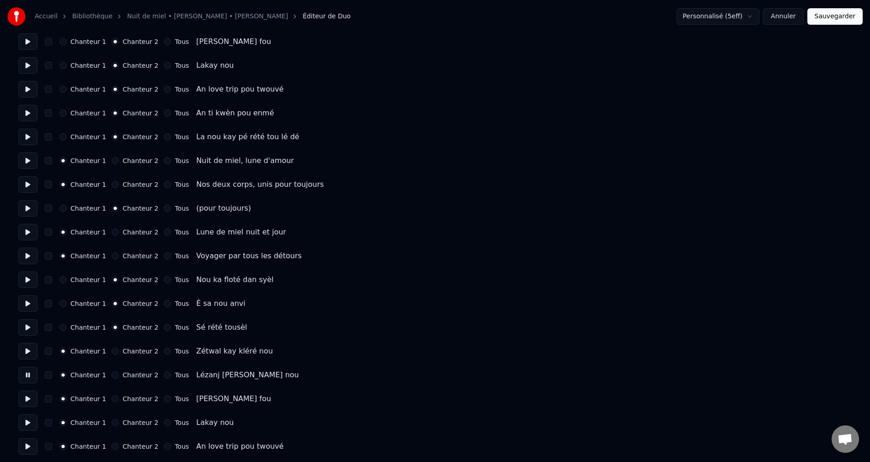
scroll to position [915, 0]
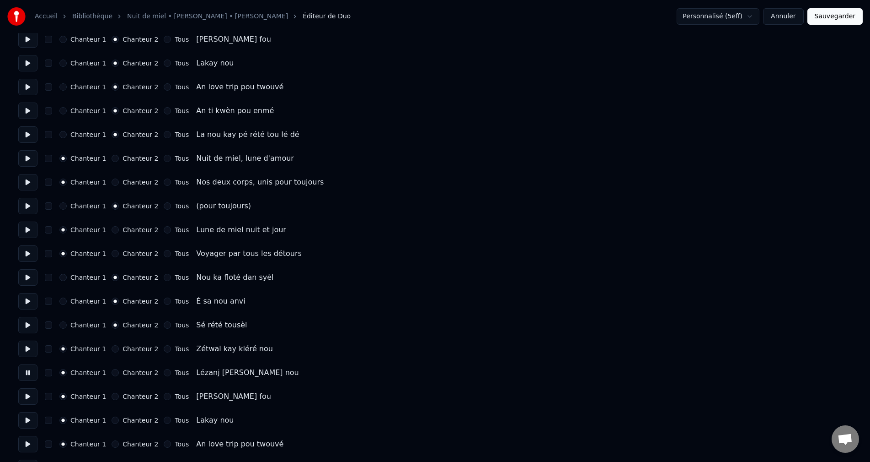
click at [28, 400] on button at bounding box center [27, 396] width 19 height 16
click at [32, 420] on button at bounding box center [27, 420] width 19 height 16
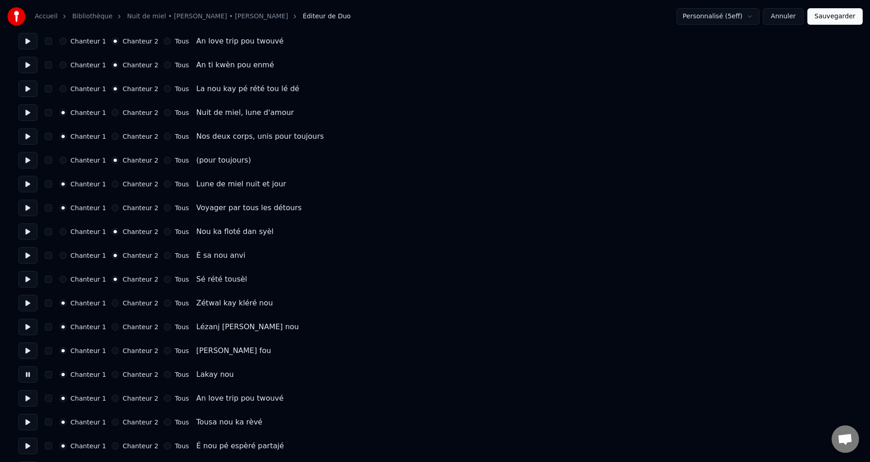
drag, startPoint x: 25, startPoint y: 398, endPoint x: 27, endPoint y: 403, distance: 4.7
click at [25, 398] on button at bounding box center [27, 398] width 19 height 16
click at [35, 423] on button at bounding box center [27, 422] width 19 height 16
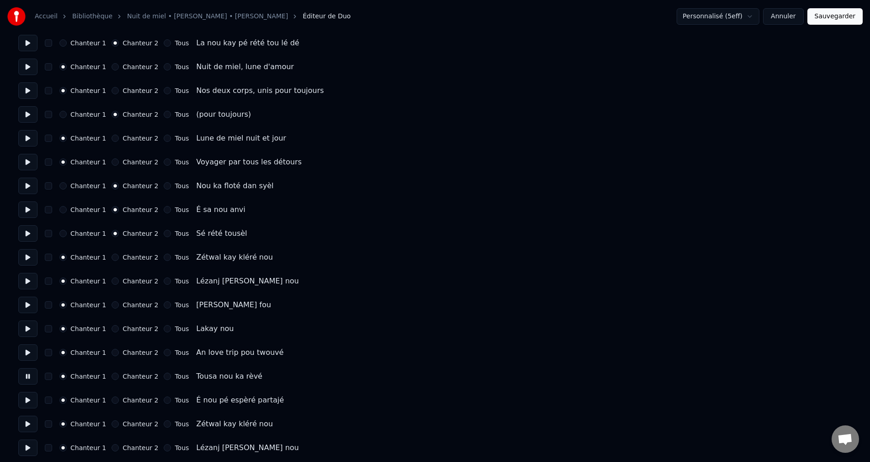
click at [27, 402] on button at bounding box center [27, 400] width 19 height 16
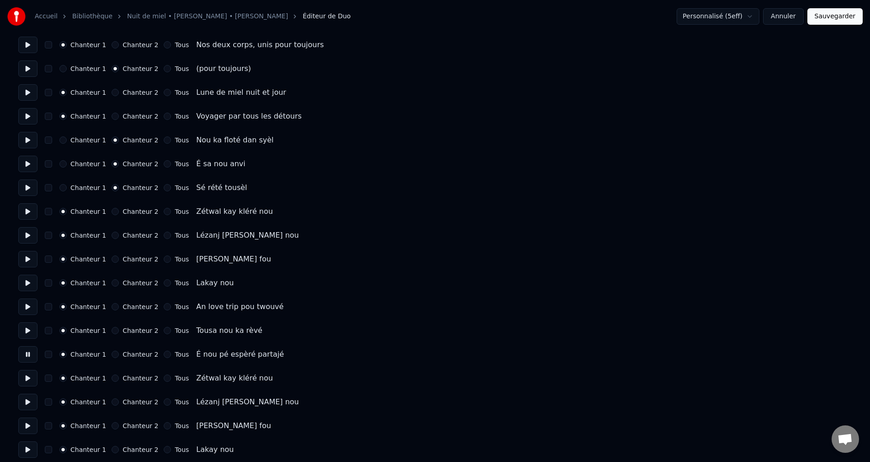
click at [28, 381] on button at bounding box center [27, 378] width 19 height 16
click at [27, 404] on button at bounding box center [27, 401] width 19 height 16
click at [32, 425] on button at bounding box center [27, 425] width 19 height 16
click at [31, 447] on button at bounding box center [27, 449] width 19 height 16
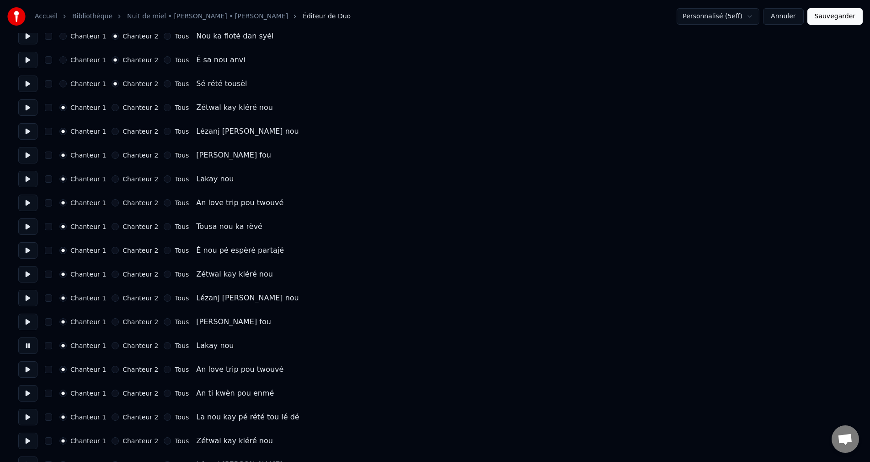
scroll to position [1176, 0]
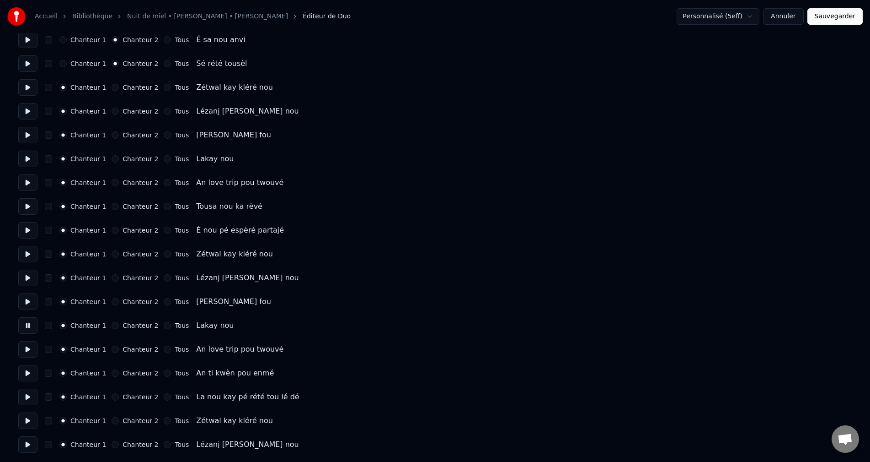
click at [852, 14] on button "Sauvegarder" at bounding box center [835, 16] width 55 height 16
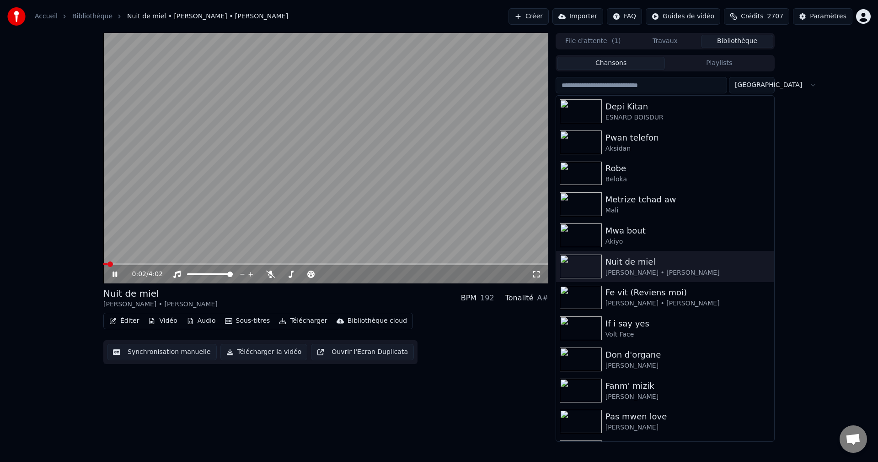
click at [304, 318] on button "Télécharger" at bounding box center [302, 320] width 55 height 13
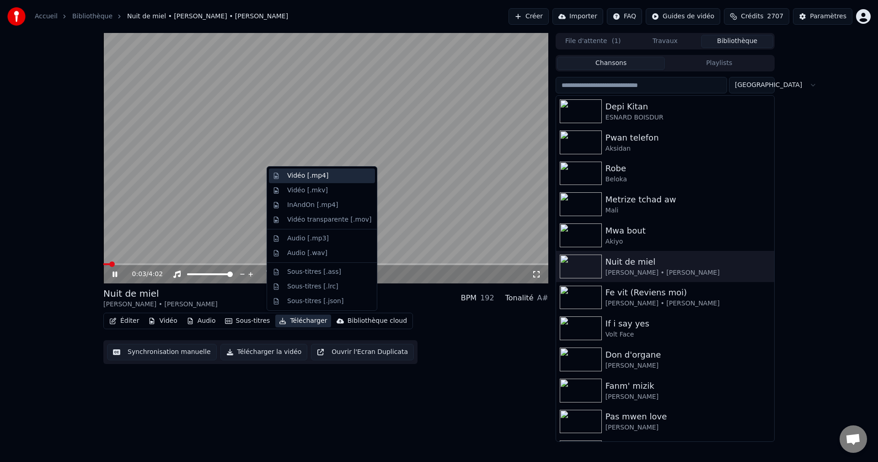
click at [310, 180] on div "Vidéo [.mp4]" at bounding box center [307, 175] width 41 height 9
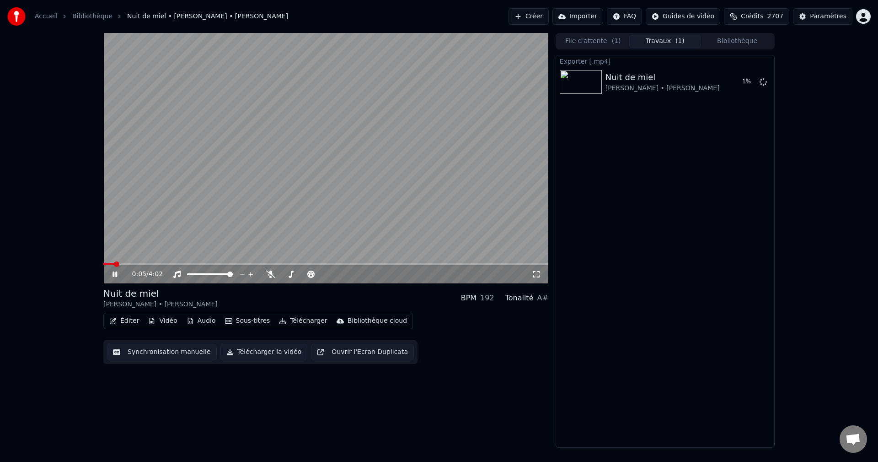
click at [731, 41] on button "Bibliothèque" at bounding box center [737, 41] width 72 height 13
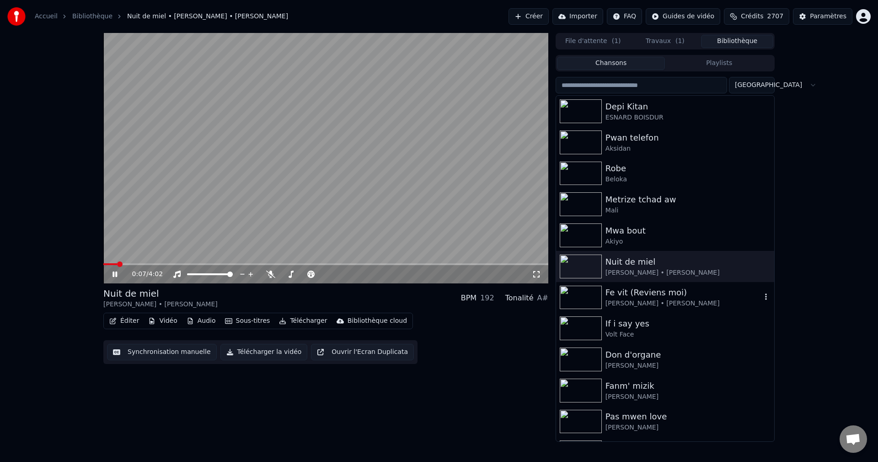
click at [626, 302] on div "[PERSON_NAME] • [PERSON_NAME]" at bounding box center [684, 303] width 156 height 9
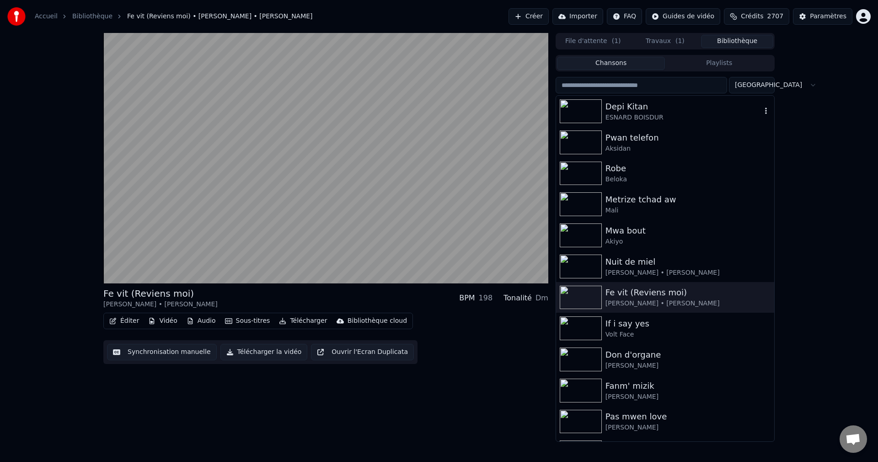
click at [672, 121] on div "ESNARD BOISDUR" at bounding box center [684, 117] width 156 height 9
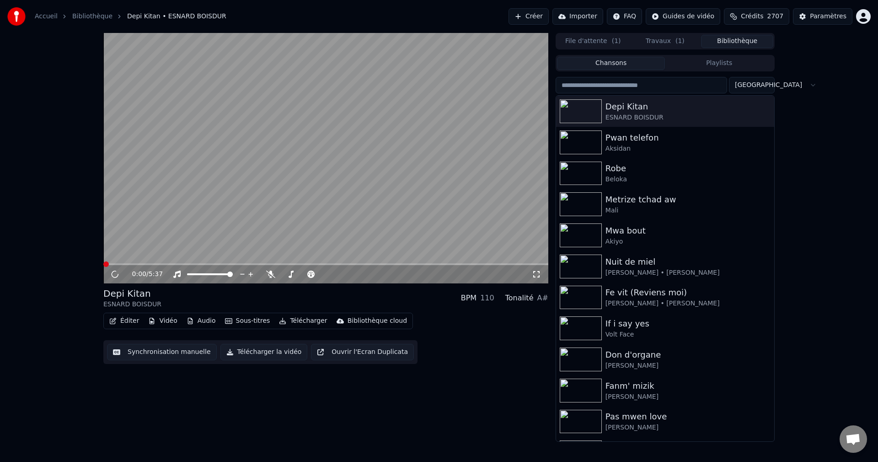
click at [118, 317] on button "Éditer" at bounding box center [124, 320] width 37 height 13
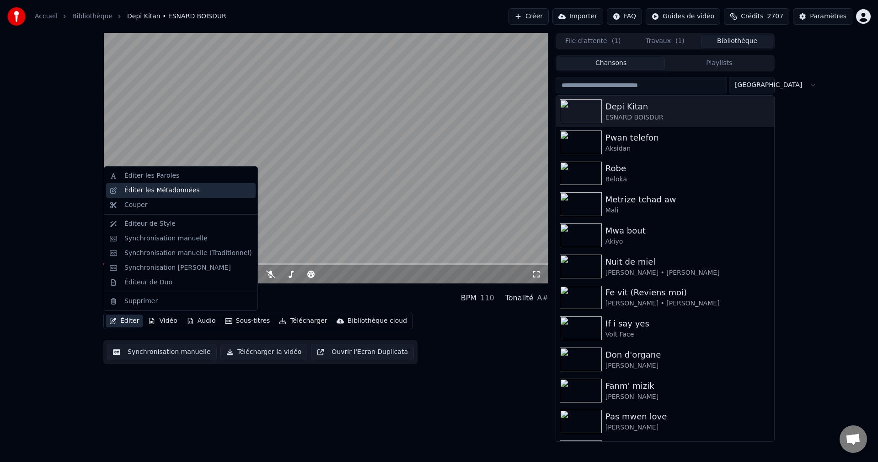
click at [182, 193] on div "Éditer les Métadonnées" at bounding box center [161, 190] width 75 height 9
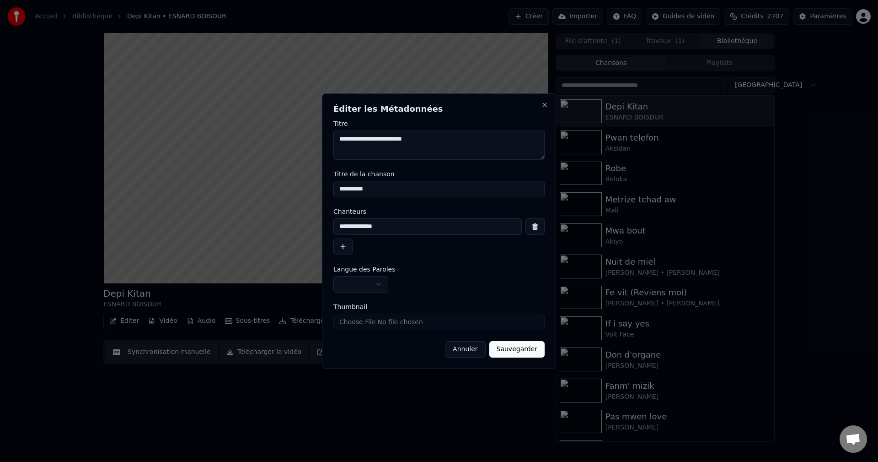
click at [442, 140] on textarea "**********" at bounding box center [438, 144] width 211 height 29
type textarea "**********"
click at [520, 354] on button "Sauvegarder" at bounding box center [516, 349] width 55 height 16
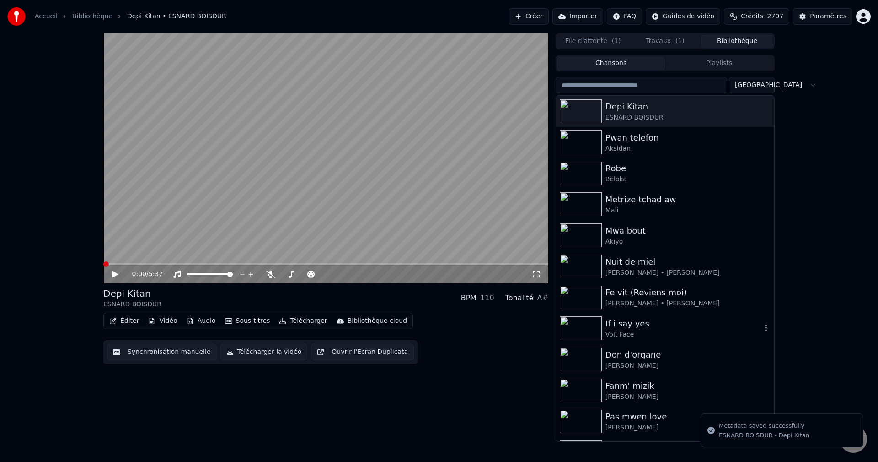
click at [632, 326] on div "If i say yes" at bounding box center [684, 323] width 156 height 13
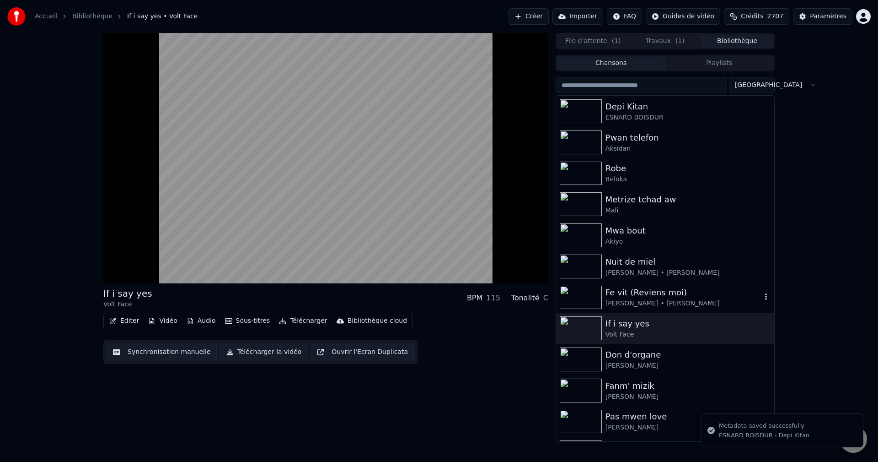
click at [624, 296] on div "Fe vit (Reviens moi)" at bounding box center [684, 292] width 156 height 13
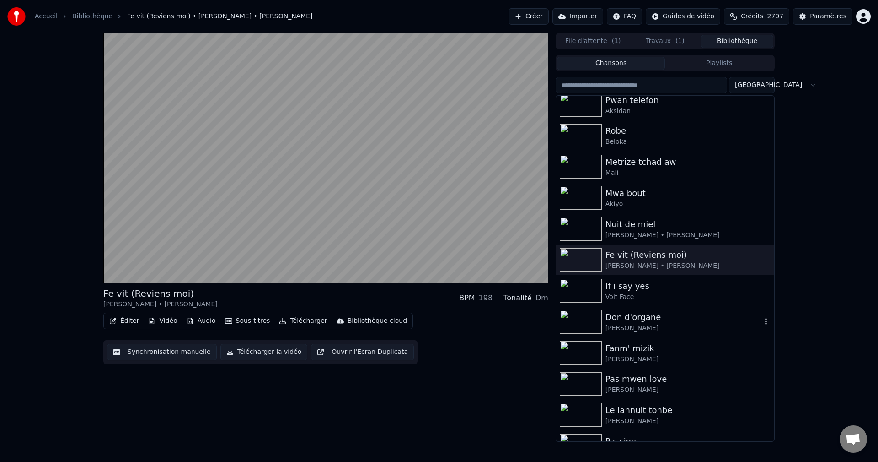
scroll to position [91, 0]
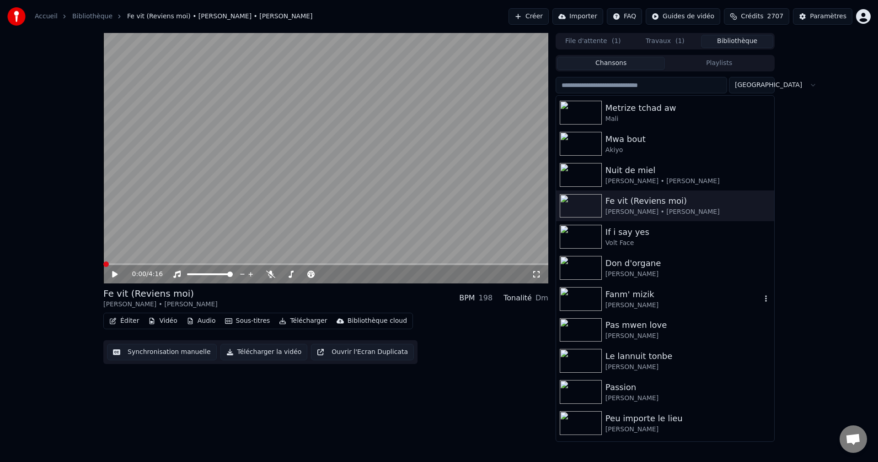
click at [621, 302] on div "[PERSON_NAME]" at bounding box center [684, 305] width 156 height 9
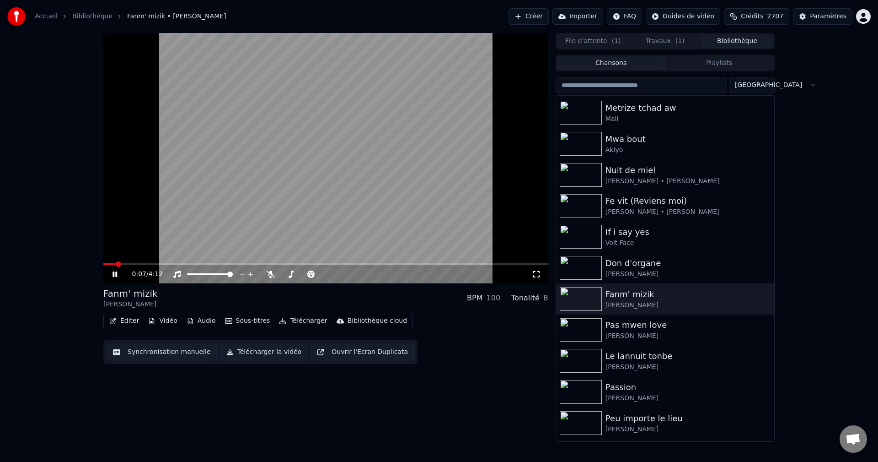
click at [116, 277] on icon at bounding box center [121, 273] width 21 height 7
click at [537, 15] on button "Créer" at bounding box center [529, 16] width 40 height 16
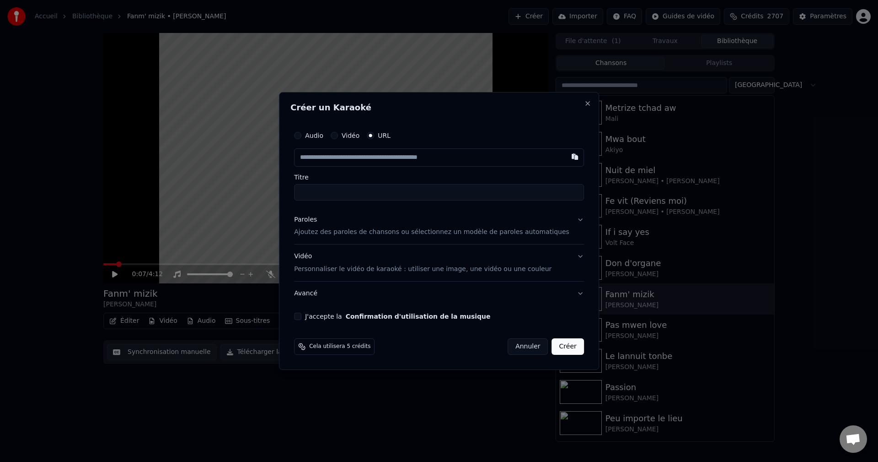
click at [351, 161] on input "text" at bounding box center [439, 157] width 290 height 18
paste input "**********"
type input "**********"
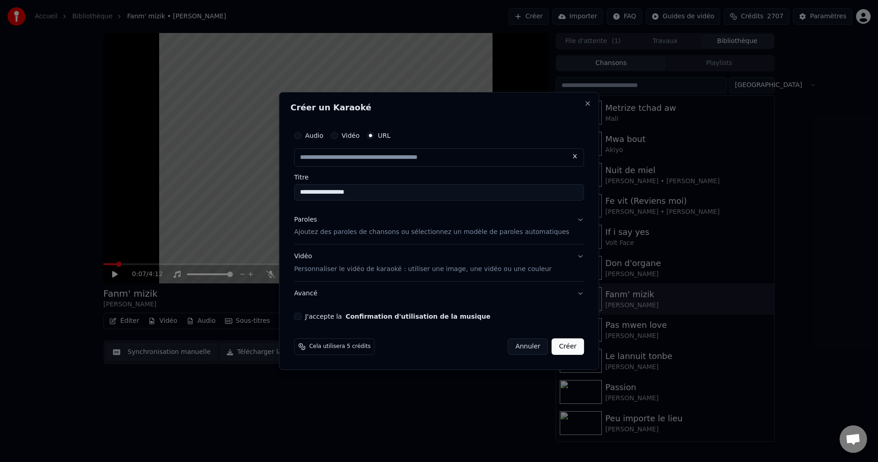
click at [317, 218] on div "Paroles" at bounding box center [305, 219] width 23 height 9
type input "**********"
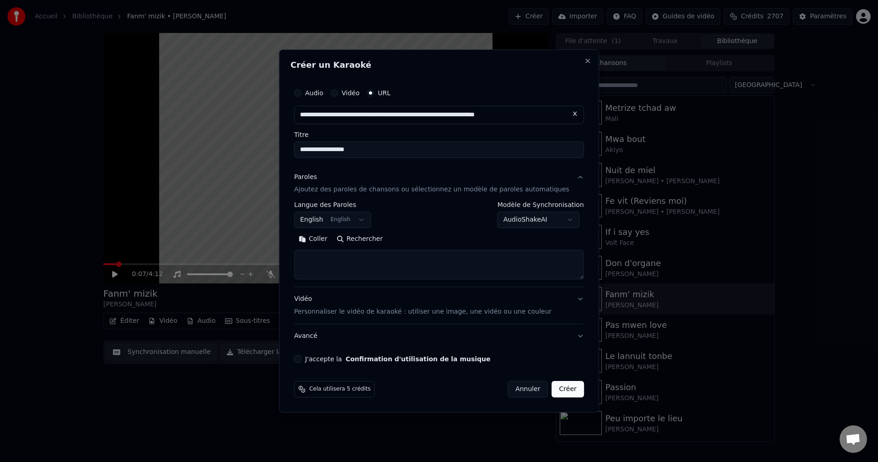
click at [349, 220] on body "**********" at bounding box center [439, 231] width 878 height 462
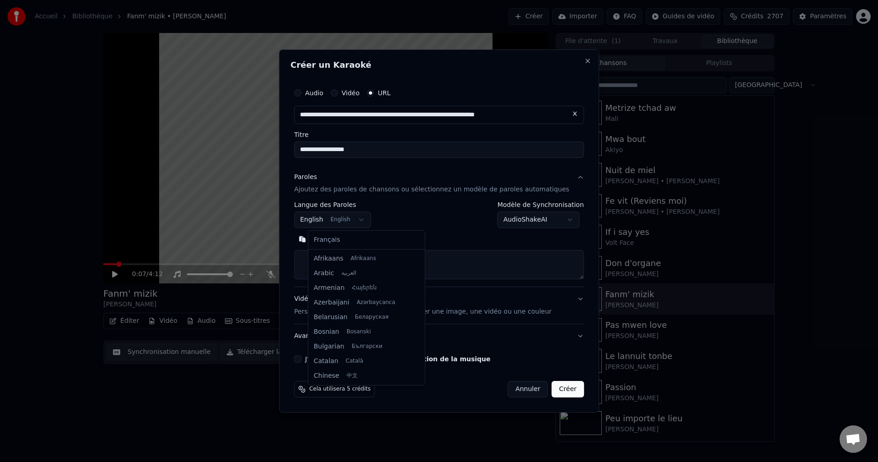
scroll to position [73, 0]
select select "**"
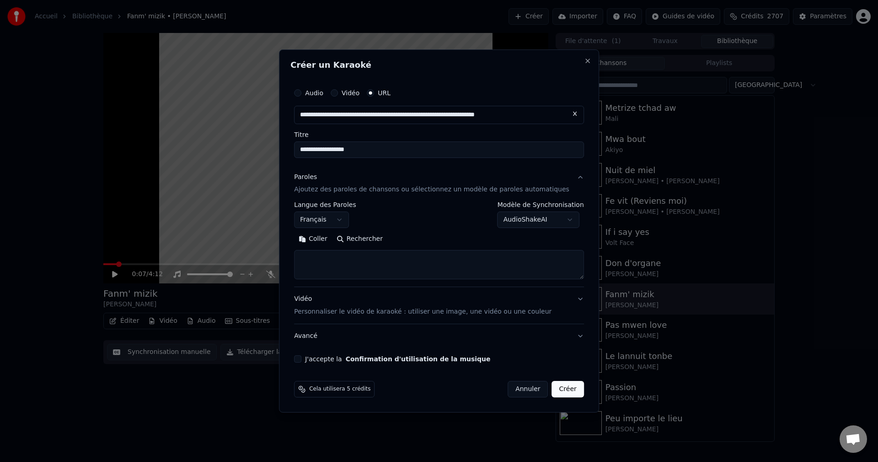
click at [379, 263] on textarea at bounding box center [439, 264] width 290 height 29
paste textarea "**********"
click at [431, 240] on button "Développer" at bounding box center [420, 239] width 56 height 15
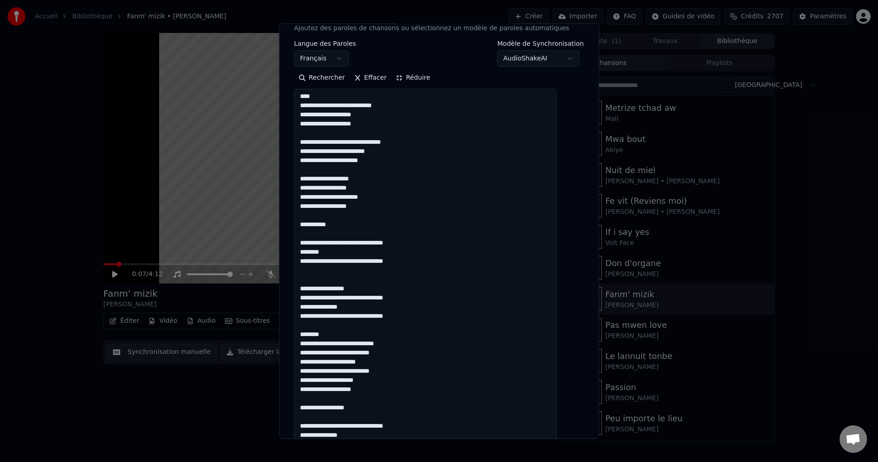
scroll to position [137, 0]
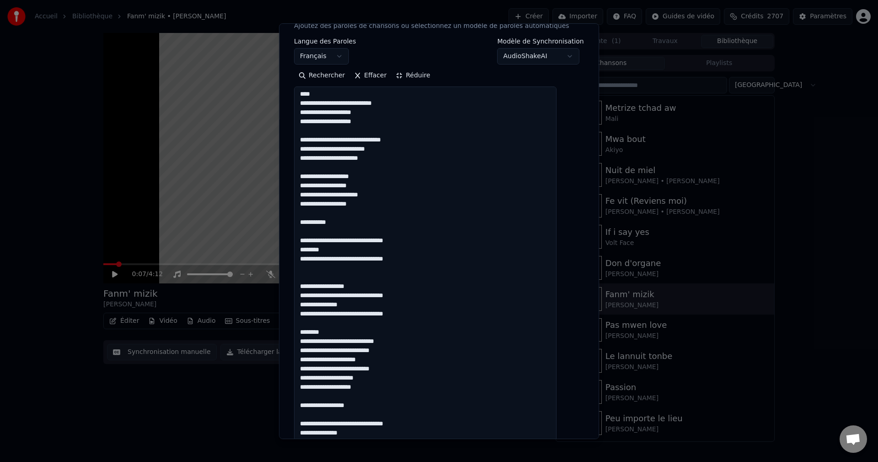
click at [375, 286] on textarea at bounding box center [425, 428] width 263 height 684
click at [367, 305] on textarea at bounding box center [425, 428] width 263 height 684
click at [343, 328] on textarea at bounding box center [425, 428] width 263 height 684
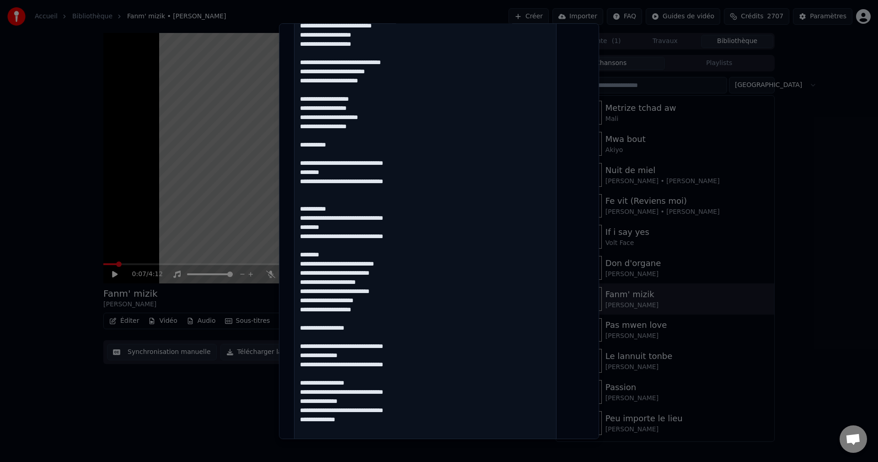
scroll to position [229, 0]
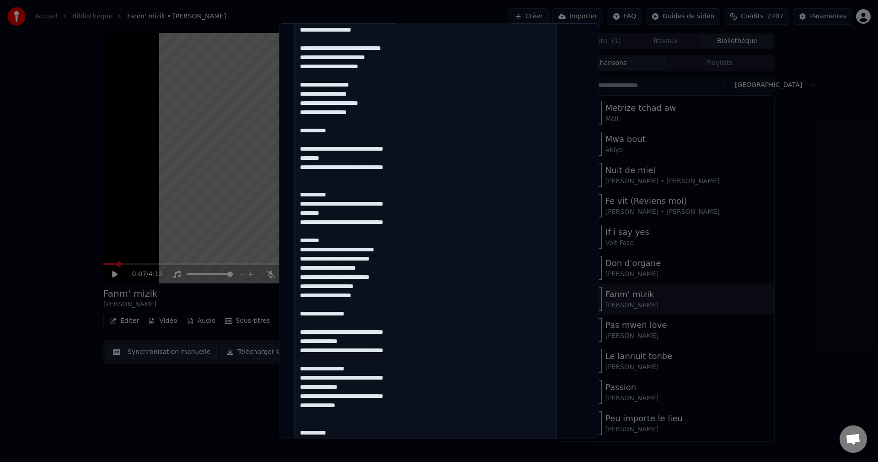
click at [415, 250] on textarea at bounding box center [425, 337] width 263 height 684
click at [372, 289] on textarea at bounding box center [425, 337] width 263 height 684
click at [310, 296] on textarea at bounding box center [425, 337] width 263 height 684
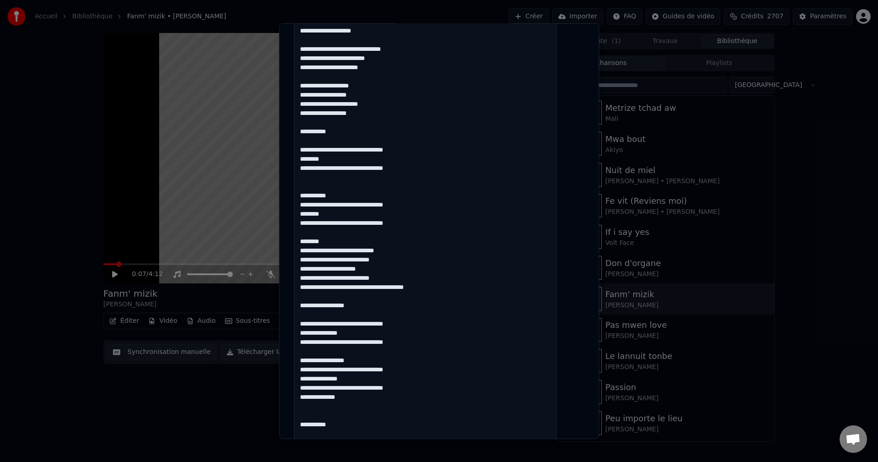
scroll to position [230, 0]
click at [368, 307] on textarea at bounding box center [425, 336] width 263 height 684
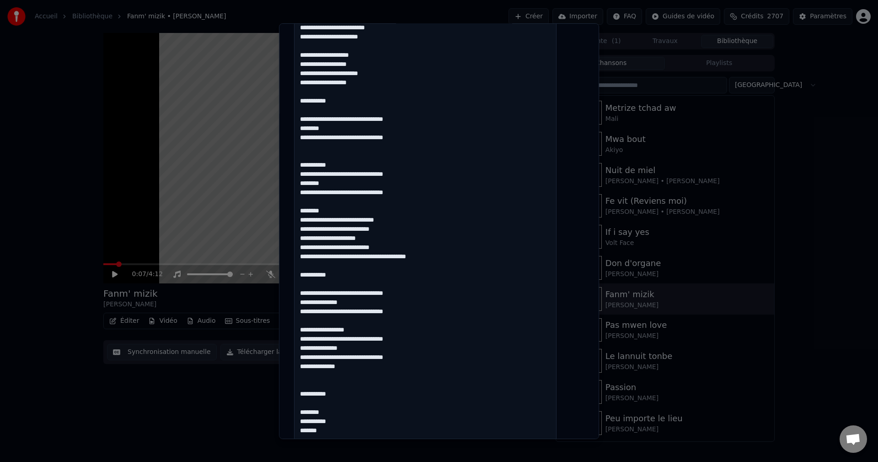
scroll to position [275, 0]
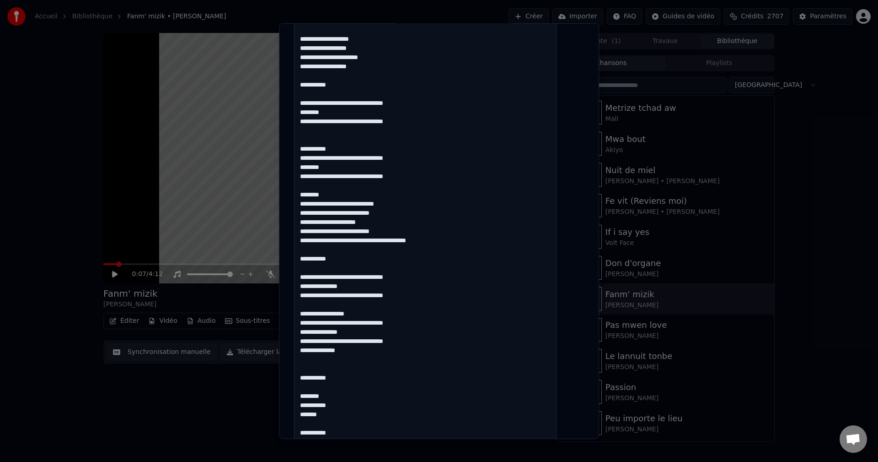
click at [361, 285] on textarea at bounding box center [425, 290] width 263 height 684
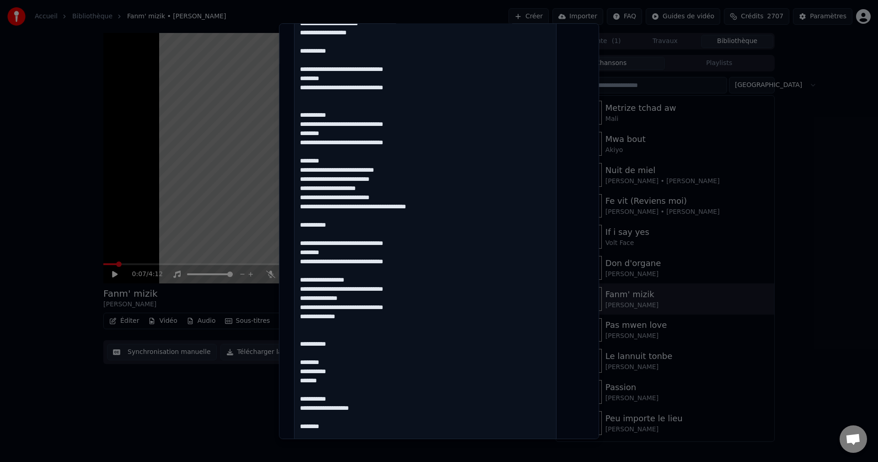
scroll to position [321, 0]
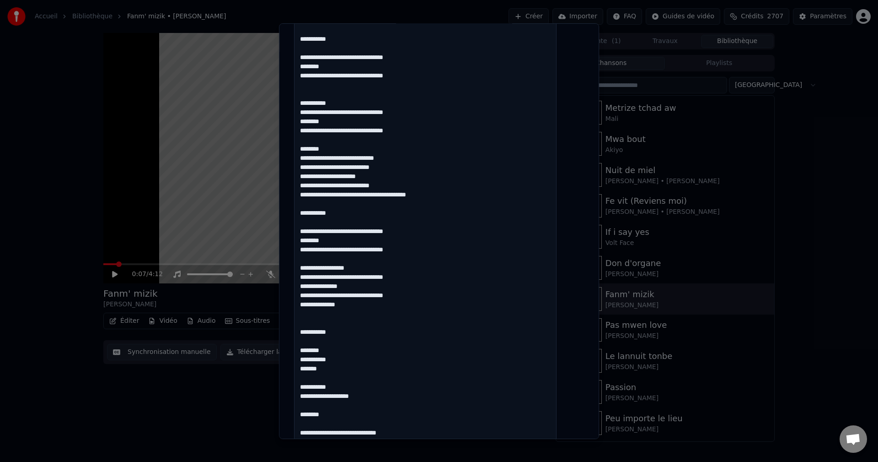
click at [365, 267] on textarea at bounding box center [425, 245] width 263 height 684
click at [365, 288] on textarea at bounding box center [425, 245] width 263 height 684
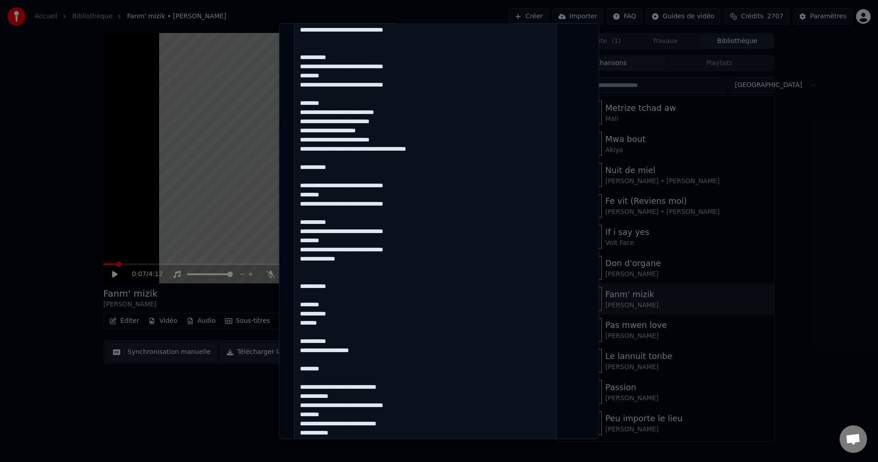
click at [360, 259] on textarea at bounding box center [425, 199] width 263 height 684
drag, startPoint x: 360, startPoint y: 263, endPoint x: 309, endPoint y: 259, distance: 50.9
click at [309, 259] on textarea at bounding box center [425, 199] width 263 height 684
click at [347, 298] on textarea at bounding box center [425, 199] width 263 height 684
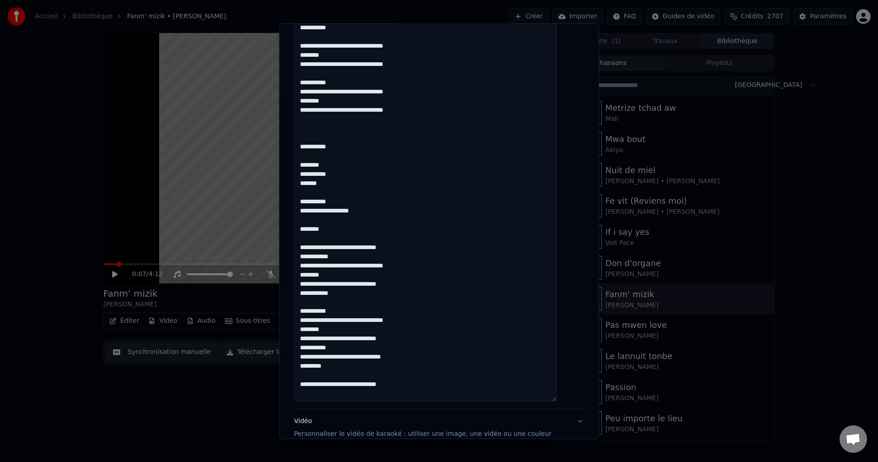
scroll to position [504, 0]
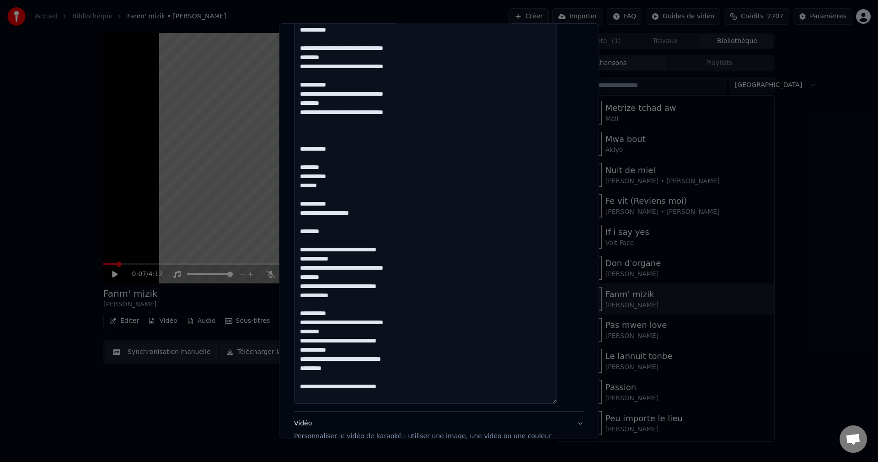
click at [332, 185] on textarea at bounding box center [425, 62] width 263 height 684
click at [344, 174] on textarea at bounding box center [425, 62] width 263 height 684
click at [335, 183] on textarea at bounding box center [425, 62] width 263 height 684
click at [351, 205] on textarea at bounding box center [425, 62] width 263 height 684
click at [343, 200] on textarea at bounding box center [425, 62] width 263 height 684
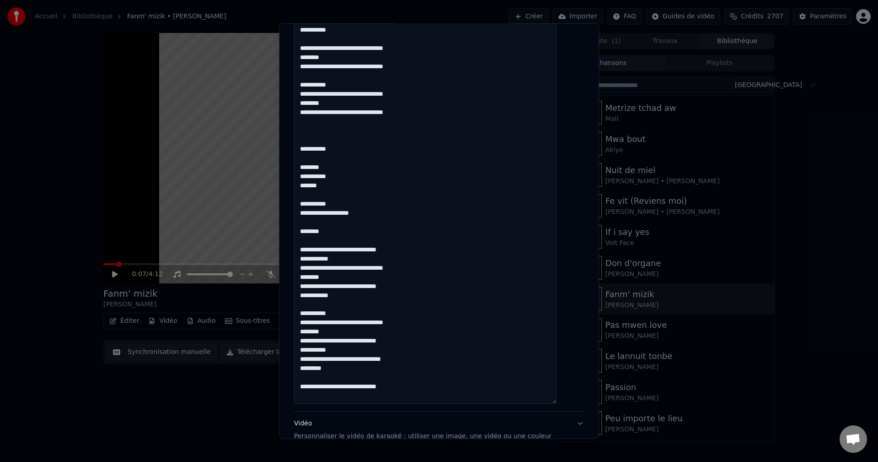
click at [344, 201] on textarea at bounding box center [425, 62] width 263 height 684
click at [338, 235] on textarea at bounding box center [425, 62] width 263 height 684
click at [345, 261] on textarea at bounding box center [425, 62] width 263 height 684
click at [339, 274] on textarea at bounding box center [425, 62] width 263 height 684
click at [417, 287] on textarea at bounding box center [425, 62] width 263 height 684
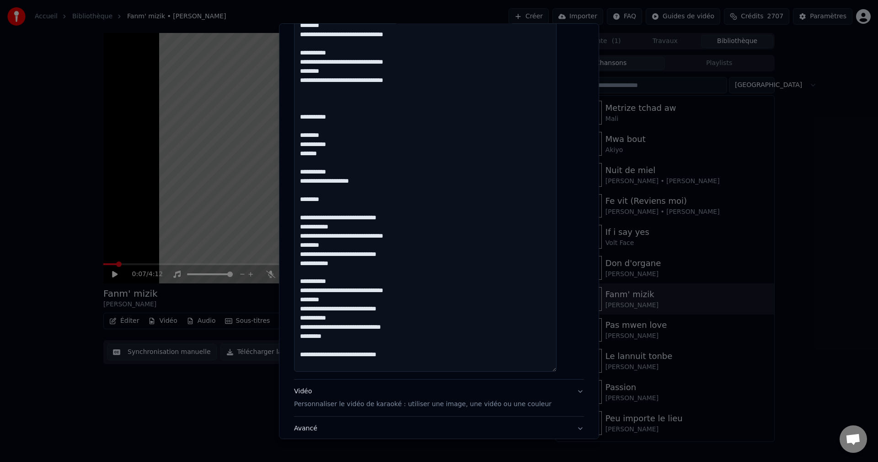
scroll to position [550, 0]
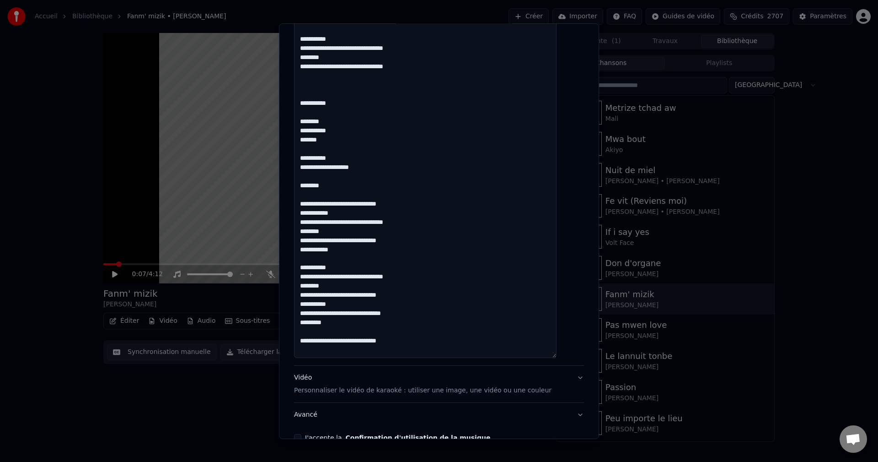
click at [347, 252] on textarea at bounding box center [425, 16] width 263 height 684
click at [339, 267] on textarea at bounding box center [425, 16] width 263 height 684
click at [344, 266] on textarea at bounding box center [425, 16] width 263 height 684
click at [383, 279] on textarea at bounding box center [425, 16] width 263 height 684
click at [331, 285] on textarea at bounding box center [425, 16] width 263 height 684
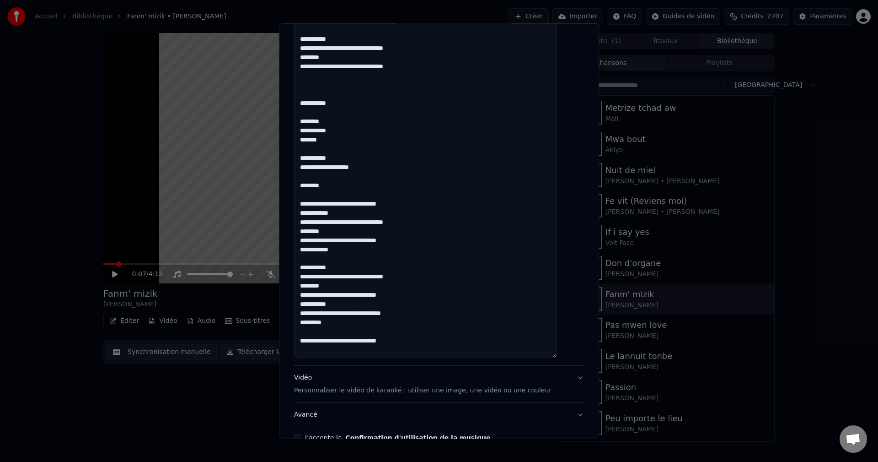
click at [339, 285] on textarea at bounding box center [425, 16] width 263 height 684
click at [354, 295] on textarea at bounding box center [425, 16] width 263 height 684
click at [340, 304] on textarea at bounding box center [425, 16] width 263 height 684
drag, startPoint x: 310, startPoint y: 323, endPoint x: 424, endPoint y: 346, distance: 116.6
click at [424, 346] on textarea at bounding box center [425, 16] width 263 height 684
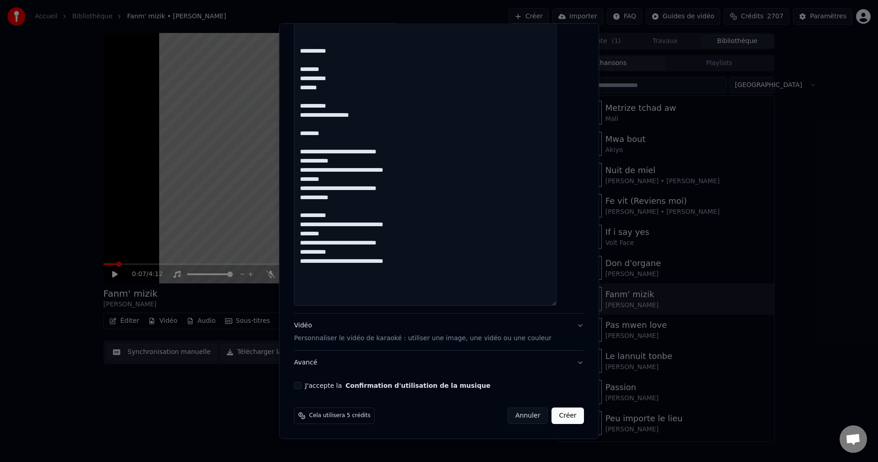
type textarea "**********"
click at [310, 322] on div "Vidéo Personnaliser le vidéo de karaoké : utiliser une image, une vidéo ou une …" at bounding box center [423, 332] width 258 height 22
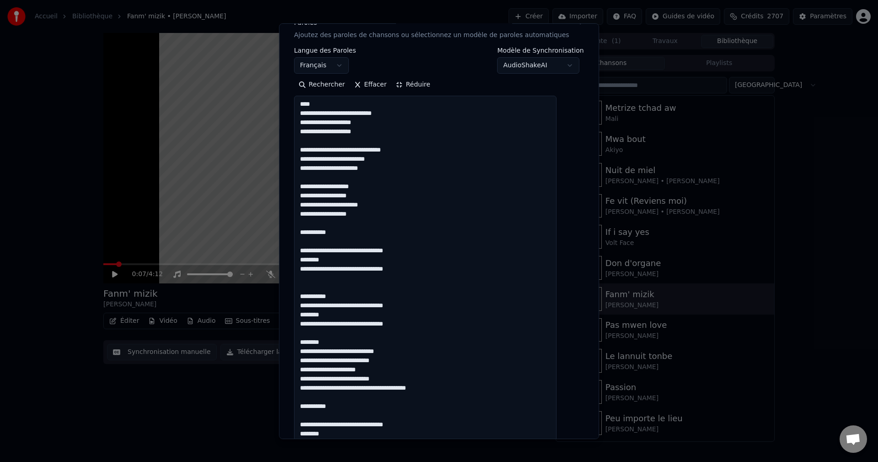
scroll to position [43, 0]
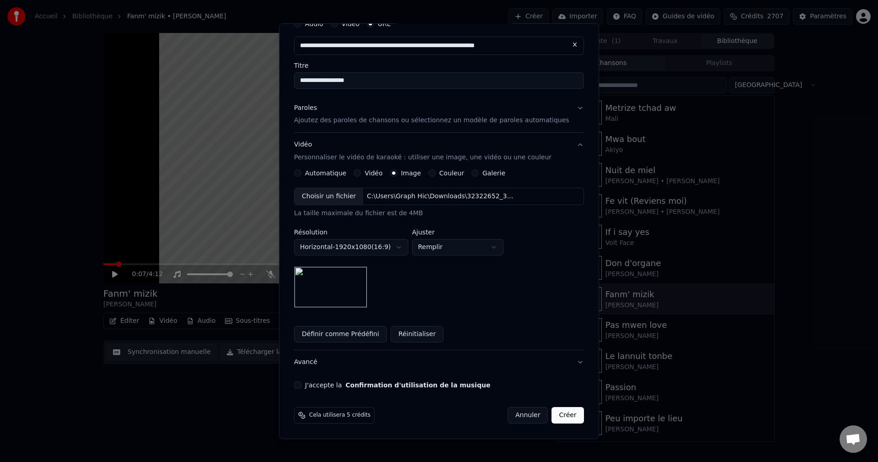
click at [333, 198] on div "Choisir un fichier" at bounding box center [329, 196] width 69 height 16
click at [339, 195] on div "Choisir un fichier" at bounding box center [329, 196] width 69 height 16
click at [420, 335] on button "Réinitialiser" at bounding box center [417, 334] width 53 height 16
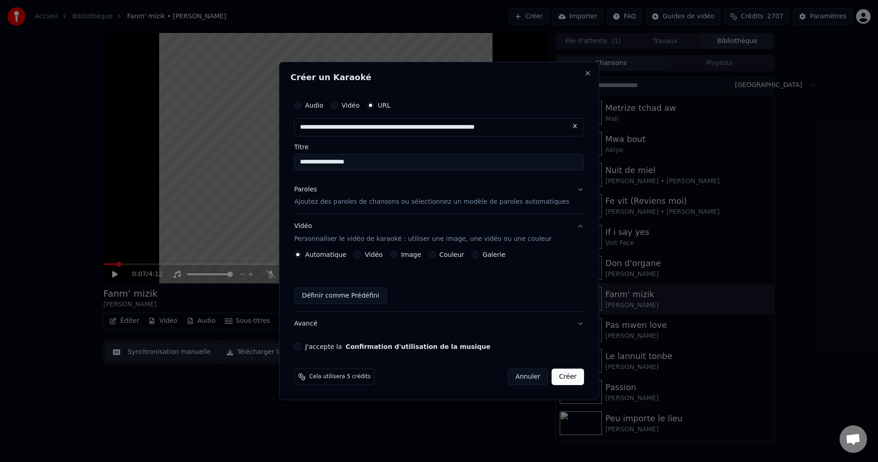
scroll to position [0, 0]
click at [317, 185] on div "Paroles" at bounding box center [305, 189] width 23 height 9
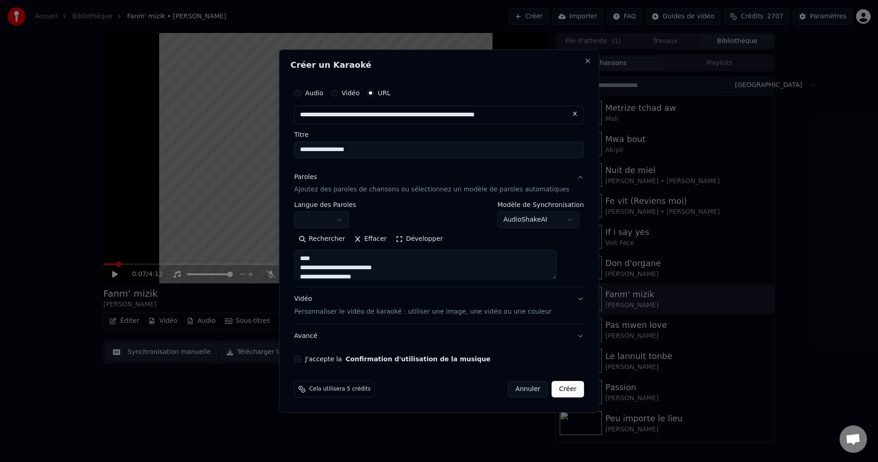
click at [317, 300] on div "Vidéo Personnaliser le vidéo de karaoké : utiliser une image, une vidéo ou une …" at bounding box center [423, 306] width 258 height 22
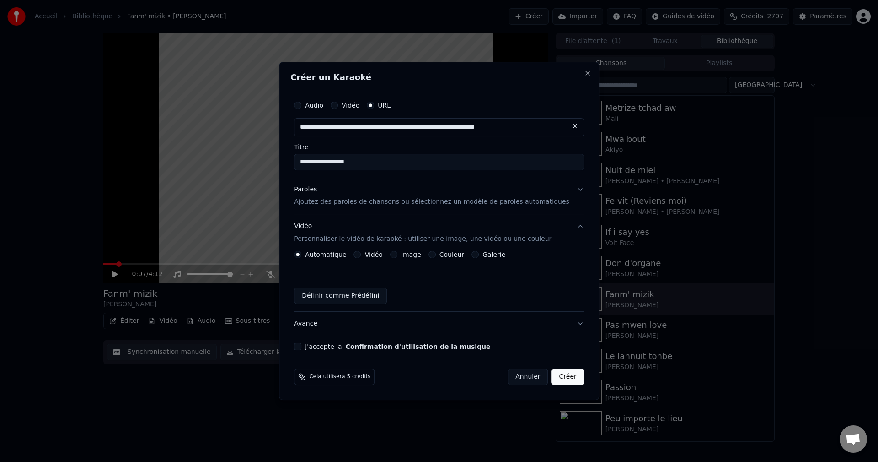
click at [409, 252] on div "Image" at bounding box center [405, 254] width 31 height 7
click at [398, 257] on button "Image" at bounding box center [393, 254] width 7 height 7
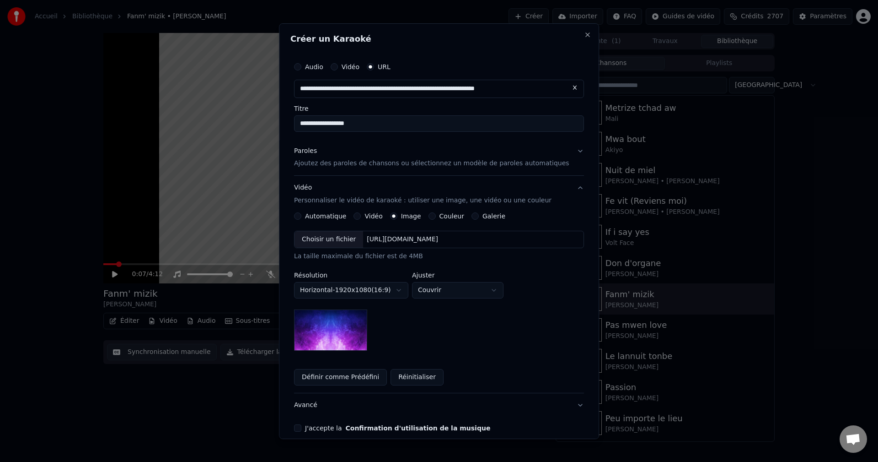
click at [328, 240] on div "Choisir un fichier" at bounding box center [329, 239] width 69 height 16
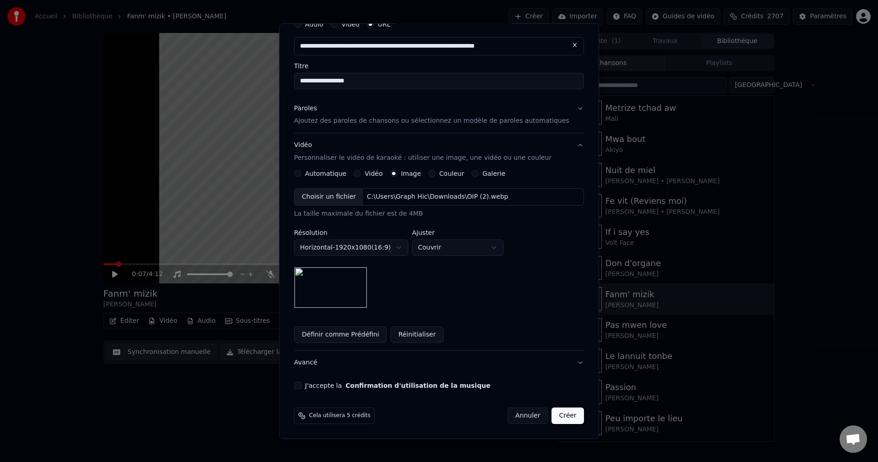
click at [312, 364] on button "Avancé" at bounding box center [439, 362] width 290 height 24
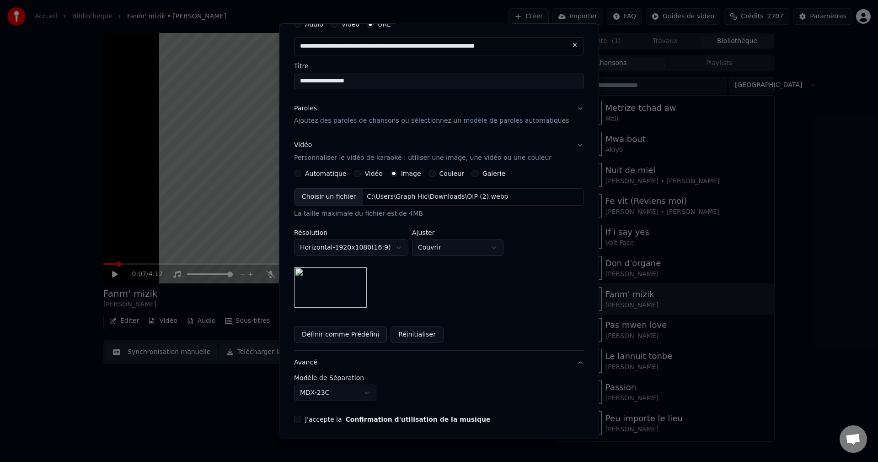
scroll to position [0, 0]
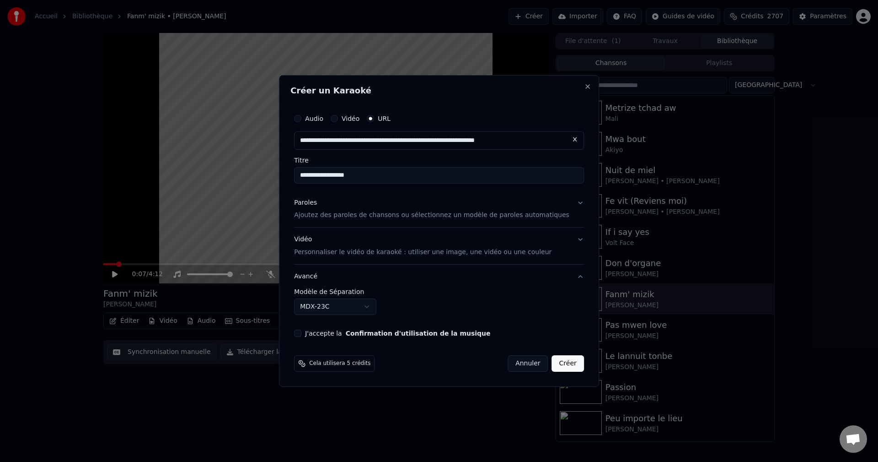
click at [330, 308] on body "**********" at bounding box center [439, 231] width 878 height 462
click at [301, 330] on button "J'accepte la Confirmation d'utilisation de la musique" at bounding box center [297, 332] width 7 height 7
click at [554, 360] on button "Créer" at bounding box center [568, 363] width 32 height 16
select select "******"
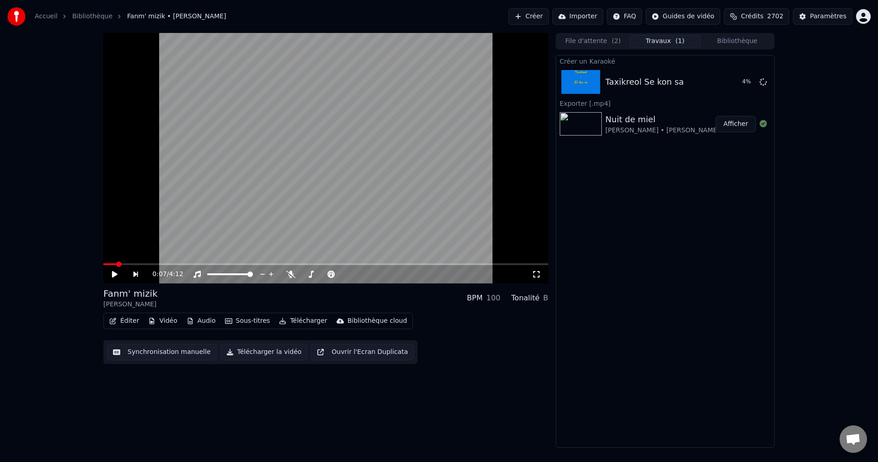
click at [548, 20] on button "Créer" at bounding box center [529, 16] width 40 height 16
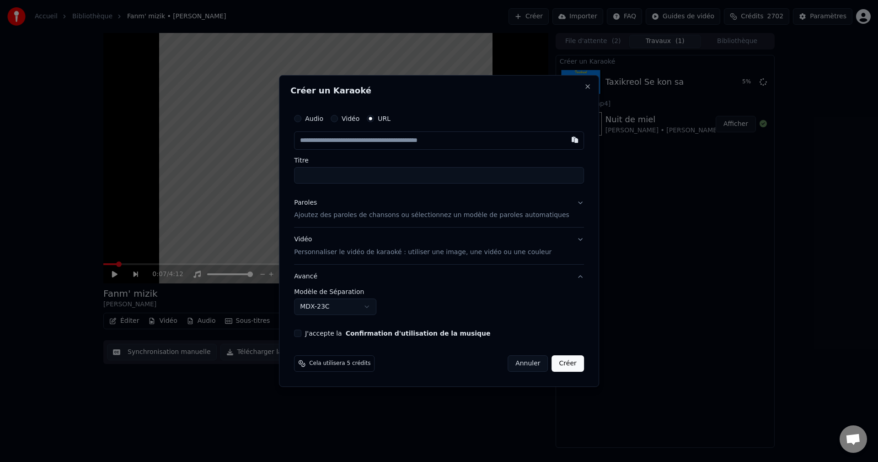
click at [317, 204] on div "Paroles" at bounding box center [305, 202] width 23 height 9
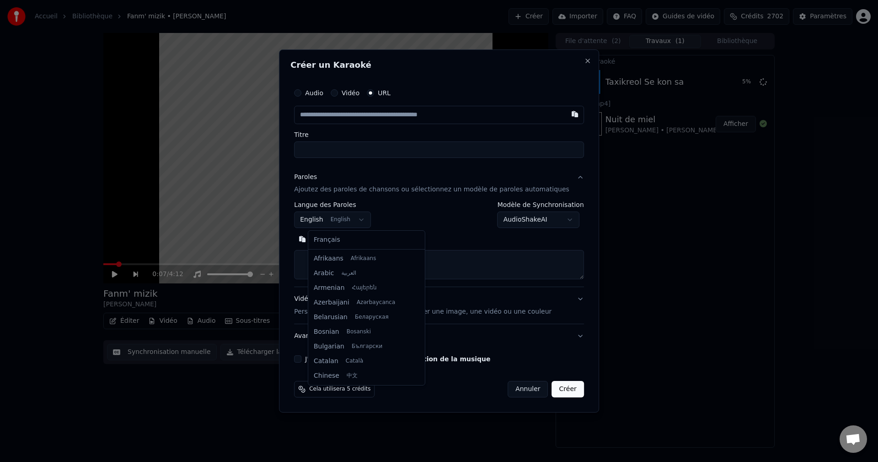
click at [337, 223] on body "**********" at bounding box center [439, 231] width 878 height 462
select select "**"
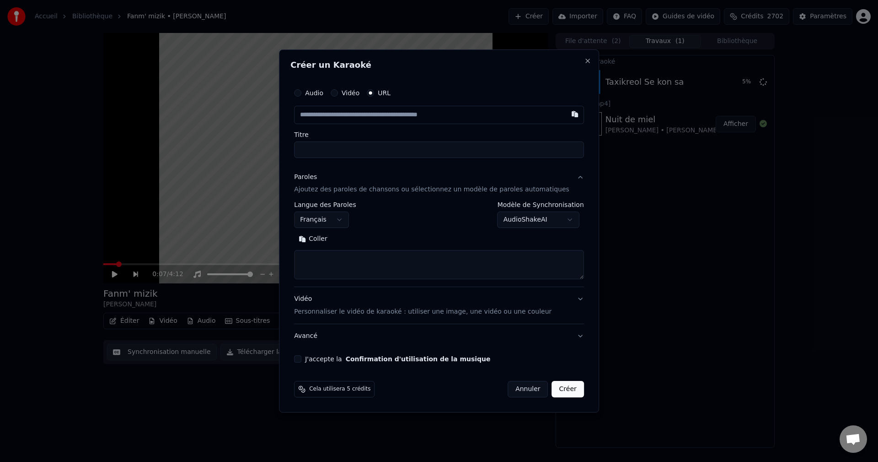
click at [334, 262] on textarea at bounding box center [439, 264] width 290 height 29
paste textarea "**********"
click at [365, 242] on button "Développer" at bounding box center [364, 239] width 56 height 15
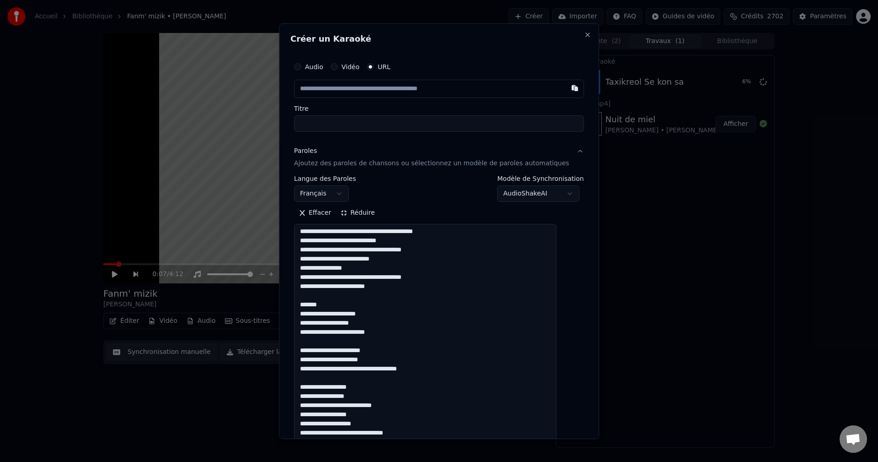
scroll to position [0, 0]
drag, startPoint x: 335, startPoint y: 307, endPoint x: 305, endPoint y: 310, distance: 30.3
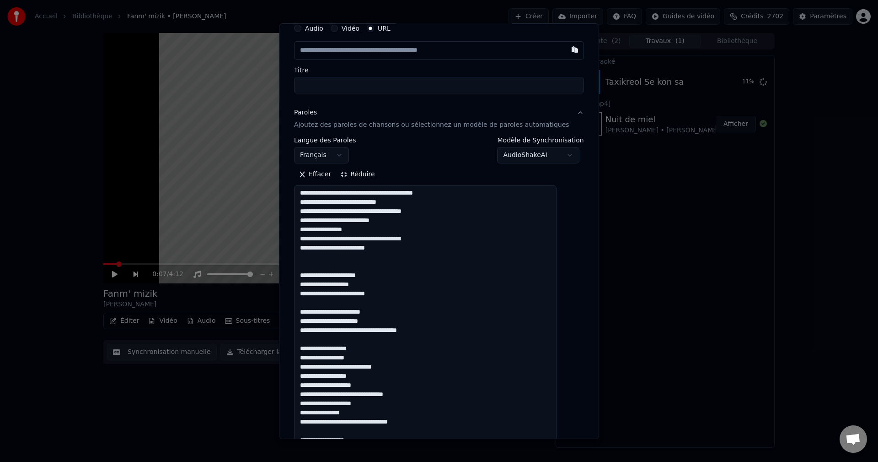
scroll to position [91, 0]
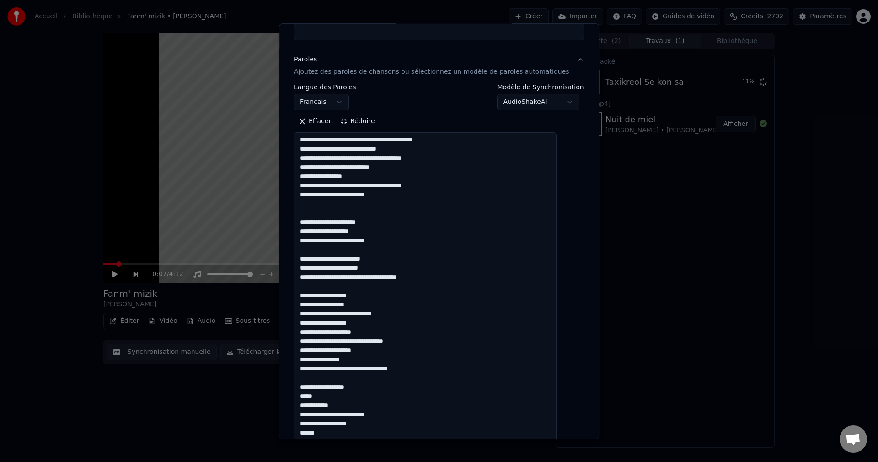
click at [376, 302] on textarea at bounding box center [425, 451] width 263 height 638
click at [376, 290] on textarea at bounding box center [425, 451] width 263 height 638
click at [375, 295] on textarea at bounding box center [425, 451] width 263 height 638
click at [372, 303] on textarea at bounding box center [425, 451] width 263 height 638
click at [349, 310] on textarea at bounding box center [425, 451] width 263 height 638
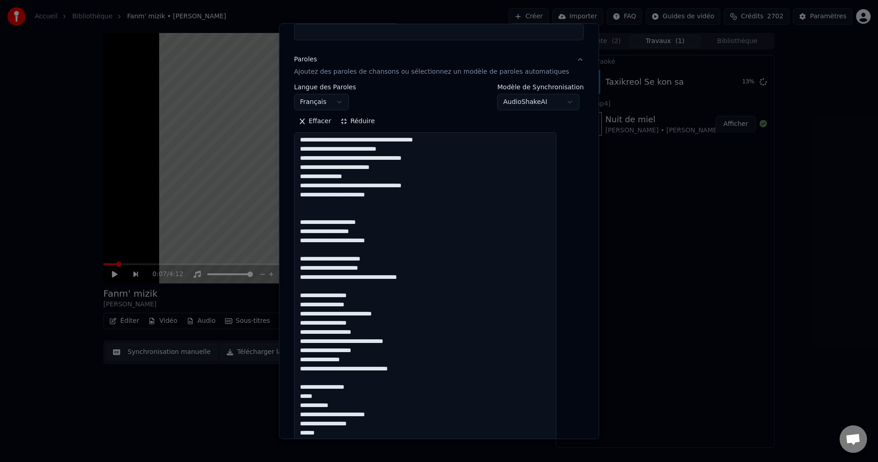
click at [363, 314] on textarea at bounding box center [425, 451] width 263 height 638
click at [382, 316] on textarea at bounding box center [425, 451] width 263 height 638
click at [393, 315] on textarea at bounding box center [425, 451] width 263 height 638
click at [411, 314] on textarea at bounding box center [425, 451] width 263 height 638
click at [343, 329] on textarea at bounding box center [425, 451] width 263 height 638
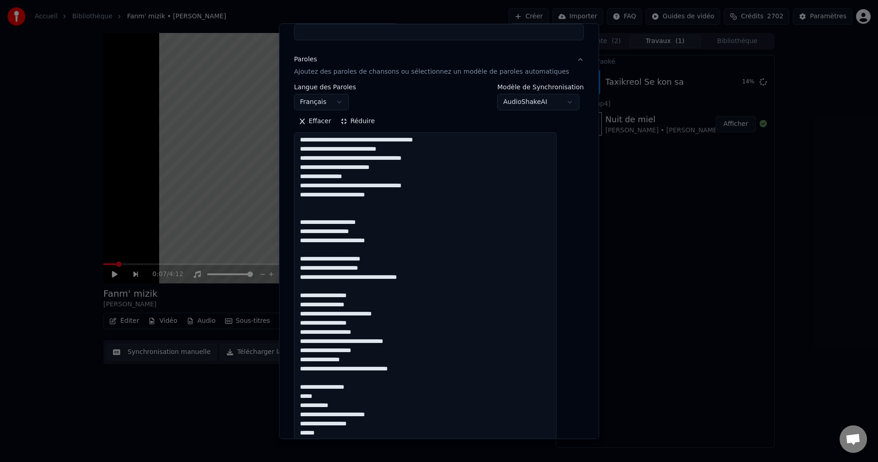
click at [362, 326] on textarea at bounding box center [425, 451] width 263 height 638
click at [371, 324] on textarea at bounding box center [425, 451] width 263 height 638
click at [332, 329] on textarea at bounding box center [425, 451] width 263 height 638
click at [373, 330] on textarea at bounding box center [425, 451] width 263 height 638
click at [368, 331] on textarea at bounding box center [425, 451] width 263 height 638
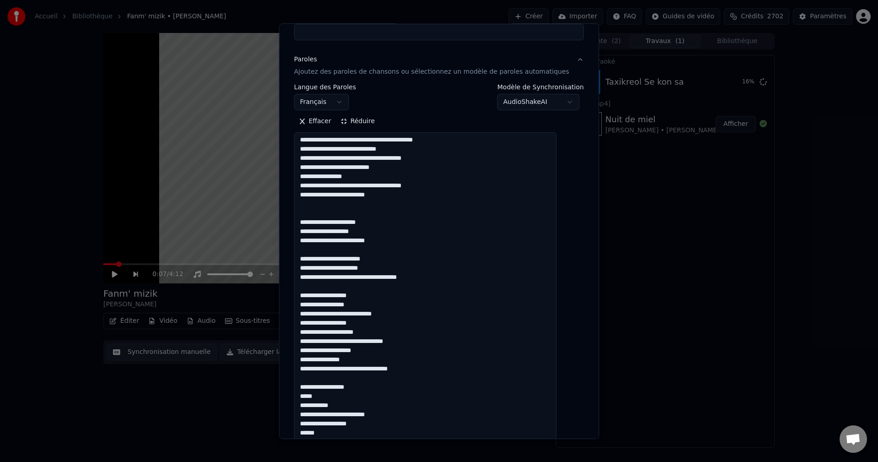
click at [384, 337] on textarea at bounding box center [425, 451] width 263 height 638
click at [376, 352] on textarea at bounding box center [425, 451] width 263 height 638
click at [370, 361] on textarea at bounding box center [425, 451] width 263 height 638
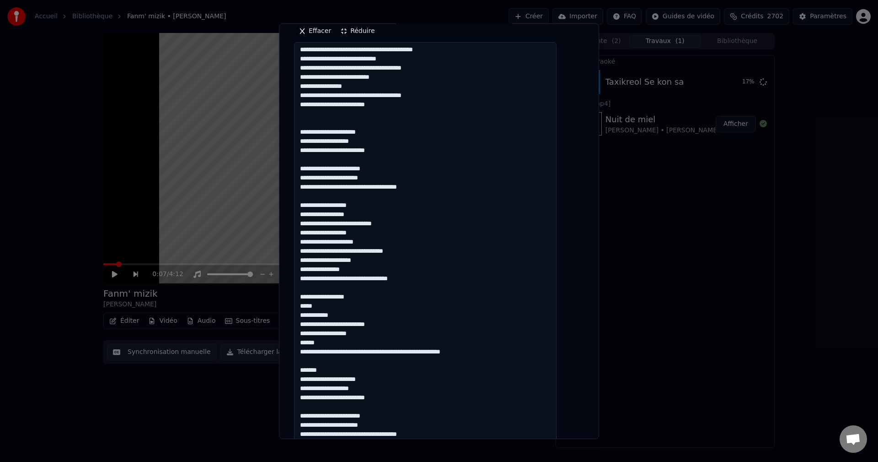
scroll to position [183, 0]
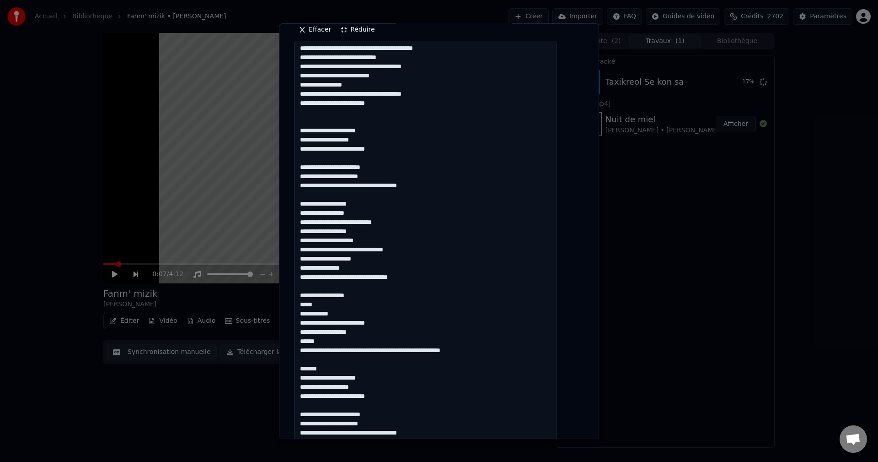
click at [326, 277] on textarea at bounding box center [425, 360] width 263 height 638
drag, startPoint x: 514, startPoint y: 351, endPoint x: 303, endPoint y: 299, distance: 217.2
click at [303, 299] on div "**********" at bounding box center [438, 318] width 297 height 895
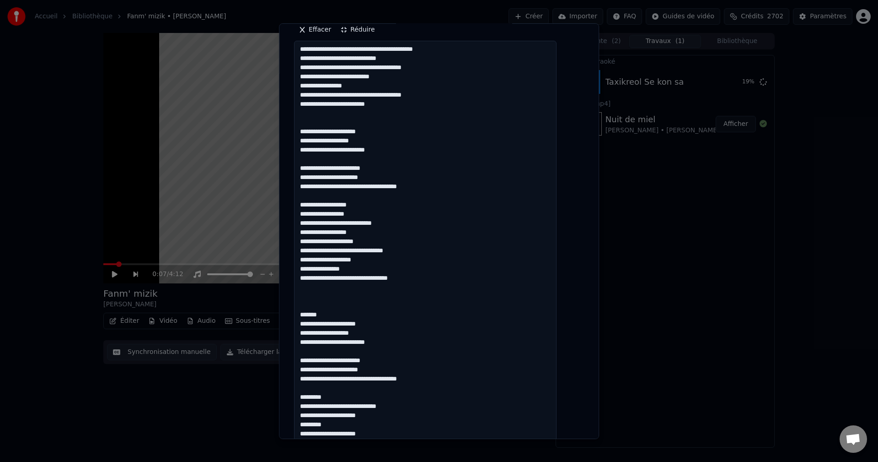
scroll to position [0, 0]
drag, startPoint x: 334, startPoint y: 316, endPoint x: 305, endPoint y: 312, distance: 30.0
click at [305, 312] on textarea at bounding box center [425, 360] width 263 height 638
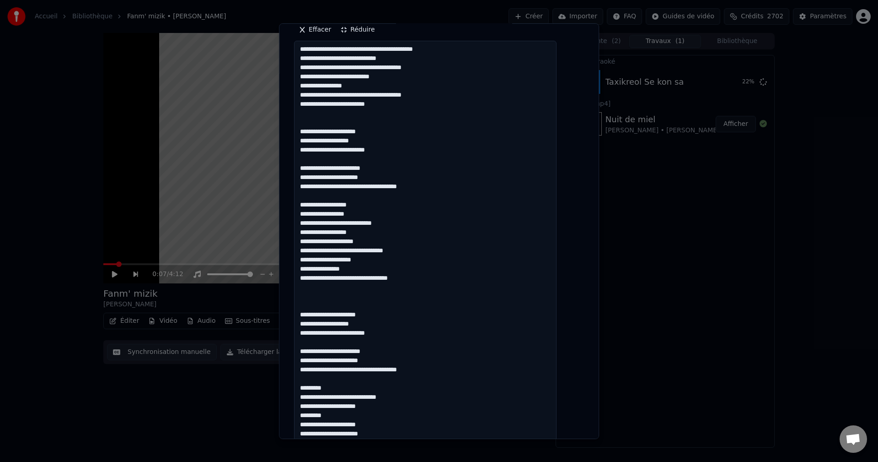
click at [389, 360] on textarea at bounding box center [425, 360] width 263 height 638
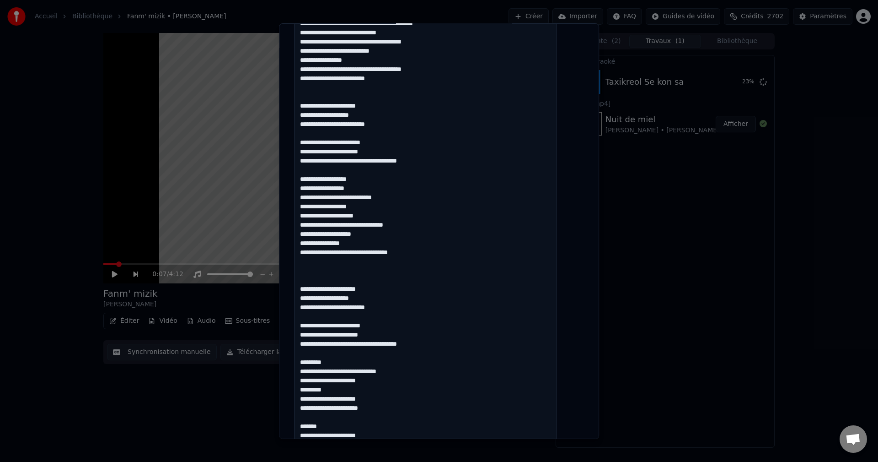
scroll to position [229, 0]
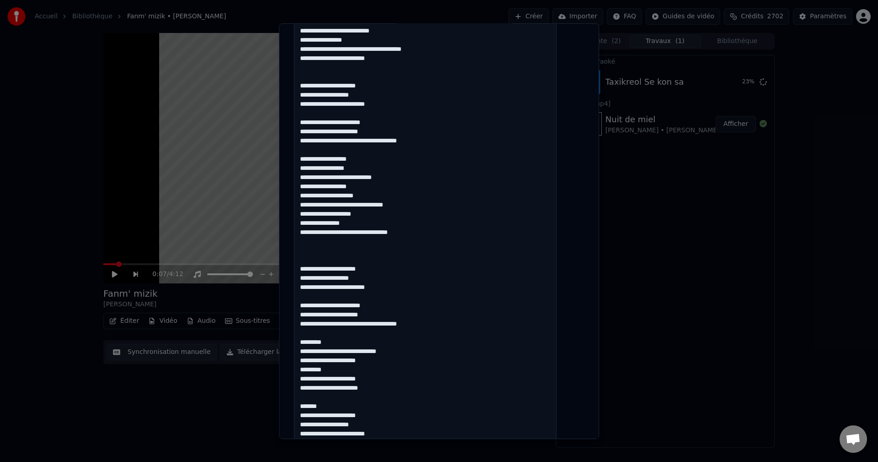
click at [430, 324] on textarea at bounding box center [425, 314] width 263 height 638
click at [329, 344] on textarea at bounding box center [425, 314] width 263 height 638
click at [333, 344] on textarea at bounding box center [425, 314] width 263 height 638
click at [323, 342] on textarea at bounding box center [425, 314] width 263 height 638
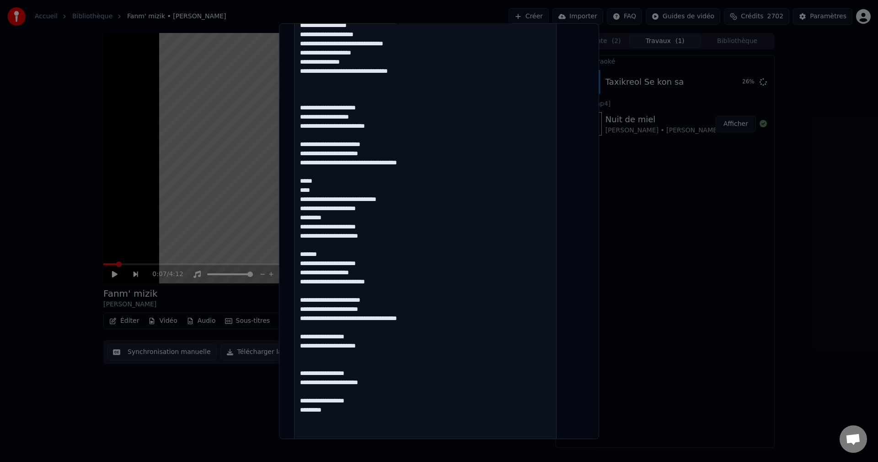
scroll to position [369, 0]
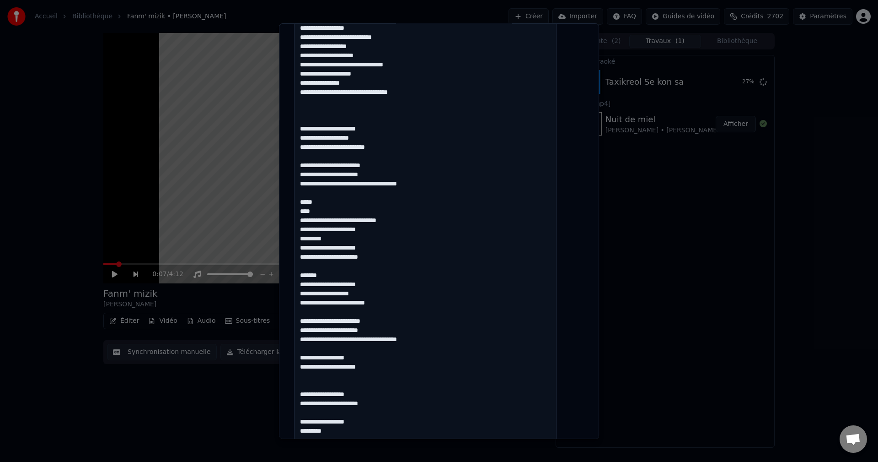
click at [324, 240] on textarea at bounding box center [425, 174] width 263 height 638
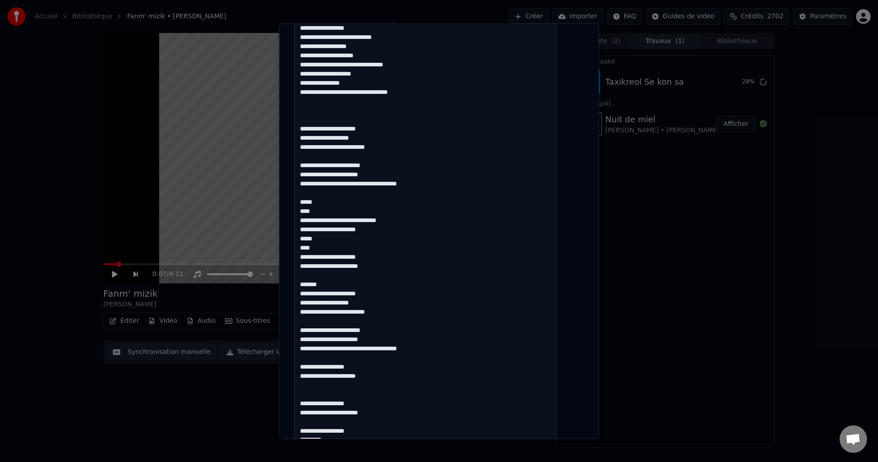
click at [331, 284] on textarea at bounding box center [425, 174] width 263 height 638
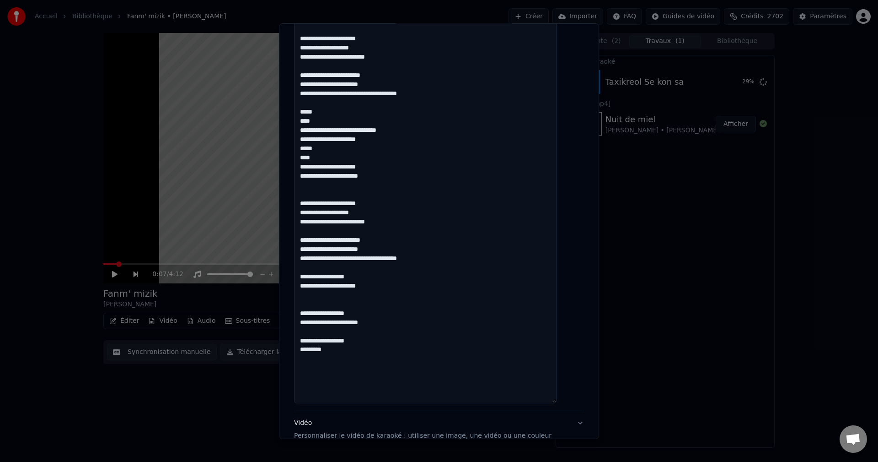
scroll to position [460, 0]
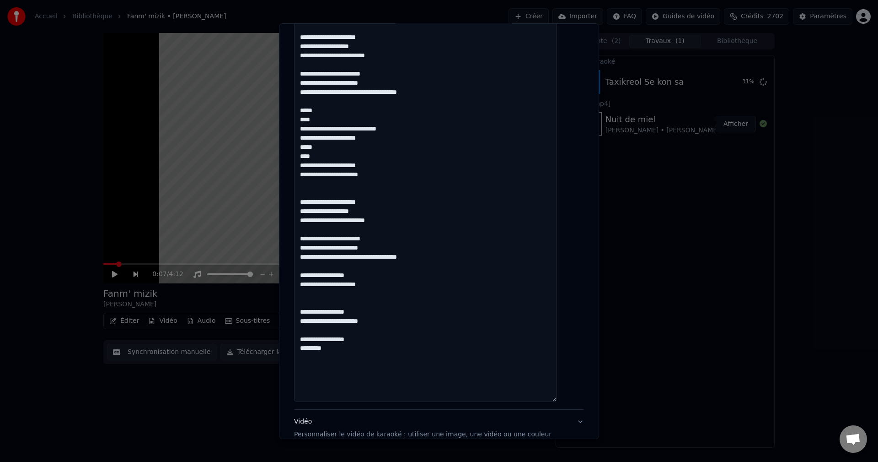
click at [382, 243] on textarea at bounding box center [425, 83] width 263 height 638
click at [386, 240] on textarea at bounding box center [425, 83] width 263 height 638
click at [393, 246] on textarea at bounding box center [425, 83] width 263 height 638
click at [423, 259] on textarea at bounding box center [425, 83] width 263 height 638
click at [358, 272] on textarea at bounding box center [425, 83] width 263 height 638
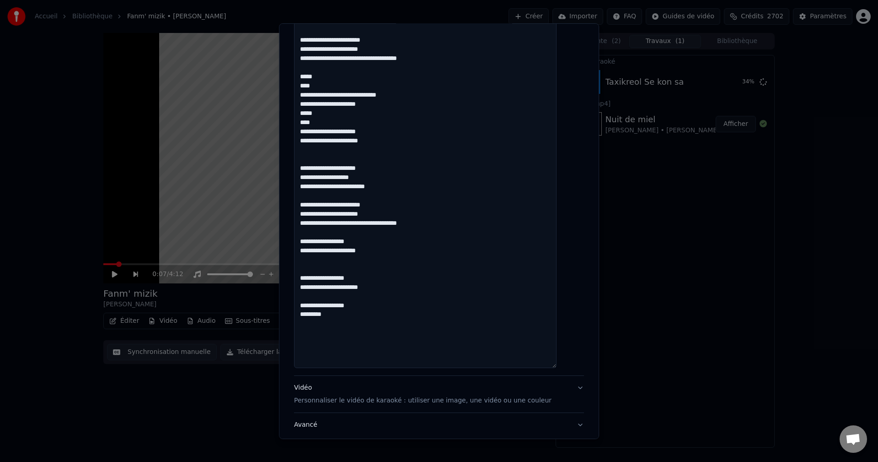
scroll to position [506, 0]
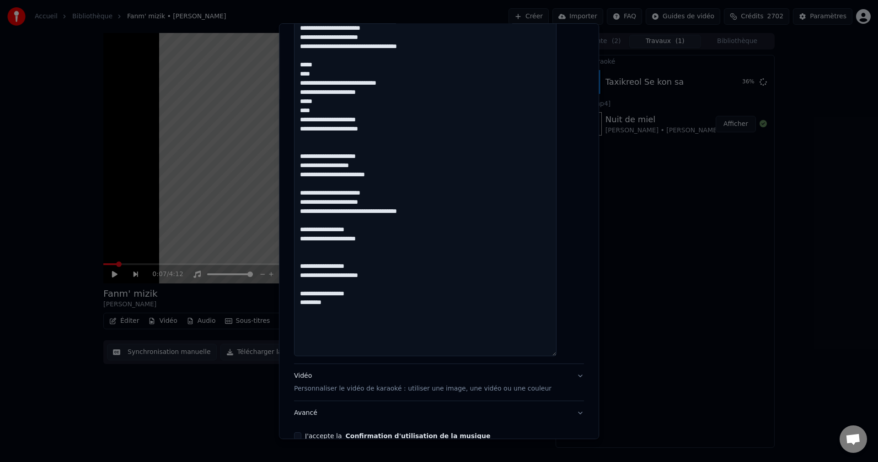
click at [376, 239] on textarea at bounding box center [425, 37] width 263 height 638
click at [364, 269] on textarea at bounding box center [425, 37] width 263 height 638
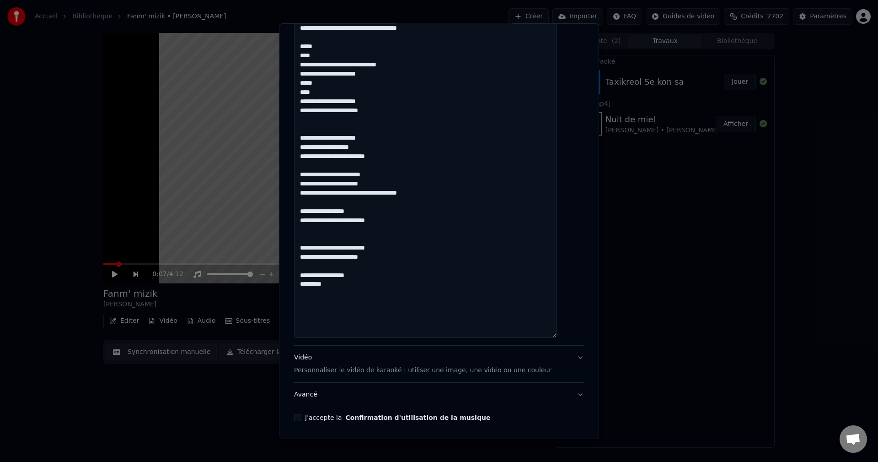
scroll to position [510, 0]
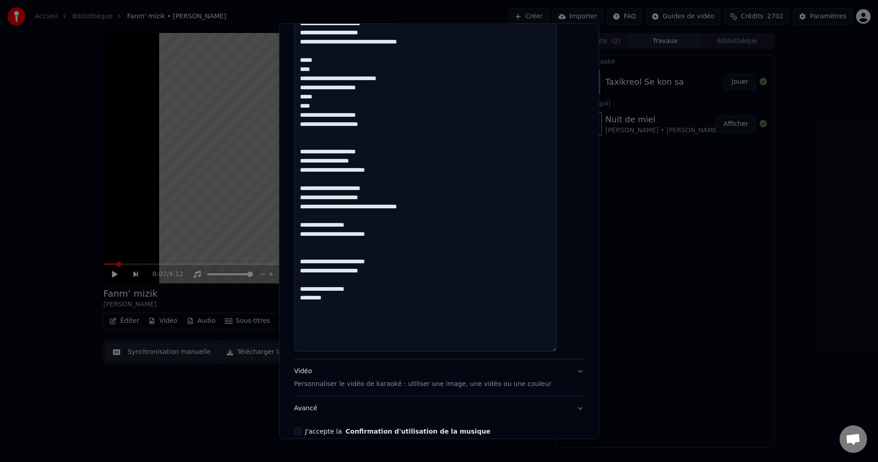
drag, startPoint x: 310, startPoint y: 188, endPoint x: 414, endPoint y: 213, distance: 107.3
click at [414, 213] on textarea at bounding box center [425, 32] width 263 height 638
drag, startPoint x: 308, startPoint y: 151, endPoint x: 435, endPoint y: 215, distance: 141.8
click at [435, 215] on textarea at bounding box center [425, 32] width 263 height 638
click at [334, 282] on textarea at bounding box center [425, 32] width 263 height 638
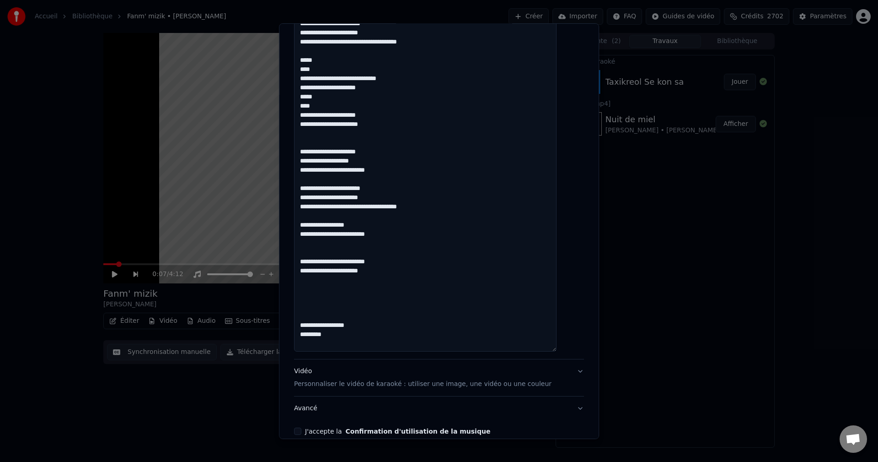
click at [323, 291] on textarea at bounding box center [425, 32] width 263 height 638
paste textarea "**********"
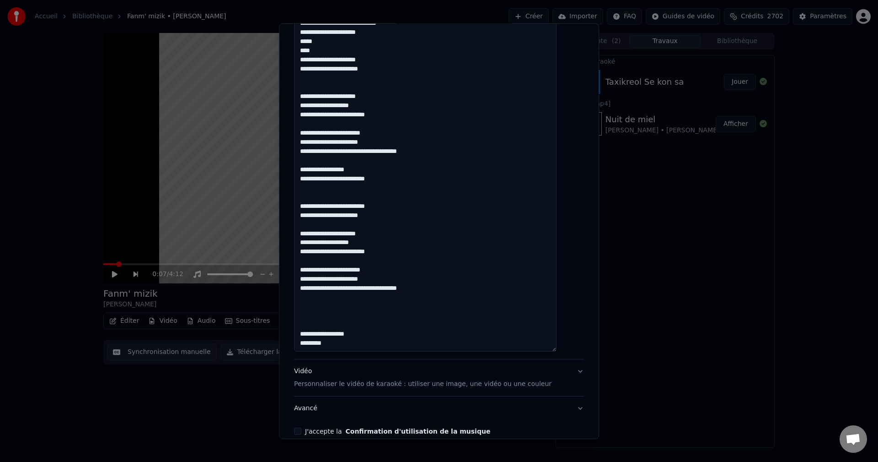
scroll to position [56, 0]
click at [322, 214] on textarea at bounding box center [425, 32] width 263 height 638
click at [312, 215] on textarea at bounding box center [425, 32] width 263 height 638
click at [396, 253] on textarea at bounding box center [425, 32] width 263 height 638
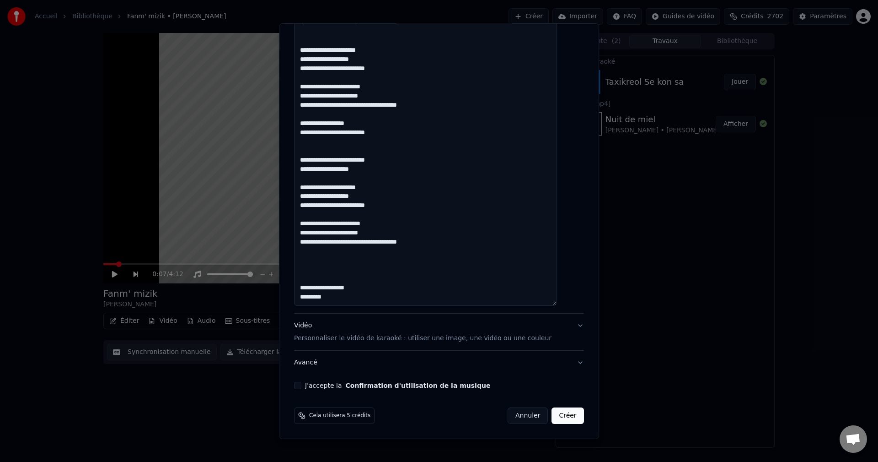
drag, startPoint x: 375, startPoint y: 167, endPoint x: 304, endPoint y: 169, distance: 71.4
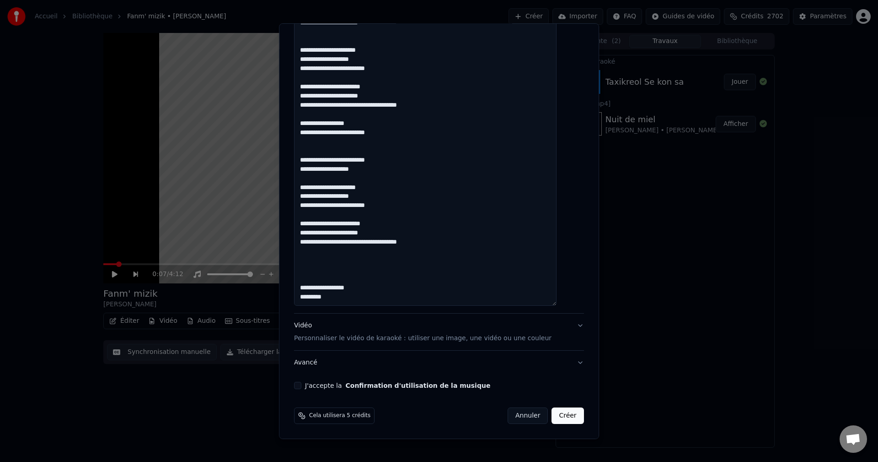
paste textarea "**********"
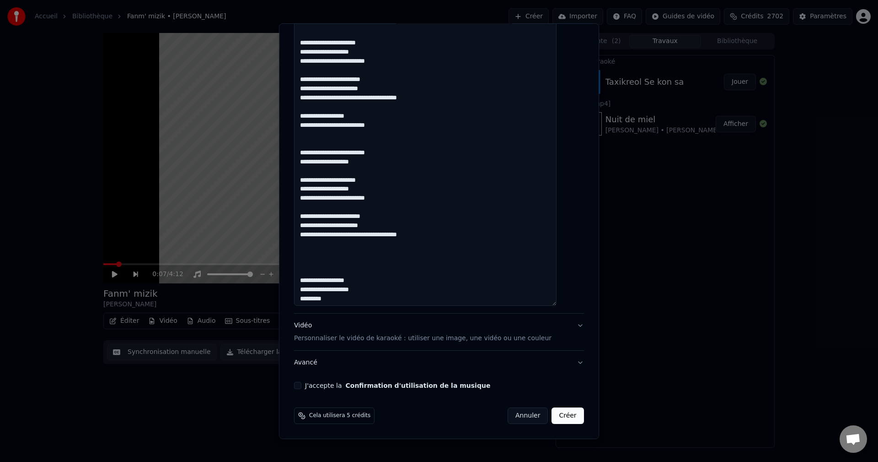
scroll to position [65, 0]
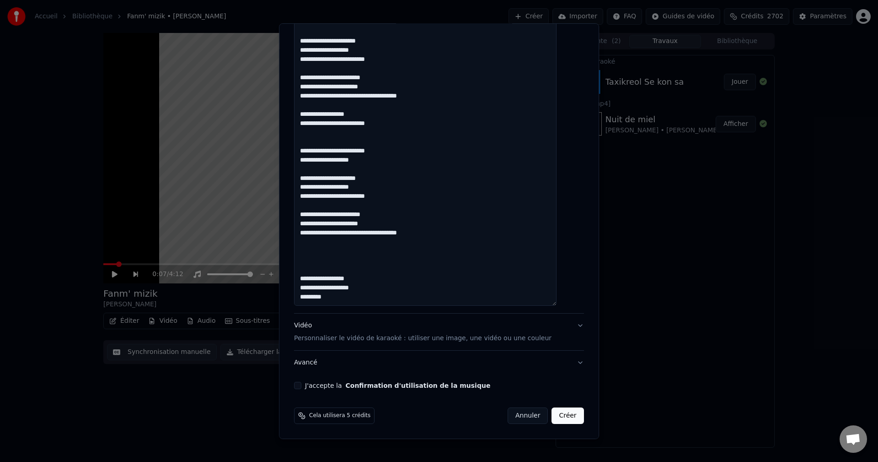
drag, startPoint x: 363, startPoint y: 279, endPoint x: 296, endPoint y: 278, distance: 66.3
click at [296, 278] on div "**********" at bounding box center [439, 230] width 320 height 415
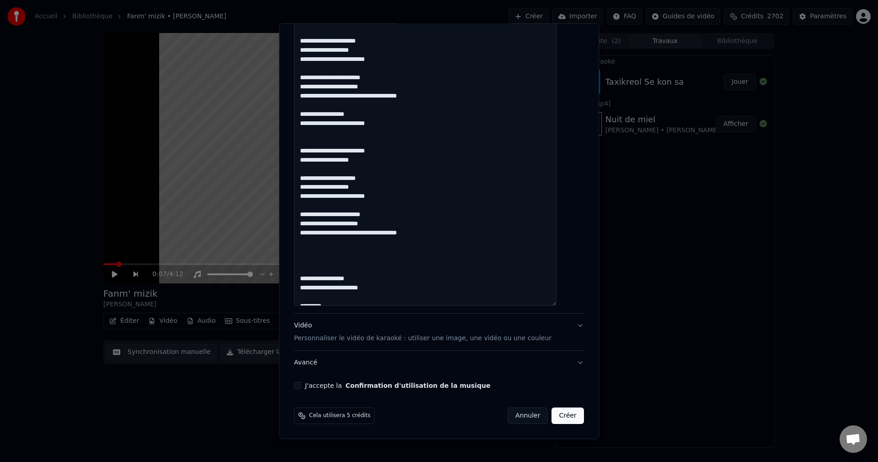
paste textarea "**********"
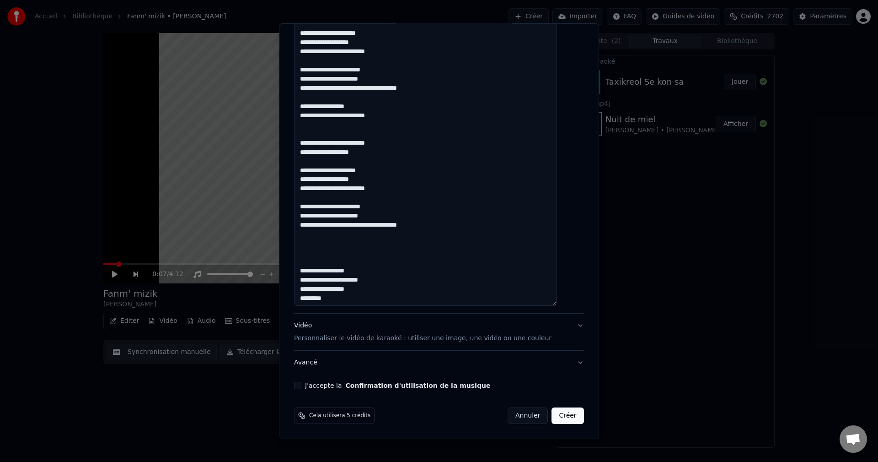
scroll to position [74, 0]
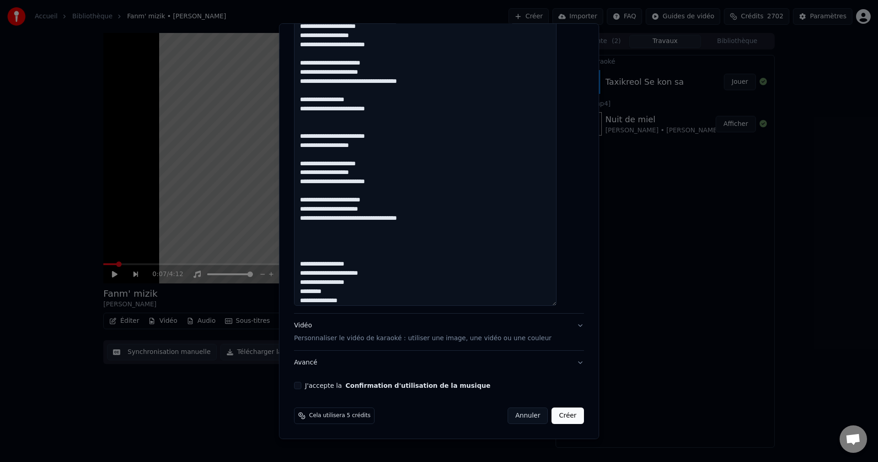
type textarea "**********"
click at [301, 385] on button "J'accepte la Confirmation d'utilisation de la musique" at bounding box center [297, 384] width 7 height 7
click at [316, 362] on button "Avancé" at bounding box center [439, 362] width 290 height 24
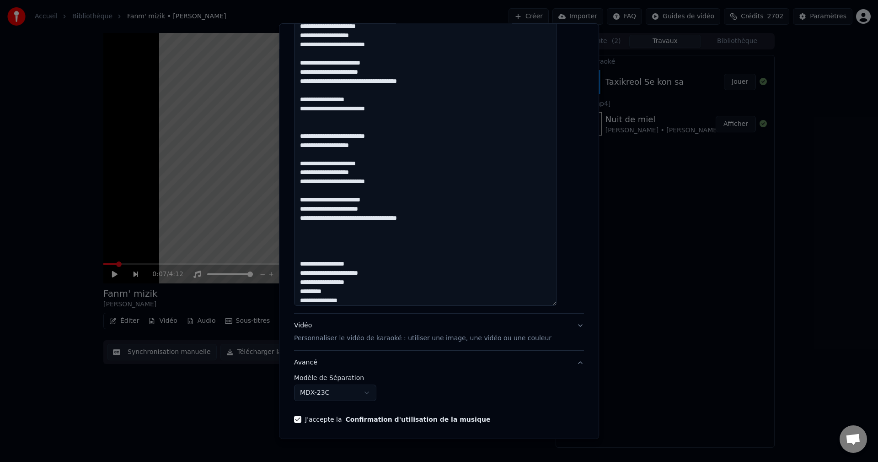
scroll to position [0, 0]
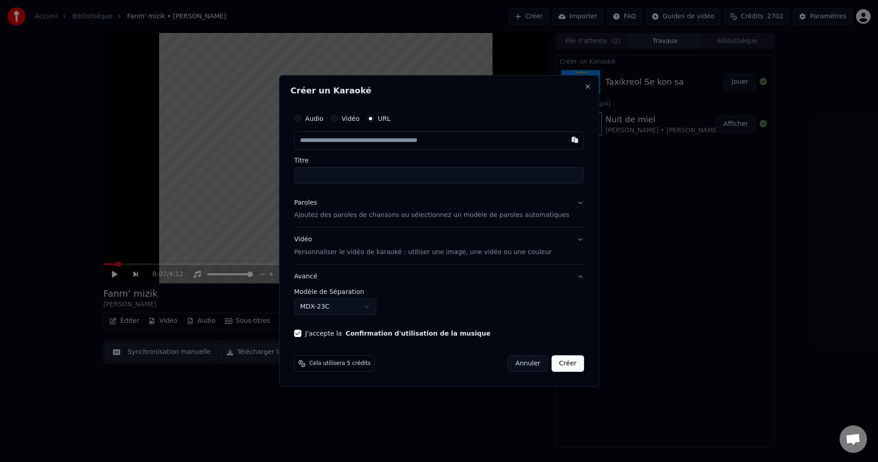
click at [331, 312] on body "**********" at bounding box center [439, 231] width 878 height 462
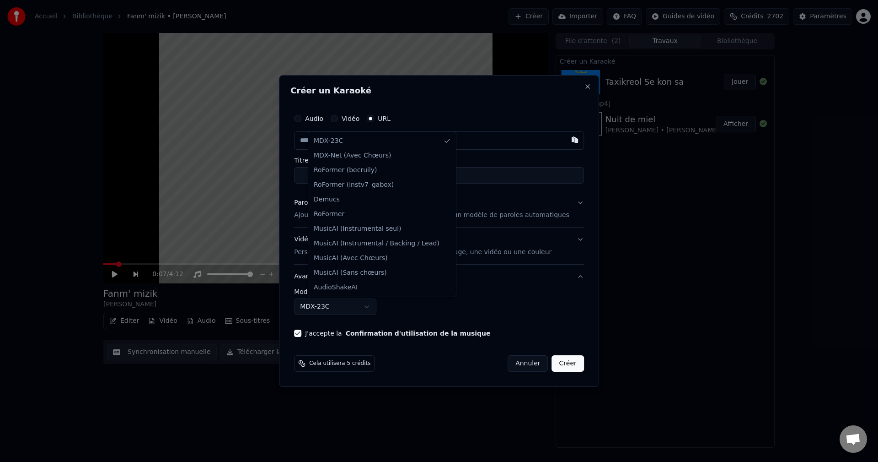
select select "**********"
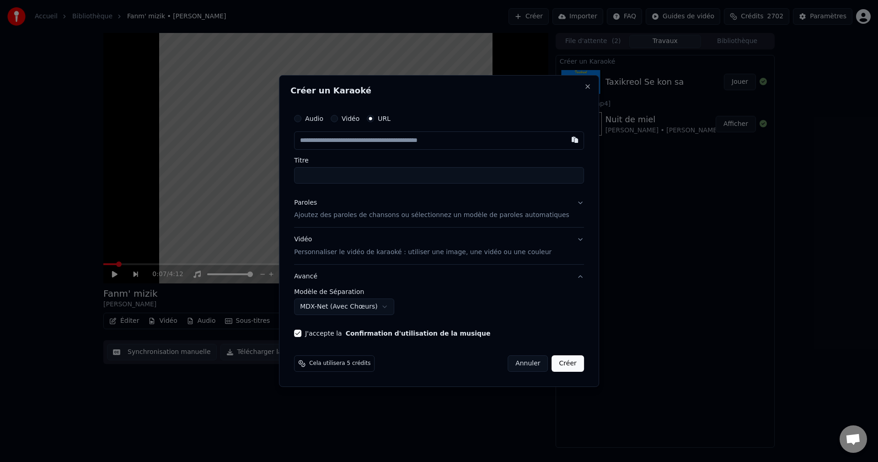
click at [318, 240] on div "Vidéo Personnaliser le vidéo de karaoké : utiliser une image, une vidéo ou une …" at bounding box center [423, 246] width 258 height 22
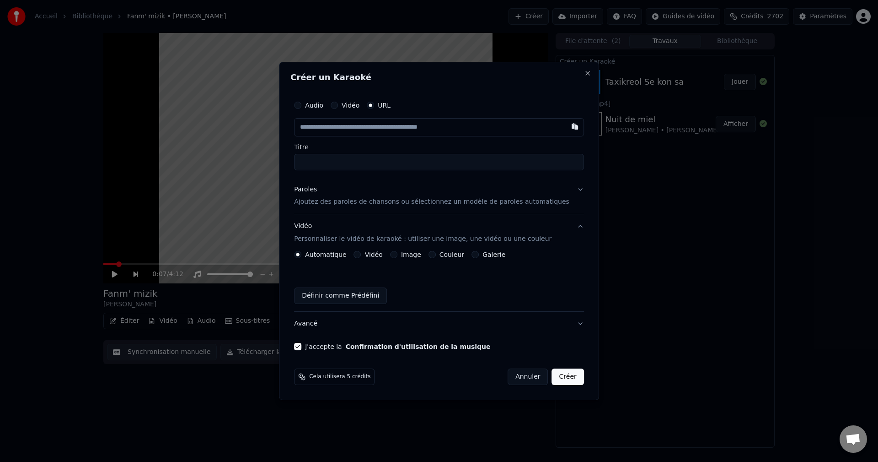
click at [410, 252] on div "Image" at bounding box center [405, 254] width 31 height 7
click at [398, 254] on button "Image" at bounding box center [393, 254] width 7 height 7
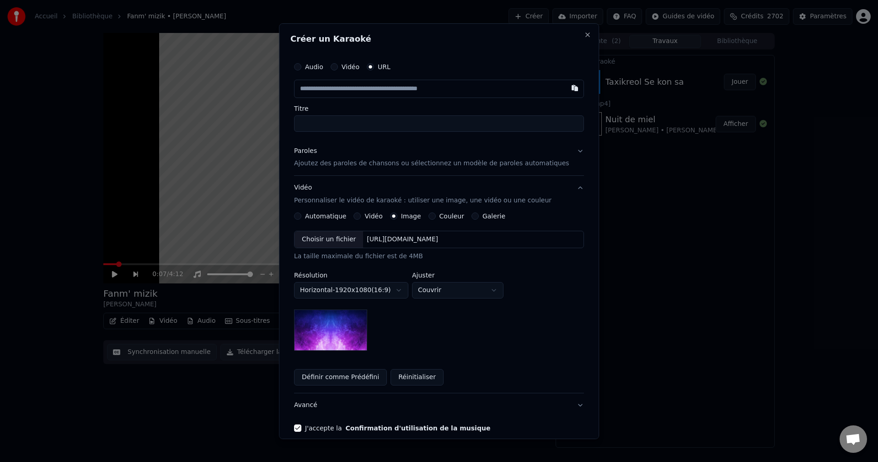
click at [358, 241] on div "Choisir un fichier" at bounding box center [329, 239] width 69 height 16
click at [333, 85] on input "text" at bounding box center [439, 88] width 290 height 18
paste input "**********"
type input "**********"
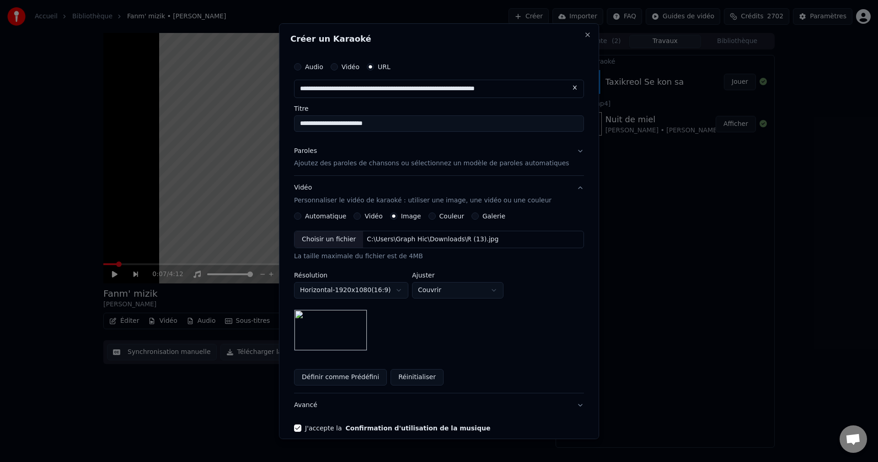
type input "**********"
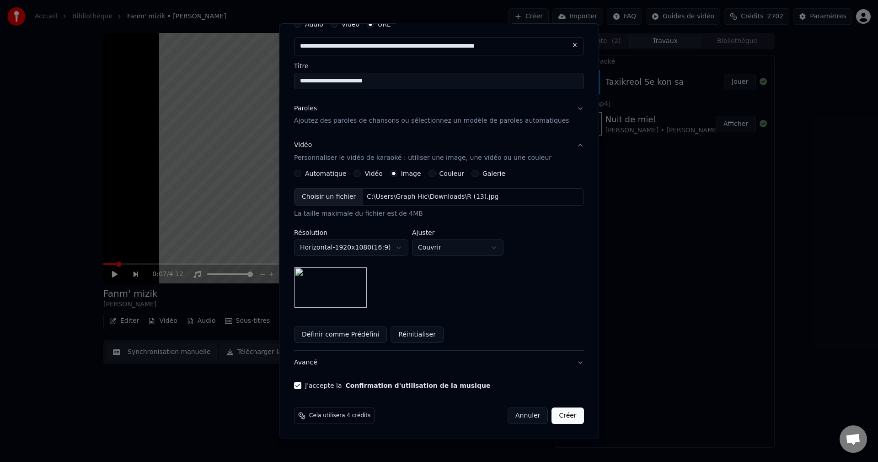
type input "**********"
click at [559, 414] on button "Créer" at bounding box center [568, 415] width 32 height 16
type input "**********"
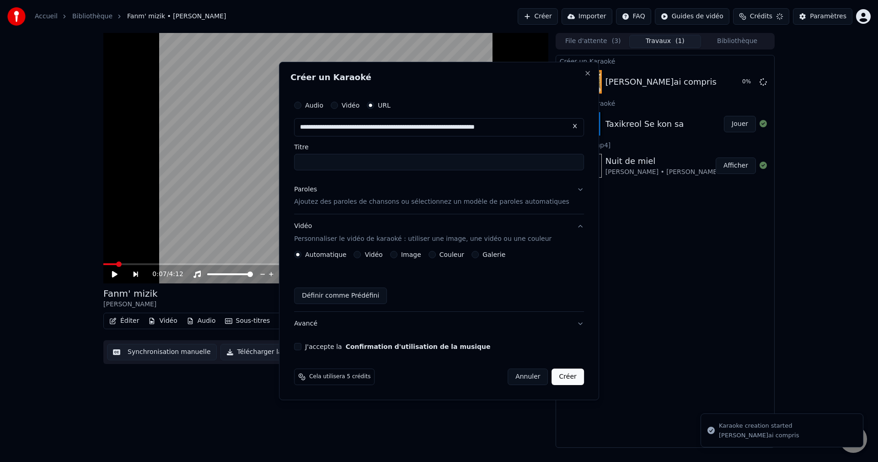
scroll to position [0, 0]
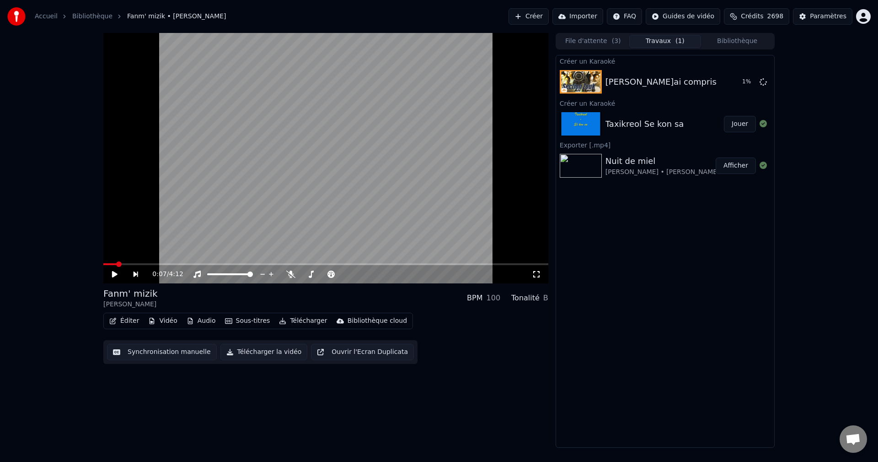
click at [751, 42] on button "Bibliothèque" at bounding box center [737, 41] width 72 height 13
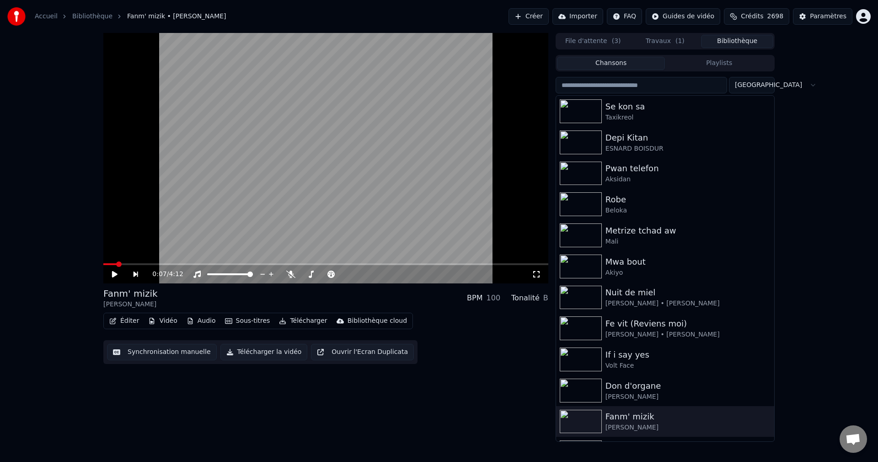
click at [599, 85] on input "search" at bounding box center [642, 85] width 172 height 16
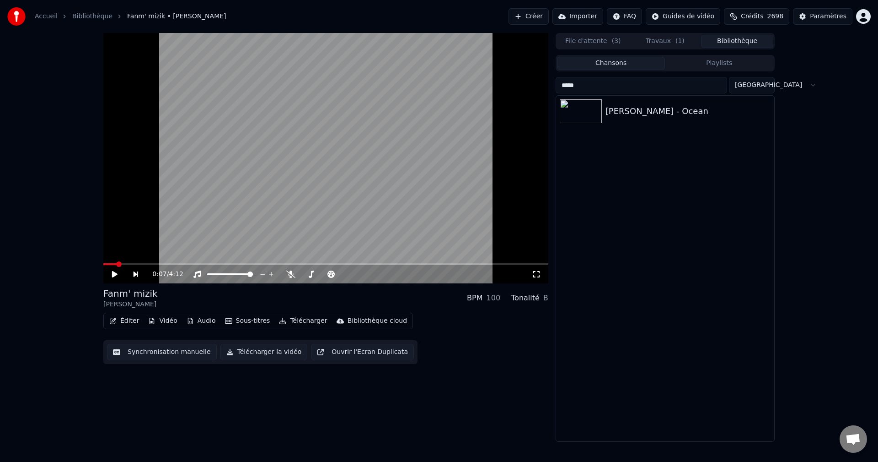
drag, startPoint x: 641, startPoint y: 92, endPoint x: 564, endPoint y: 86, distance: 77.6
click at [570, 88] on input "*****" at bounding box center [642, 85] width 172 height 16
click at [585, 87] on input "*****" at bounding box center [642, 85] width 172 height 16
drag, startPoint x: 585, startPoint y: 87, endPoint x: 477, endPoint y: 91, distance: 107.5
click at [478, 91] on div "0:07 / 4:12 Fanm' [PERSON_NAME] BPM 100 Tonalité B Éditer Vidéo Audio Sous-titr…" at bounding box center [439, 237] width 686 height 408
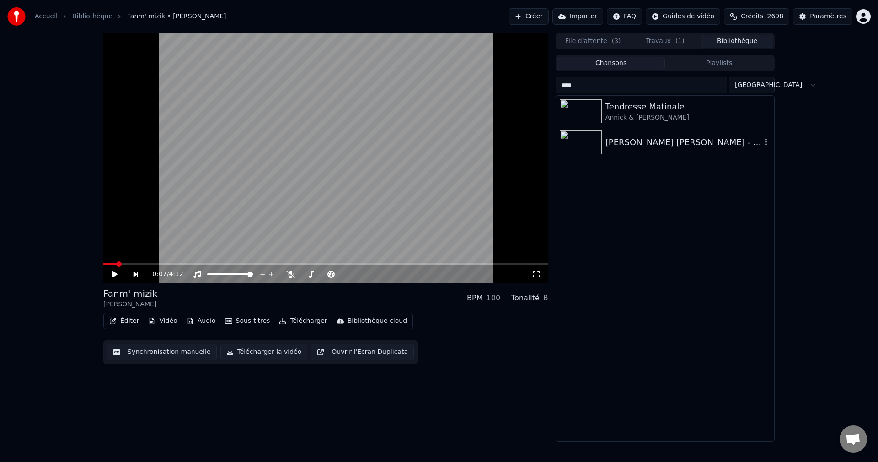
click at [656, 142] on div "[PERSON_NAME] [PERSON_NAME] - A Tes Cotés" at bounding box center [684, 142] width 156 height 13
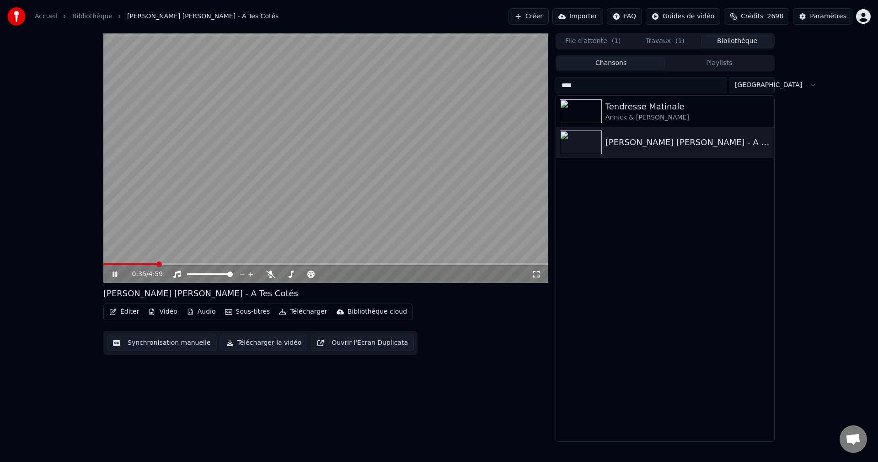
click at [115, 274] on icon at bounding box center [121, 273] width 21 height 7
drag, startPoint x: 611, startPoint y: 79, endPoint x: 350, endPoint y: 104, distance: 261.9
click at [350, 104] on div "0:36 / 4:59 [PERSON_NAME] [PERSON_NAME] - A Tes Cotés Éditer Vidéo Audio Sous-t…" at bounding box center [439, 237] width 686 height 408
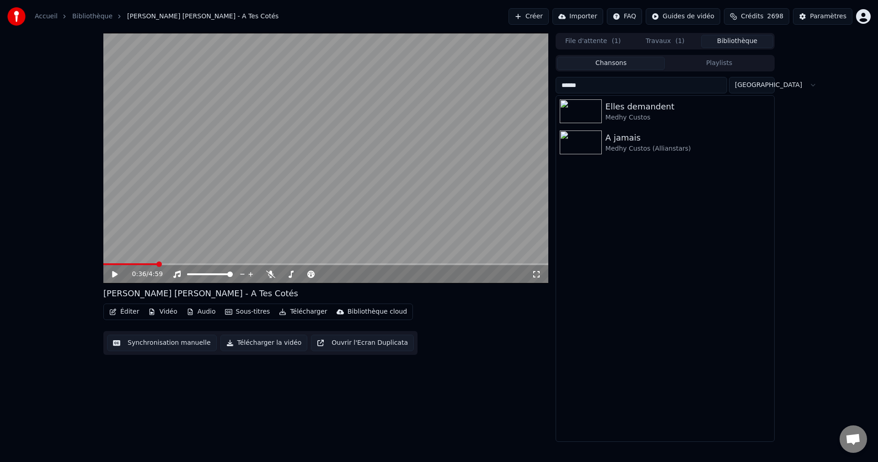
type input "******"
click at [549, 16] on button "Créer" at bounding box center [529, 16] width 40 height 16
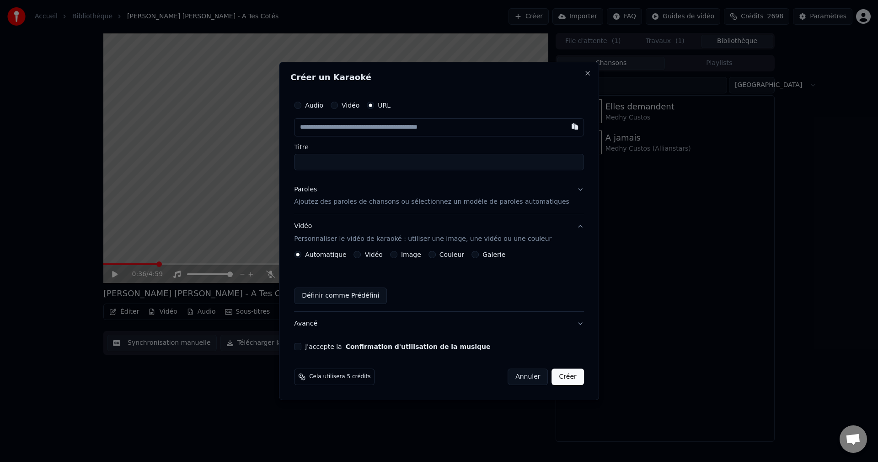
click at [337, 156] on input "Titre" at bounding box center [439, 162] width 290 height 16
click at [315, 188] on div "Paroles" at bounding box center [305, 189] width 23 height 9
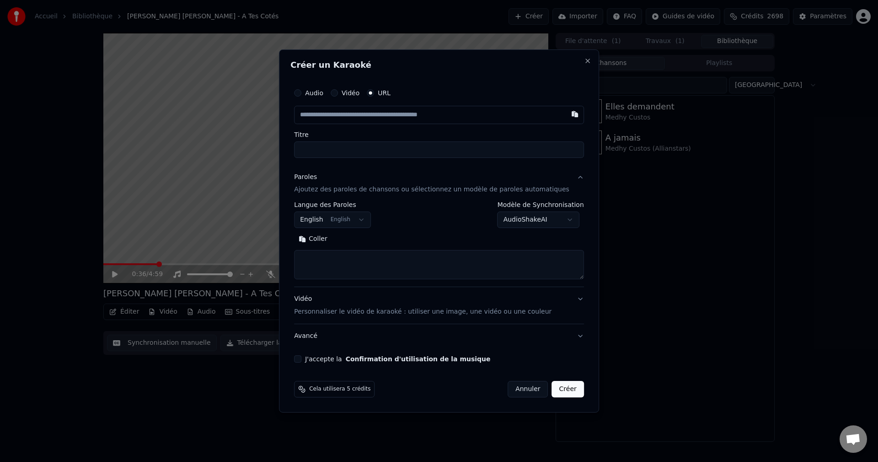
click at [340, 223] on body "**********" at bounding box center [439, 231] width 878 height 462
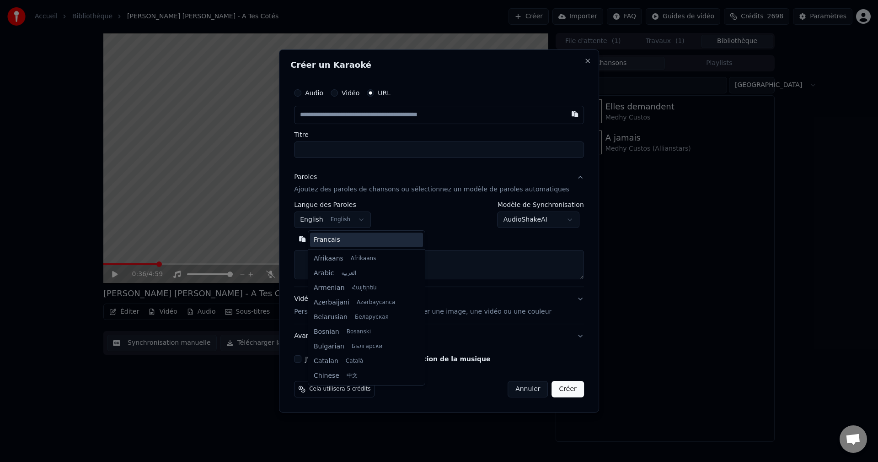
scroll to position [73, 0]
select select "**"
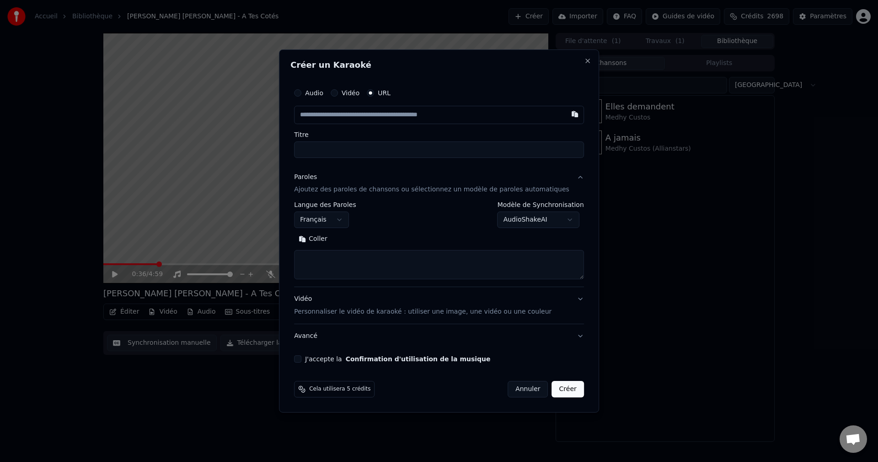
click at [349, 268] on textarea at bounding box center [439, 264] width 290 height 29
paste textarea "**********"
click at [362, 238] on button "Développer" at bounding box center [364, 239] width 56 height 15
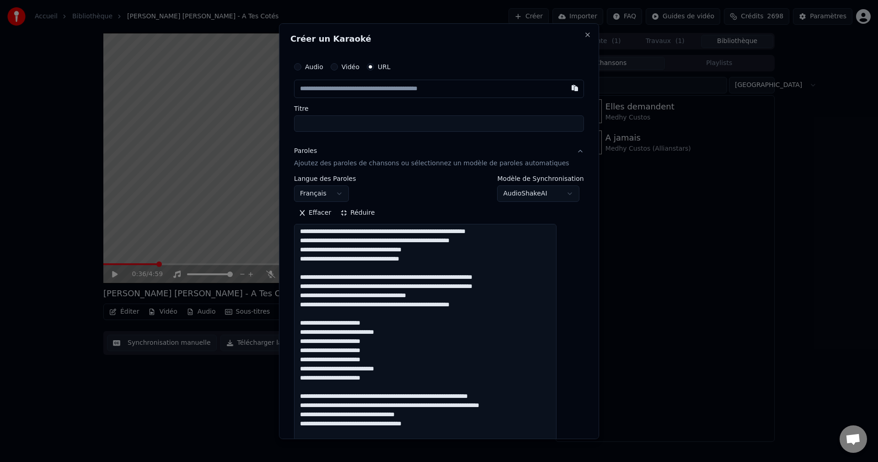
scroll to position [1, 0]
click at [381, 349] on textarea at bounding box center [425, 470] width 263 height 492
click at [390, 360] on textarea at bounding box center [425, 470] width 263 height 492
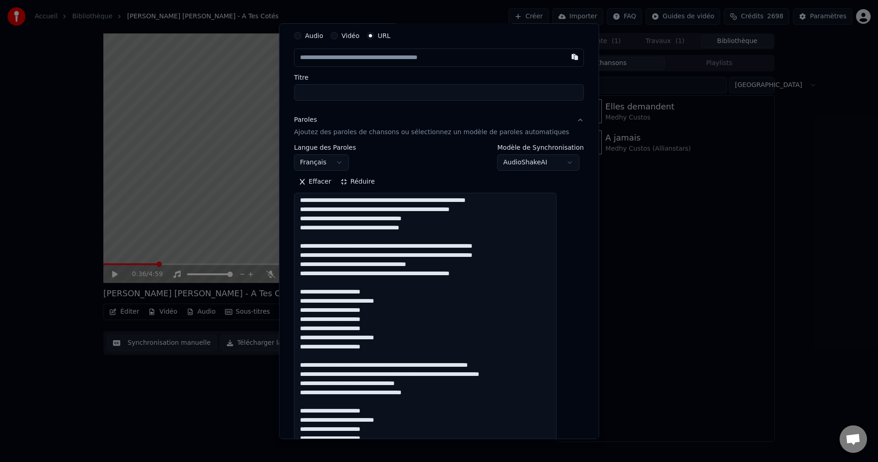
scroll to position [46, 0]
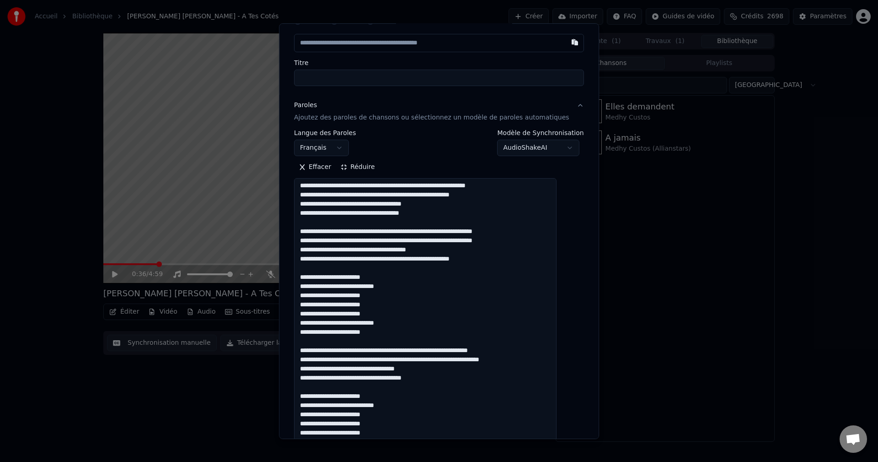
click at [381, 330] on textarea at bounding box center [425, 424] width 263 height 492
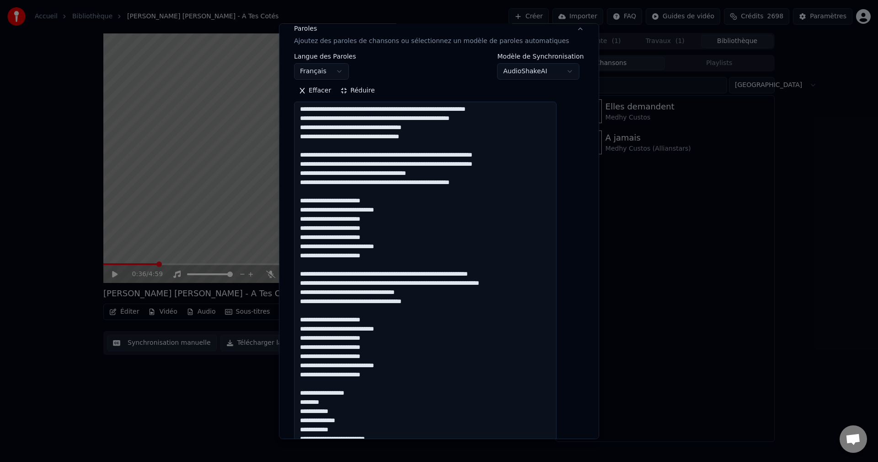
scroll to position [137, 0]
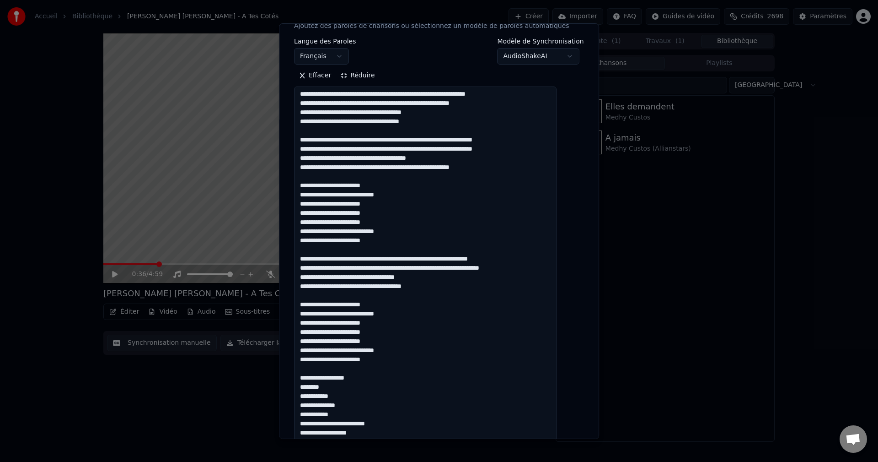
click at [430, 278] on textarea at bounding box center [425, 332] width 263 height 492
drag, startPoint x: 440, startPoint y: 290, endPoint x: 404, endPoint y: 288, distance: 35.7
click at [404, 288] on textarea at bounding box center [425, 332] width 263 height 492
click at [405, 280] on textarea at bounding box center [425, 332] width 263 height 492
paste textarea "**********"
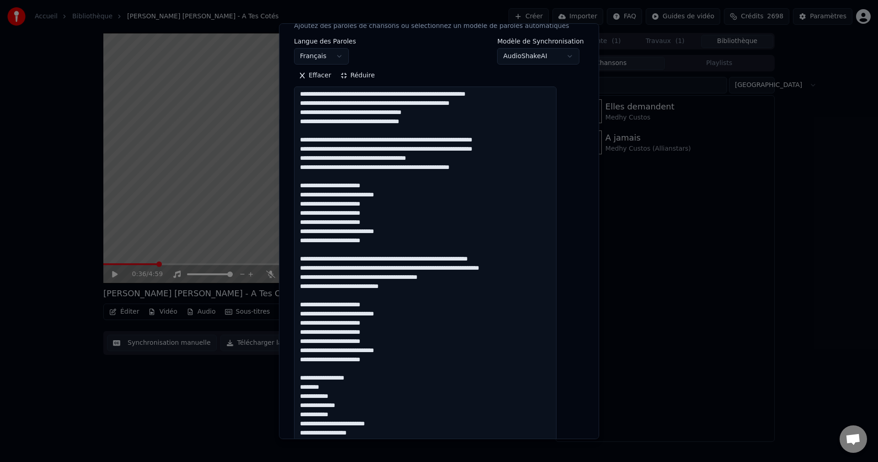
drag, startPoint x: 466, startPoint y: 276, endPoint x: 436, endPoint y: 278, distance: 29.3
click at [436, 278] on textarea at bounding box center [425, 332] width 263 height 492
click at [422, 290] on textarea at bounding box center [425, 332] width 263 height 492
paste textarea "*******"
click at [397, 337] on textarea at bounding box center [425, 332] width 263 height 492
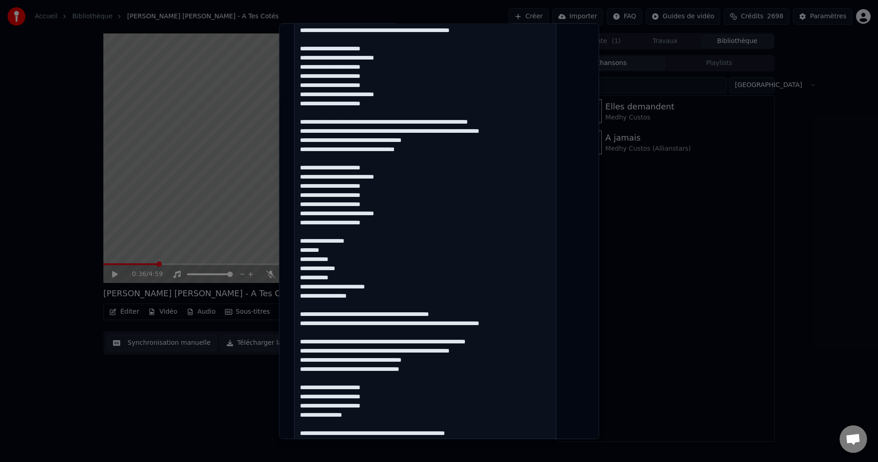
scroll to position [274, 0]
click at [385, 298] on textarea at bounding box center [425, 195] width 263 height 492
drag, startPoint x: 385, startPoint y: 297, endPoint x: 299, endPoint y: 240, distance: 102.9
click at [299, 240] on div "**********" at bounding box center [439, 230] width 320 height 415
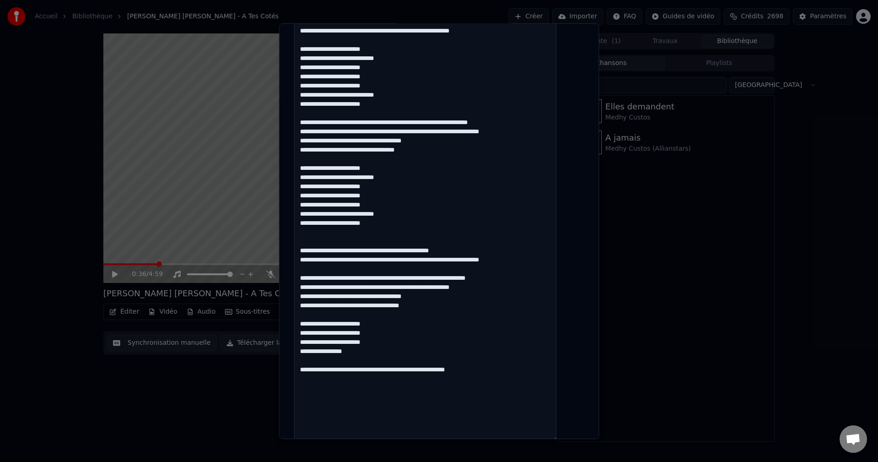
scroll to position [275, 0]
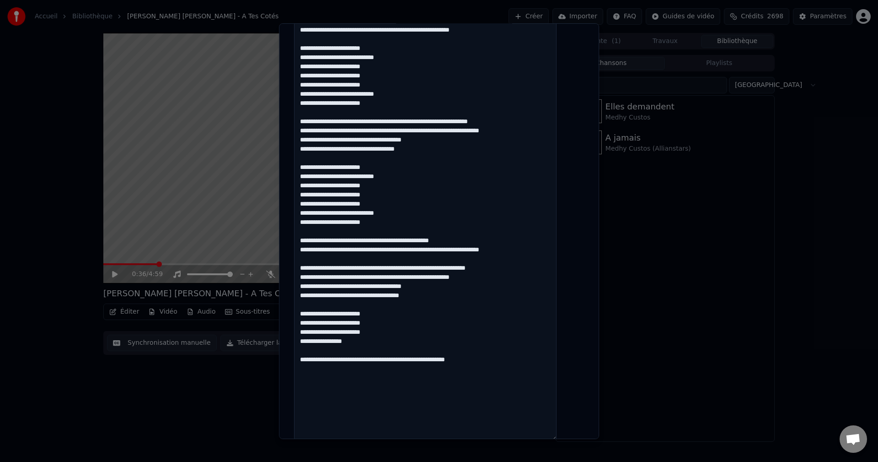
click at [458, 249] on textarea at bounding box center [425, 194] width 263 height 492
click at [457, 251] on textarea at bounding box center [425, 194] width 263 height 492
click at [459, 250] on textarea at bounding box center [425, 194] width 263 height 492
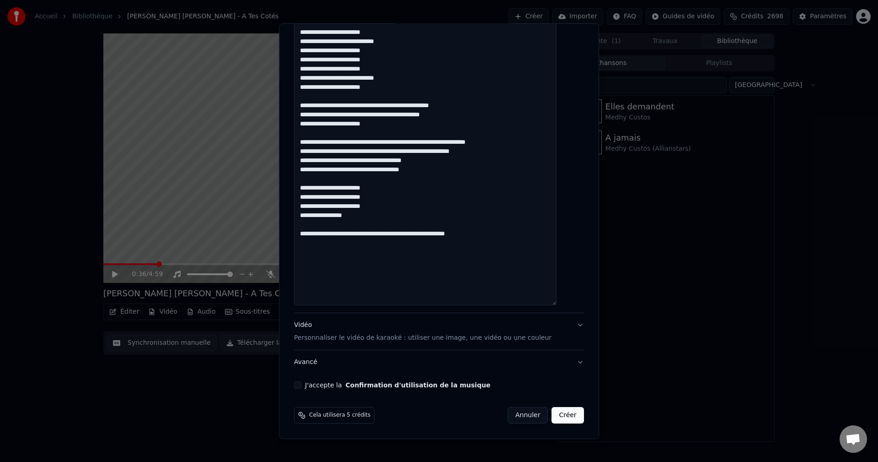
scroll to position [319, 0]
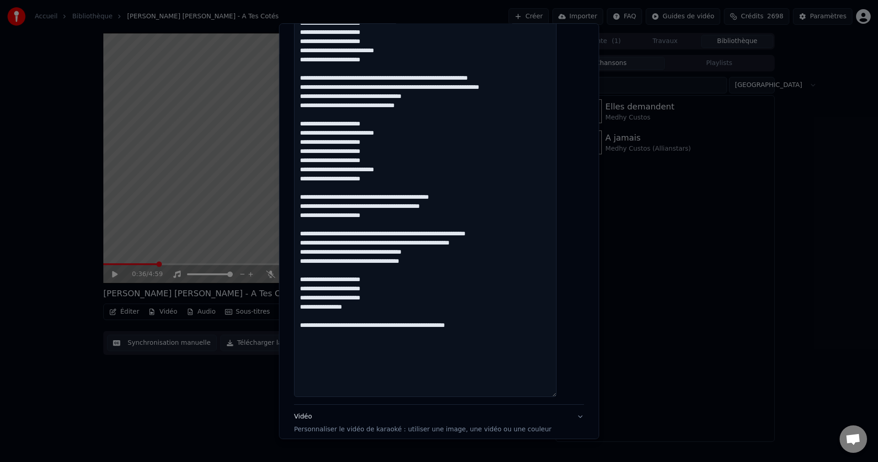
drag, startPoint x: 311, startPoint y: 252, endPoint x: 441, endPoint y: 269, distance: 131.4
click at [441, 269] on textarea at bounding box center [425, 151] width 263 height 492
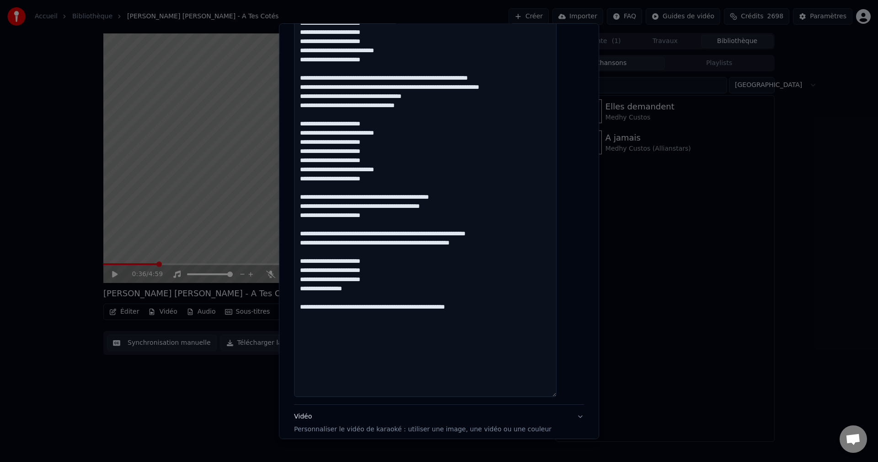
click at [364, 286] on textarea at bounding box center [425, 151] width 263 height 492
drag, startPoint x: 403, startPoint y: 260, endPoint x: 308, endPoint y: 262, distance: 95.2
click at [308, 262] on textarea at bounding box center [425, 151] width 263 height 492
drag, startPoint x: 311, startPoint y: 124, endPoint x: 379, endPoint y: 140, distance: 69.6
click at [379, 140] on textarea at bounding box center [425, 151] width 263 height 492
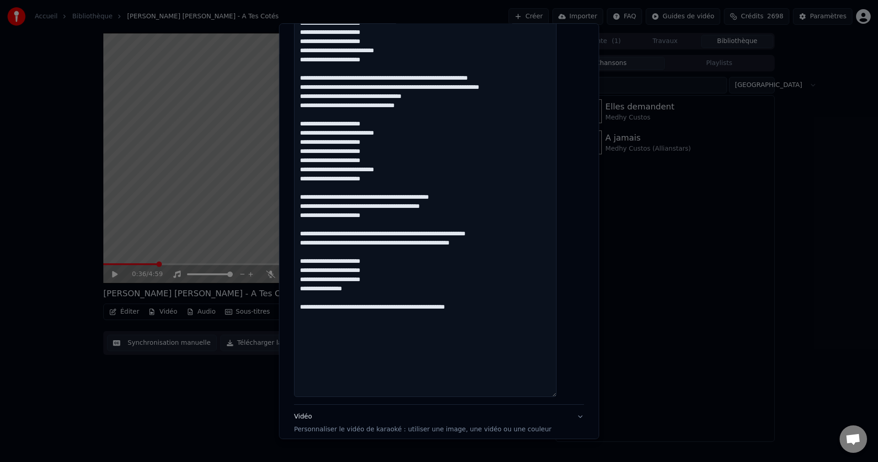
click at [334, 301] on textarea at bounding box center [425, 151] width 263 height 492
paste textarea "**********"
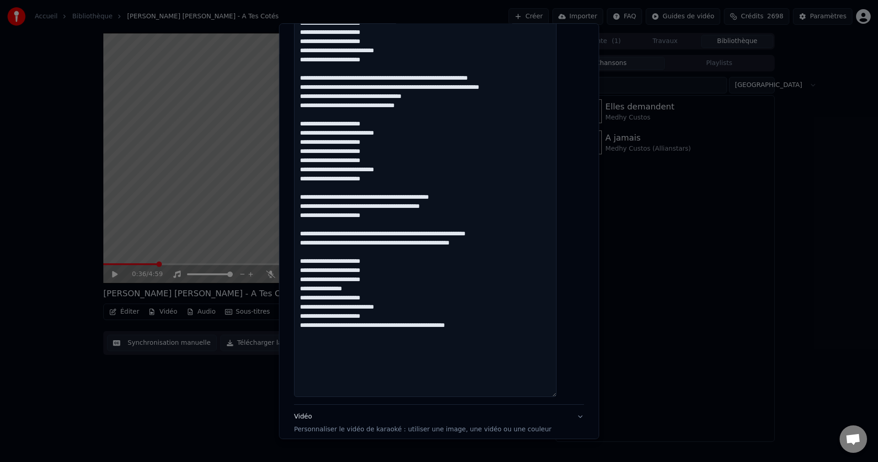
click at [380, 286] on textarea at bounding box center [425, 151] width 263 height 492
click at [514, 239] on textarea at bounding box center [425, 151] width 263 height 492
click at [332, 243] on textarea at bounding box center [425, 151] width 263 height 492
click at [381, 245] on textarea at bounding box center [425, 151] width 263 height 492
click at [406, 245] on textarea at bounding box center [425, 151] width 263 height 492
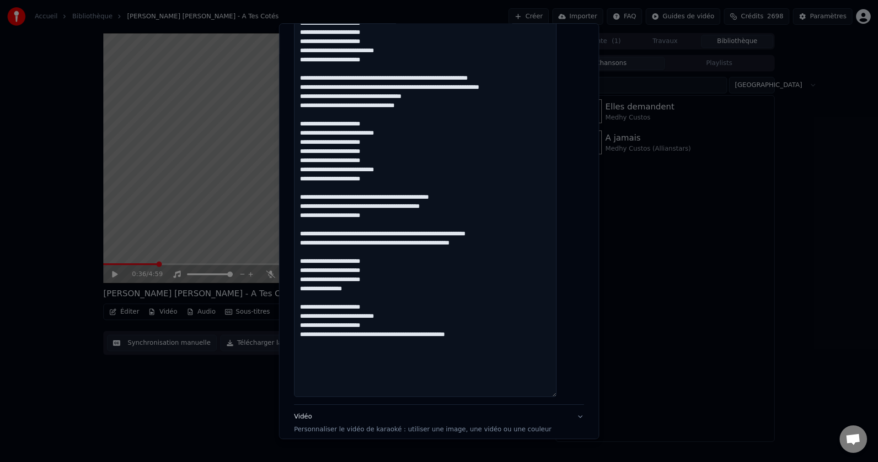
click at [432, 244] on textarea at bounding box center [425, 151] width 263 height 492
drag, startPoint x: 477, startPoint y: 245, endPoint x: 484, endPoint y: 244, distance: 7.3
click at [478, 245] on textarea at bounding box center [425, 151] width 263 height 492
click at [498, 243] on textarea at bounding box center [425, 151] width 263 height 492
click at [504, 243] on textarea at bounding box center [425, 151] width 263 height 492
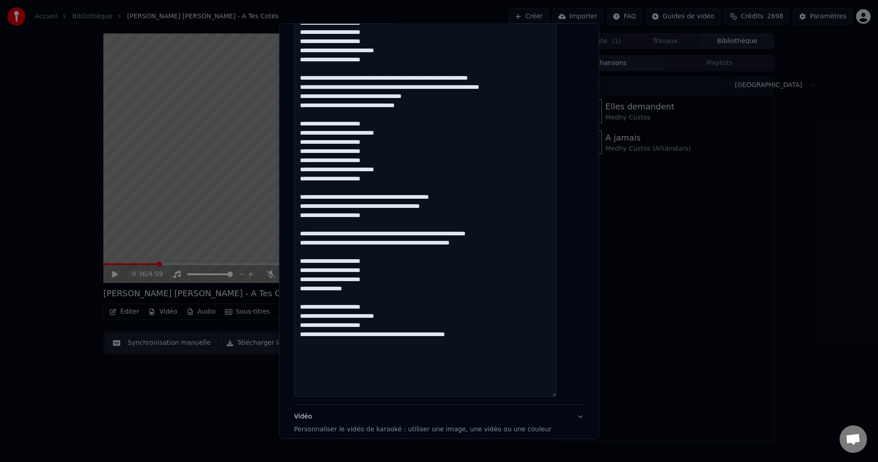
drag, startPoint x: 437, startPoint y: 106, endPoint x: 309, endPoint y: 97, distance: 128.4
click at [309, 97] on textarea at bounding box center [425, 151] width 263 height 492
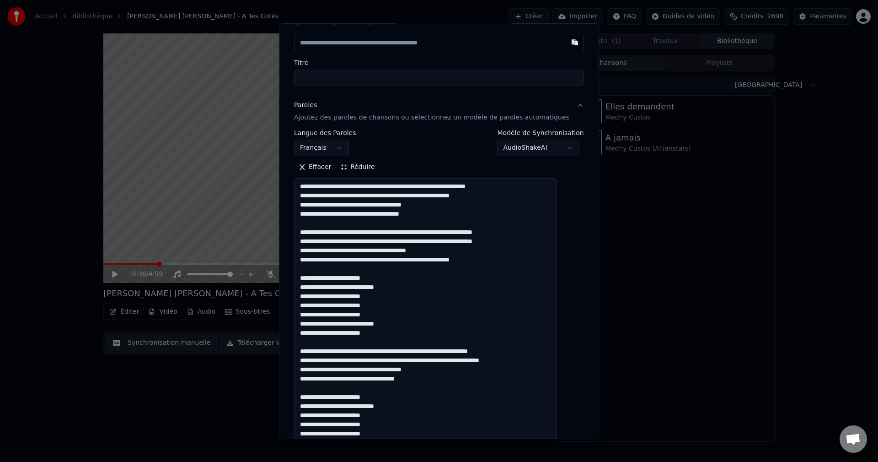
scroll to position [91, 0]
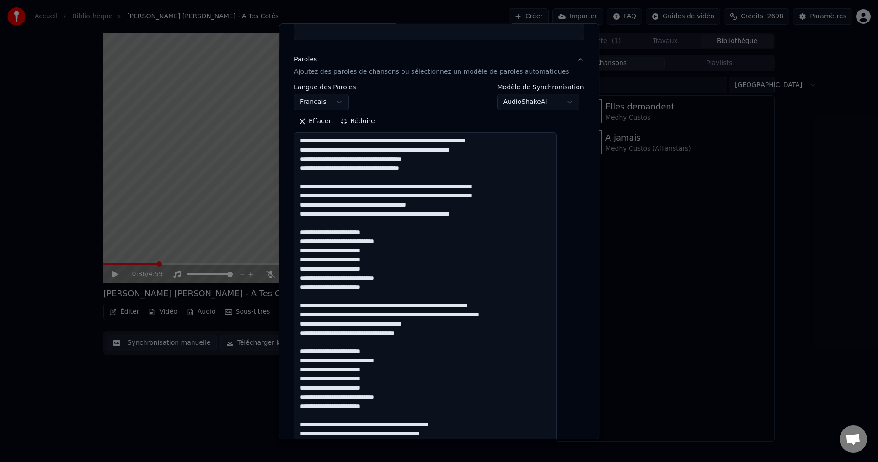
click at [402, 289] on textarea at bounding box center [425, 378] width 263 height 492
click at [352, 307] on textarea at bounding box center [425, 378] width 263 height 492
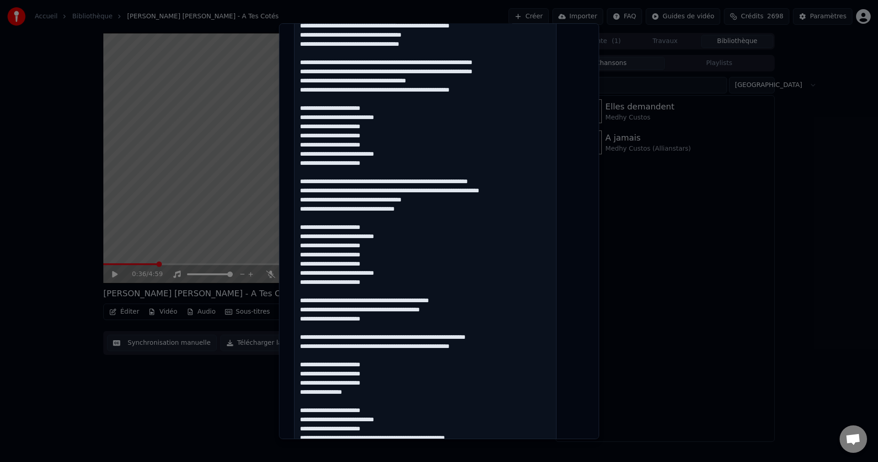
scroll to position [229, 0]
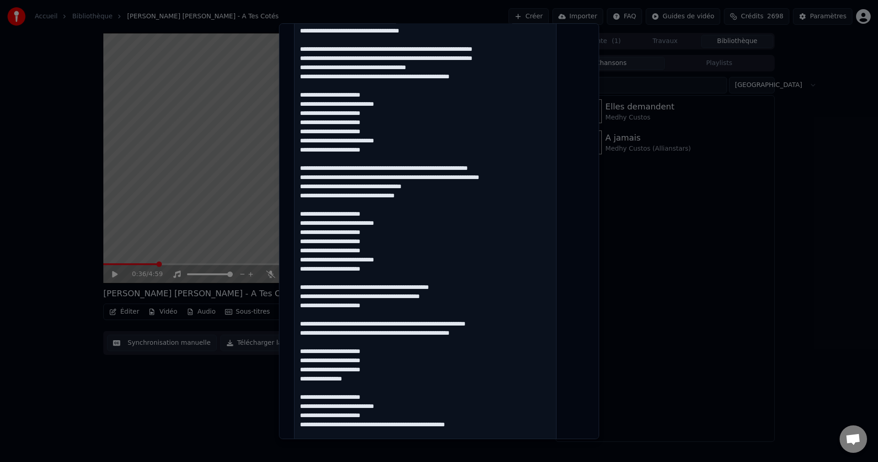
click at [388, 213] on textarea at bounding box center [425, 241] width 263 height 492
click at [420, 220] on textarea at bounding box center [425, 241] width 263 height 492
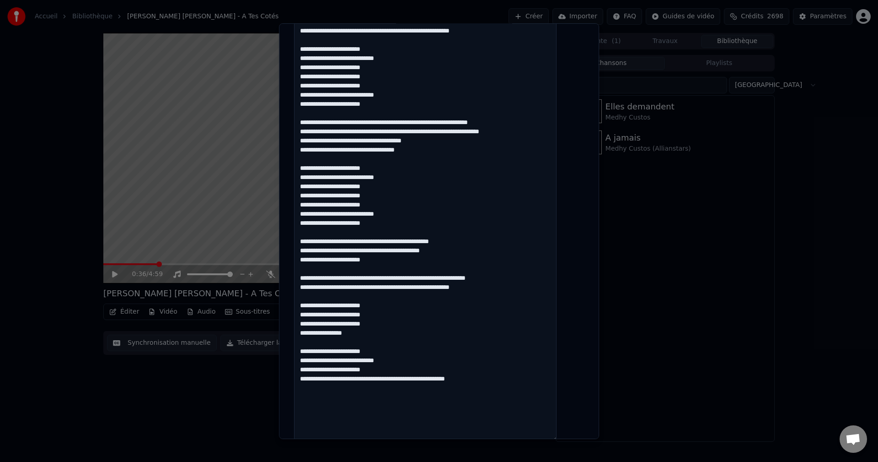
click at [387, 193] on textarea at bounding box center [425, 195] width 263 height 492
click at [398, 207] on textarea at bounding box center [425, 195] width 263 height 492
click at [396, 218] on textarea at bounding box center [425, 195] width 263 height 492
click at [401, 215] on textarea at bounding box center [425, 195] width 263 height 492
click at [367, 228] on textarea at bounding box center [425, 195] width 263 height 492
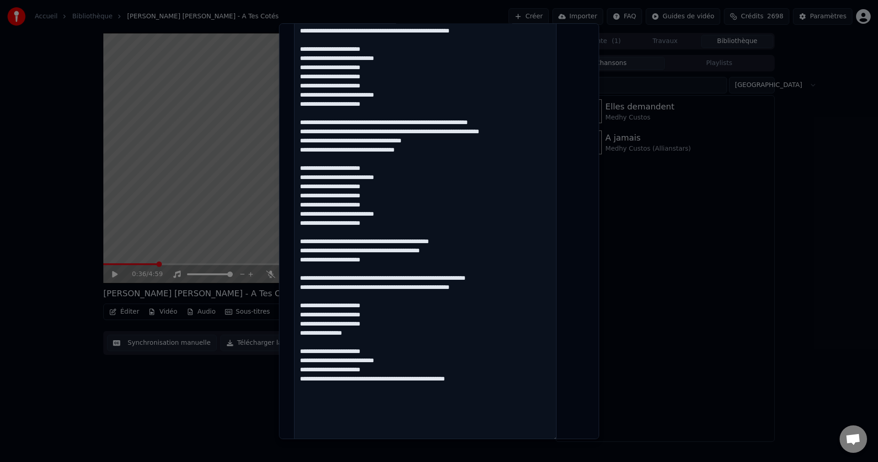
click at [382, 222] on textarea at bounding box center [425, 195] width 263 height 492
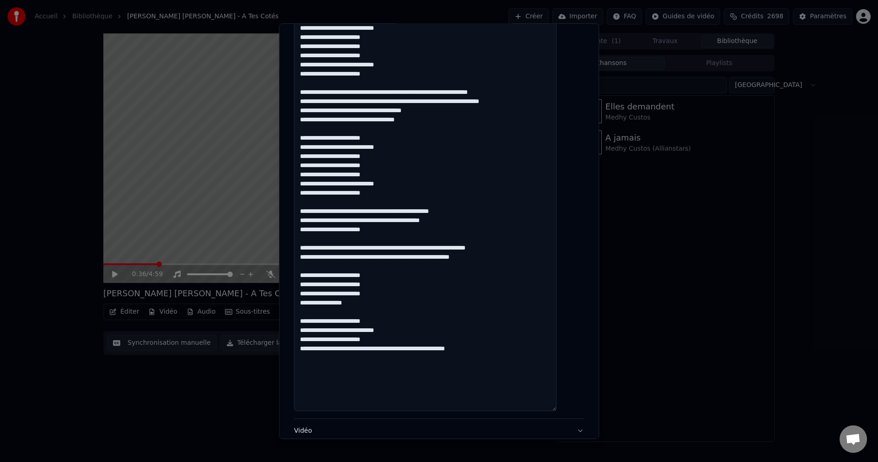
scroll to position [320, 0]
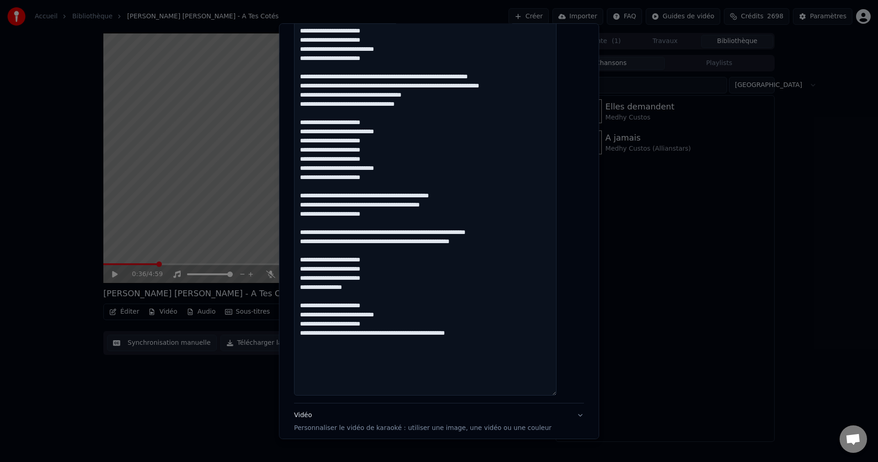
click at [325, 200] on textarea at bounding box center [425, 149] width 263 height 492
click at [312, 194] on textarea at bounding box center [425, 149] width 263 height 492
click at [345, 196] on textarea at bounding box center [425, 149] width 263 height 492
click at [390, 219] on textarea at bounding box center [425, 149] width 263 height 492
click at [401, 215] on textarea at bounding box center [425, 149] width 263 height 492
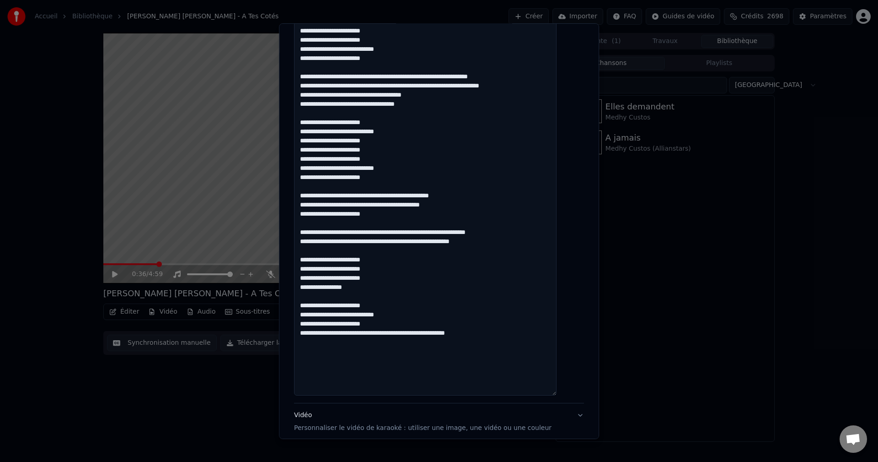
drag, startPoint x: 447, startPoint y: 106, endPoint x: 313, endPoint y: 79, distance: 137.3
click at [313, 79] on textarea at bounding box center [425, 149] width 263 height 492
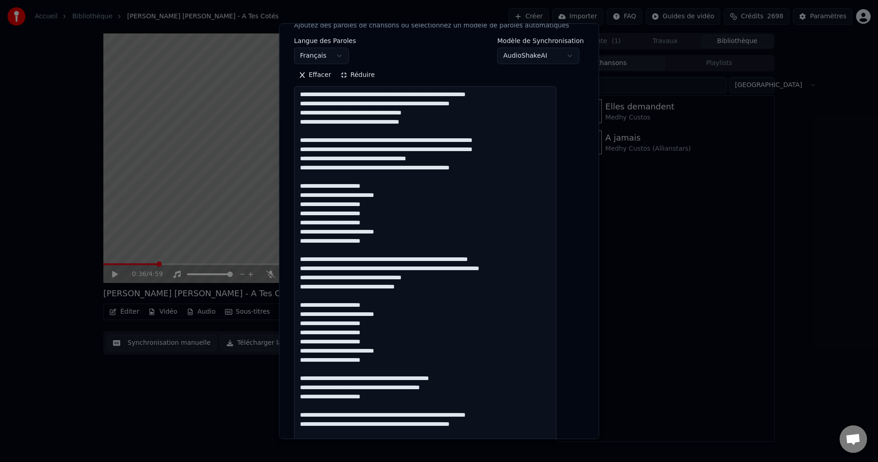
scroll to position [137, 0]
drag, startPoint x: 441, startPoint y: 123, endPoint x: 306, endPoint y: 94, distance: 138.9
click at [306, 94] on textarea at bounding box center [425, 332] width 263 height 492
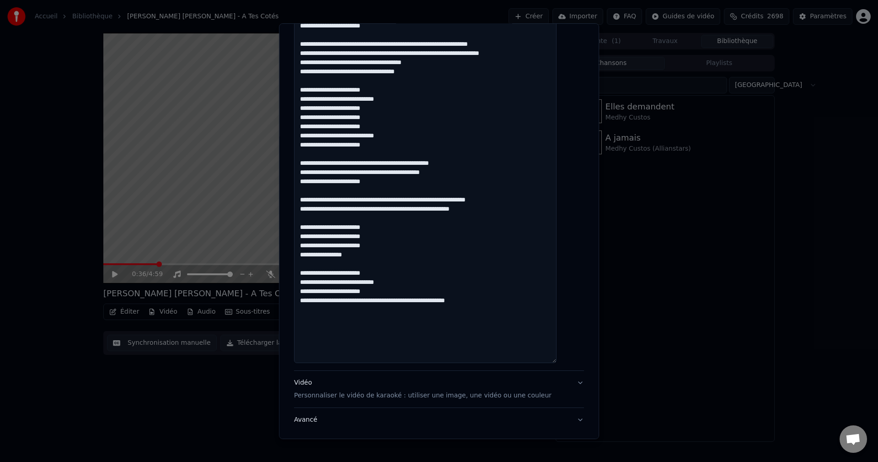
scroll to position [366, 0]
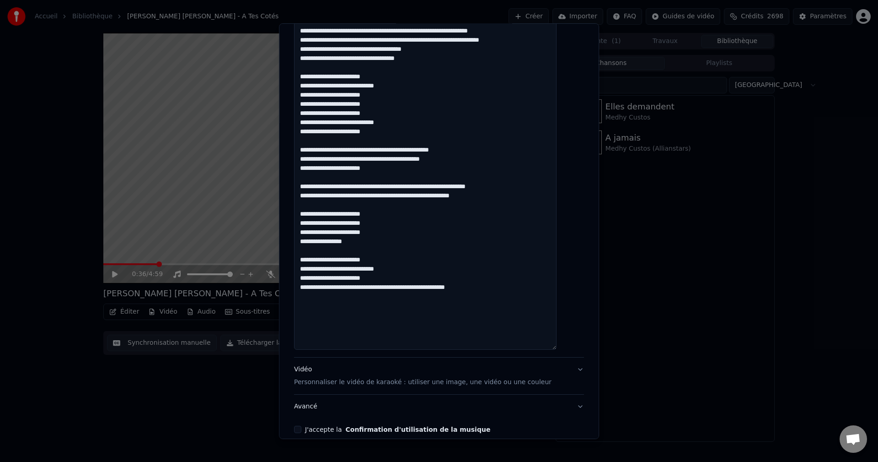
drag, startPoint x: 499, startPoint y: 202, endPoint x: 308, endPoint y: 186, distance: 191.5
click at [306, 187] on textarea at bounding box center [425, 104] width 263 height 492
paste textarea "**********"
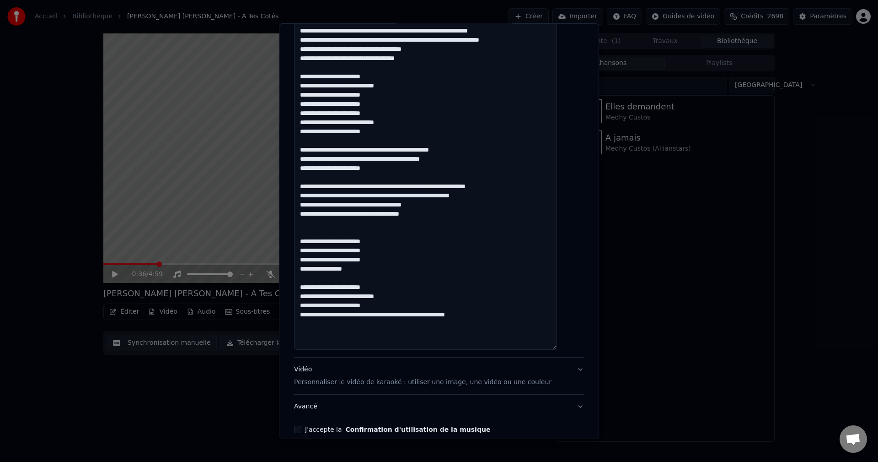
click at [383, 260] on textarea at bounding box center [425, 104] width 263 height 492
click at [361, 270] on textarea at bounding box center [425, 104] width 263 height 492
drag, startPoint x: 380, startPoint y: 306, endPoint x: 310, endPoint y: 287, distance: 72.1
click at [310, 287] on textarea at bounding box center [425, 104] width 263 height 492
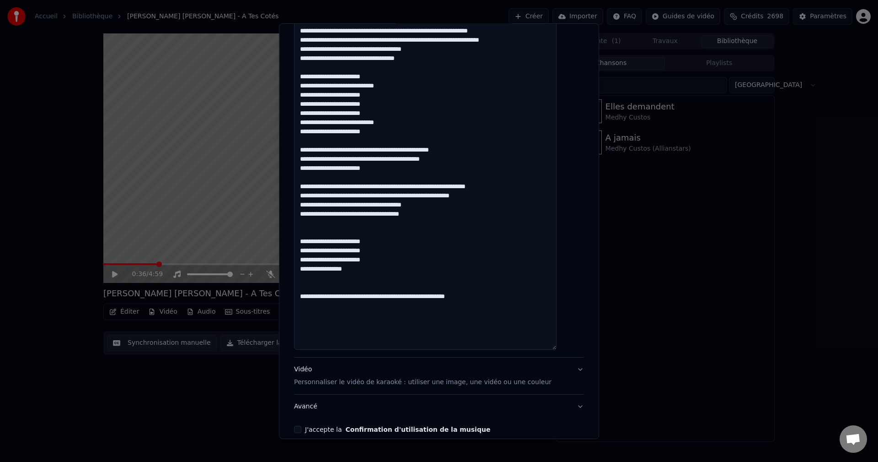
click at [425, 297] on textarea at bounding box center [425, 104] width 263 height 492
drag, startPoint x: 310, startPoint y: 309, endPoint x: 372, endPoint y: 304, distance: 62.9
click at [372, 304] on textarea at bounding box center [425, 104] width 263 height 492
click at [388, 305] on textarea at bounding box center [425, 104] width 263 height 492
paste textarea "**********"
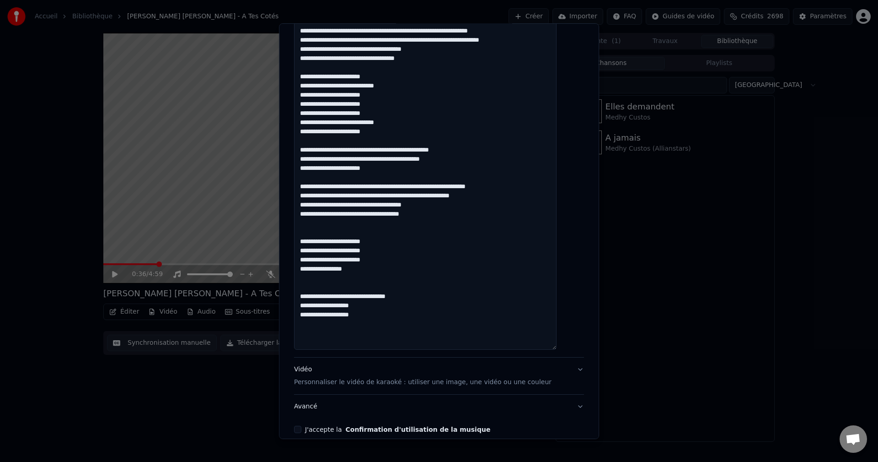
drag, startPoint x: 351, startPoint y: 304, endPoint x: 372, endPoint y: 306, distance: 21.1
click at [371, 306] on textarea at bounding box center [425, 104] width 263 height 492
click at [375, 306] on textarea at bounding box center [425, 104] width 263 height 492
click at [374, 304] on textarea at bounding box center [425, 104] width 263 height 492
click at [387, 297] on textarea at bounding box center [425, 104] width 263 height 492
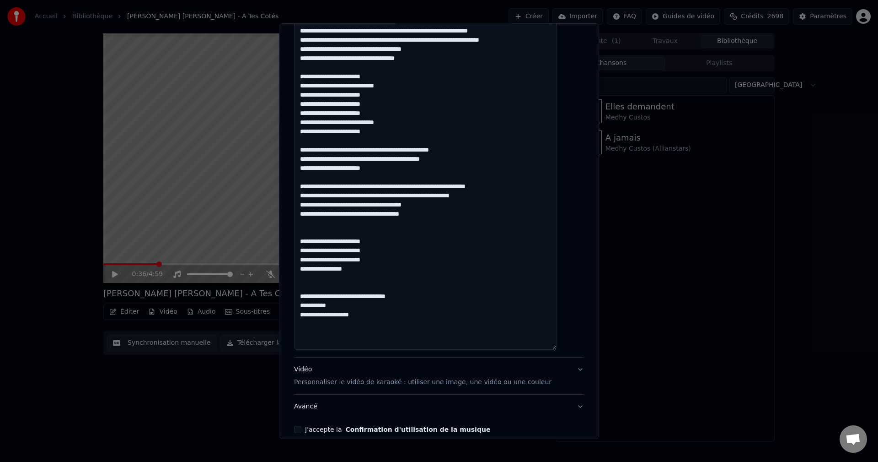
click at [432, 299] on textarea at bounding box center [425, 104] width 263 height 492
click at [352, 305] on textarea at bounding box center [425, 104] width 263 height 492
click at [400, 320] on textarea at bounding box center [425, 104] width 263 height 492
click at [380, 317] on textarea at bounding box center [425, 104] width 263 height 492
drag, startPoint x: 310, startPoint y: 295, endPoint x: 426, endPoint y: 295, distance: 116.2
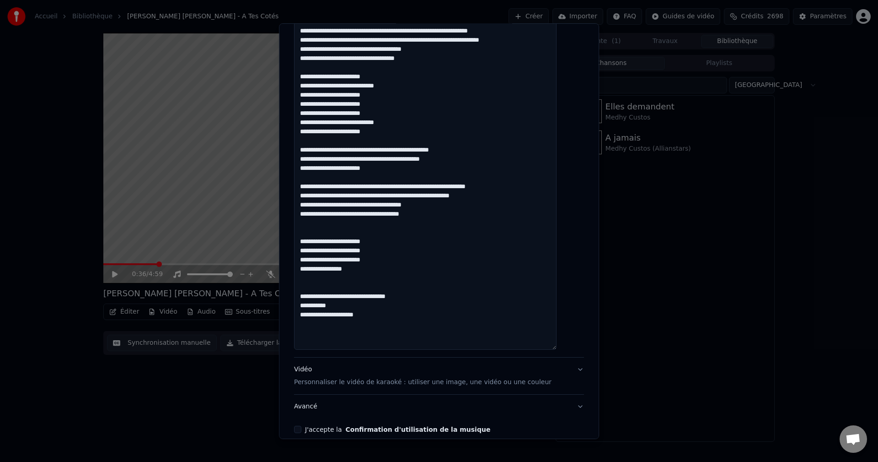
click at [426, 295] on textarea at bounding box center [425, 104] width 263 height 492
click at [355, 308] on textarea at bounding box center [425, 104] width 263 height 492
drag, startPoint x: 382, startPoint y: 315, endPoint x: 307, endPoint y: 295, distance: 77.8
click at [304, 295] on textarea at bounding box center [425, 104] width 263 height 492
click at [325, 329] on textarea at bounding box center [425, 104] width 263 height 492
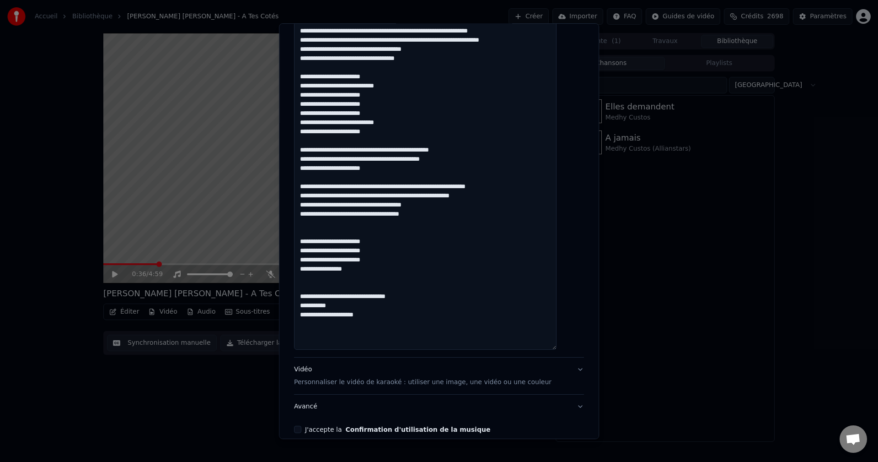
paste textarea "**********"
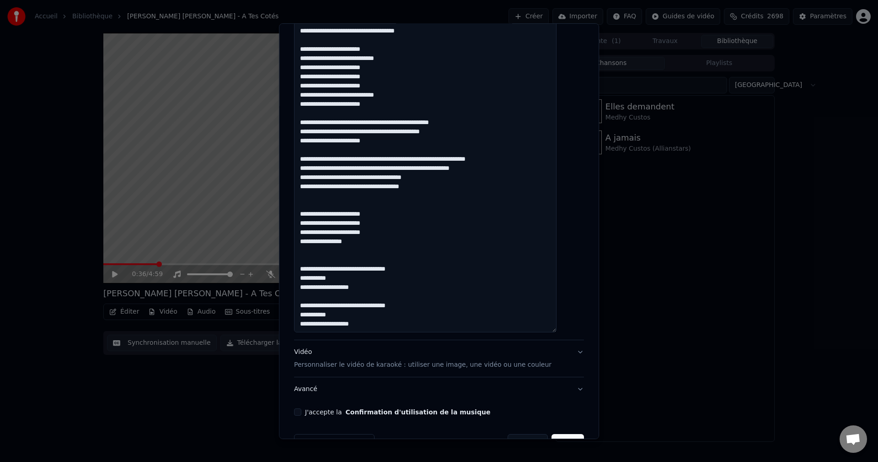
scroll to position [410, 0]
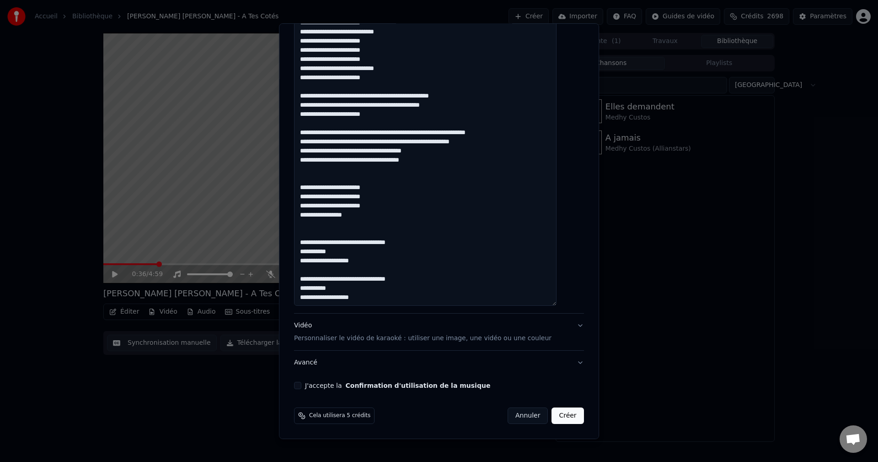
drag, startPoint x: 350, startPoint y: 291, endPoint x: 311, endPoint y: 292, distance: 39.8
click at [311, 292] on textarea at bounding box center [425, 60] width 263 height 492
type textarea "**********"
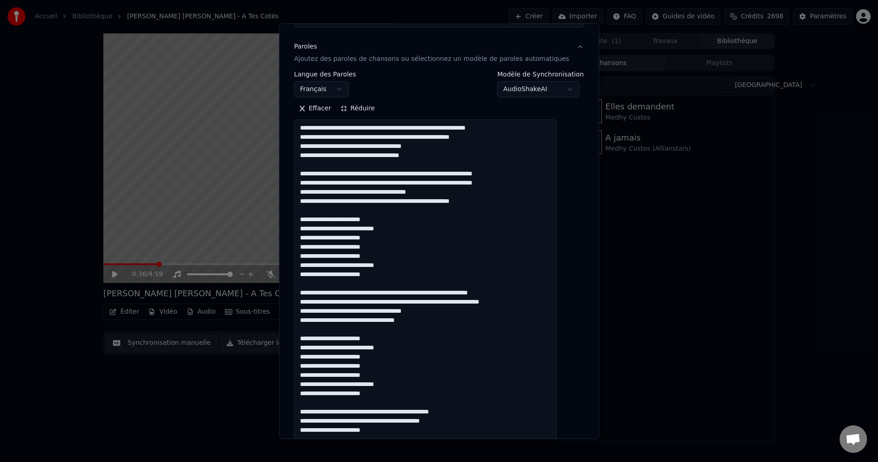
scroll to position [0, 0]
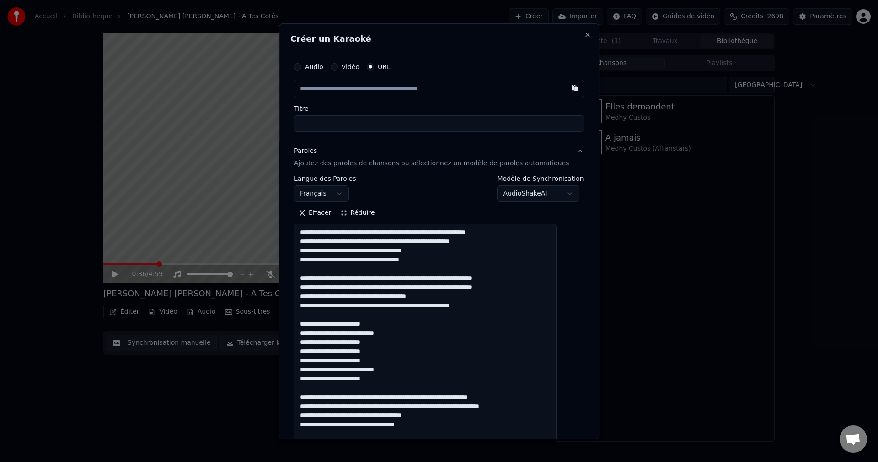
click at [363, 88] on input "text" at bounding box center [439, 88] width 290 height 18
paste input "**********"
type input "**********"
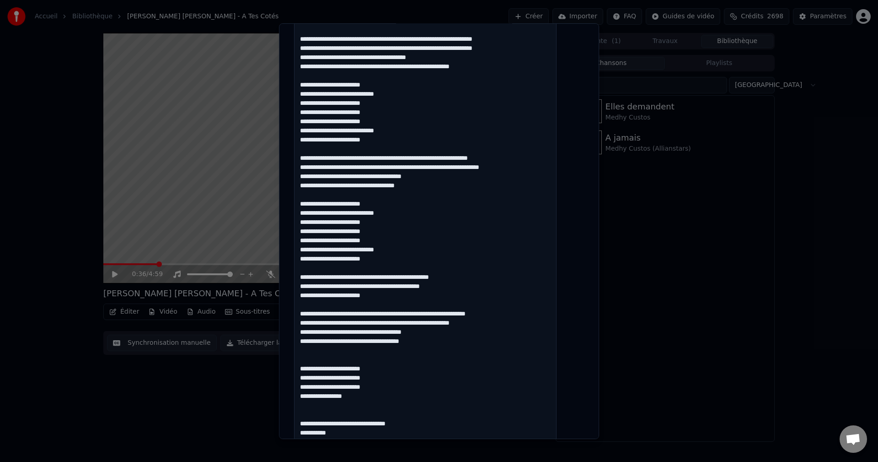
scroll to position [410, 0]
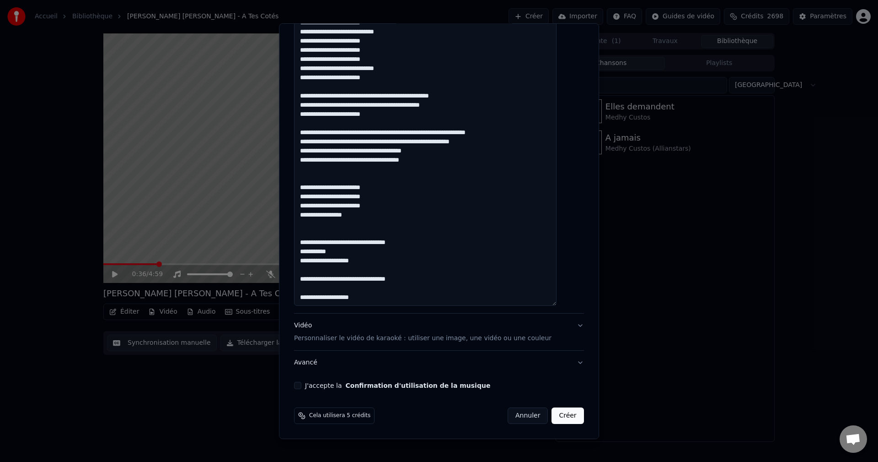
type input "**********"
click at [367, 250] on textarea at bounding box center [425, 60] width 263 height 492
click at [368, 244] on textarea at bounding box center [425, 60] width 263 height 492
click at [409, 242] on textarea at bounding box center [425, 60] width 263 height 492
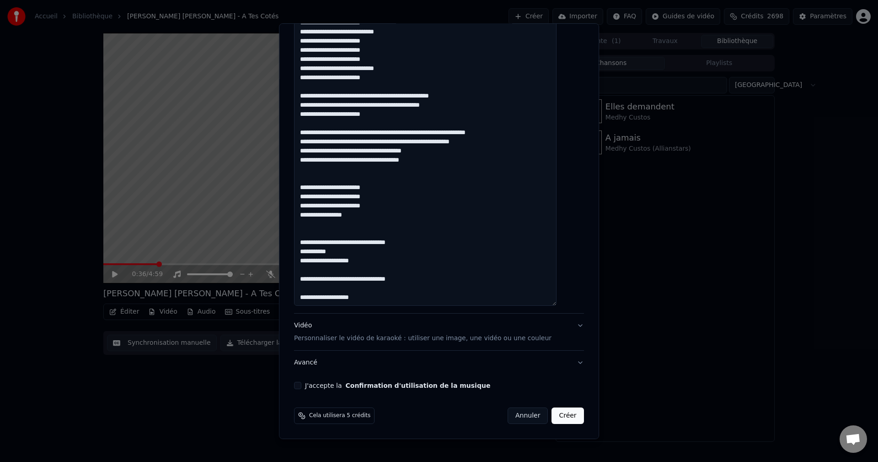
click at [432, 246] on textarea at bounding box center [425, 60] width 263 height 492
click at [379, 261] on textarea at bounding box center [425, 60] width 263 height 492
click at [347, 280] on textarea at bounding box center [425, 60] width 263 height 492
type input "**********"
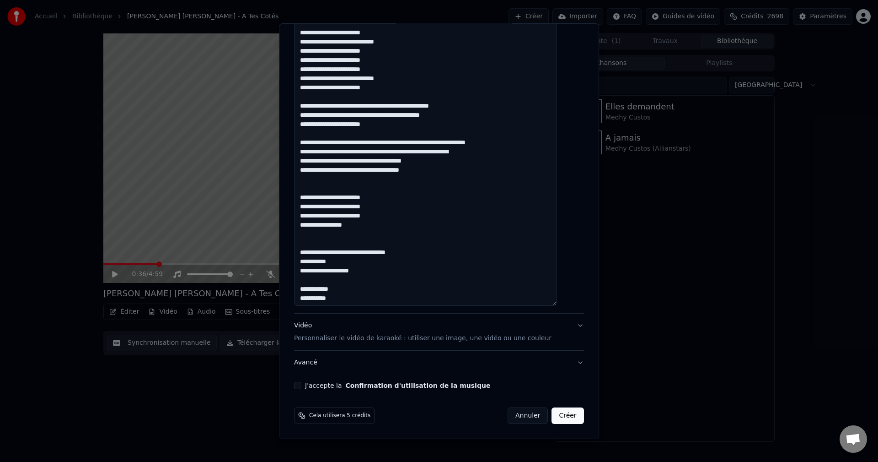
scroll to position [28, 0]
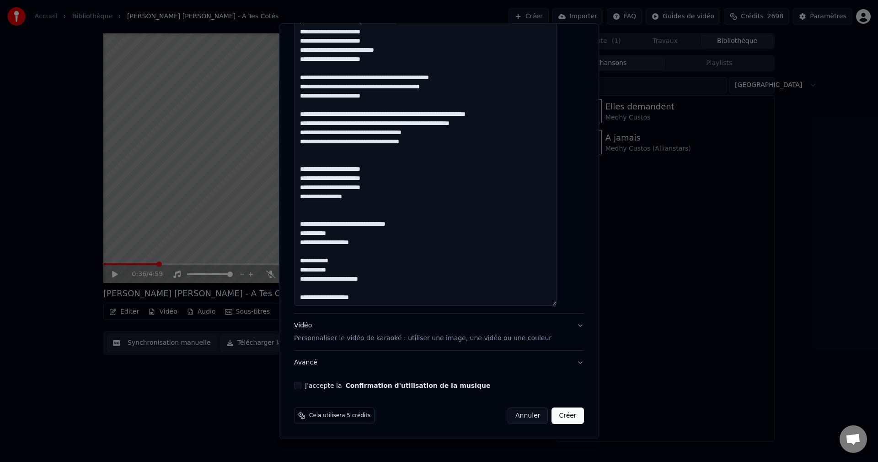
click at [376, 298] on textarea at bounding box center [425, 60] width 263 height 492
drag, startPoint x: 387, startPoint y: 233, endPoint x: 305, endPoint y: 216, distance: 84.6
click at [305, 216] on textarea at bounding box center [425, 60] width 263 height 492
click at [336, 297] on textarea at bounding box center [425, 60] width 263 height 492
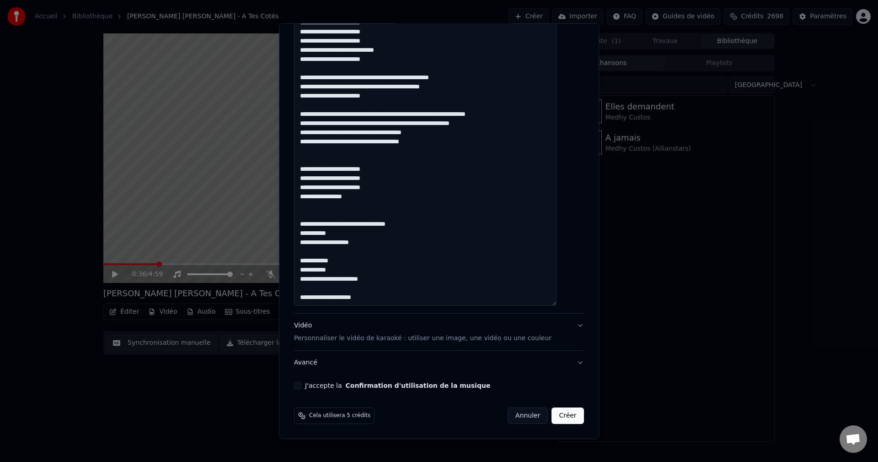
paste textarea "**********"
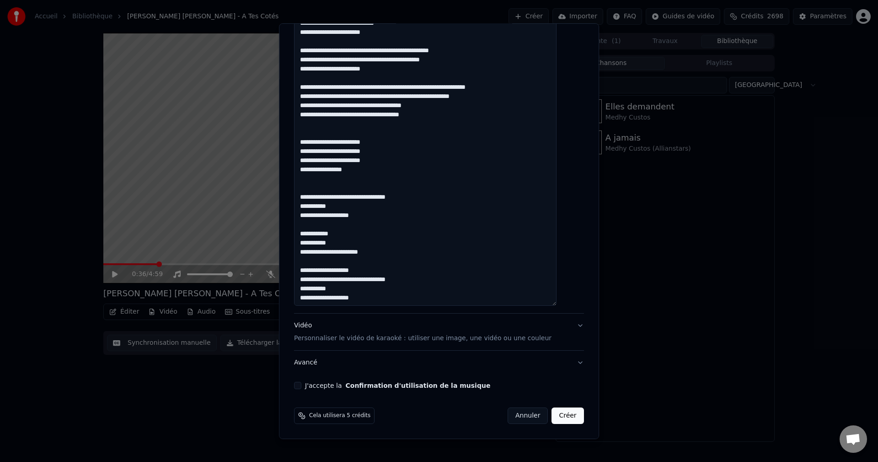
scroll to position [56, 0]
click at [357, 282] on textarea at bounding box center [425, 60] width 263 height 492
click at [392, 269] on textarea at bounding box center [425, 60] width 263 height 492
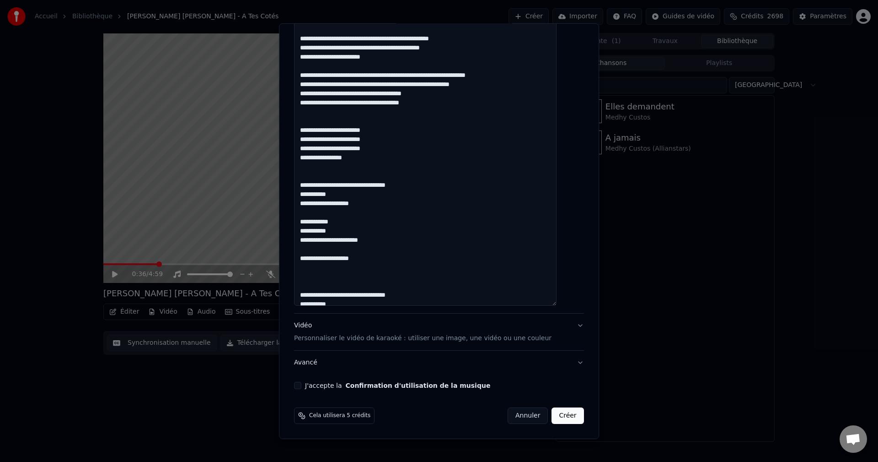
scroll to position [83, 0]
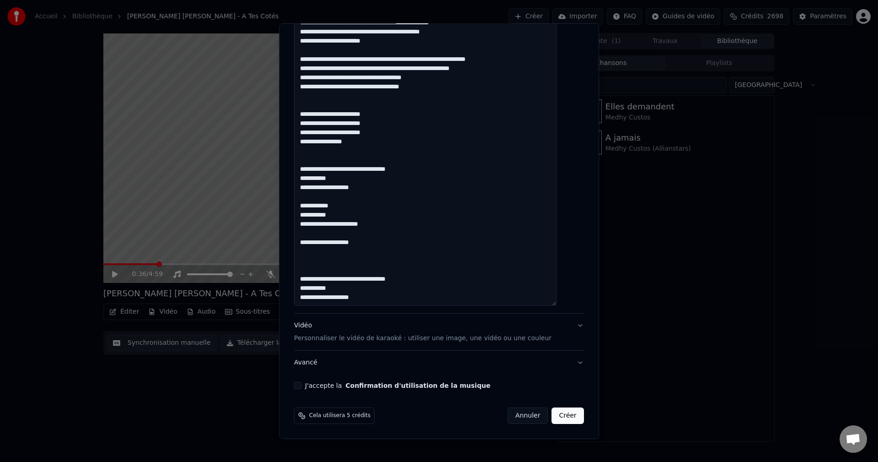
click at [319, 253] on textarea at bounding box center [425, 60] width 263 height 492
click at [328, 251] on textarea at bounding box center [425, 60] width 263 height 492
click at [334, 250] on textarea at bounding box center [425, 60] width 263 height 492
click at [345, 280] on textarea at bounding box center [425, 60] width 263 height 492
click at [314, 301] on textarea at bounding box center [425, 60] width 263 height 492
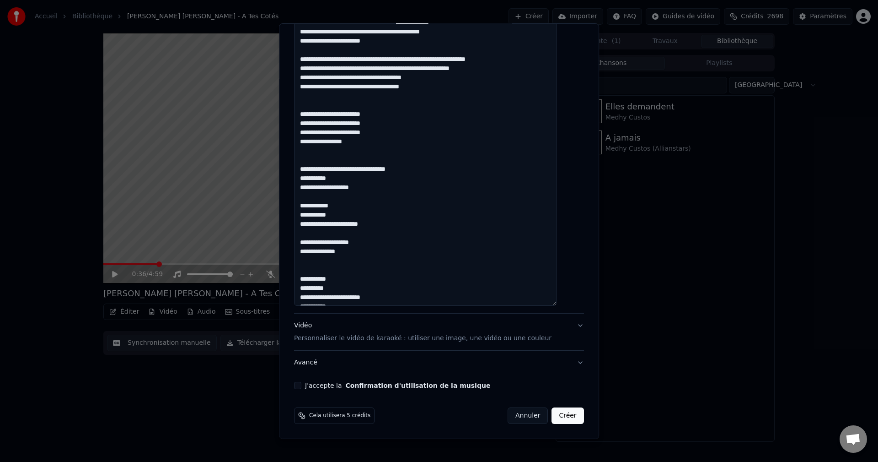
click at [312, 300] on textarea at bounding box center [425, 60] width 263 height 492
click at [332, 298] on textarea at bounding box center [425, 60] width 263 height 492
click at [352, 299] on textarea at bounding box center [425, 60] width 263 height 492
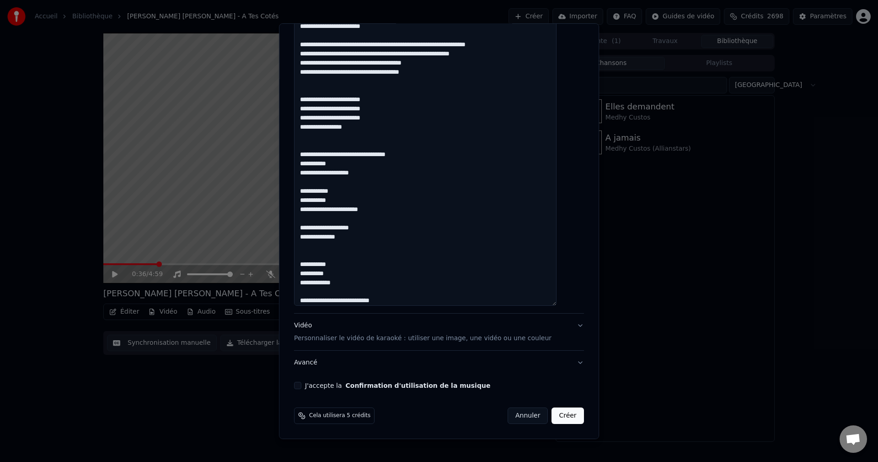
scroll to position [107, 0]
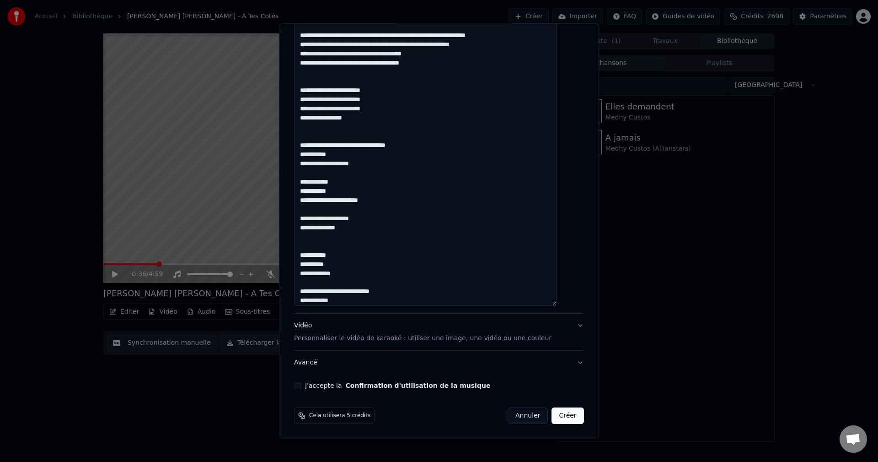
click at [348, 261] on textarea at bounding box center [425, 60] width 263 height 492
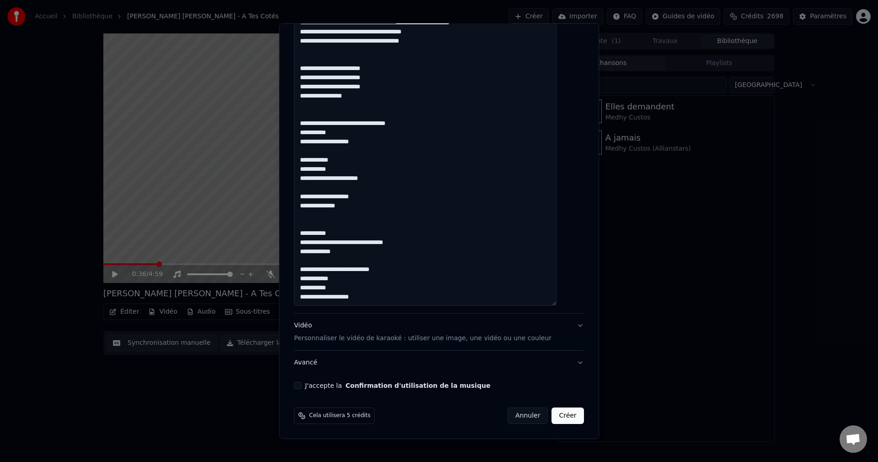
drag, startPoint x: 376, startPoint y: 299, endPoint x: 306, endPoint y: 231, distance: 98.0
click at [306, 231] on textarea at bounding box center [425, 60] width 263 height 492
click at [391, 295] on textarea at bounding box center [425, 60] width 263 height 492
click at [386, 304] on textarea at bounding box center [425, 60] width 263 height 492
drag, startPoint x: 376, startPoint y: 297, endPoint x: 305, endPoint y: 235, distance: 94.0
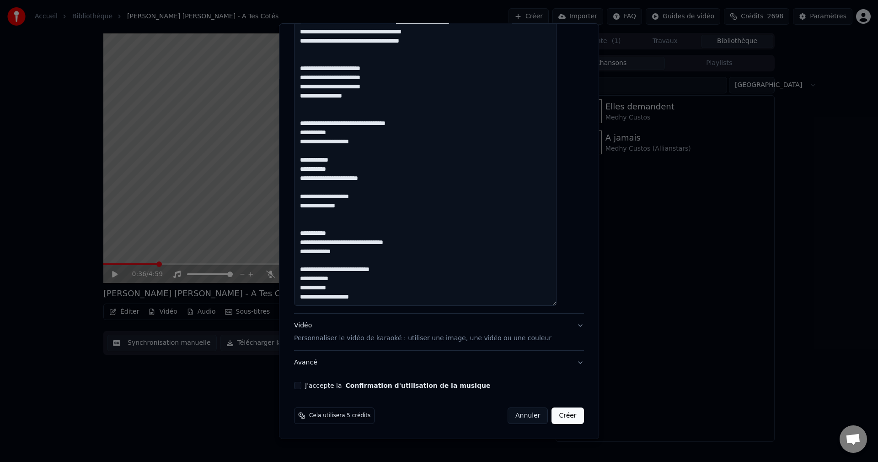
click at [305, 235] on textarea at bounding box center [425, 60] width 263 height 492
click at [389, 302] on textarea at bounding box center [425, 60] width 263 height 492
paste textarea "**********"
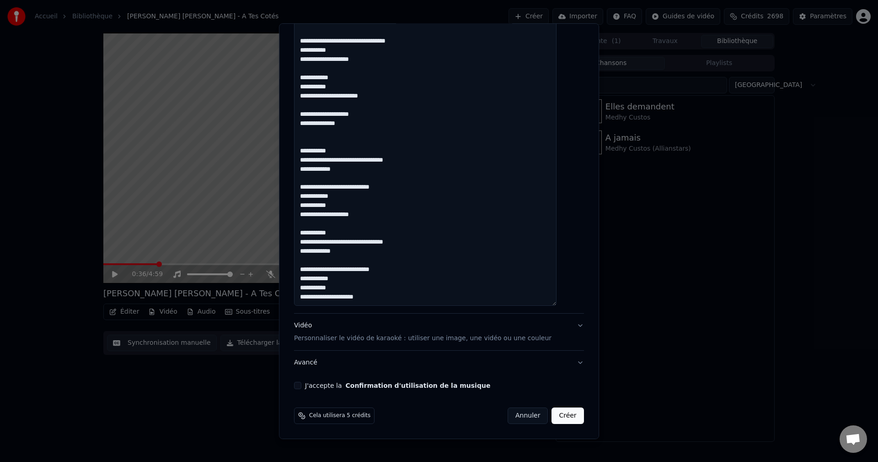
scroll to position [226, 0]
paste textarea "**********"
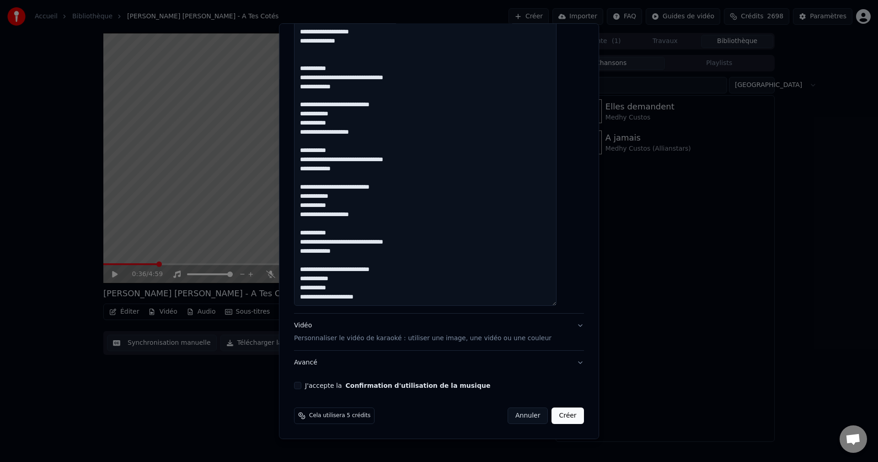
scroll to position [308, 0]
paste textarea "**********"
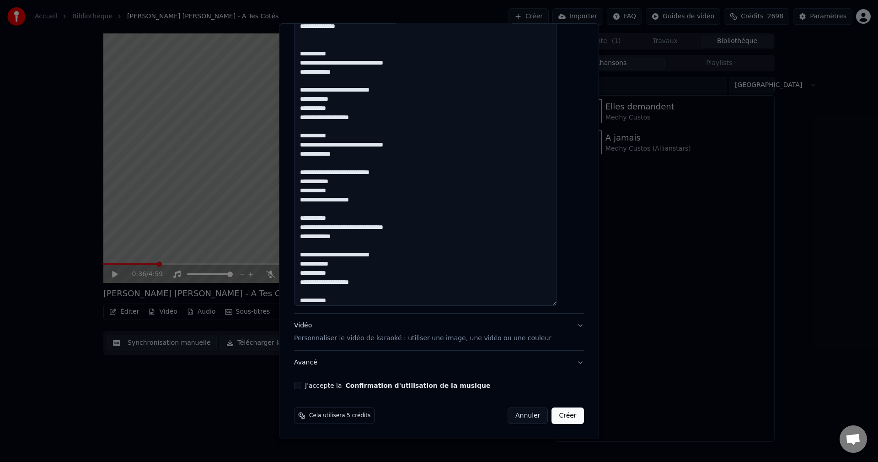
scroll to position [372, 0]
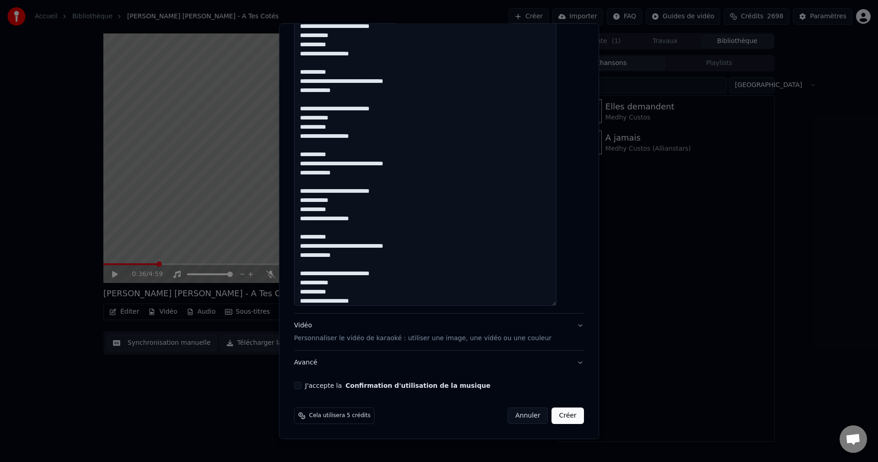
type textarea "**********"
click at [301, 388] on button "J'accepte la Confirmation d'utilisation de la musique" at bounding box center [297, 384] width 7 height 7
click at [316, 324] on div "Vidéo Personnaliser le vidéo de karaoké : utiliser une image, une vidéo ou une …" at bounding box center [423, 332] width 258 height 22
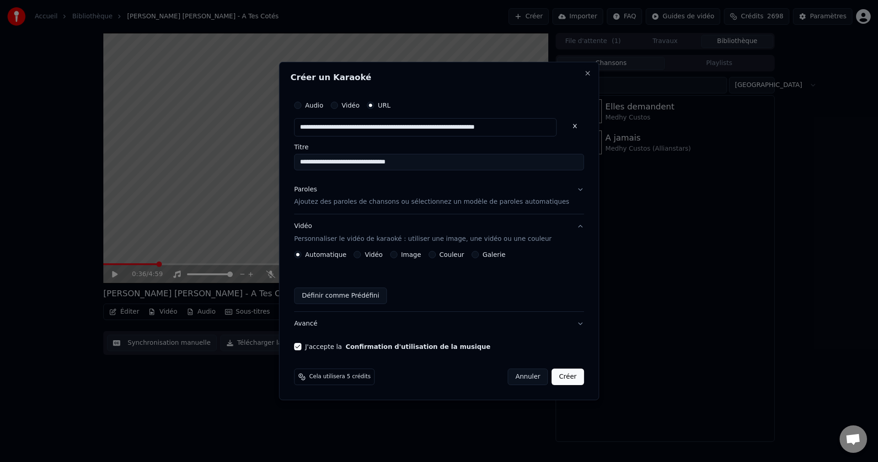
scroll to position [0, 0]
click at [398, 256] on button "Image" at bounding box center [393, 254] width 7 height 7
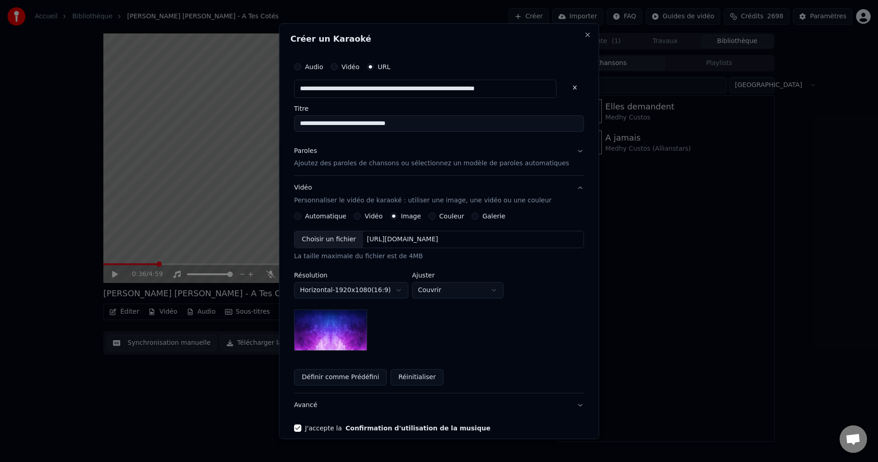
click at [329, 236] on div "Choisir un fichier" at bounding box center [329, 239] width 69 height 16
click at [316, 408] on button "Avancé" at bounding box center [439, 405] width 290 height 24
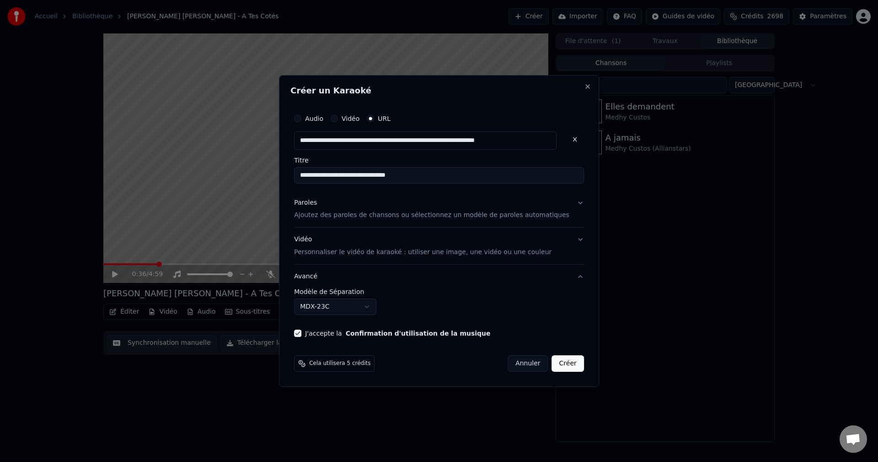
click at [337, 308] on body "**********" at bounding box center [439, 231] width 878 height 462
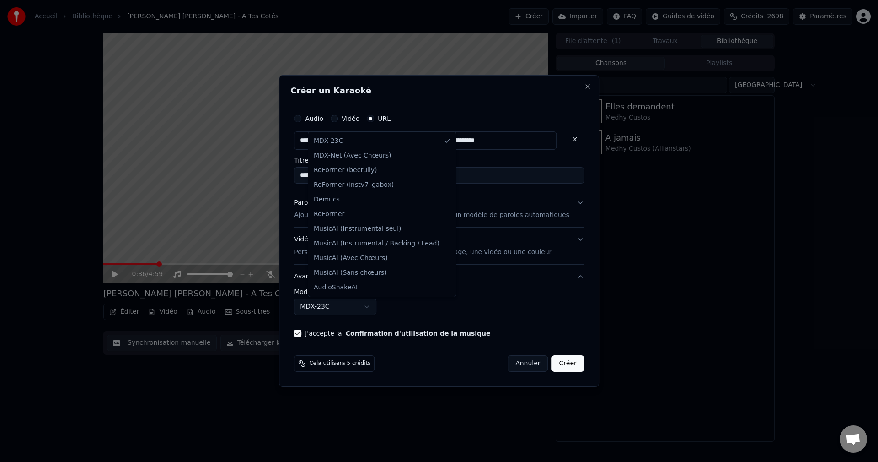
select select "**********"
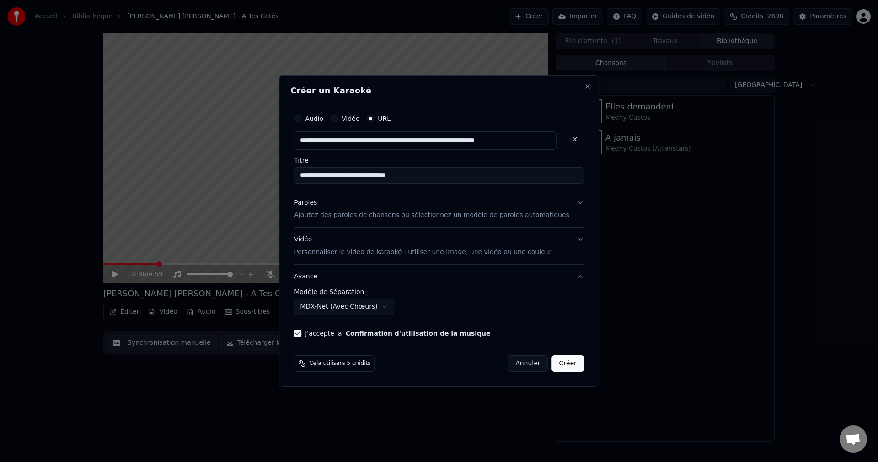
click at [336, 134] on input "**********" at bounding box center [425, 140] width 263 height 18
drag, startPoint x: 310, startPoint y: 143, endPoint x: 602, endPoint y: 148, distance: 291.9
click at [602, 148] on body "**********" at bounding box center [439, 231] width 878 height 462
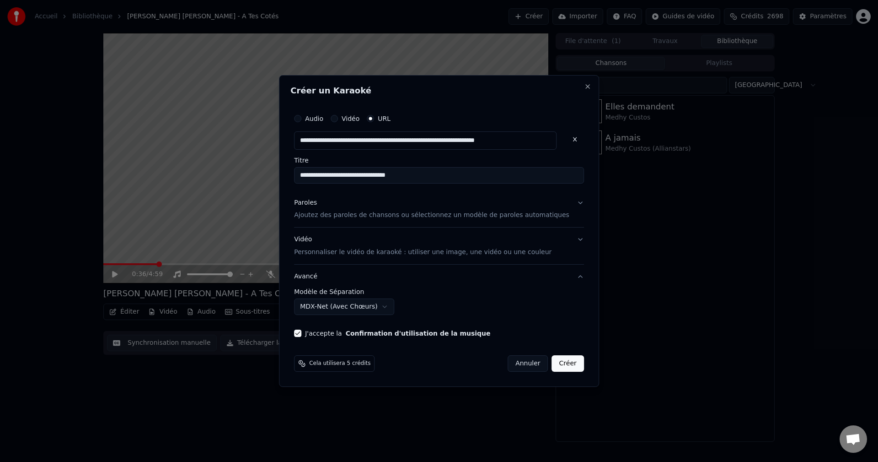
click at [566, 139] on button at bounding box center [575, 139] width 18 height 16
click at [460, 143] on input "text" at bounding box center [425, 140] width 263 height 18
paste input "**********"
type input "**********"
click at [419, 145] on input "text" at bounding box center [425, 140] width 263 height 18
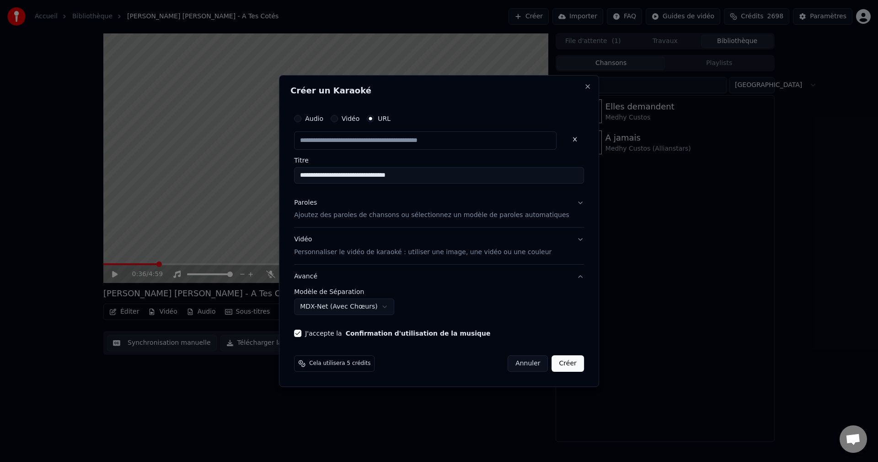
drag, startPoint x: 451, startPoint y: 176, endPoint x: 35, endPoint y: 179, distance: 415.8
click at [37, 180] on body "**********" at bounding box center [439, 231] width 878 height 462
type input "**********"
click at [346, 134] on input "**********" at bounding box center [425, 140] width 263 height 18
click at [346, 140] on input "**********" at bounding box center [425, 140] width 263 height 18
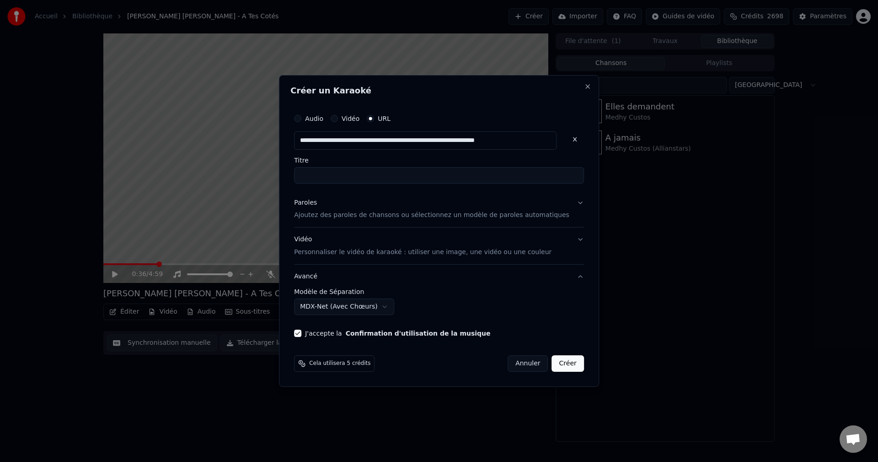
click at [566, 139] on button at bounding box center [575, 139] width 18 height 16
paste input "**********"
type input "**********"
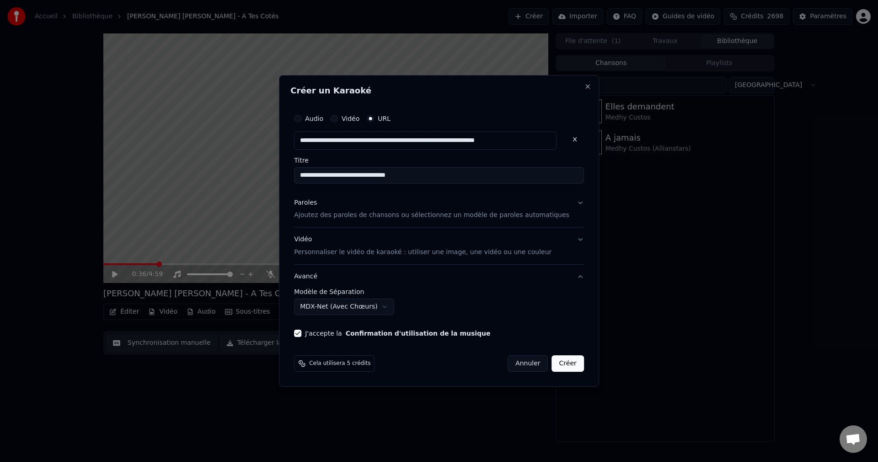
type input "**********"
click at [562, 363] on button "Créer" at bounding box center [568, 363] width 32 height 16
type input "**********"
select select "******"
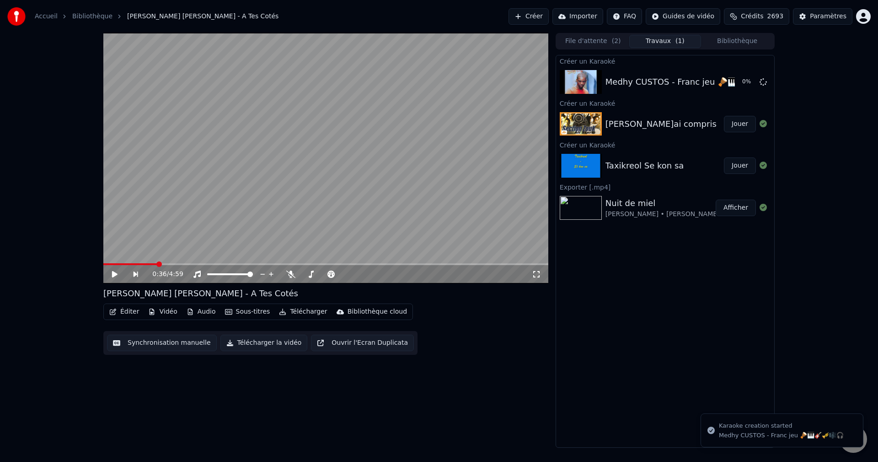
click at [763, 13] on span "Crédits" at bounding box center [752, 16] width 22 height 9
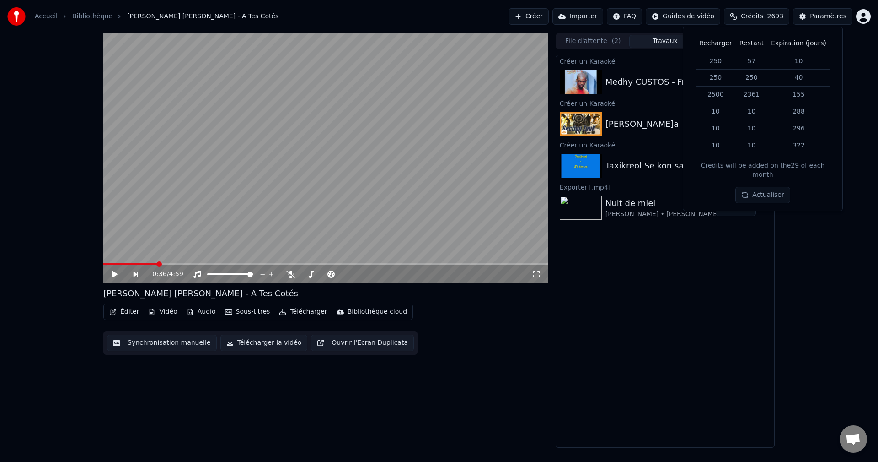
click at [619, 315] on div "Créer un Karaoké Medhy CUSTOS - Franc jeu 🪘🎹🎸🎺🎼🎧 Jouer Créer un Karaoké [PERSON…" at bounding box center [665, 251] width 219 height 392
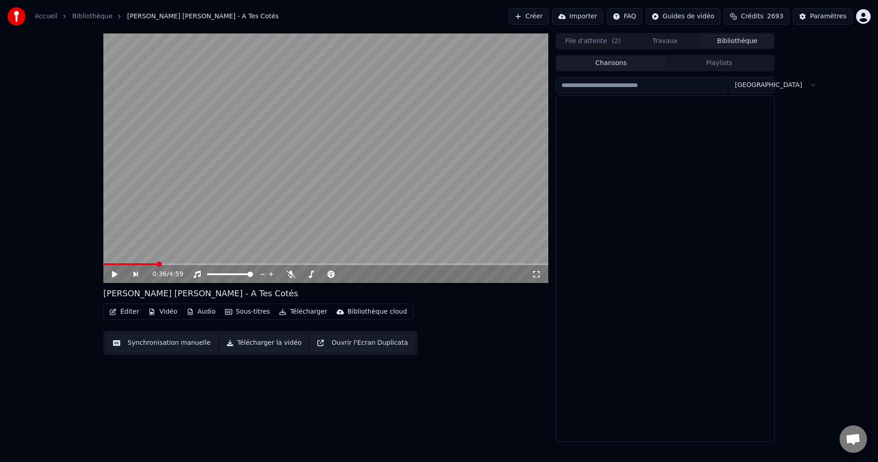
click at [720, 38] on button "Bibliothèque" at bounding box center [737, 41] width 72 height 13
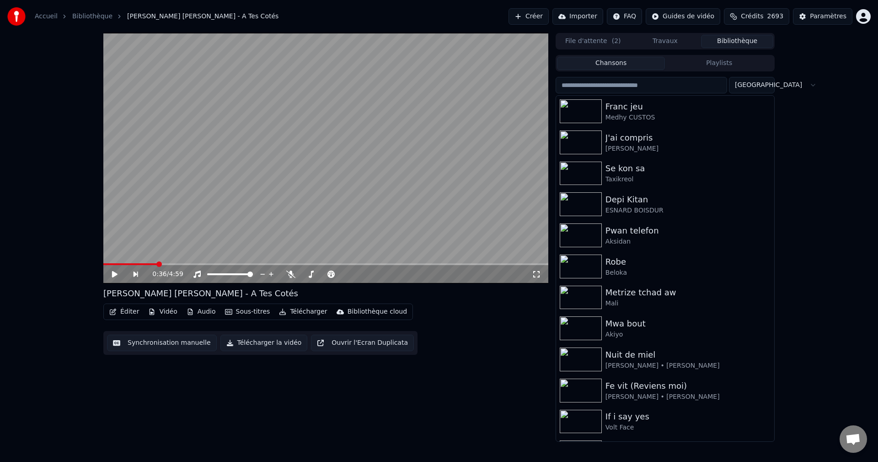
click at [643, 91] on input "search" at bounding box center [642, 85] width 172 height 16
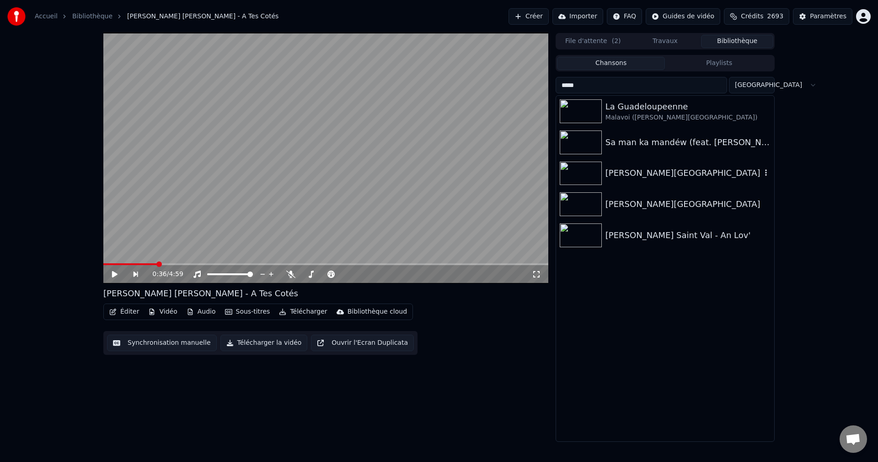
type input "*****"
click at [694, 177] on div "[PERSON_NAME][GEOGRAPHIC_DATA]" at bounding box center [684, 173] width 156 height 13
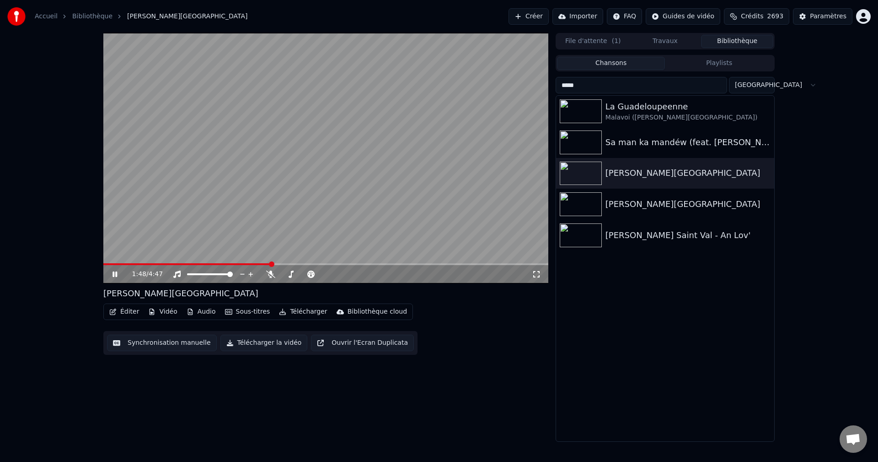
click at [116, 272] on icon at bounding box center [115, 273] width 5 height 5
click at [777, 14] on span "2693" at bounding box center [776, 16] width 16 height 9
